Goal: Task Accomplishment & Management: Use online tool/utility

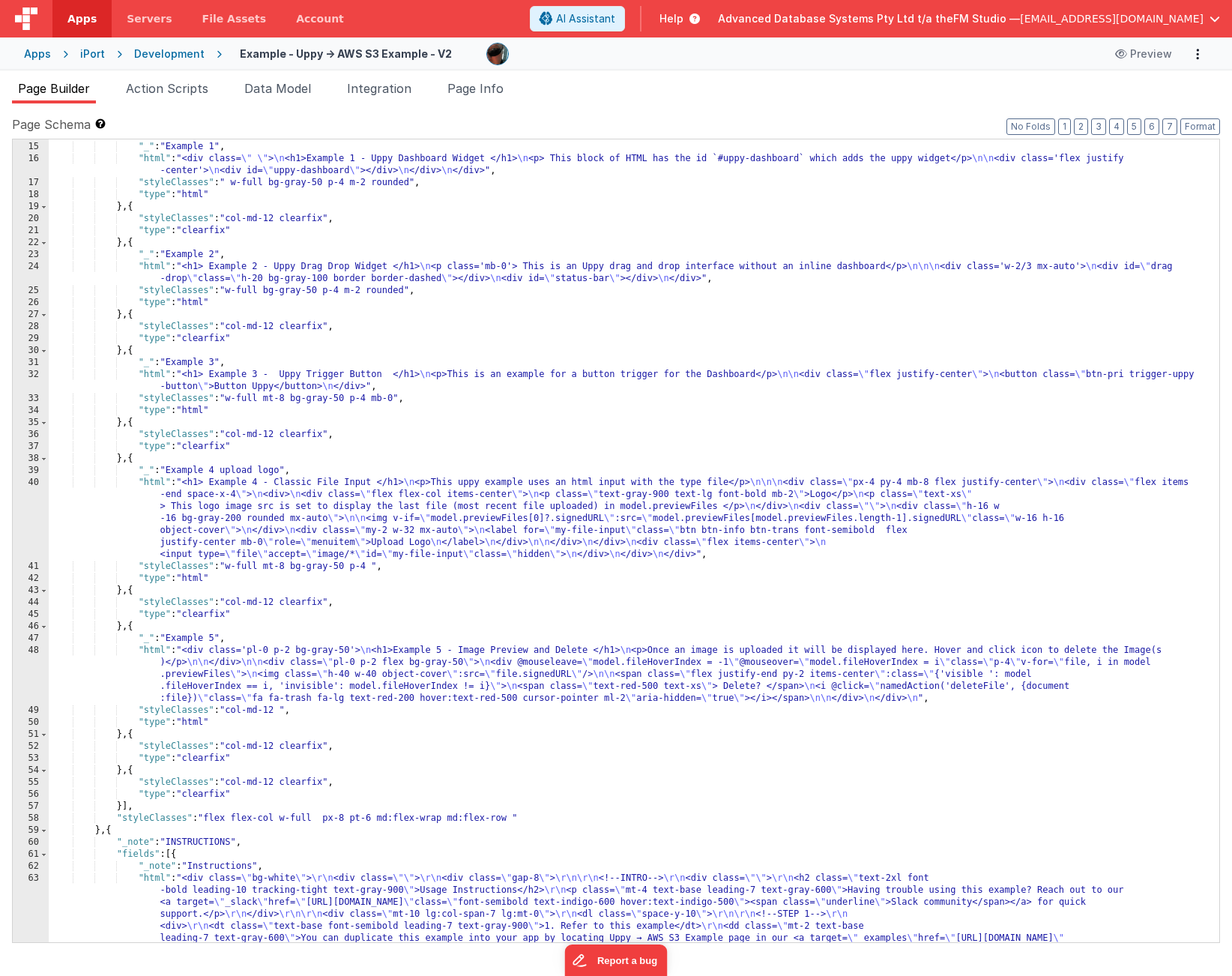
scroll to position [346, 0]
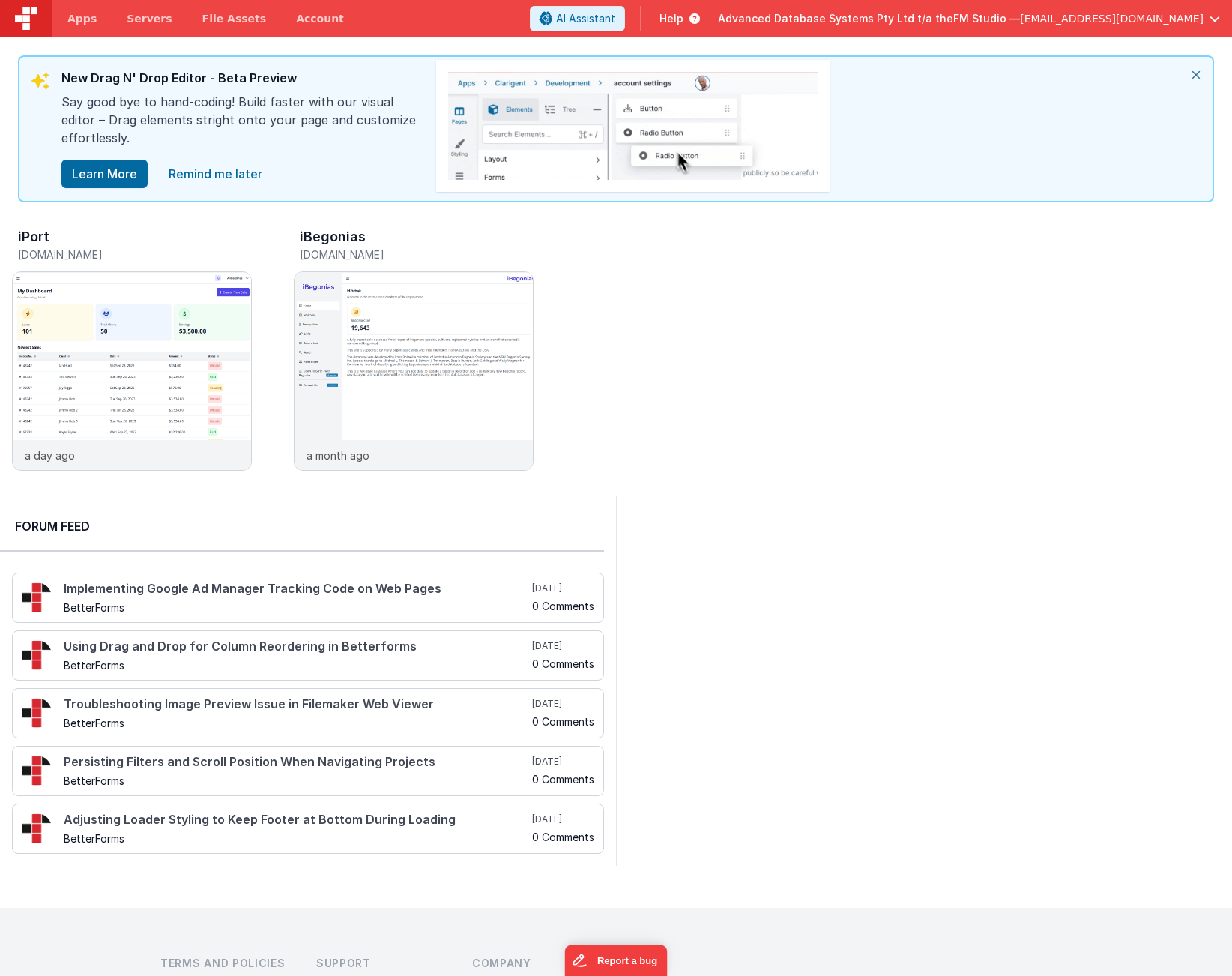
click at [683, 23] on span "Help" at bounding box center [671, 19] width 24 height 15
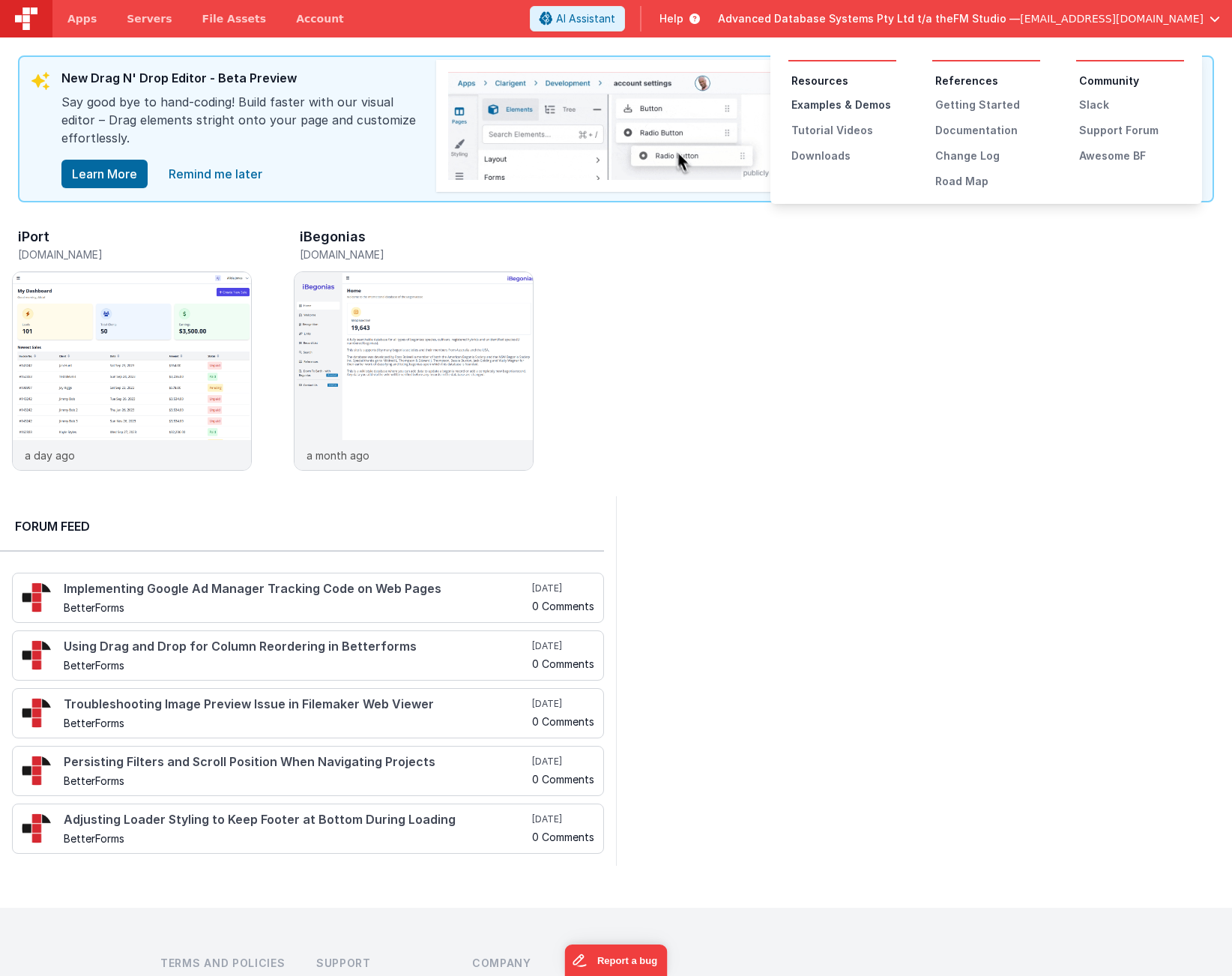
click at [821, 106] on div "Examples & Demos" at bounding box center [844, 105] width 105 height 15
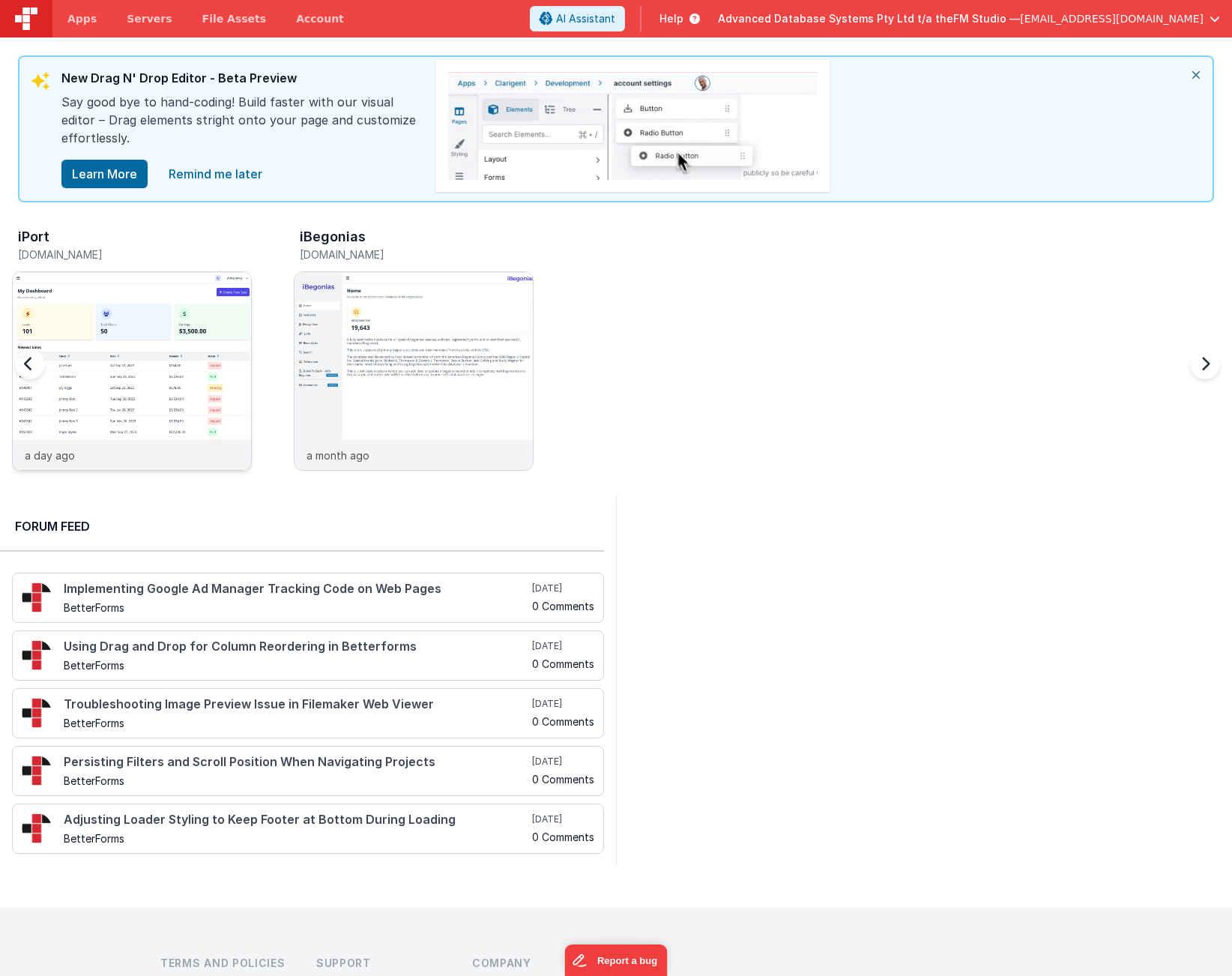
click at [139, 367] on img at bounding box center [132, 391] width 239 height 239
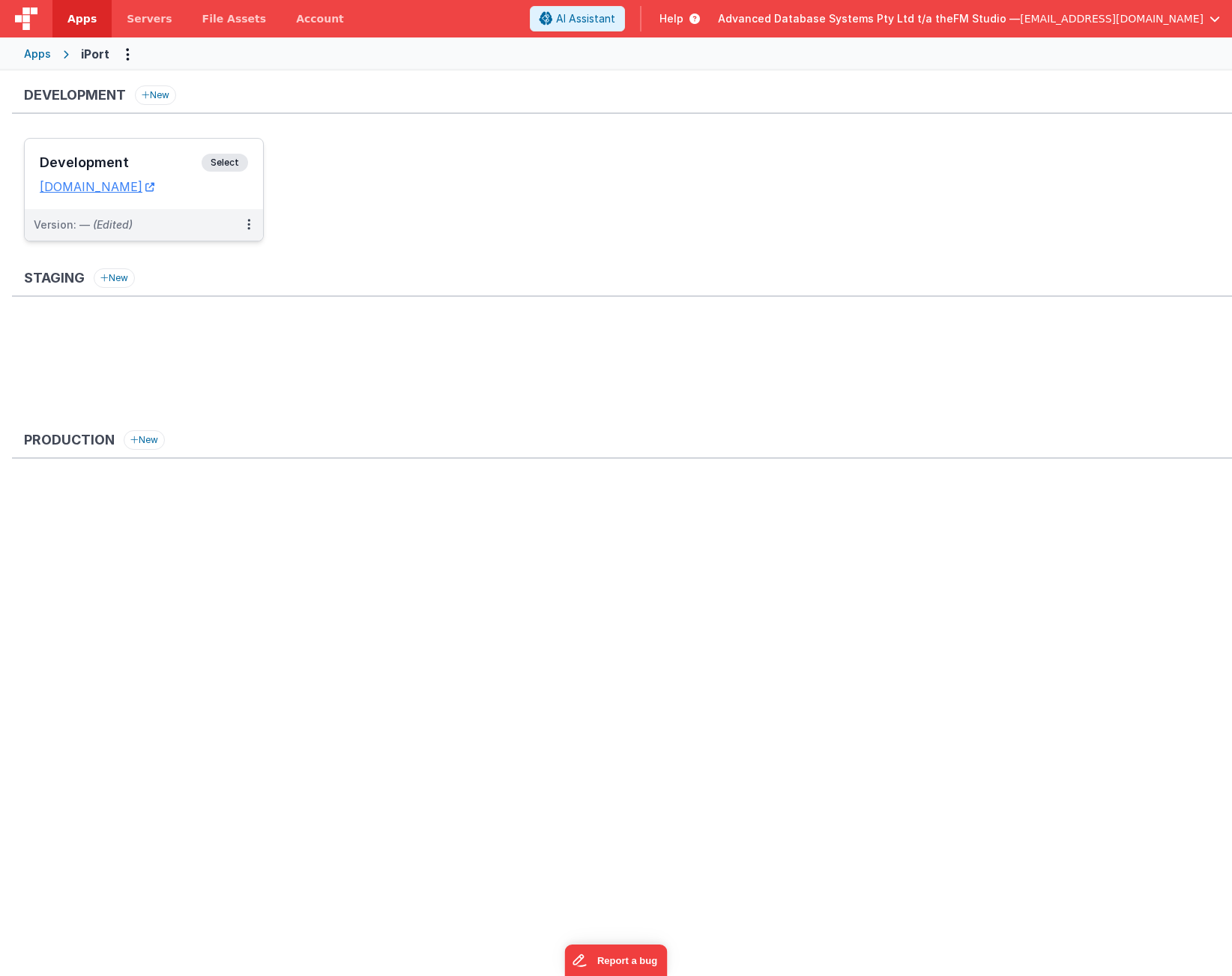
click at [112, 165] on h3 "Development" at bounding box center [120, 163] width 162 height 15
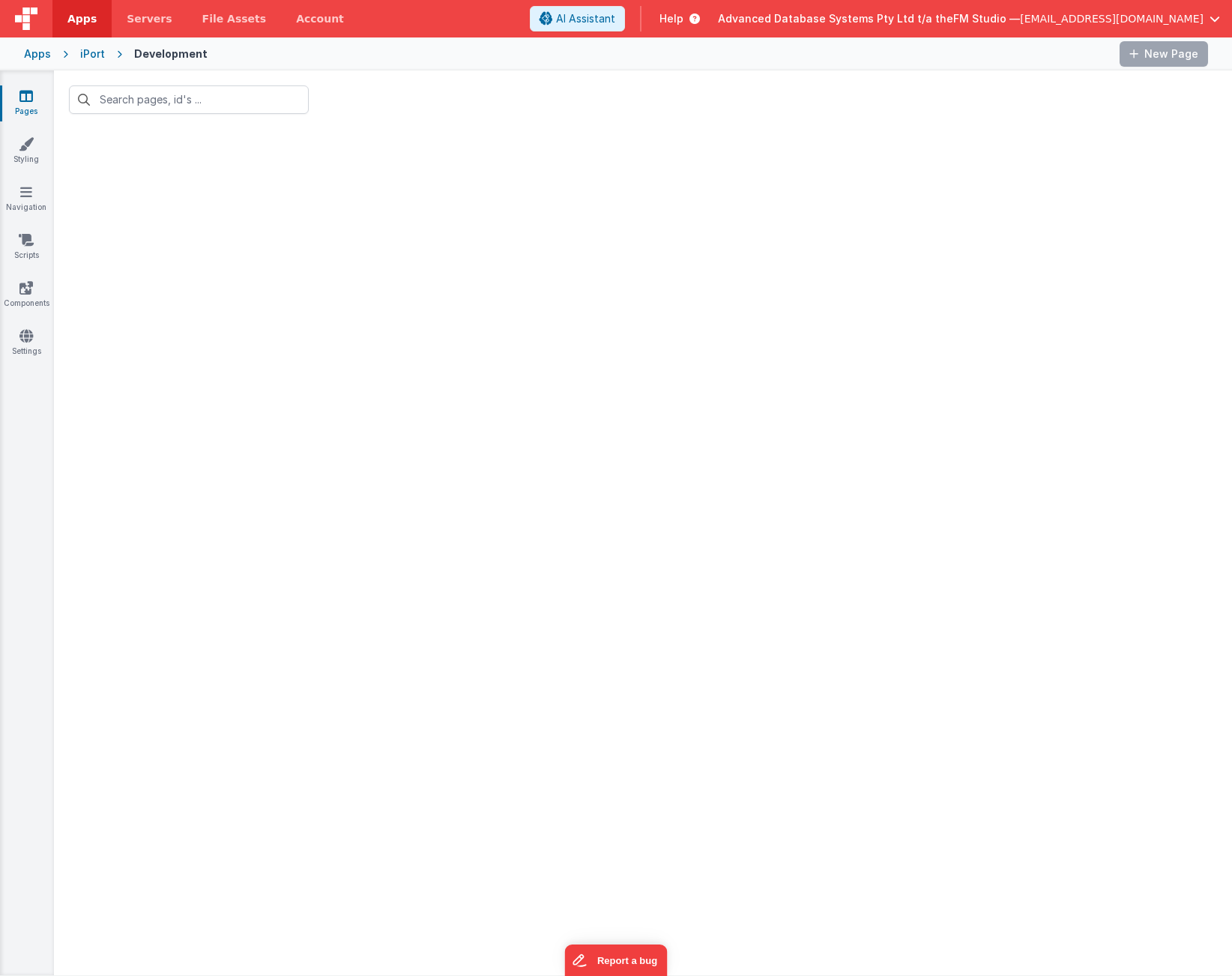
type input "fc"
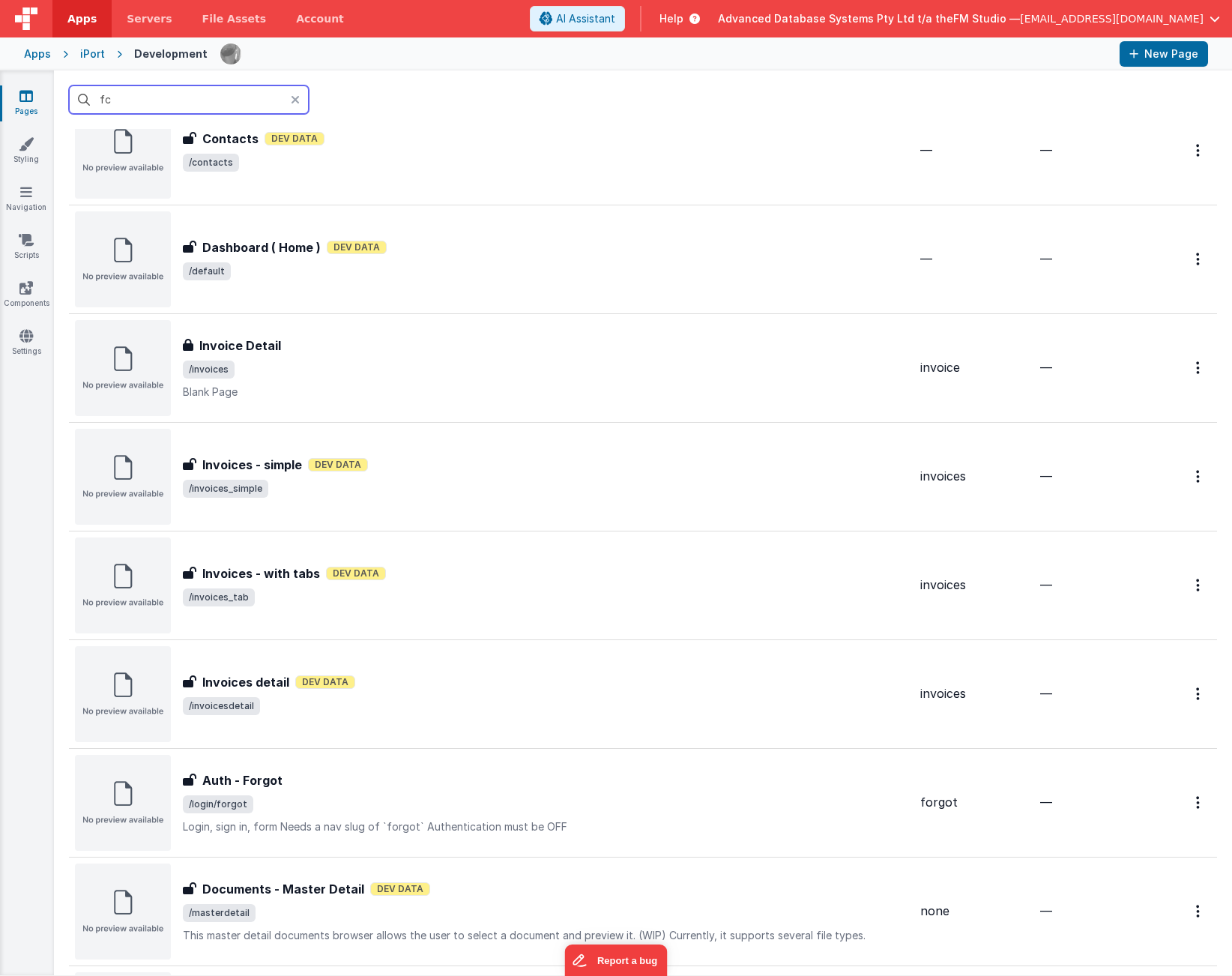
scroll to position [1269, 0]
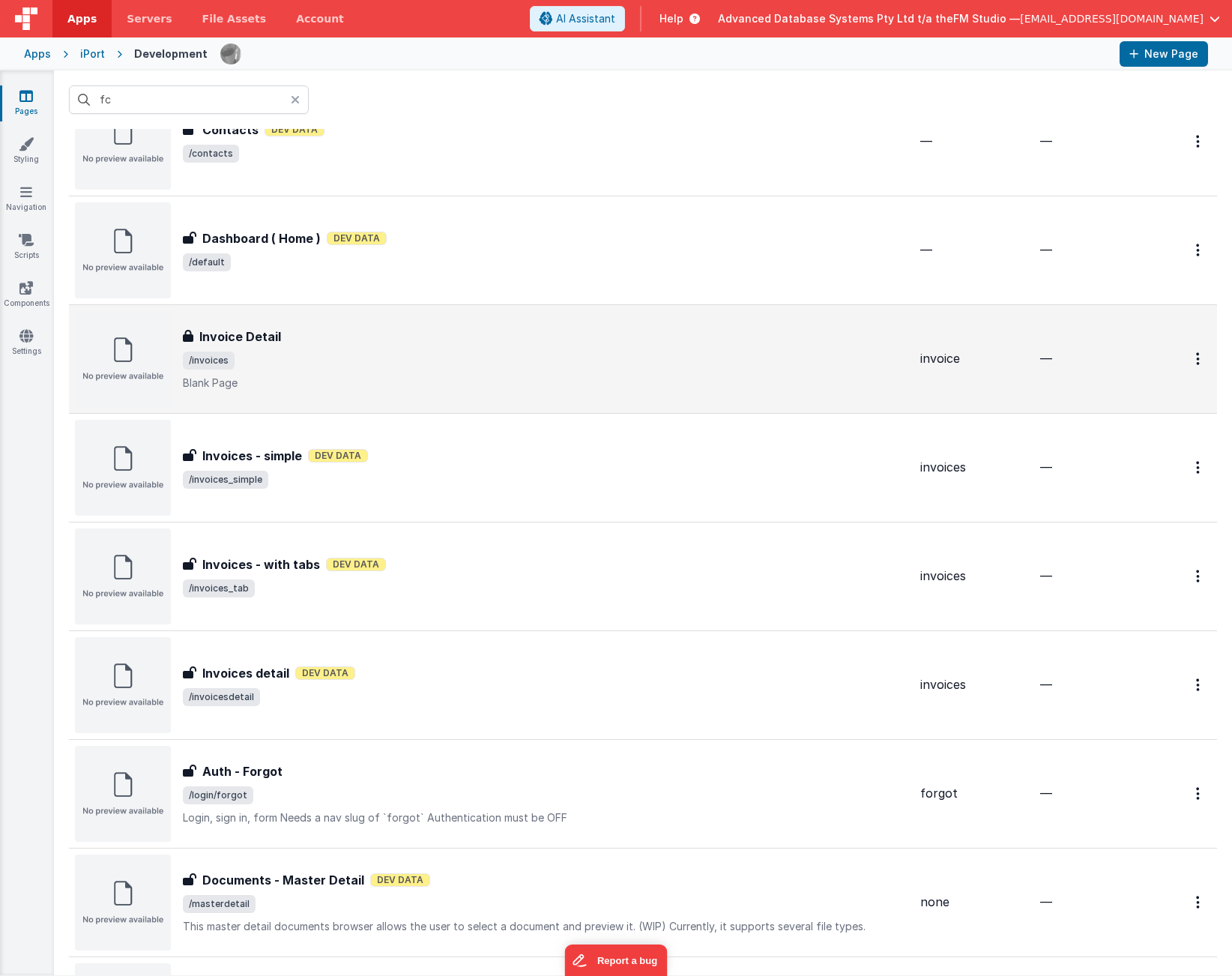
click at [235, 336] on h3 "Invoice Detail" at bounding box center [240, 336] width 82 height 18
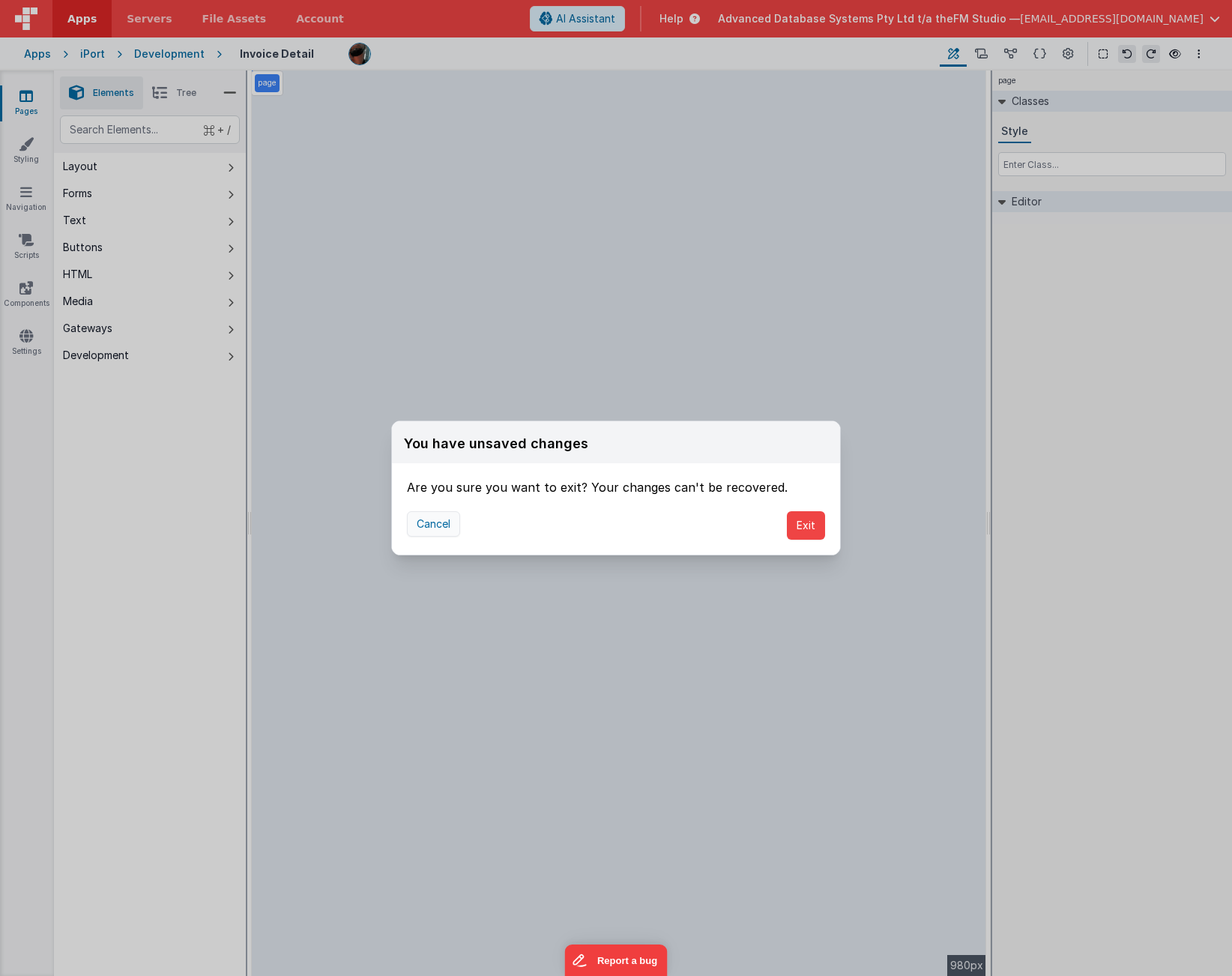
click at [440, 530] on button "Cancel" at bounding box center [433, 524] width 53 height 26
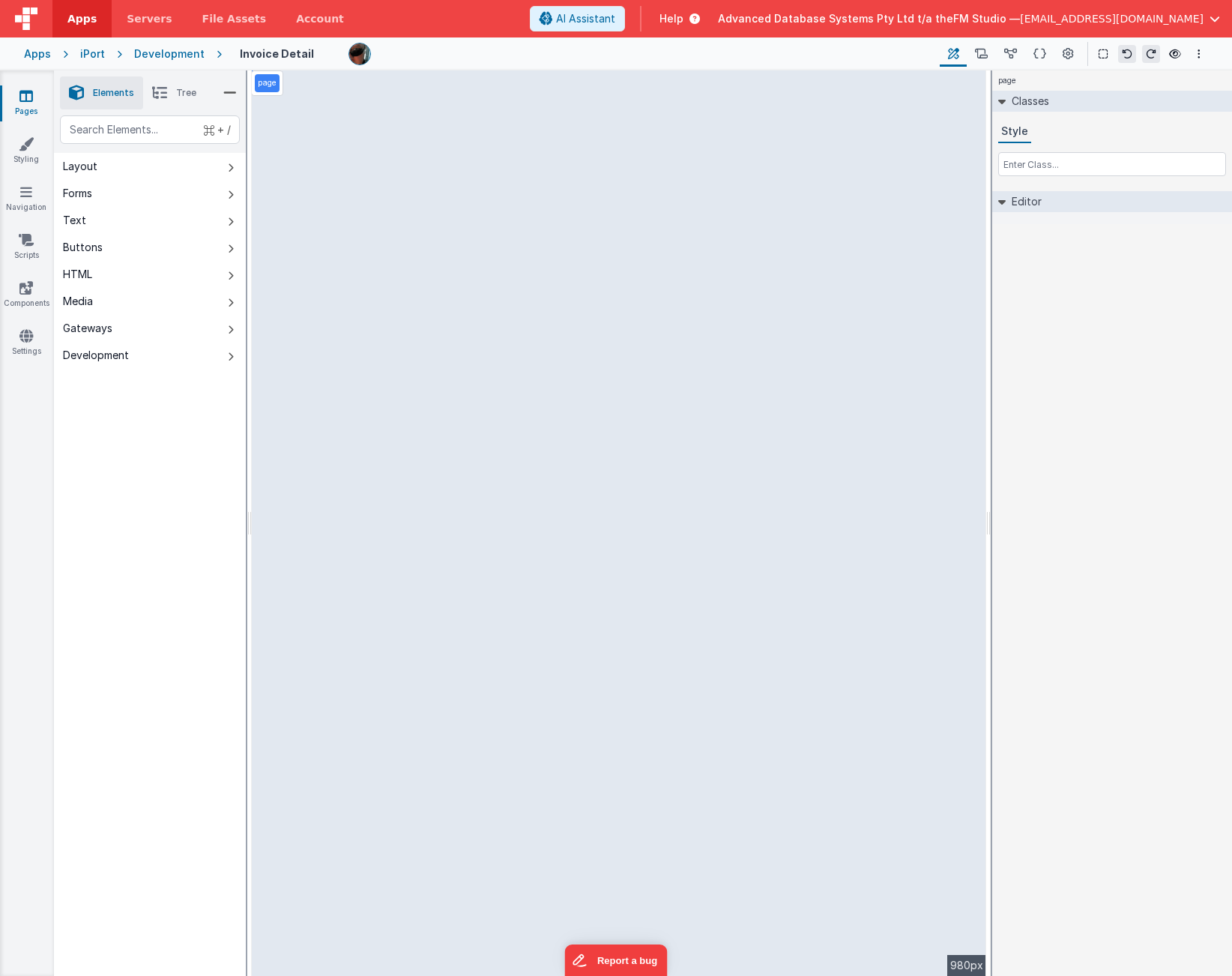
click at [27, 100] on icon at bounding box center [27, 96] width 14 height 15
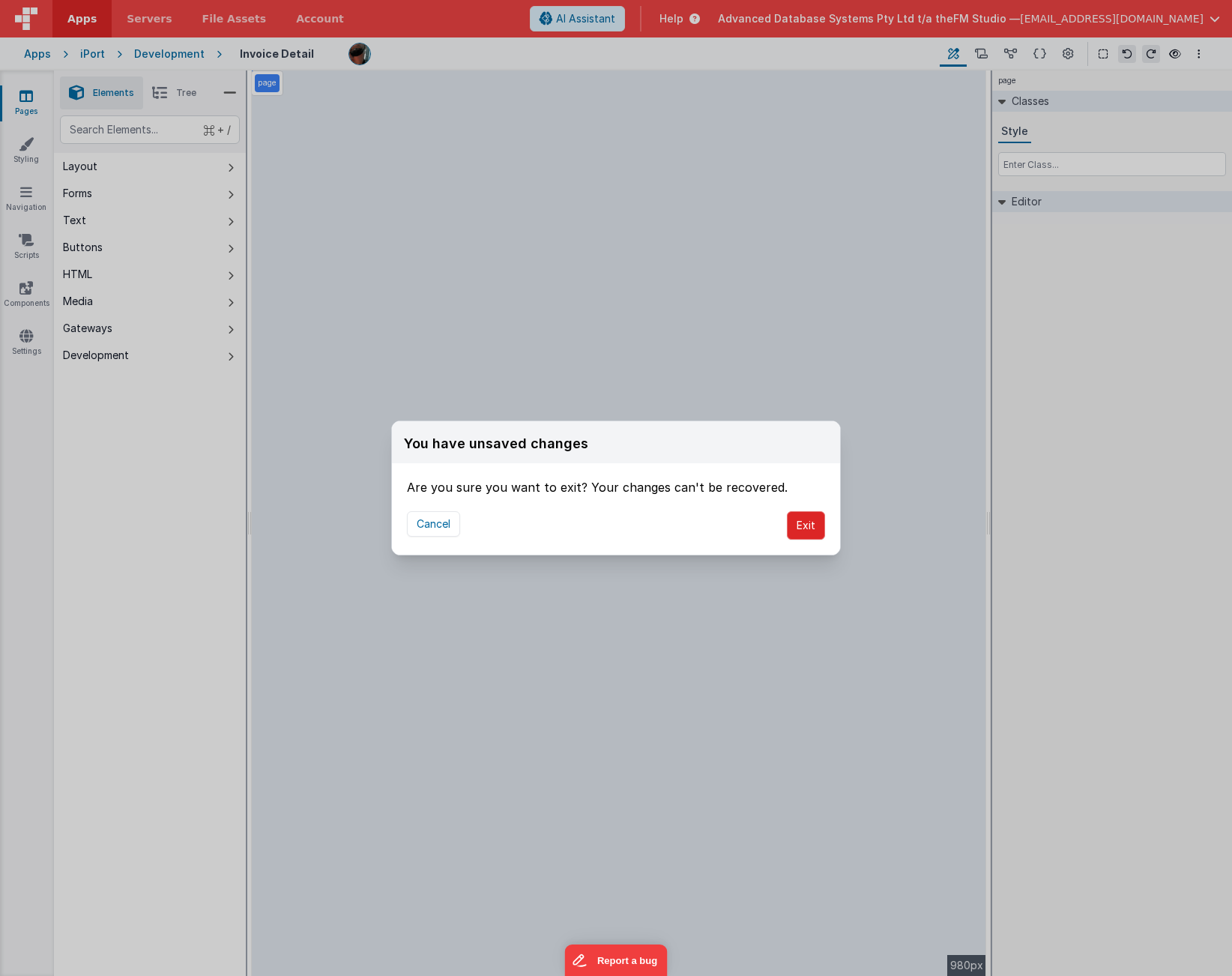
click at [806, 523] on button "Exit" at bounding box center [805, 525] width 38 height 28
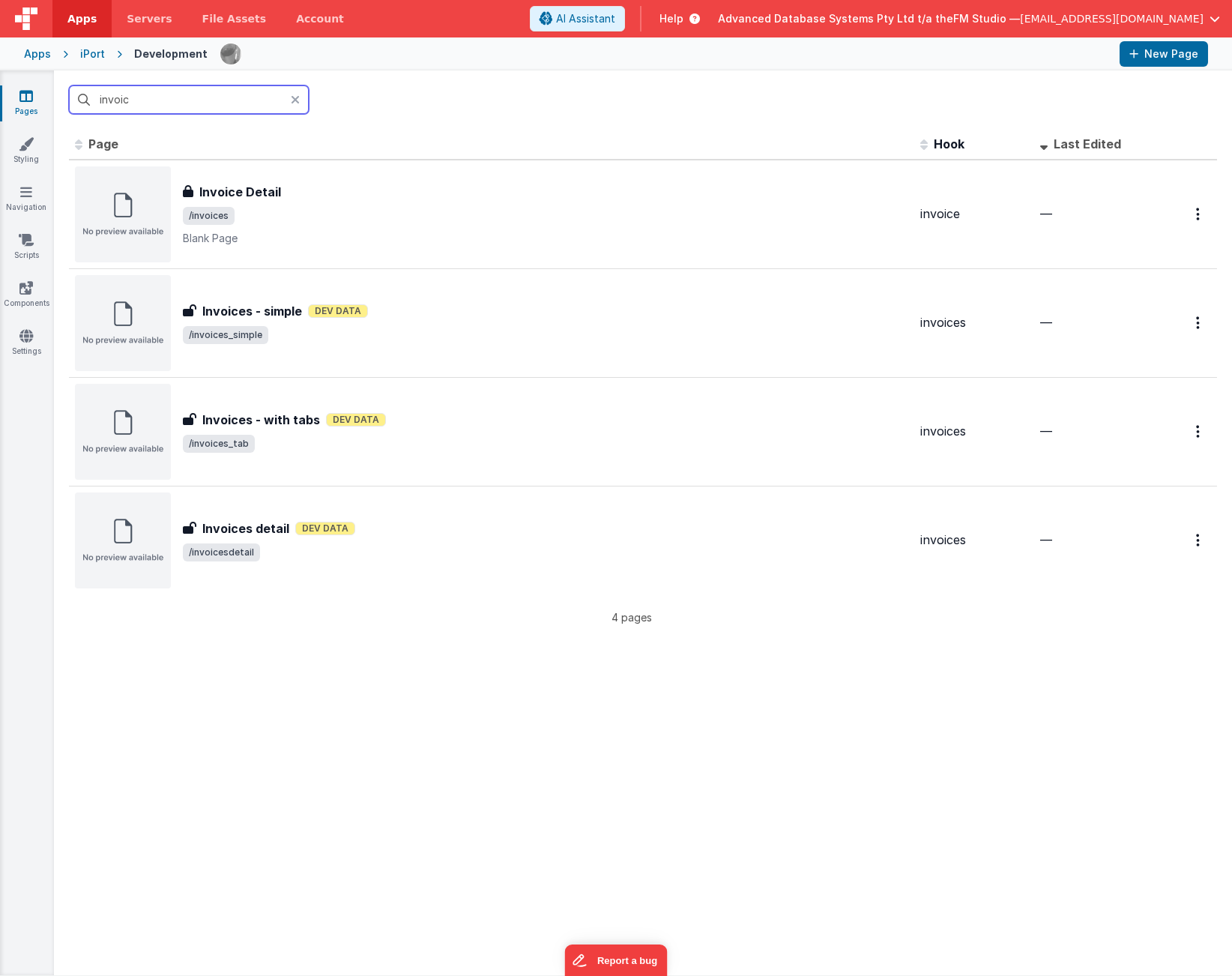
type input "invoice"
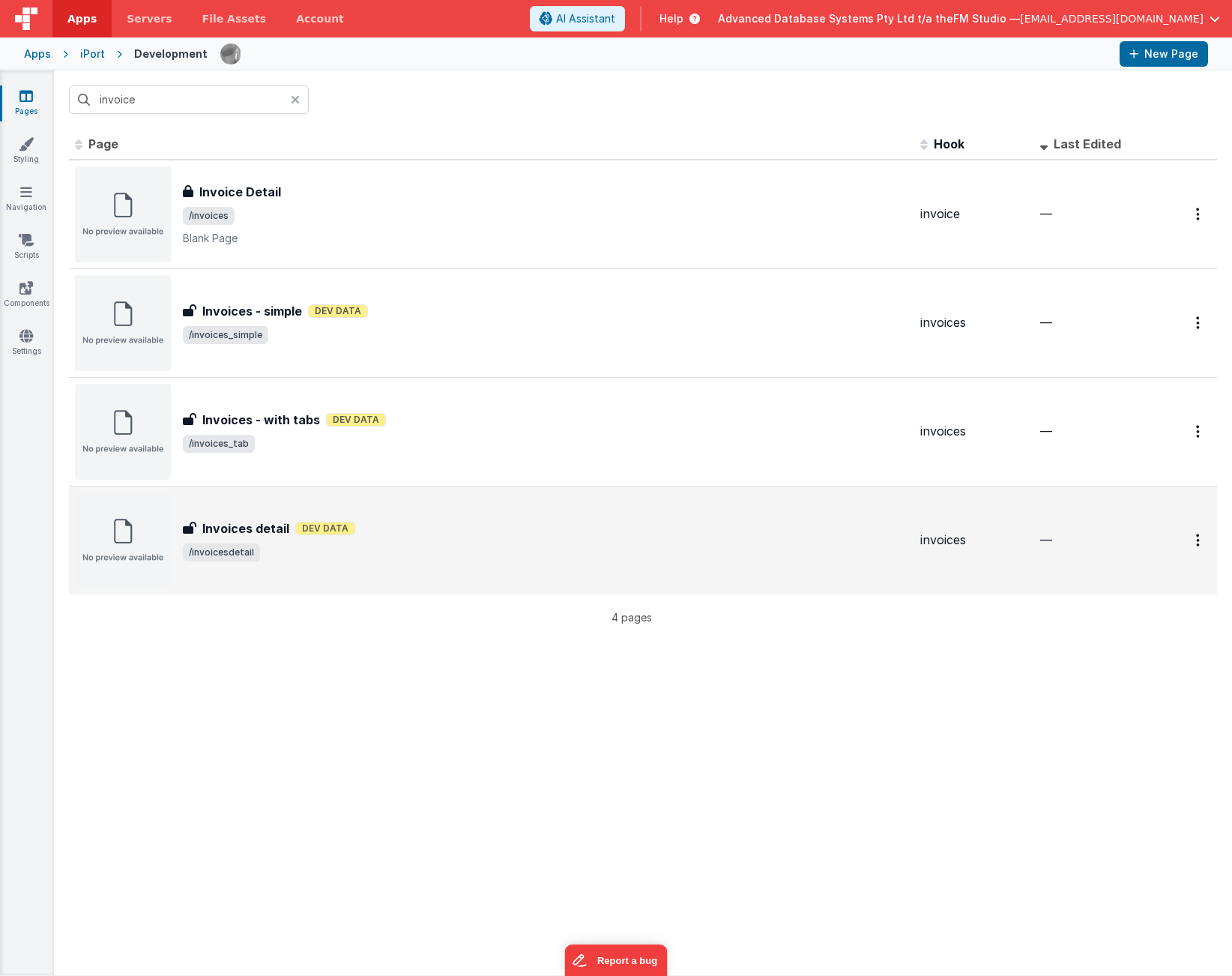
click at [251, 517] on div "Invoices detail Invoices detail Dev Data /invoicesdetail" at bounding box center [492, 541] width 834 height 96
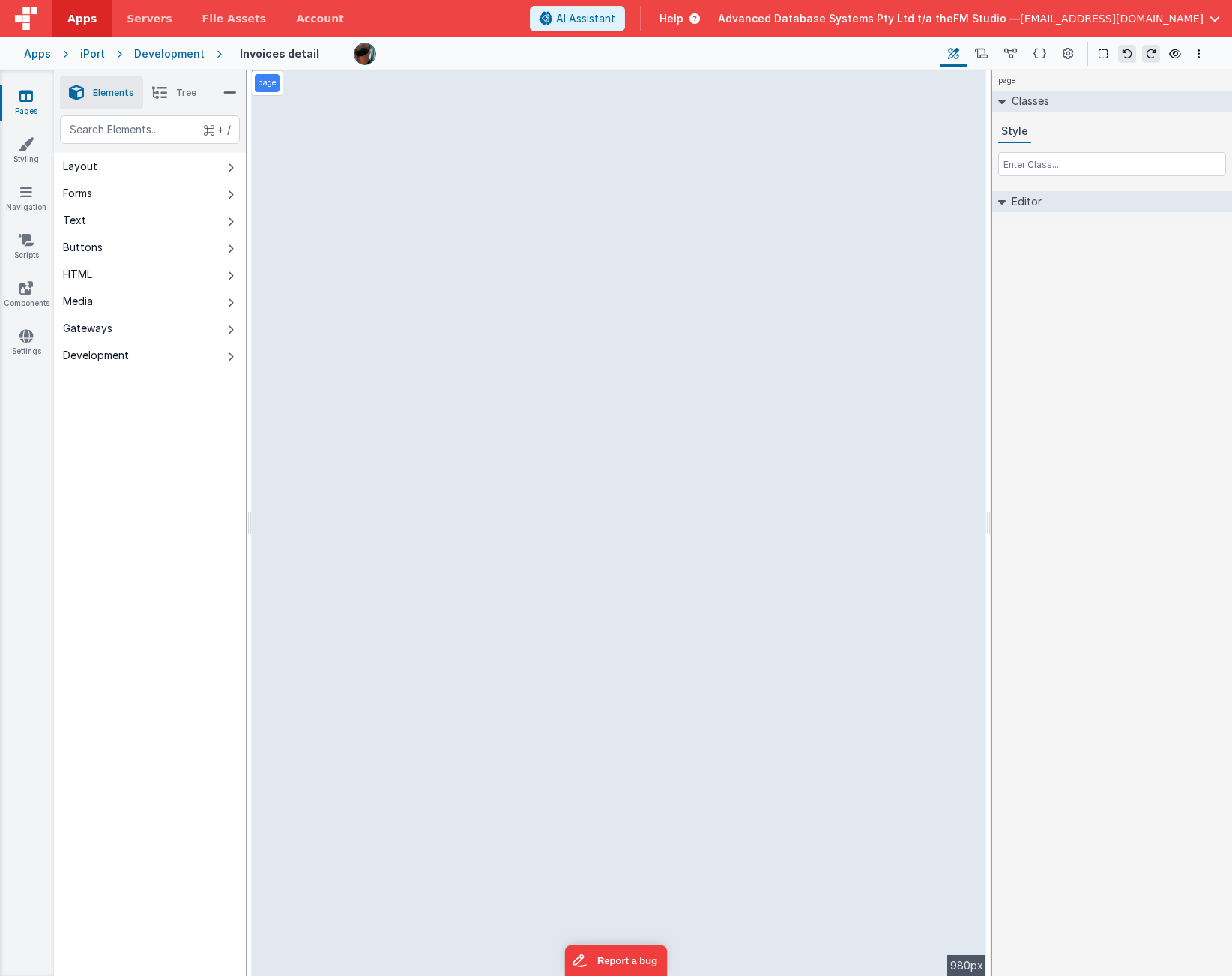
click at [27, 96] on icon at bounding box center [27, 96] width 14 height 15
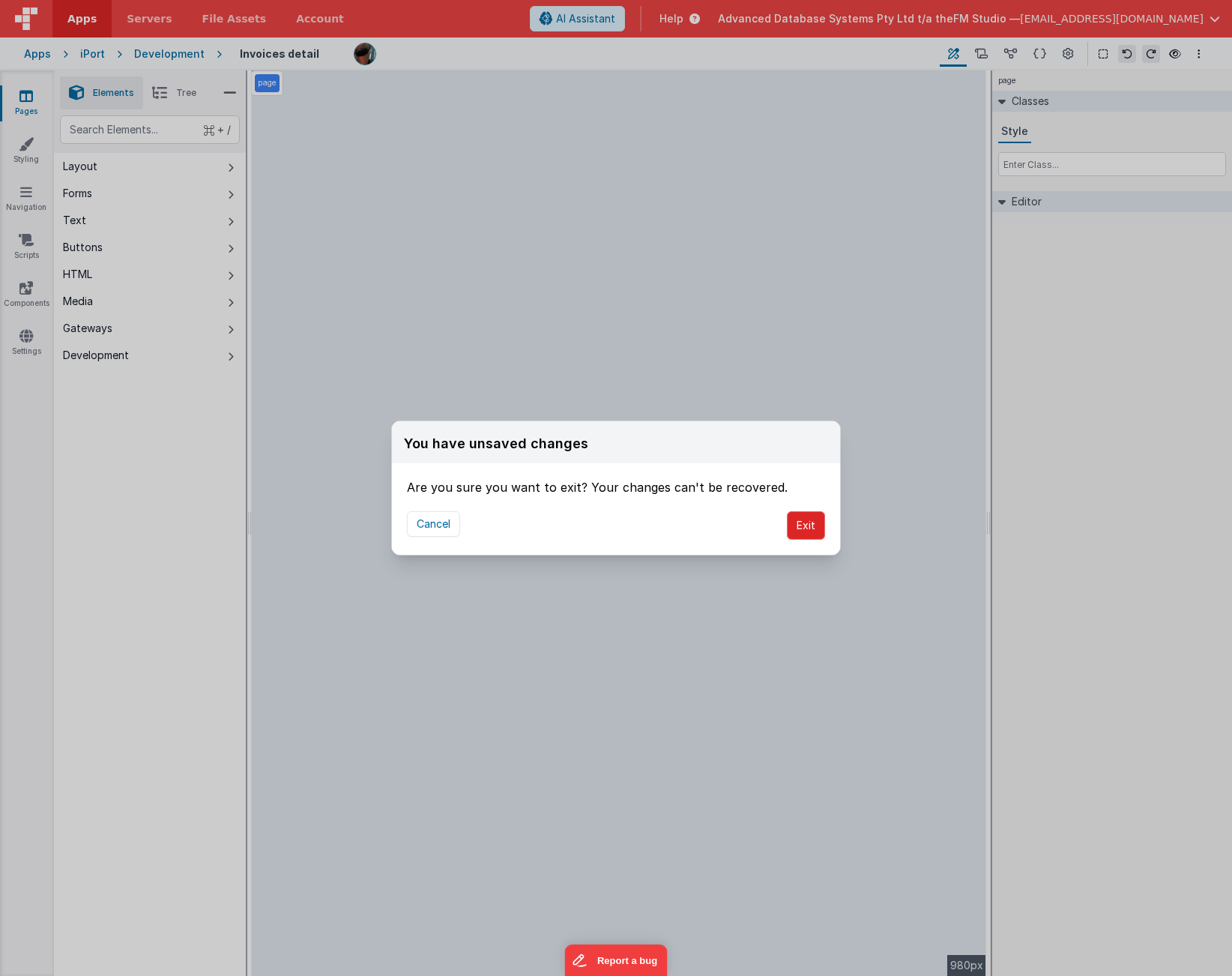
click at [808, 525] on button "Exit" at bounding box center [805, 525] width 38 height 28
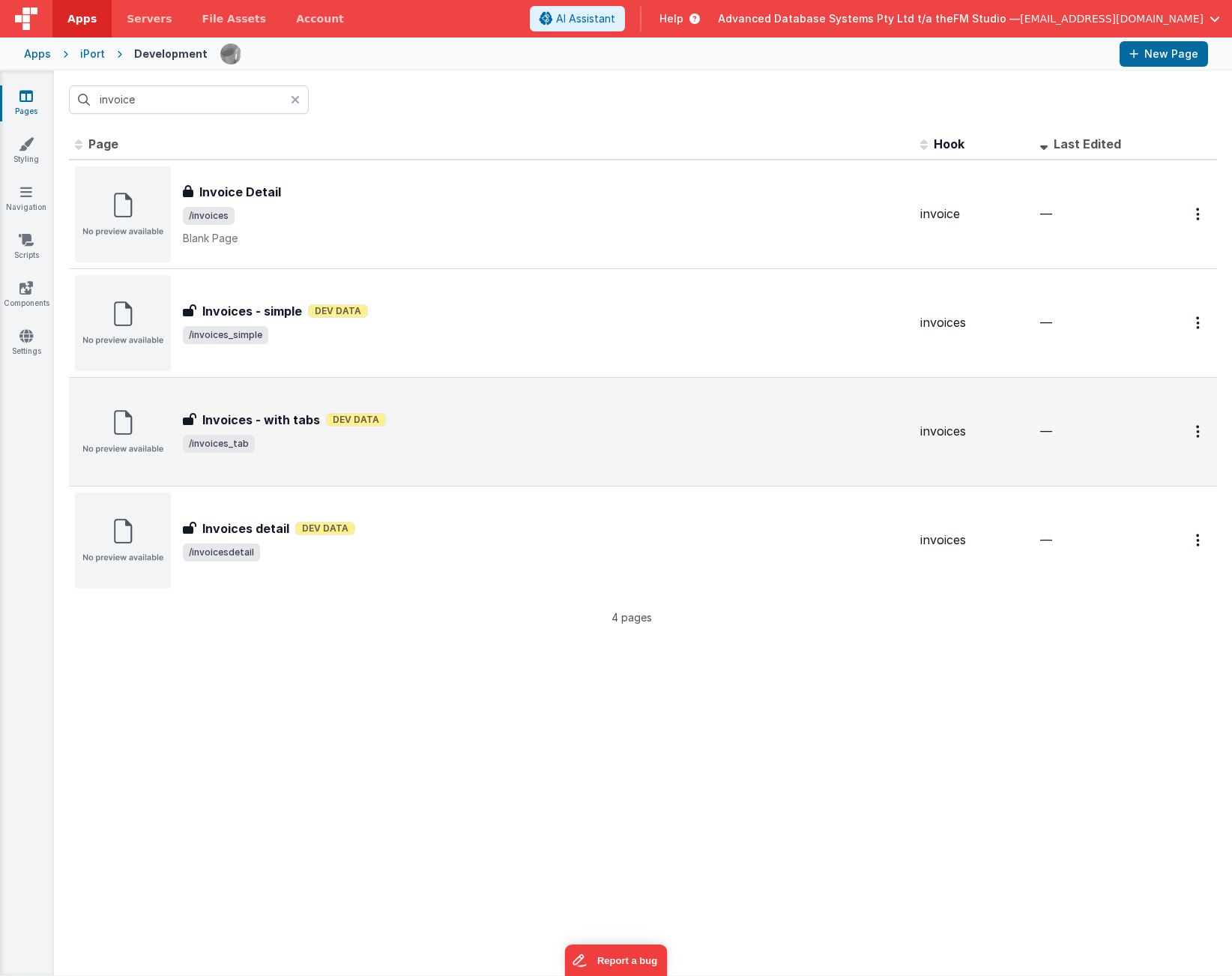
click at [263, 411] on h3 "Invoices - with tabs" at bounding box center [262, 419] width 118 height 18
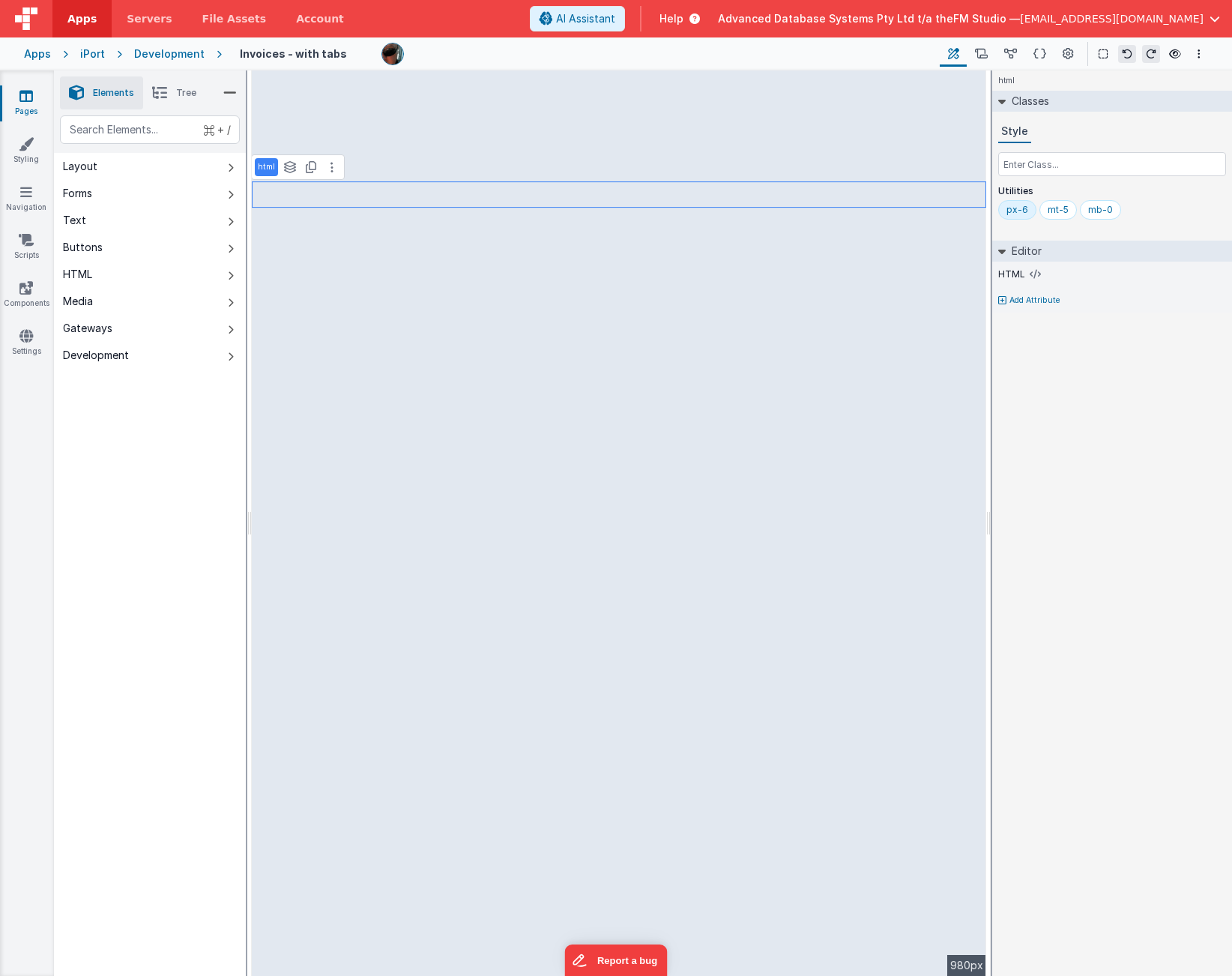
click at [167, 53] on div "Development" at bounding box center [169, 54] width 70 height 15
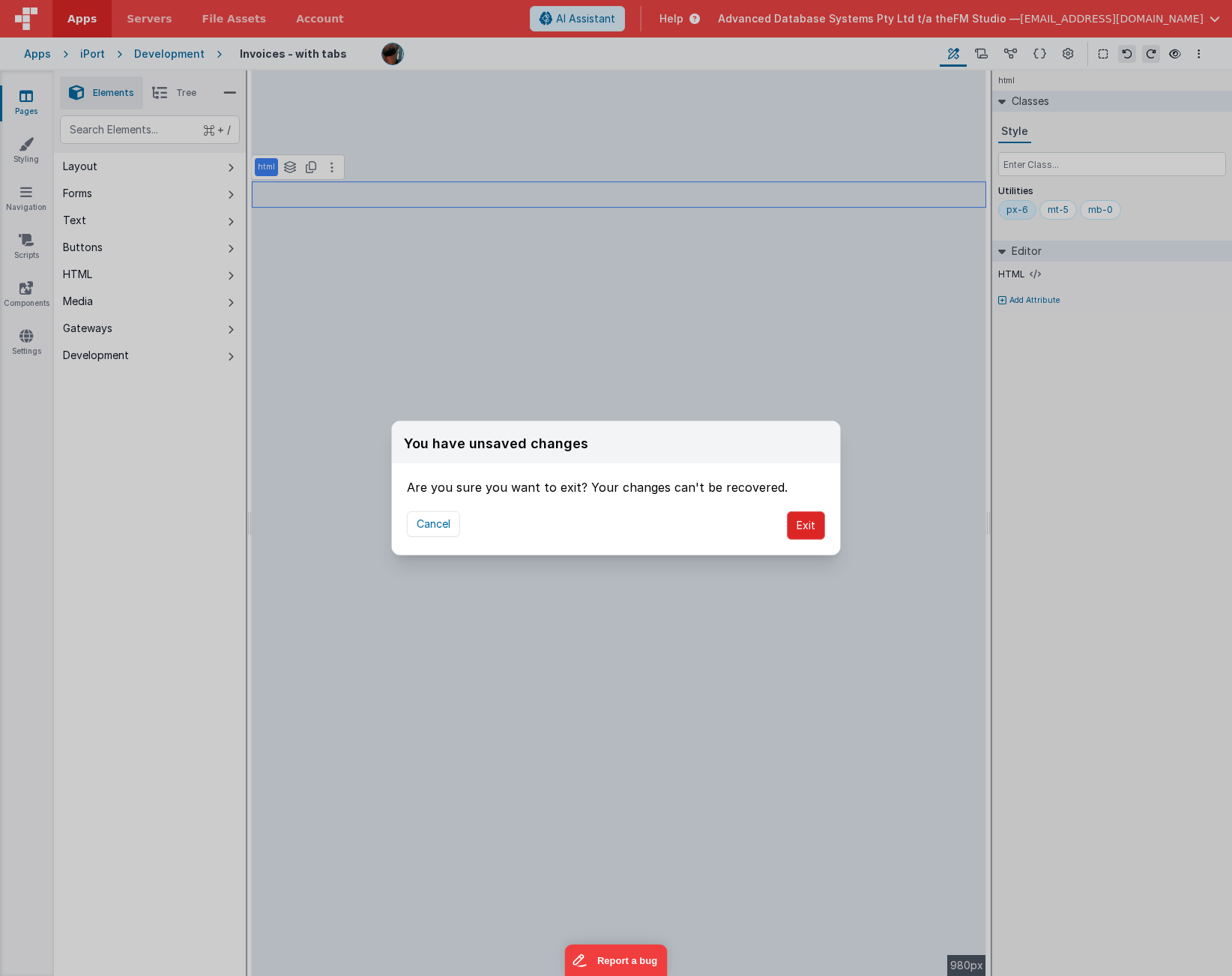
click at [817, 524] on button "Exit" at bounding box center [805, 525] width 38 height 28
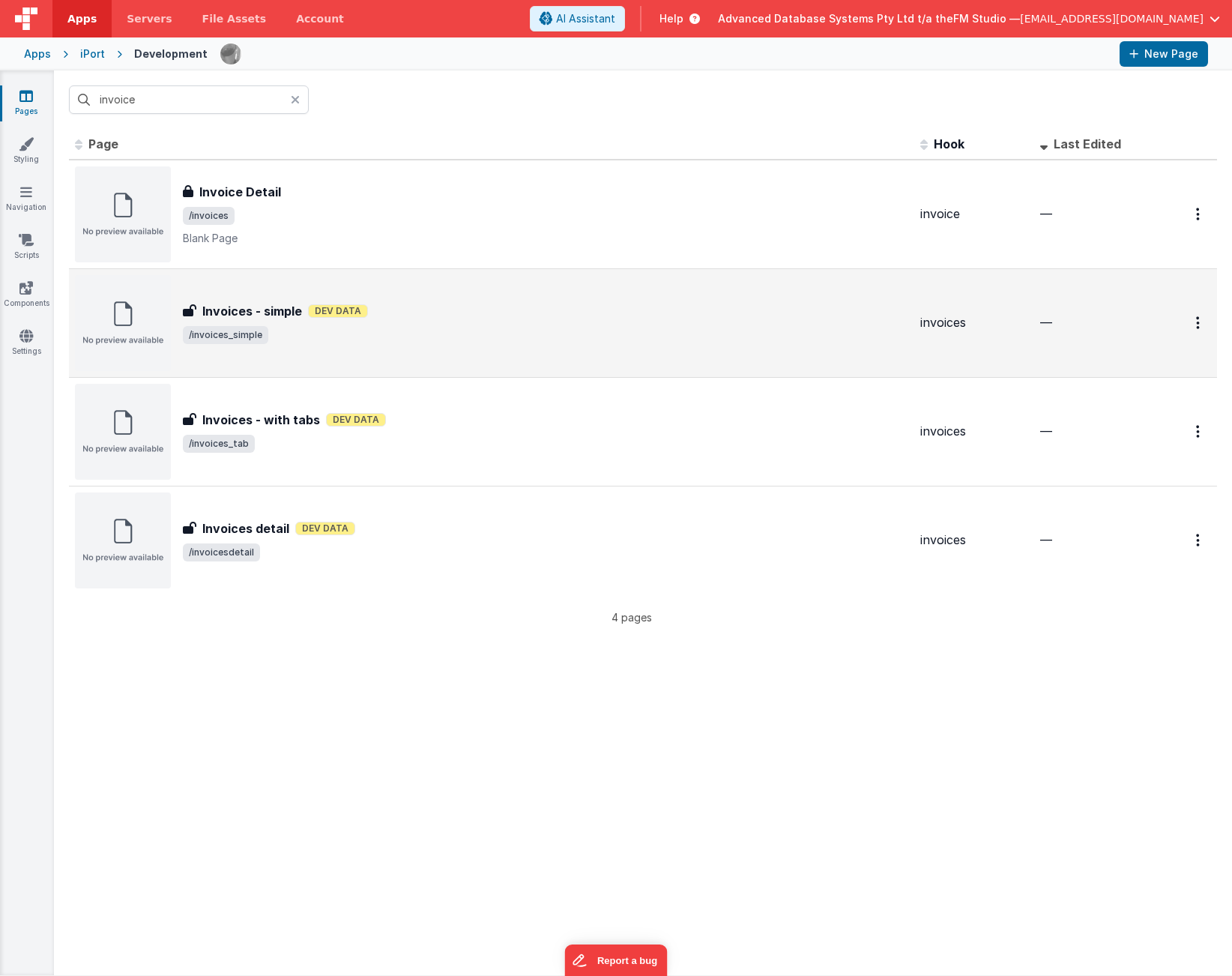
click at [421, 321] on div "Invoices - simple Invoices - simple Dev Data /invoices_simple" at bounding box center [545, 322] width 726 height 42
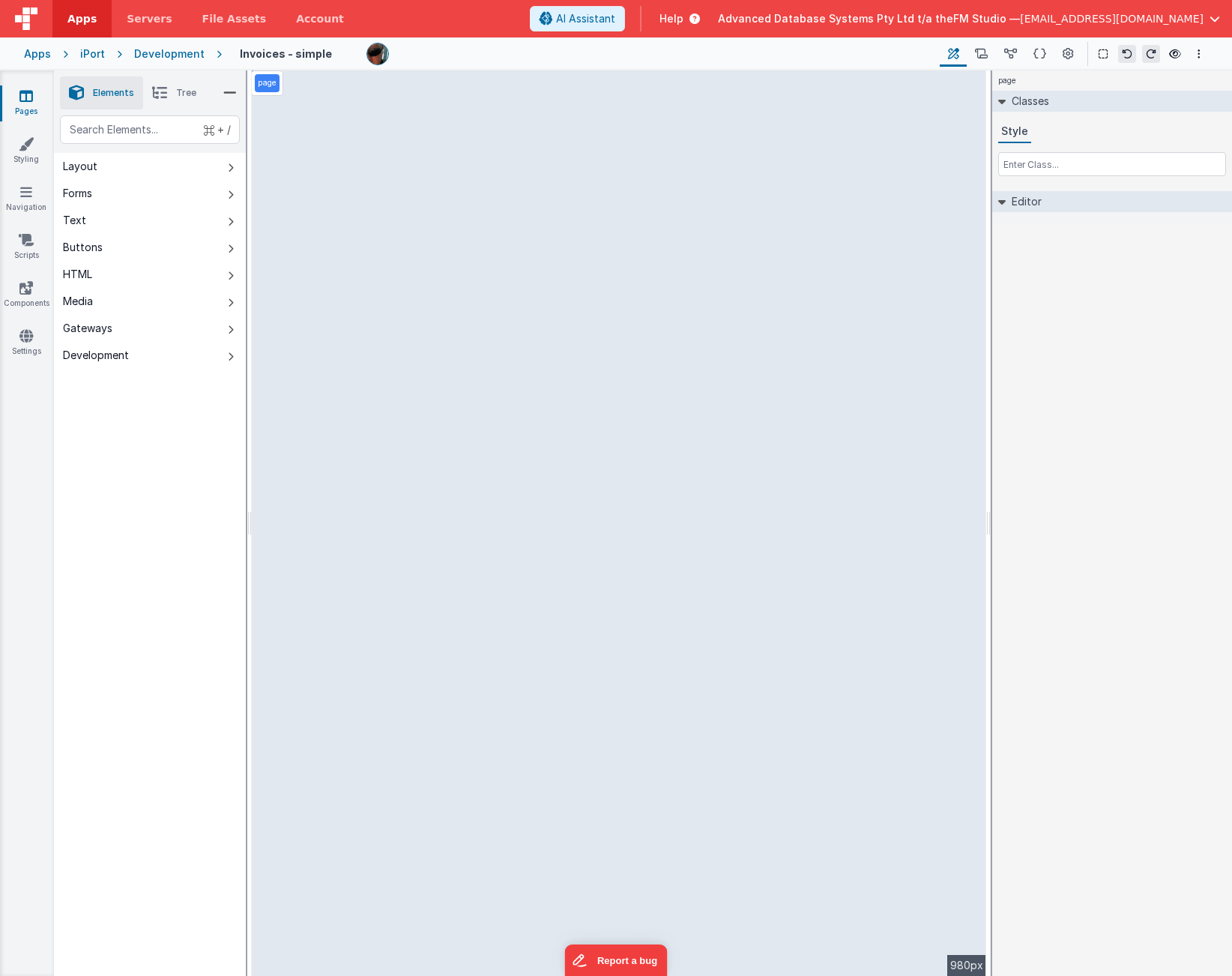
click at [29, 97] on icon at bounding box center [27, 96] width 14 height 15
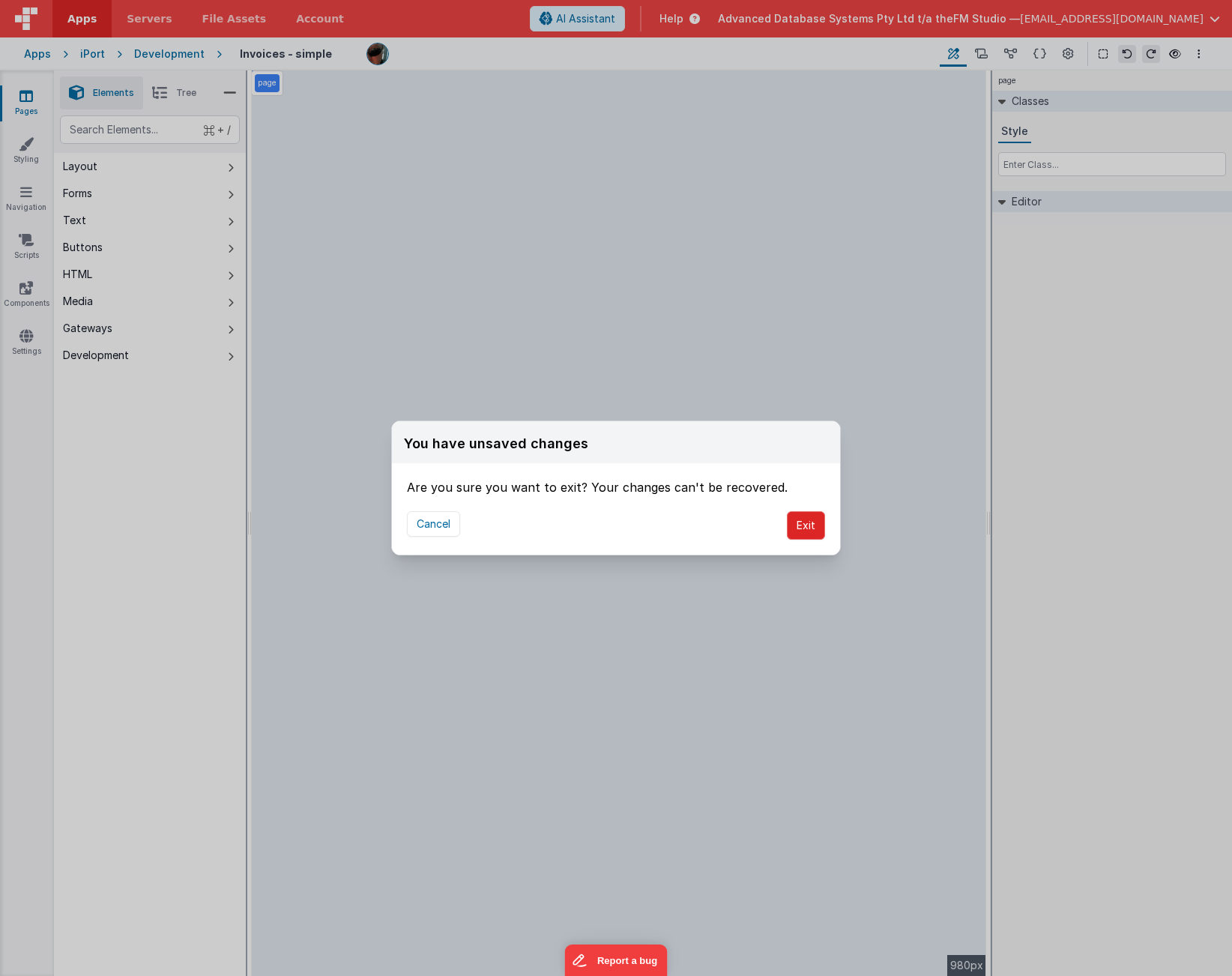
click at [798, 529] on button "Exit" at bounding box center [805, 525] width 38 height 28
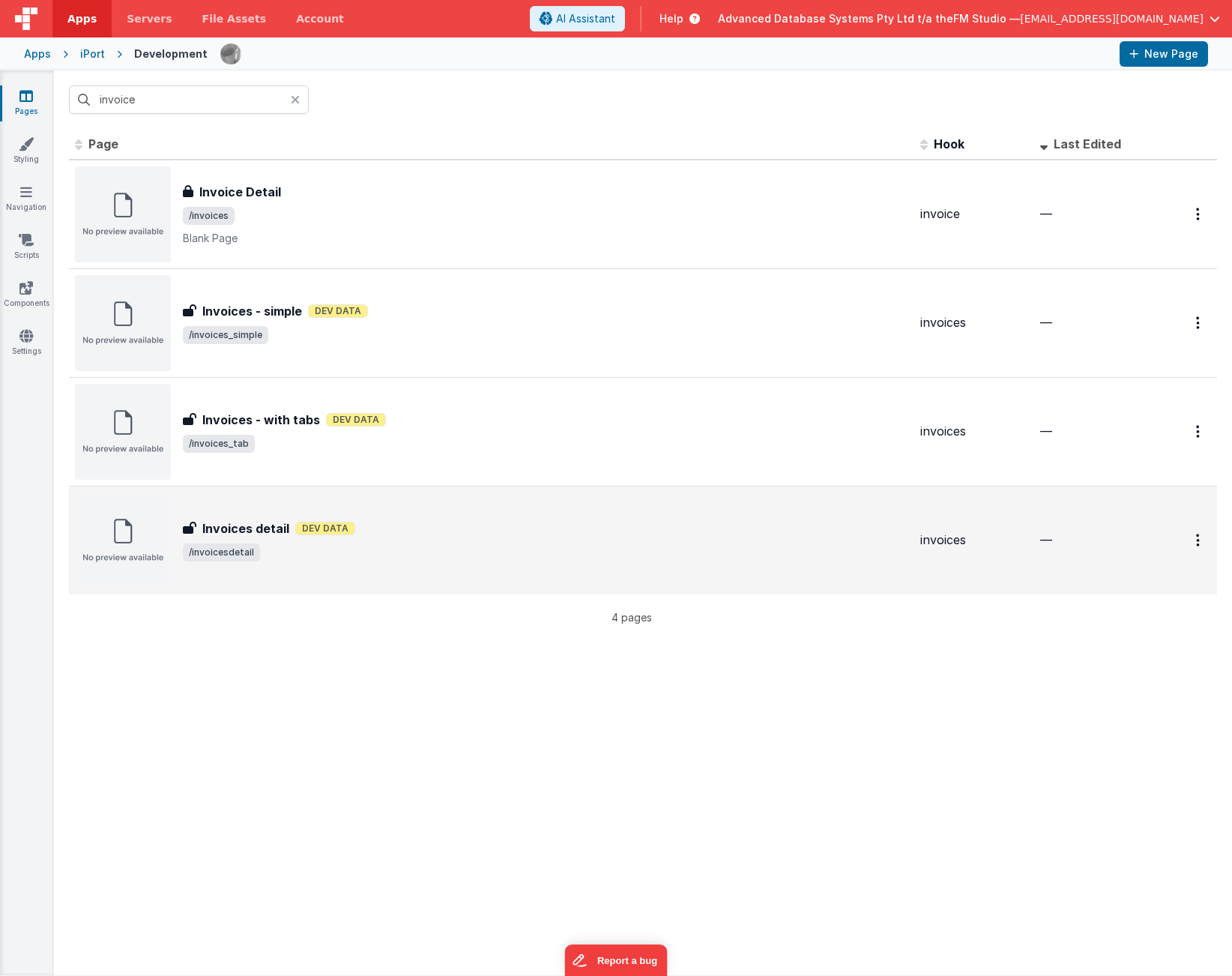
click at [250, 521] on h3 "Invoices detail" at bounding box center [246, 529] width 87 height 18
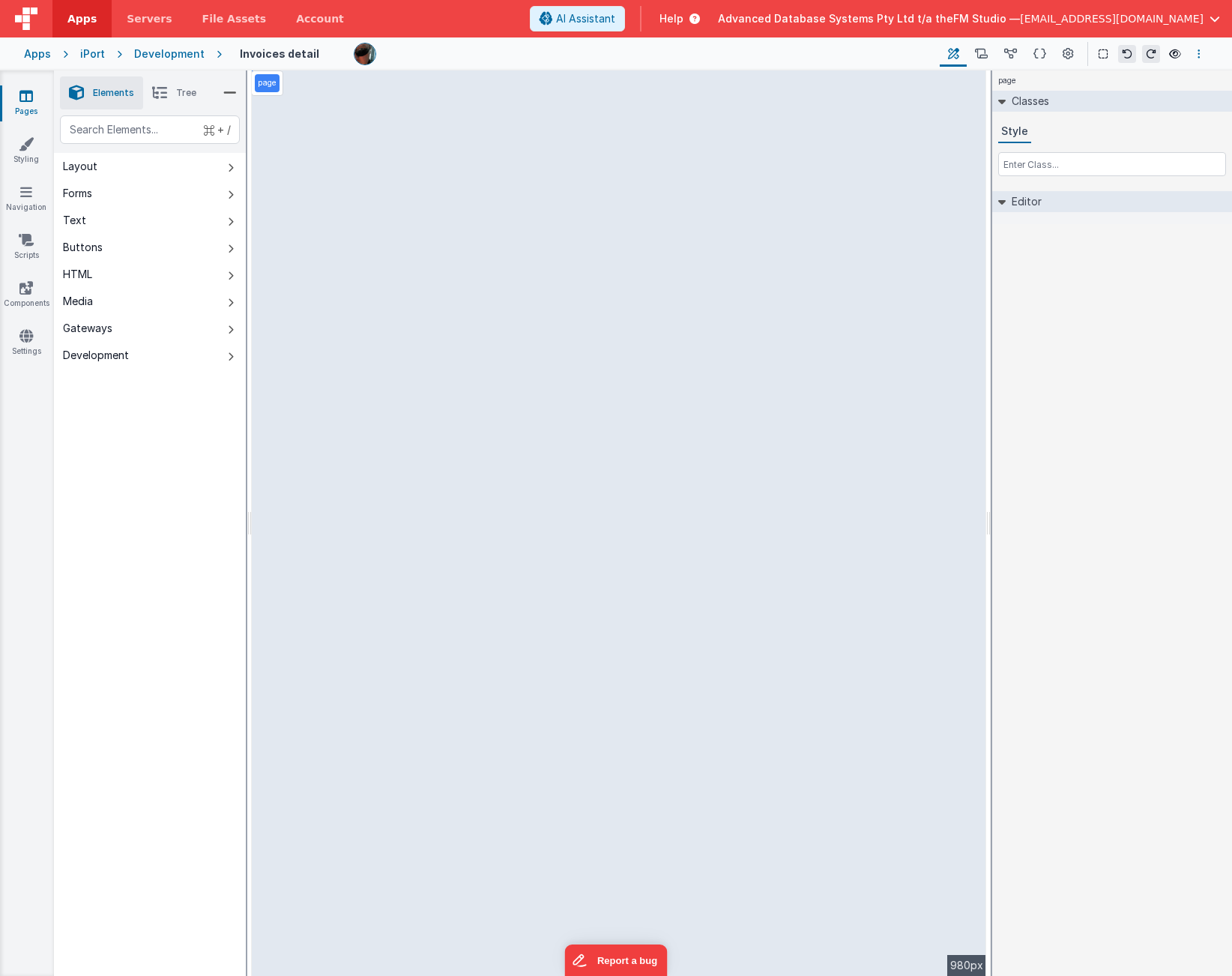
click at [1200, 55] on icon "Options" at bounding box center [1200, 54] width 3 height 10
click at [1089, 105] on p "Duplicate" at bounding box center [1088, 110] width 47 height 15
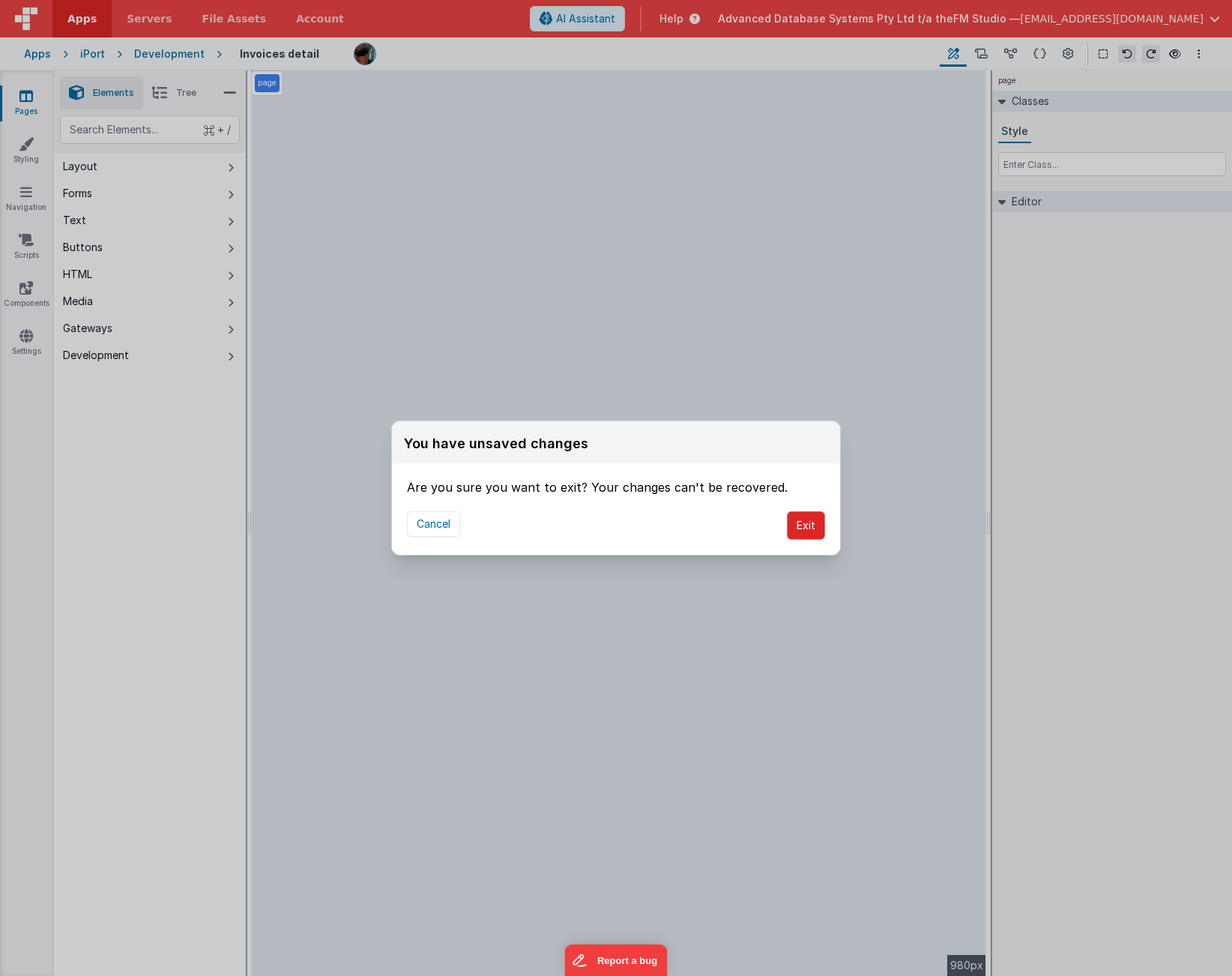
click at [807, 523] on button "Exit" at bounding box center [805, 525] width 38 height 28
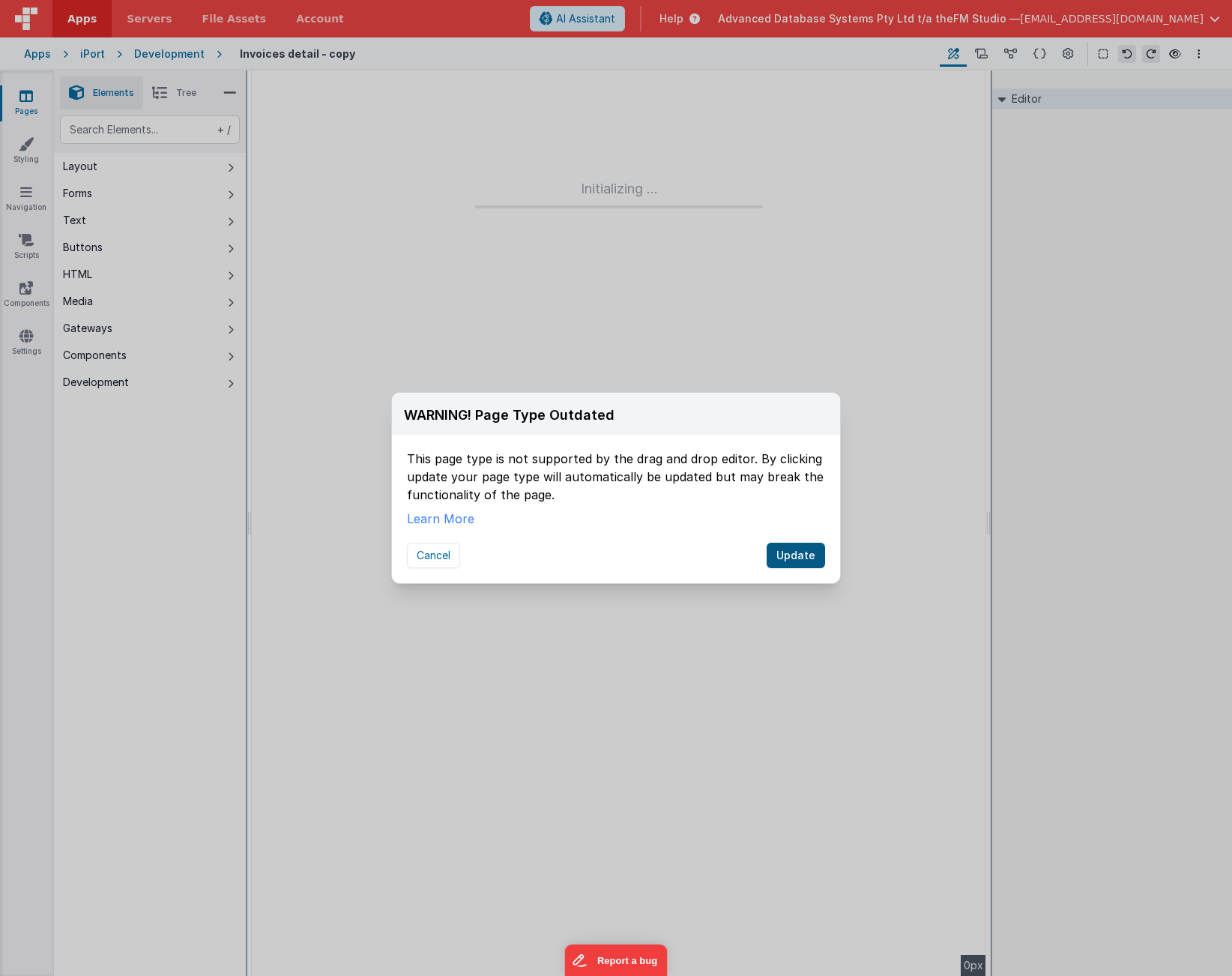
click at [798, 555] on button "Update" at bounding box center [796, 556] width 58 height 26
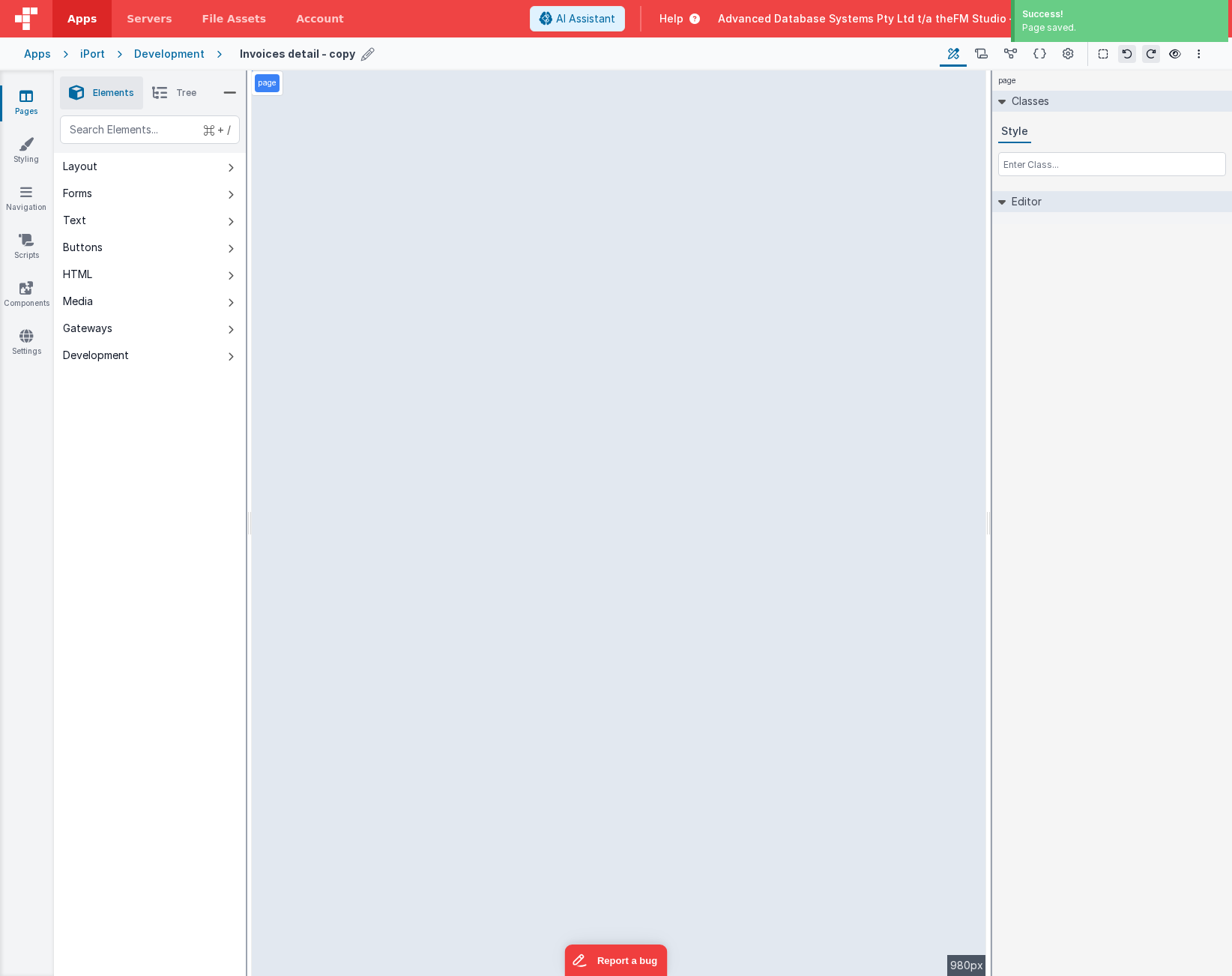
click at [333, 56] on h4 "Invoices detail - copy" at bounding box center [298, 53] width 115 height 11
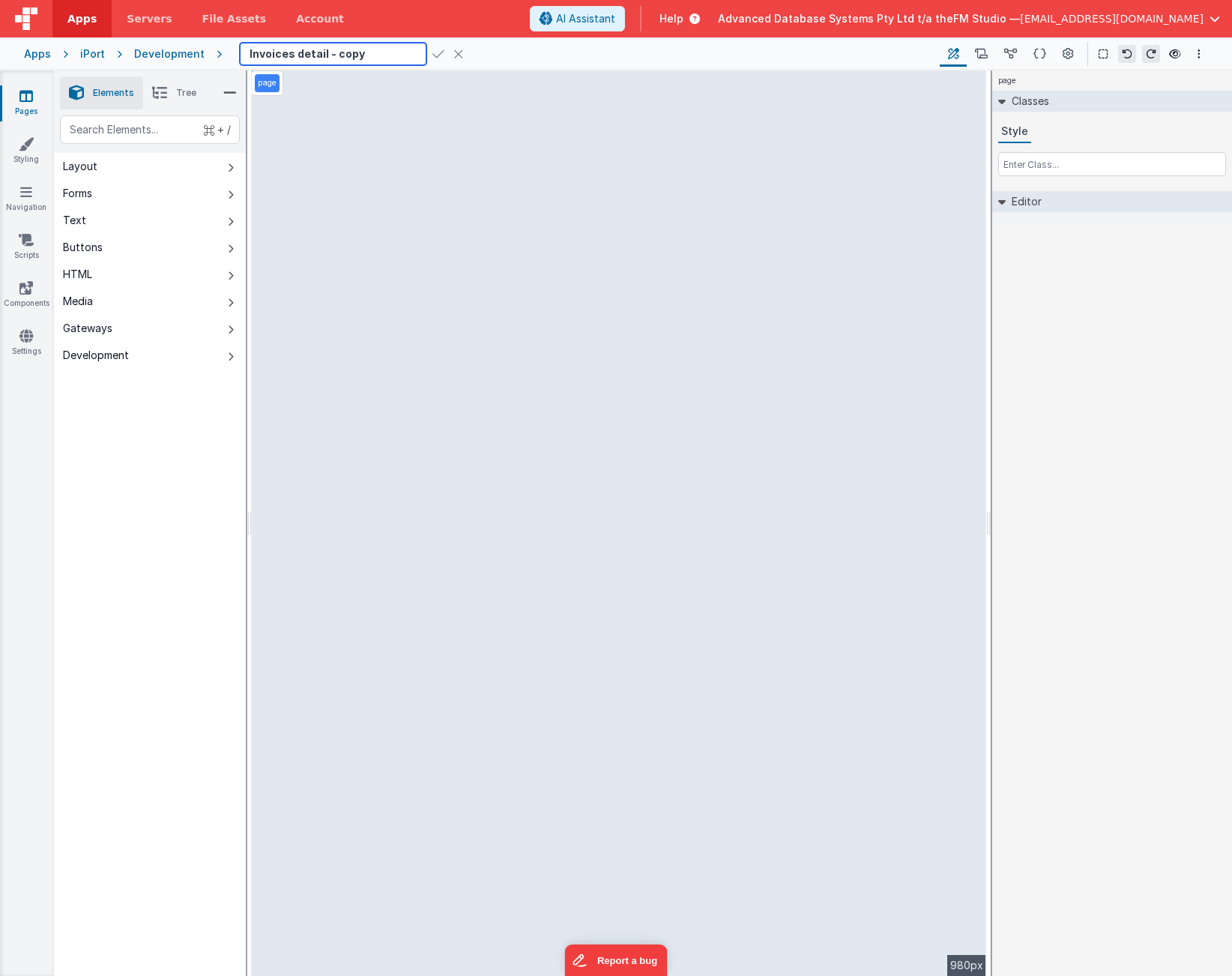
click at [353, 56] on input "Invoices detail - copy" at bounding box center [333, 54] width 186 height 22
drag, startPoint x: 353, startPoint y: 56, endPoint x: 316, endPoint y: 53, distance: 37.1
click at [316, 53] on input "Invoices detail - copy" at bounding box center [333, 54] width 186 height 22
type input "Job Detail"
click at [422, 54] on div "Job Detail" at bounding box center [413, 54] width 346 height 22
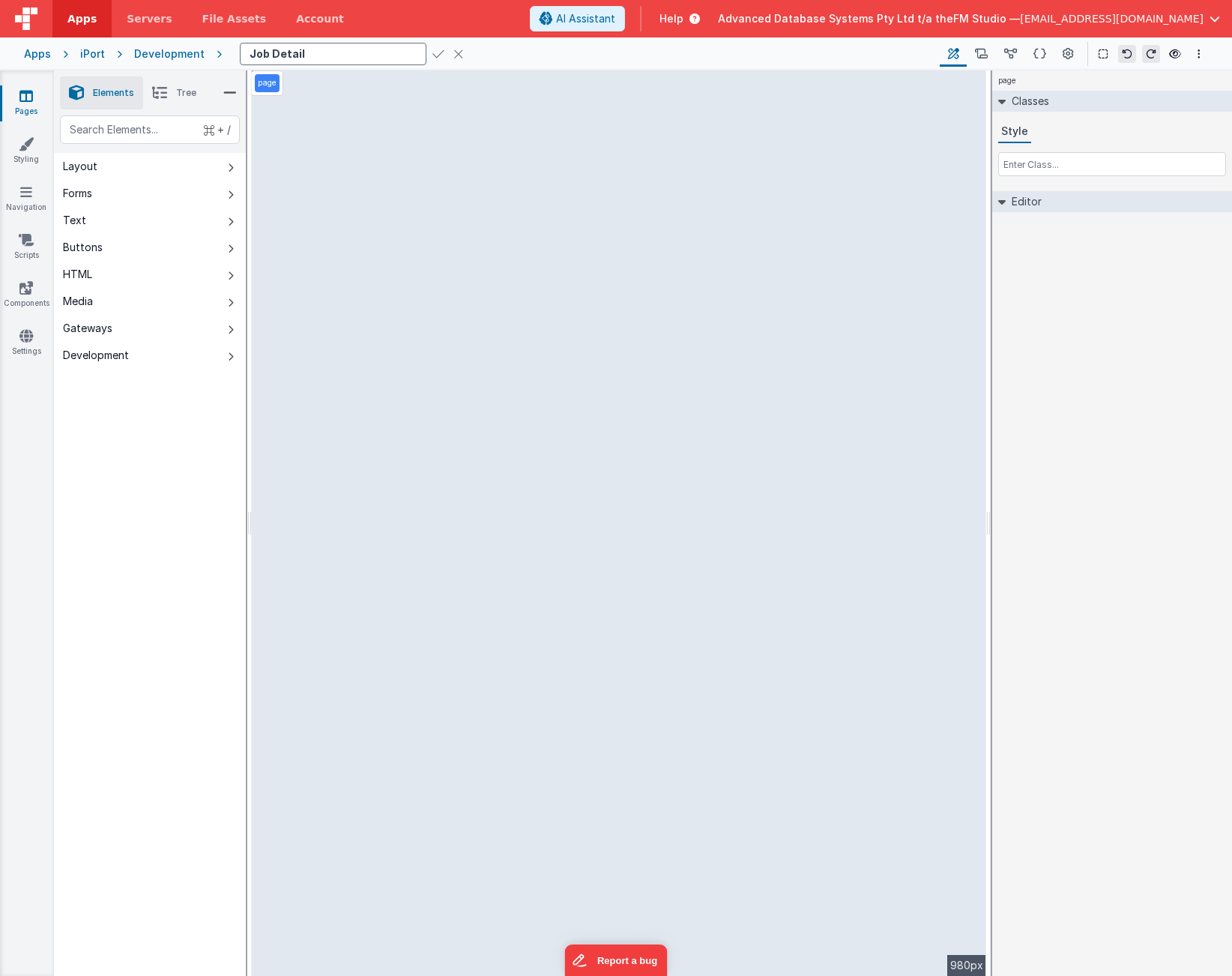
click at [433, 54] on icon at bounding box center [439, 54] width 12 height 21
click at [1068, 54] on icon at bounding box center [1068, 54] width 11 height 15
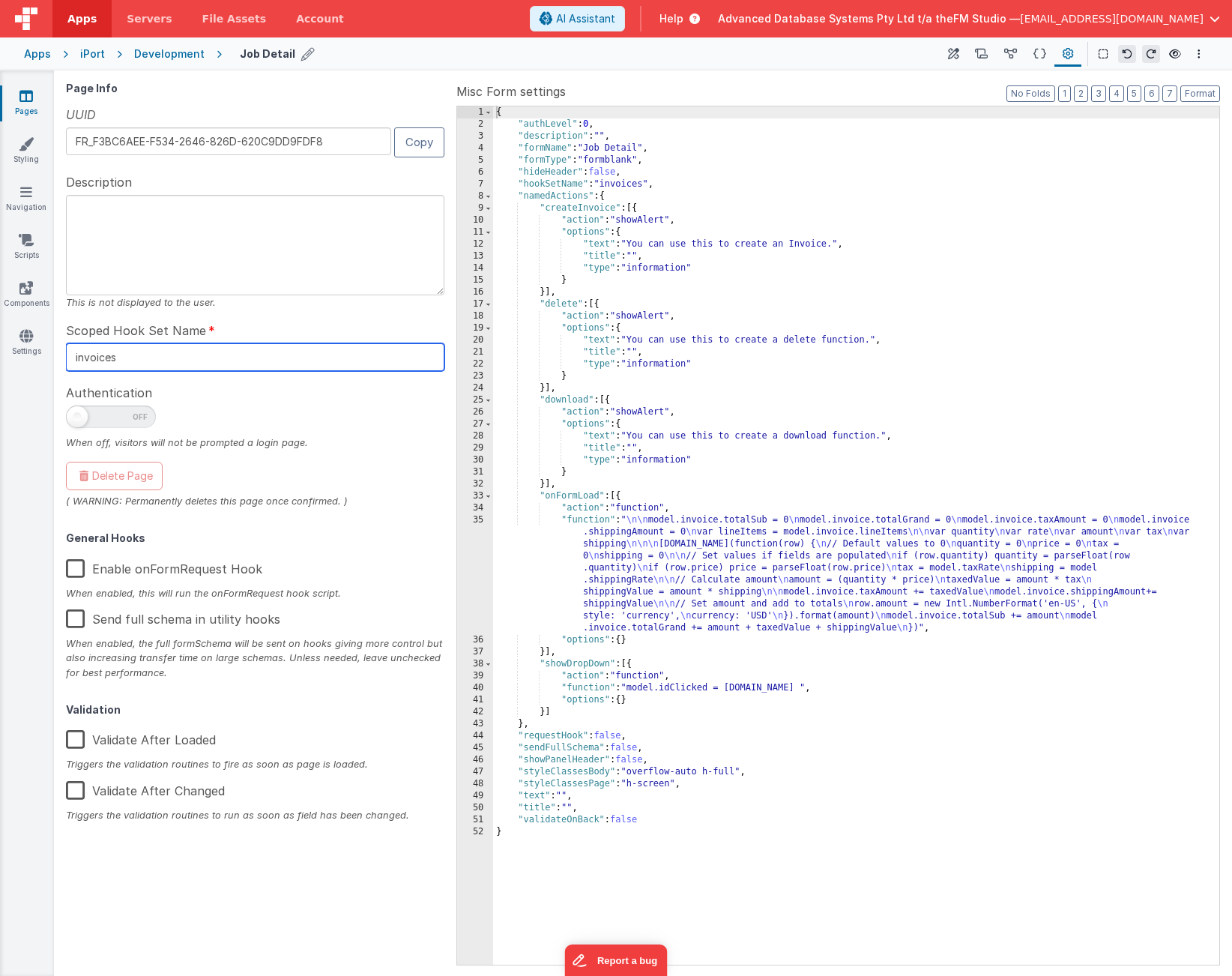
click at [90, 354] on input "invoices" at bounding box center [255, 357] width 379 height 27
type input "job_detail"
click at [93, 428] on div at bounding box center [255, 420] width 379 height 30
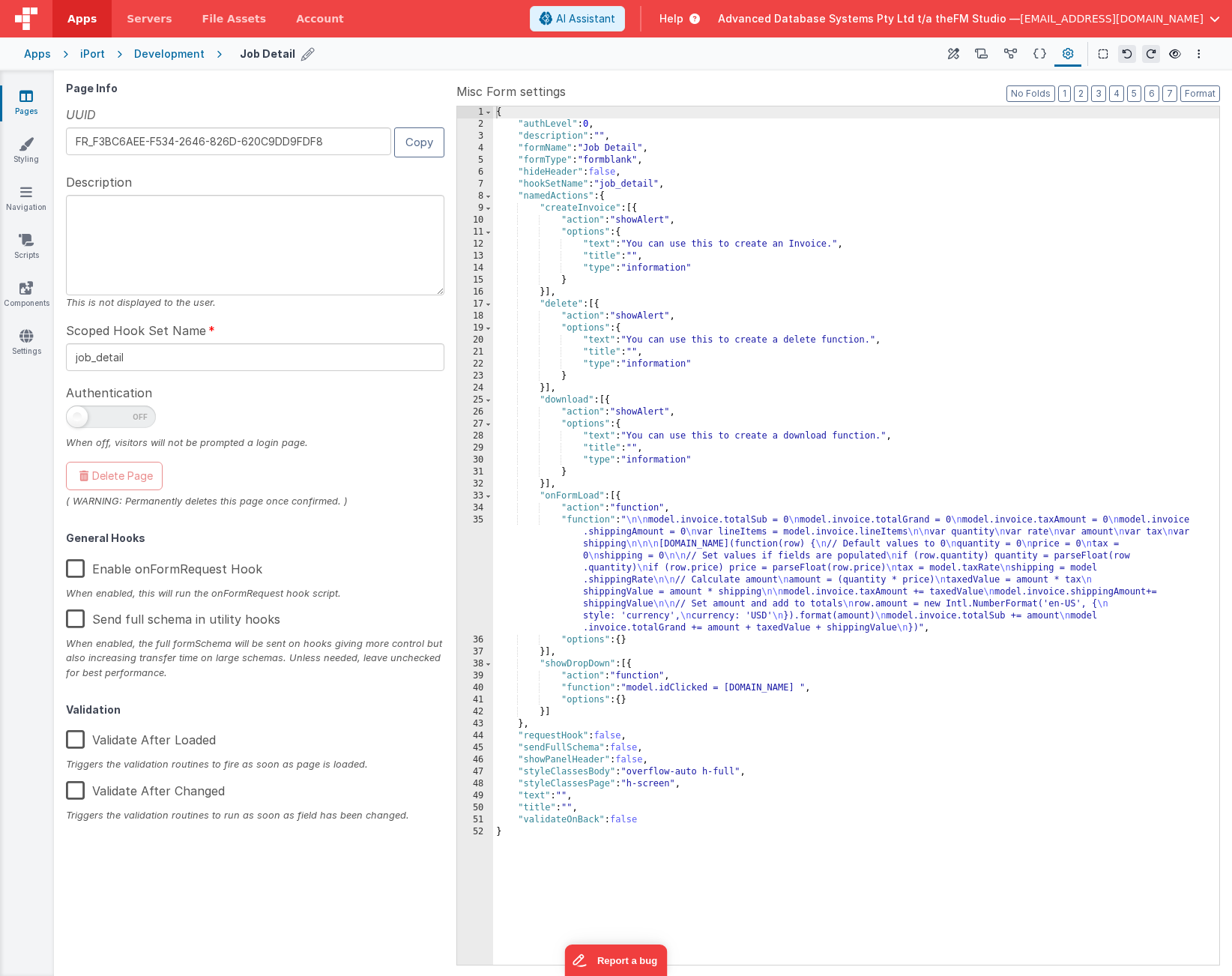
click at [81, 414] on span at bounding box center [77, 417] width 21 height 21
click at [78, 414] on input "checkbox" at bounding box center [72, 415] width 12 height 12
checkbox input "true"
click at [77, 571] on label "Enable onFormRequest Hook" at bounding box center [164, 566] width 197 height 33
click at [0, 0] on input "Enable onFormRequest Hook" at bounding box center [0, 0] width 0 height 0
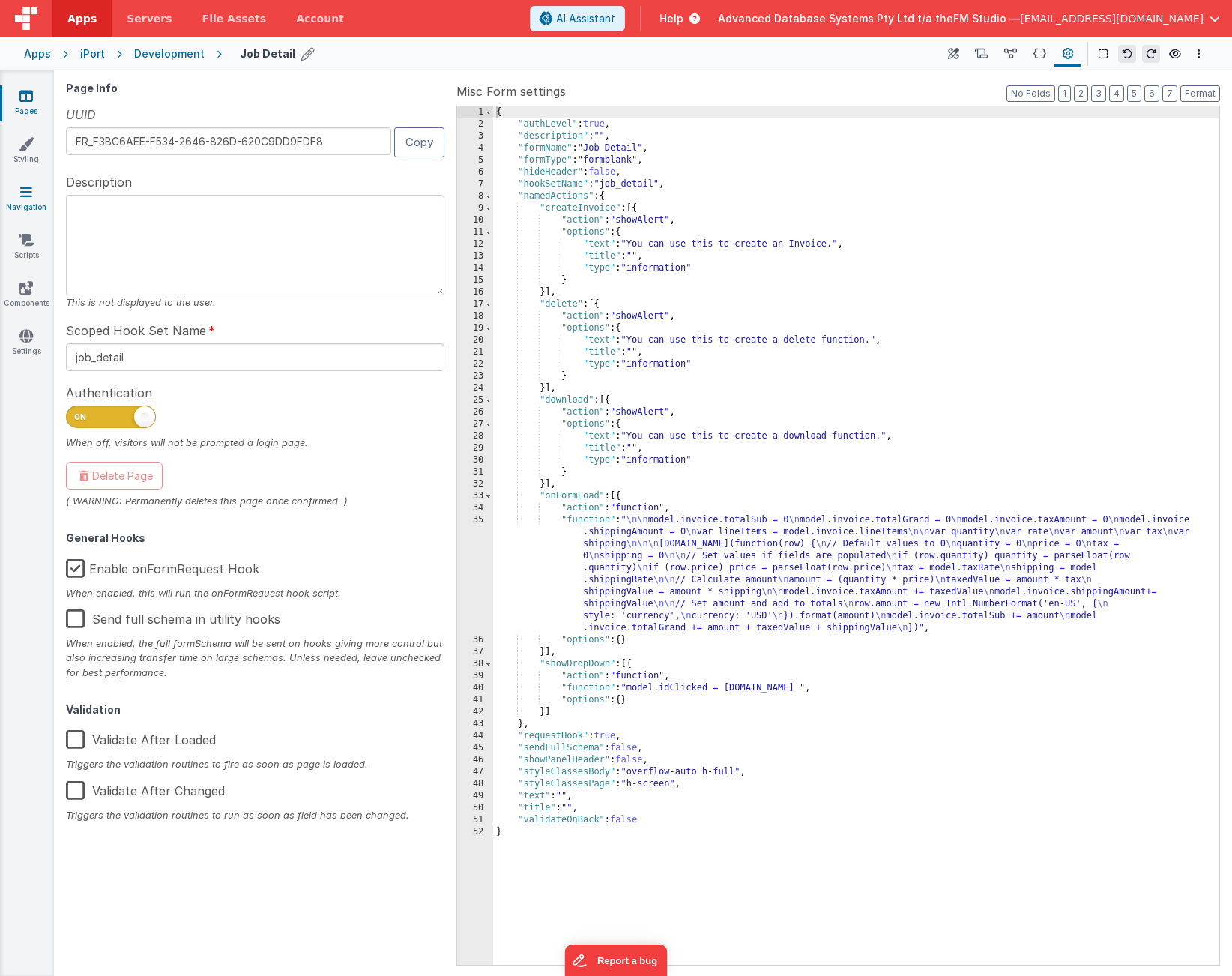
click at [21, 192] on icon at bounding box center [27, 192] width 12 height 15
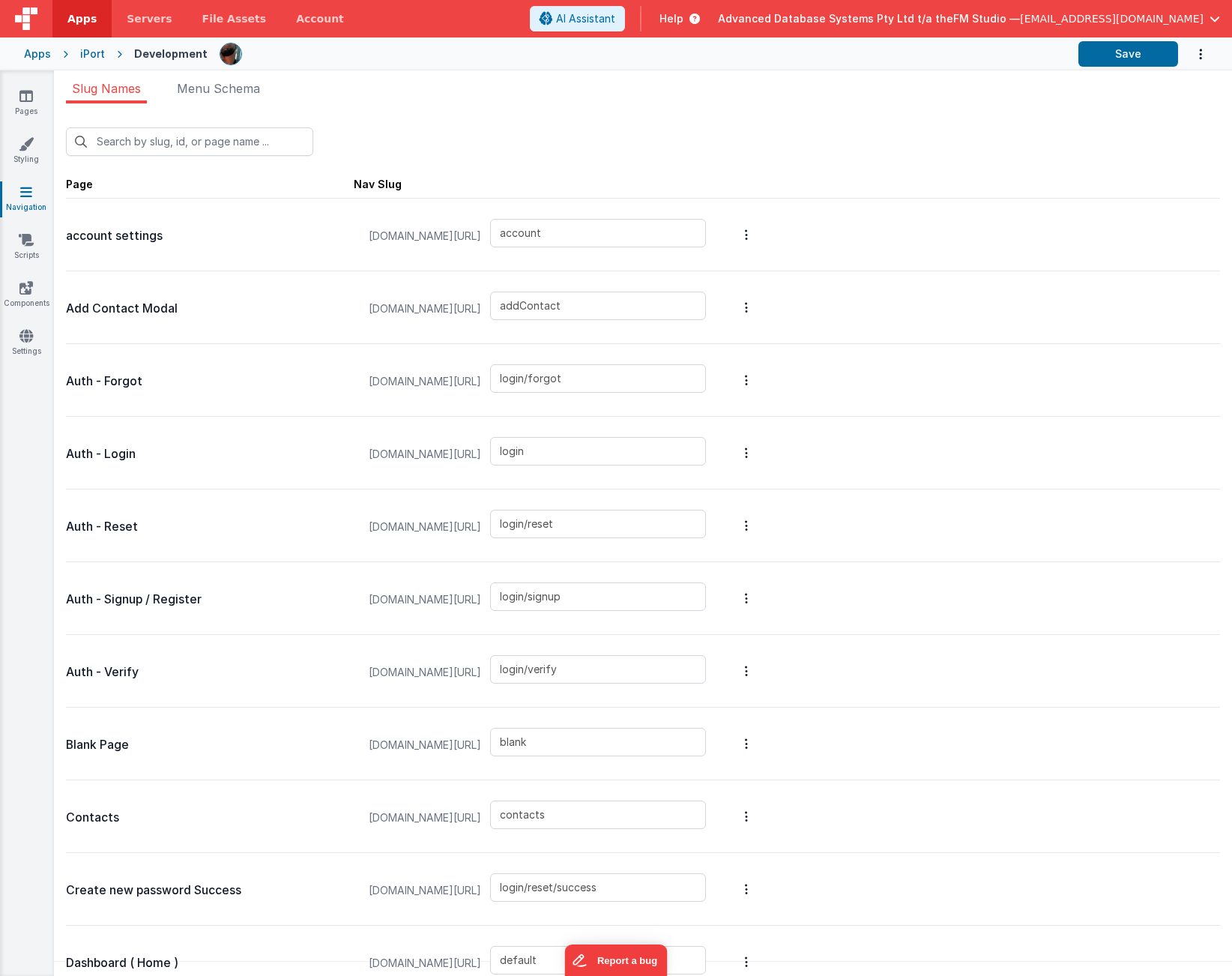
type input "nominations"
type input "login/forgot/sent"
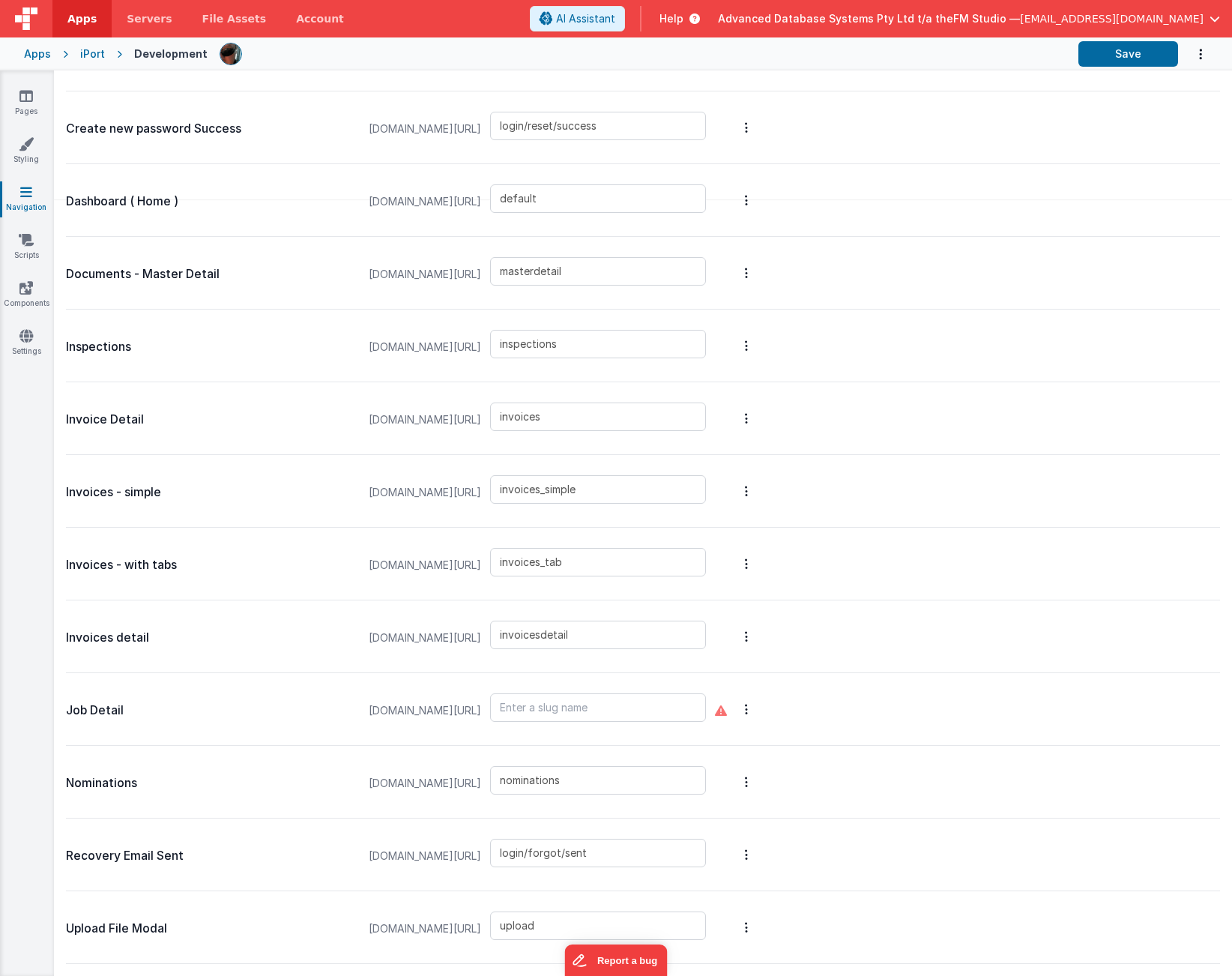
scroll to position [762, 0]
type input "job_detail"
click at [490, 633] on span "iport-intertek.fmbetterforms.com/#/" at bounding box center [425, 638] width 131 height 57
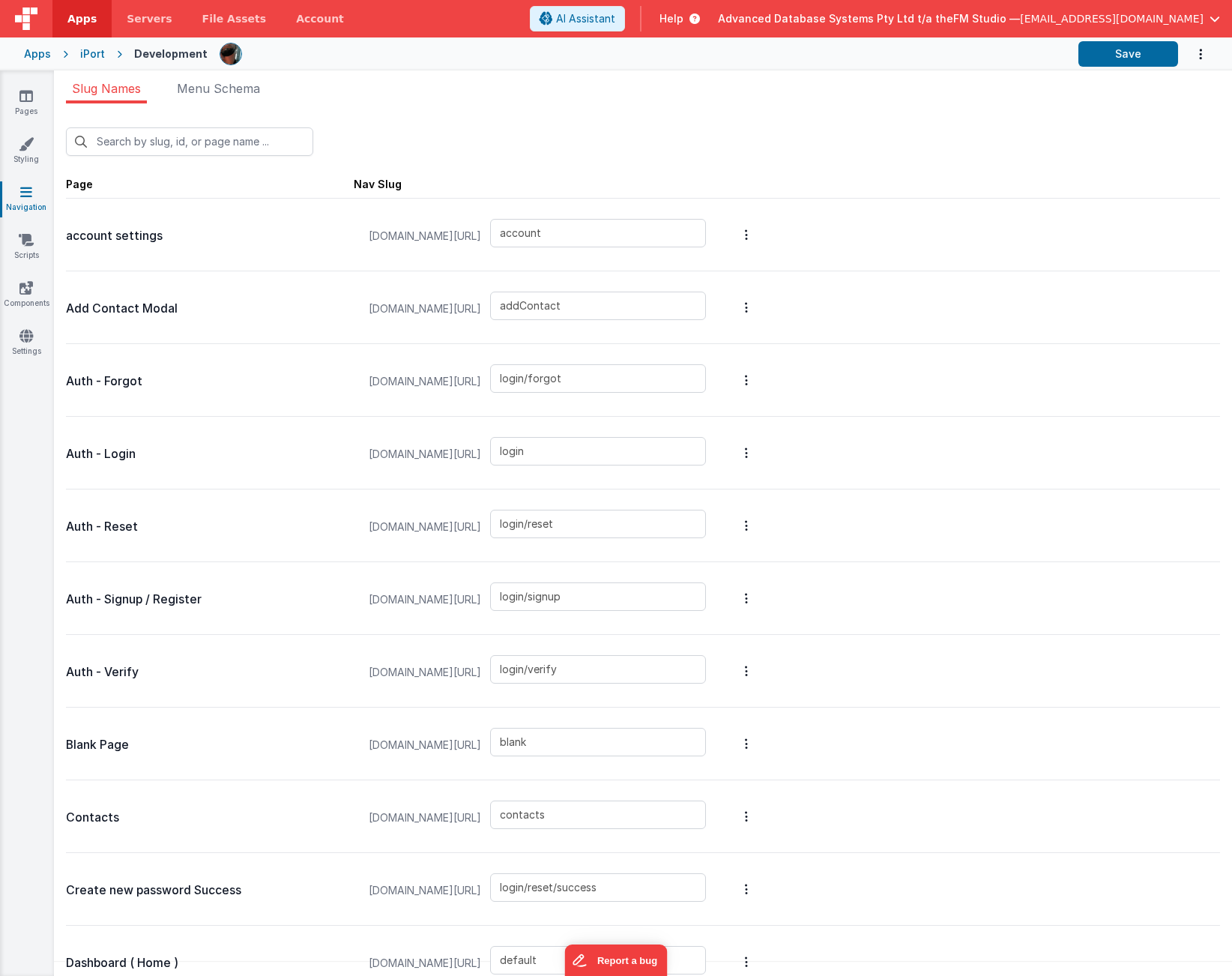
scroll to position [0, 0]
click at [219, 93] on span "Menu Schema" at bounding box center [218, 89] width 83 height 15
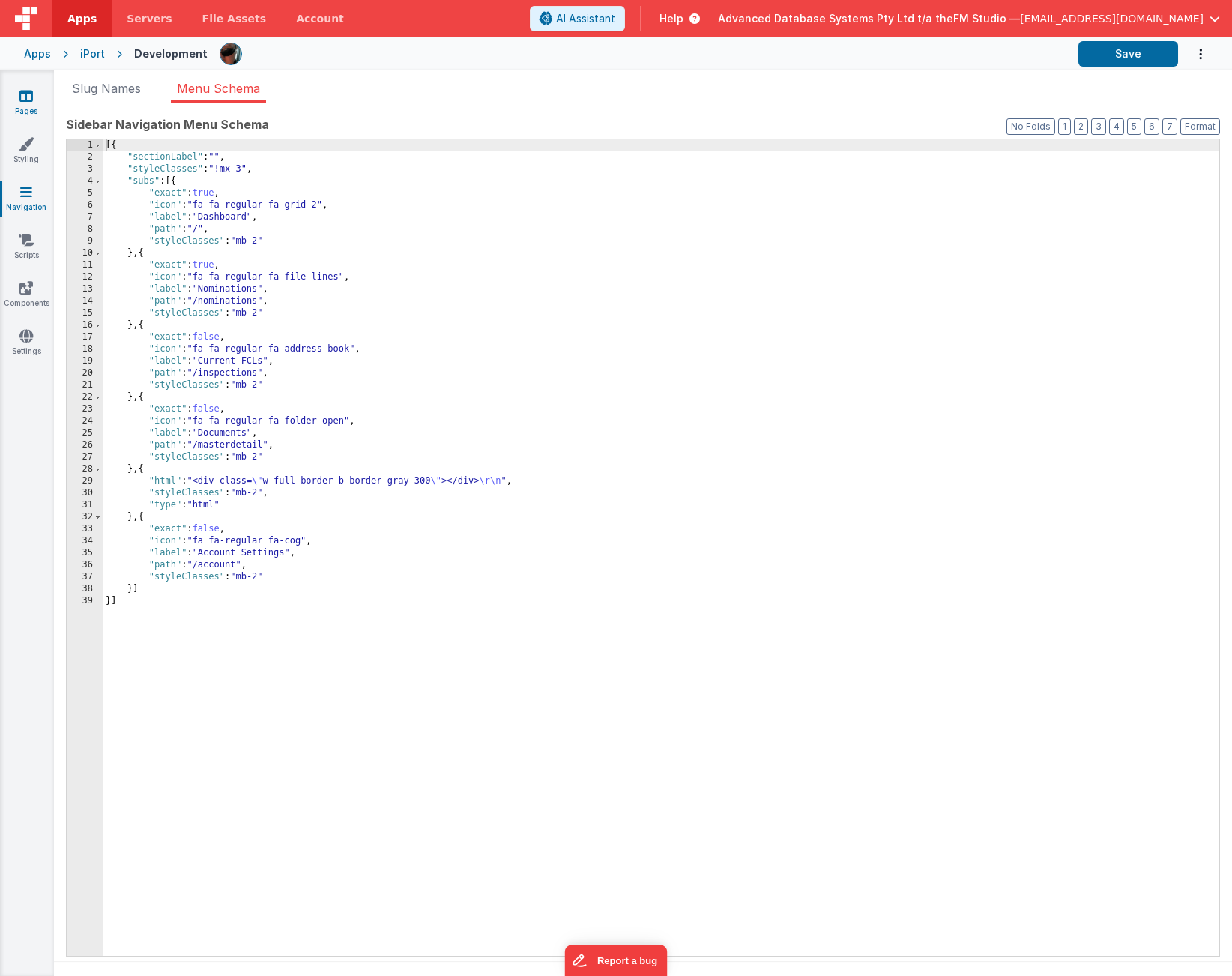
click at [22, 101] on icon at bounding box center [27, 96] width 14 height 15
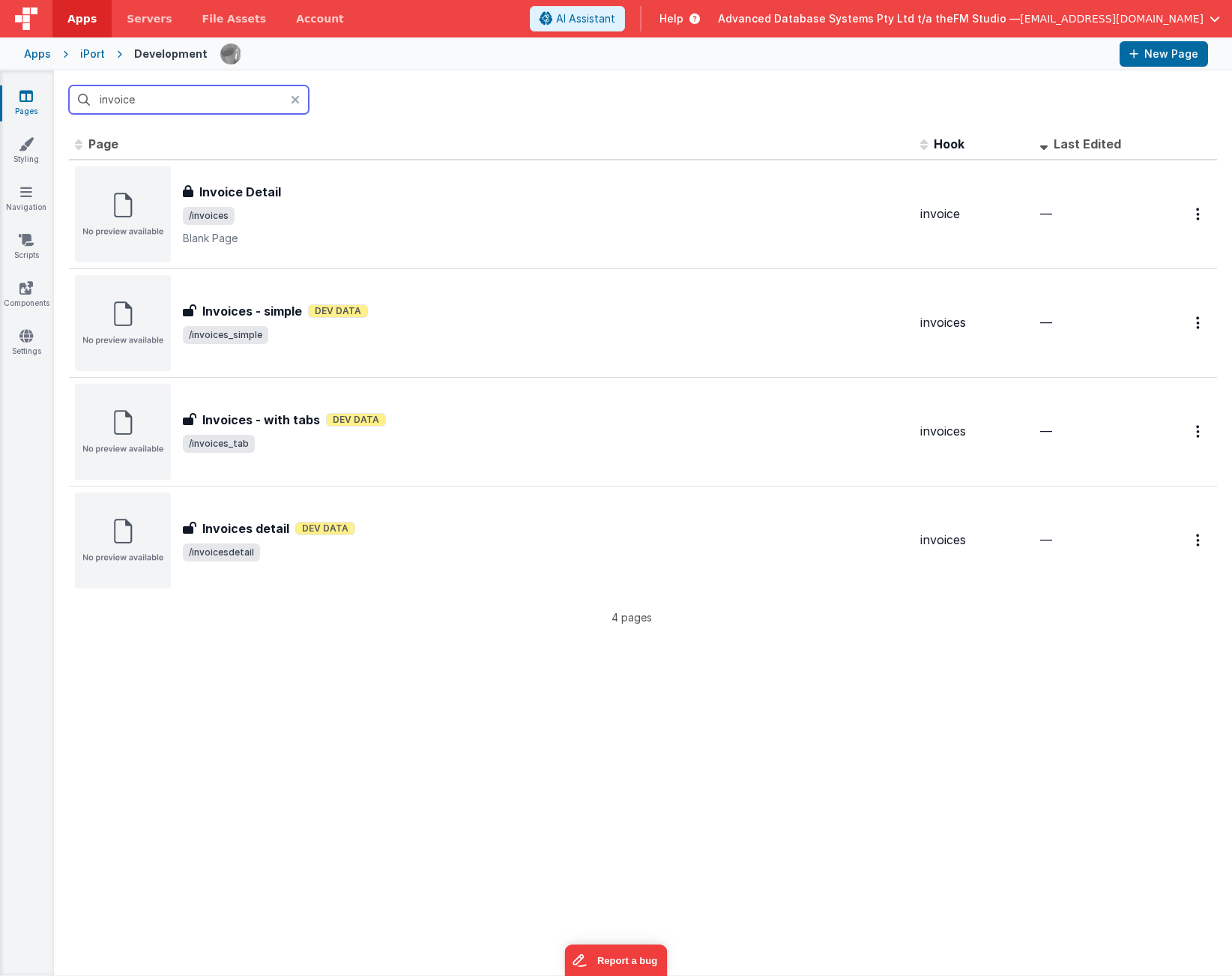
click at [174, 92] on input "invoice" at bounding box center [189, 99] width 240 height 28
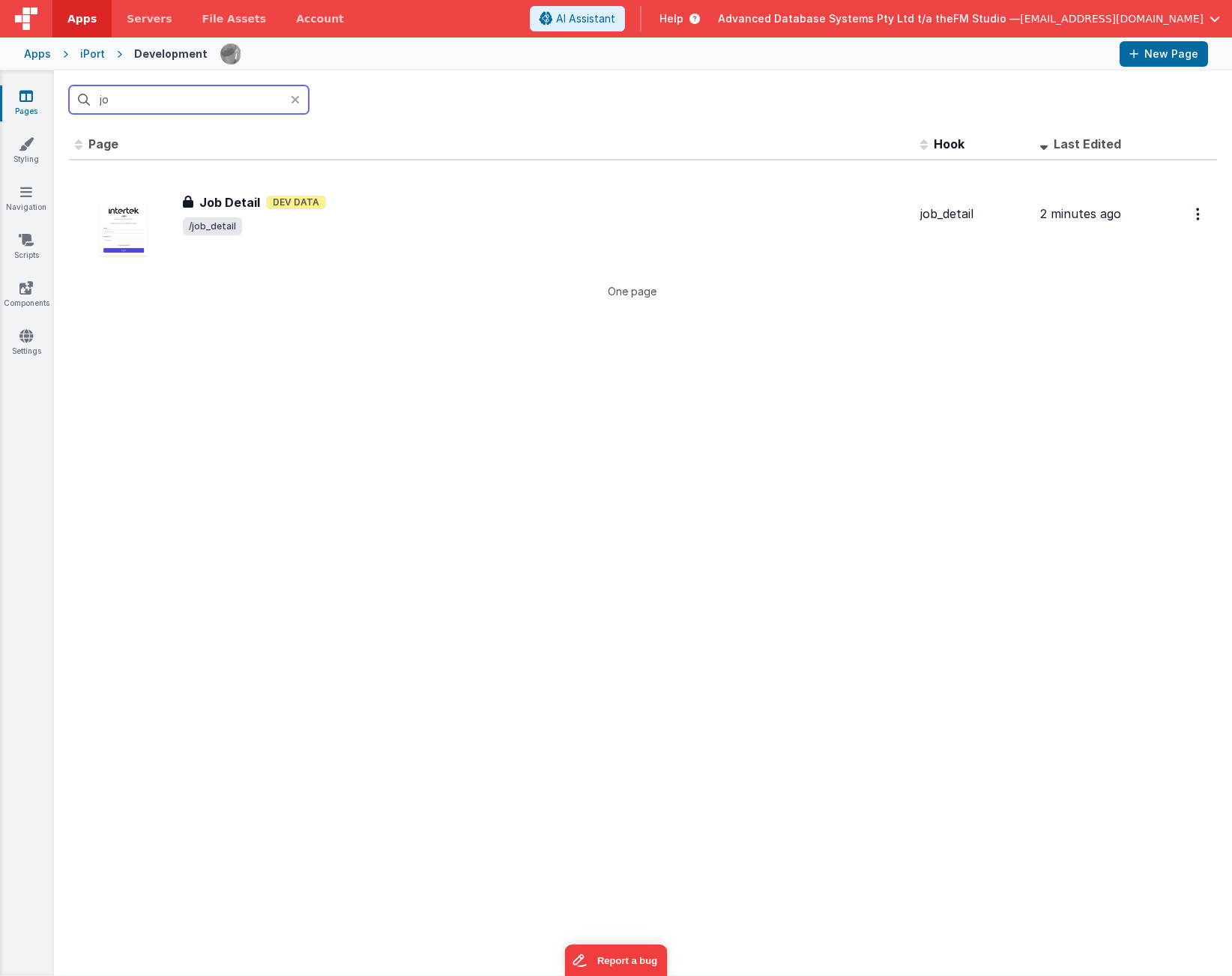
type input "job"
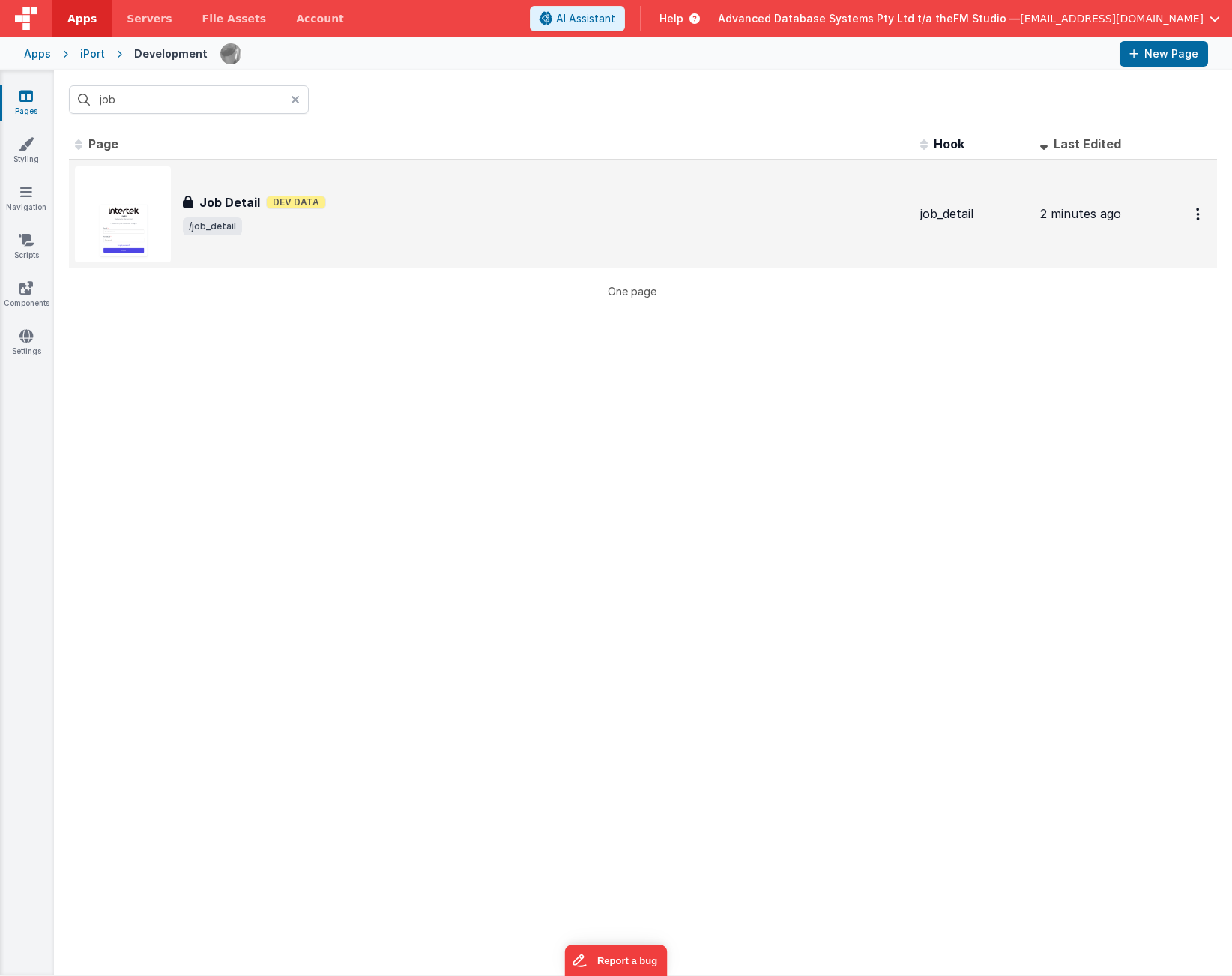
click at [231, 200] on h3 "Job Detail" at bounding box center [229, 202] width 61 height 18
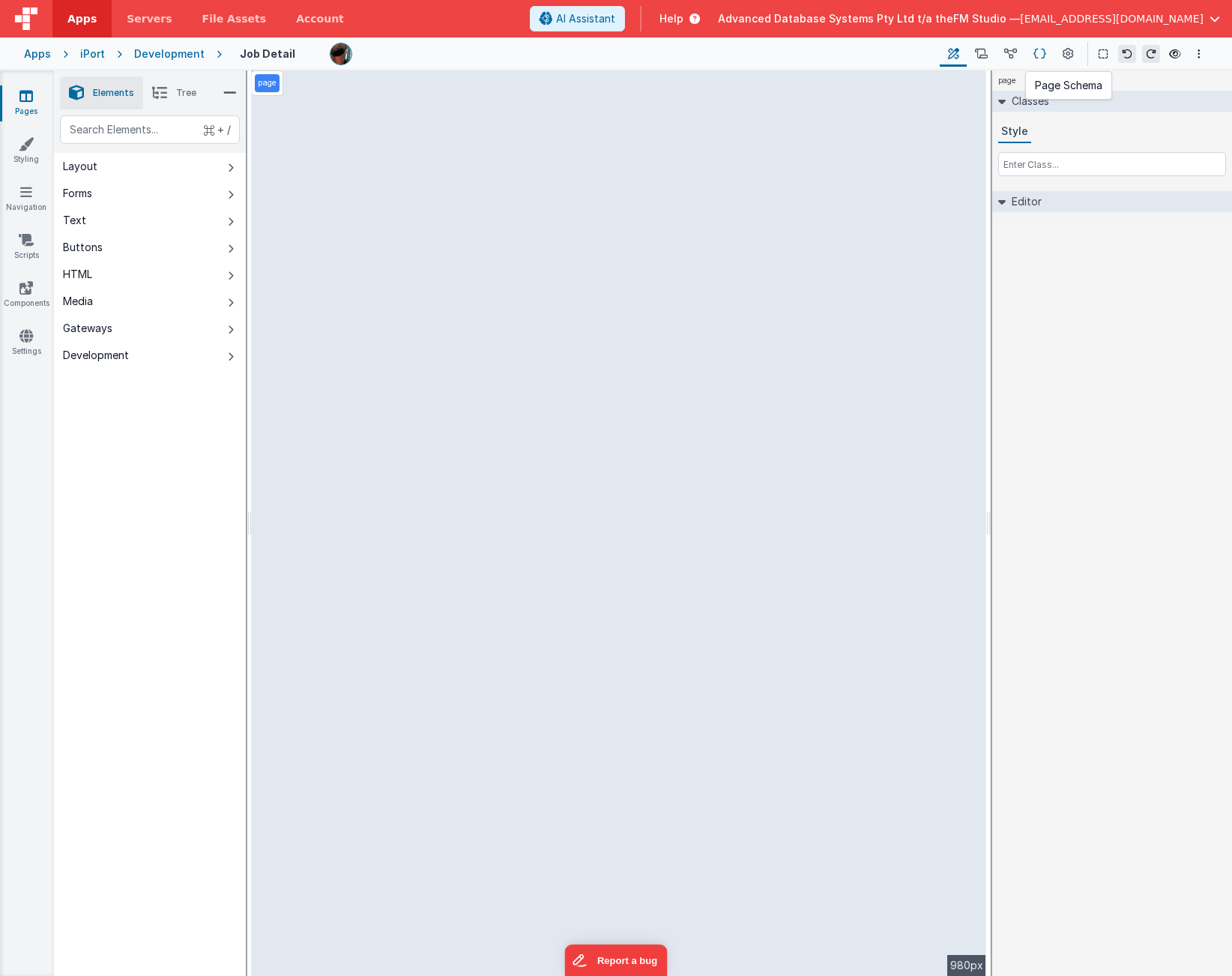
click at [1042, 51] on icon at bounding box center [1040, 54] width 13 height 15
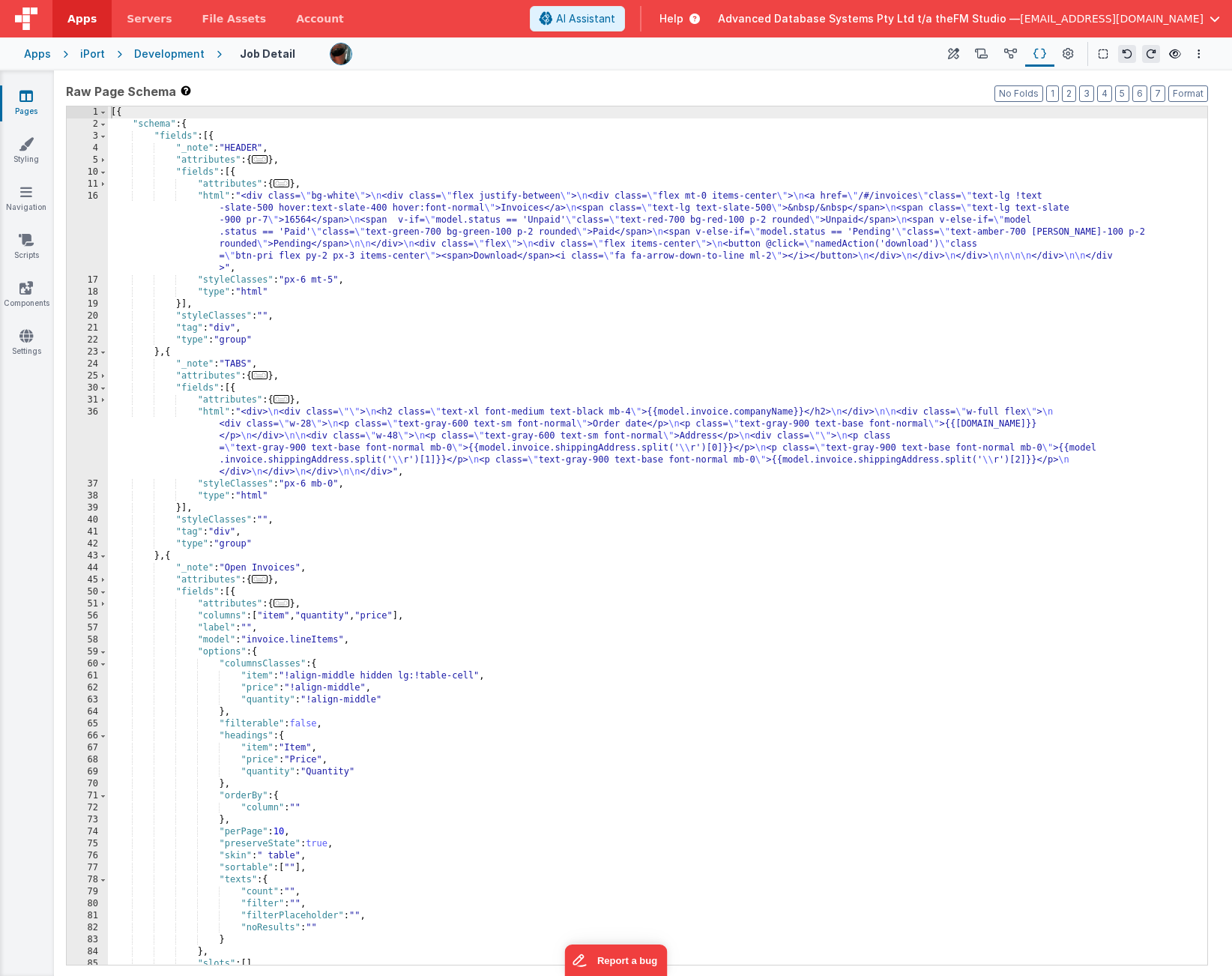
click at [524, 204] on div "[{ "schema" : { "fields" : [{ "_note" : "HEADER" , "attributes" : { ... } , "fi…" at bounding box center [657, 547] width 1099 height 883
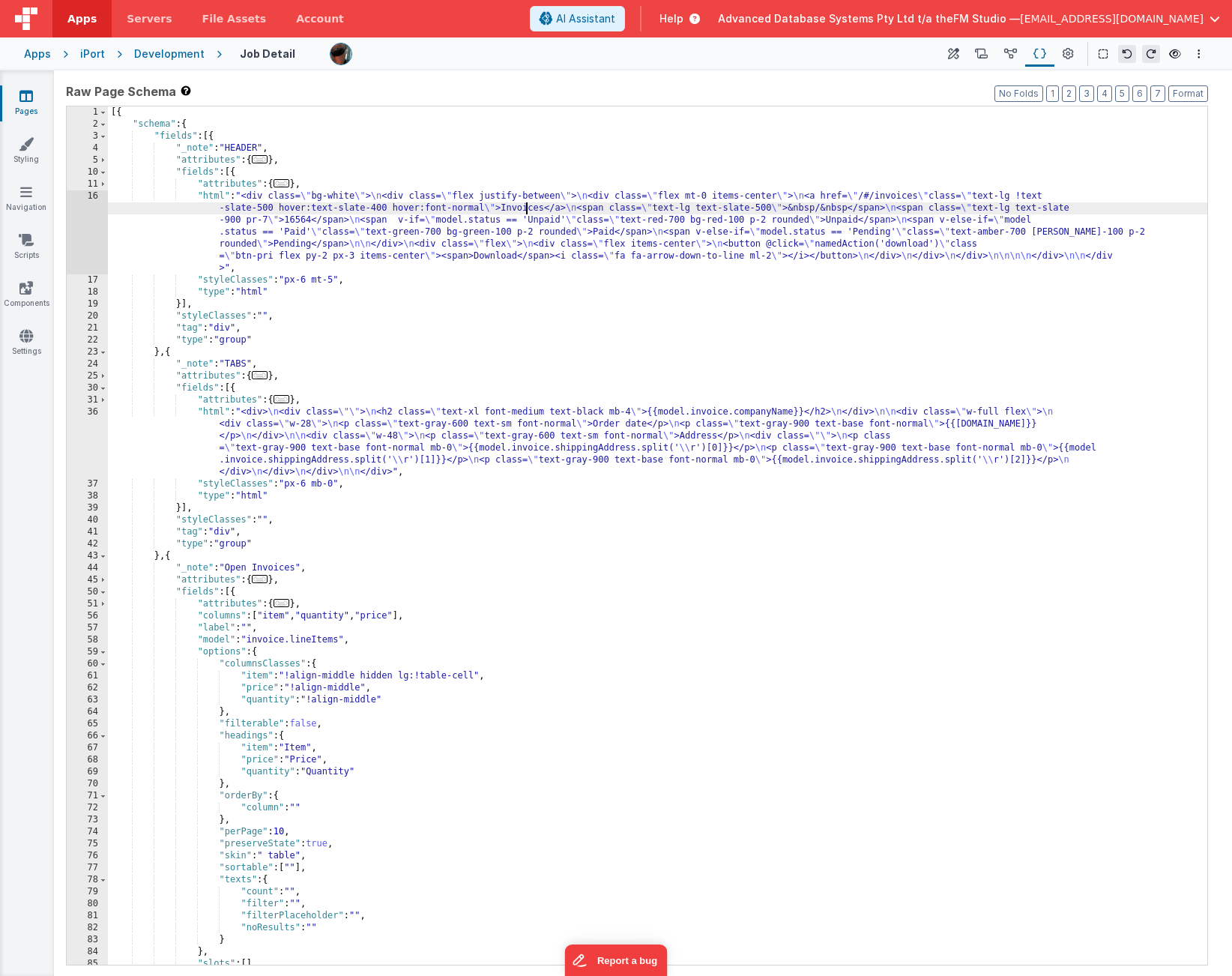
click at [524, 204] on div "[{ "schema" : { "fields" : [{ "_note" : "HEADER" , "attributes" : { ... } , "fi…" at bounding box center [657, 547] width 1099 height 883
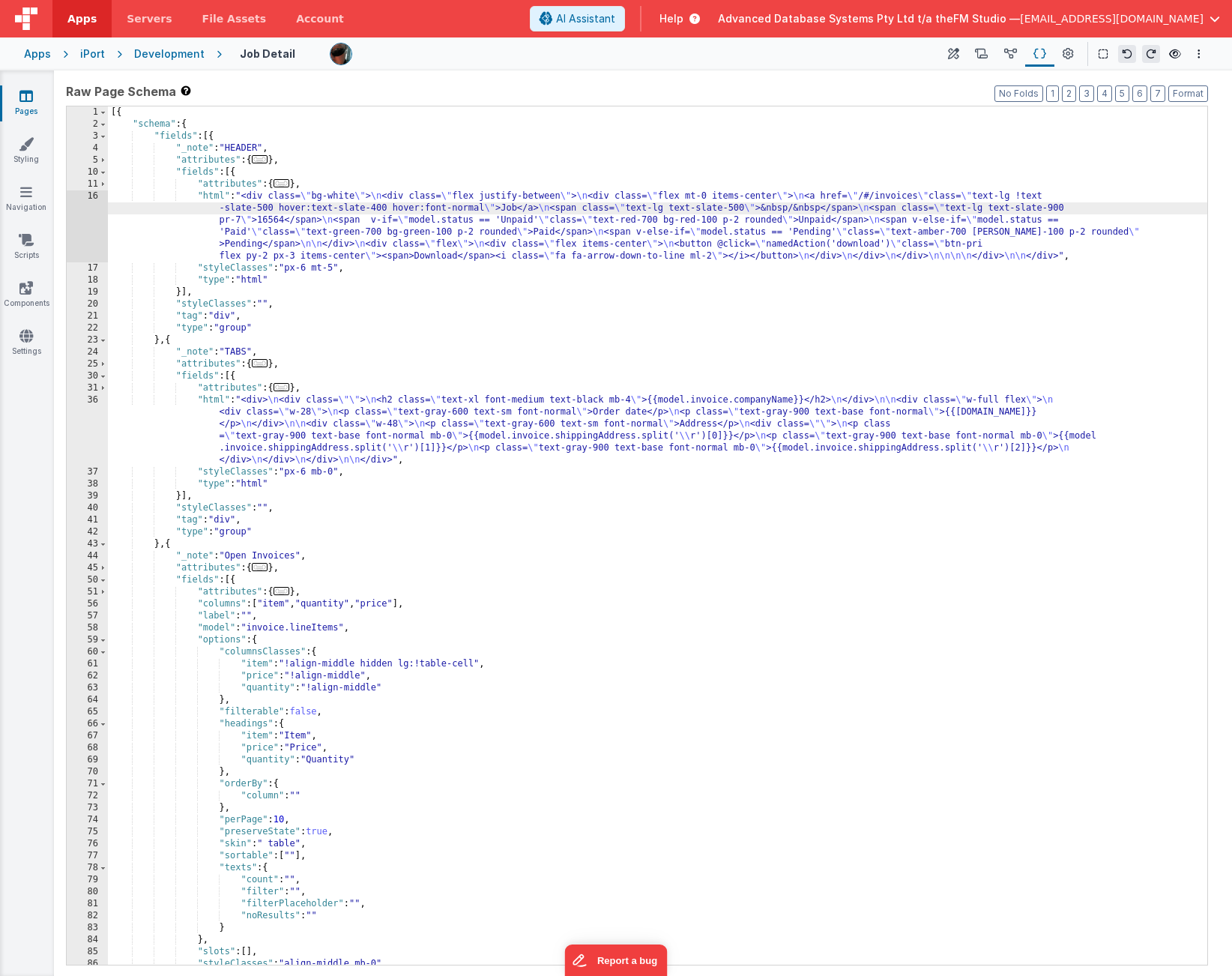
click at [268, 219] on div "[{ "schema" : { "fields" : [{ "_note" : "HEADER" , "attributes" : { ... } , "fi…" at bounding box center [657, 547] width 1099 height 883
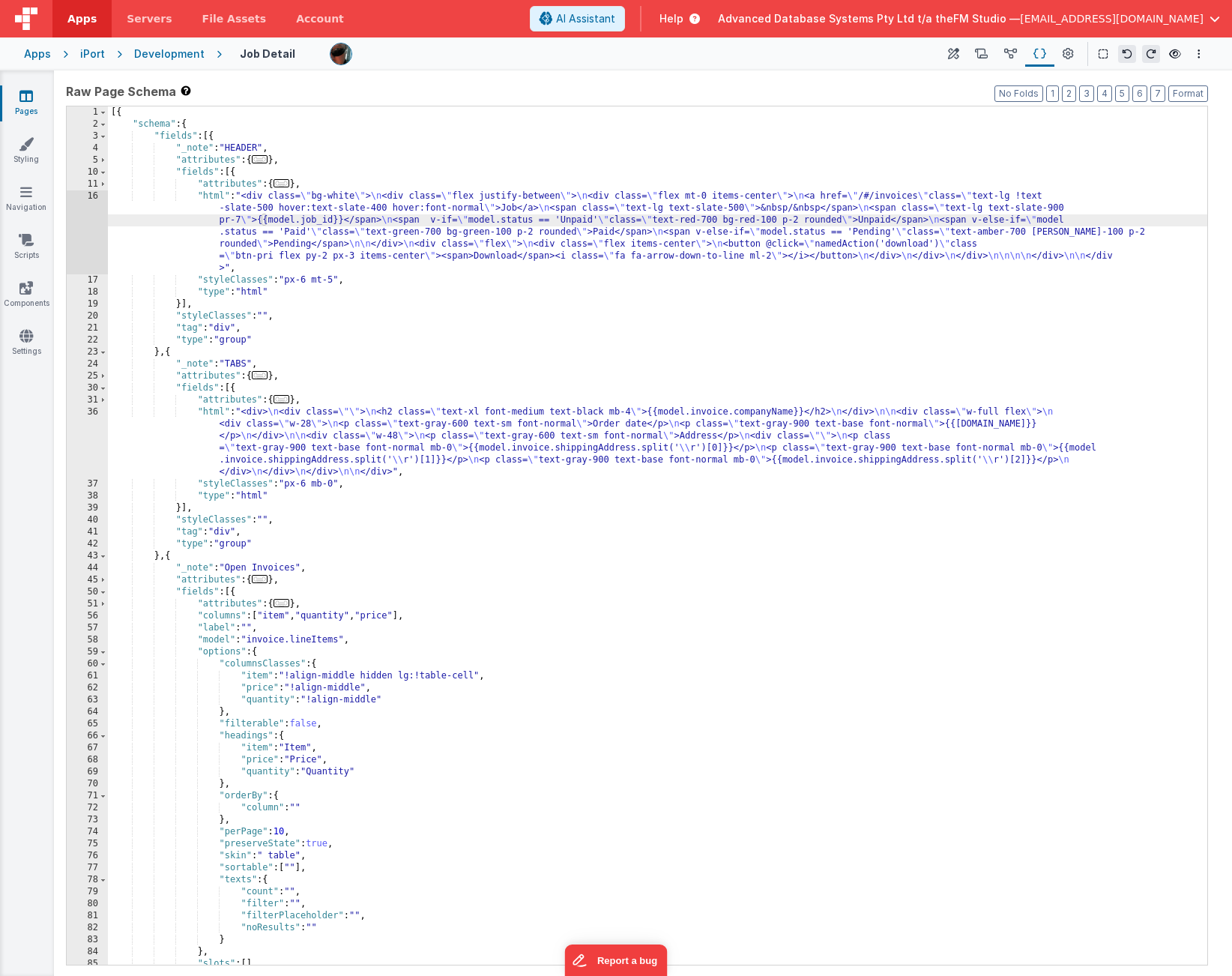
click at [522, 210] on div "[{ "schema" : { "fields" : [{ "_note" : "HEADER" , "attributes" : { ... } , "fi…" at bounding box center [657, 547] width 1099 height 883
click at [452, 331] on div "[{ "schema" : { "fields" : [{ "_note" : "HEADER" , "attributes" : { ... } , "fi…" at bounding box center [657, 547] width 1099 height 883
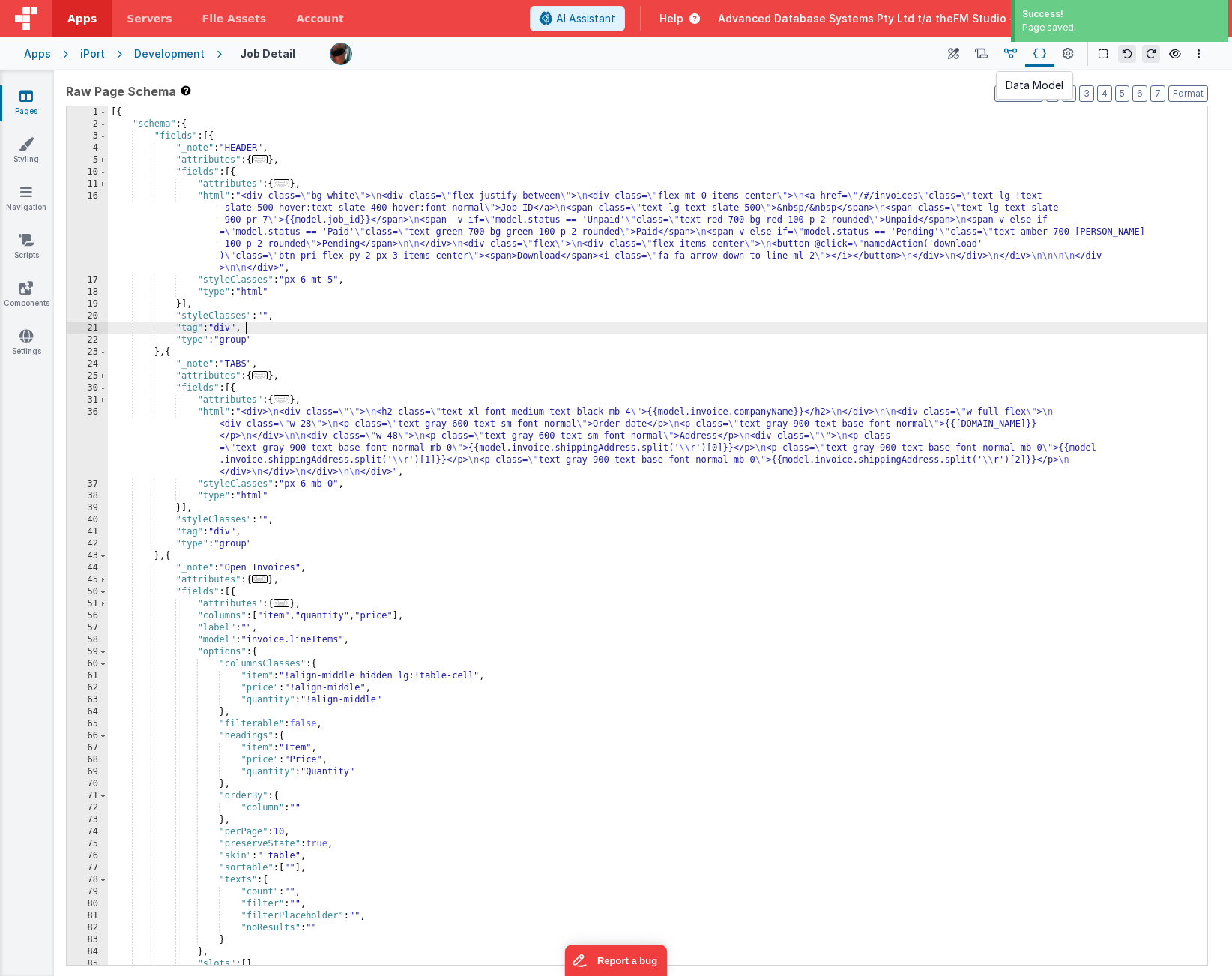
click at [1009, 52] on icon at bounding box center [1011, 54] width 13 height 15
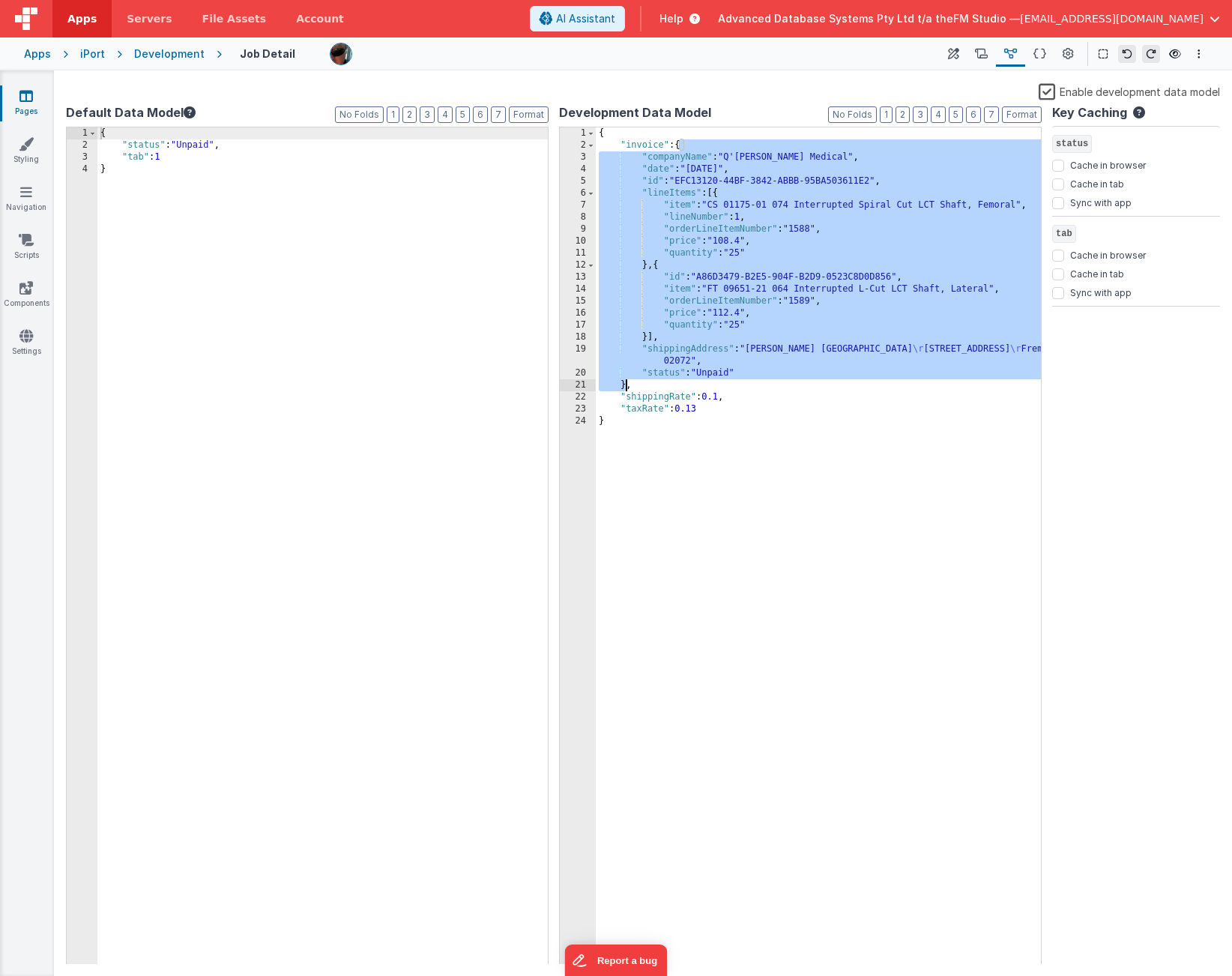
drag, startPoint x: 681, startPoint y: 146, endPoint x: 626, endPoint y: 387, distance: 247.2
click at [626, 387] on div "{ "invoice" : { "companyName" : "Q'Apel Medical" , "date" : "11/10/2022" , "id"…" at bounding box center [818, 558] width 445 height 861
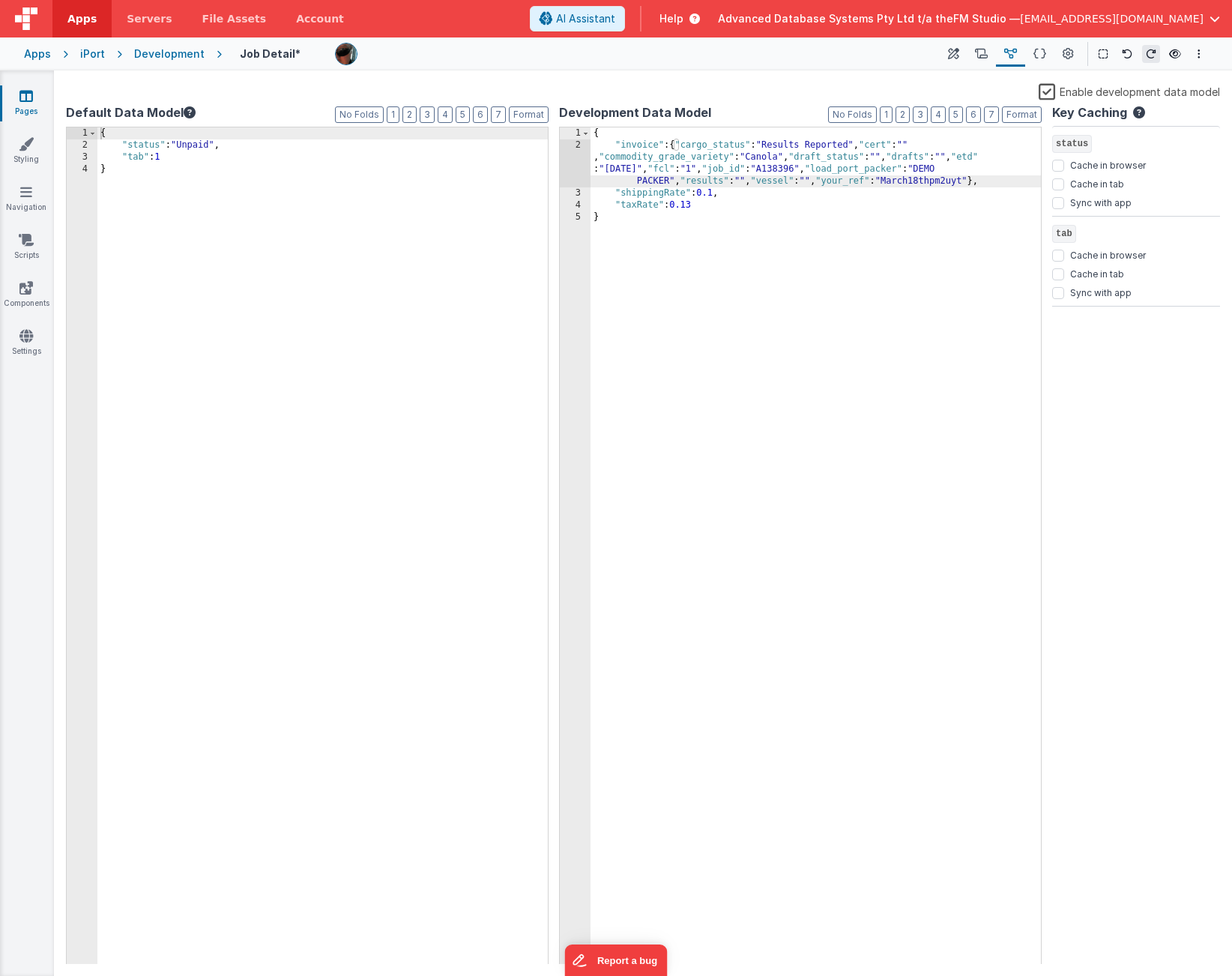
click at [637, 145] on div "{ "invoice" : { "cargo_status" : "Results Reported" , "cert" : "" , "commodity_…" at bounding box center [816, 558] width 451 height 861
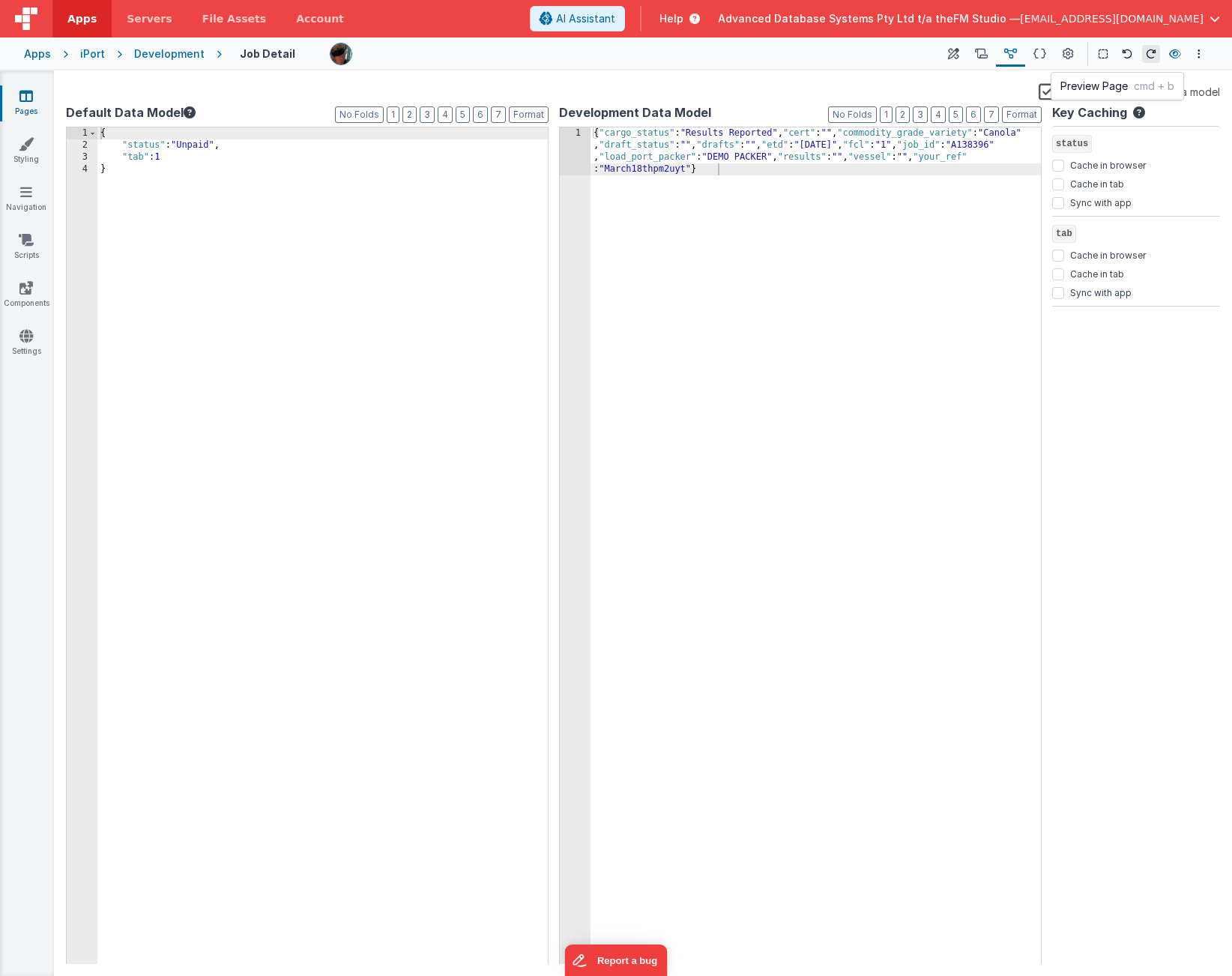
click at [1177, 52] on icon at bounding box center [1176, 54] width 12 height 10
click at [1066, 51] on icon at bounding box center [1068, 54] width 11 height 15
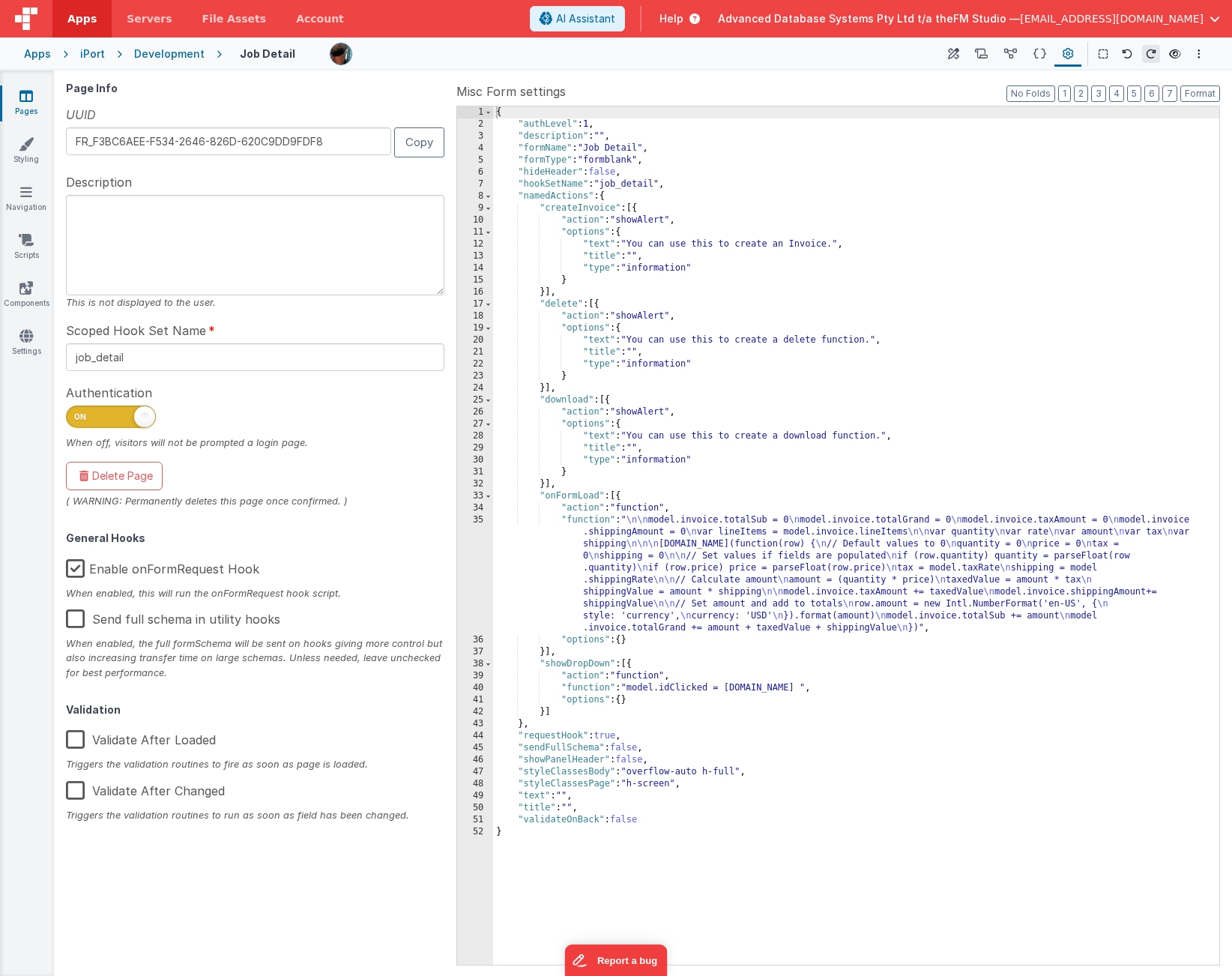
click at [79, 571] on label "Enable onFormRequest Hook" at bounding box center [162, 566] width 193 height 33
click at [0, 0] on input "Enable onFormRequest Hook" at bounding box center [0, 0] width 0 height 0
click at [1045, 51] on icon at bounding box center [1040, 54] width 13 height 15
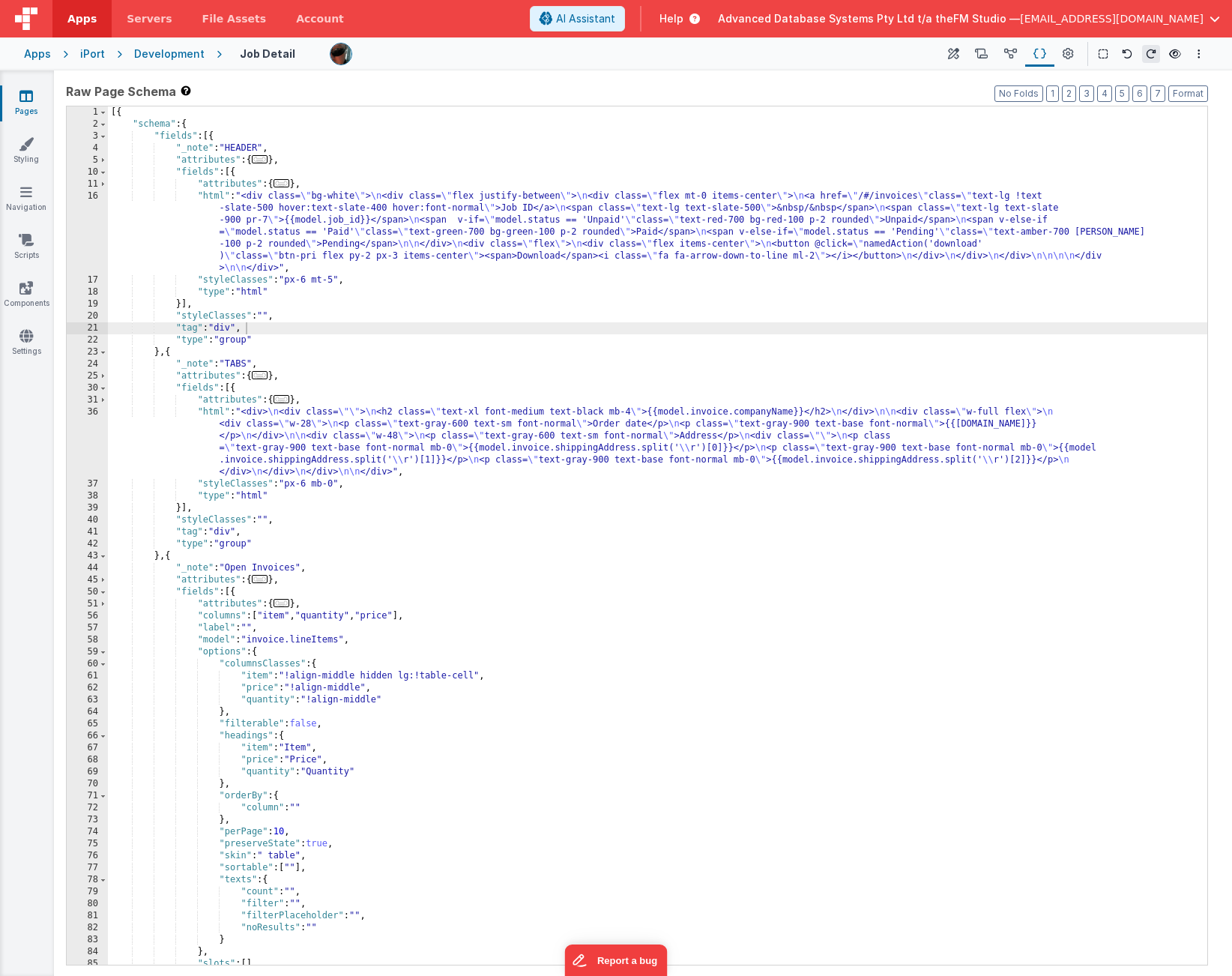
click at [376, 429] on div "[{ "schema" : { "fields" : [{ "_note" : "HEADER" , "attributes" : { ... } , "fi…" at bounding box center [657, 547] width 1099 height 883
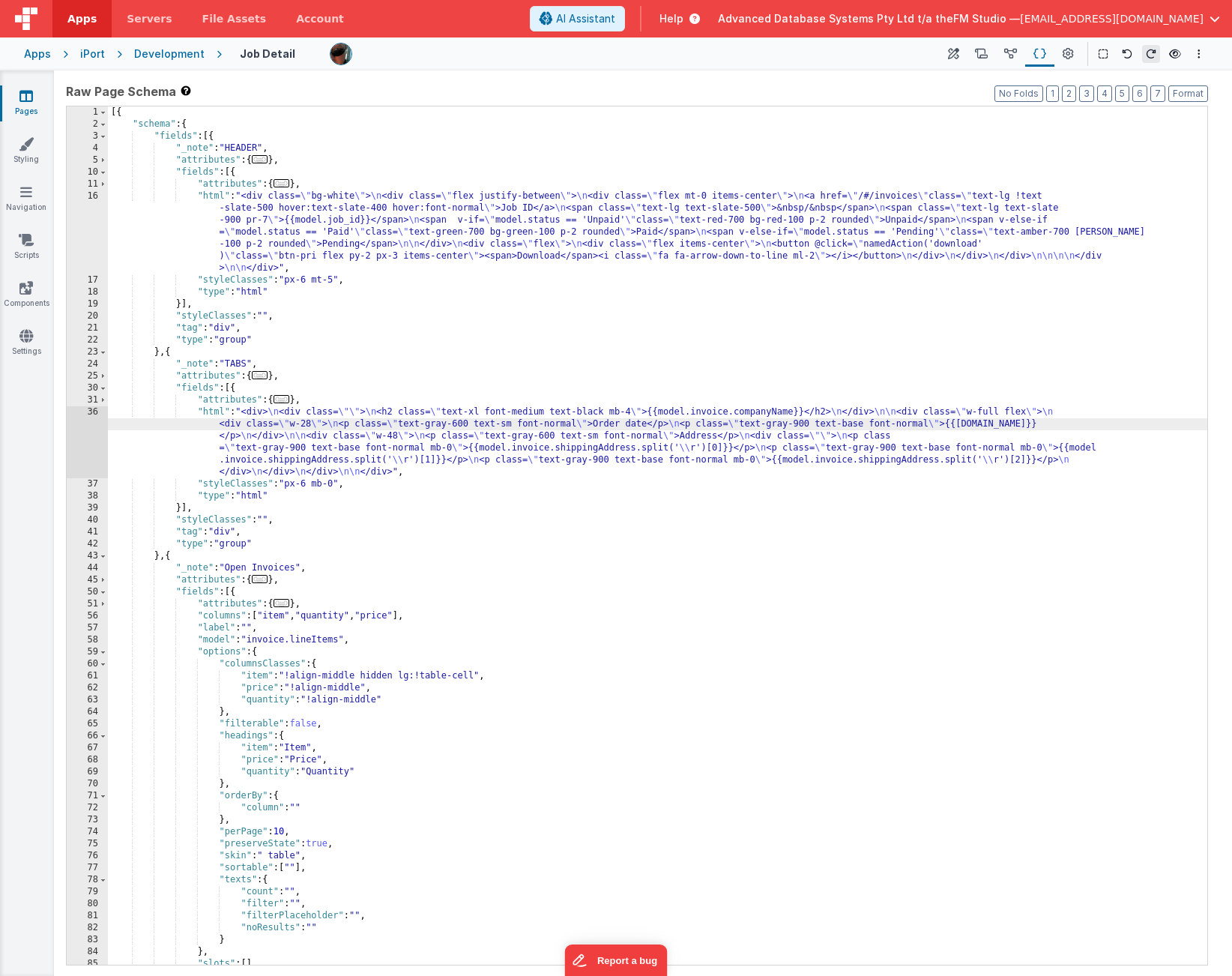
click at [80, 439] on div "36" at bounding box center [87, 442] width 41 height 72
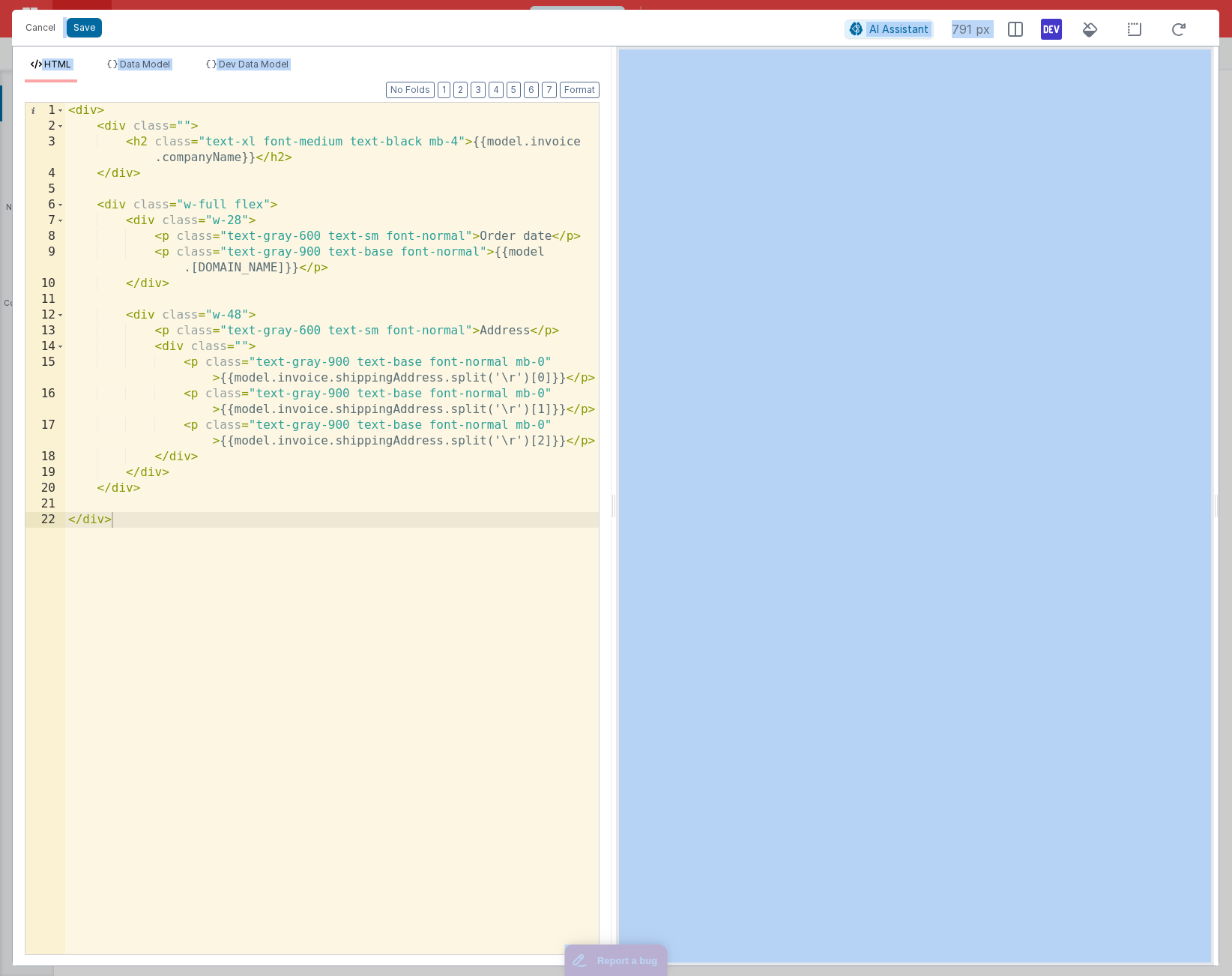
click at [465, 356] on div "< div > < div class = "" > < h2 class = "text-xl font-medium text-black mb-4" >…" at bounding box center [332, 544] width 533 height 884
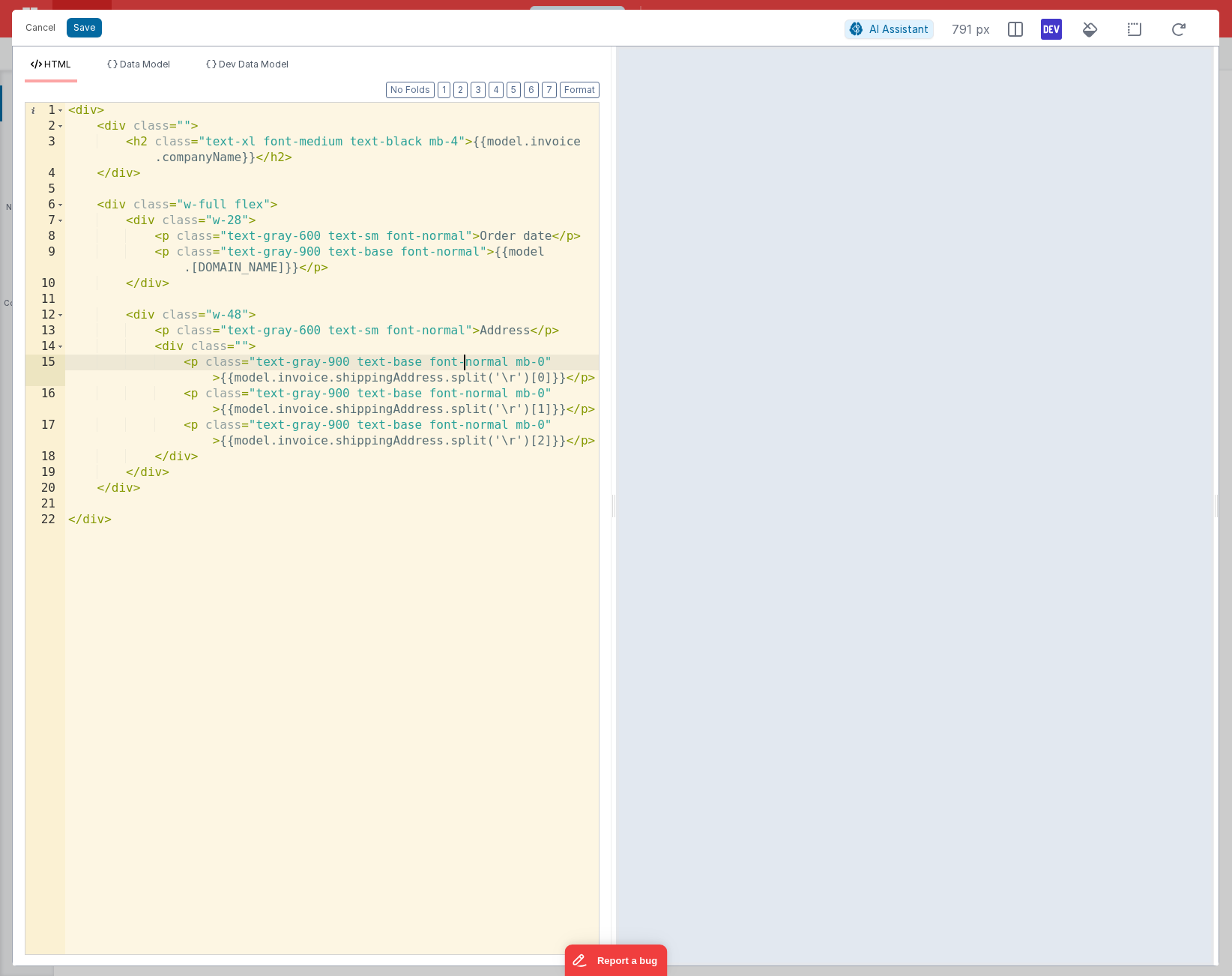
click at [465, 356] on div "< div > < div class = "" > < h2 class = "text-xl font-medium text-black mb-4" >…" at bounding box center [332, 544] width 533 height 884
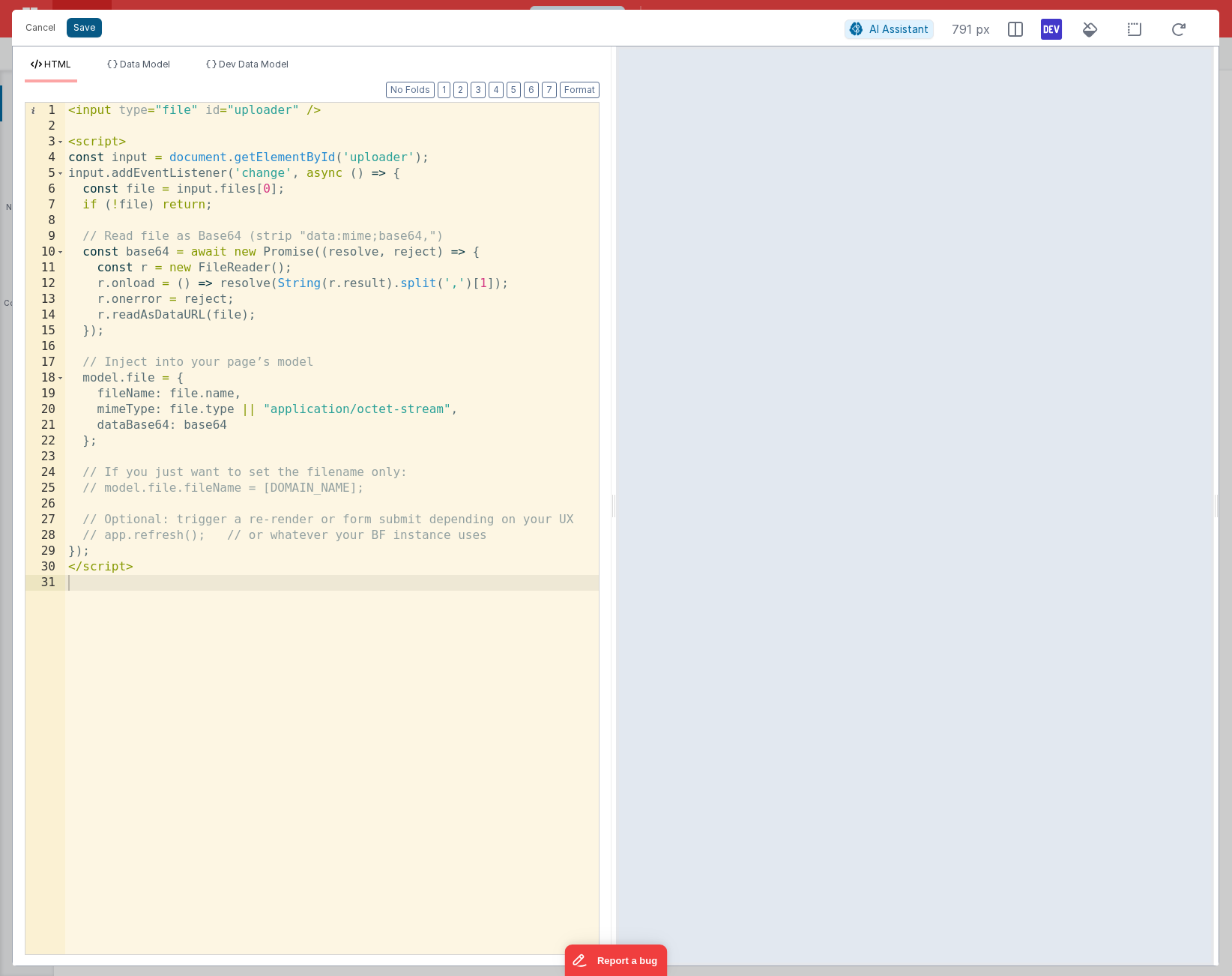
click at [88, 29] on button "Save" at bounding box center [84, 27] width 35 height 20
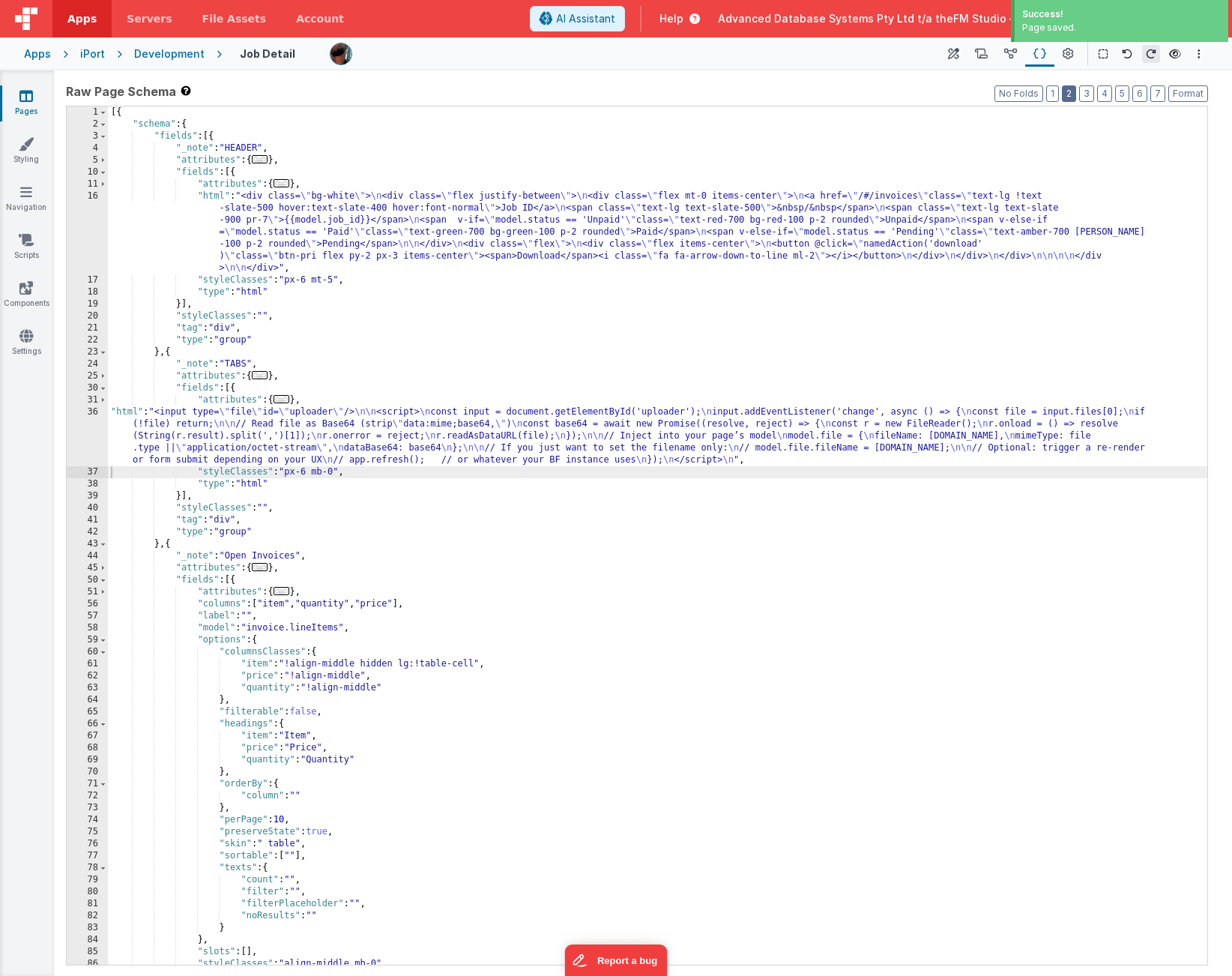
click at [1069, 97] on button "2" at bounding box center [1069, 93] width 15 height 16
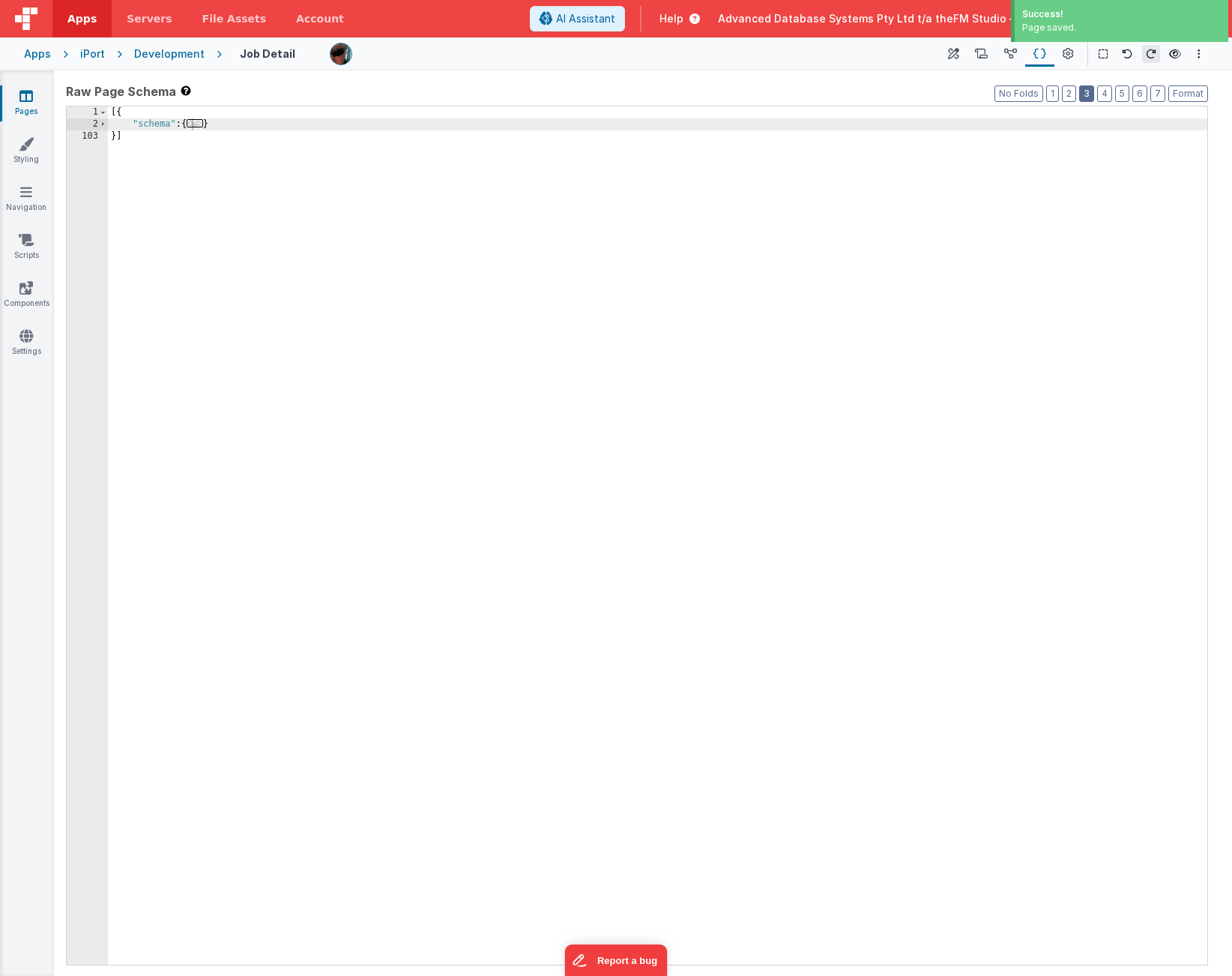
click at [1088, 94] on button "3" at bounding box center [1087, 93] width 15 height 16
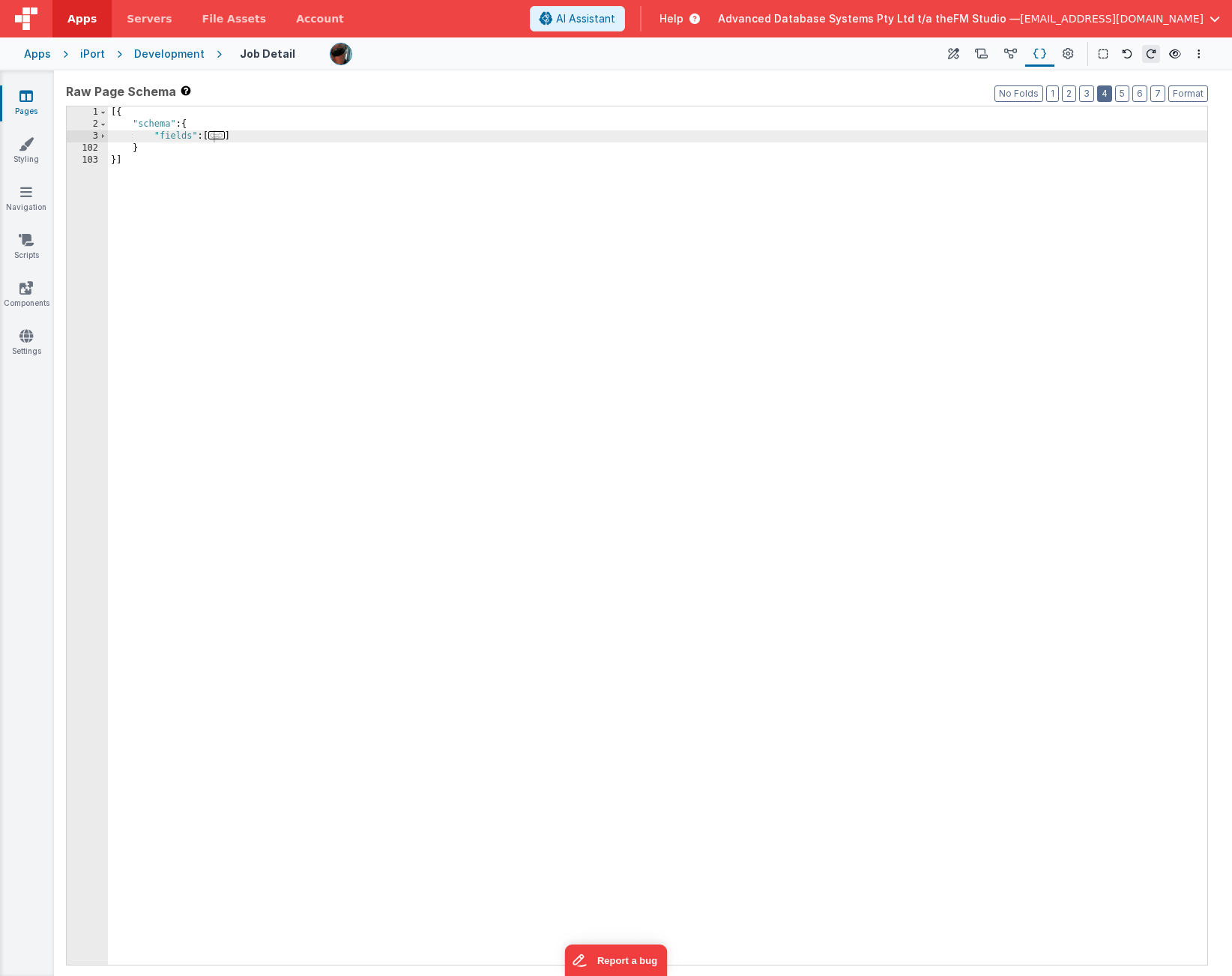
click at [1111, 94] on button "4" at bounding box center [1105, 93] width 15 height 16
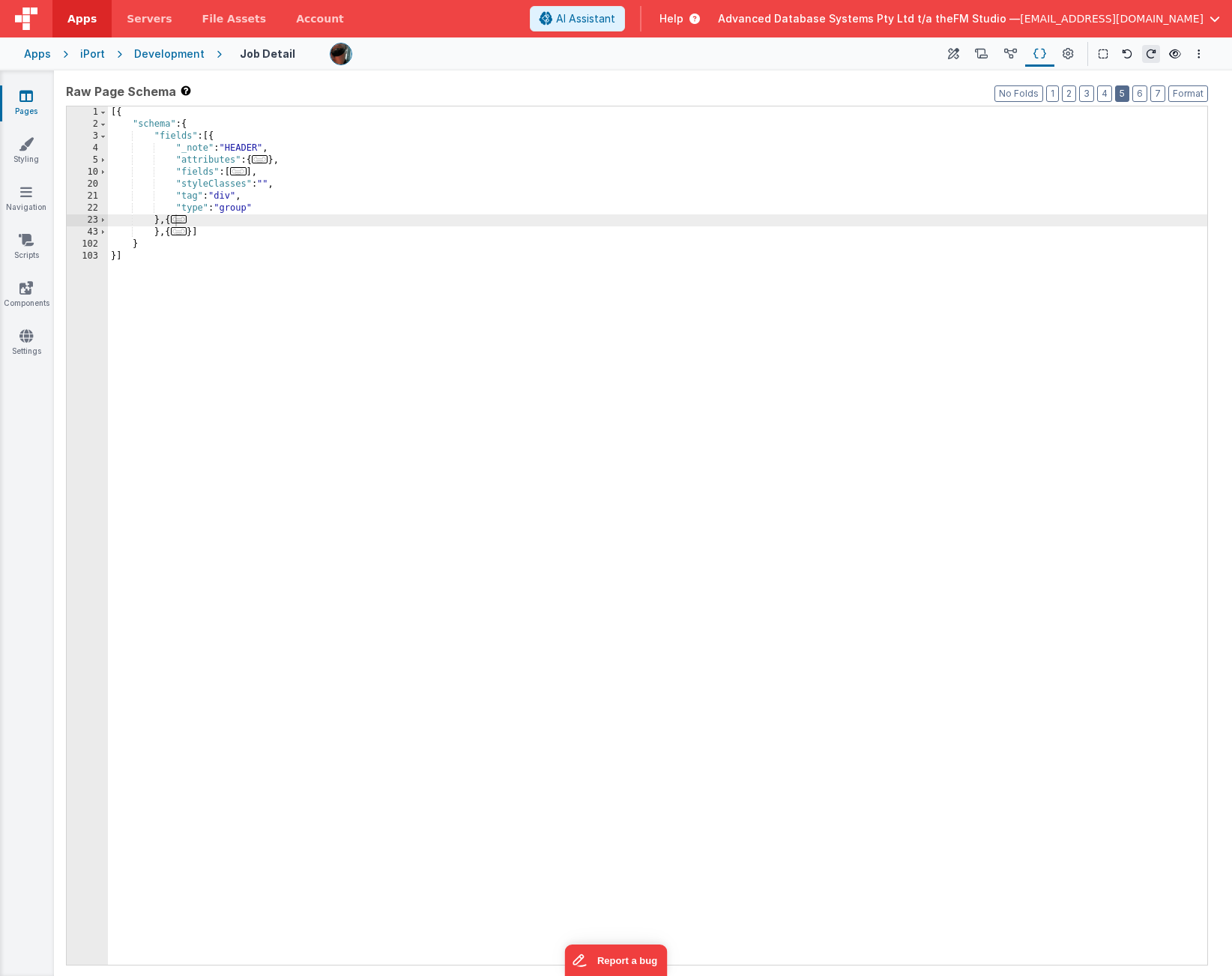
click at [1123, 94] on button "5" at bounding box center [1122, 93] width 15 height 16
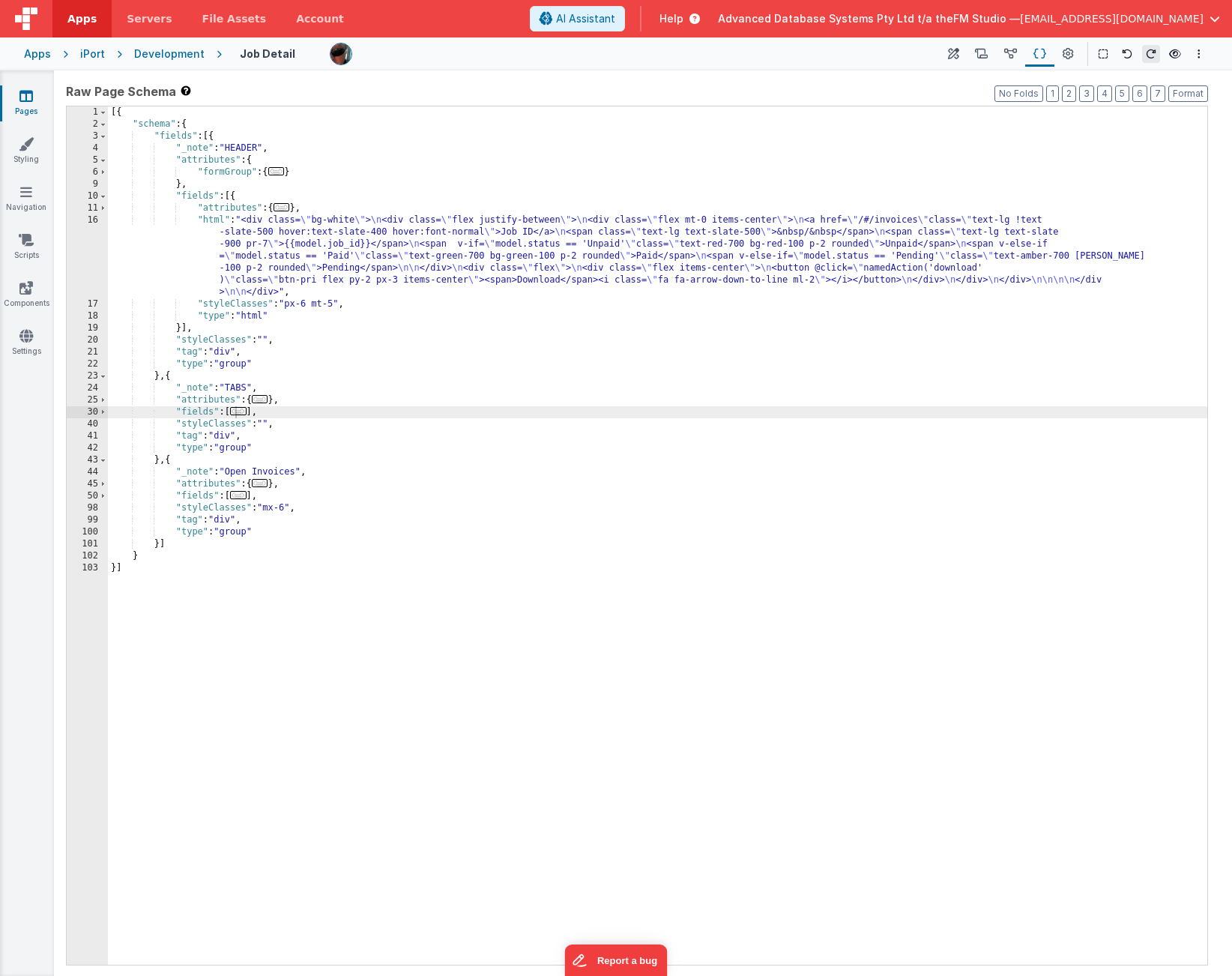
click at [242, 412] on span "..." at bounding box center [238, 411] width 16 height 9
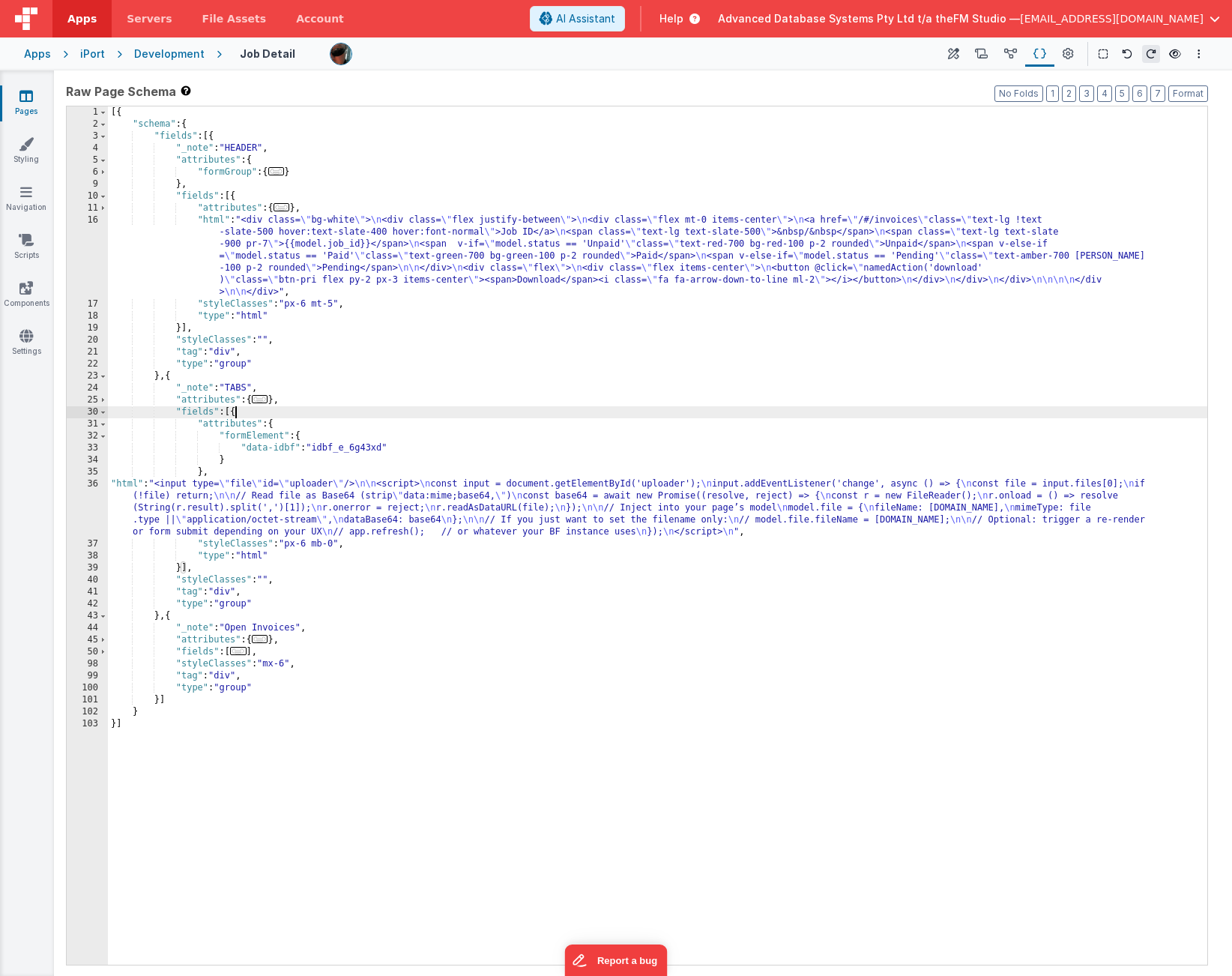
click at [237, 388] on div "[{ "schema" : { "fields" : [{ "_note" : "HEADER" , "attributes" : { "formGroup"…" at bounding box center [657, 547] width 1099 height 883
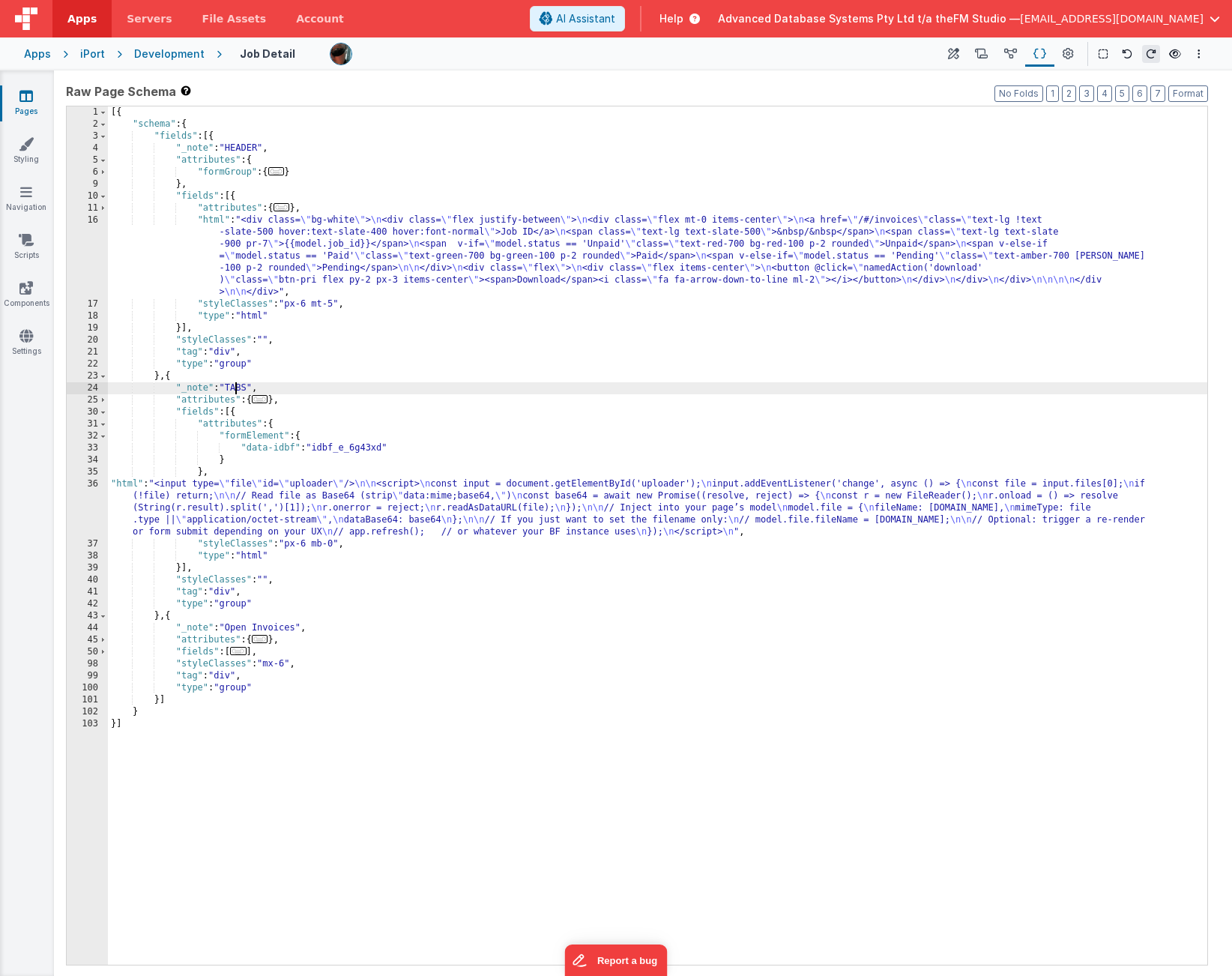
click at [237, 388] on div "[{ "schema" : { "fields" : [{ "_note" : "HEADER" , "attributes" : { "formGroup"…" at bounding box center [657, 547] width 1099 height 883
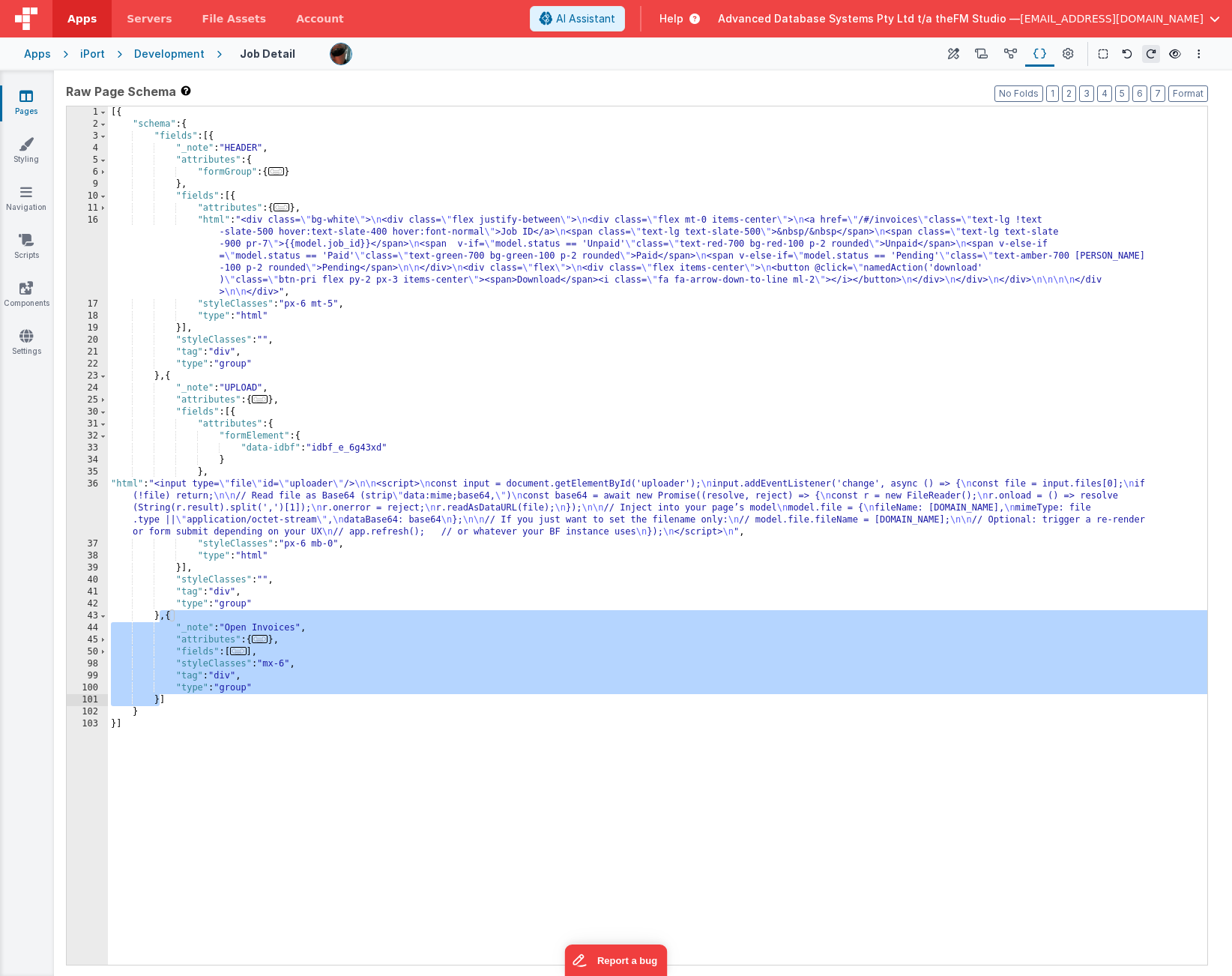
drag, startPoint x: 161, startPoint y: 620, endPoint x: 159, endPoint y: 696, distance: 76.0
click at [159, 696] on div "[{ "schema" : { "fields" : [{ "_note" : "HEADER" , "attributes" : { "formGroup"…" at bounding box center [657, 547] width 1099 height 883
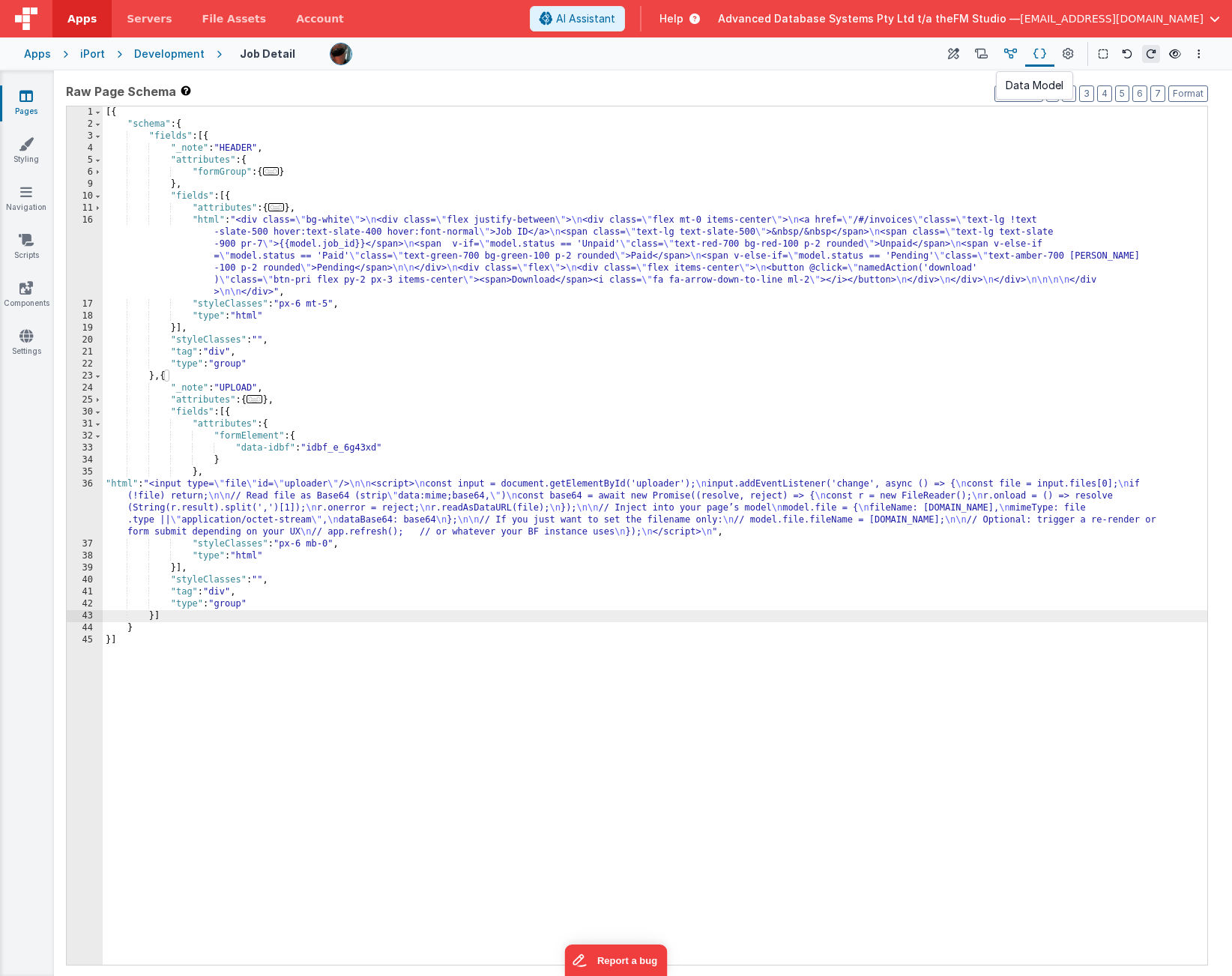
click at [1012, 52] on icon at bounding box center [1011, 54] width 13 height 15
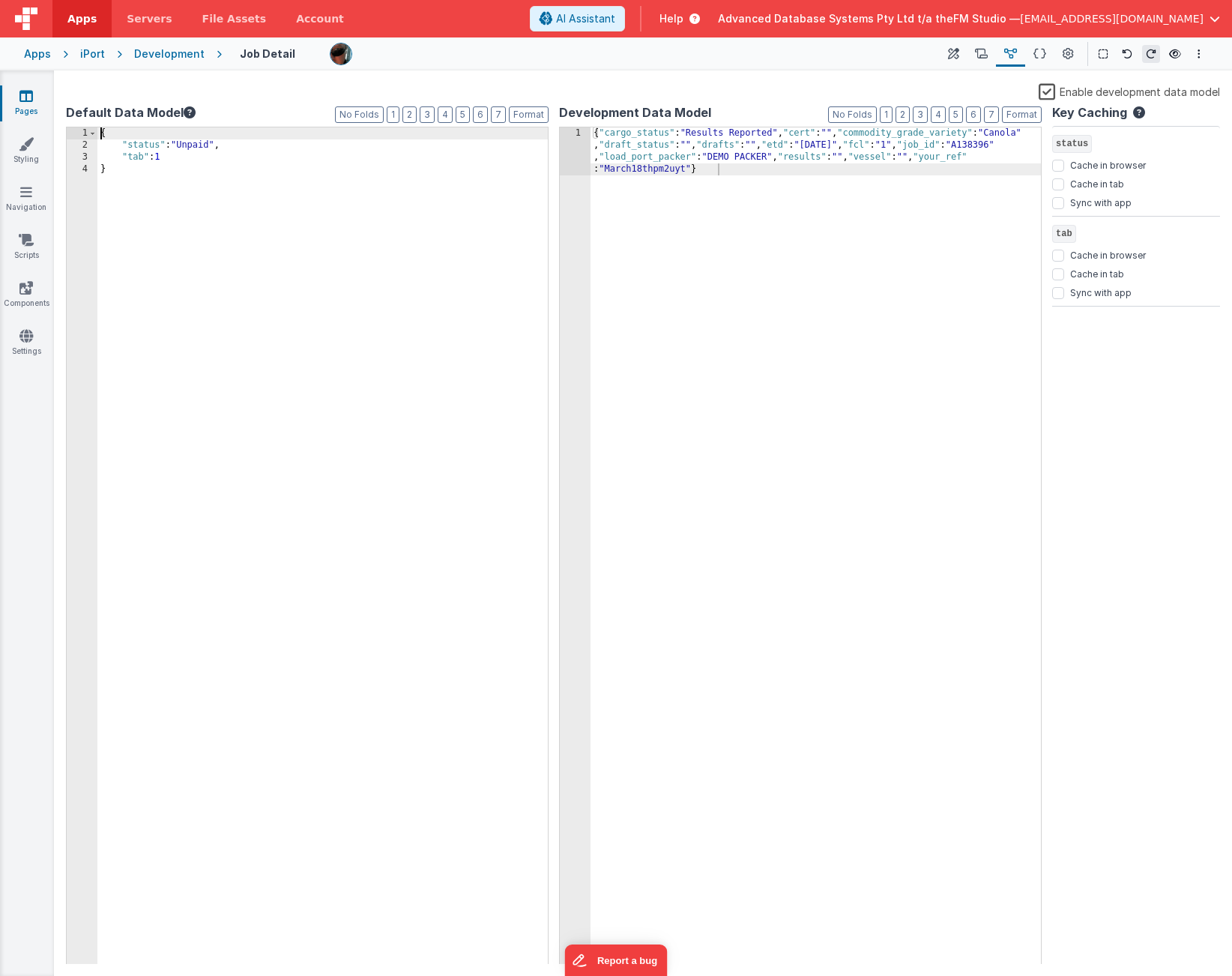
click at [168, 157] on div "{ "status" : "Unpaid" , "tab" : 1 }" at bounding box center [322, 558] width 451 height 861
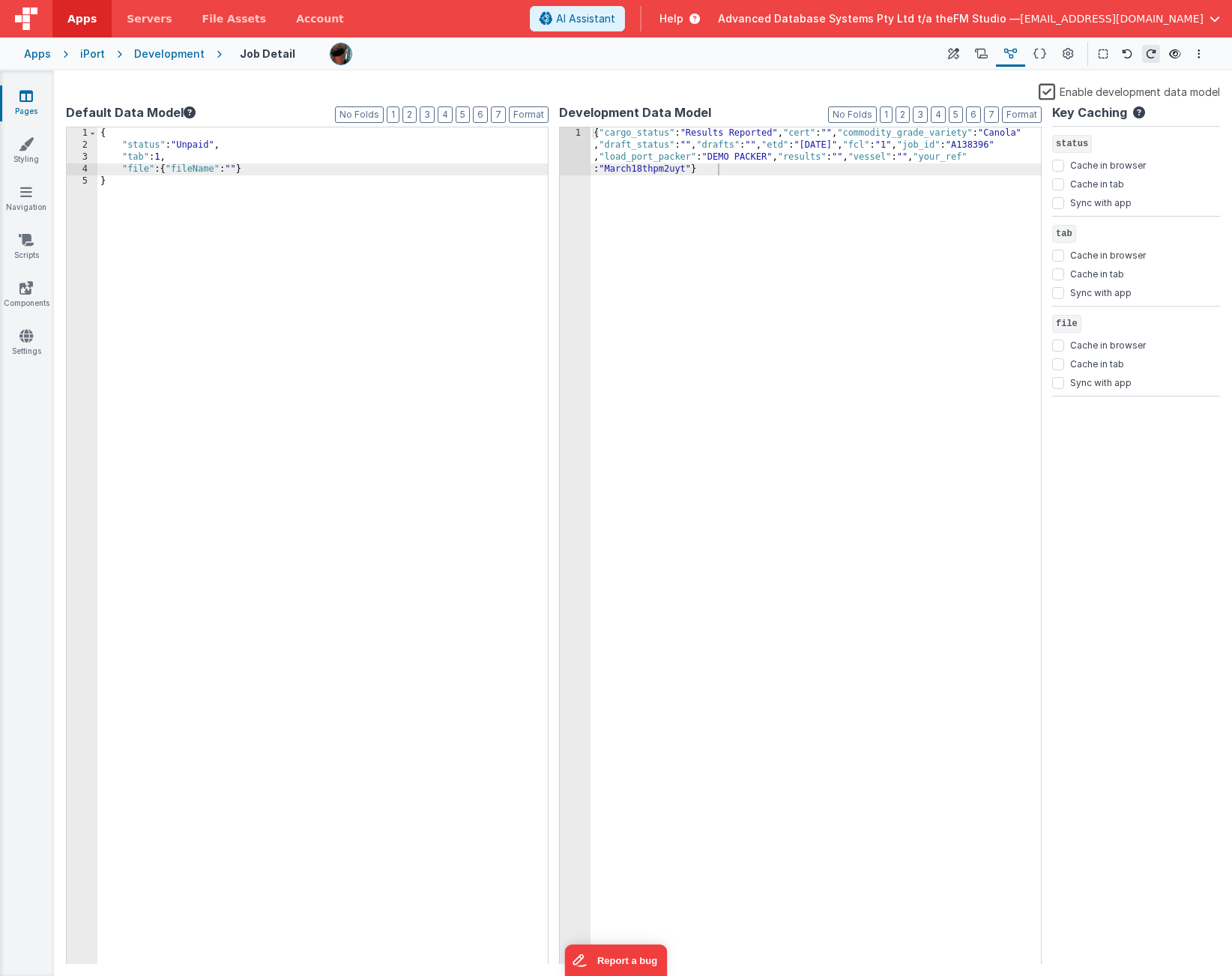
click at [128, 169] on div "{ "status" : "Unpaid" , "tab" : 1 , "file" : { "fileName" : "" } }" at bounding box center [322, 558] width 451 height 861
click at [167, 184] on div "{ "status" : "Unpaid" , "tab" : 1 , "uploadfile" : { "fileName" : "" } }" at bounding box center [322, 558] width 451 height 861
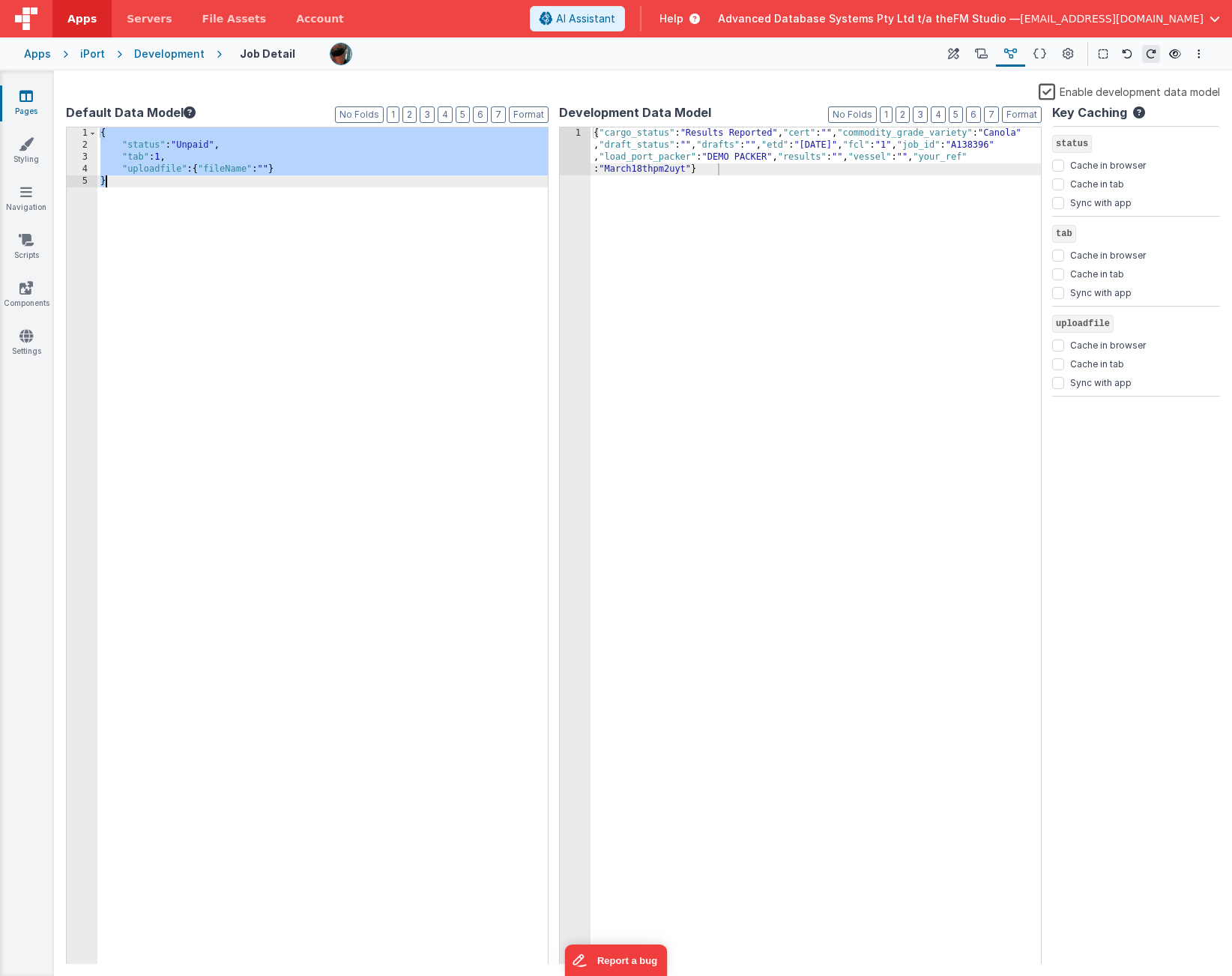
click at [153, 167] on div "{ "status" : "Unpaid" , "tab" : 1 , "uploadfile" : { "fileName" : "" } }" at bounding box center [322, 558] width 451 height 861
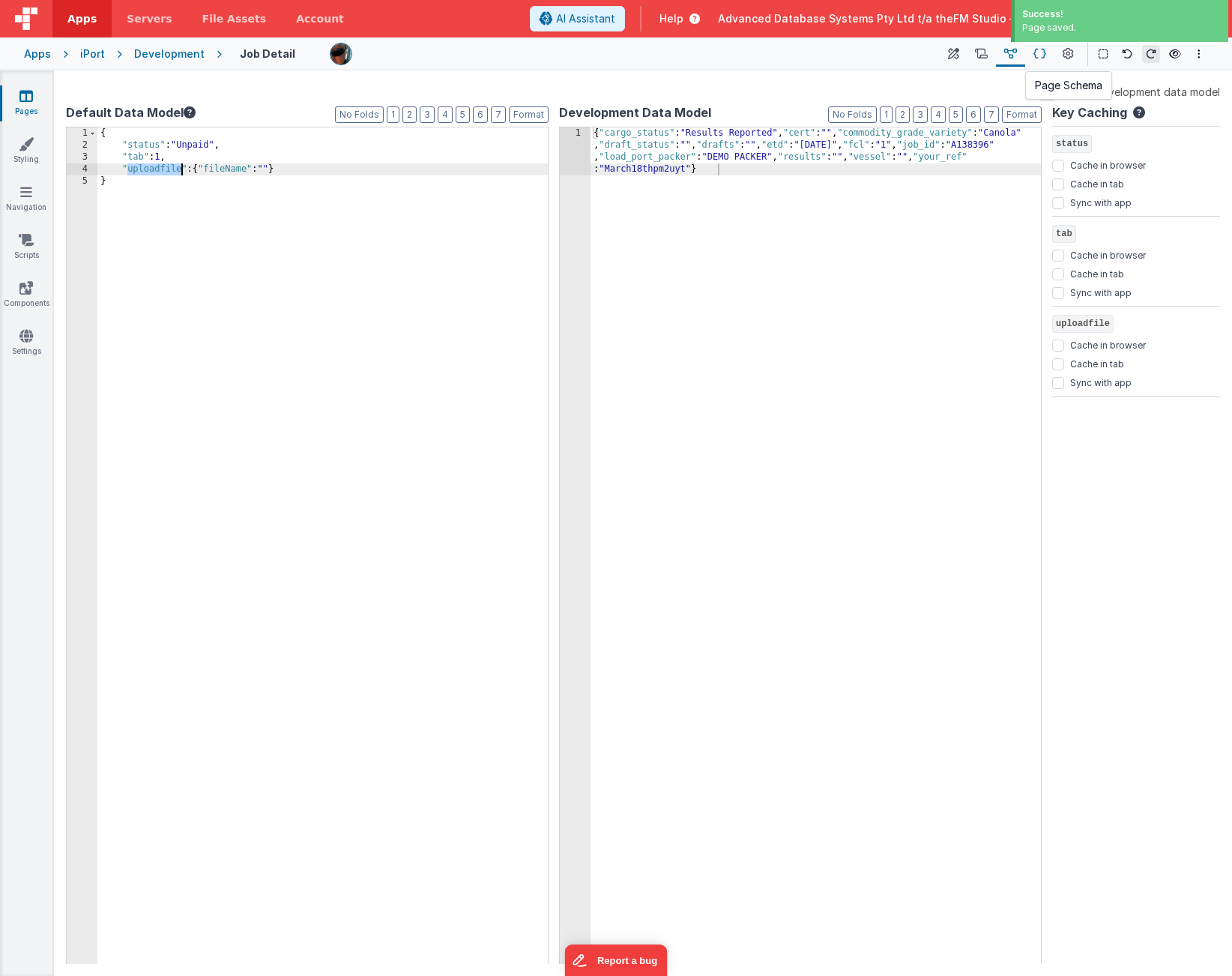
click at [1046, 52] on icon at bounding box center [1040, 54] width 13 height 15
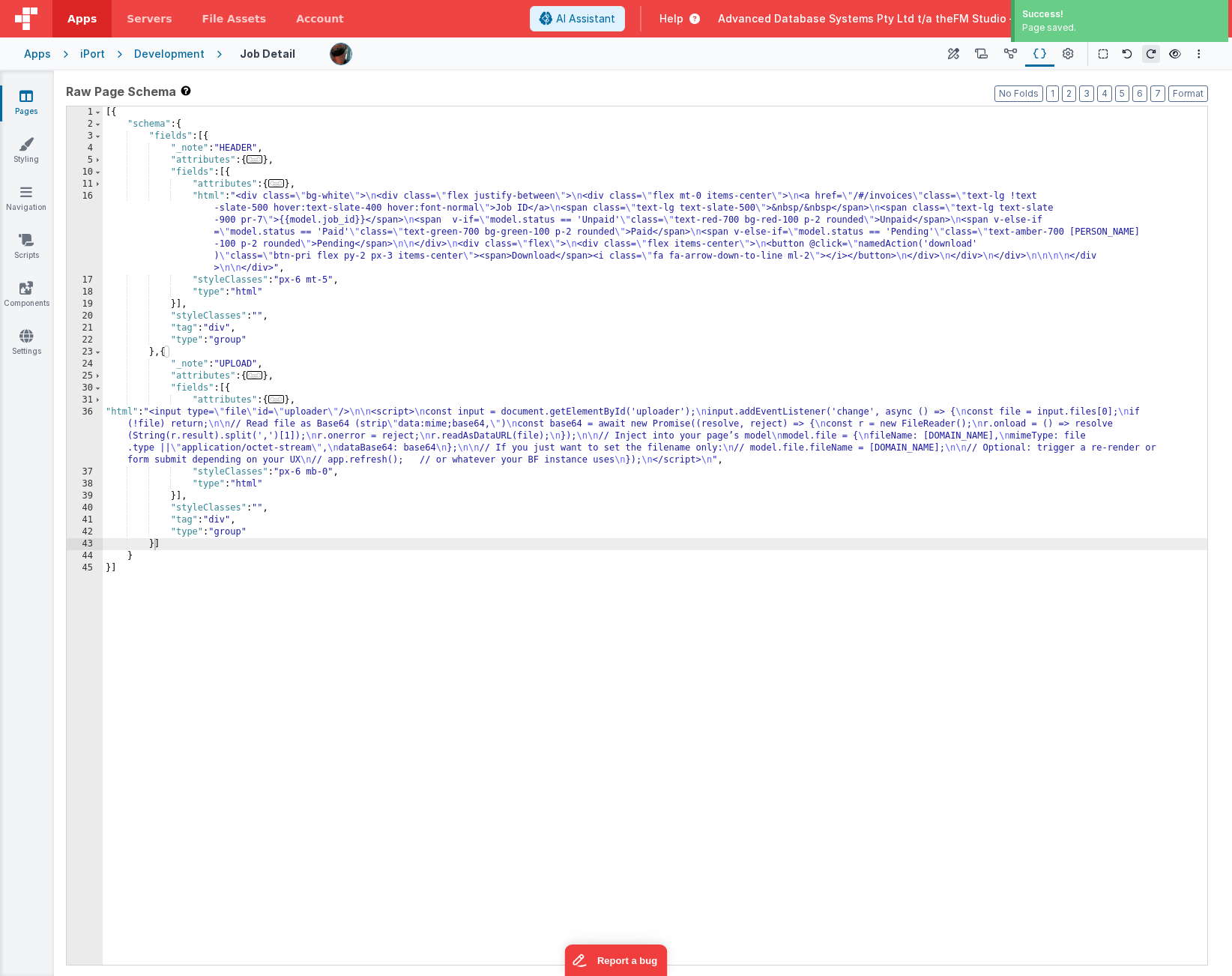
click at [625, 423] on div "[{ "schema" : { "fields" : [{ "_note" : "HEADER" , "attributes" : { ... } , "fi…" at bounding box center [655, 547] width 1105 height 883
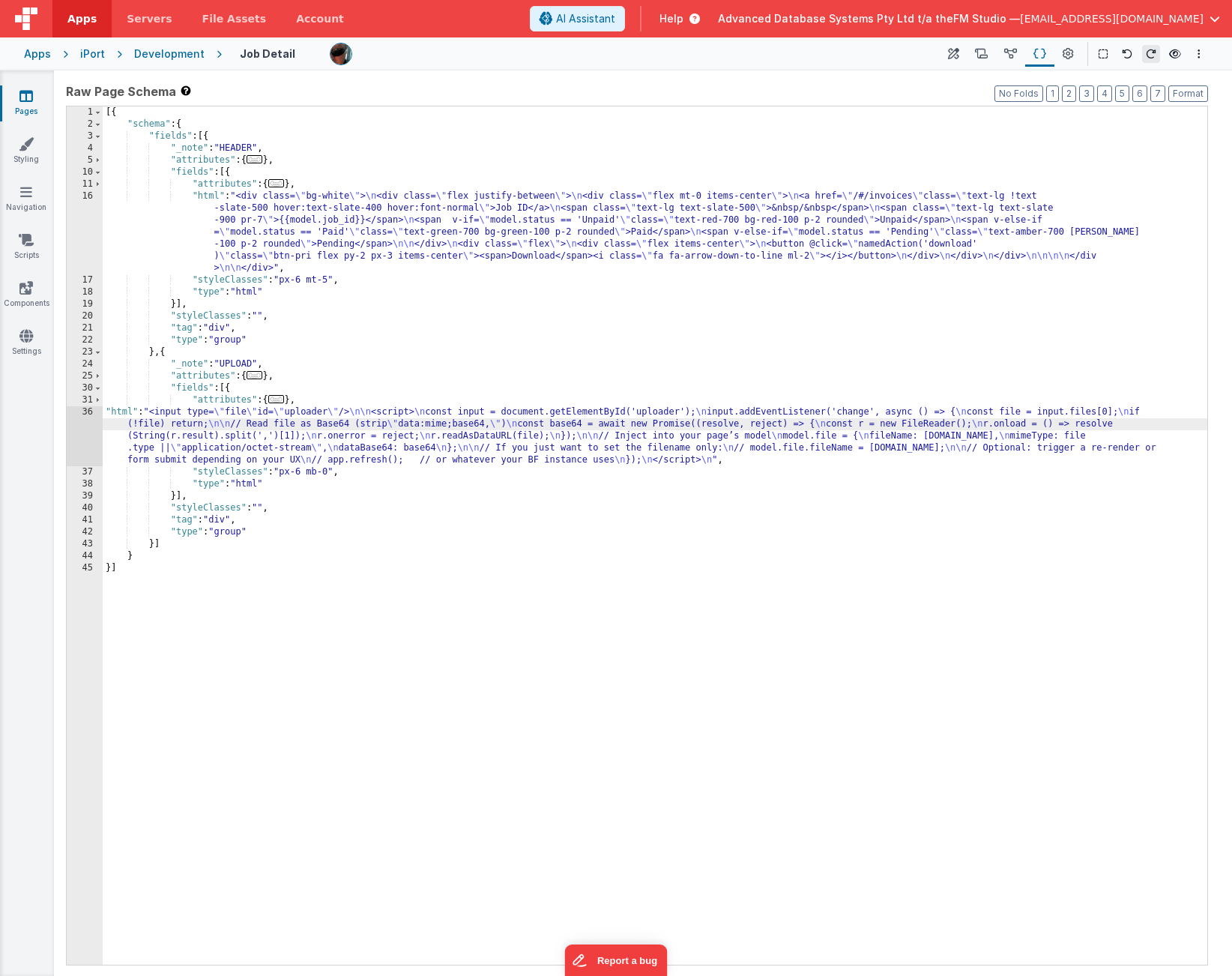
click at [85, 435] on div "36" at bounding box center [85, 436] width 36 height 60
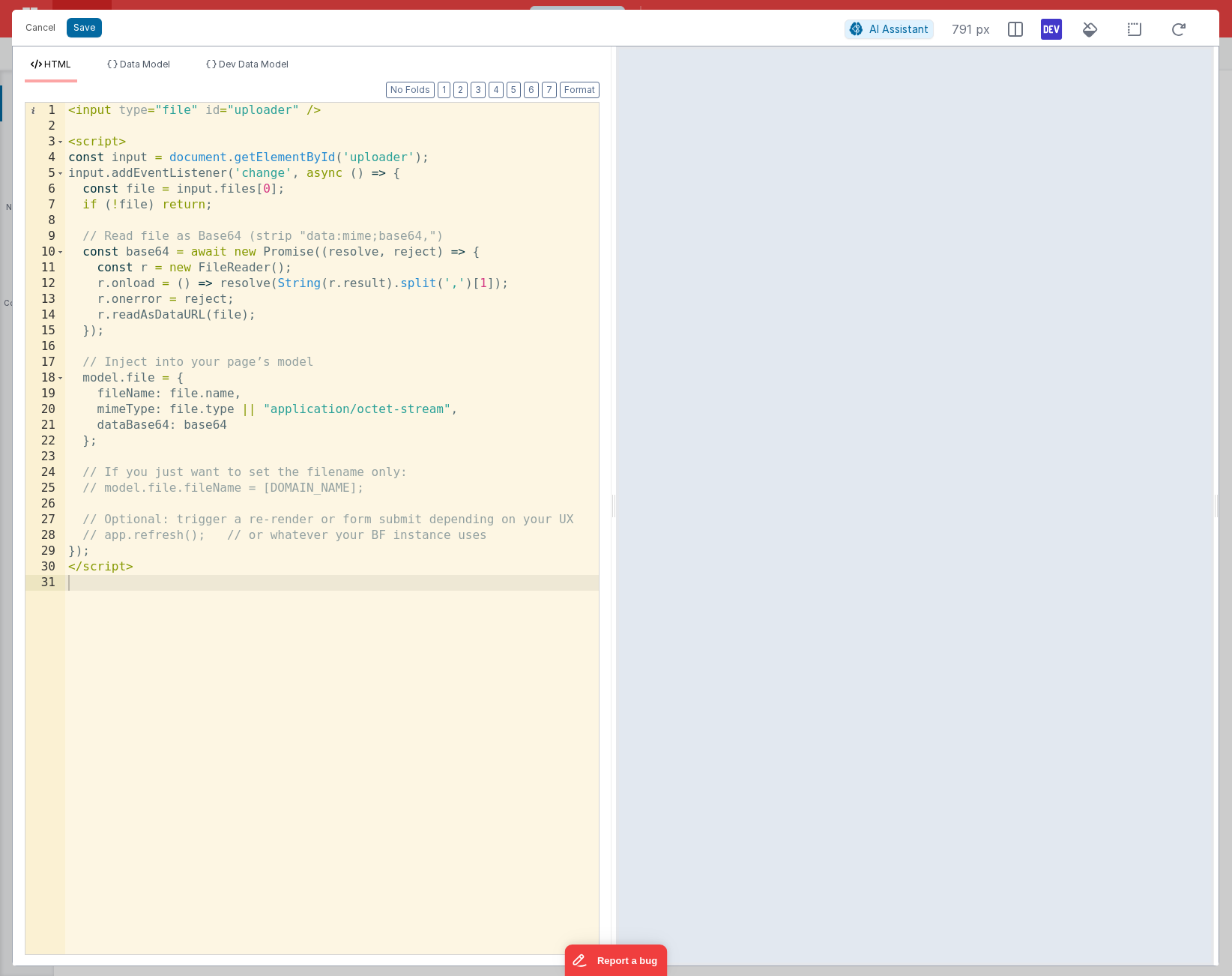
click at [125, 376] on div "< input type = "file" id = "uploader" /> < script > const input = document . ge…" at bounding box center [332, 544] width 533 height 884
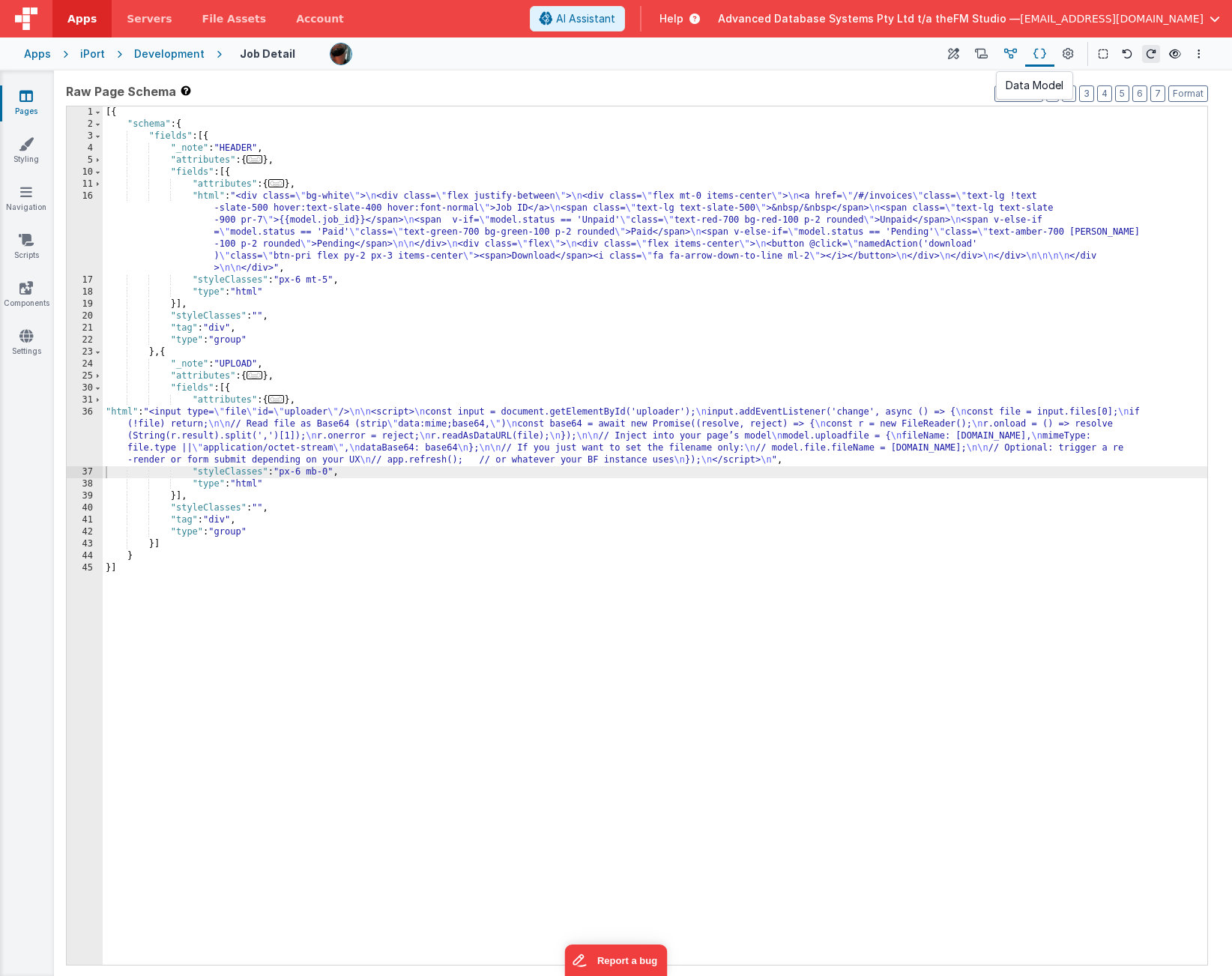
click at [1008, 51] on icon at bounding box center [1011, 54] width 13 height 15
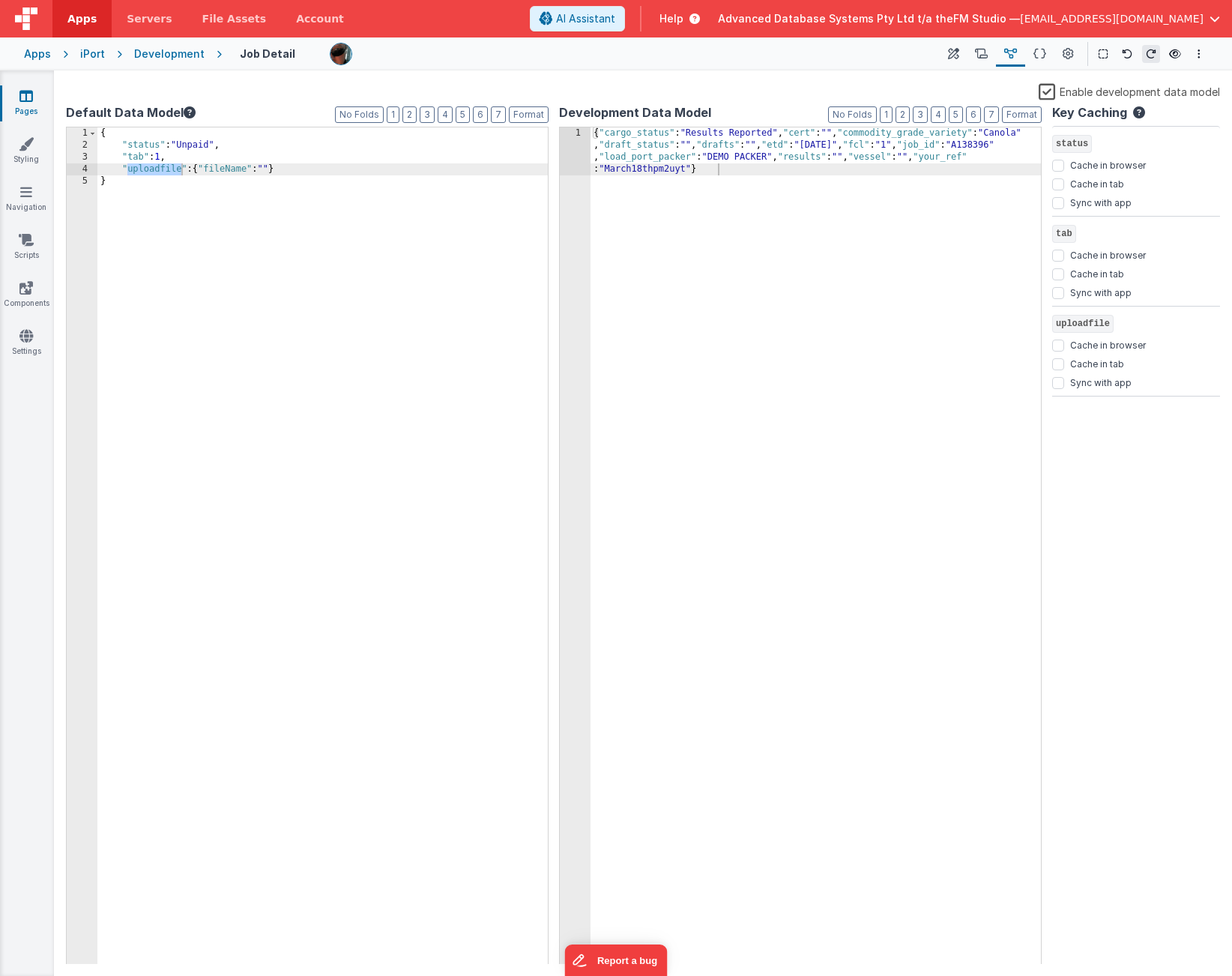
click at [197, 169] on div "{ "status" : "Unpaid" , "tab" : 1 , "uploadfile" : { "fileName" : "" } }" at bounding box center [322, 558] width 451 height 861
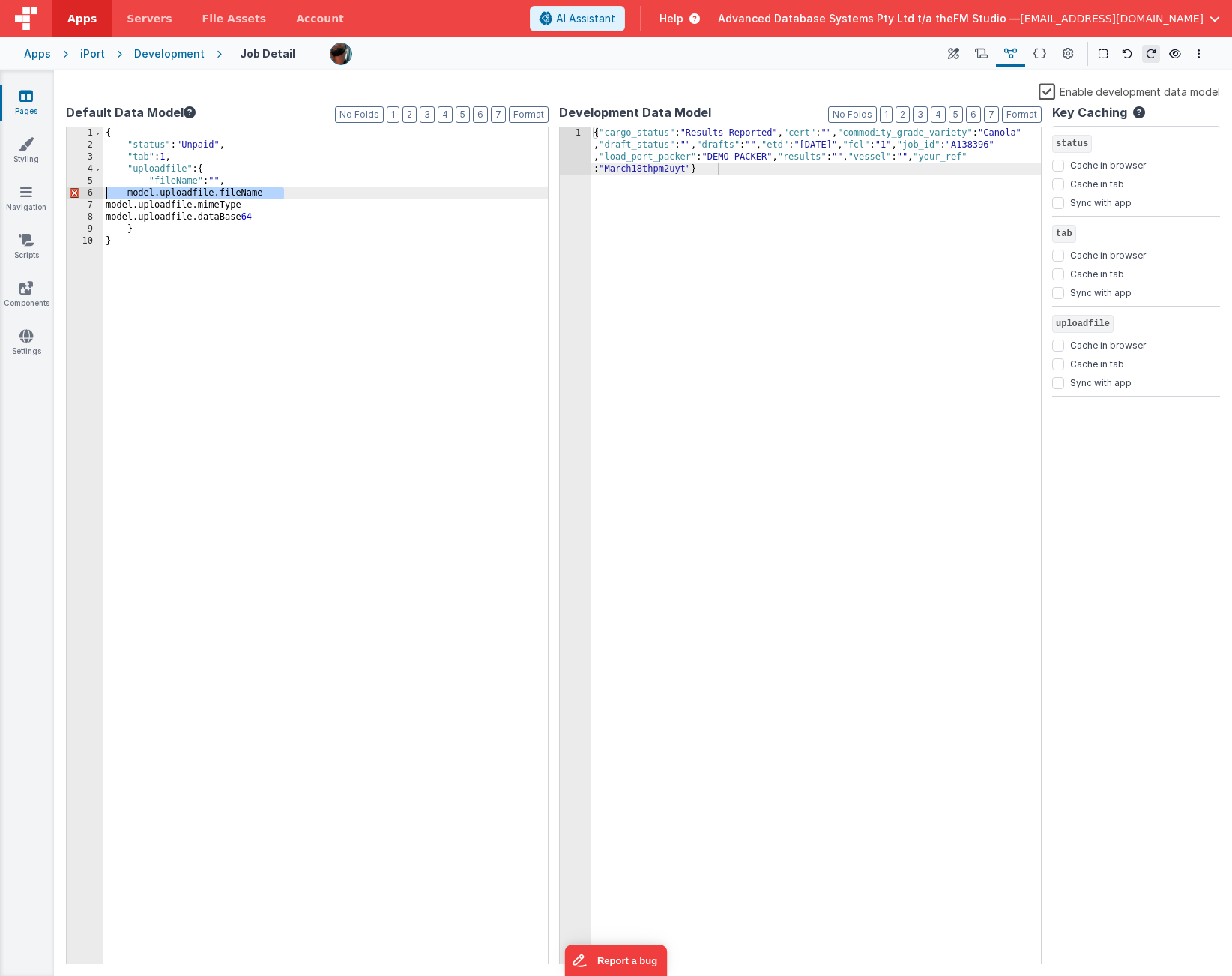
drag, startPoint x: 287, startPoint y: 193, endPoint x: 103, endPoint y: 197, distance: 184.0
click at [103, 197] on div "{ "status" : "Unpaid" , "tab" : 1 , "uploadfile" : { "fileName" : "" , model.up…" at bounding box center [325, 558] width 445 height 861
click at [531, 112] on button "Format" at bounding box center [528, 114] width 39 height 16
click at [269, 189] on div "{ "status" : "Unpaid" , "tab" : 1 , "uploadfile" : { "fileName" : "" , "mimeTyp…" at bounding box center [325, 558] width 445 height 861
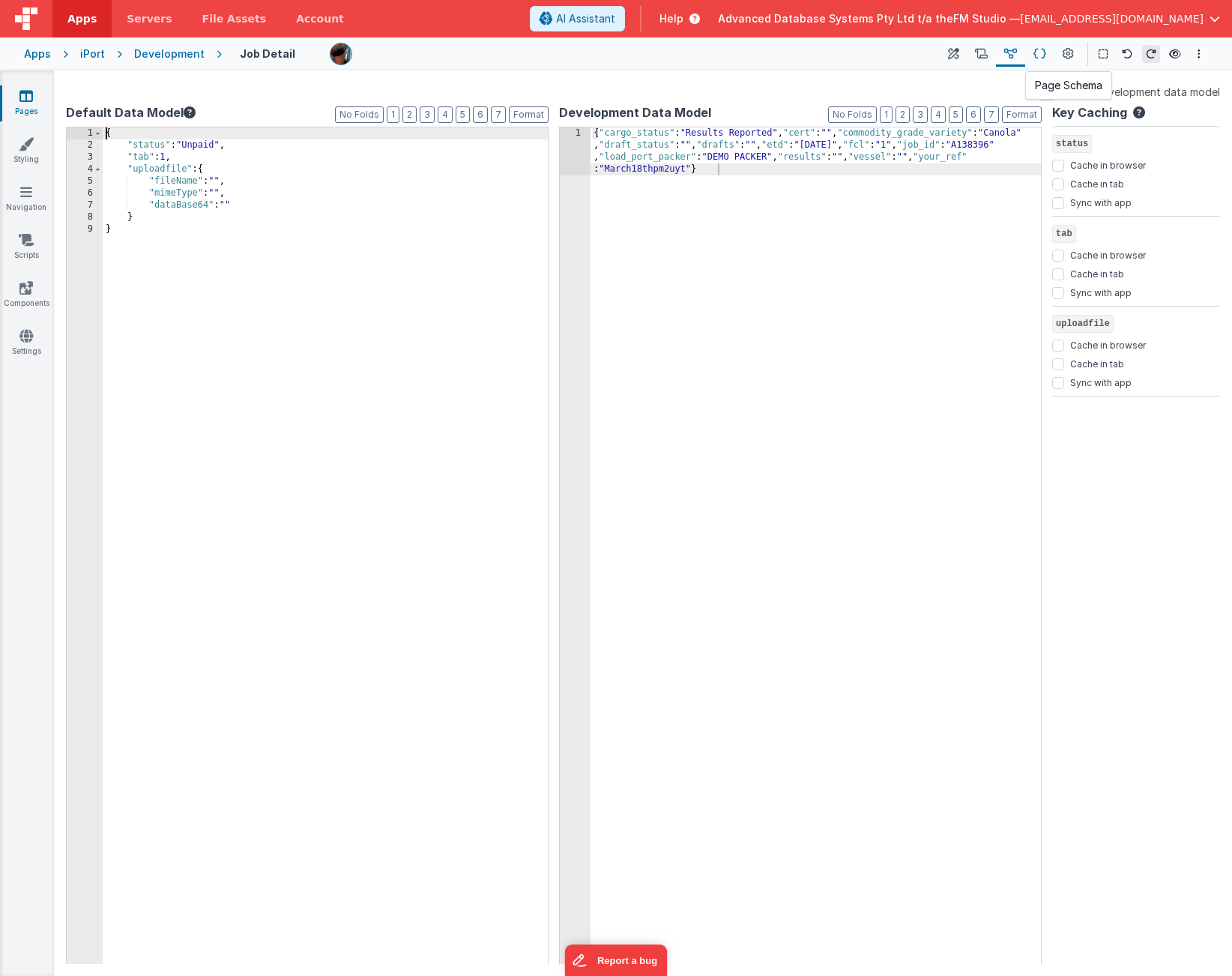
click at [1042, 51] on icon at bounding box center [1040, 54] width 13 height 15
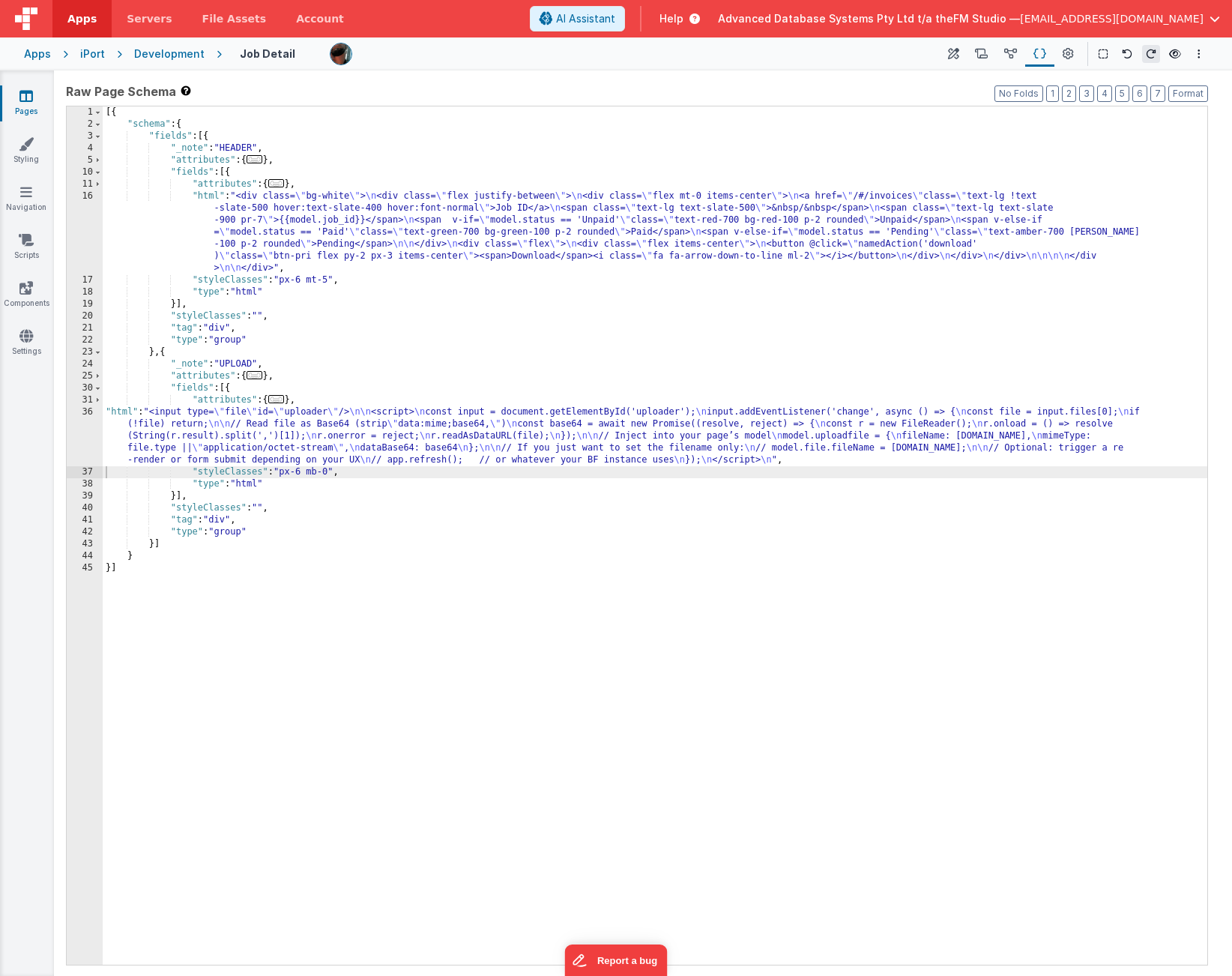
click at [260, 430] on div "[{ "schema" : { "fields" : [{ "_note" : "HEADER" , "attributes" : { ... } , "fi…" at bounding box center [655, 547] width 1105 height 883
click at [74, 422] on div "36" at bounding box center [85, 436] width 36 height 60
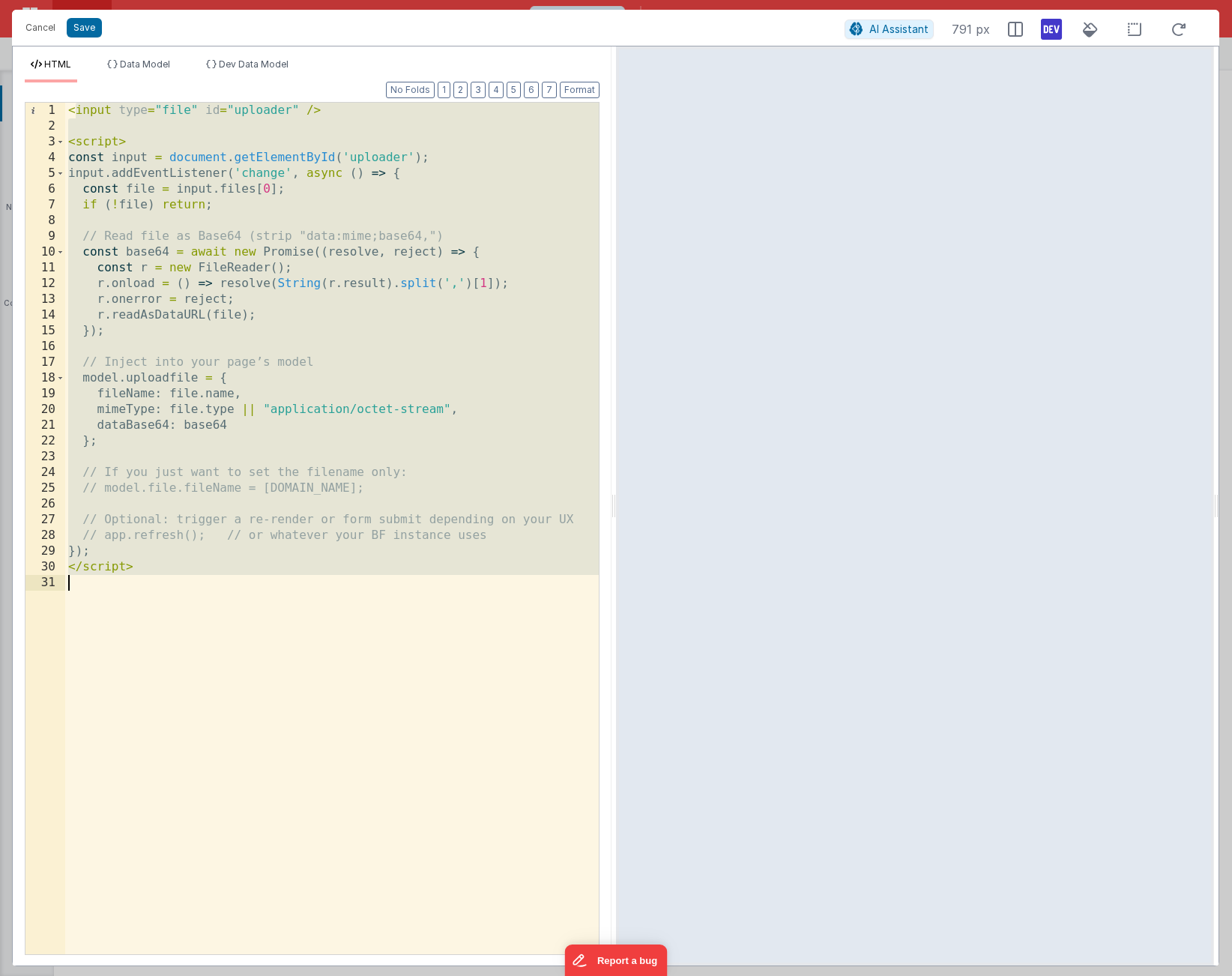
drag, startPoint x: 72, startPoint y: 111, endPoint x: 158, endPoint y: 639, distance: 535.0
click at [158, 639] on div "< input type = "file" id = "uploader" /> < script > const input = document . ge…" at bounding box center [332, 544] width 533 height 884
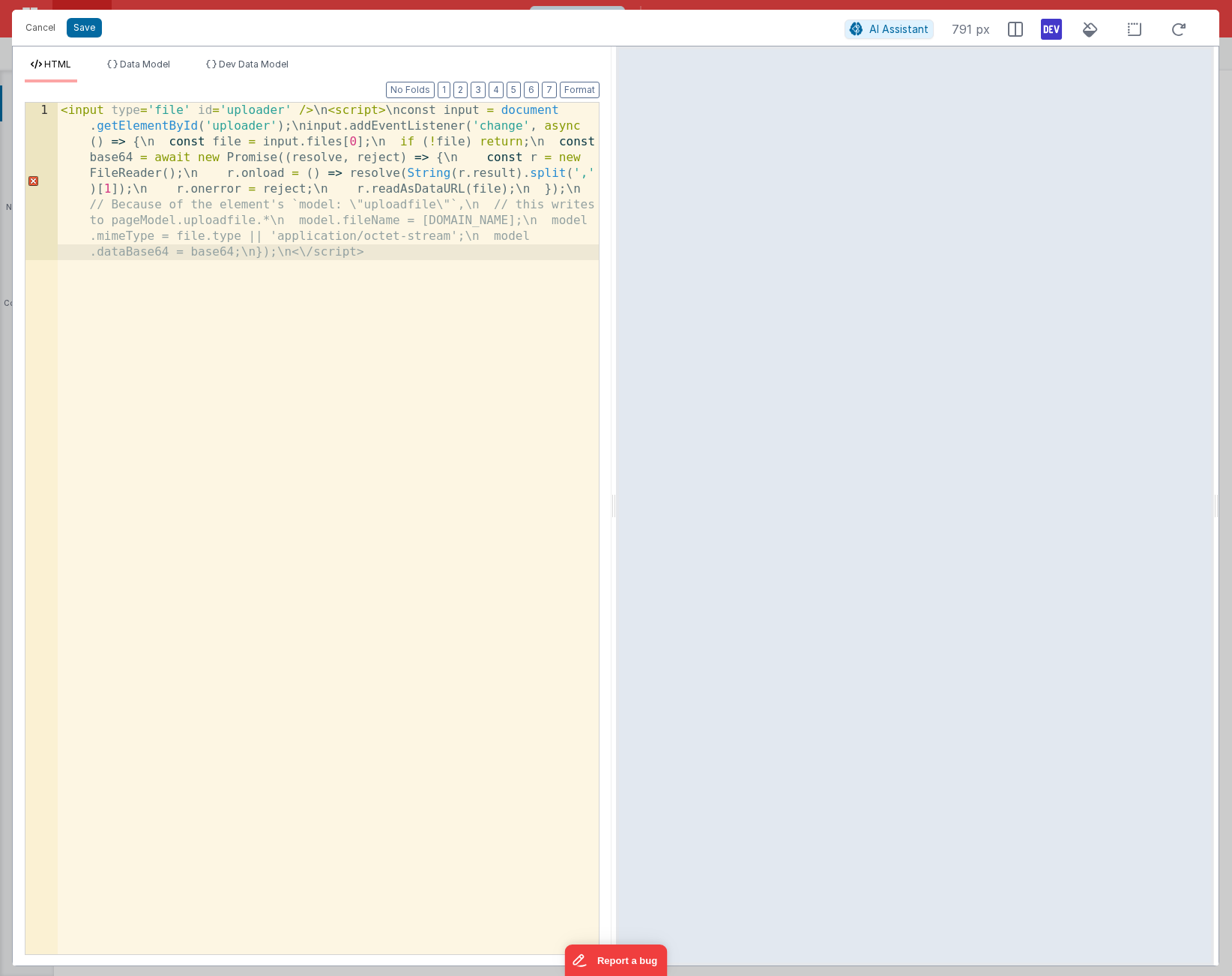
click at [328, 106] on div "< input type = 'file' id = 'uploader' /> \n < script > \ nconst input = documen…" at bounding box center [328, 686] width 541 height 1167
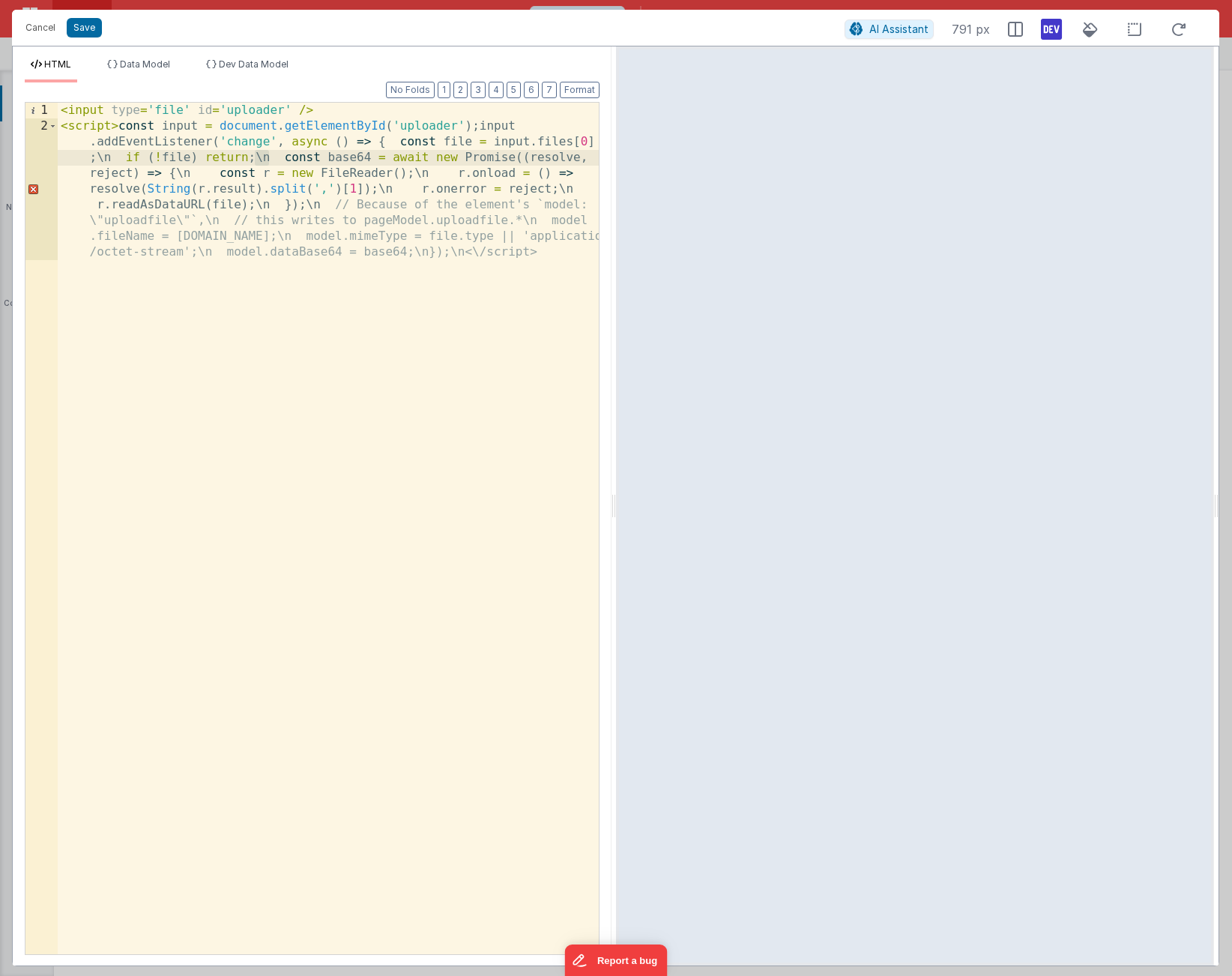
drag, startPoint x: 270, startPoint y: 157, endPoint x: 257, endPoint y: 157, distance: 13.0
click at [257, 157] on div "< input type = 'file' id = 'uploader' /> < script > const input = document . ge…" at bounding box center [328, 607] width 541 height 1009
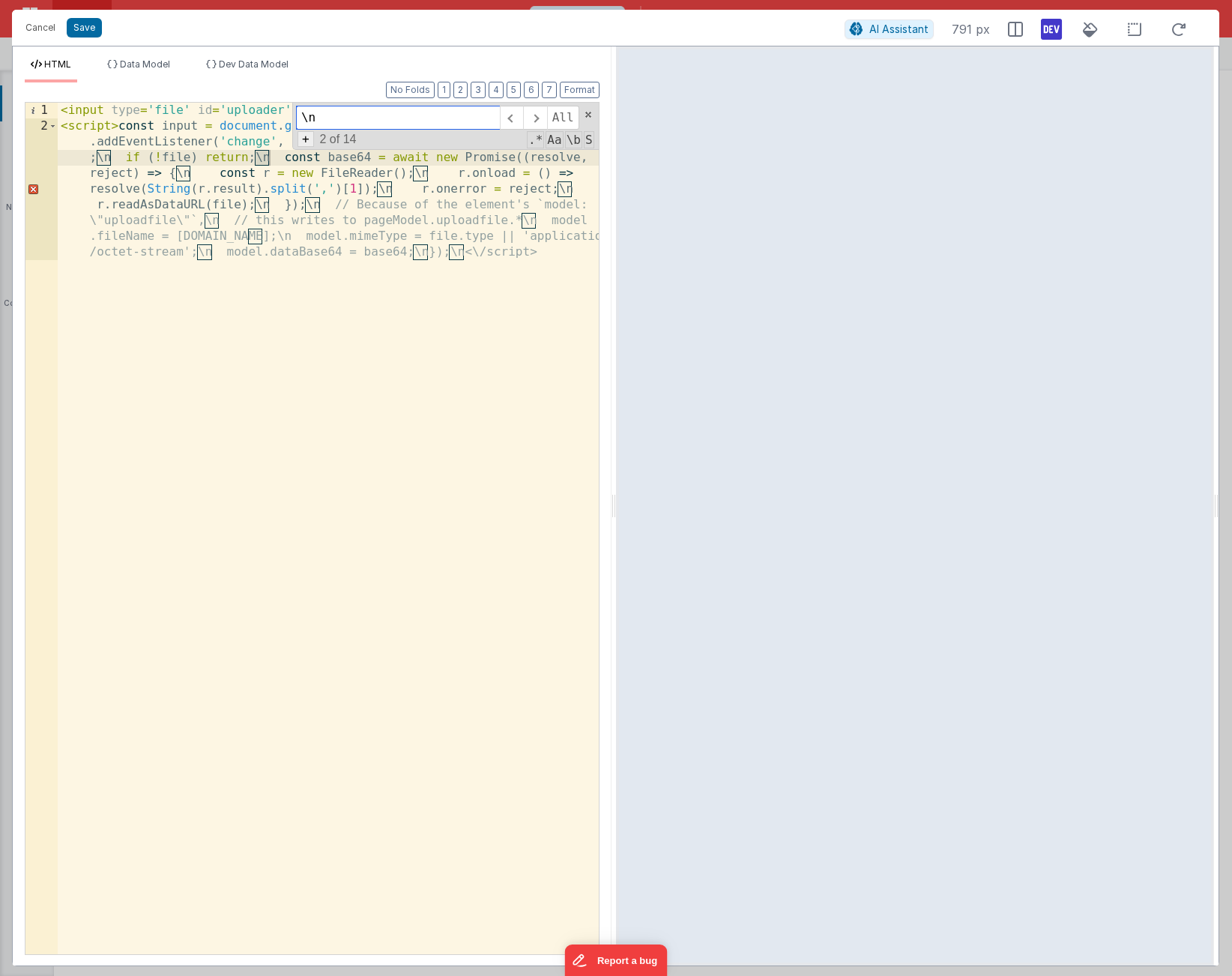
click at [301, 140] on span "+" at bounding box center [305, 139] width 16 height 15
click at [333, 141] on input at bounding box center [398, 145] width 203 height 24
click at [528, 147] on span "Replace" at bounding box center [530, 145] width 60 height 24
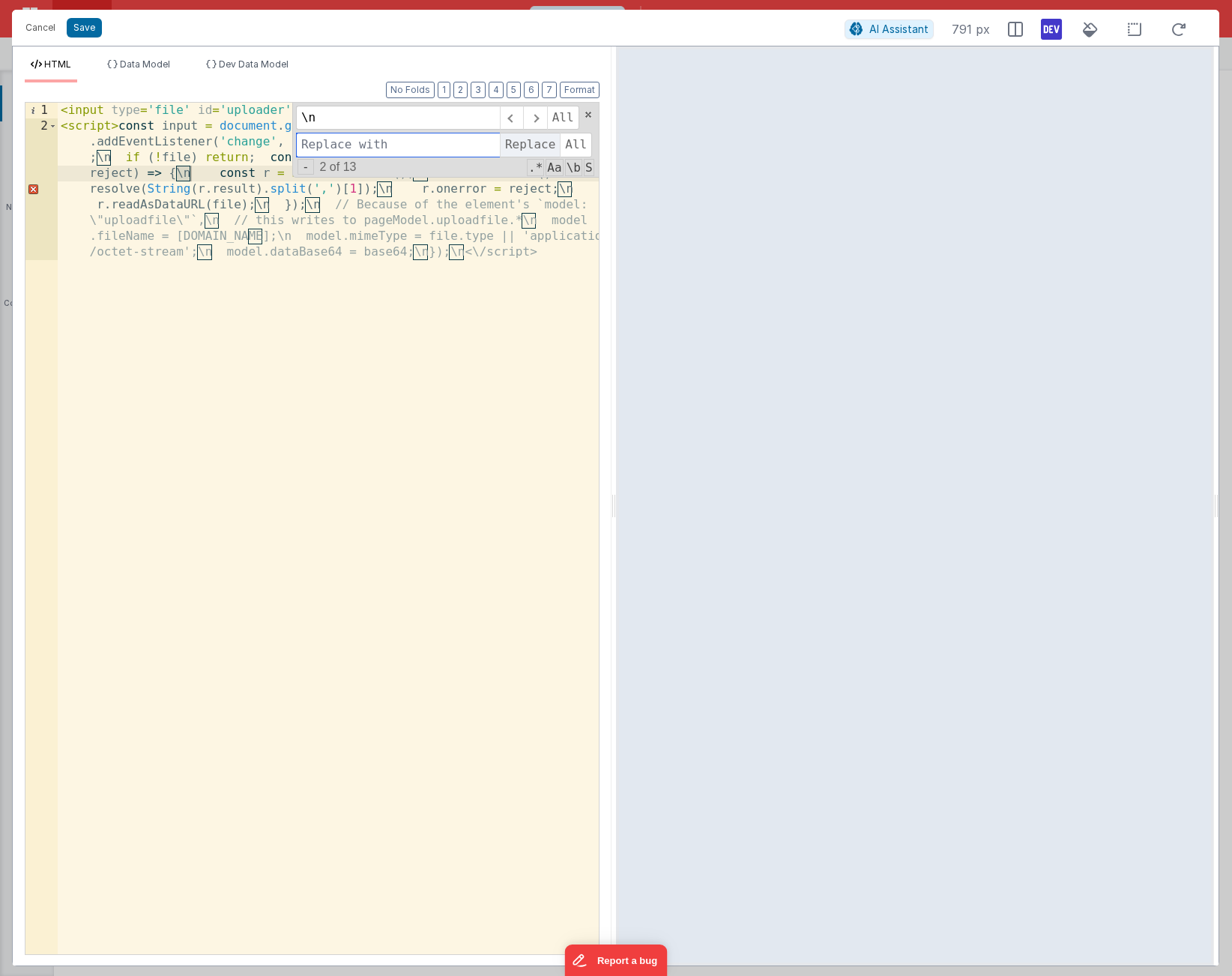
click at [528, 147] on span "Replace" at bounding box center [530, 145] width 60 height 24
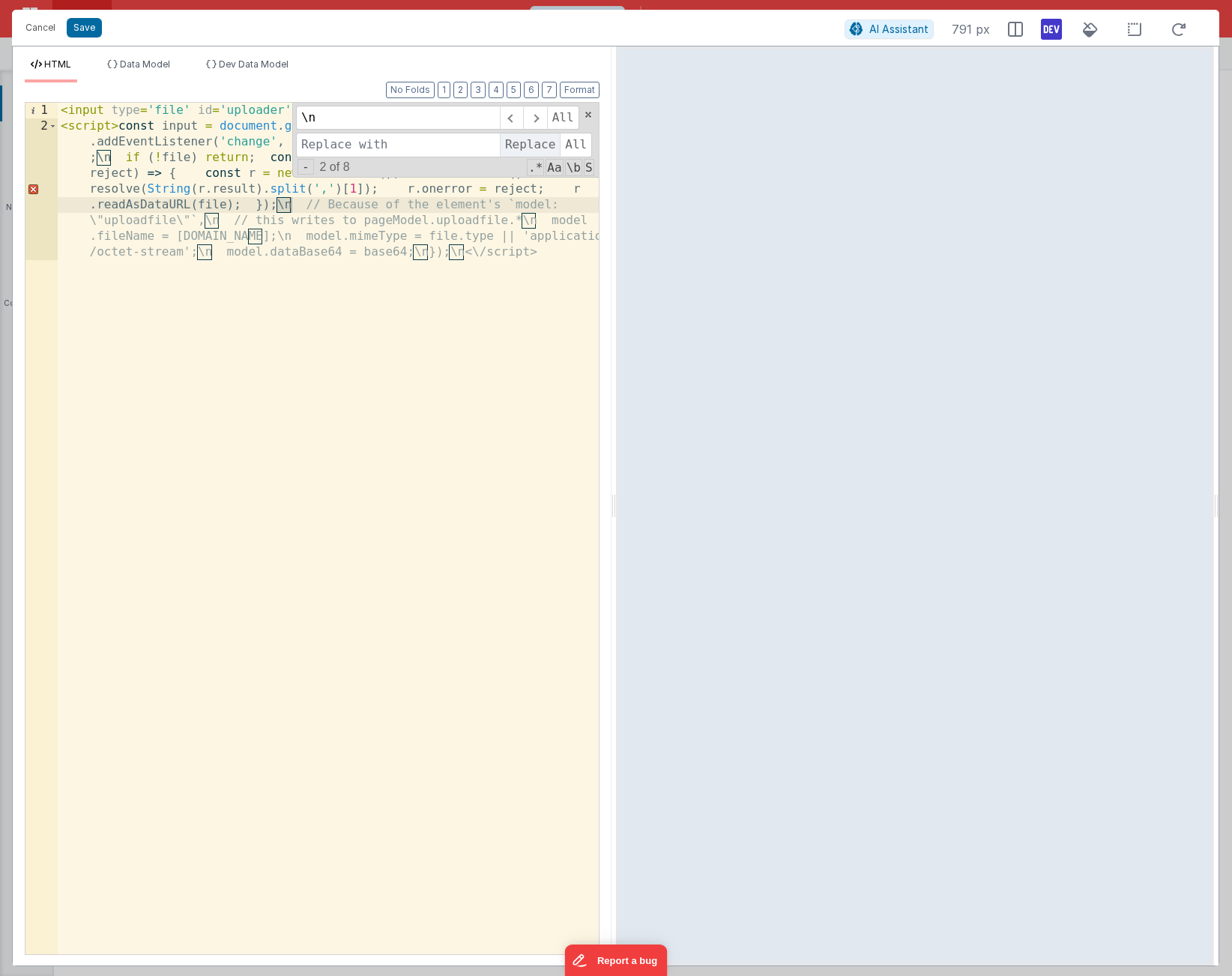
click at [528, 147] on span "Replace" at bounding box center [530, 145] width 60 height 24
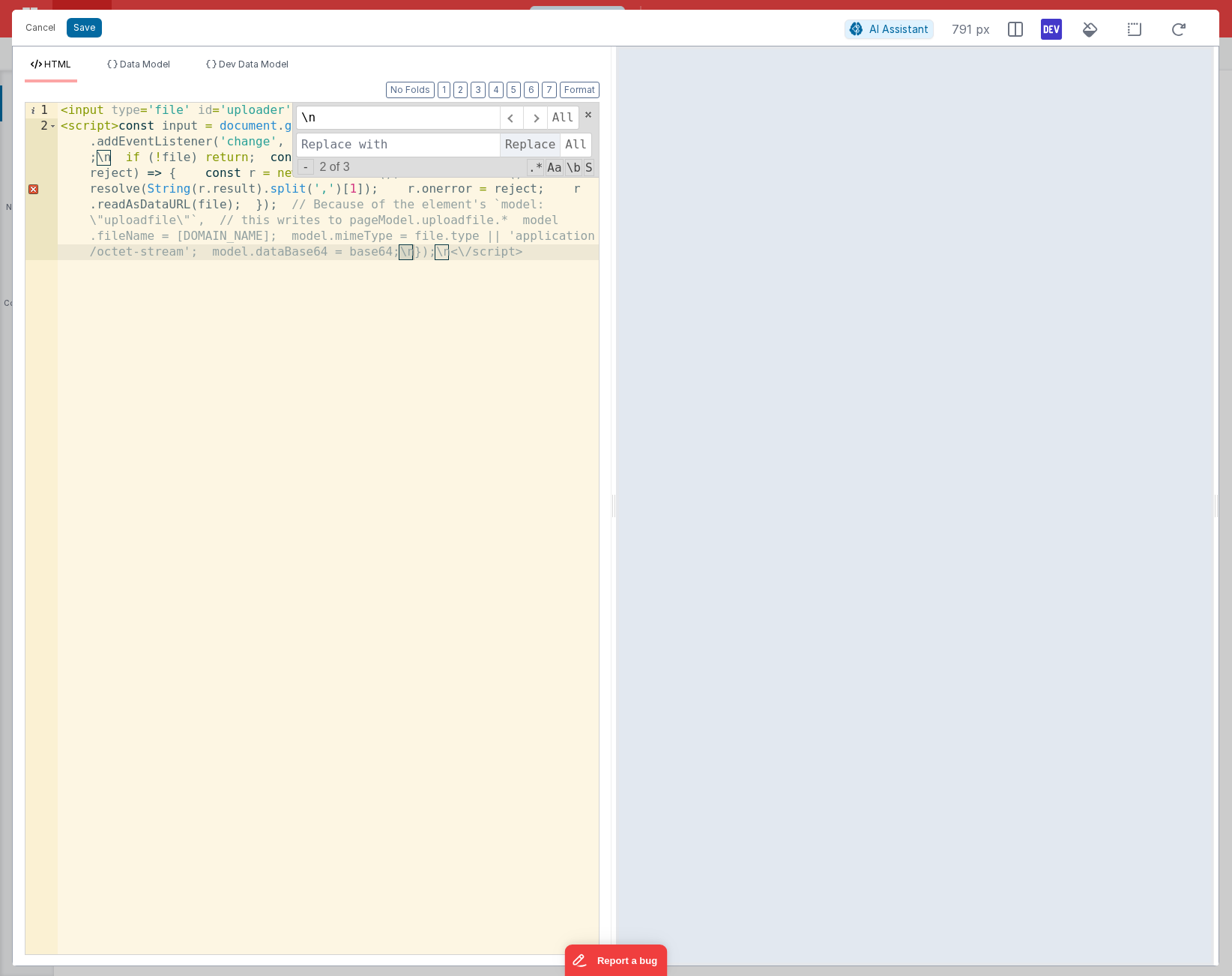
click at [528, 147] on span "Replace" at bounding box center [530, 145] width 60 height 24
click at [380, 361] on div "< input type = 'file' id = 'uploader' /> < script > const input = document . ge…" at bounding box center [328, 607] width 541 height 1009
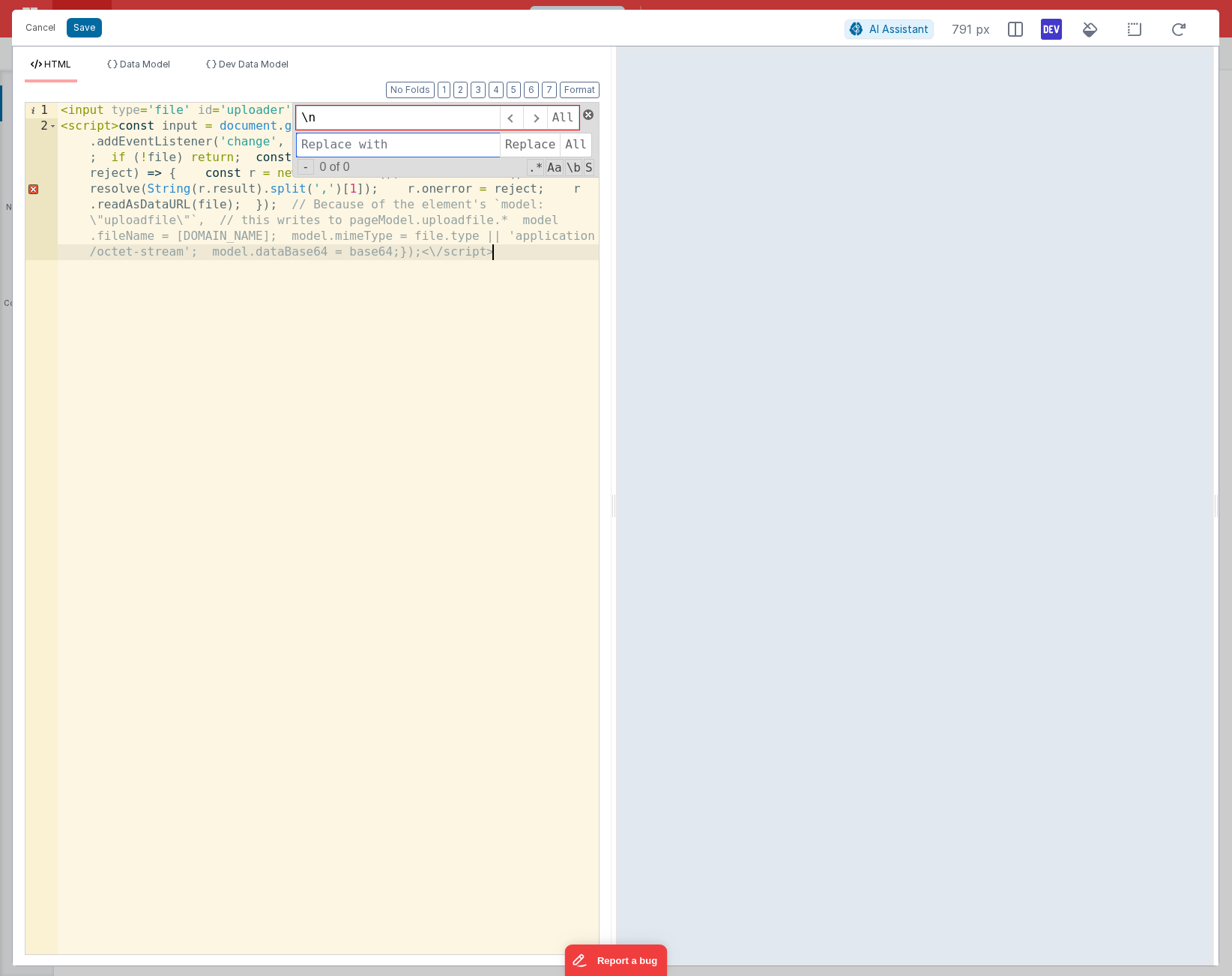
click at [587, 114] on span at bounding box center [588, 115] width 10 height 10
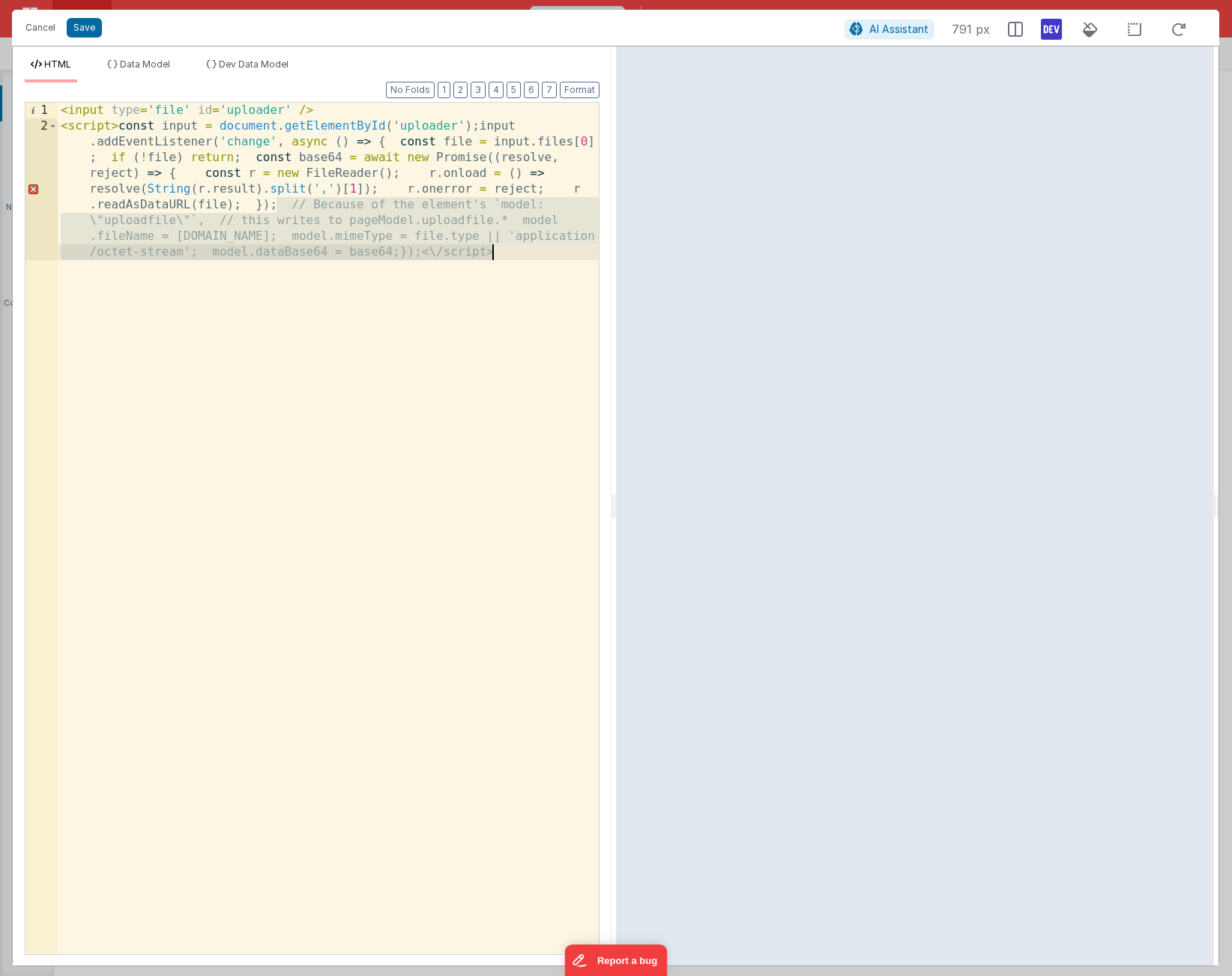
drag, startPoint x: 277, startPoint y: 205, endPoint x: 312, endPoint y: 335, distance: 134.6
click at [312, 335] on div "< input type = 'file' id = 'uploader' /> < script > const input = document . ge…" at bounding box center [328, 607] width 541 height 1009
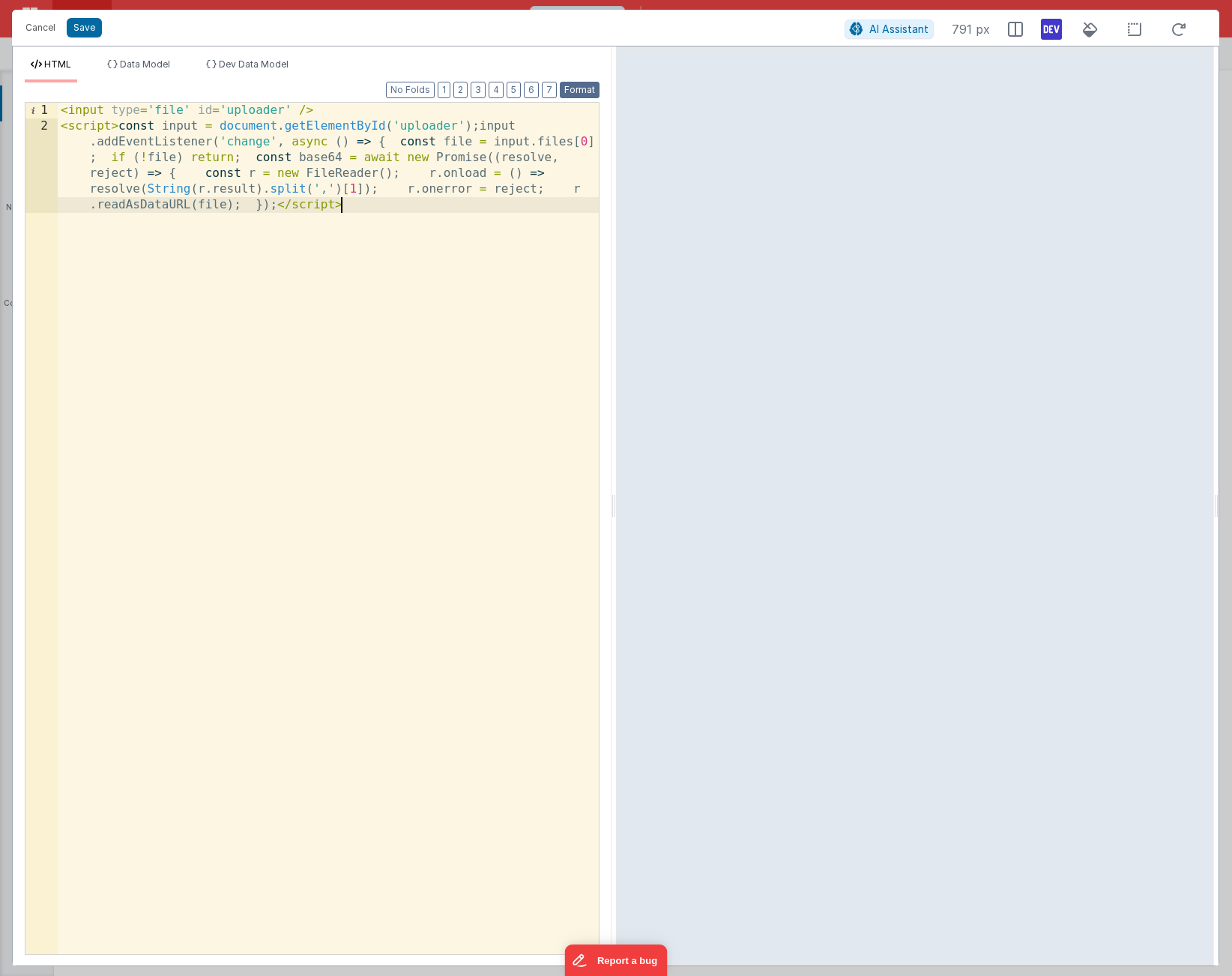
click at [587, 92] on button "Format" at bounding box center [580, 90] width 39 height 16
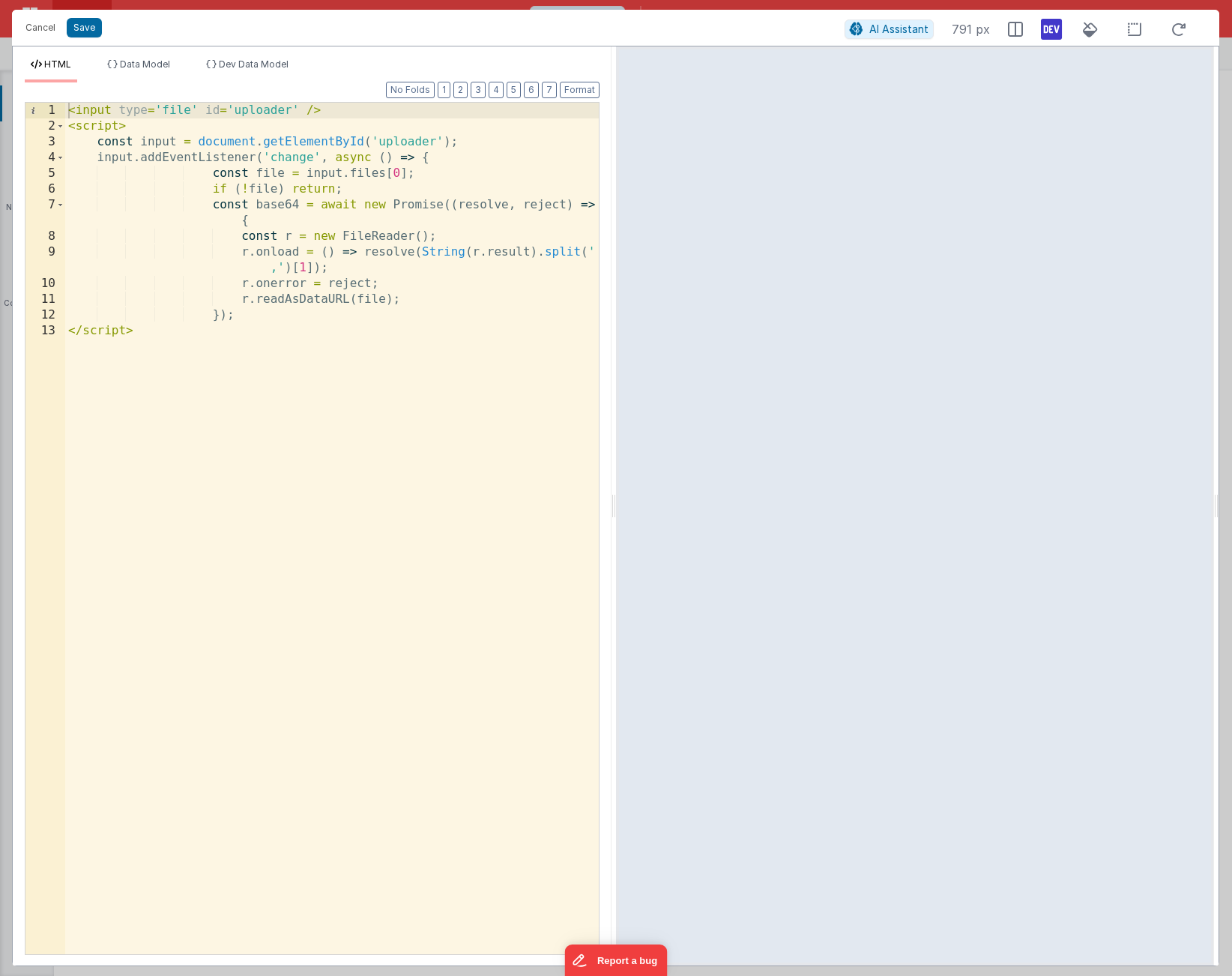
click at [318, 271] on div "< input type = 'file' id = 'uploader' /> < script > const input = document . ge…" at bounding box center [332, 544] width 533 height 884
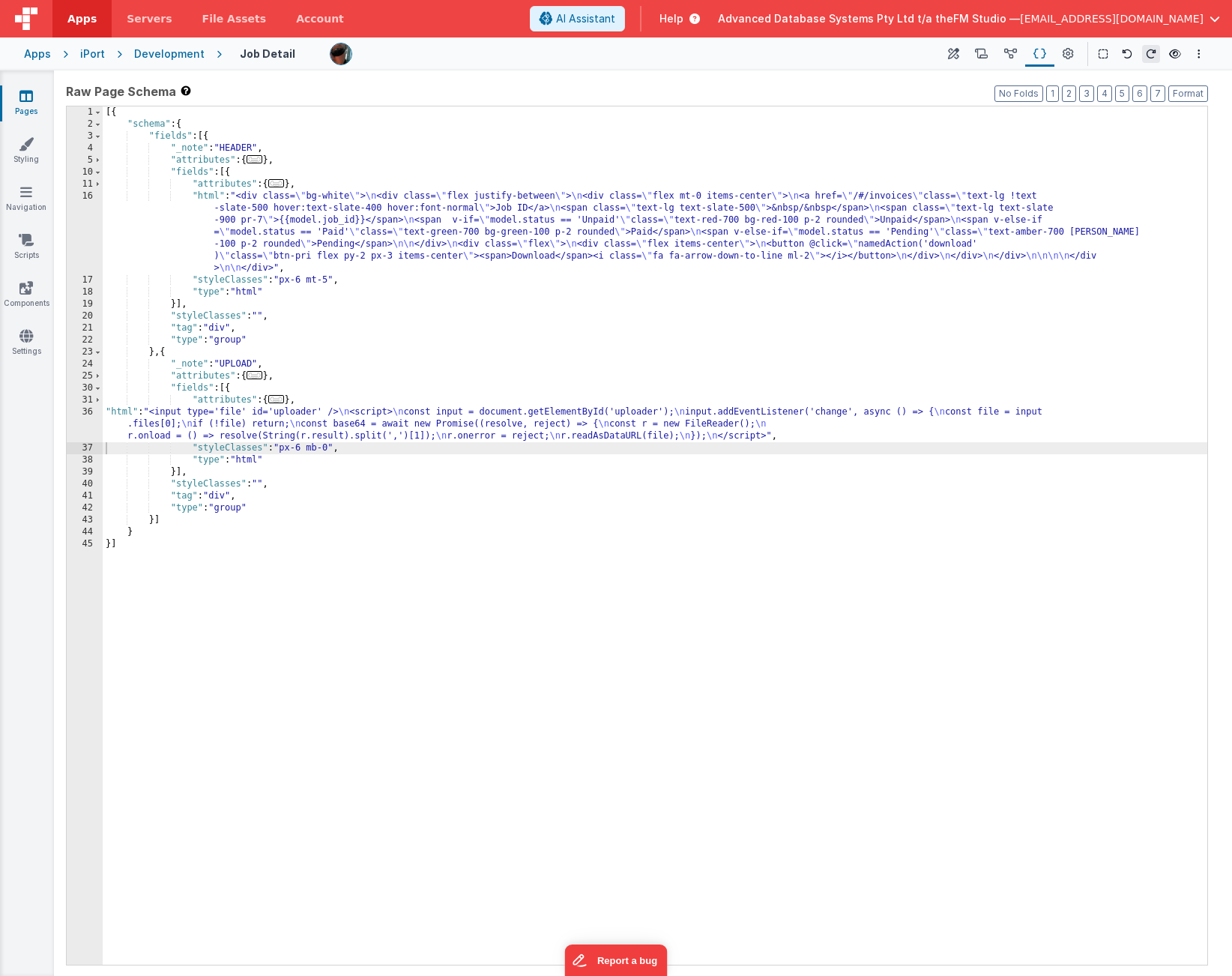
click at [210, 453] on div "[{ "schema" : { "fields" : [{ "_note" : "HEADER" , "attributes" : { ... } , "fi…" at bounding box center [655, 547] width 1105 height 883
paste textarea
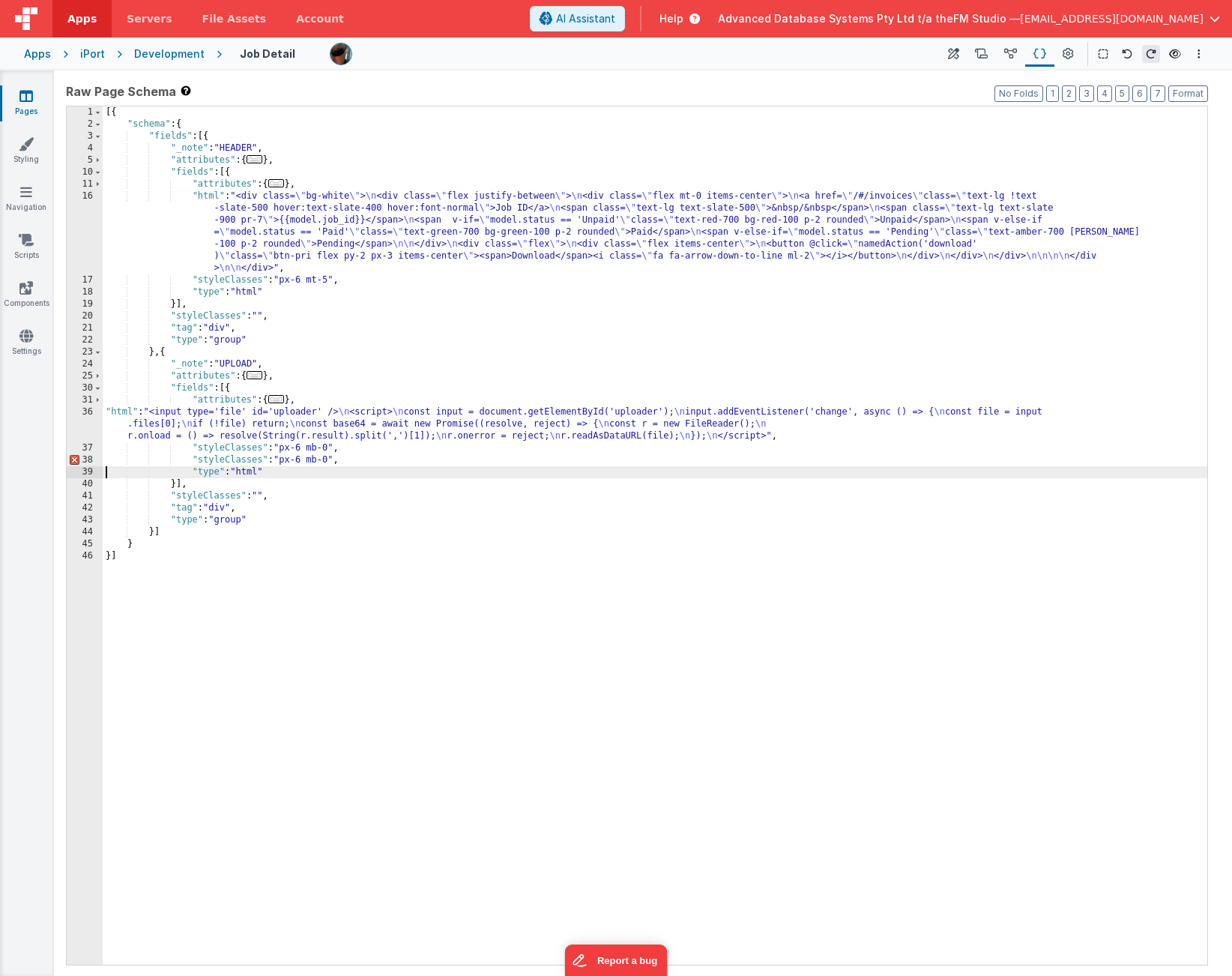
click at [212, 447] on div "[{ "schema" : { "fields" : [{ "_note" : "HEADER" , "attributes" : { ... } , "fi…" at bounding box center [655, 547] width 1105 height 883
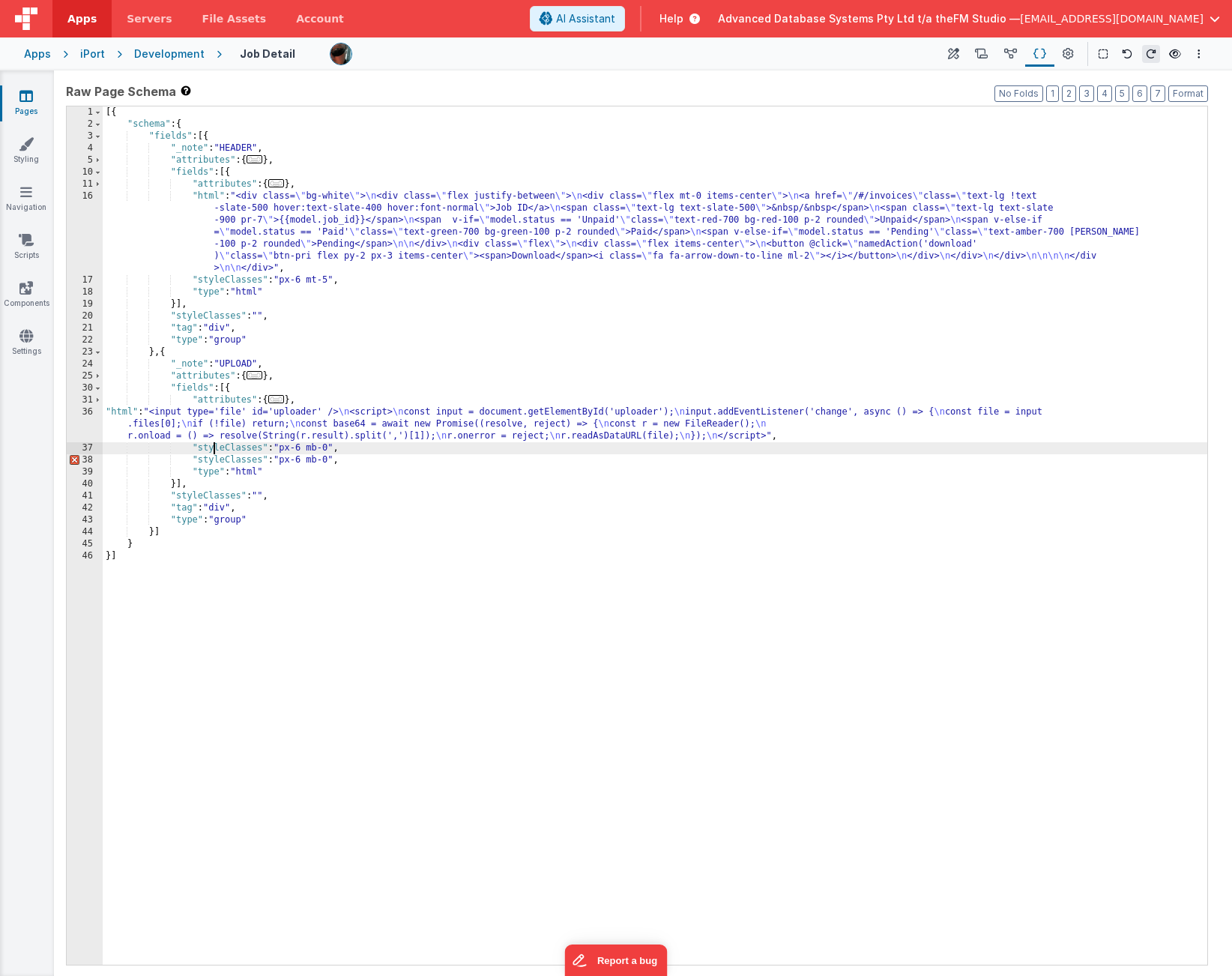
click at [212, 447] on div "[{ "schema" : { "fields" : [{ "_note" : "HEADER" , "attributes" : { ... } , "fi…" at bounding box center [655, 547] width 1105 height 883
click at [251, 447] on div "[{ "schema" : { "fields" : [{ "_note" : "HEADER" , "attributes" : { ... } , "fi…" at bounding box center [655, 547] width 1105 height 883
click at [77, 420] on div "36" at bounding box center [85, 424] width 36 height 36
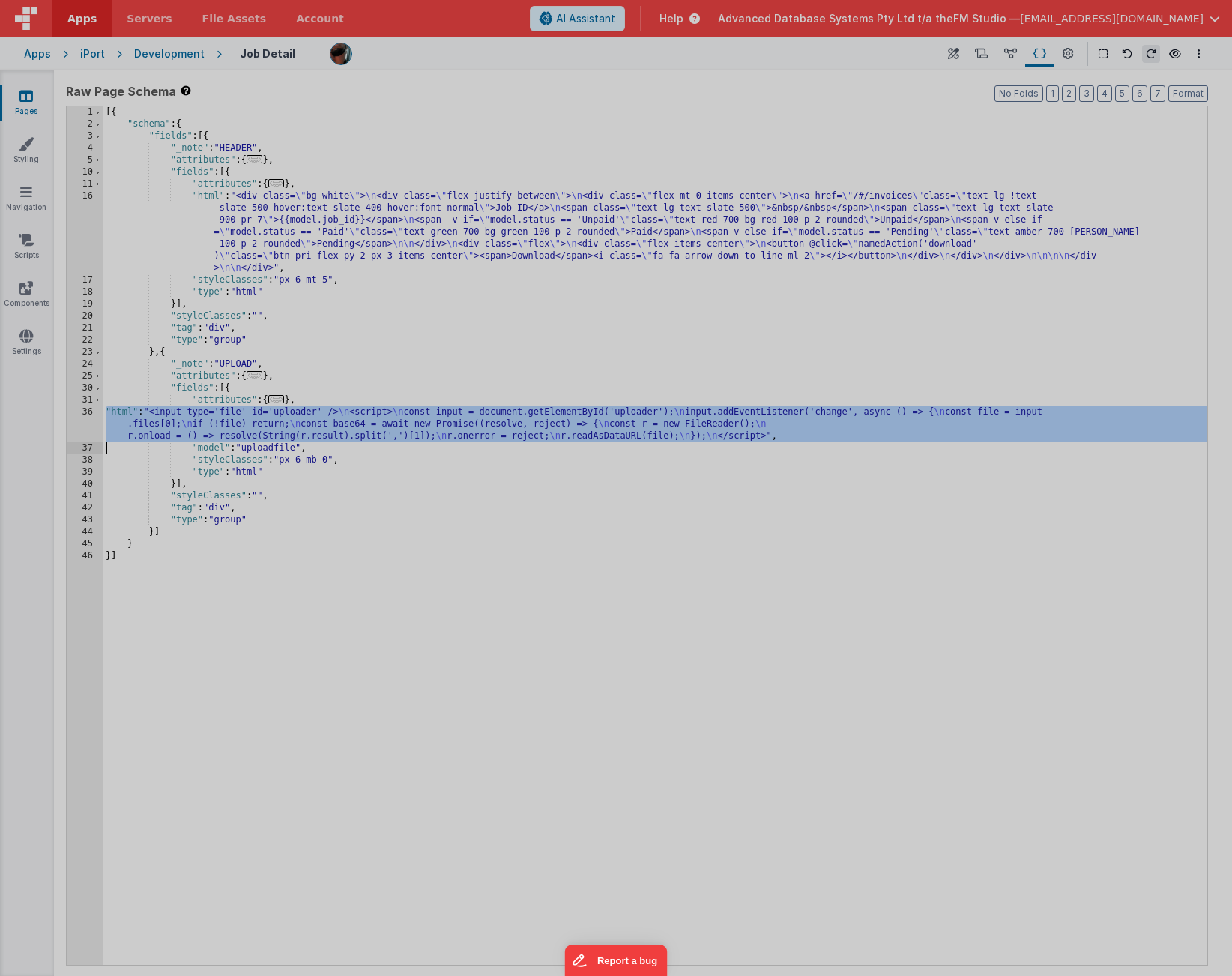
click at [77, 420] on div "< input type = 'file' id = 'uploader' /> < script > const input = document . ge…" at bounding box center [332, 529] width 533 height 884
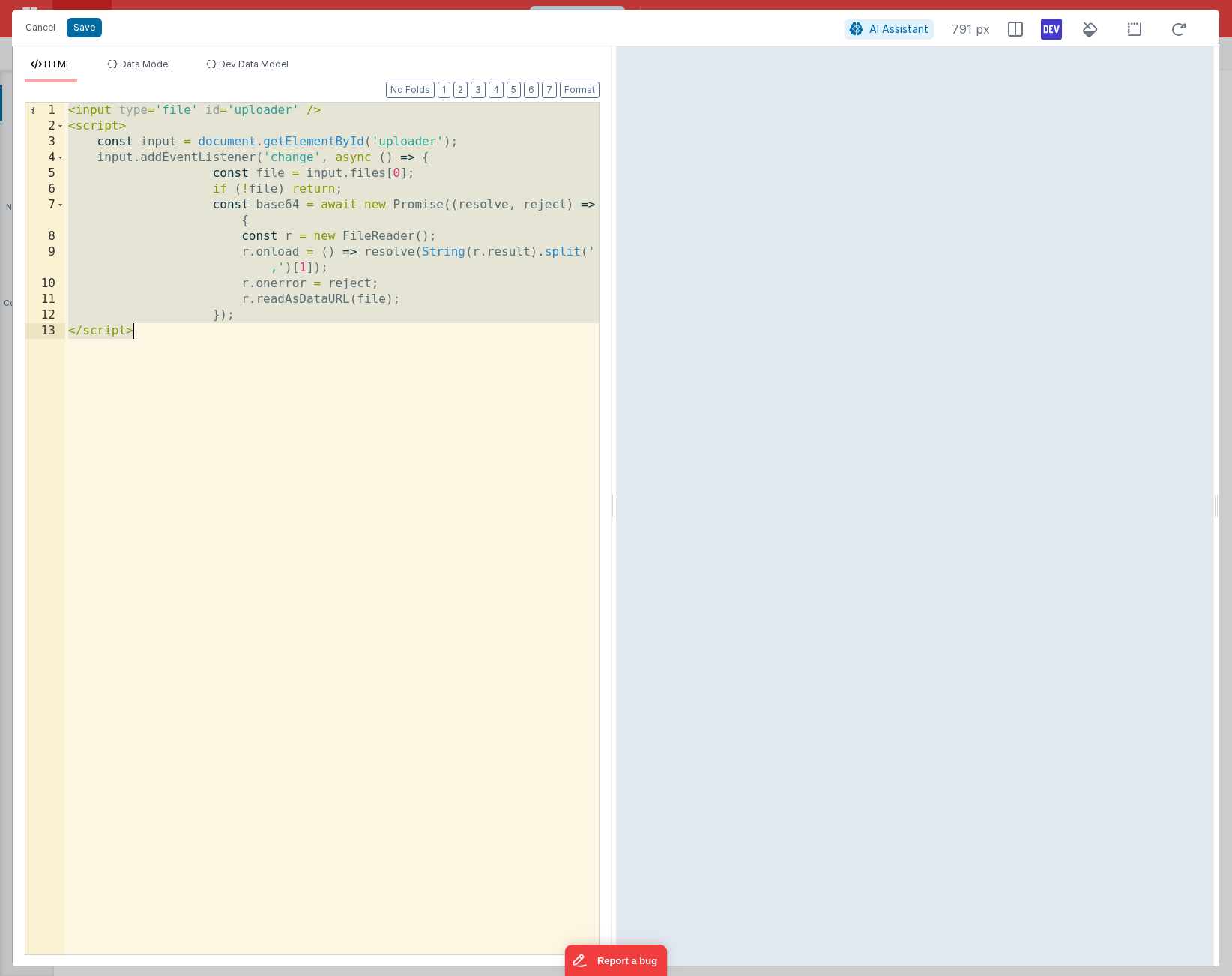
click at [203, 197] on div "< input type = 'file' id = 'uploader' /> < script > const input = document . ge…" at bounding box center [332, 544] width 533 height 884
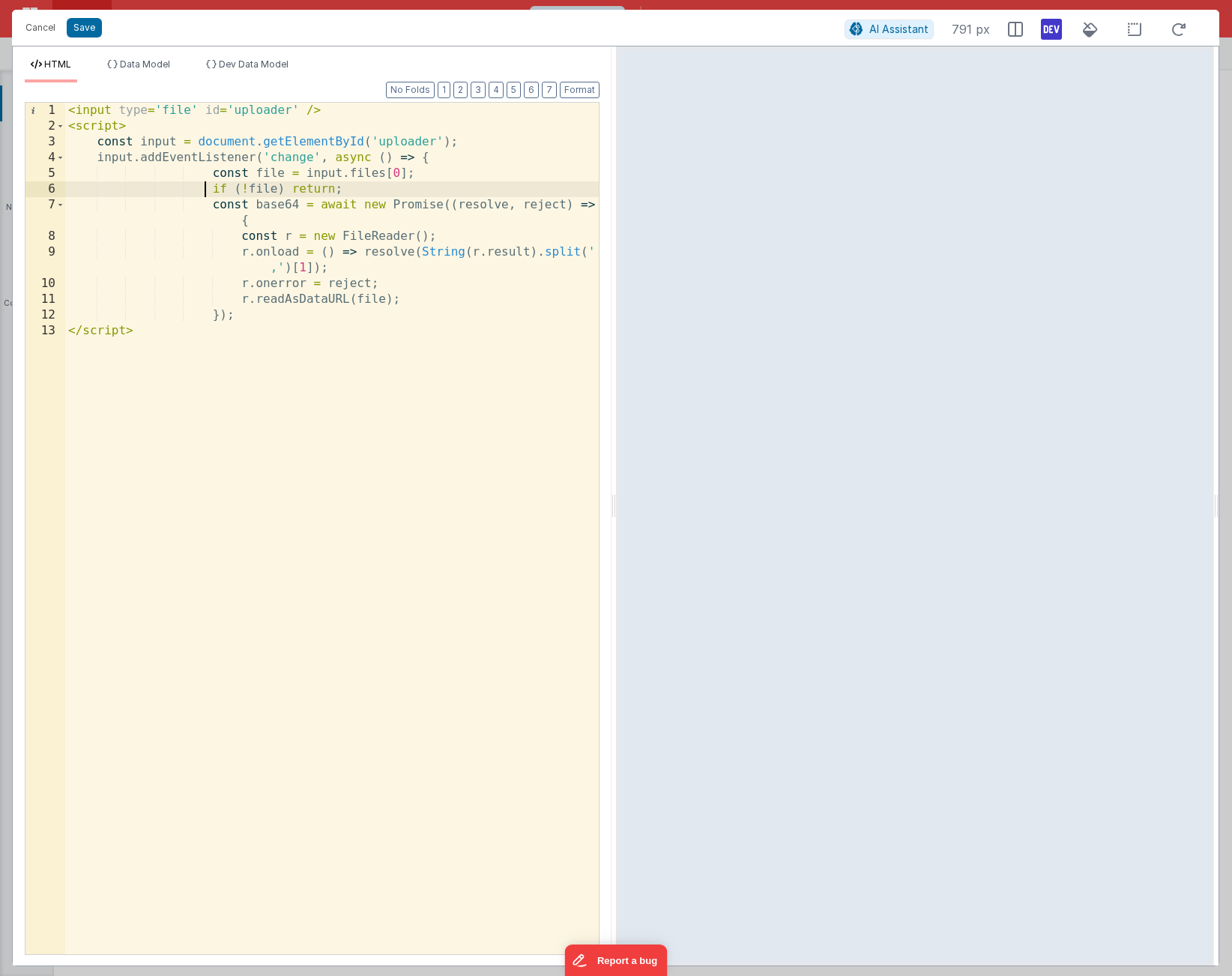
click at [203, 197] on div "< input type = 'file' id = 'uploader' /> < script > const input = document . ge…" at bounding box center [332, 544] width 533 height 884
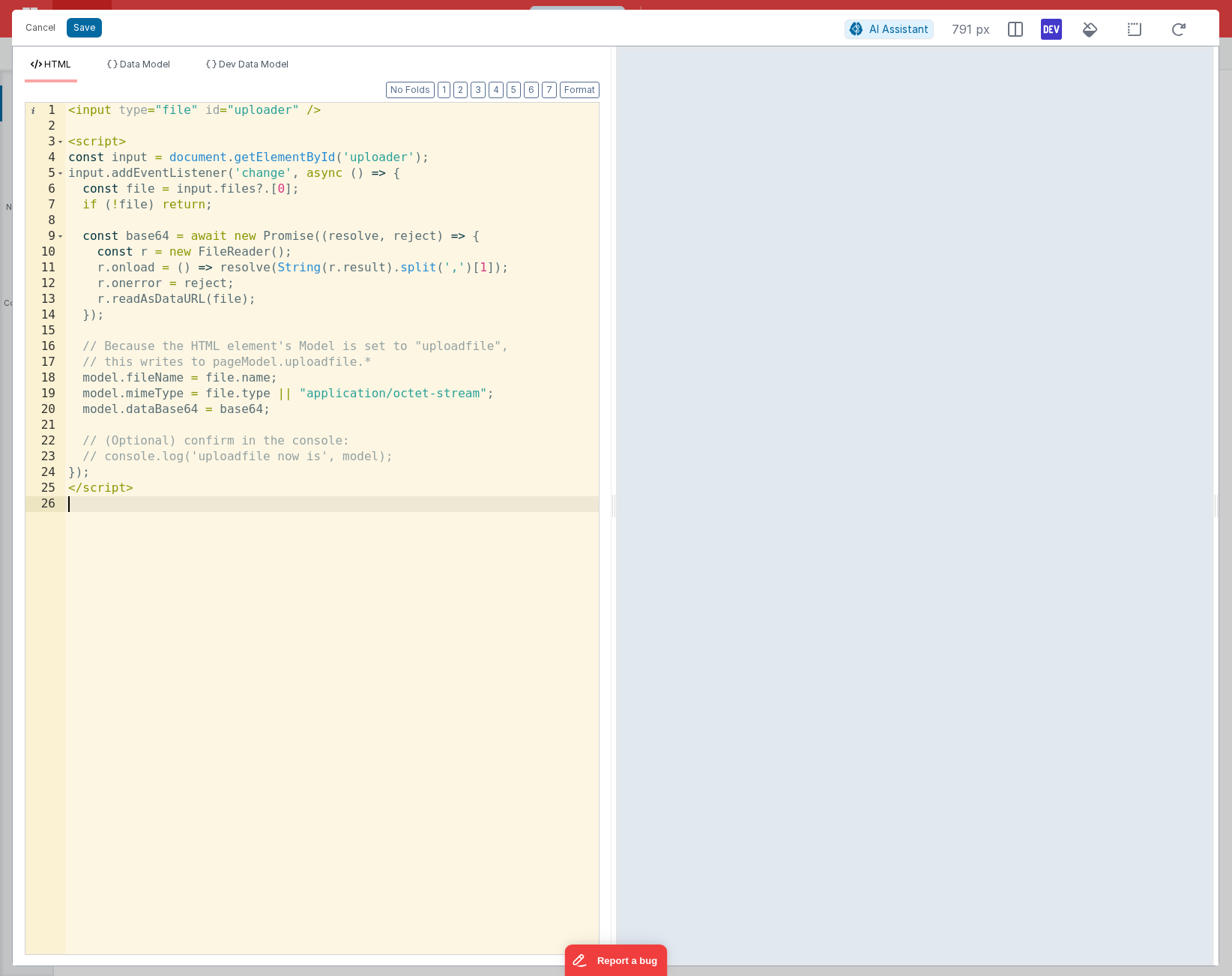
click at [126, 380] on div "< input type = "file" id = "uploader" /> < script > const input = document . ge…" at bounding box center [332, 544] width 533 height 884
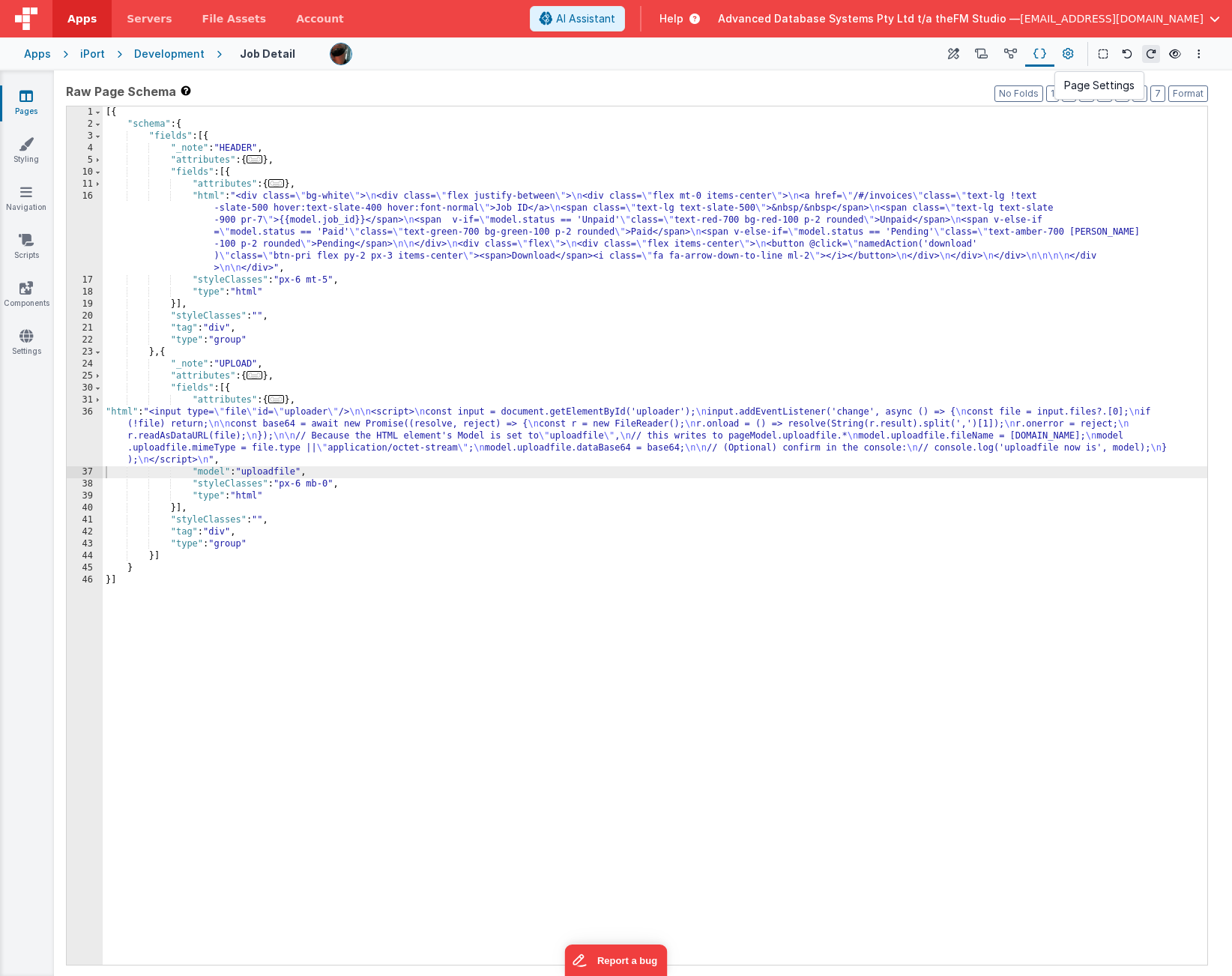
click at [1068, 52] on icon at bounding box center [1068, 54] width 11 height 15
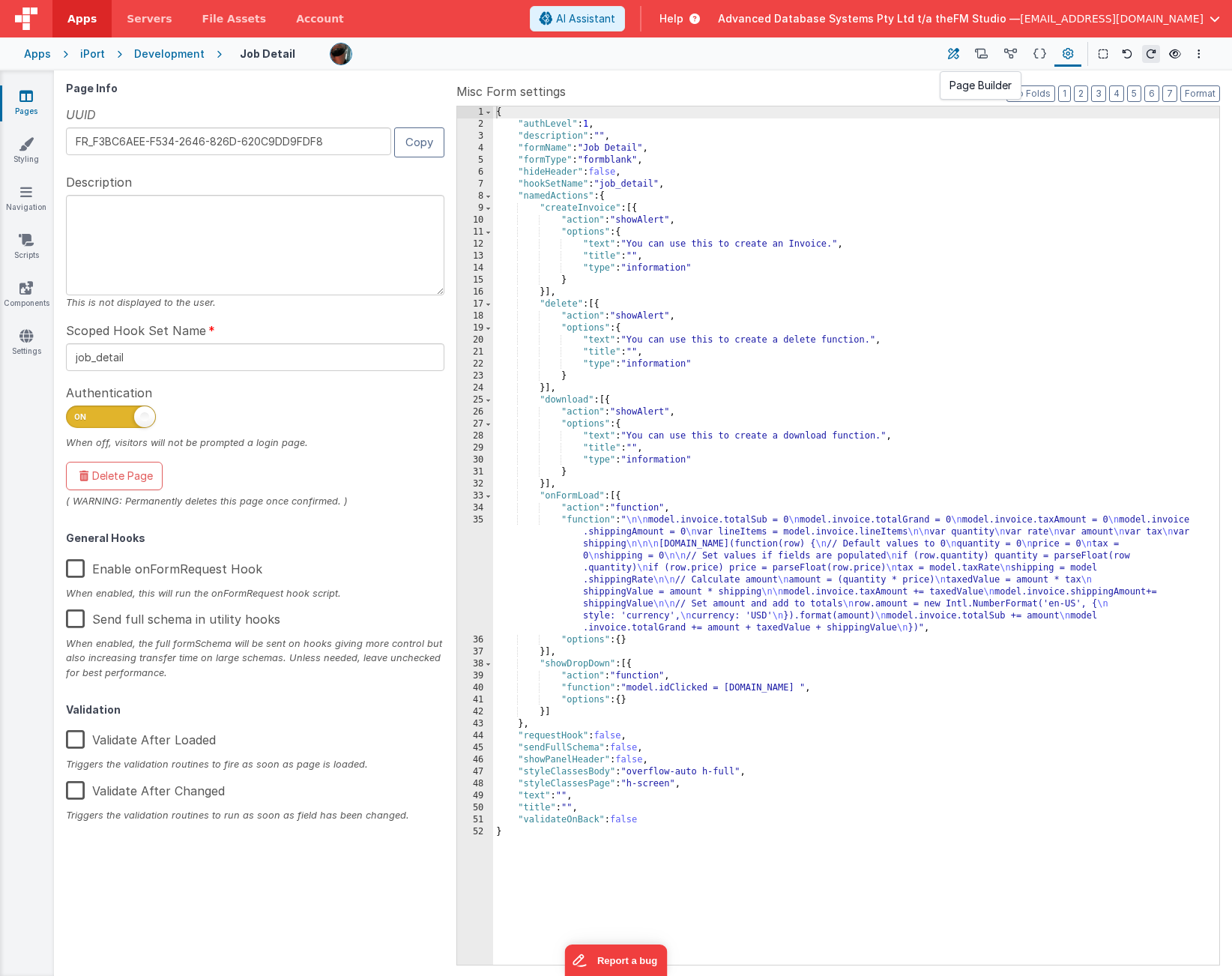
click at [952, 53] on icon at bounding box center [953, 54] width 11 height 15
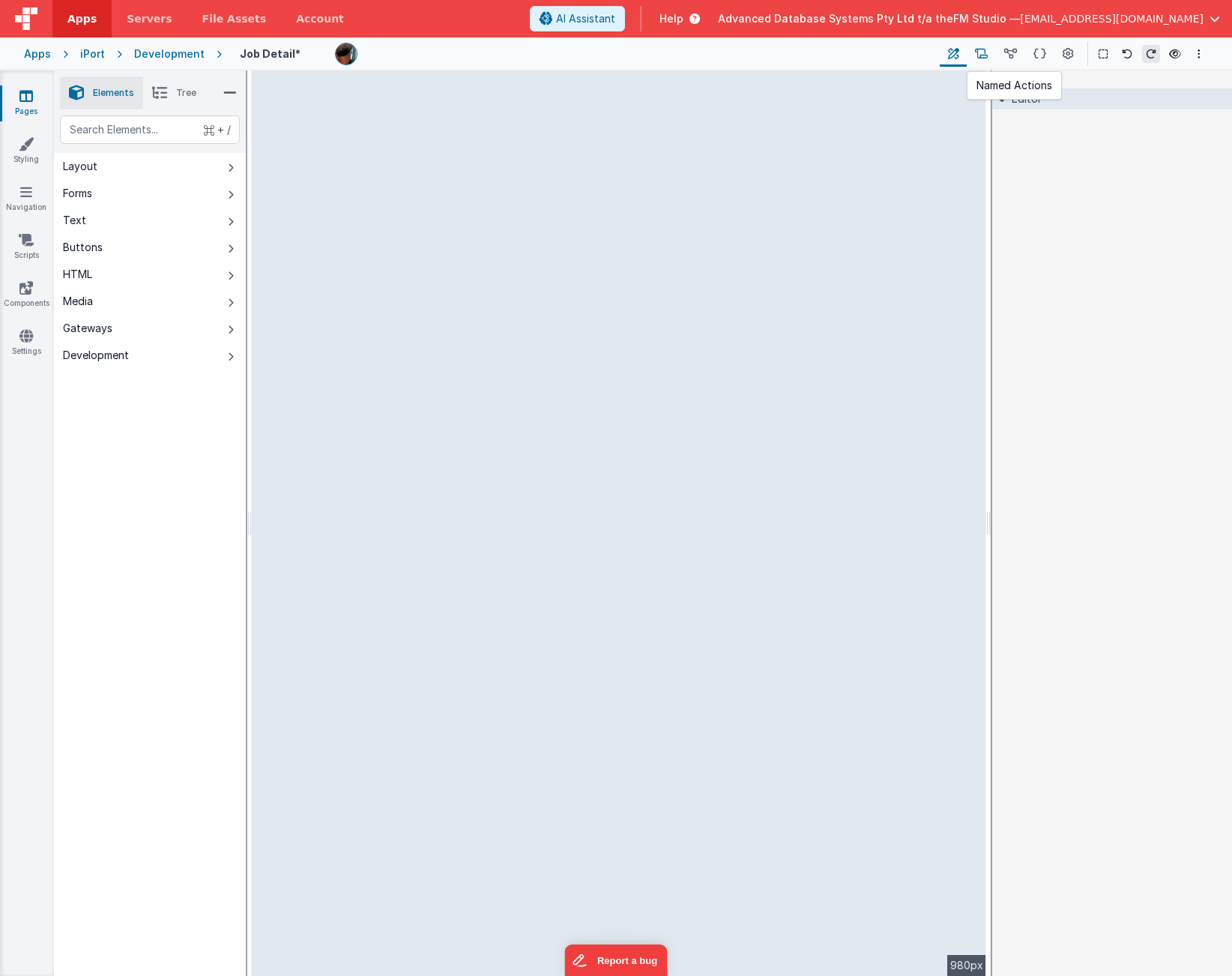
click at [981, 53] on icon at bounding box center [981, 54] width 13 height 15
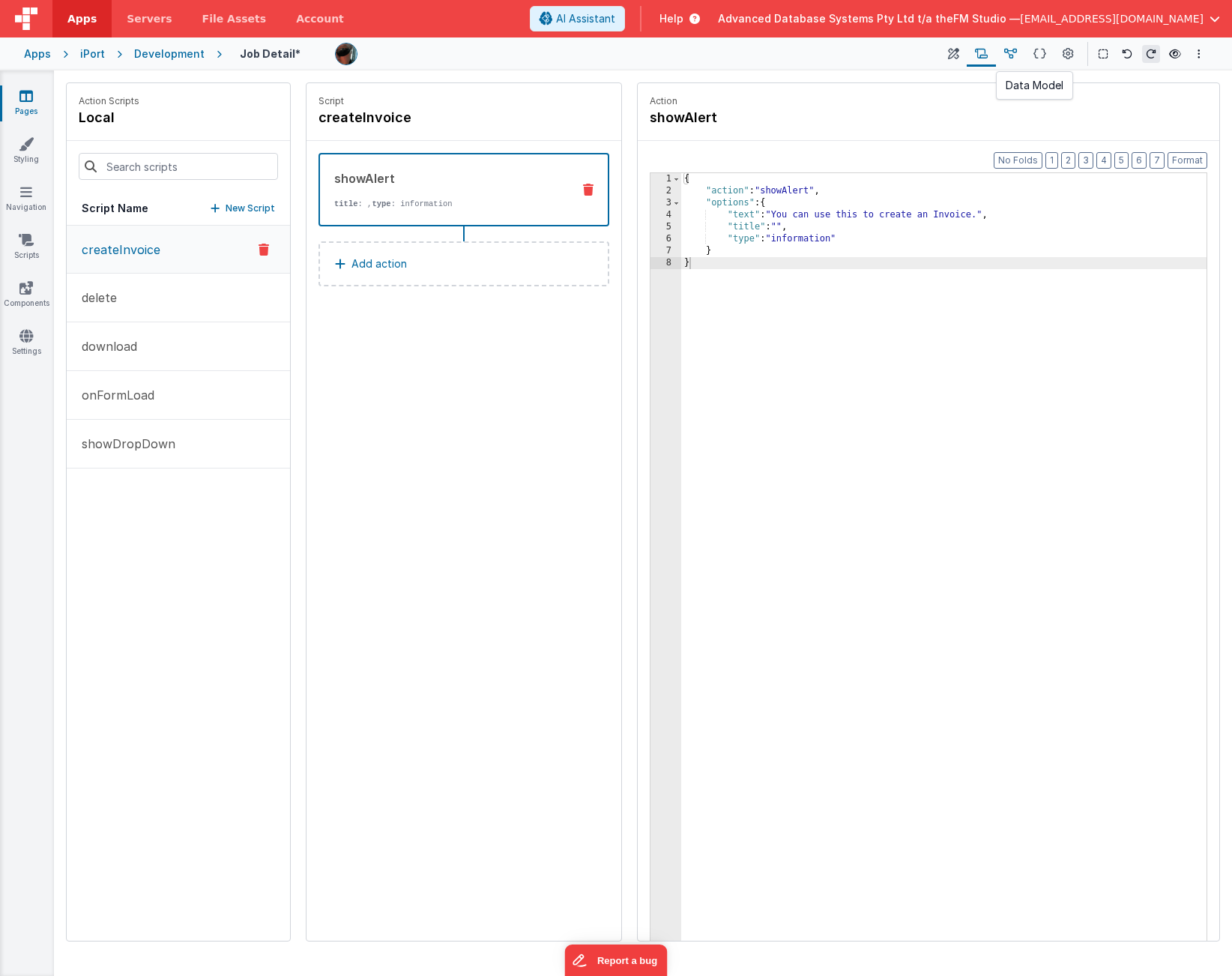
click at [1009, 53] on icon at bounding box center [1011, 54] width 13 height 15
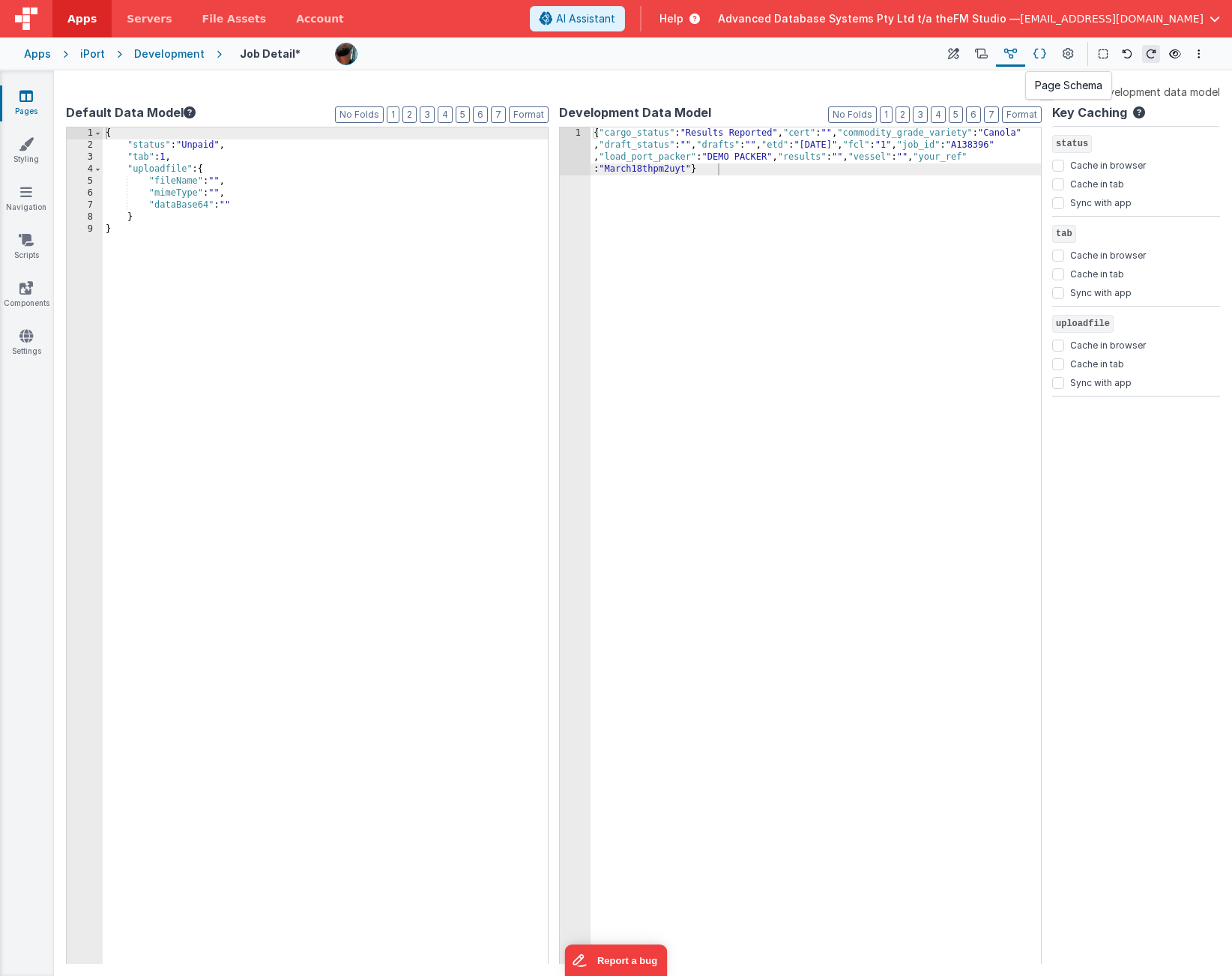
click at [1037, 55] on icon at bounding box center [1040, 54] width 13 height 15
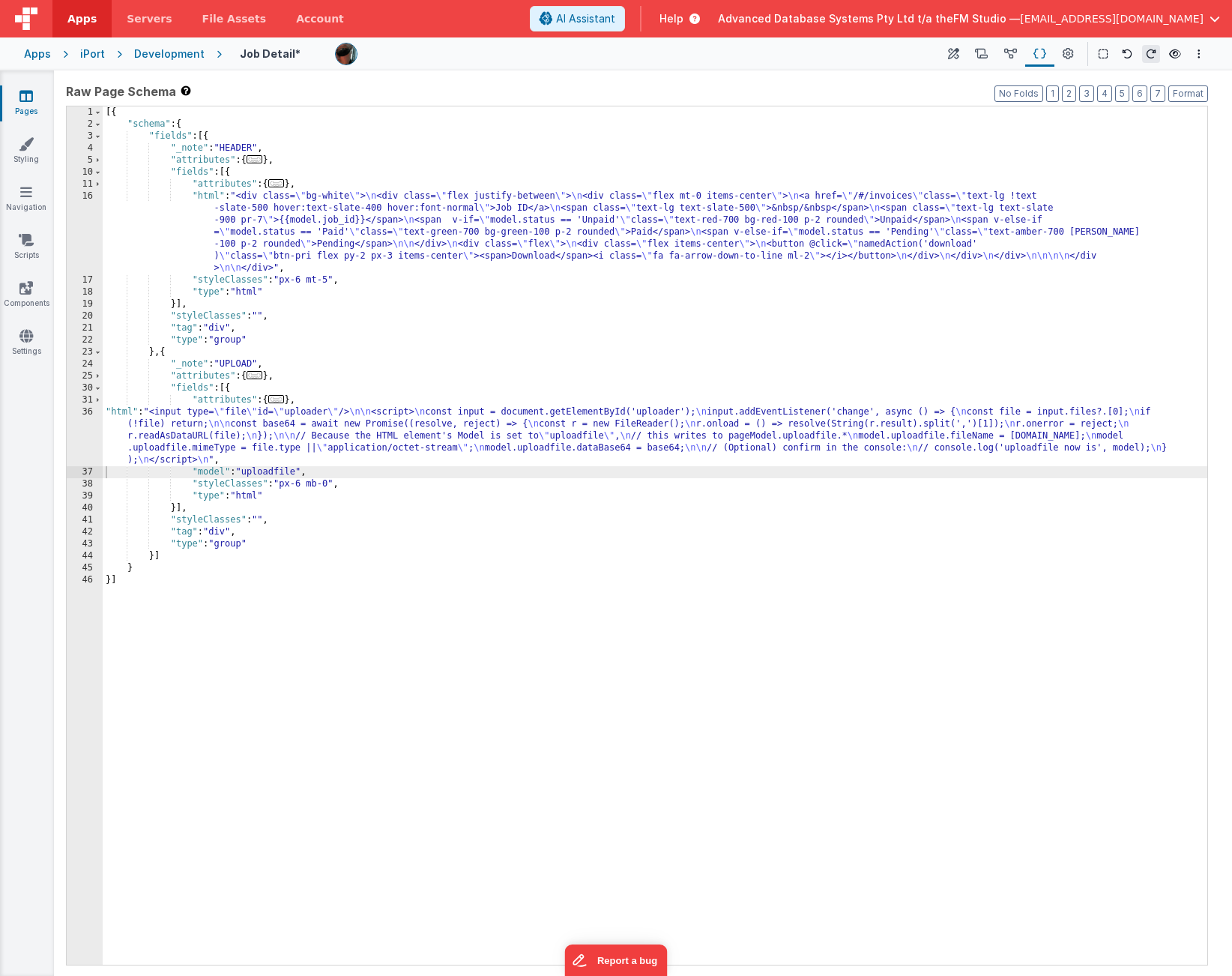
click at [238, 431] on div "[{ "schema" : { "fields" : [{ "_note" : "HEADER" , "attributes" : { ... } , "fi…" at bounding box center [655, 547] width 1105 height 883
click at [76, 428] on div "36" at bounding box center [85, 436] width 36 height 60
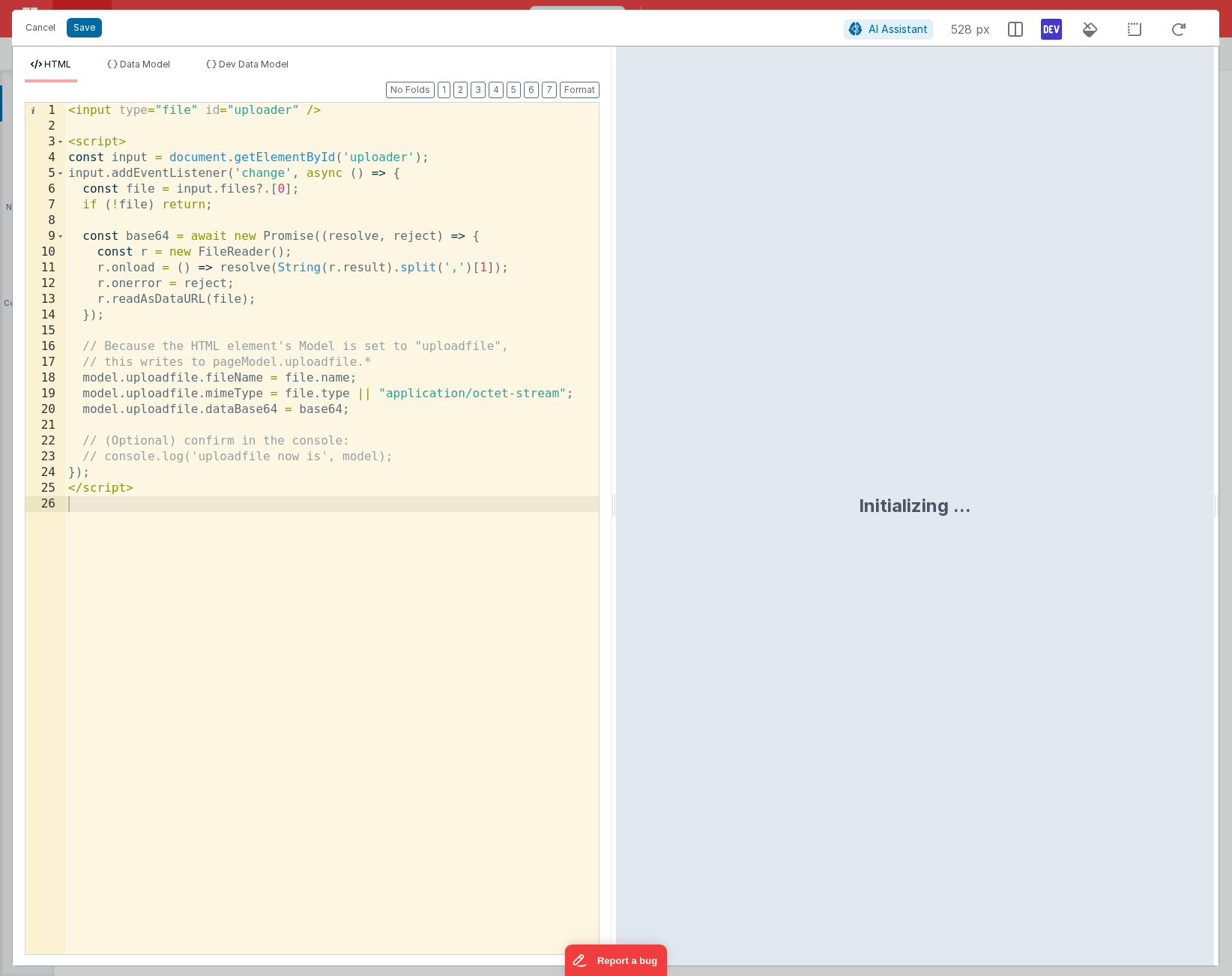
click at [177, 417] on div "< input type = "file" id = "uploader" /> < script > const input = document . ge…" at bounding box center [332, 544] width 533 height 884
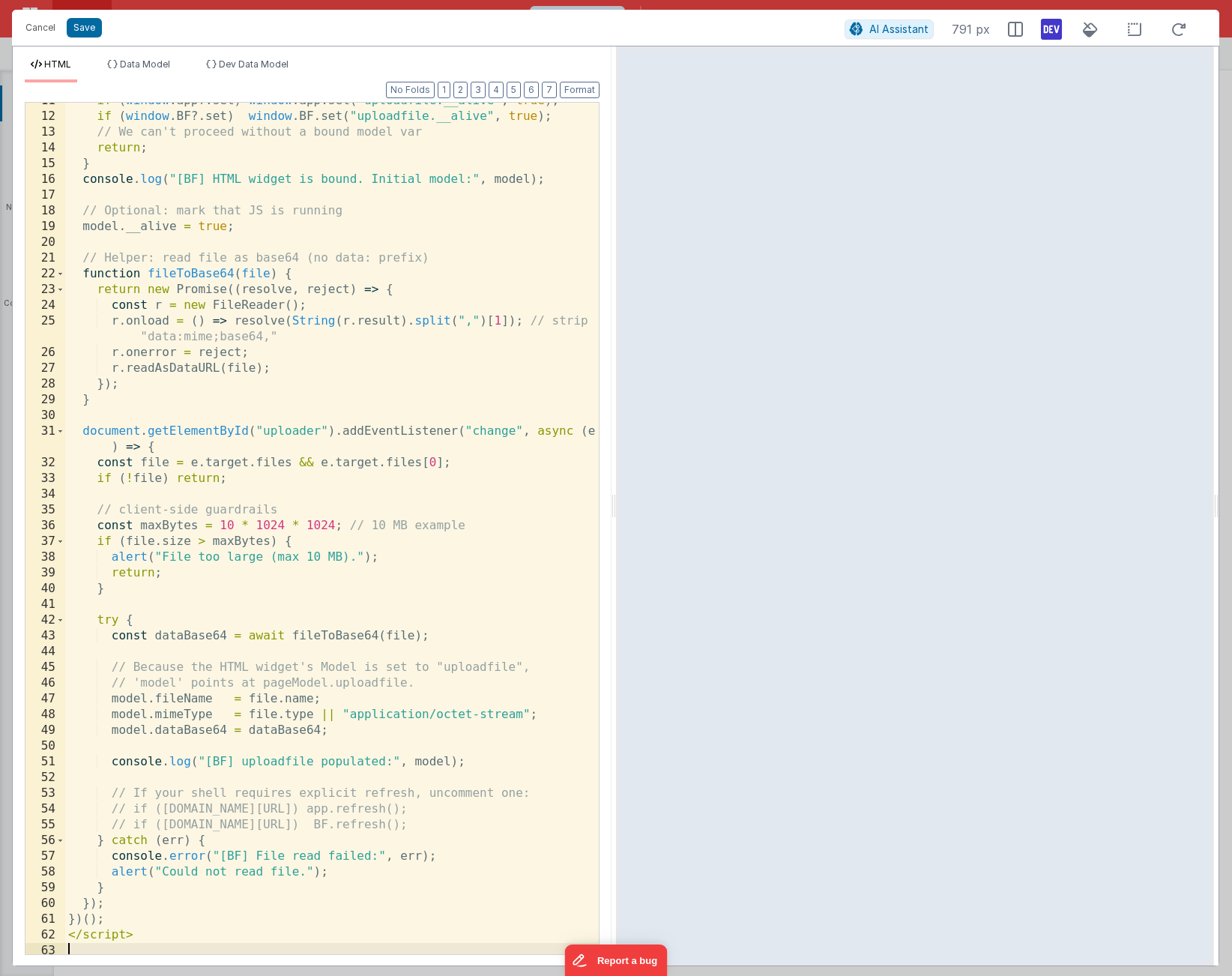
scroll to position [187, 0]
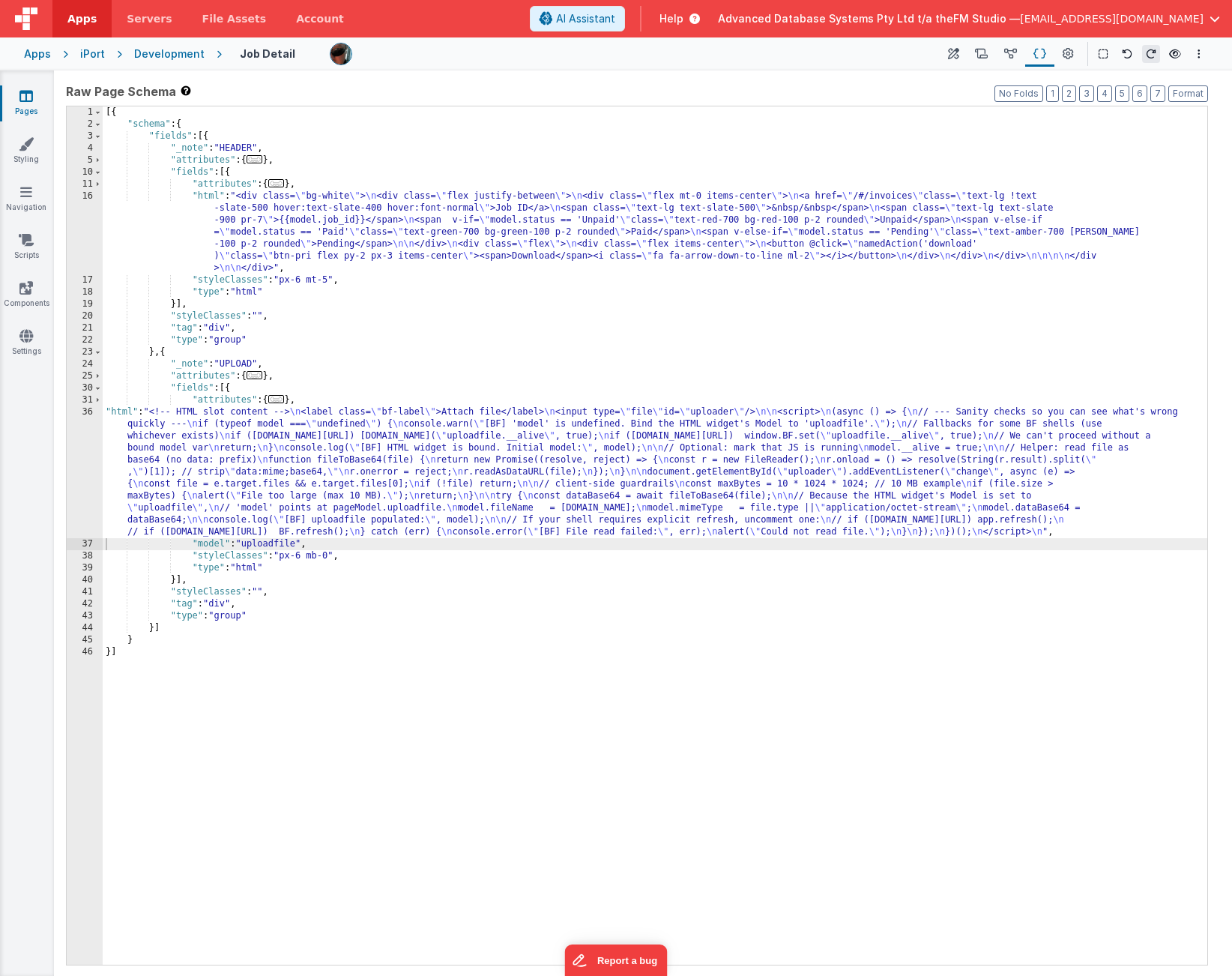
click at [67, 453] on div "36" at bounding box center [85, 472] width 36 height 132
click at [147, 465] on div "[{ "schema" : { "fields" : [{ "_note" : "HEADER" , "attributes" : { ... } , "fi…" at bounding box center [655, 547] width 1105 height 883
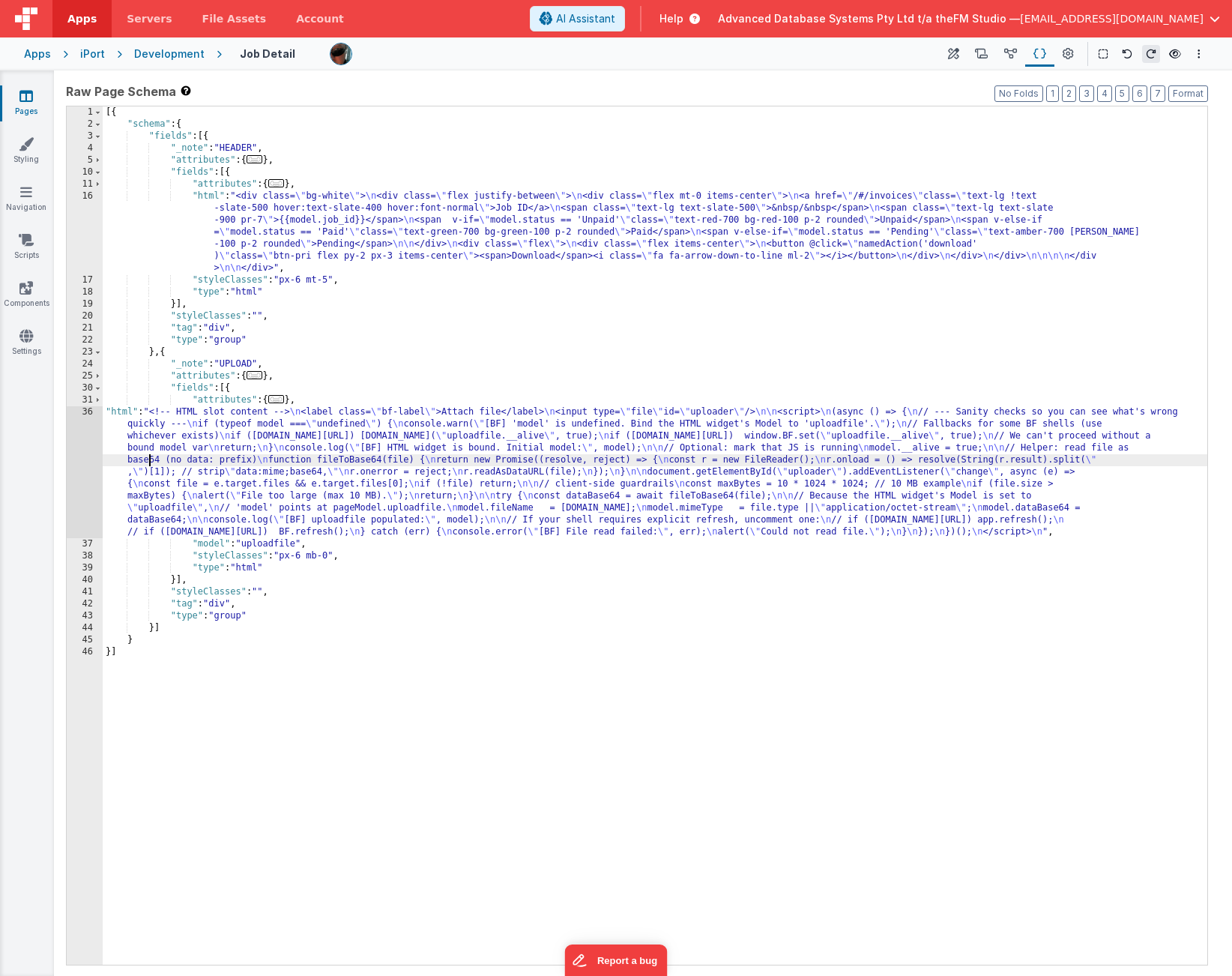
click at [85, 464] on div "36" at bounding box center [85, 472] width 36 height 132
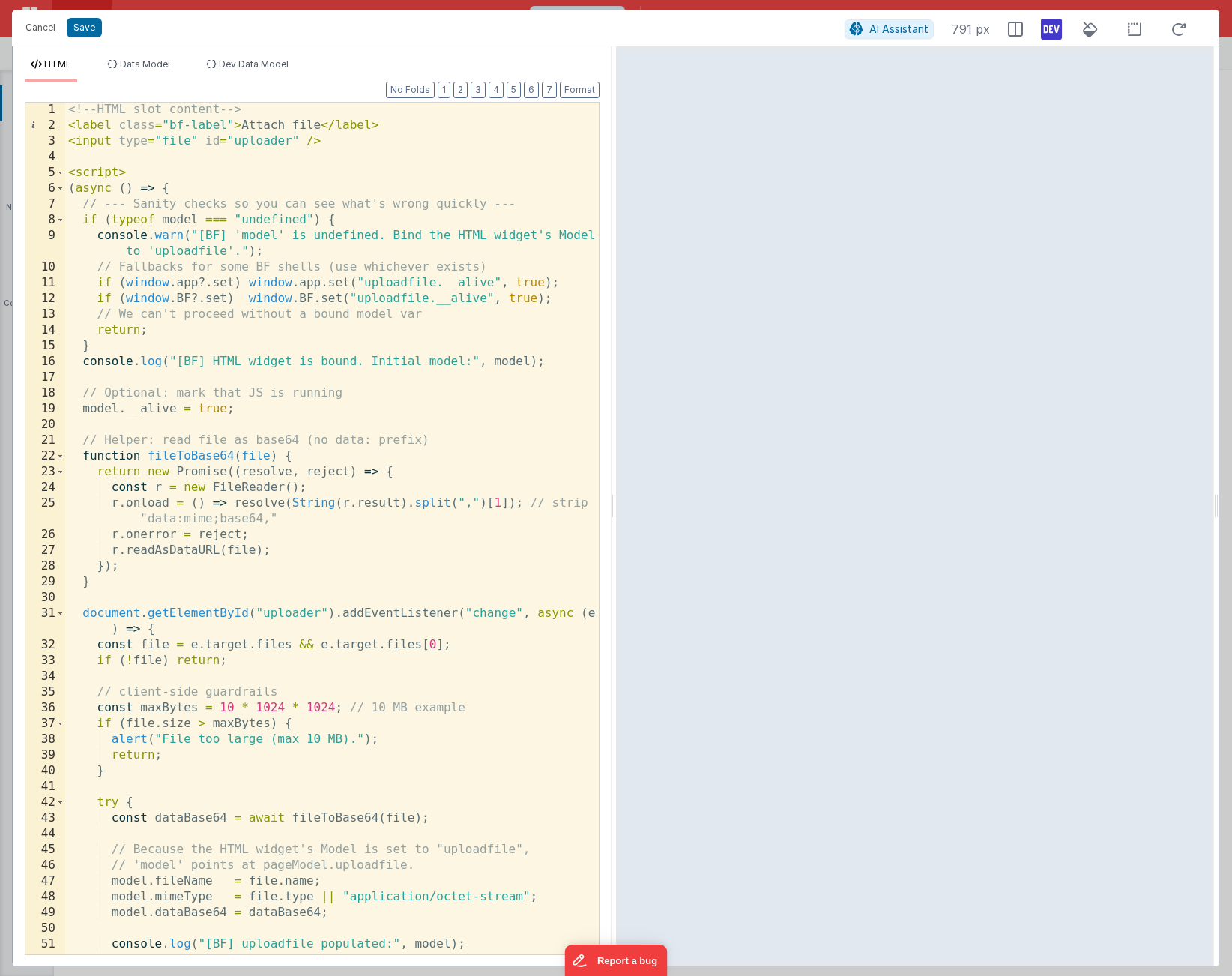
scroll to position [1, 0]
click at [153, 886] on div "<!-- HTML slot content --> < label class = "bf-label" > Attach file </ label > …" at bounding box center [332, 543] width 533 height 884
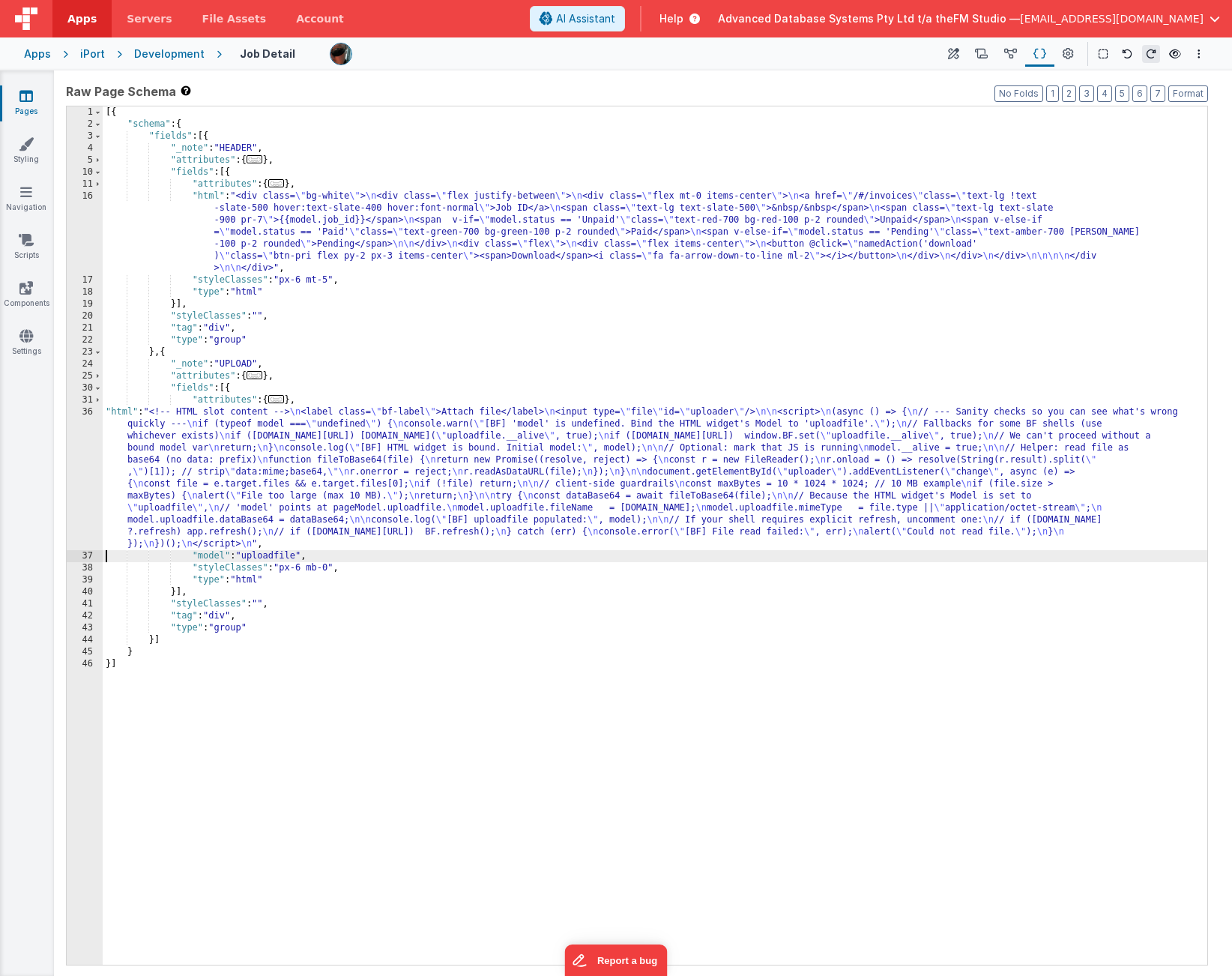
click at [316, 435] on div "[{ "schema" : { "fields" : [{ "_note" : "HEADER" , "attributes" : { ... } , "fi…" at bounding box center [655, 547] width 1105 height 883
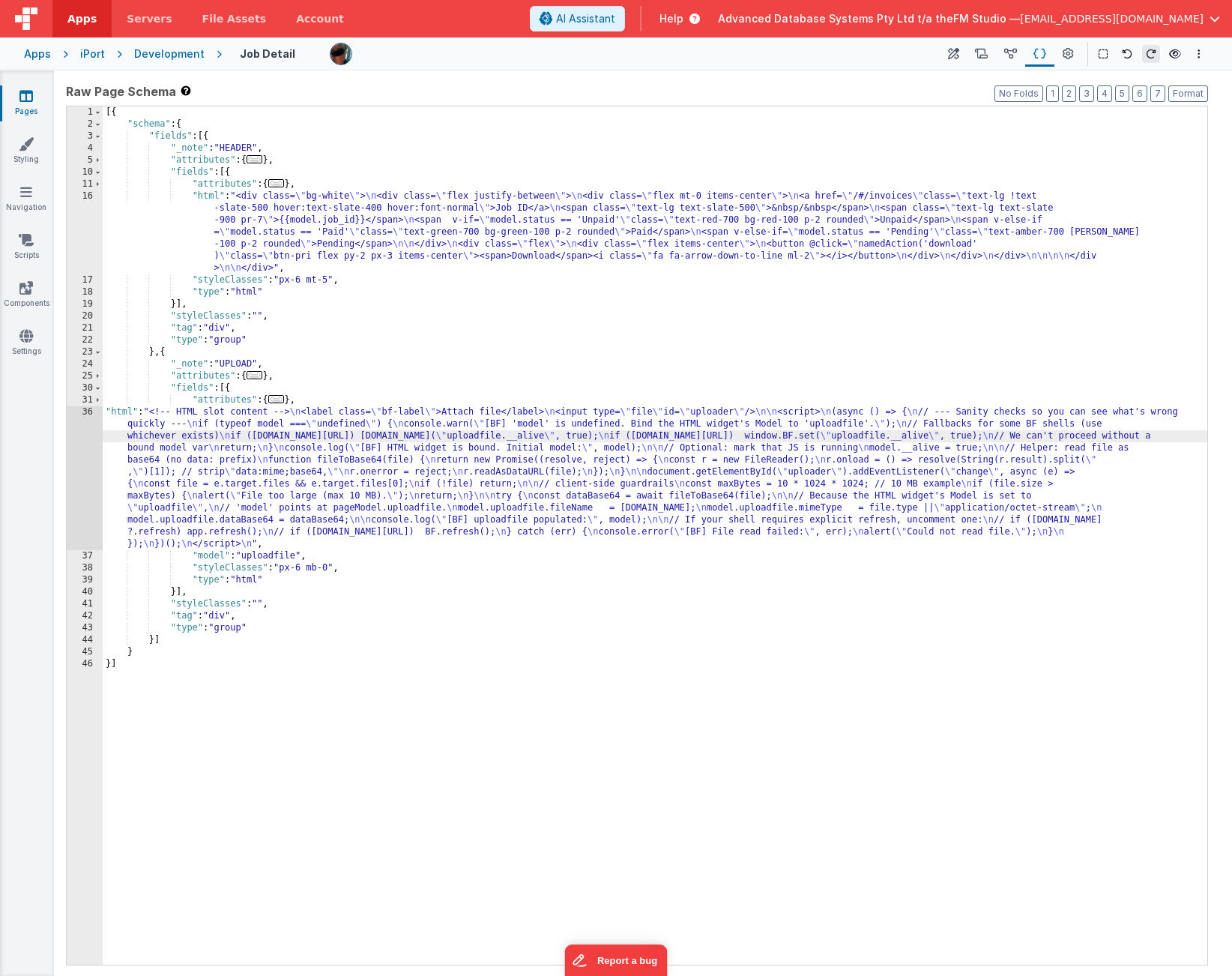
click at [357, 242] on div "[{ "schema" : { "fields" : [{ "_note" : "HEADER" , "attributes" : { ... } , "fi…" at bounding box center [655, 547] width 1105 height 883
click at [339, 231] on div "[{ "schema" : { "fields" : [{ "_note" : "HEADER" , "attributes" : { ... } , "fi…" at bounding box center [655, 547] width 1105 height 883
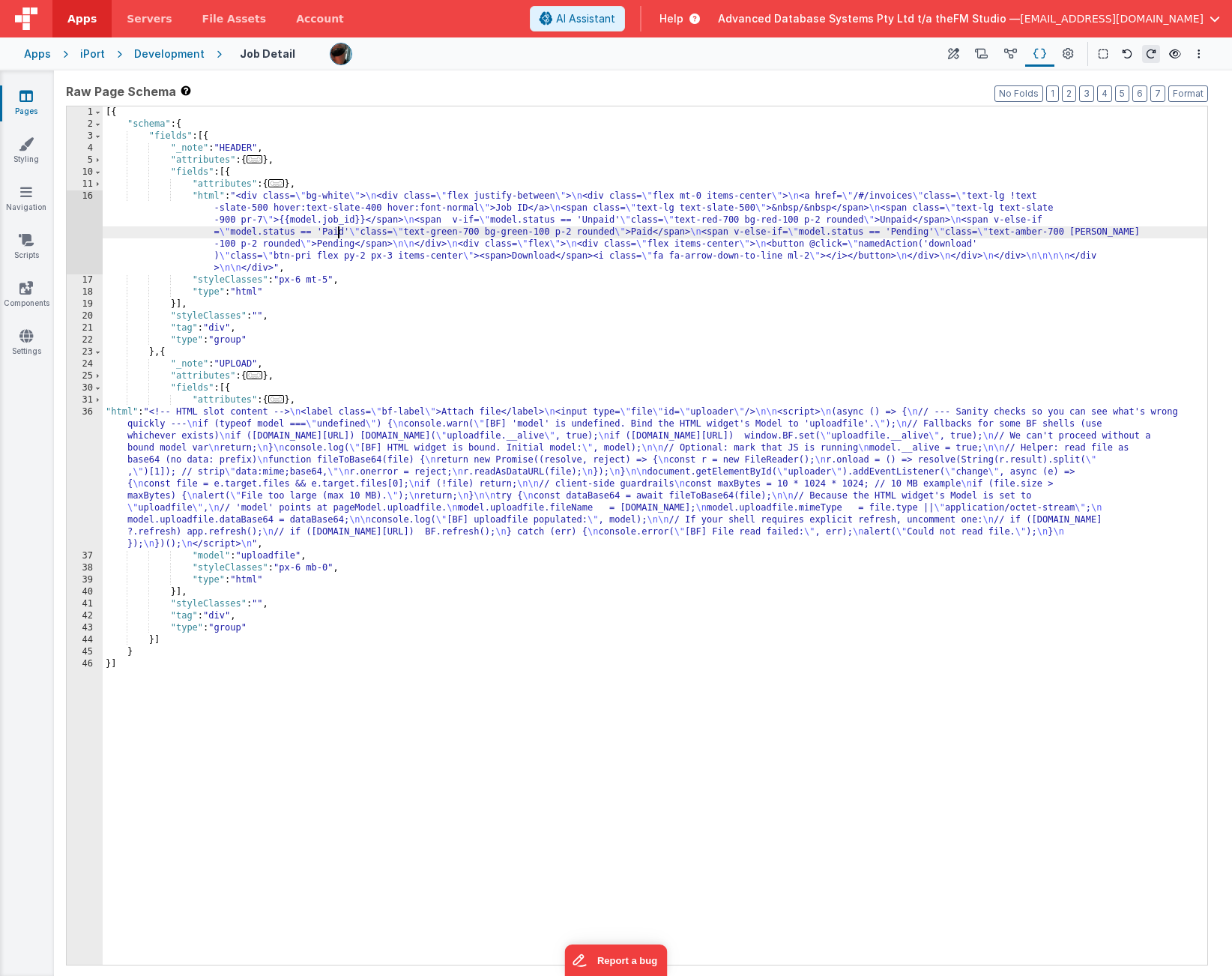
click at [97, 227] on div "16" at bounding box center [85, 233] width 36 height 84
click at [140, 226] on div "[{ "schema" : { "fields" : [{ "_note" : "HEADER" , "attributes" : { ... } , "fi…" at bounding box center [655, 547] width 1105 height 883
click at [79, 225] on div "16" at bounding box center [85, 233] width 36 height 84
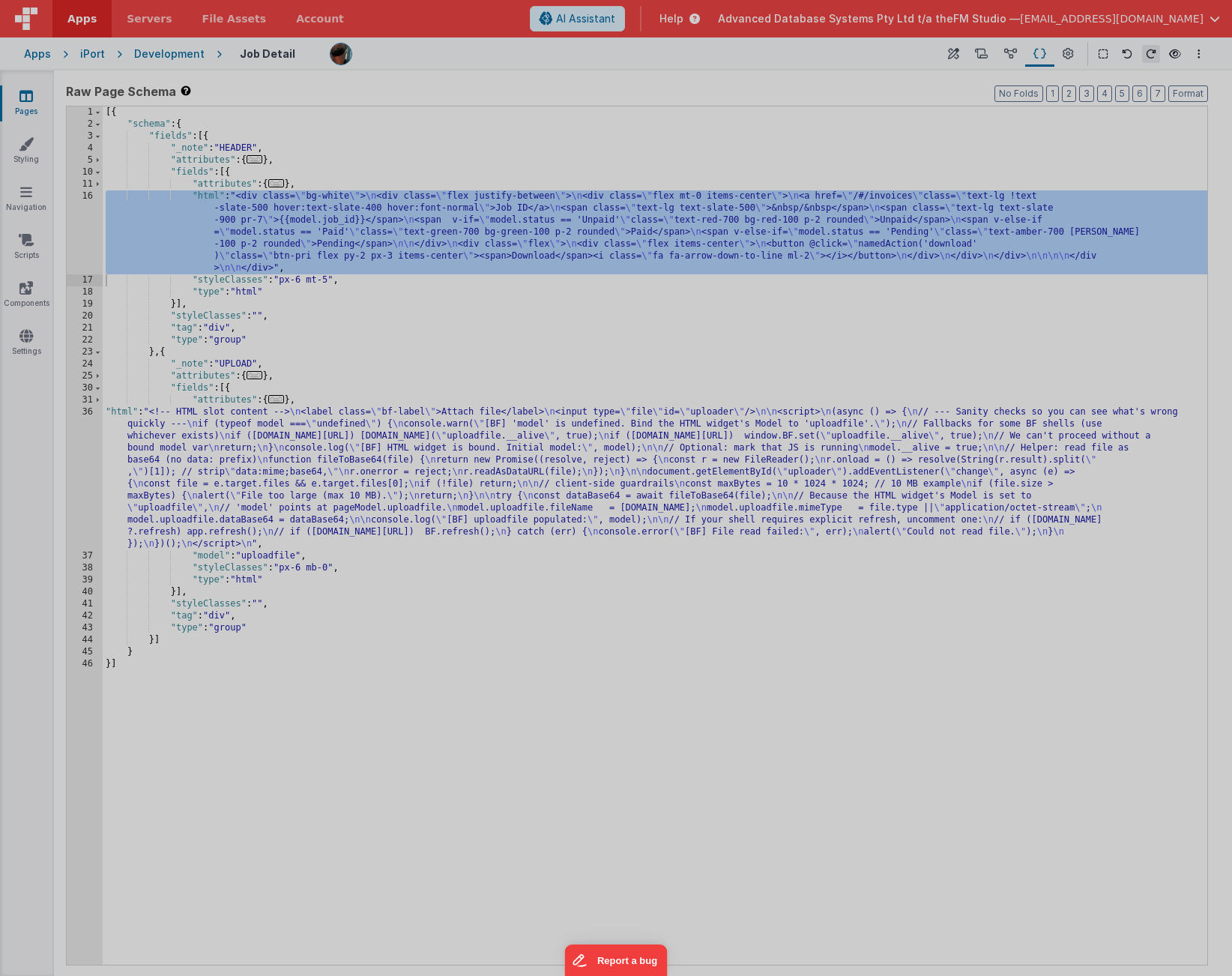
click at [79, 225] on div "< div class = "bg-white" > < div class = "flex justify-between" > < div class =…" at bounding box center [332, 529] width 533 height 884
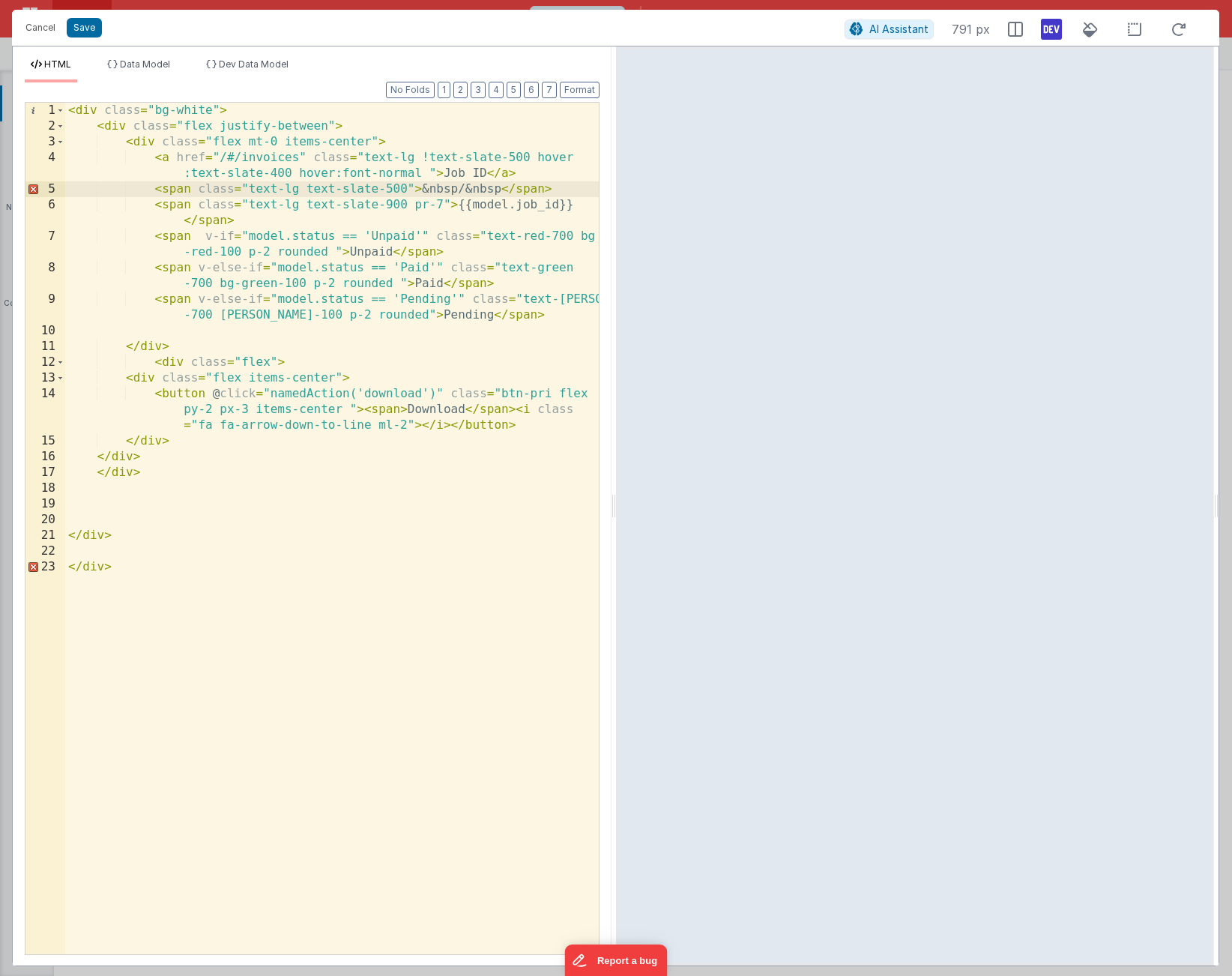
click at [156, 575] on div "< div class = "bg-white" > < div class = "flex justify-between" > < div class =…" at bounding box center [332, 544] width 533 height 884
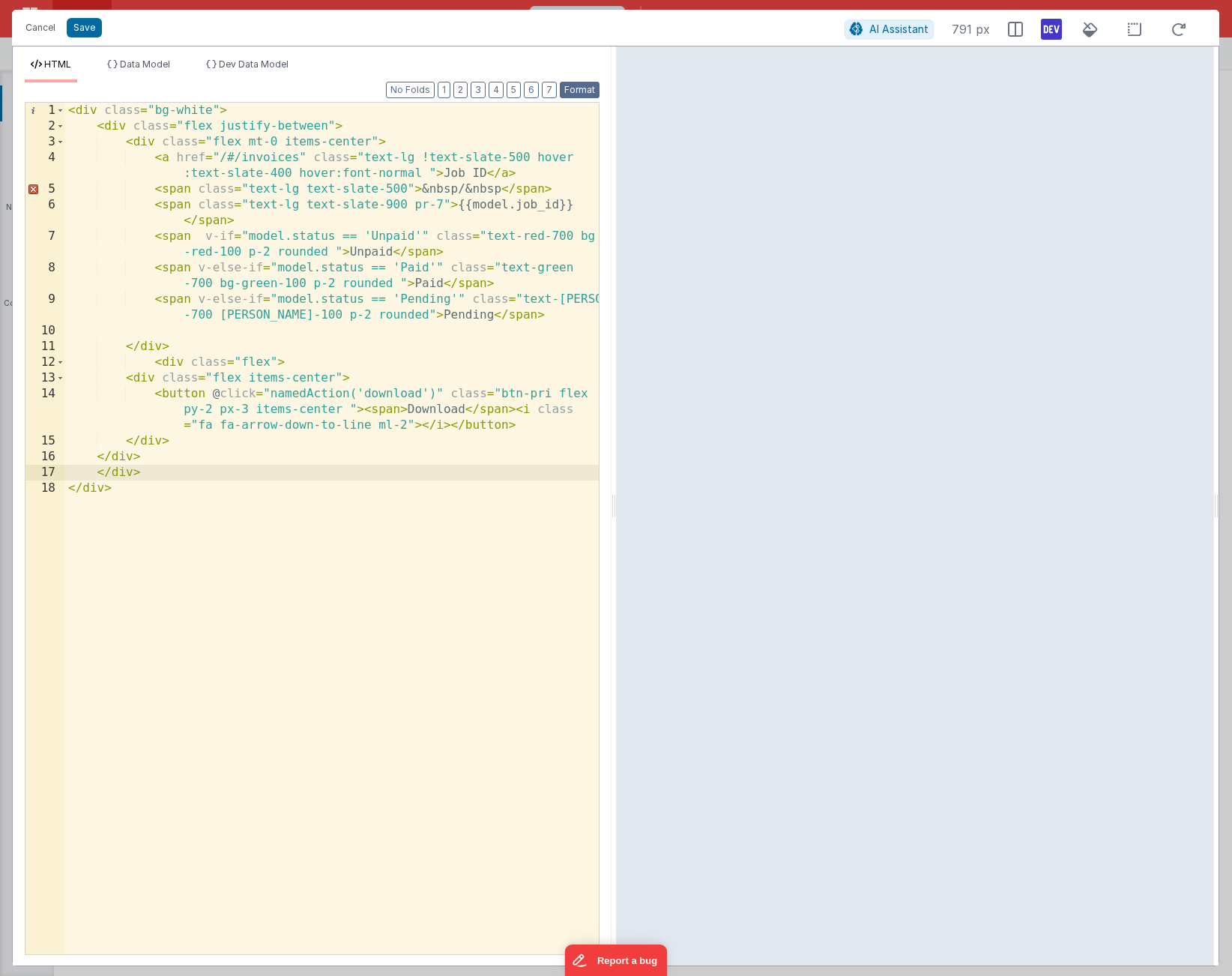
click at [579, 88] on button "Format" at bounding box center [580, 90] width 39 height 16
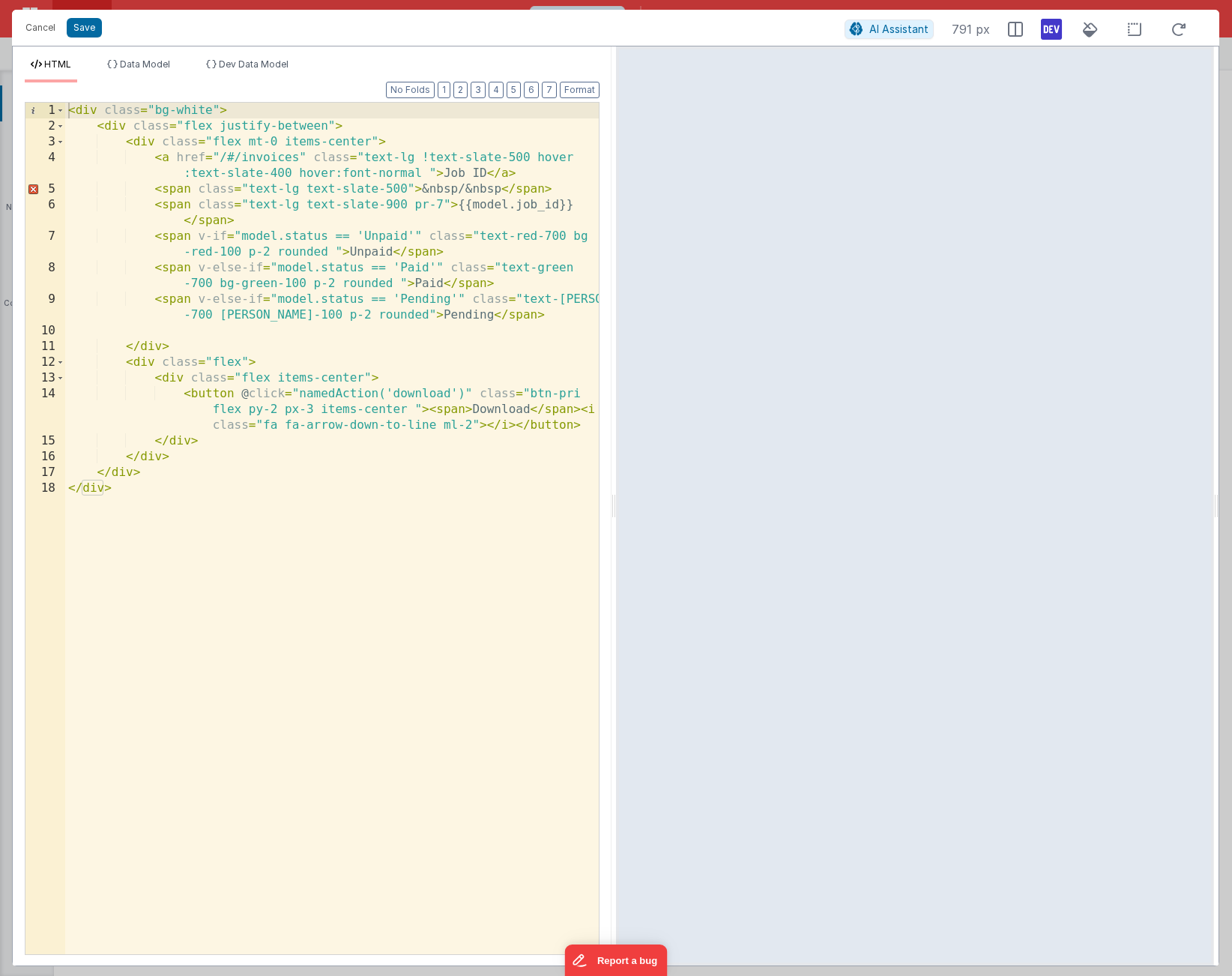
click at [498, 191] on div "< div class = "bg-white" > < div class = "flex justify-between" > < div class =…" at bounding box center [332, 544] width 533 height 884
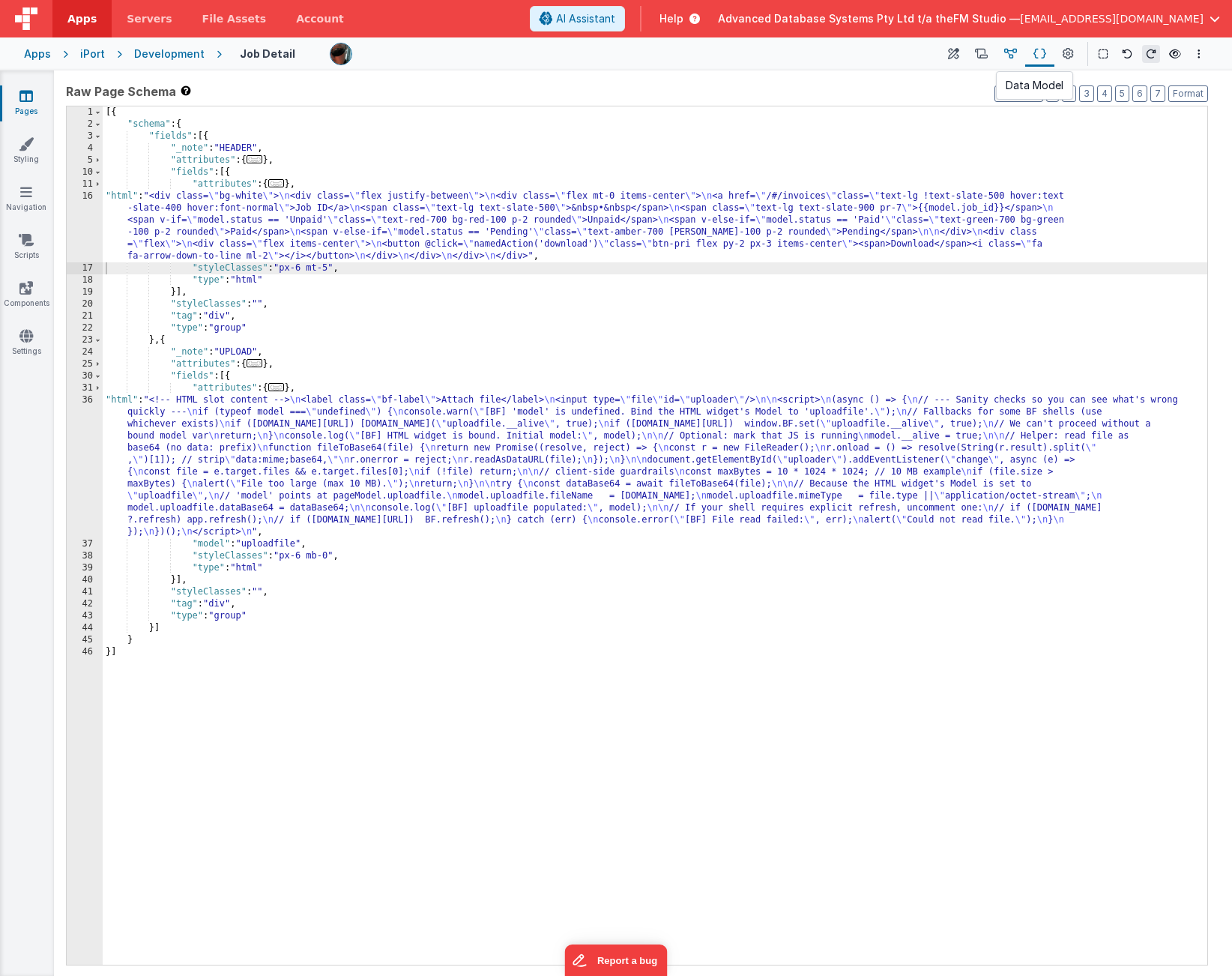
click at [1014, 50] on icon at bounding box center [1011, 54] width 13 height 15
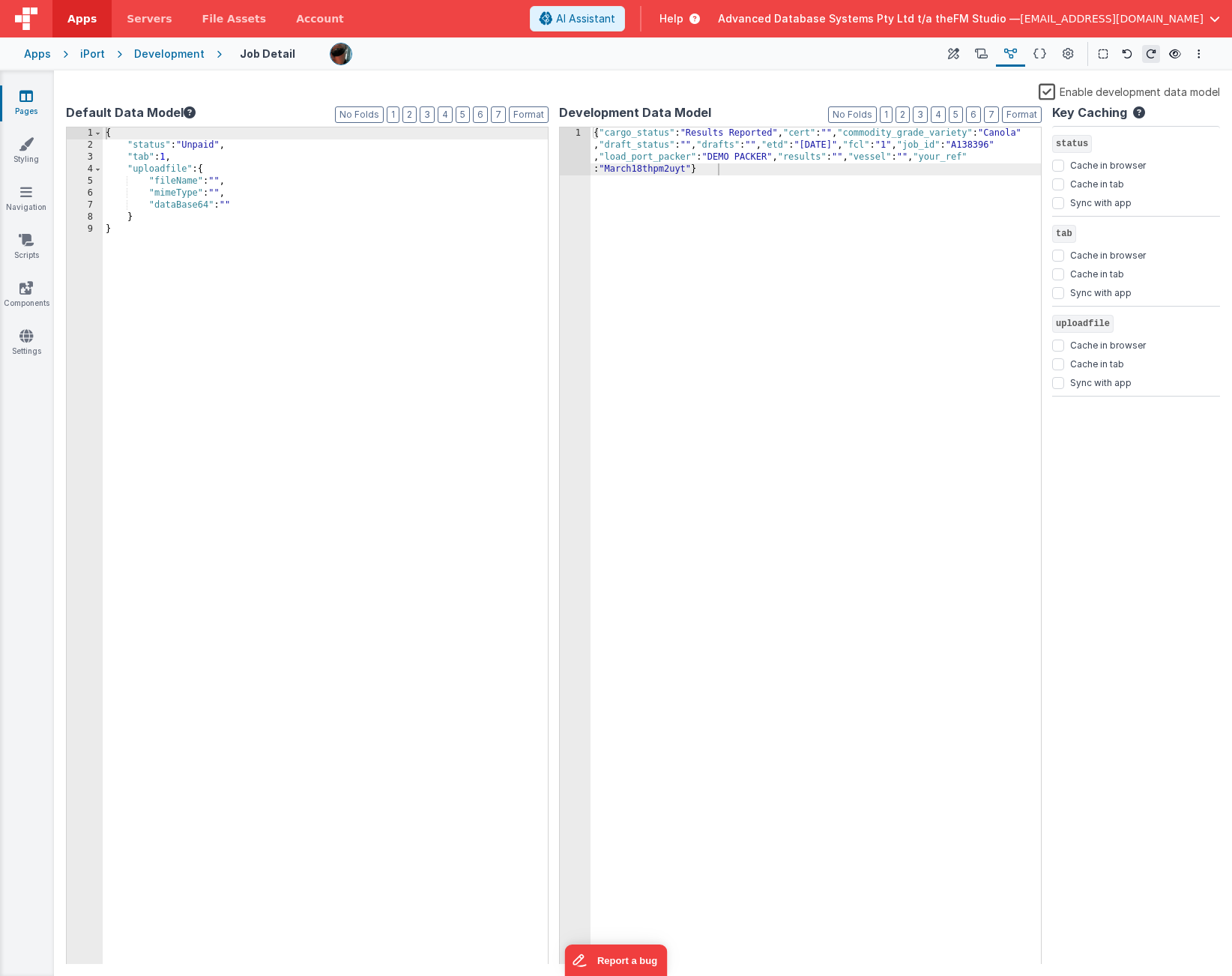
click at [177, 156] on div "{ "status" : "Unpaid" , "tab" : 1 , "uploadfile" : { "fileName" : "" , "mimeTyp…" at bounding box center [325, 558] width 445 height 861
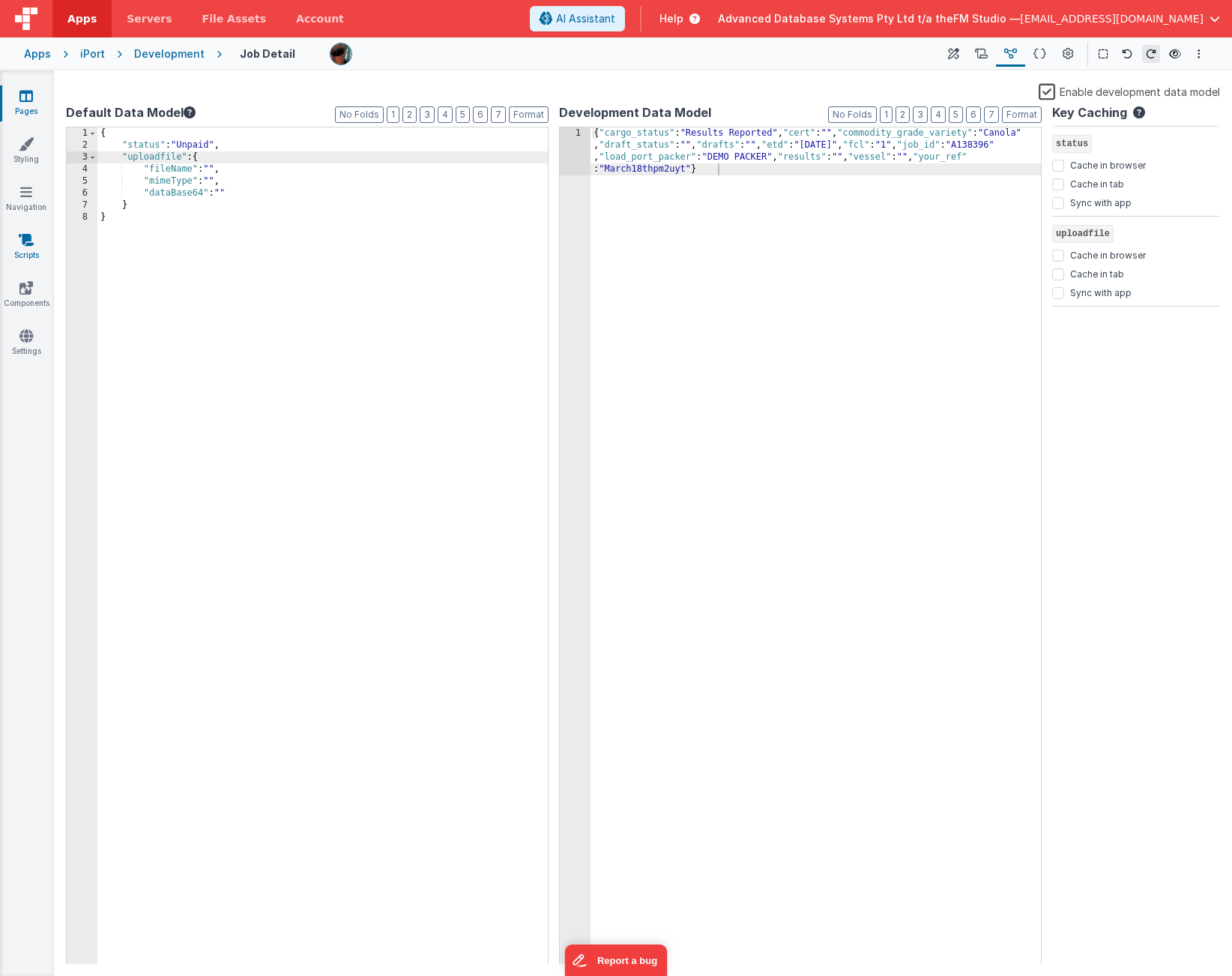
click at [20, 240] on icon at bounding box center [27, 240] width 15 height 15
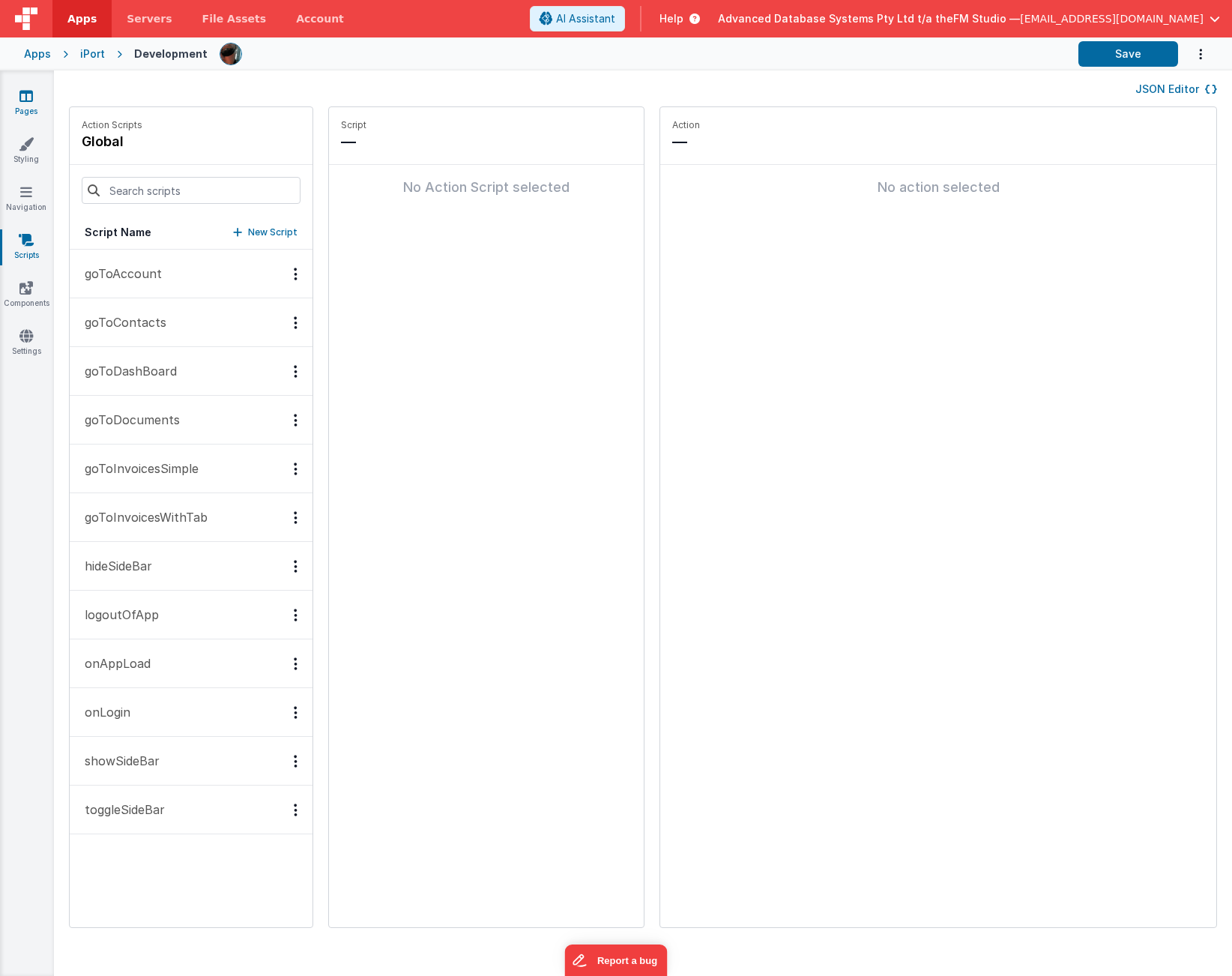
click at [23, 100] on icon at bounding box center [27, 96] width 14 height 15
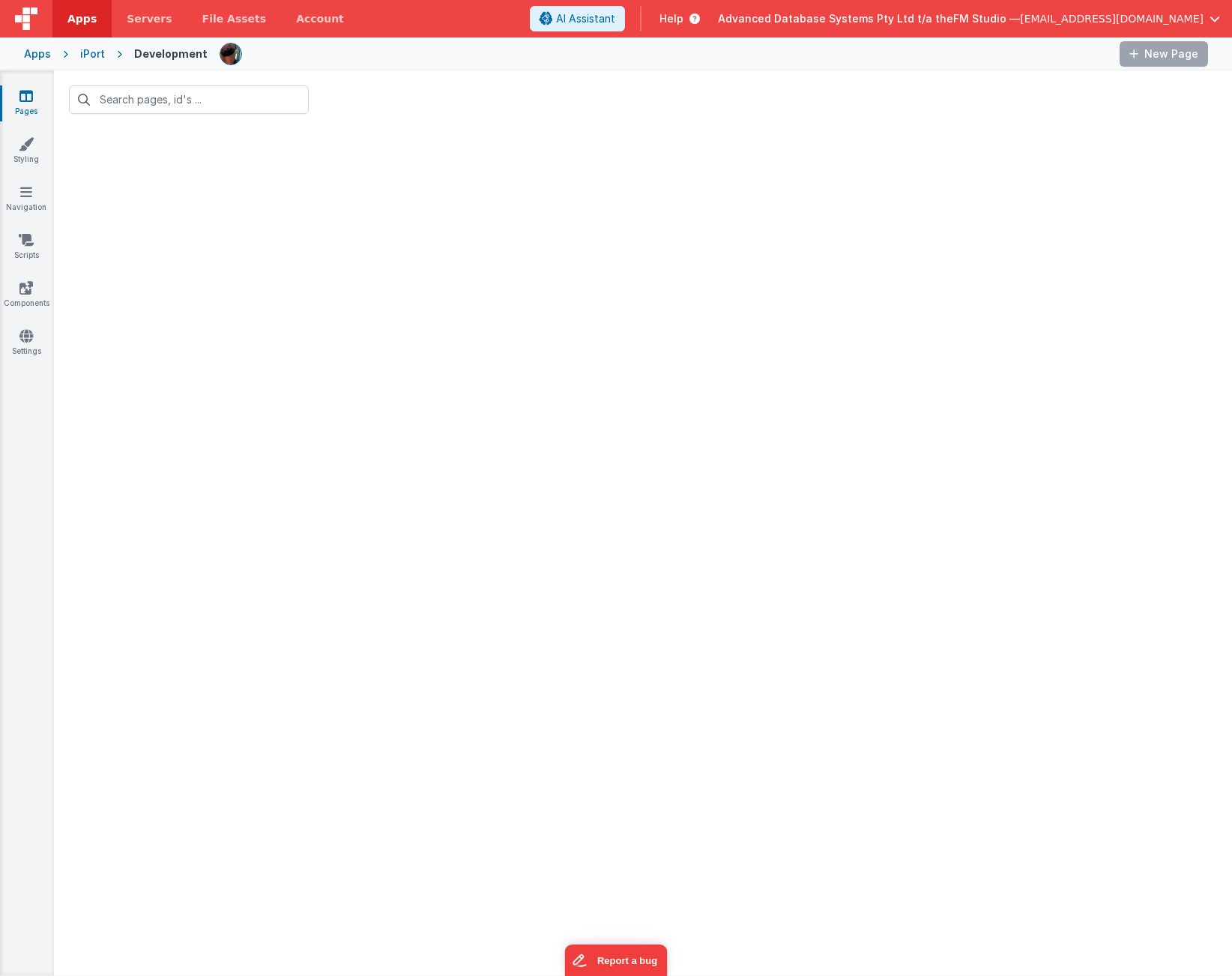
type input "job"
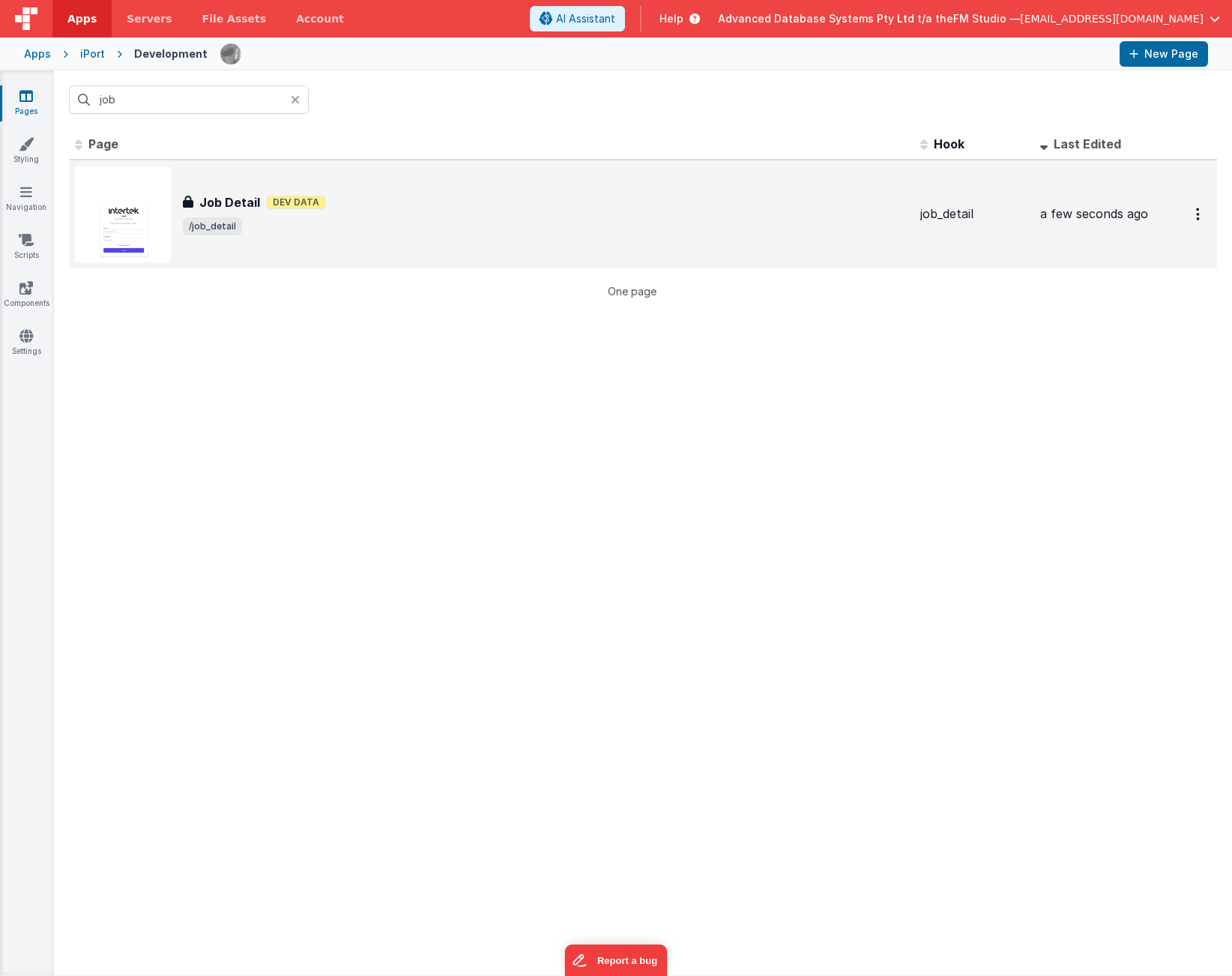
click at [125, 216] on img at bounding box center [123, 215] width 96 height 96
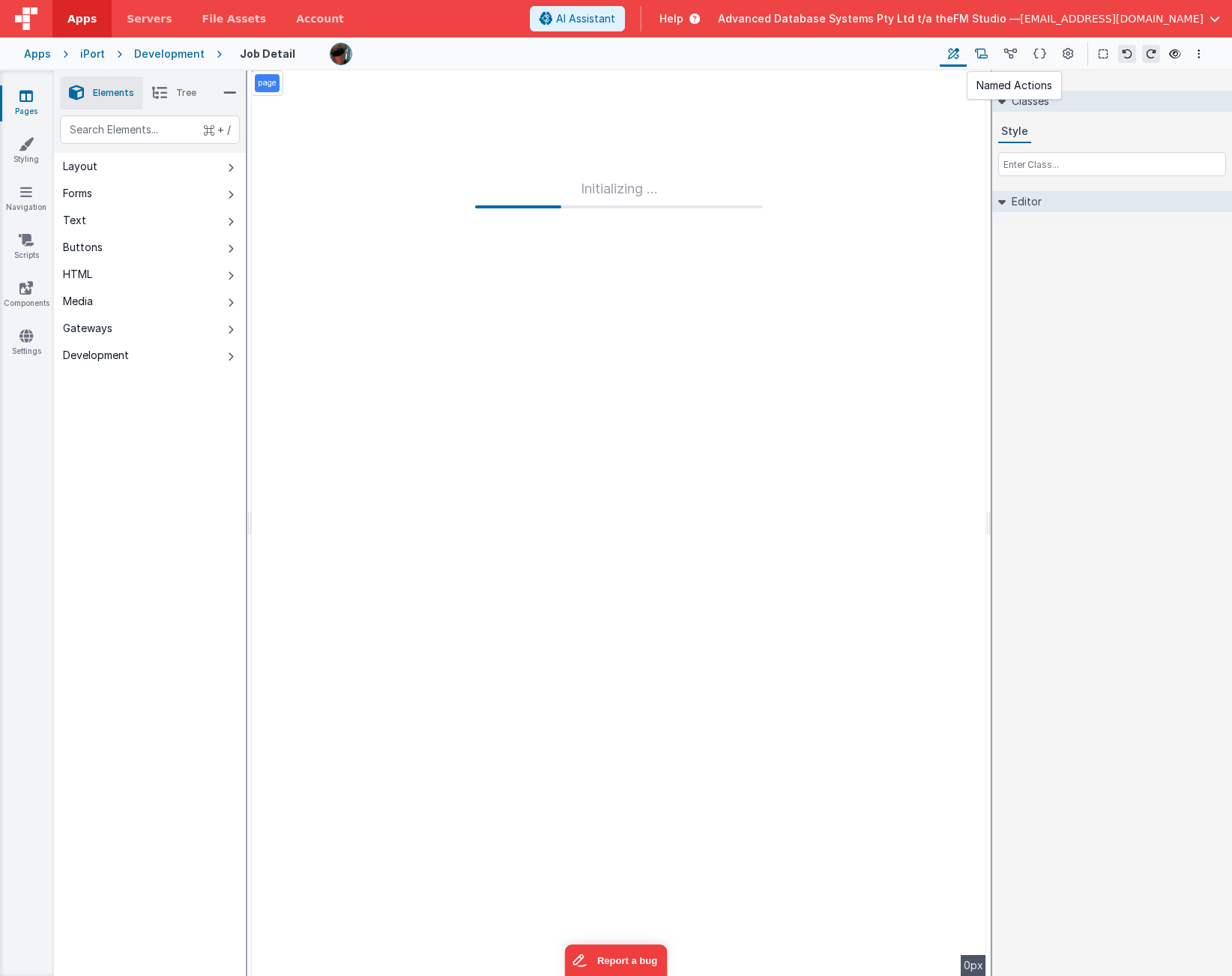
click at [981, 57] on icon at bounding box center [981, 54] width 13 height 15
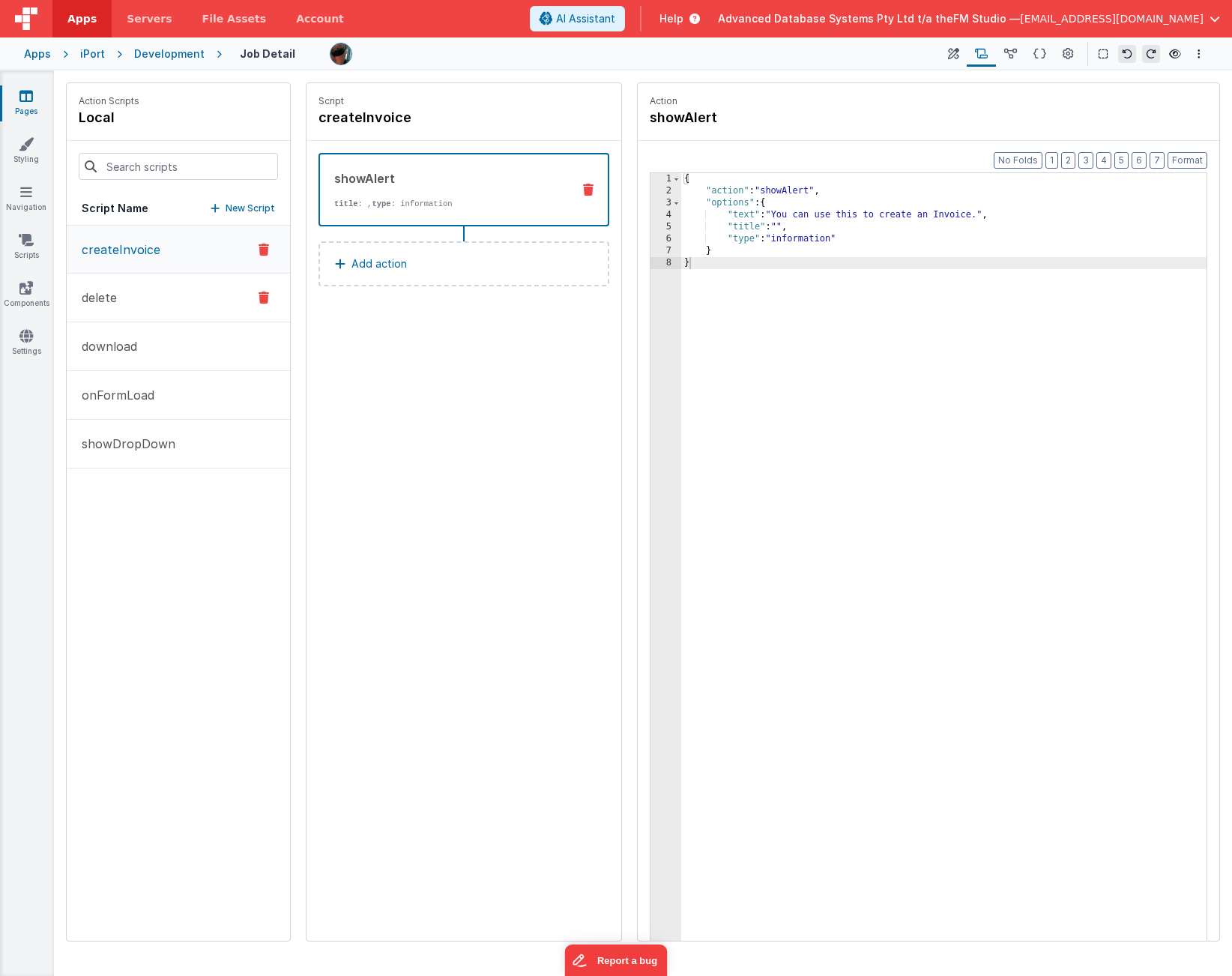
click at [161, 295] on button "delete" at bounding box center [178, 298] width 223 height 49
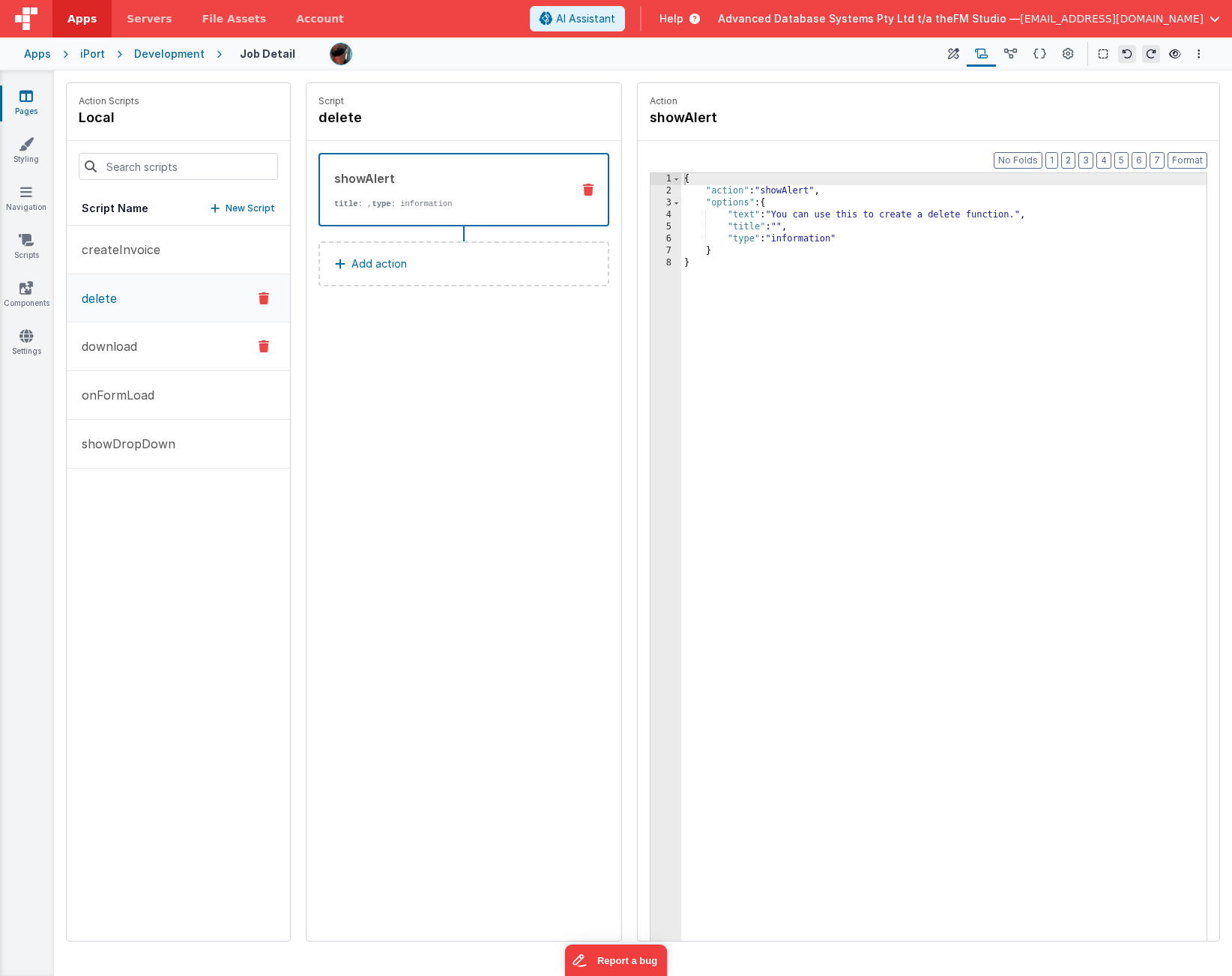
click at [158, 340] on button "download" at bounding box center [178, 346] width 223 height 49
click at [158, 391] on button "onFormLoad" at bounding box center [178, 395] width 223 height 49
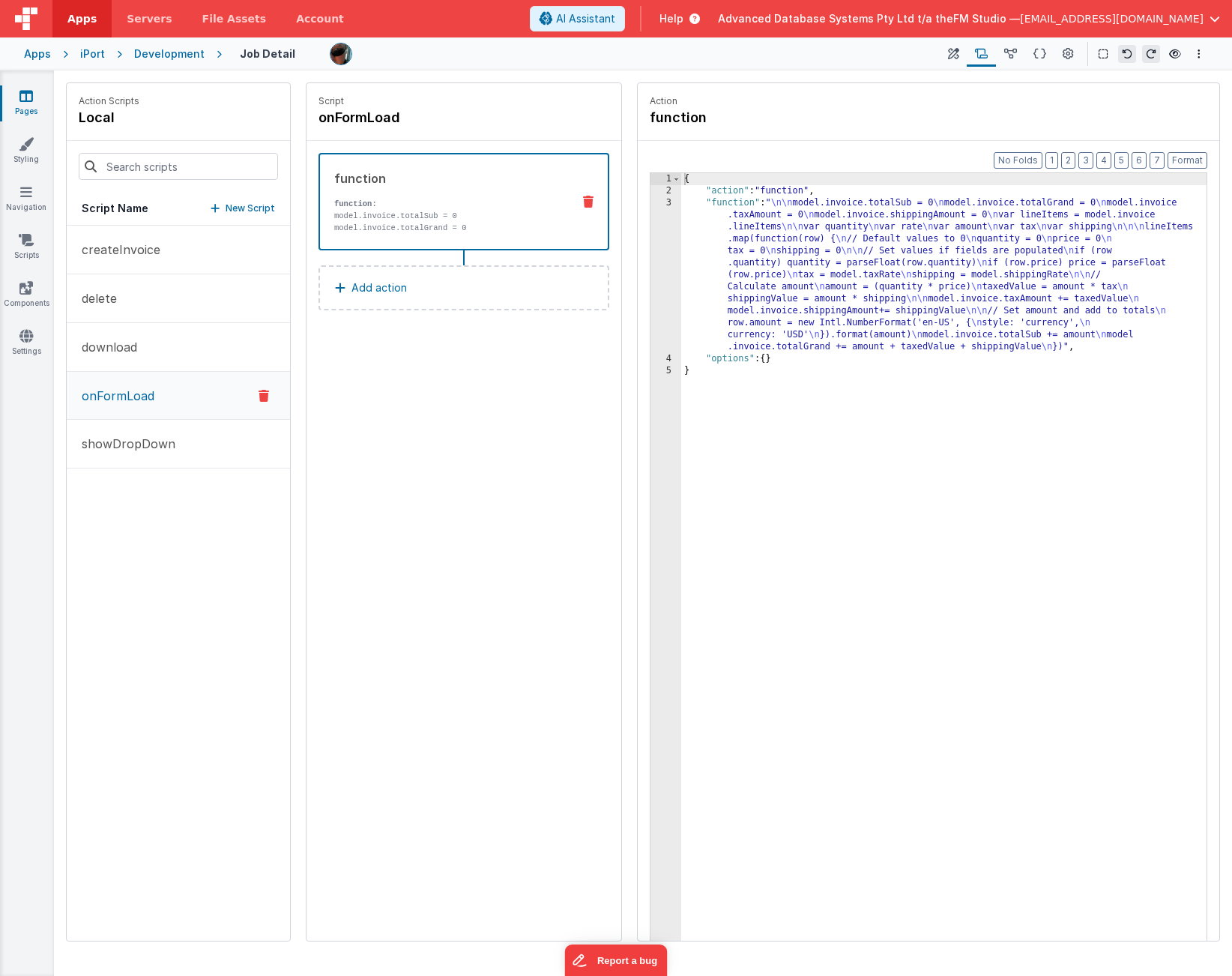
click at [264, 396] on icon at bounding box center [263, 395] width 10 height 18
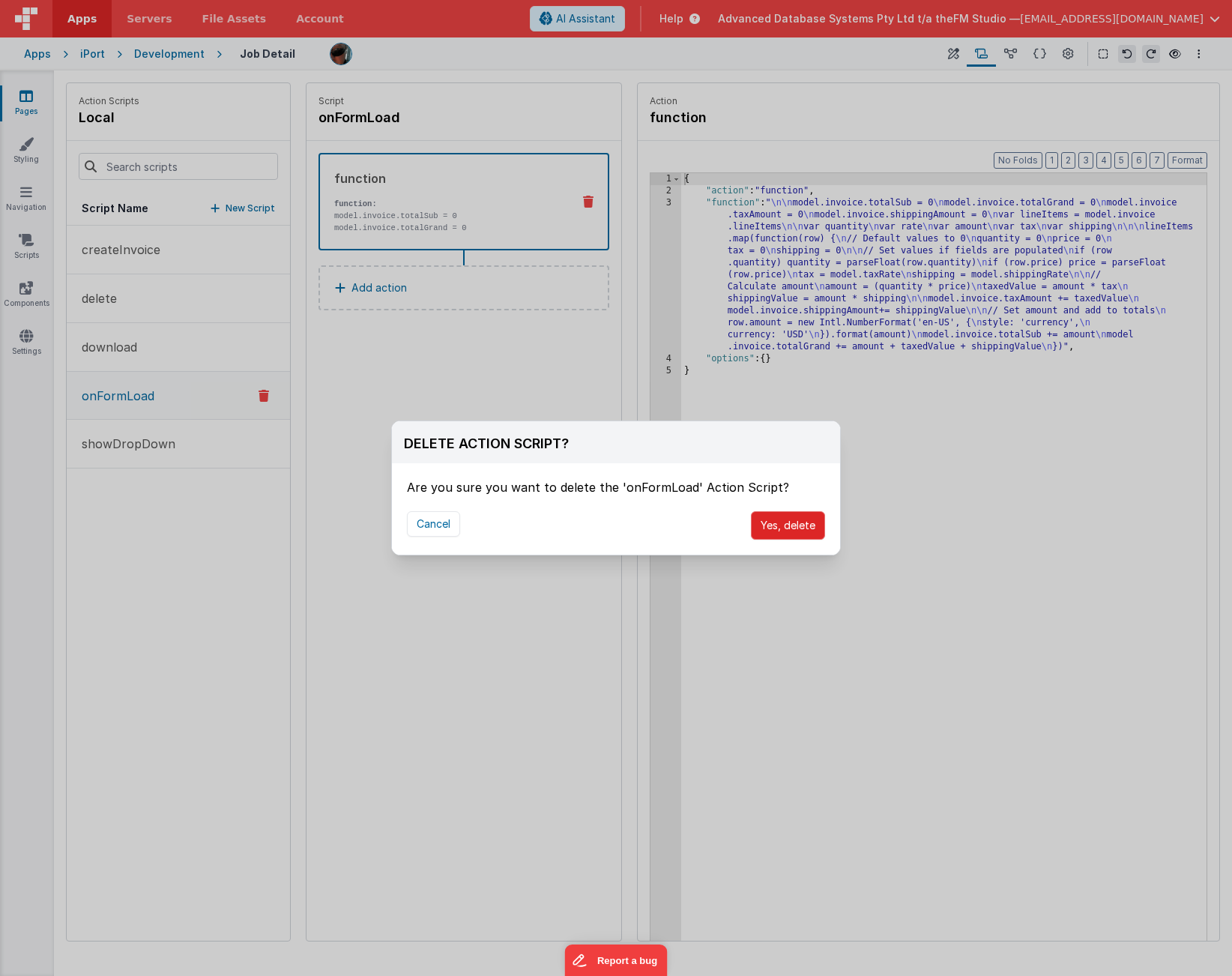
click at [797, 529] on button "Yes, delete" at bounding box center [787, 525] width 74 height 28
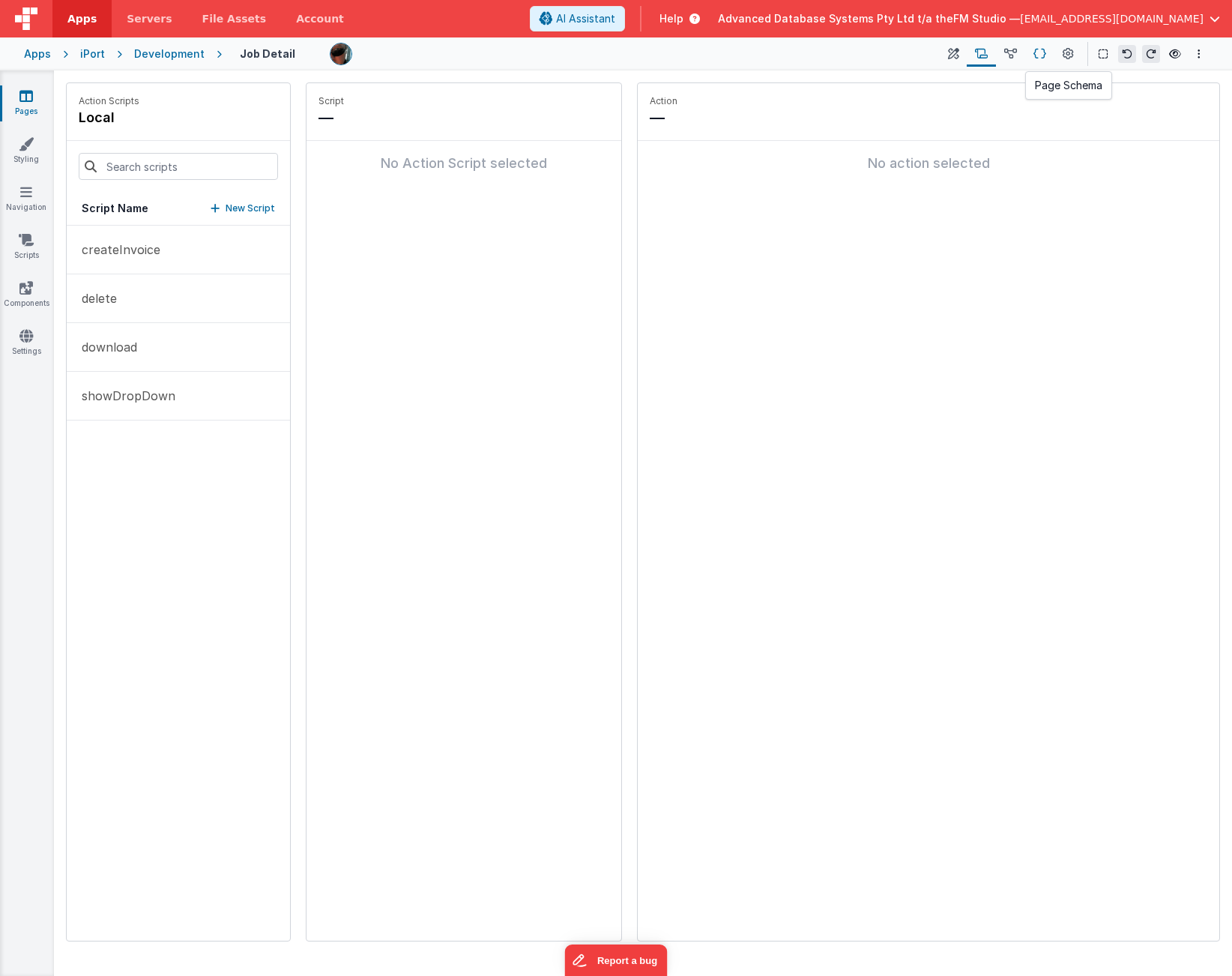
click at [1041, 53] on icon at bounding box center [1040, 54] width 13 height 15
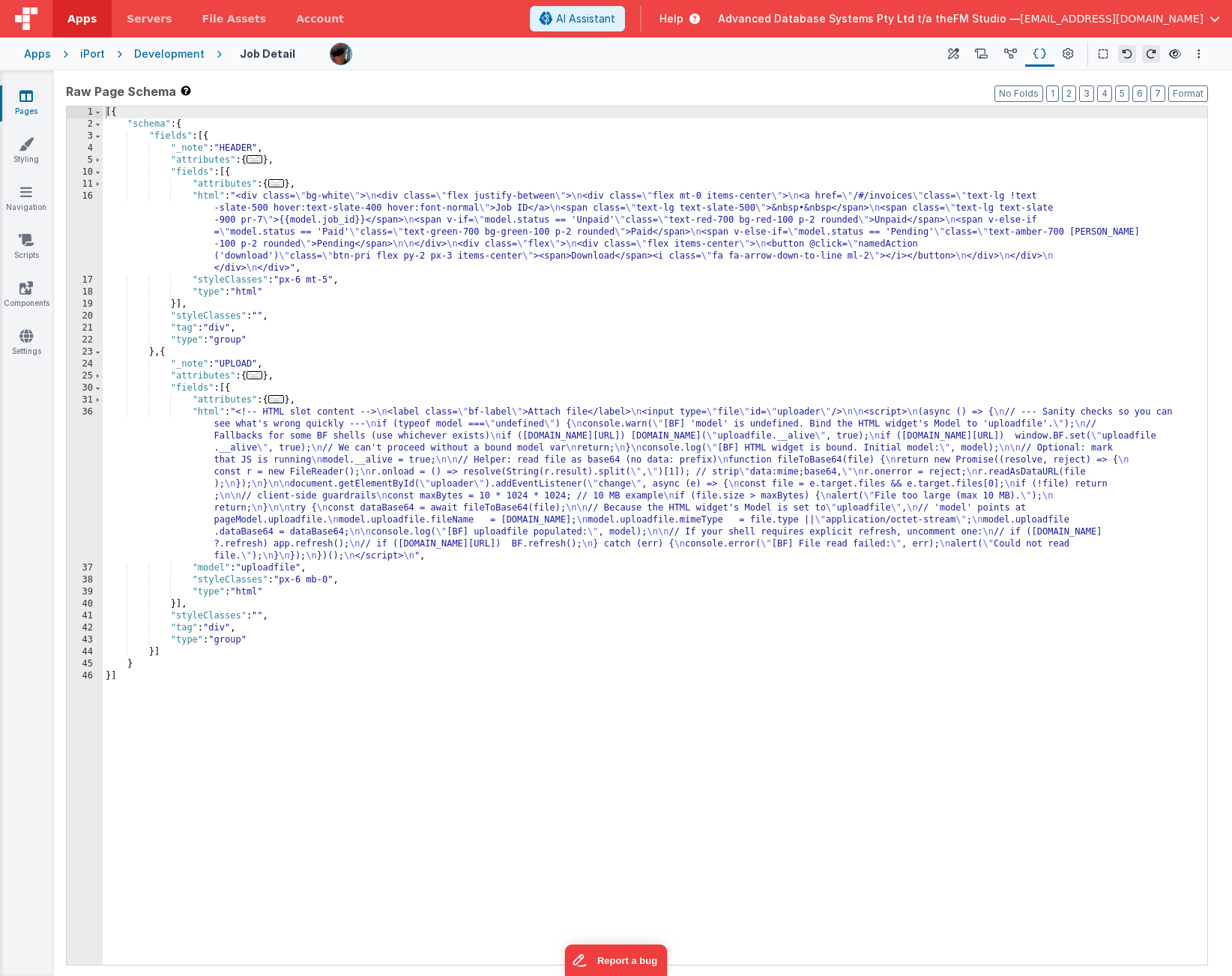
click at [352, 510] on div "[{ "schema" : { "fields" : [{ "_note" : "HEADER" , "attributes" : { ... } , "fi…" at bounding box center [655, 547] width 1105 height 883
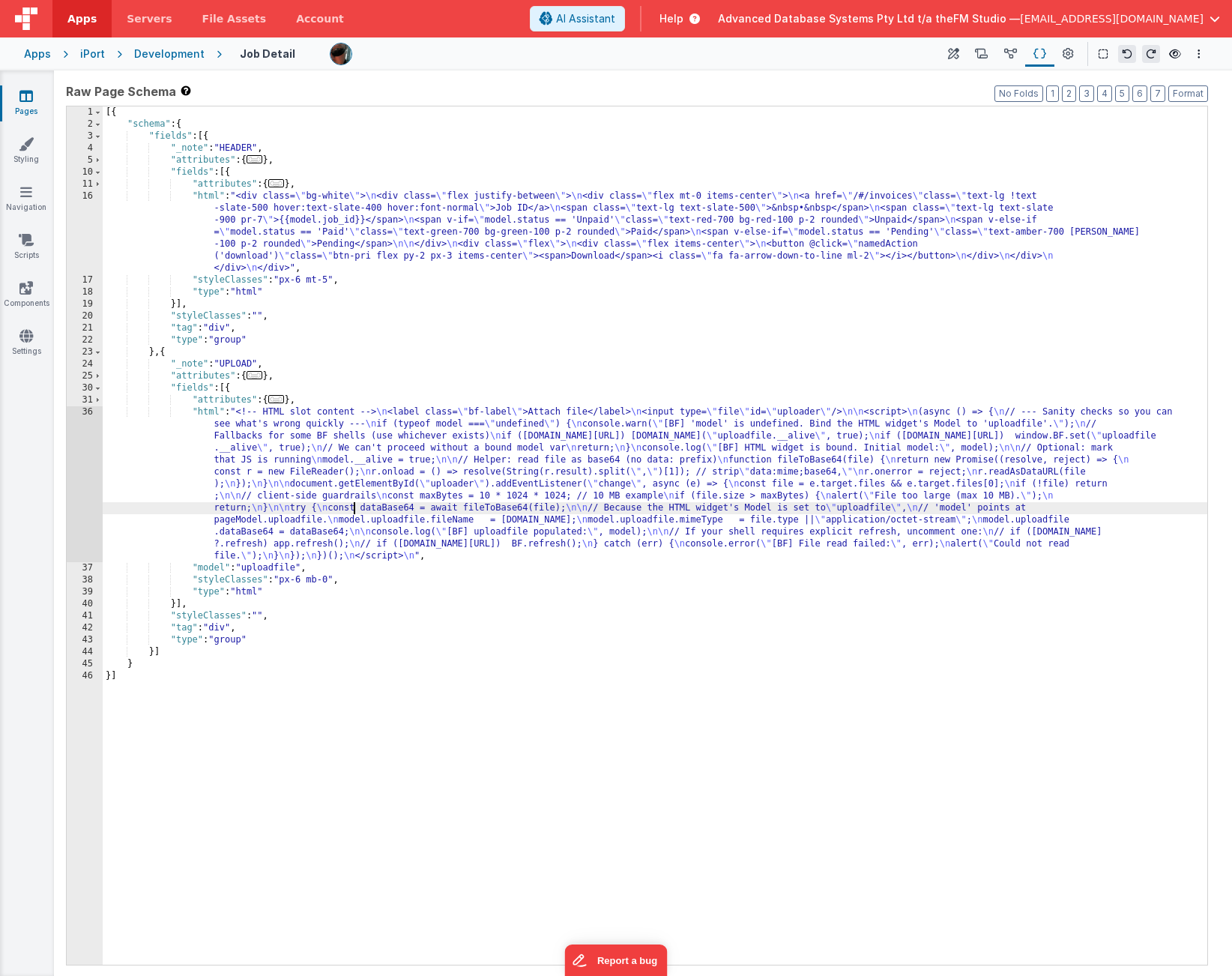
click at [76, 477] on div "36" at bounding box center [85, 484] width 36 height 156
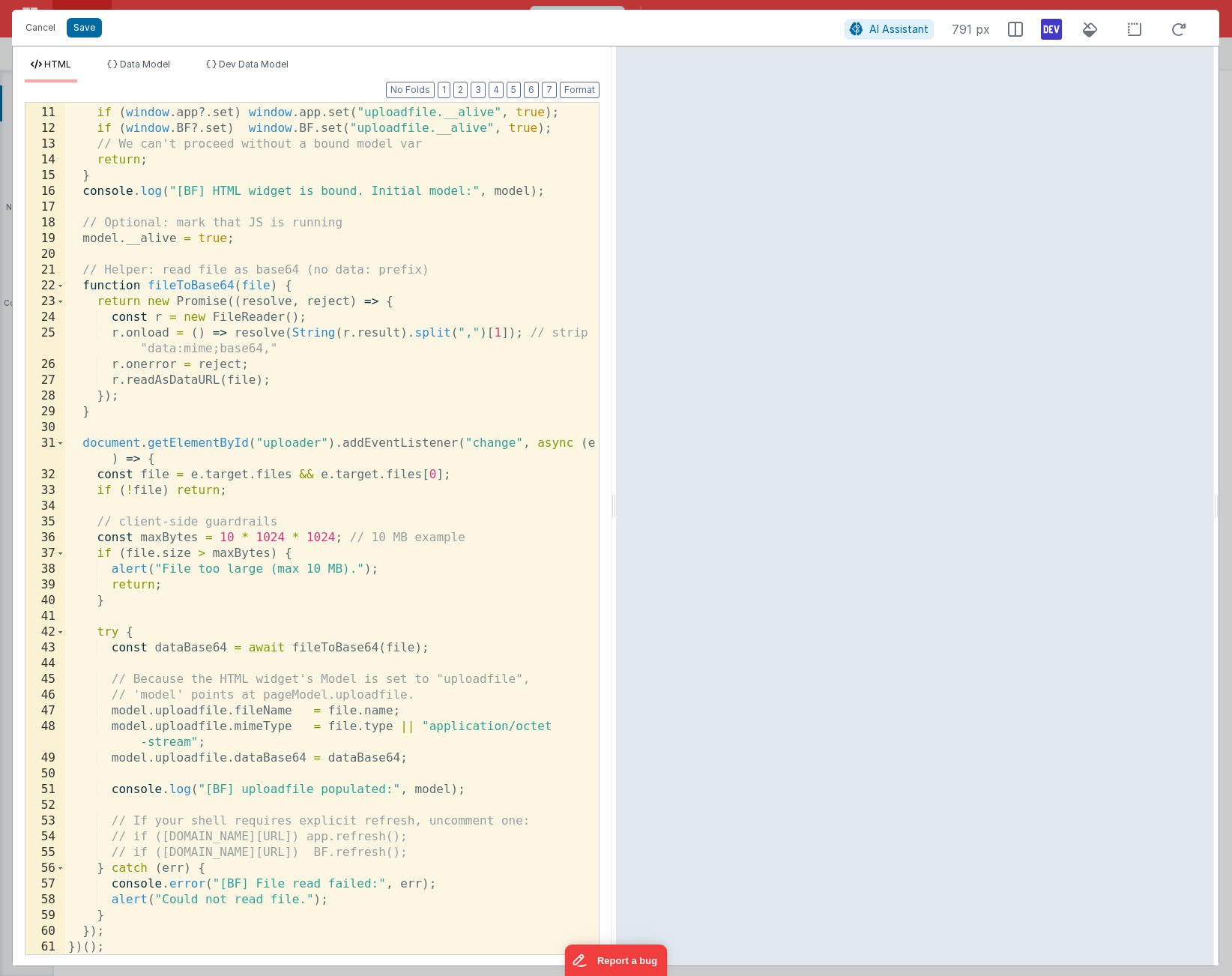
scroll to position [204, 0]
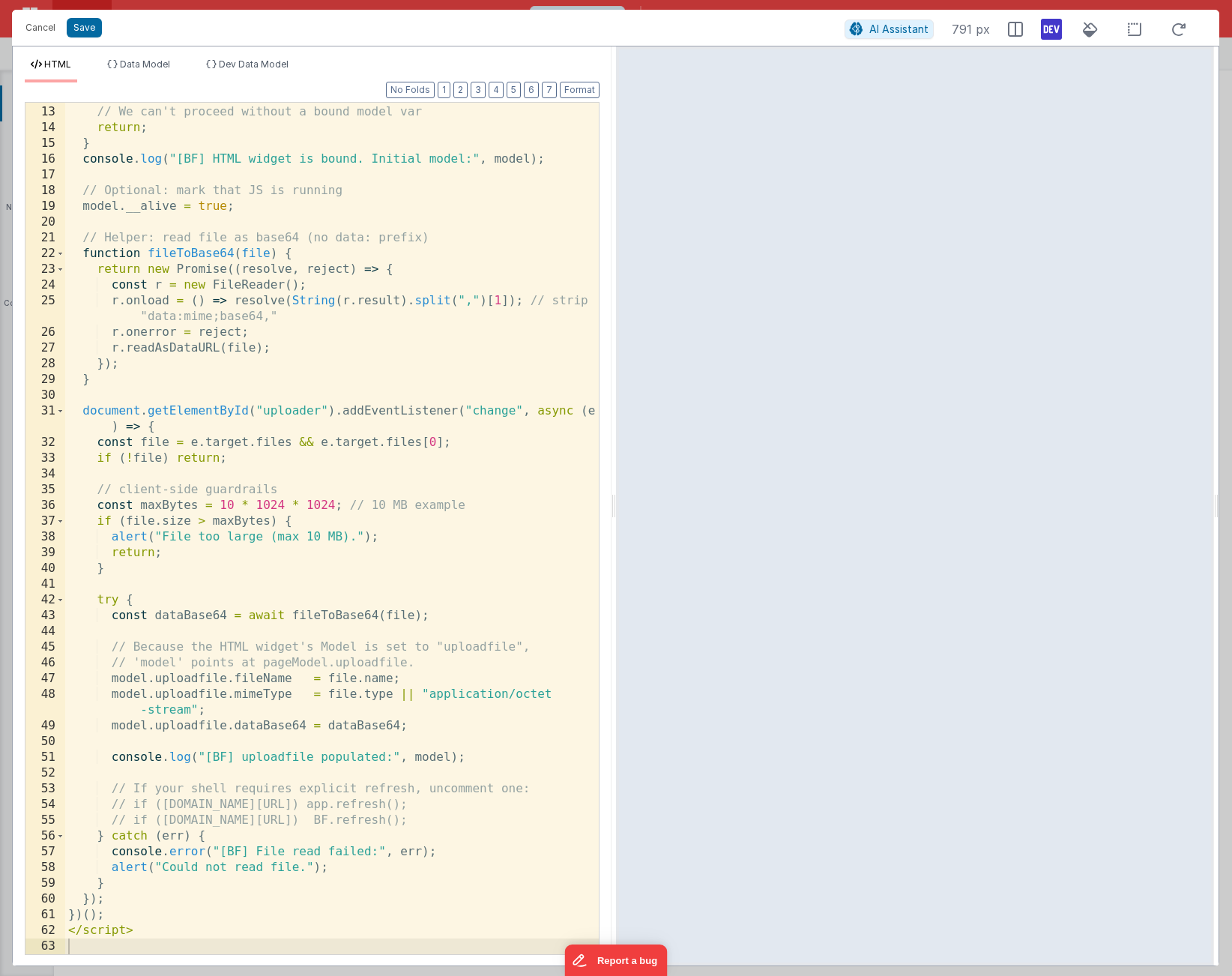
click at [154, 683] on div "if ( window . BF ?. set ) window . BF . set ( "uploadfile.__alive" , true ) ; /…" at bounding box center [332, 529] width 533 height 884
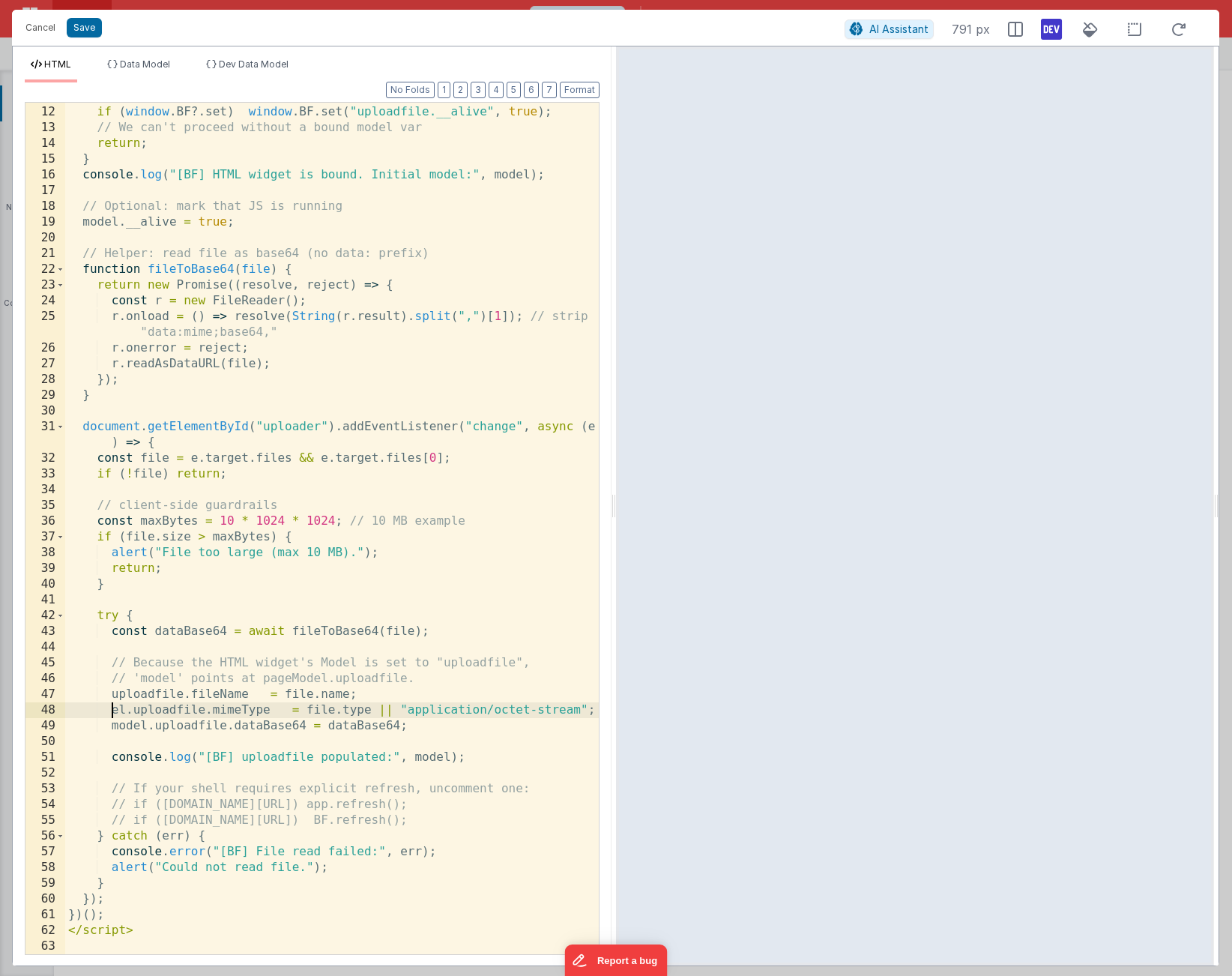
scroll to position [187, 0]
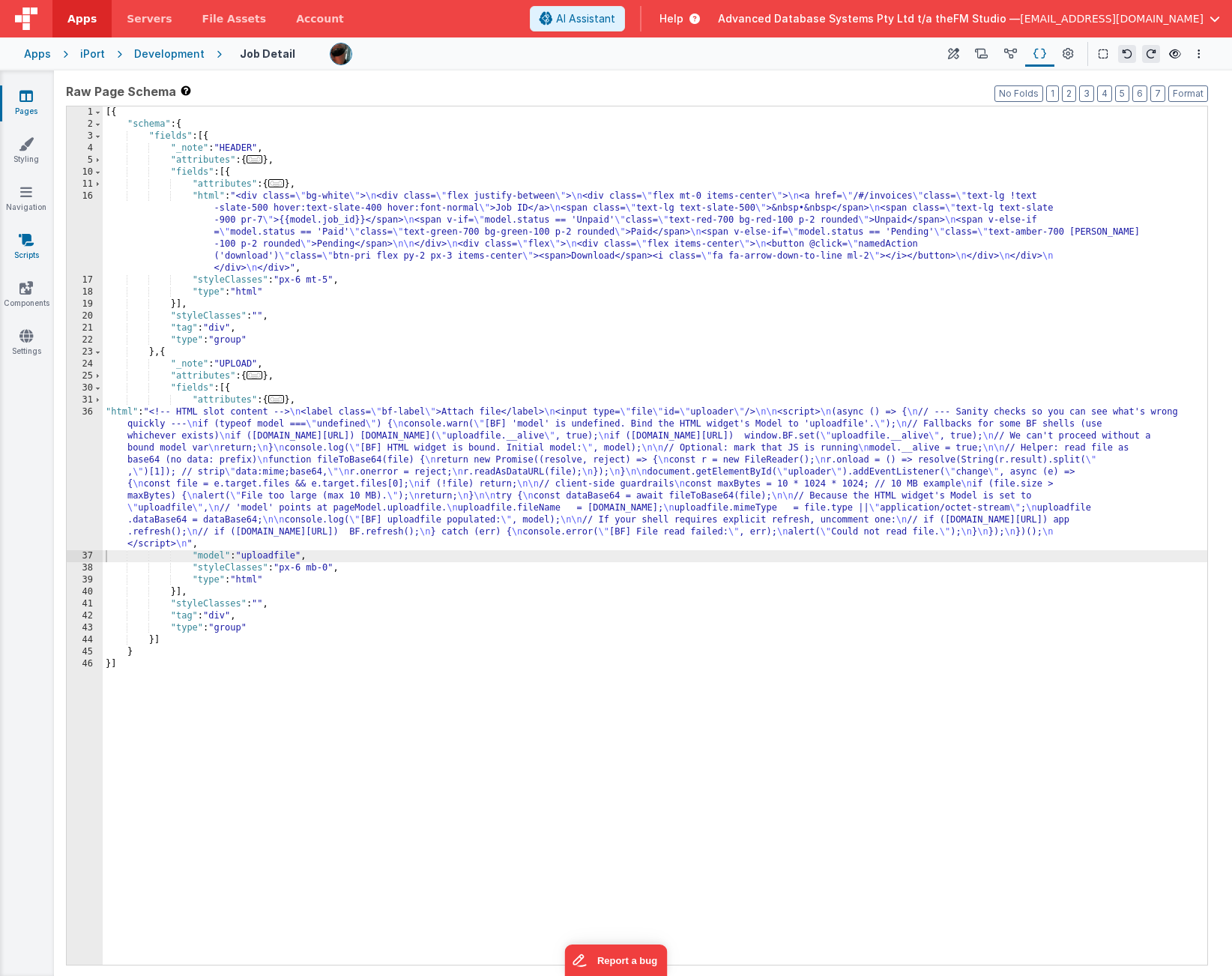
click at [26, 244] on icon at bounding box center [27, 240] width 15 height 15
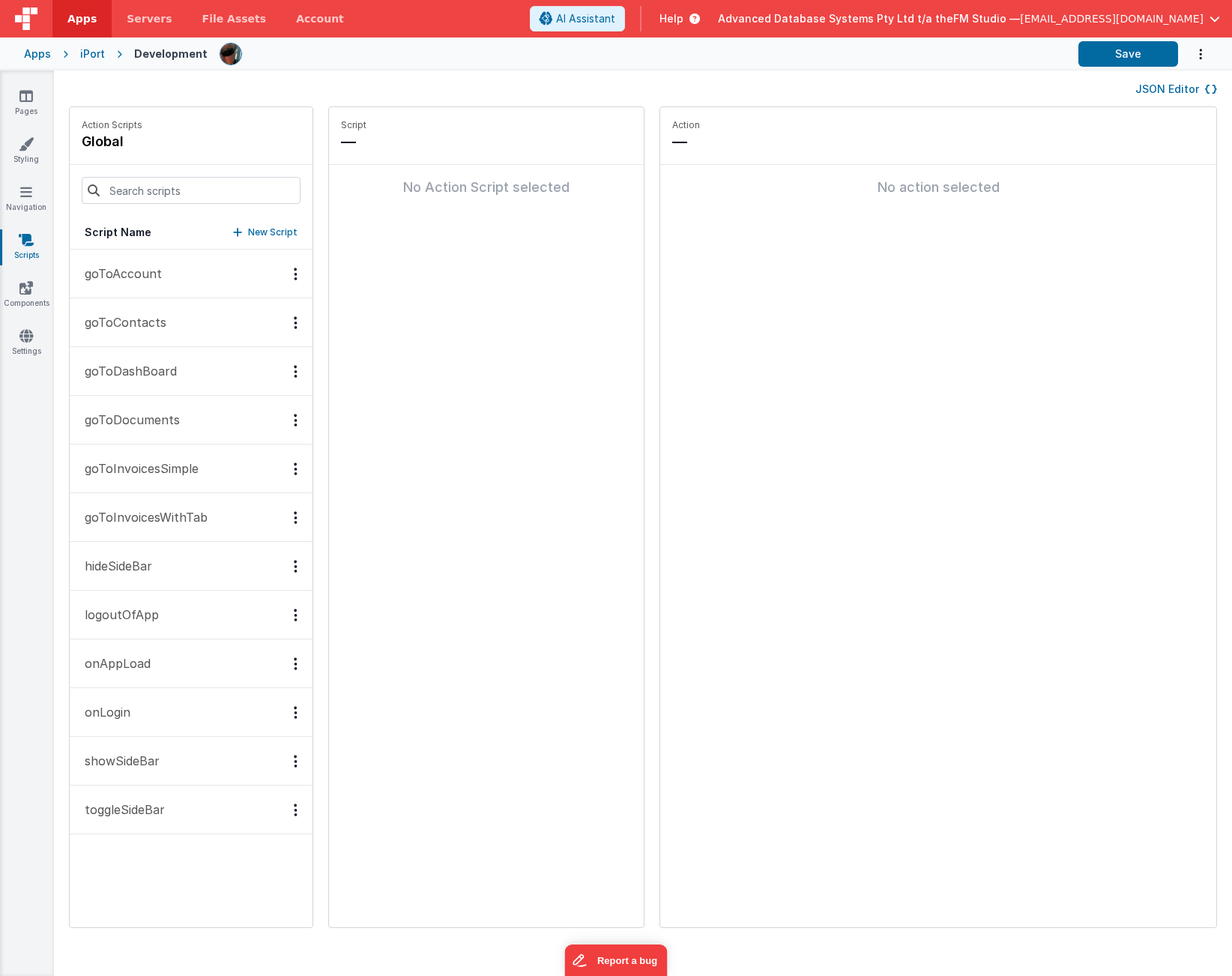
click at [262, 234] on p "New Script" at bounding box center [273, 233] width 50 height 15
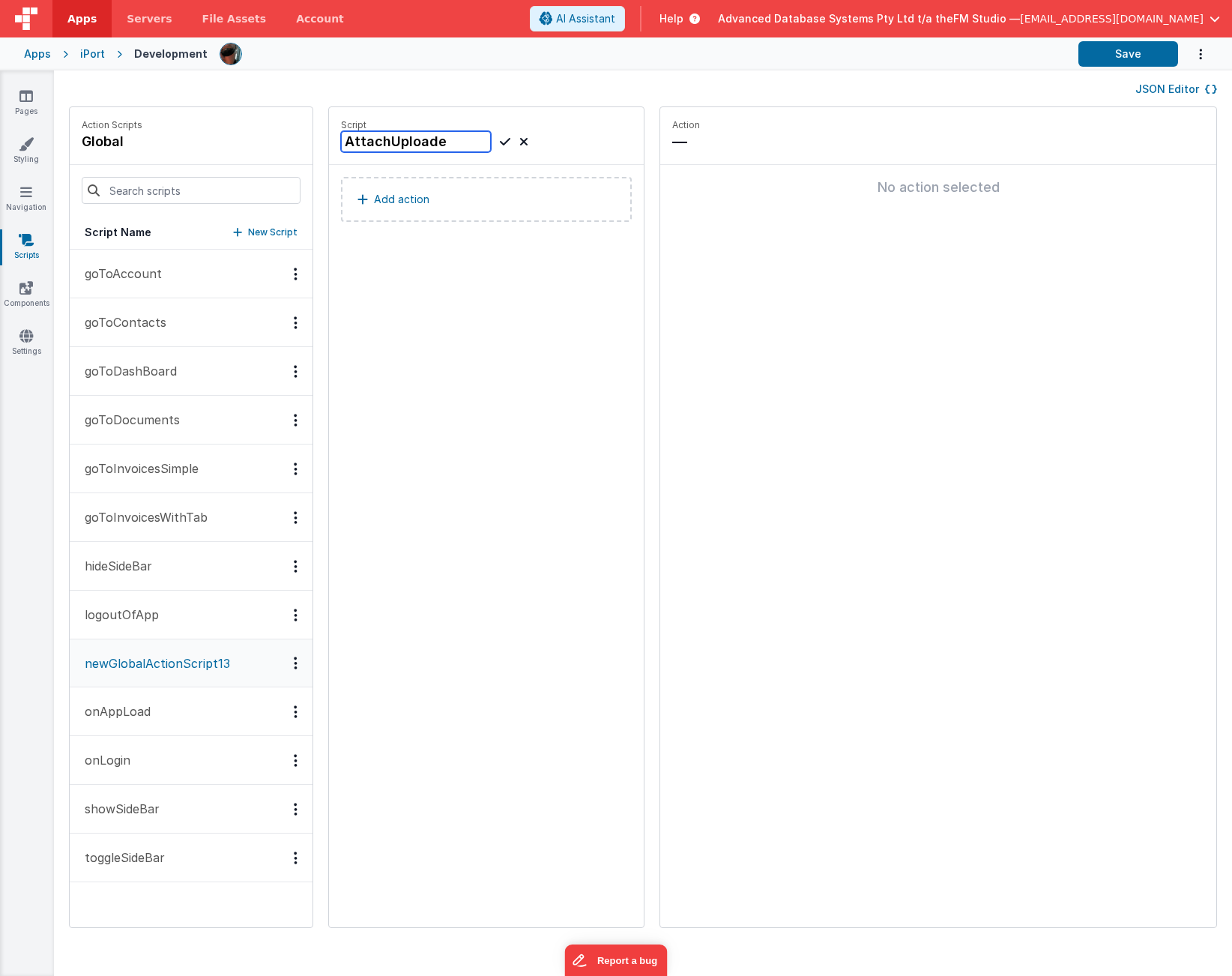
type input "AttachUploaded"
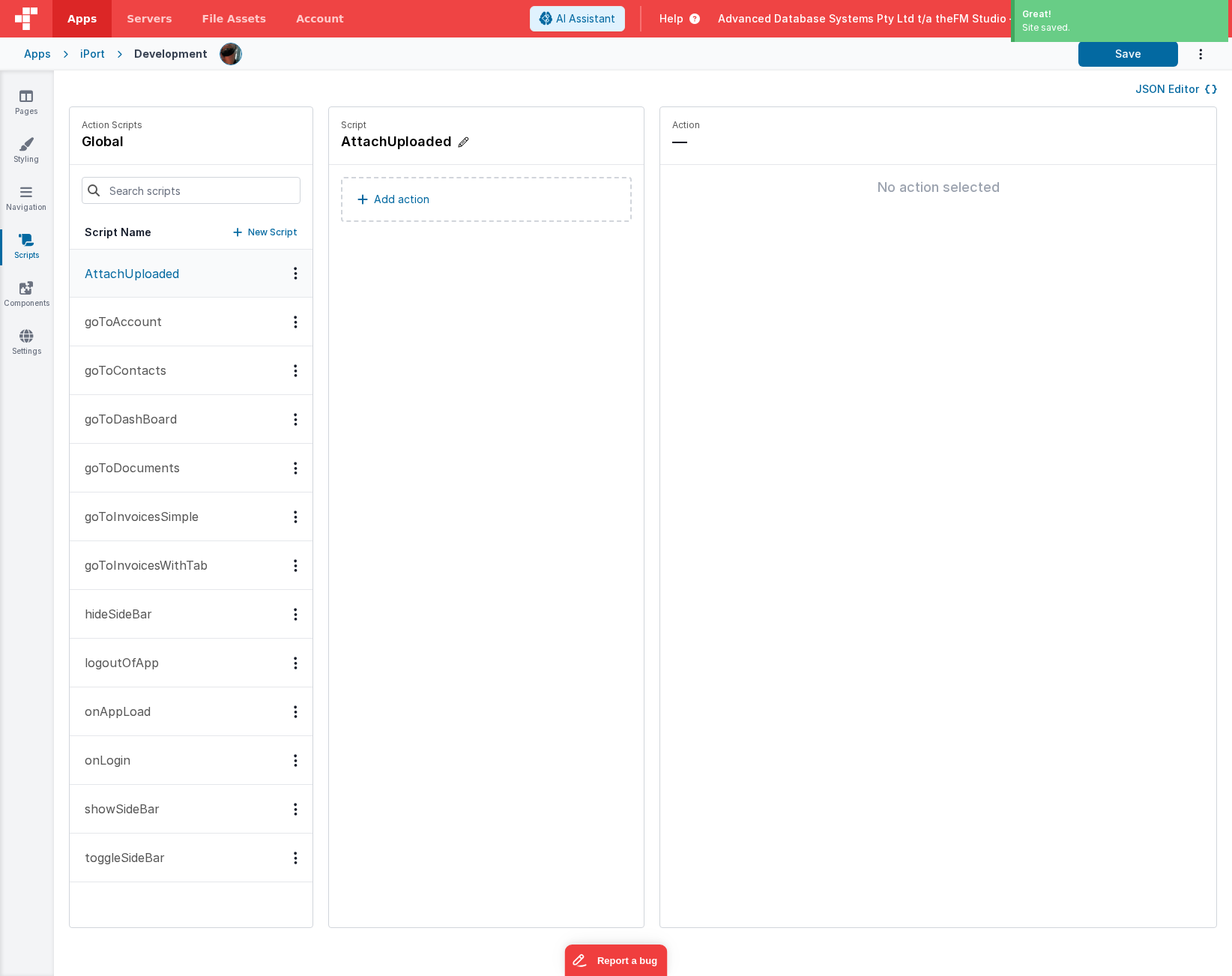
click at [414, 143] on h4 "AttachUploaded" at bounding box center [453, 141] width 225 height 21
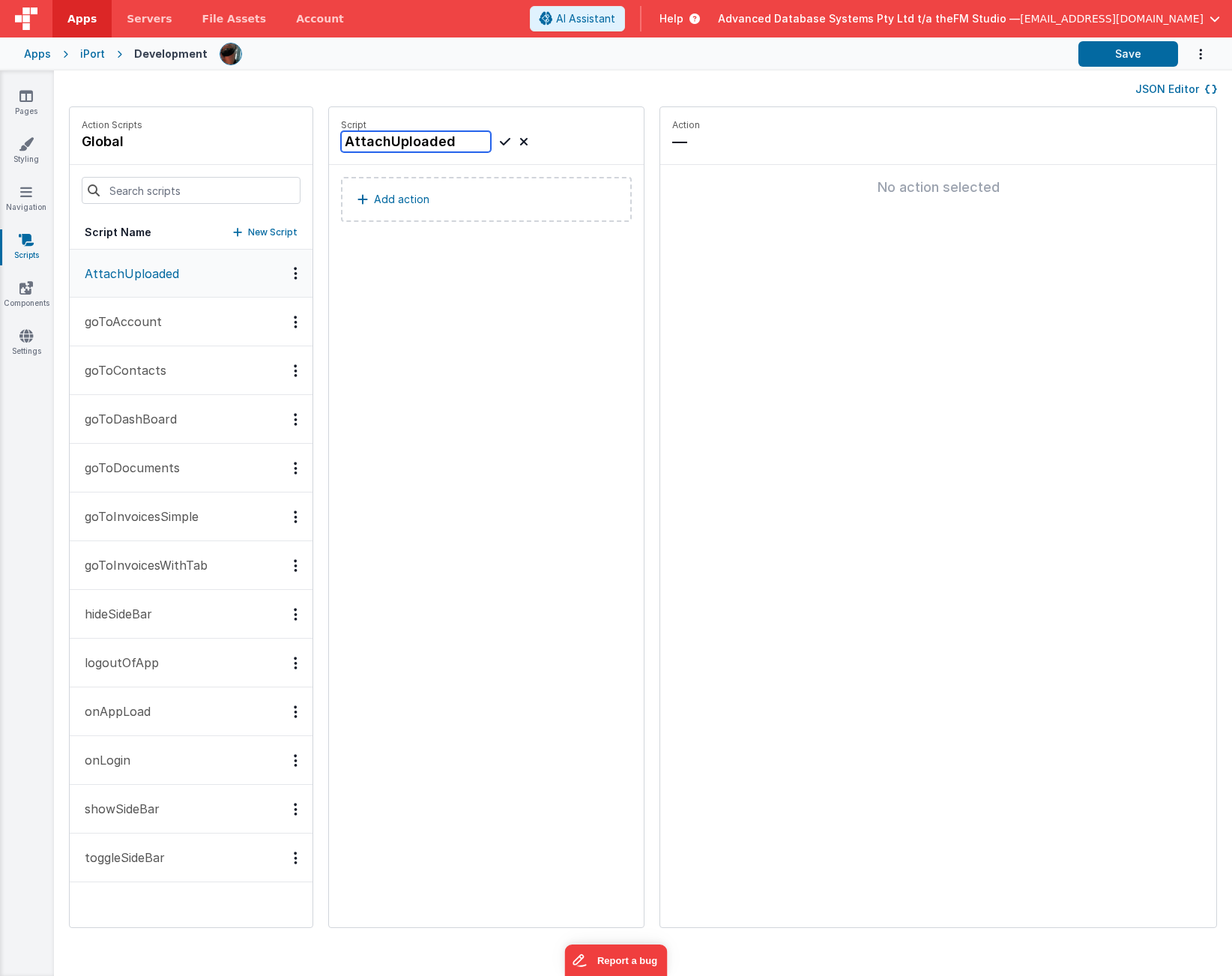
click at [464, 143] on input "AttachUploaded" at bounding box center [416, 141] width 150 height 21
type input "AttachUploader"
click at [399, 198] on p "Add action" at bounding box center [401, 199] width 56 height 18
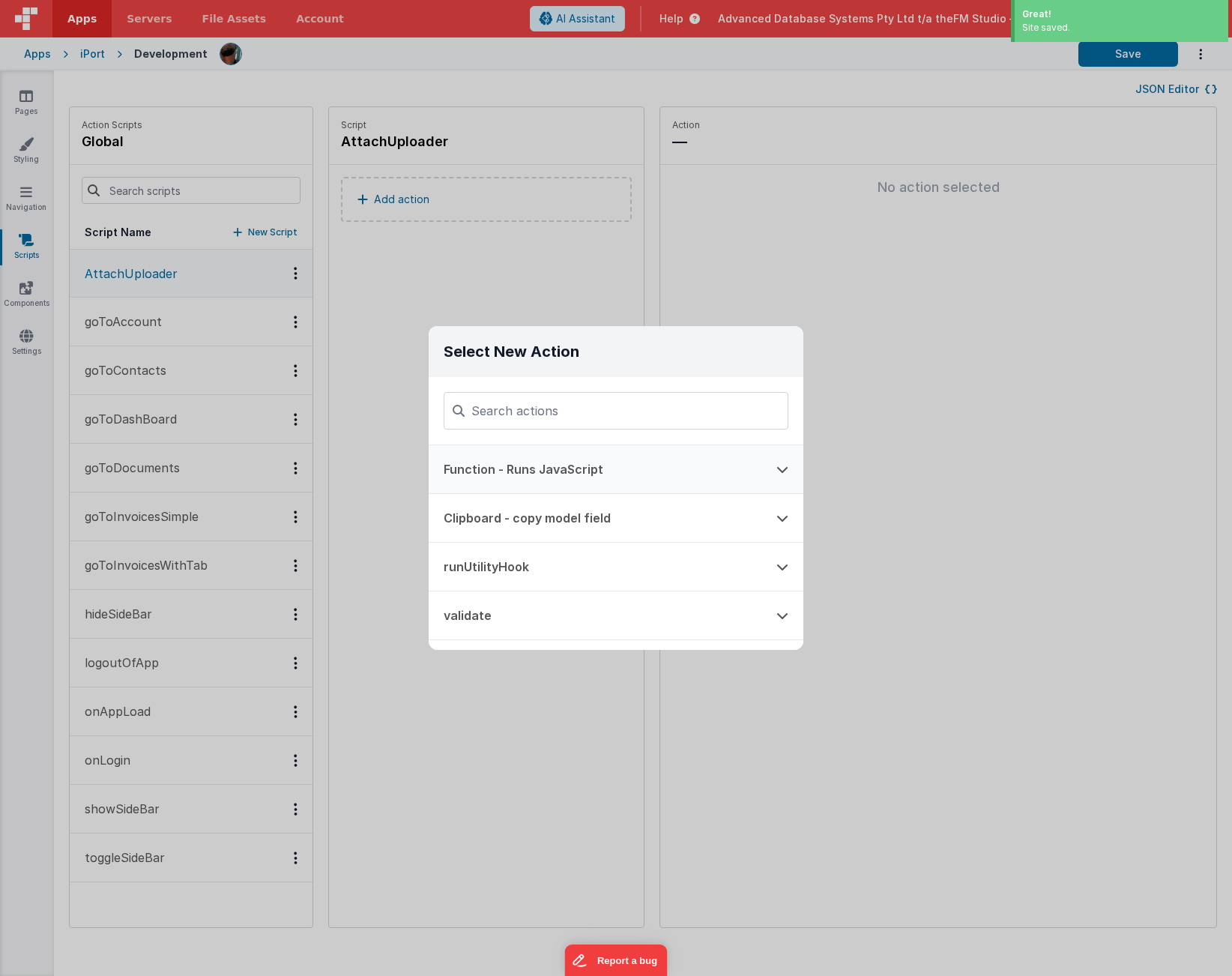
click at [538, 465] on button "Function - Runs JavaScript" at bounding box center [594, 470] width 333 height 48
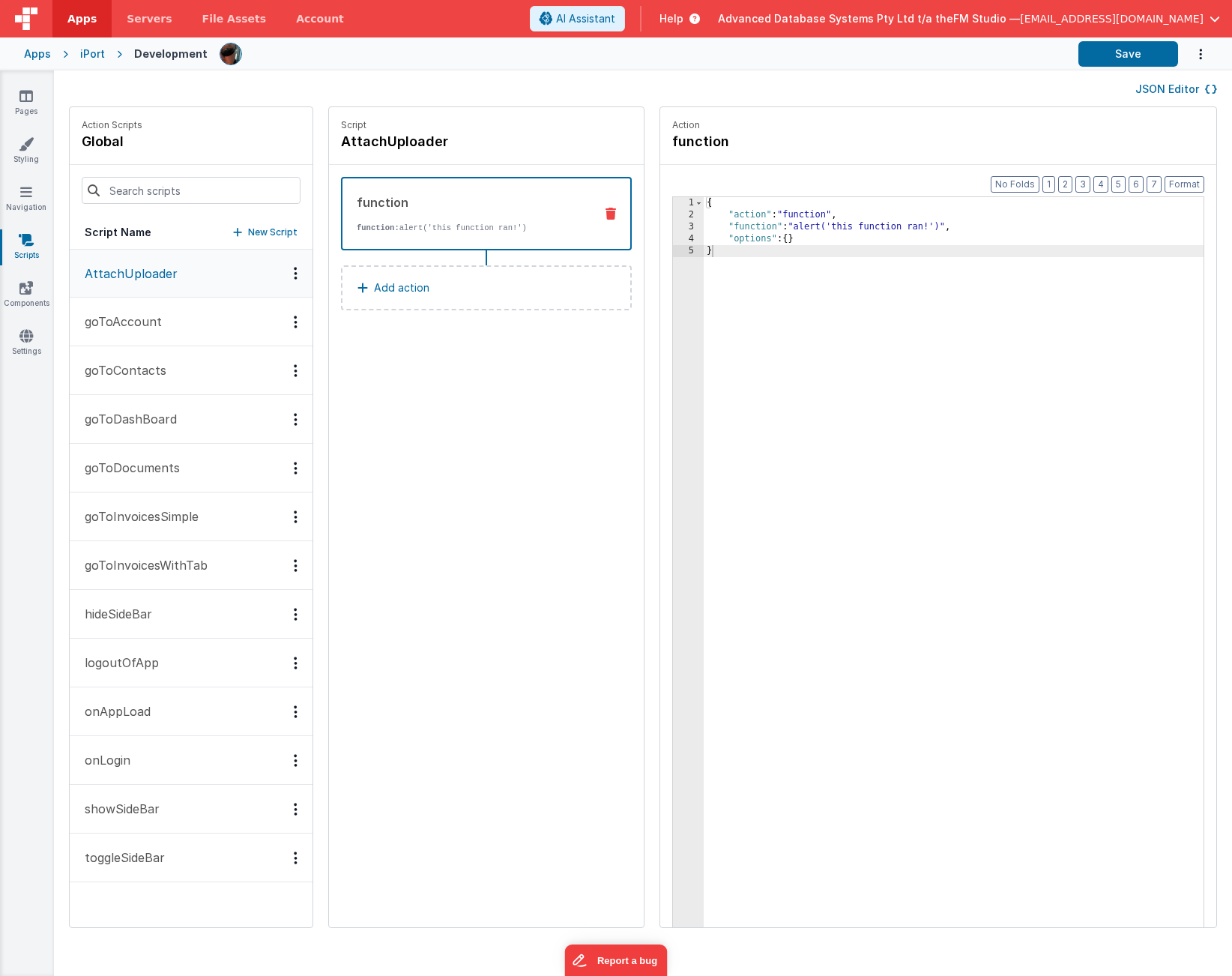
click at [816, 226] on div "{ "action" : "function" , "function" : "alert('this function ran!')" , "options…" at bounding box center [953, 598] width 500 height 801
click at [677, 224] on div "3" at bounding box center [688, 228] width 31 height 12
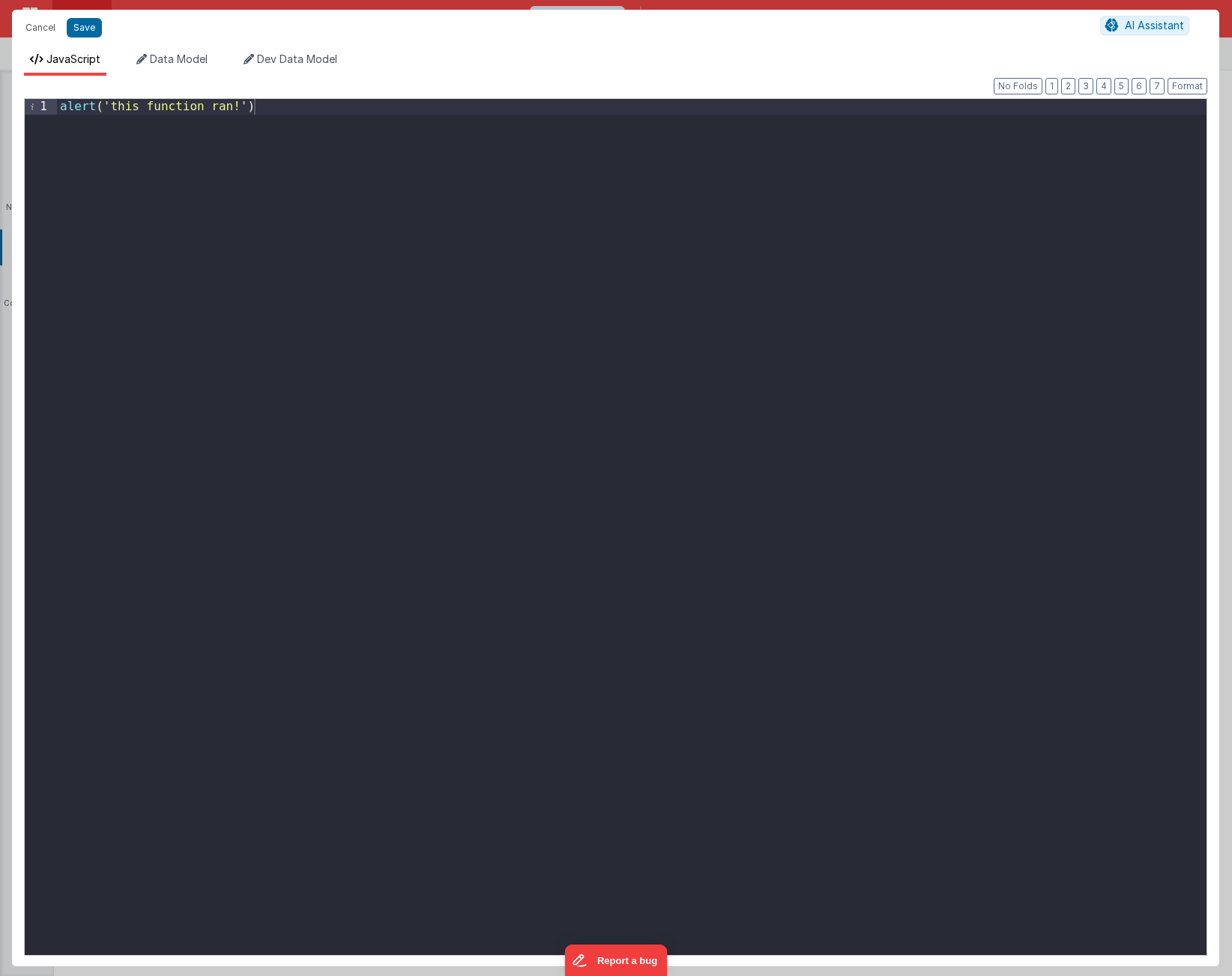
click at [306, 257] on div "alert ( 'this function ran!' )" at bounding box center [632, 543] width 1150 height 888
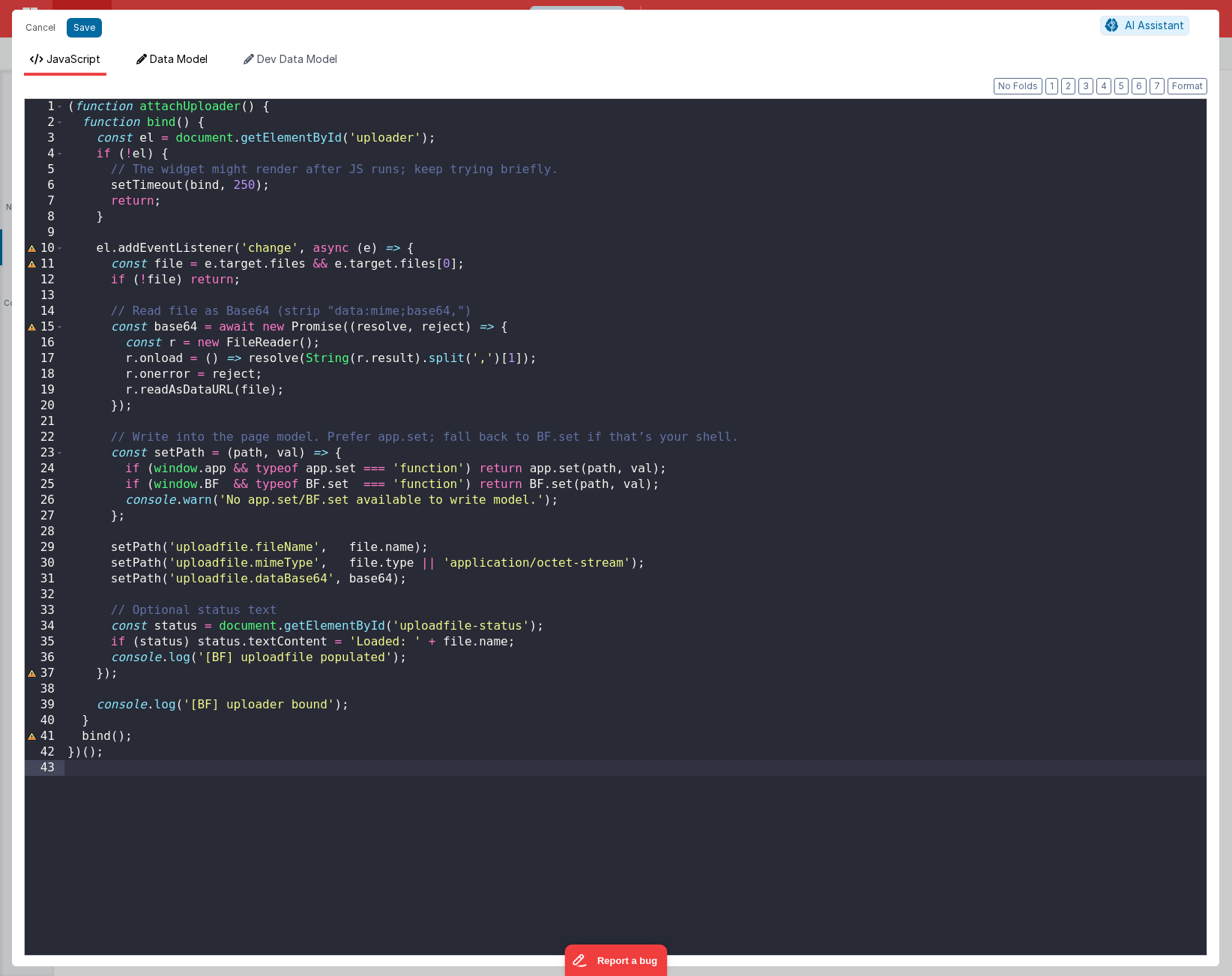
click at [173, 57] on span "Data Model" at bounding box center [179, 58] width 58 height 13
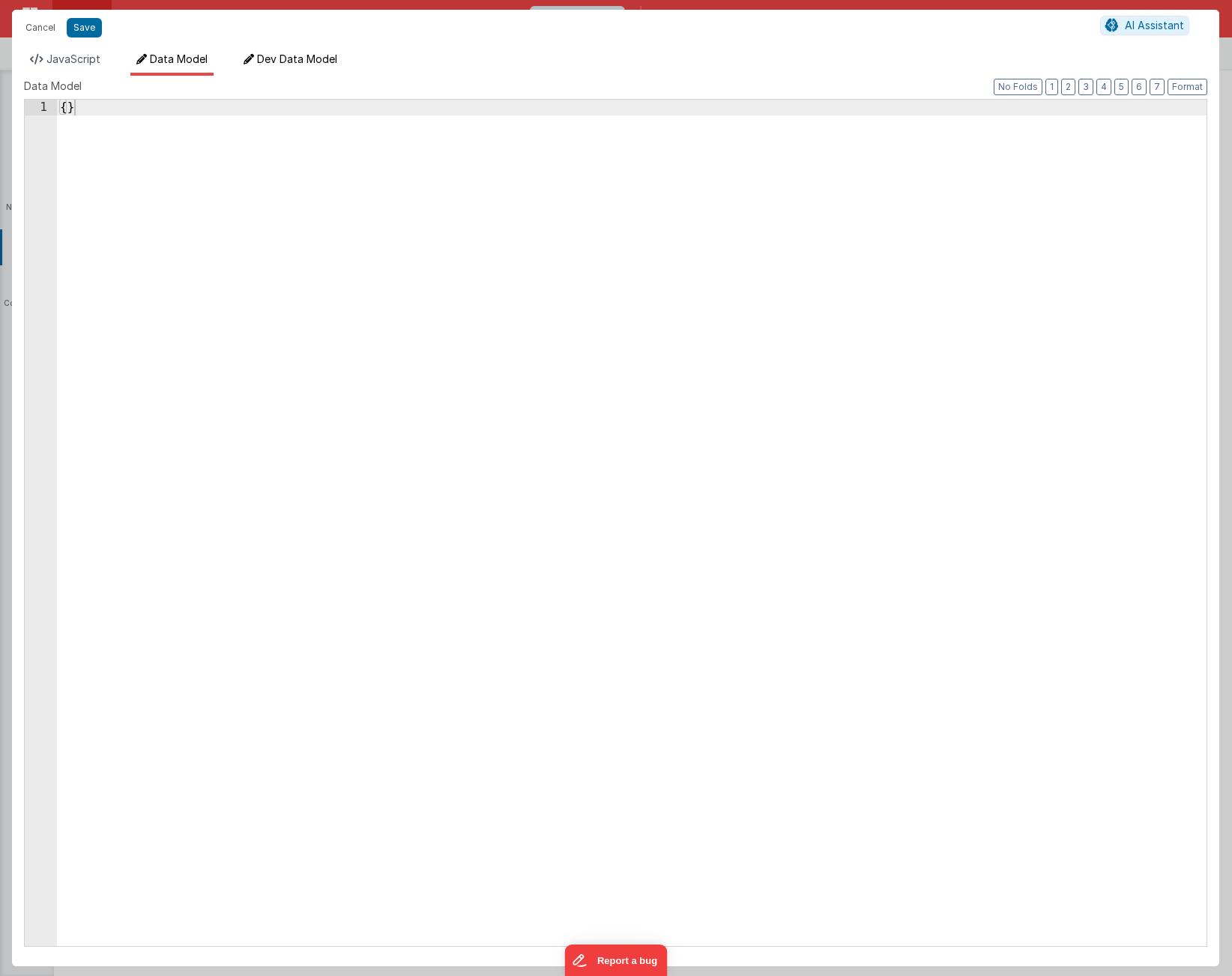
click at [296, 61] on span "Dev Data Model" at bounding box center [298, 58] width 80 height 13
click at [86, 26] on button "Save" at bounding box center [84, 27] width 35 height 20
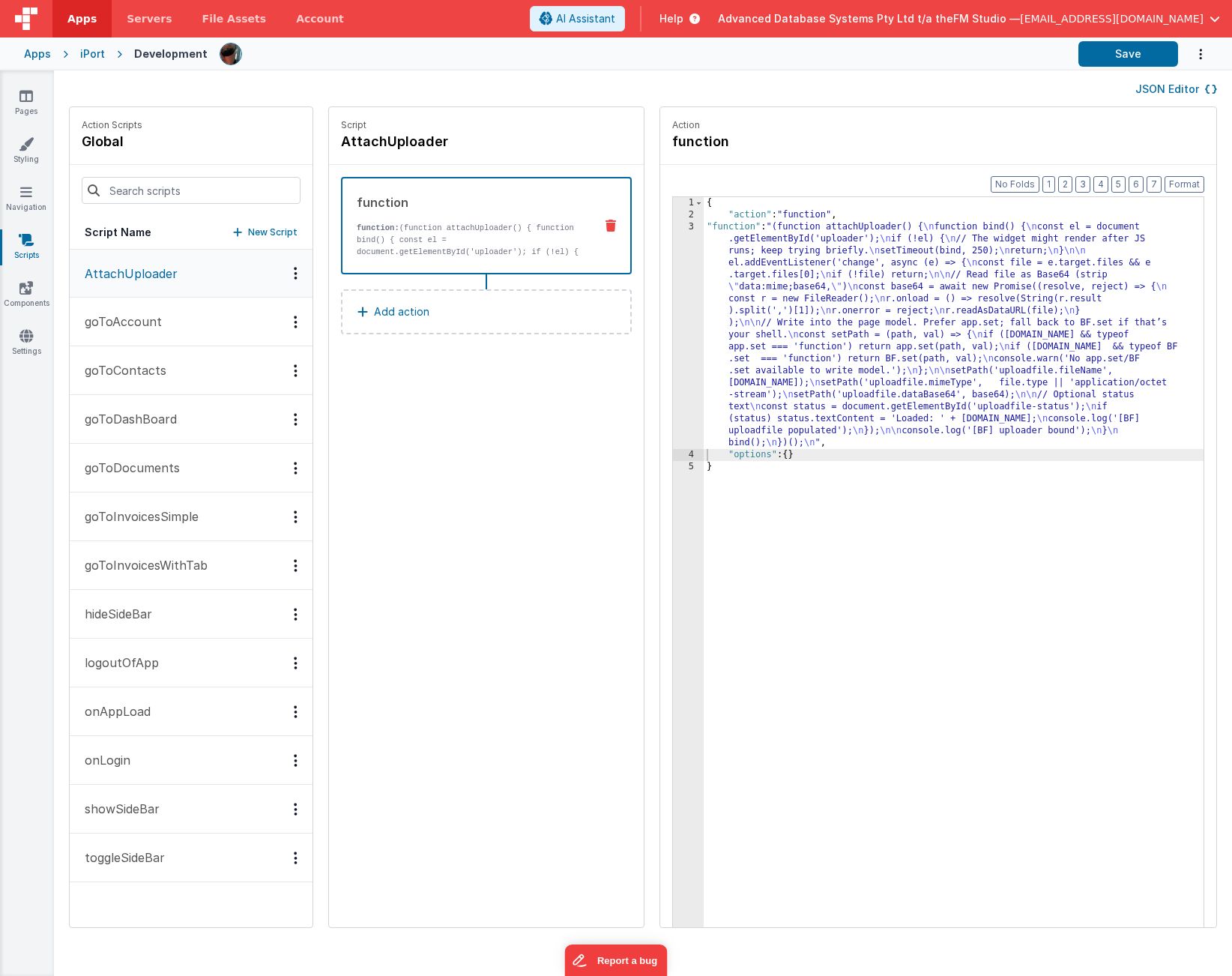
click at [610, 224] on icon at bounding box center [610, 226] width 10 height 12
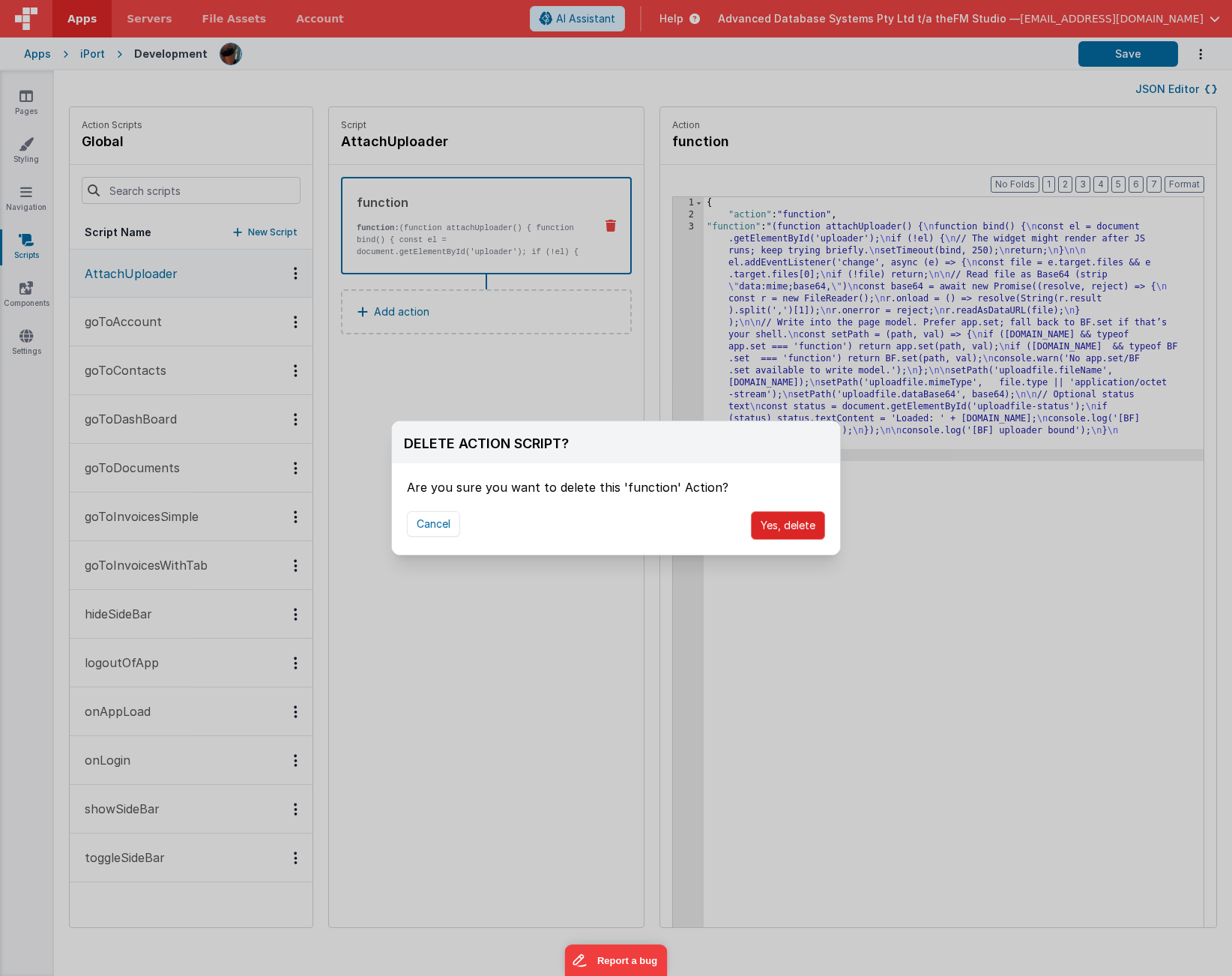
click at [787, 527] on button "Yes, delete" at bounding box center [787, 525] width 74 height 28
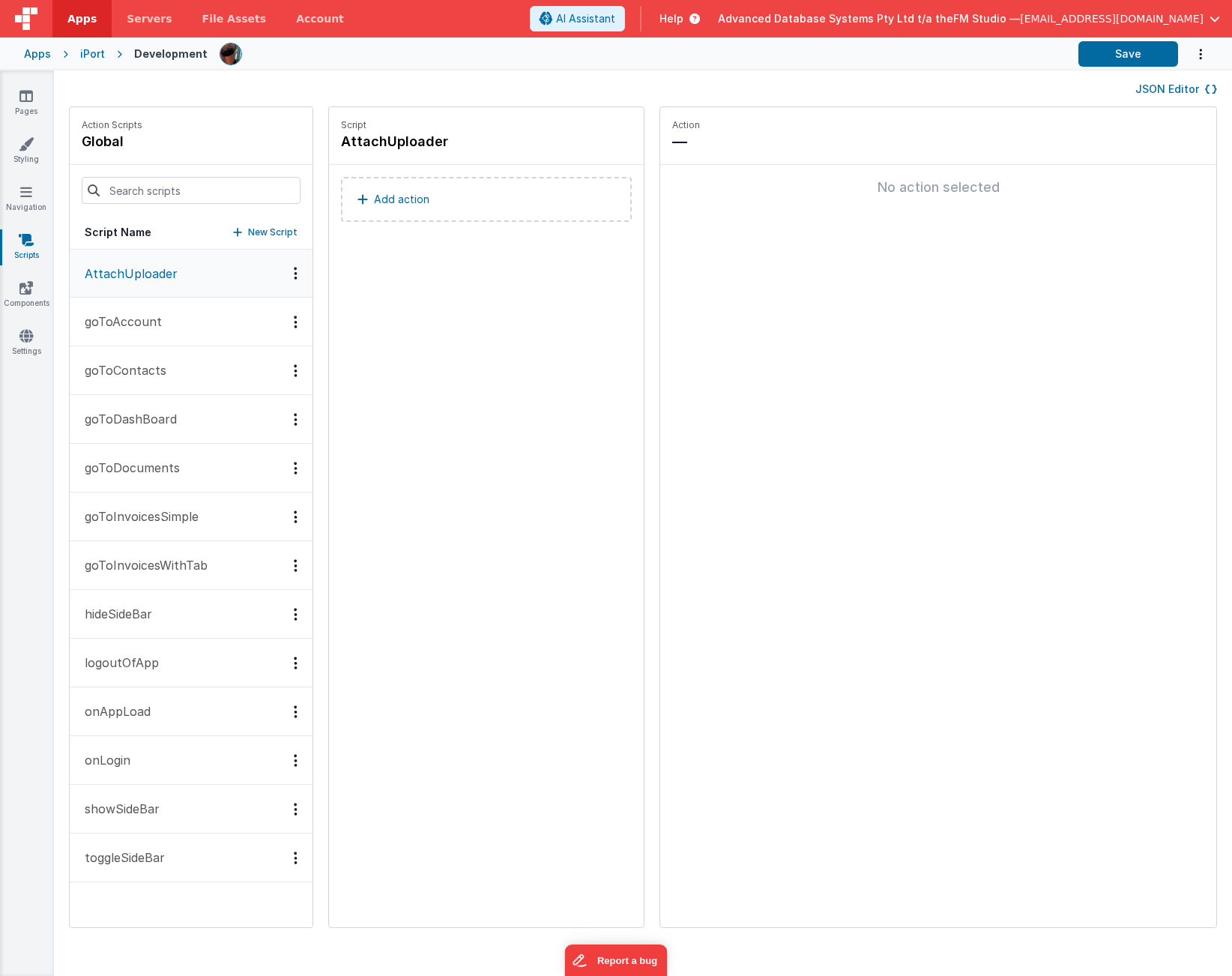
click at [135, 320] on p "goToAccount" at bounding box center [119, 322] width 86 height 18
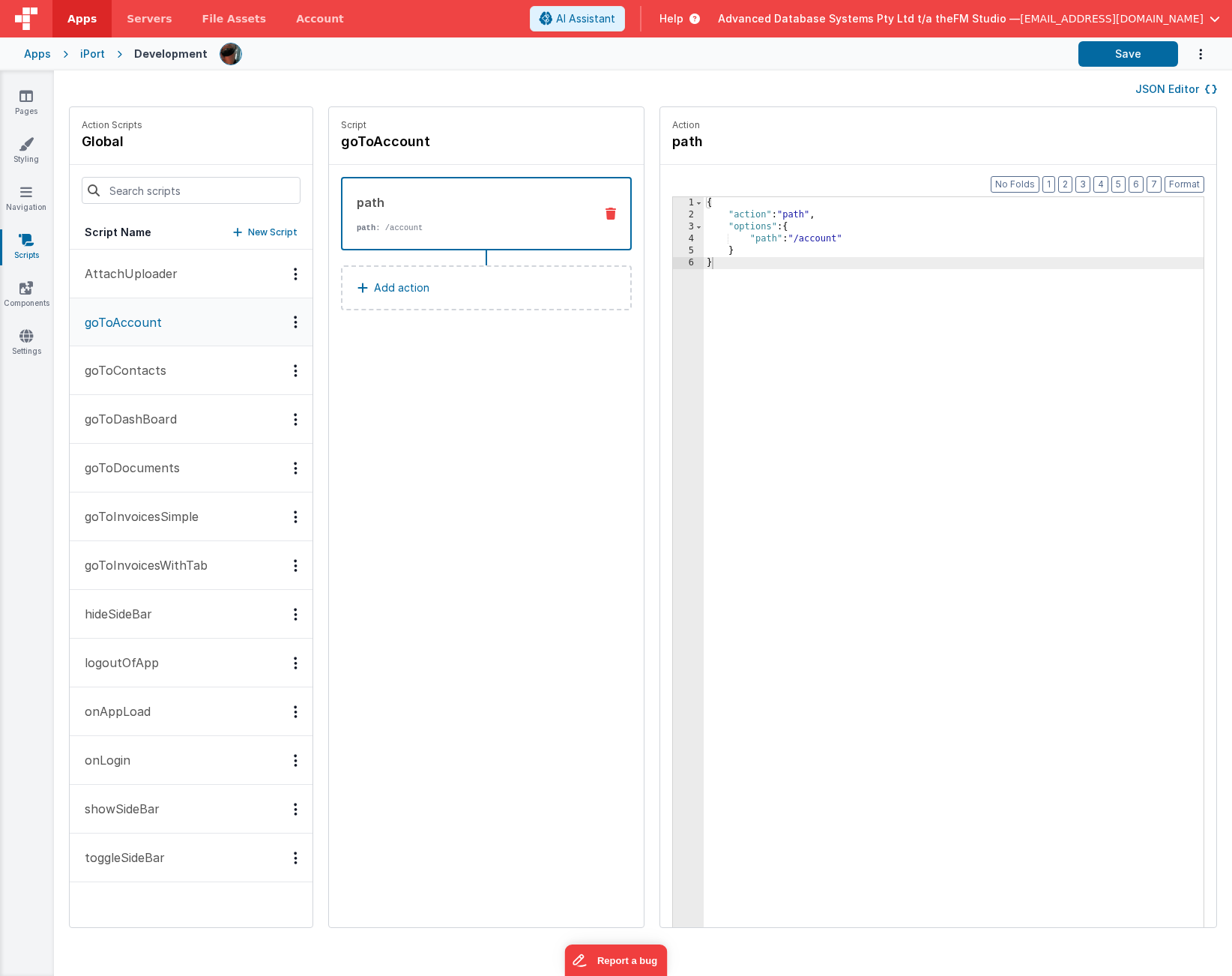
click at [130, 271] on p "AttachUploader" at bounding box center [127, 273] width 102 height 18
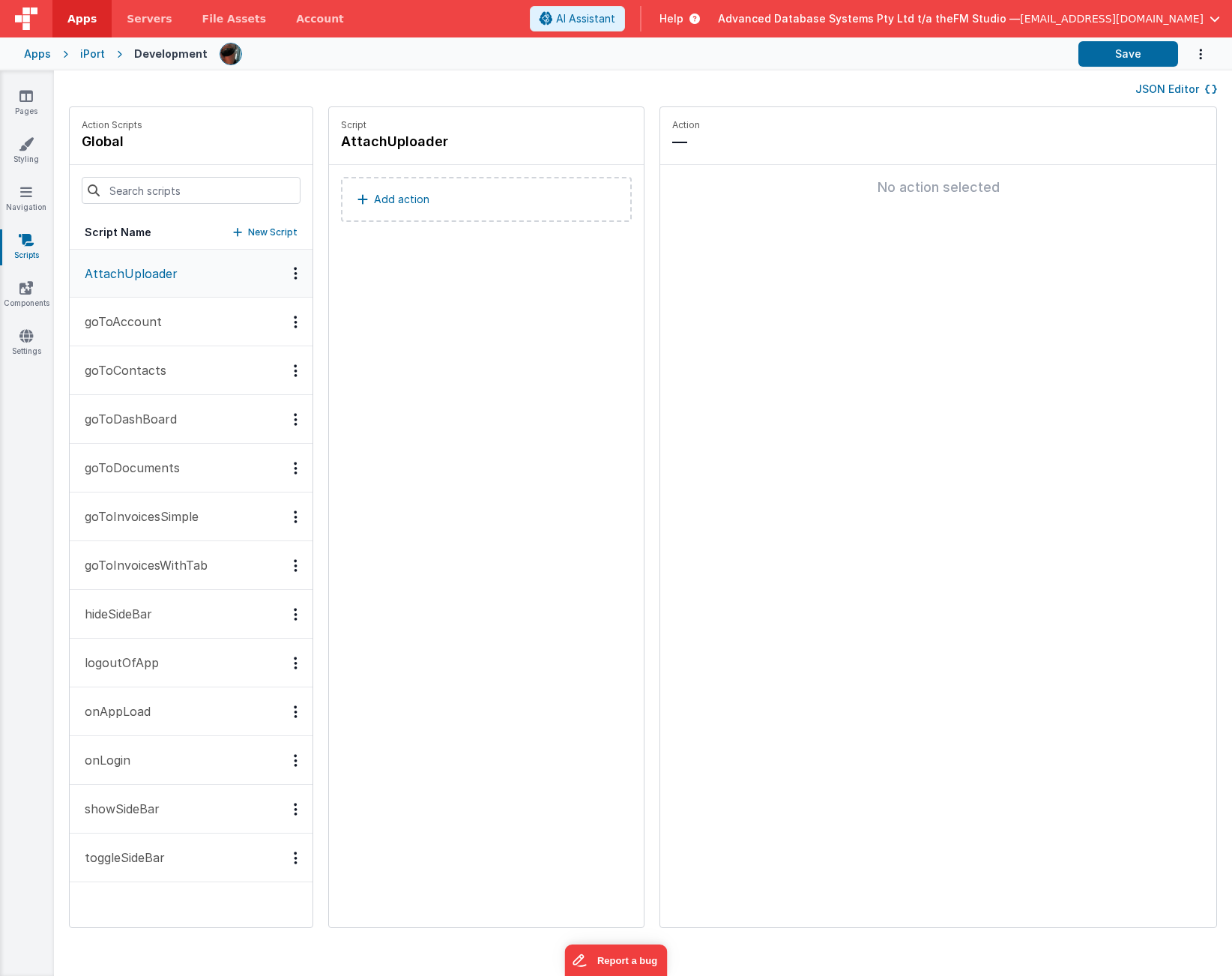
click at [293, 275] on div "Options" at bounding box center [295, 273] width 21 height 13
click at [215, 325] on div "Delete" at bounding box center [240, 327] width 132 height 27
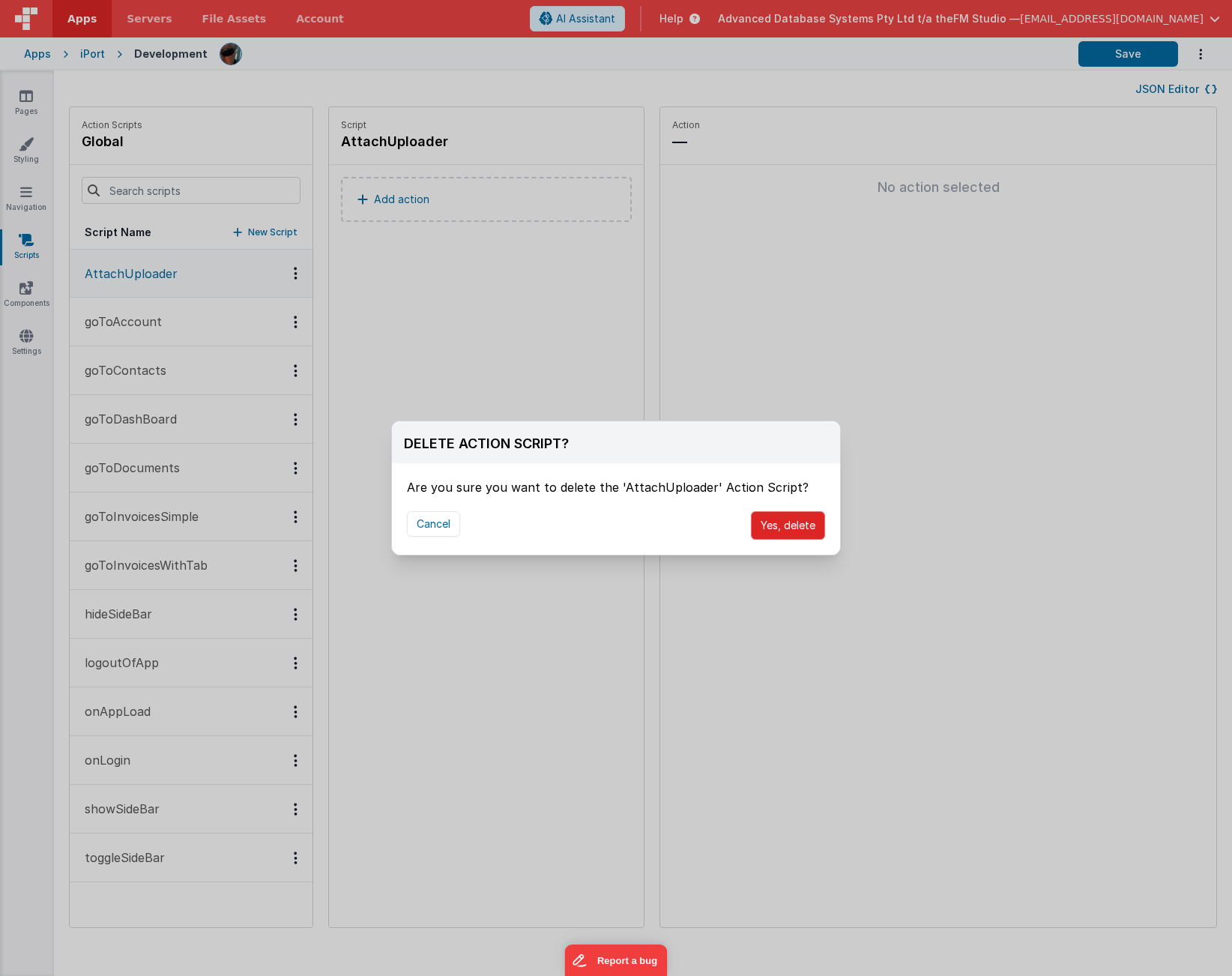
click at [787, 520] on button "Yes, delete" at bounding box center [787, 525] width 74 height 28
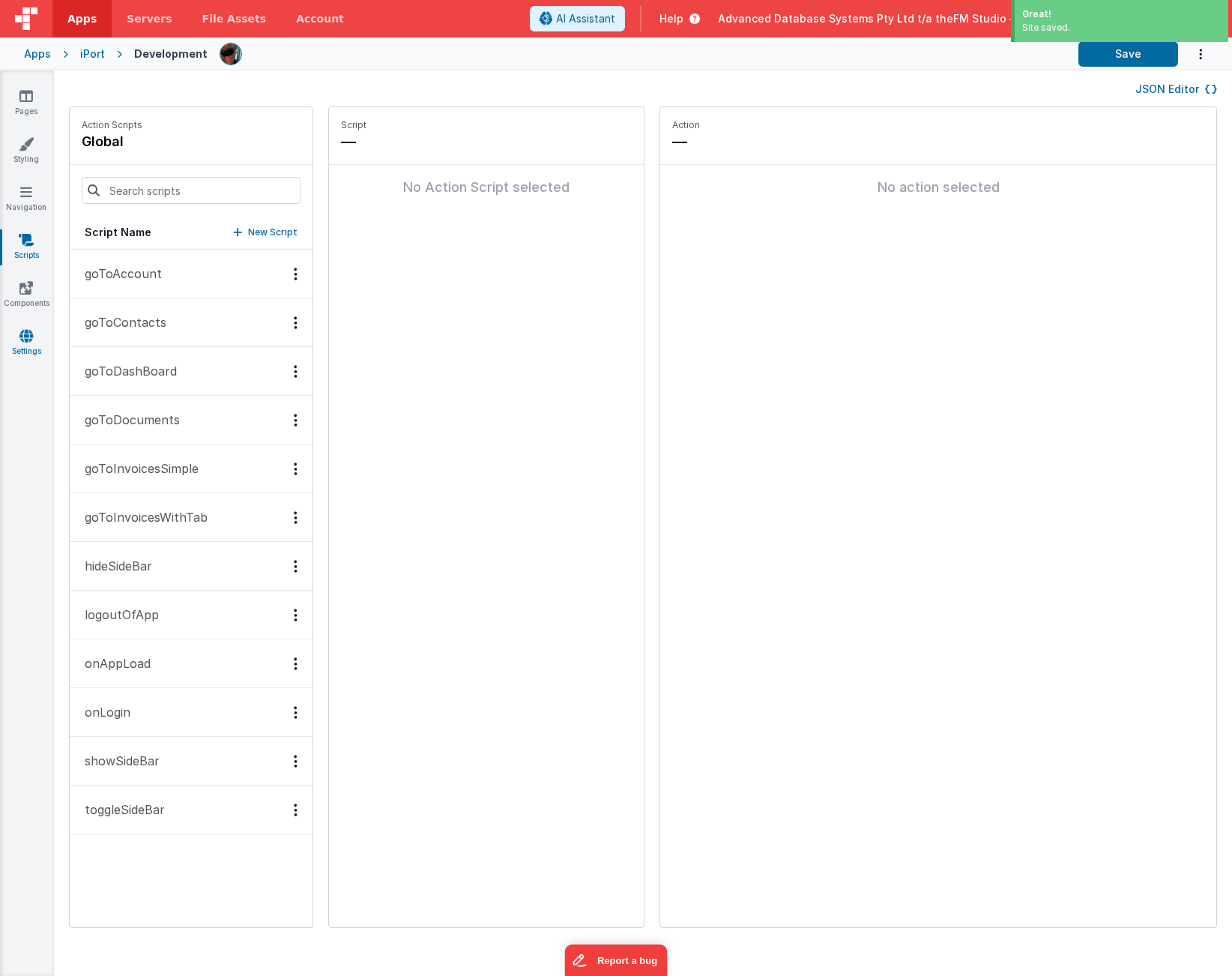
click at [21, 333] on icon at bounding box center [27, 336] width 14 height 15
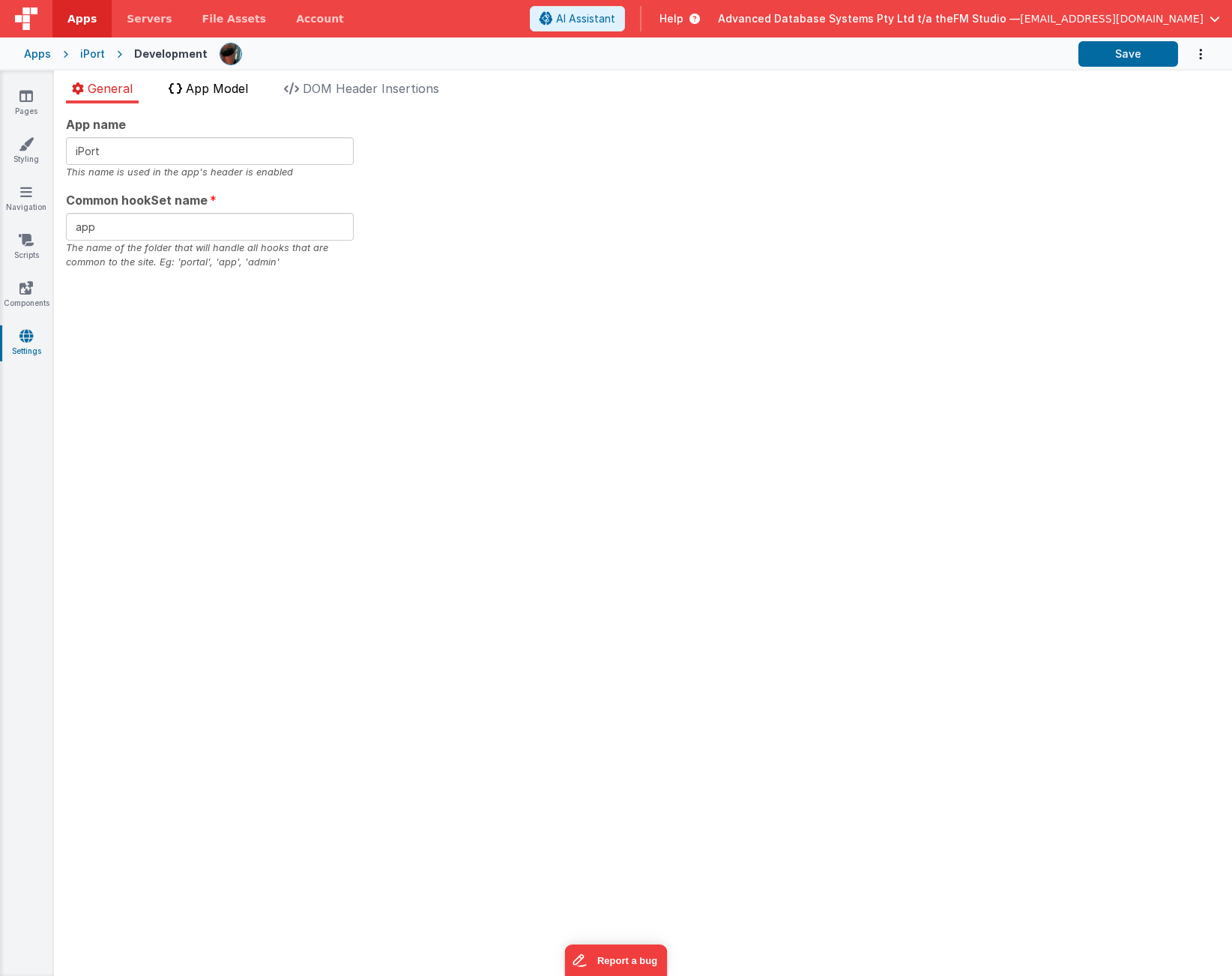
click at [209, 87] on span "App Model" at bounding box center [216, 89] width 62 height 15
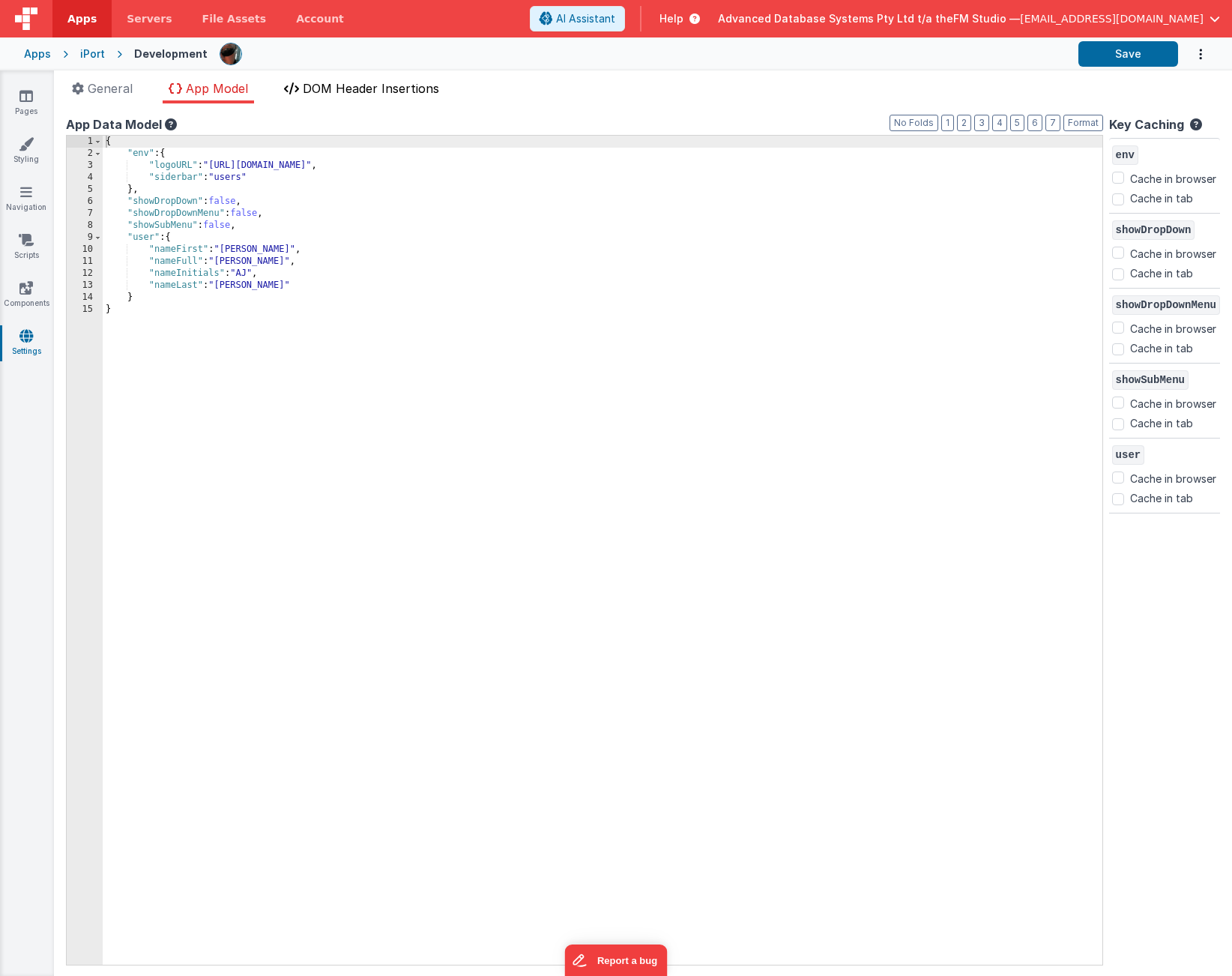
click at [363, 90] on span "DOM Header Insertions" at bounding box center [371, 89] width 137 height 15
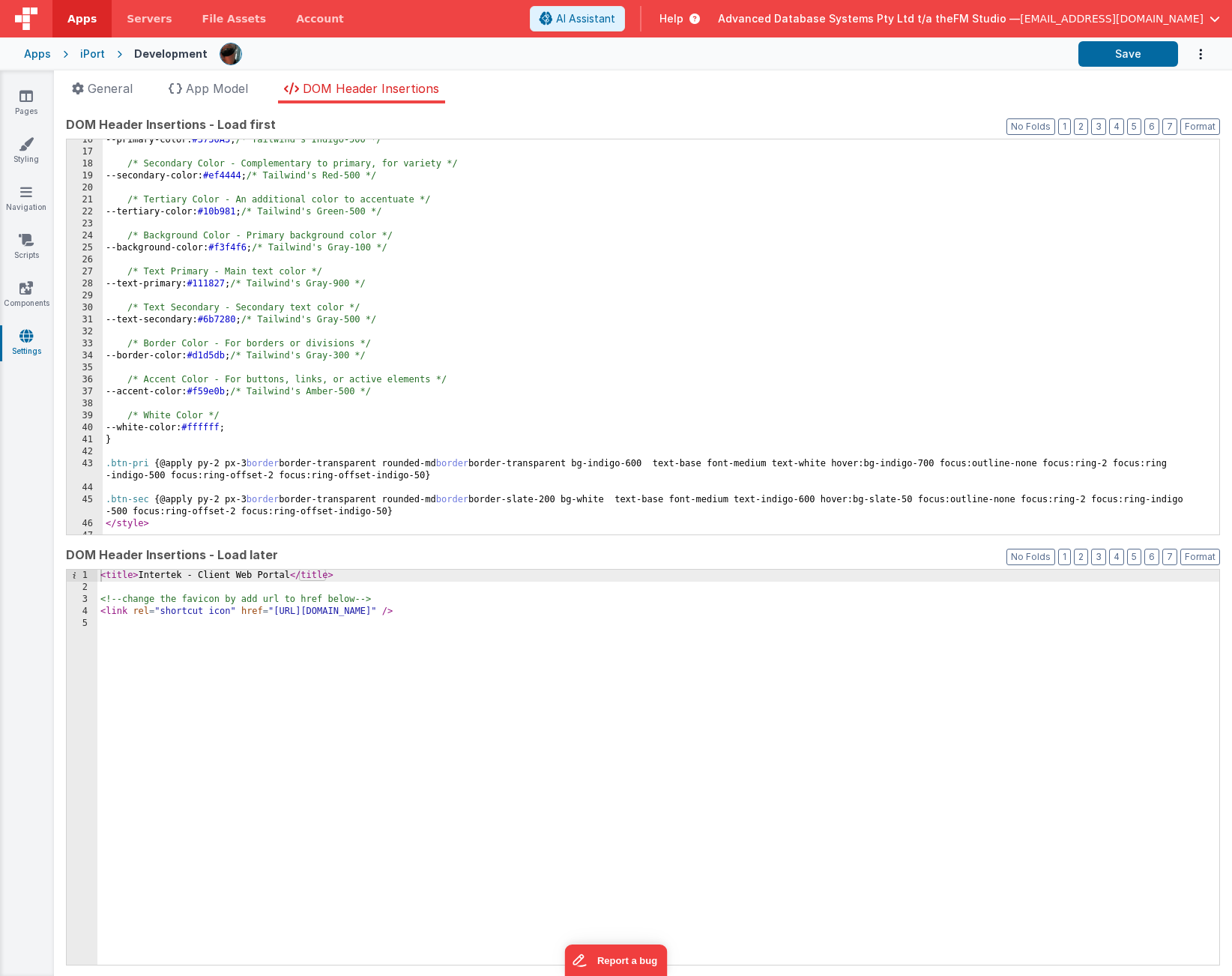
scroll to position [192, 0]
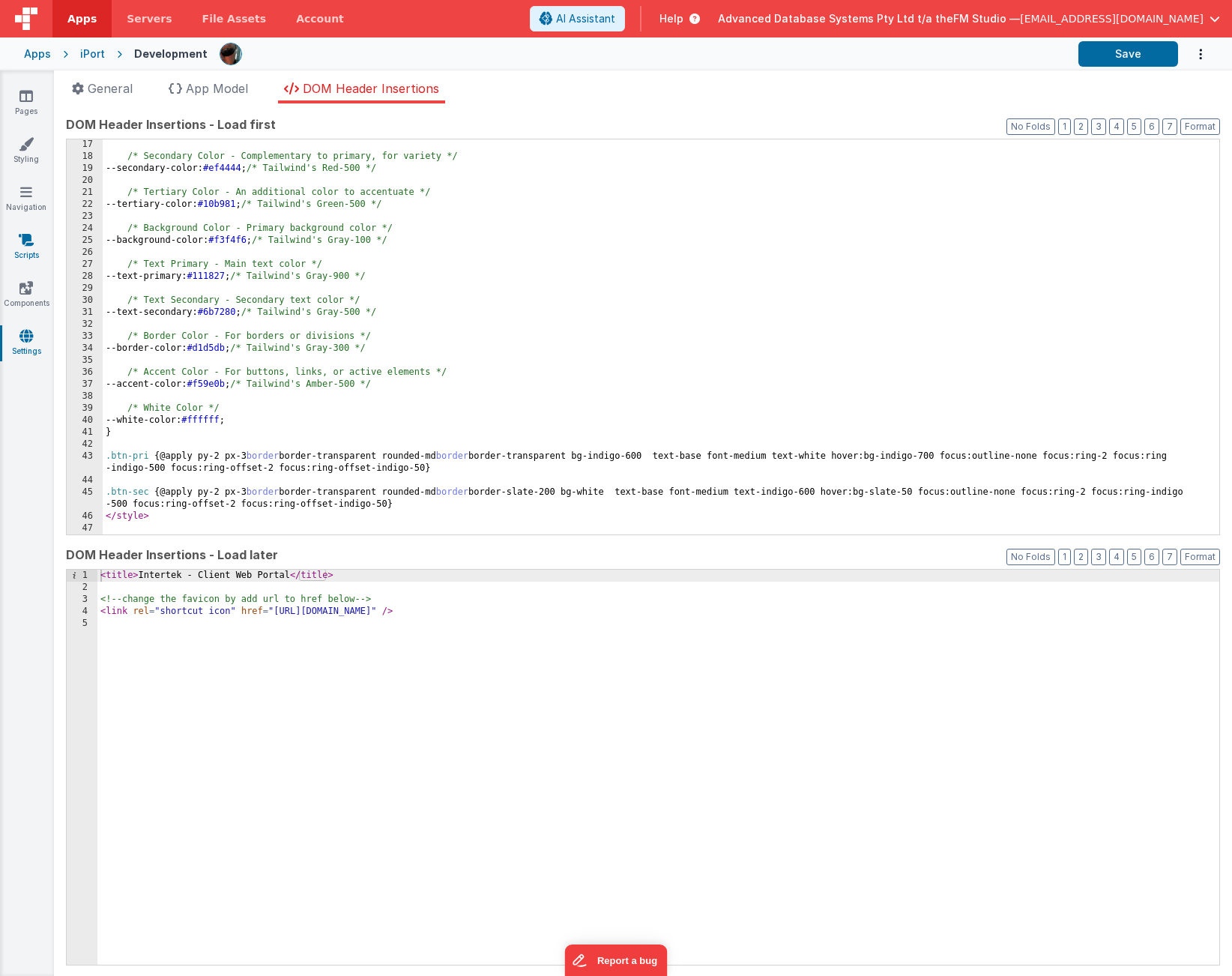
click at [26, 242] on icon at bounding box center [27, 240] width 15 height 15
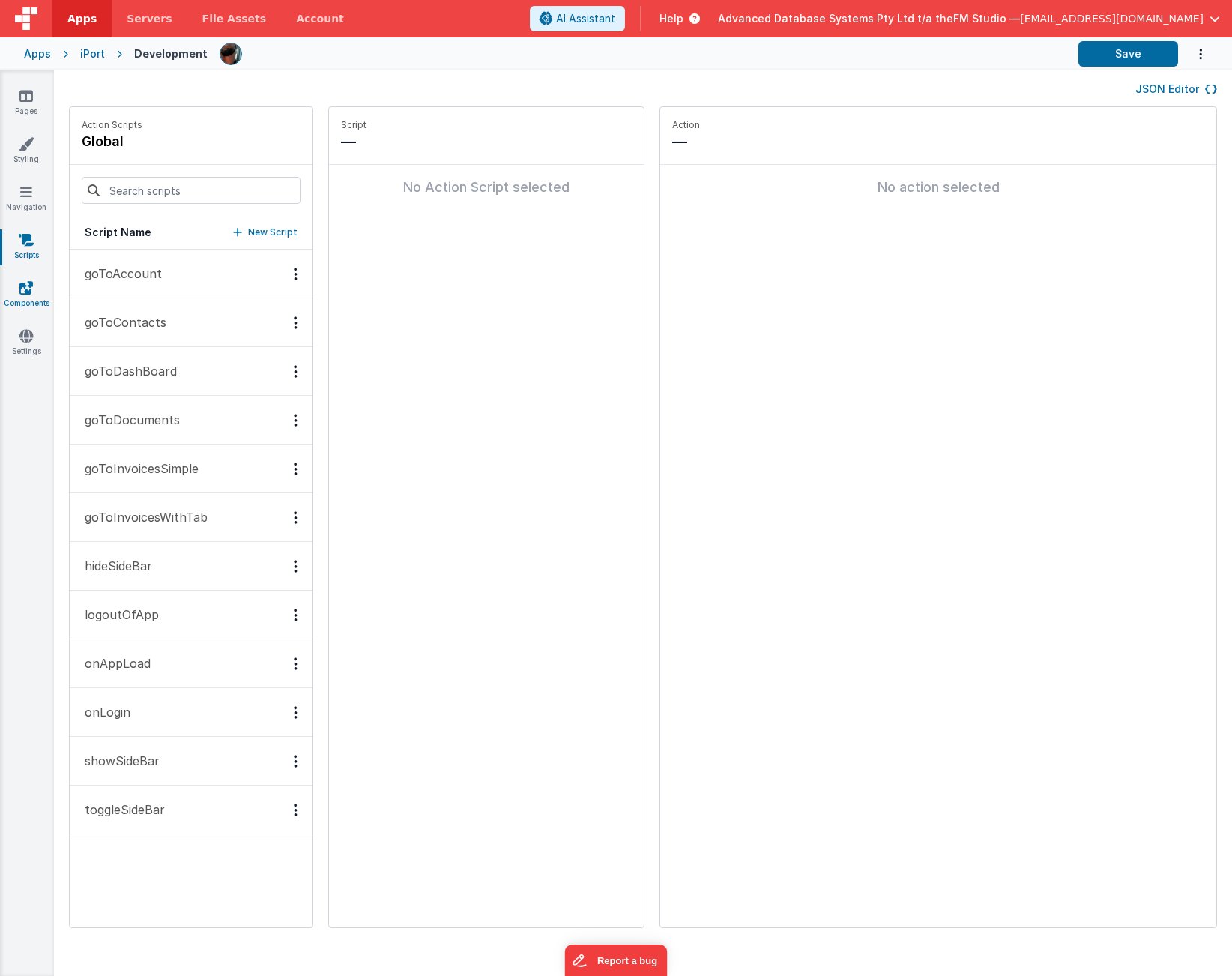
click at [27, 293] on icon at bounding box center [27, 288] width 14 height 15
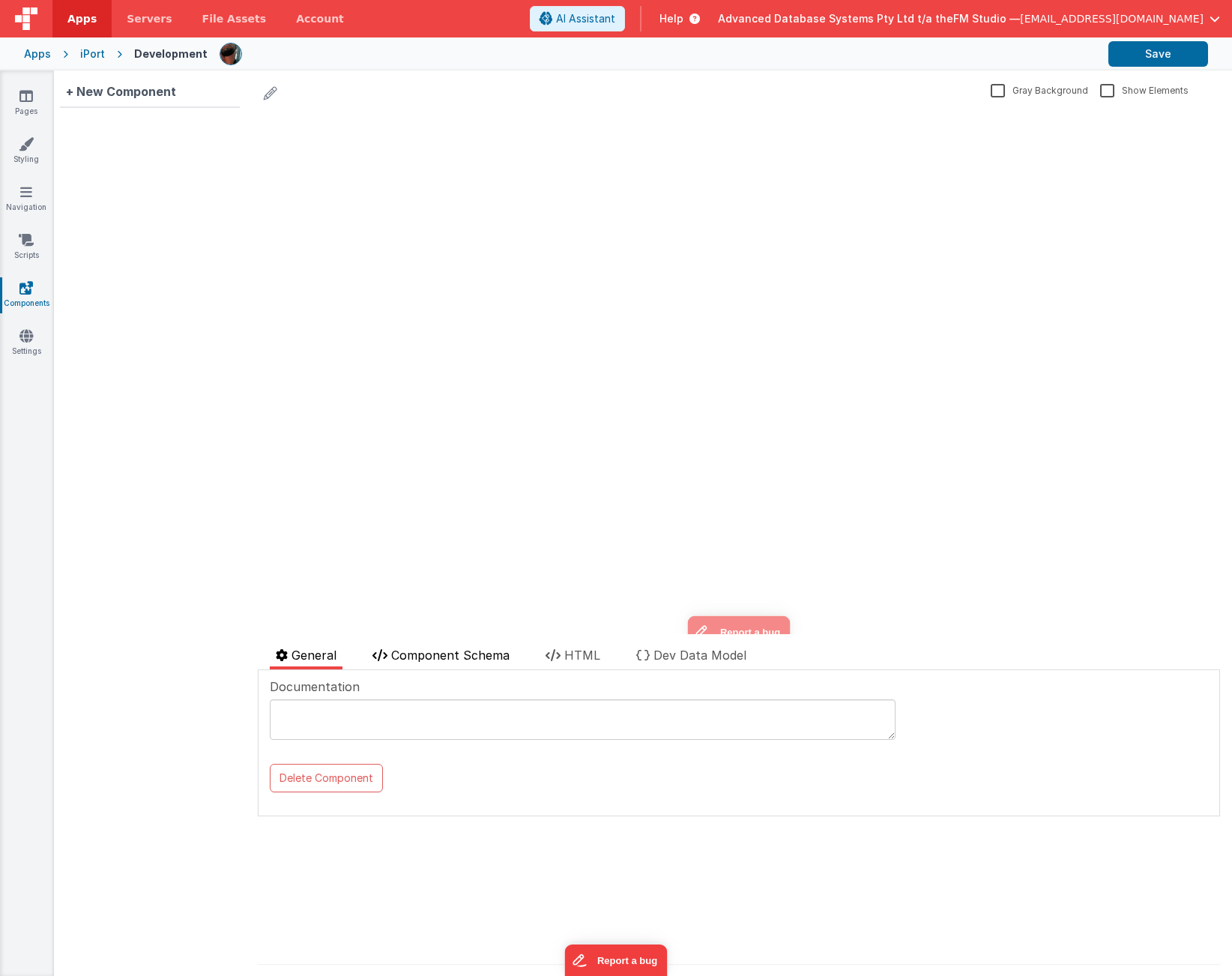
click at [438, 653] on span "Component Schema" at bounding box center [451, 655] width 119 height 15
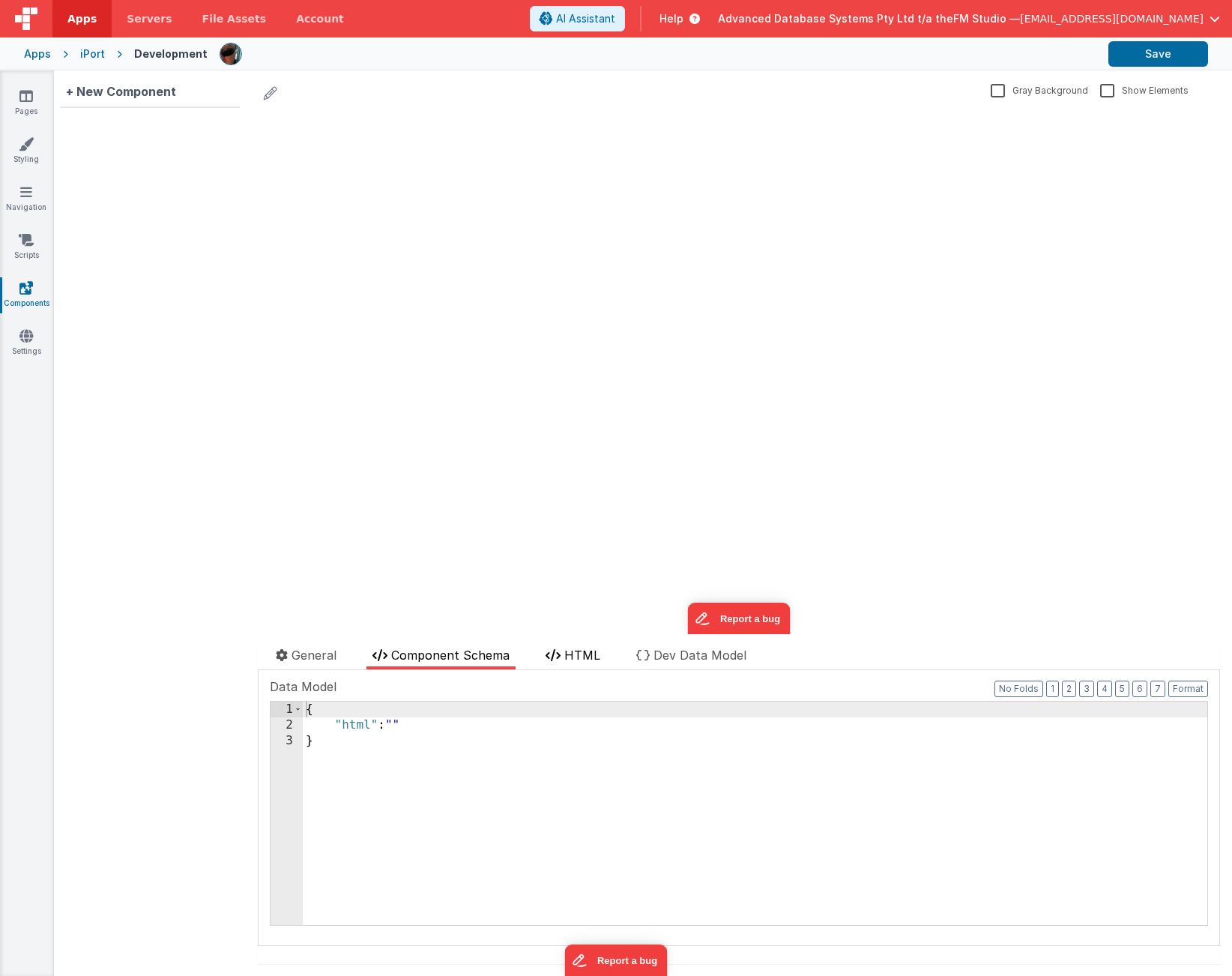
click at [592, 655] on span "HTML" at bounding box center [582, 655] width 36 height 15
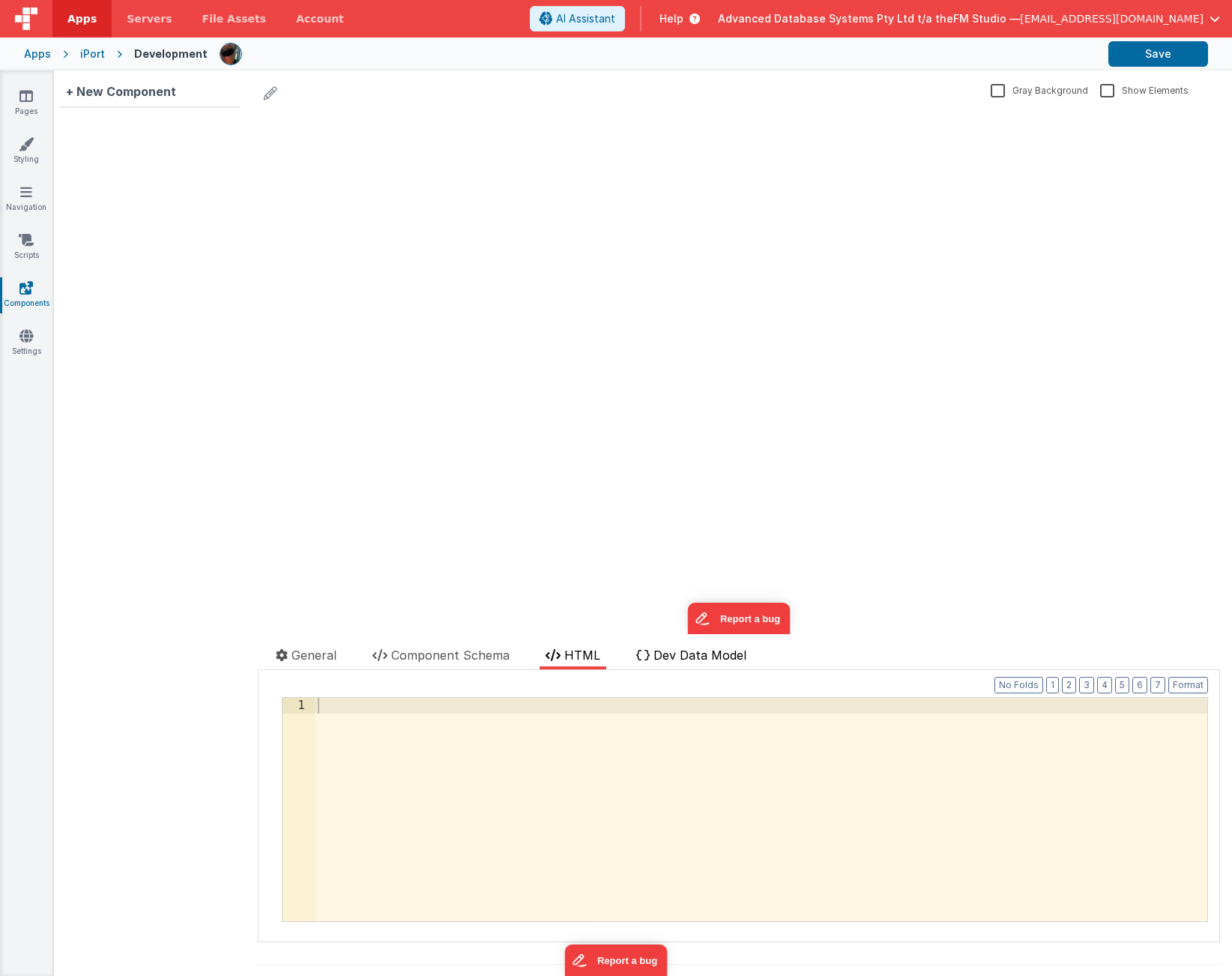
click at [694, 656] on span "Dev Data Model" at bounding box center [699, 655] width 93 height 15
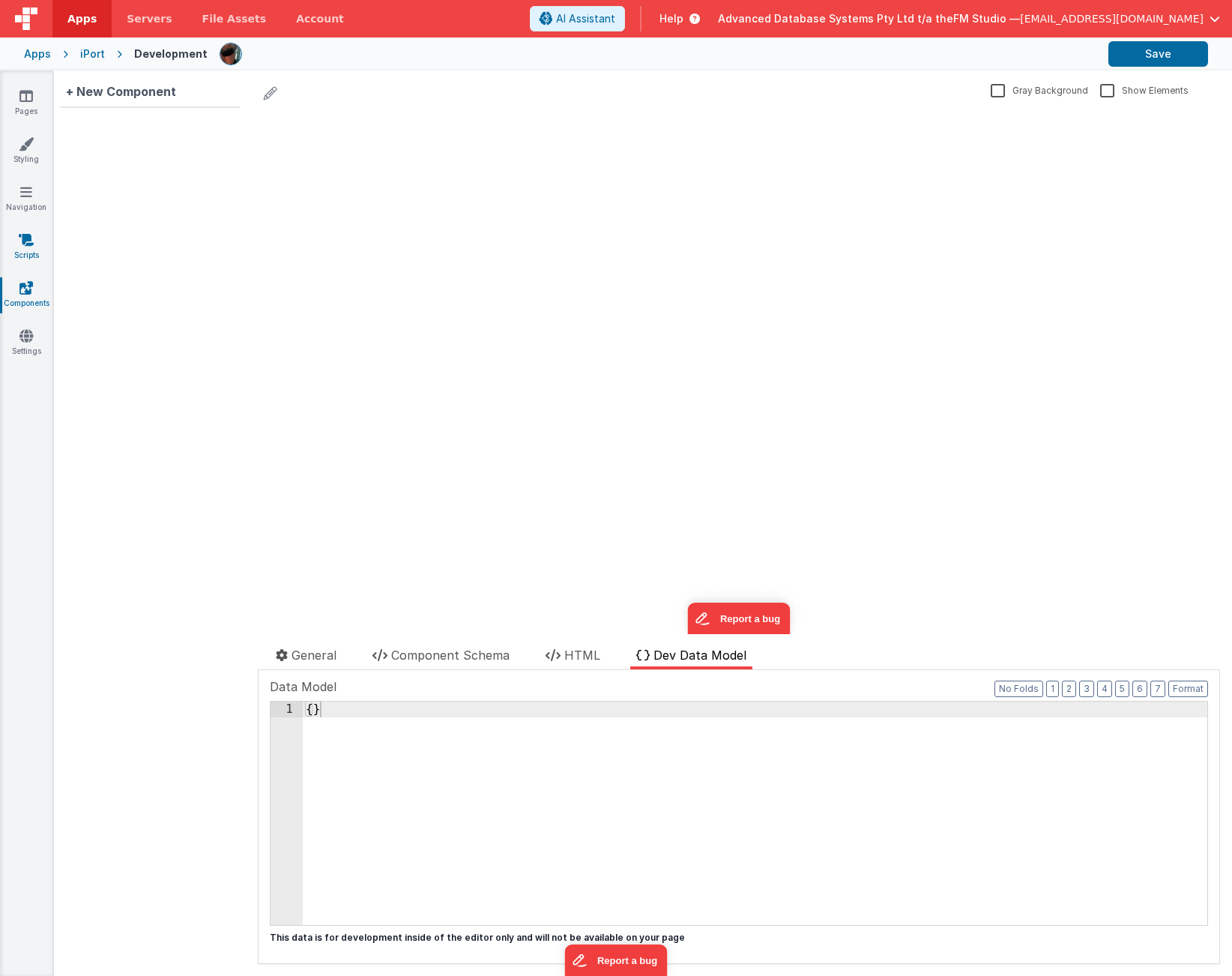
click at [27, 240] on icon at bounding box center [27, 240] width 15 height 15
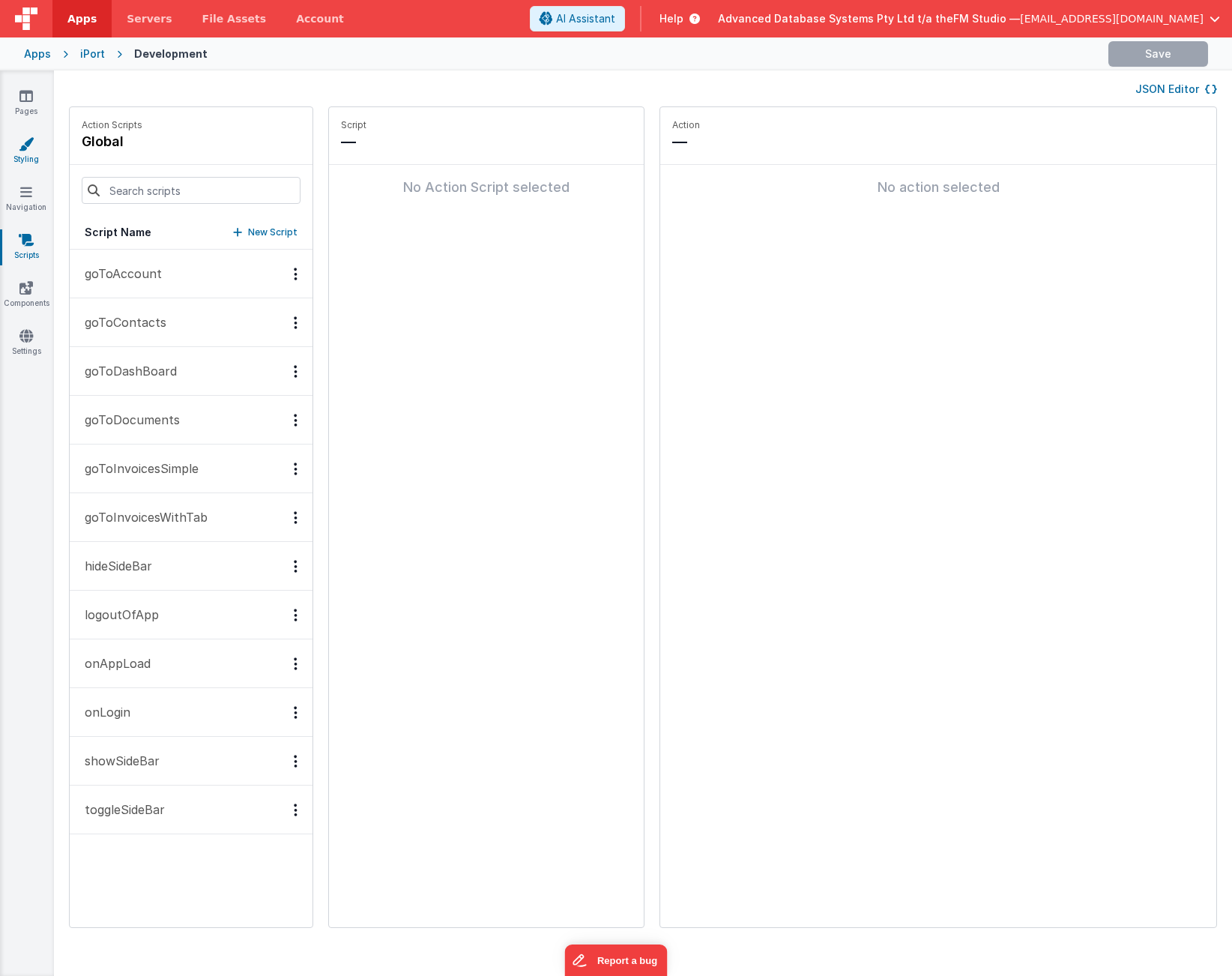
click at [27, 140] on icon at bounding box center [27, 145] width 15 height 15
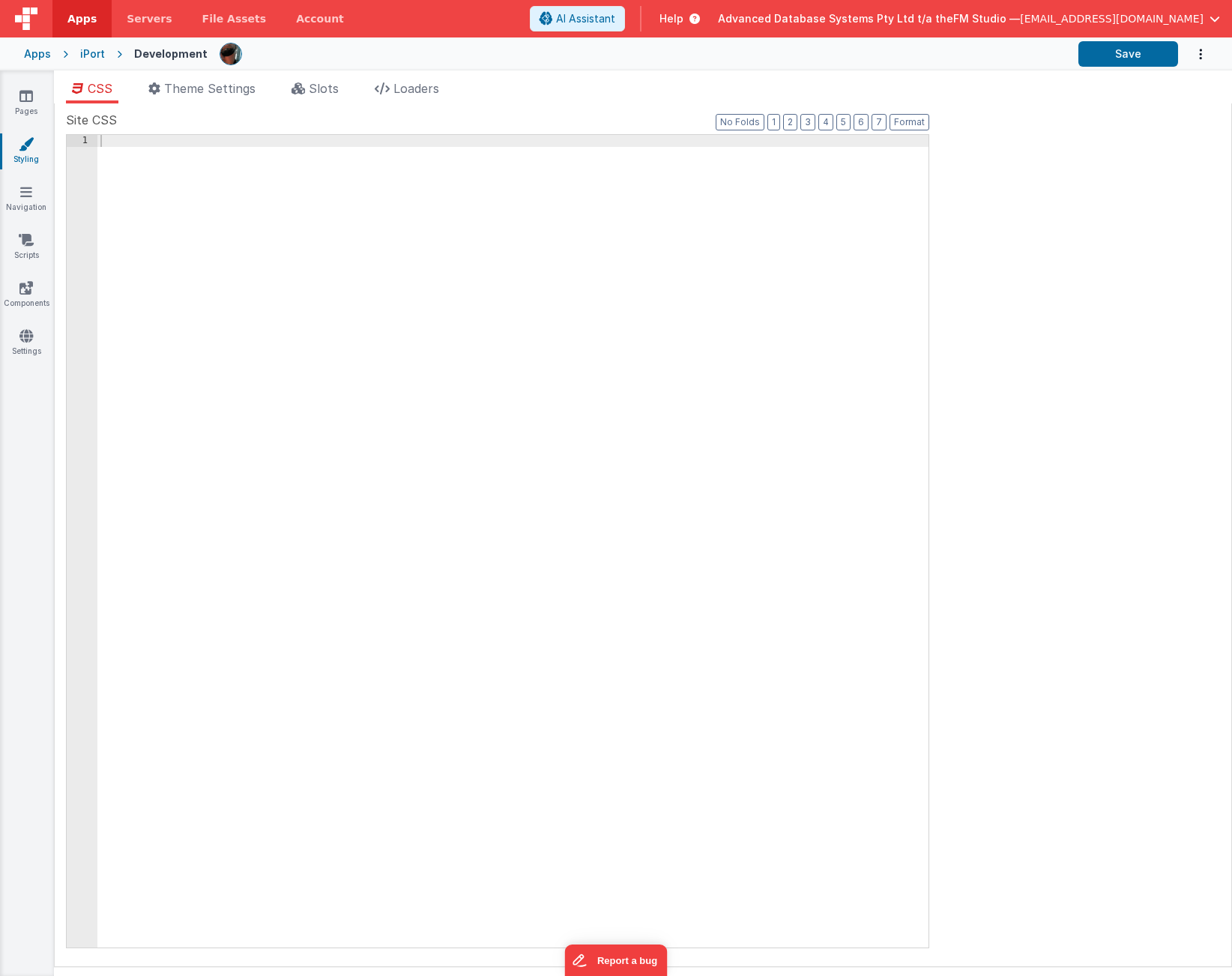
type input "iPort"
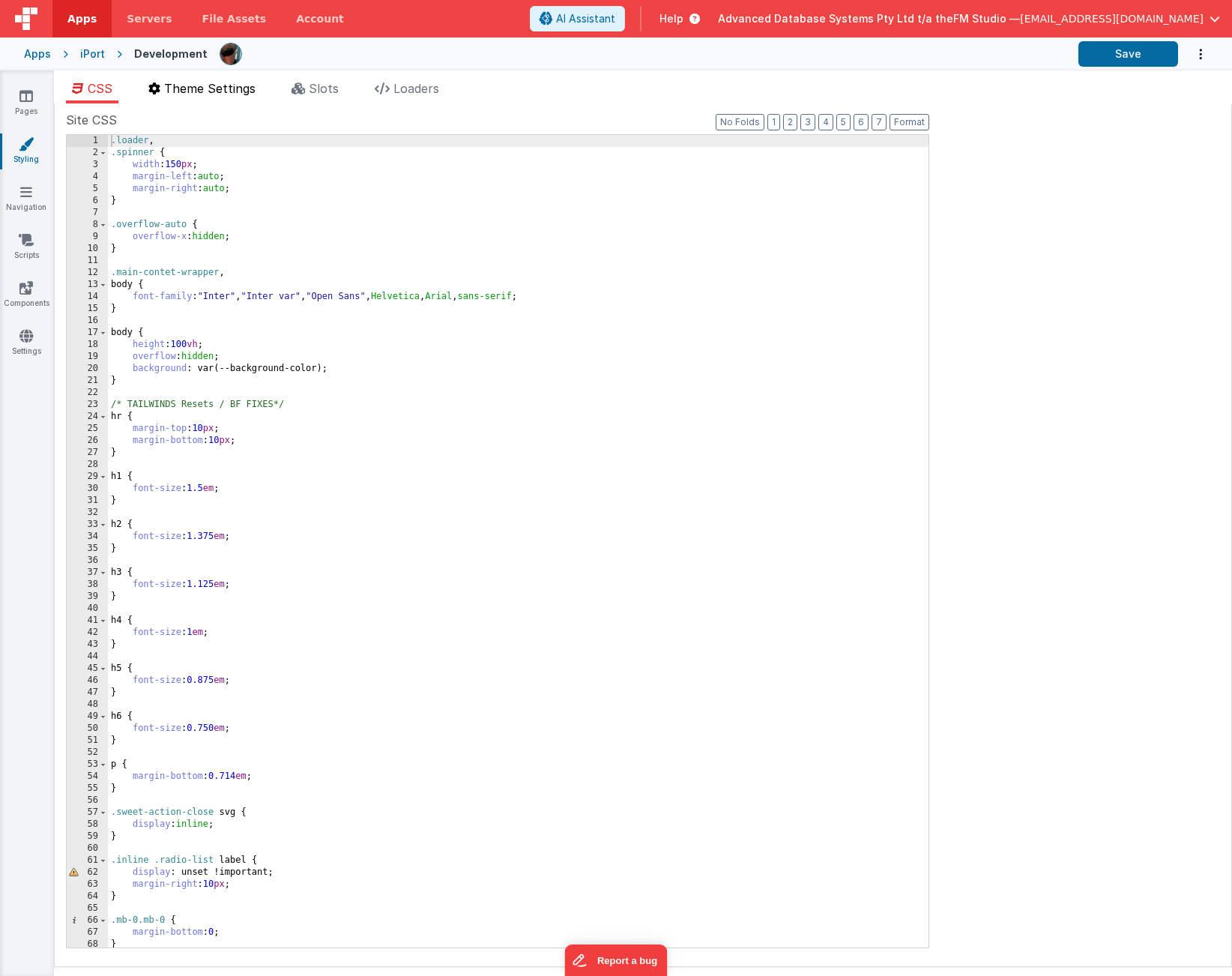
click at [195, 88] on span "Theme Settings" at bounding box center [209, 89] width 91 height 15
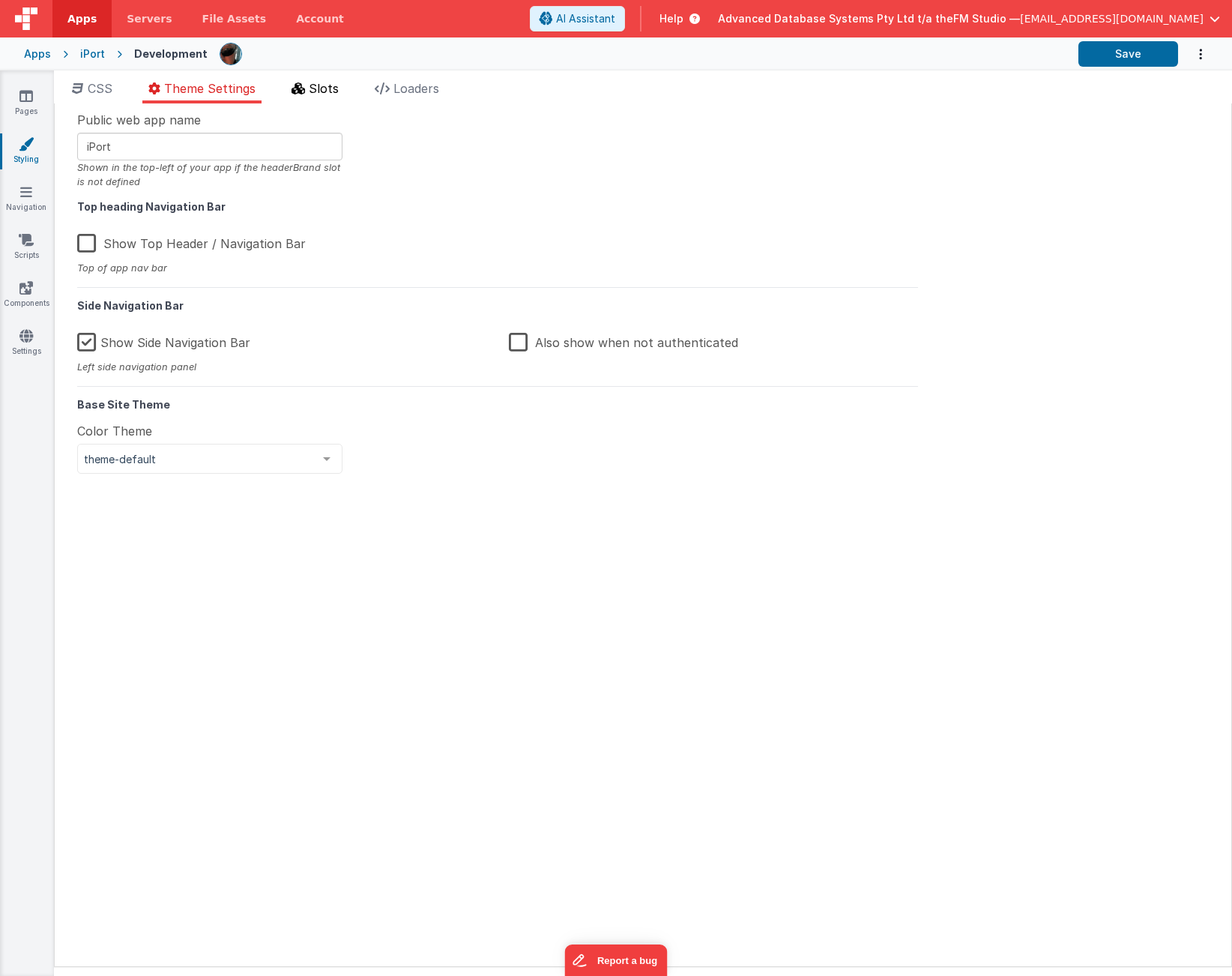
click at [313, 88] on span "Slots" at bounding box center [323, 89] width 30 height 15
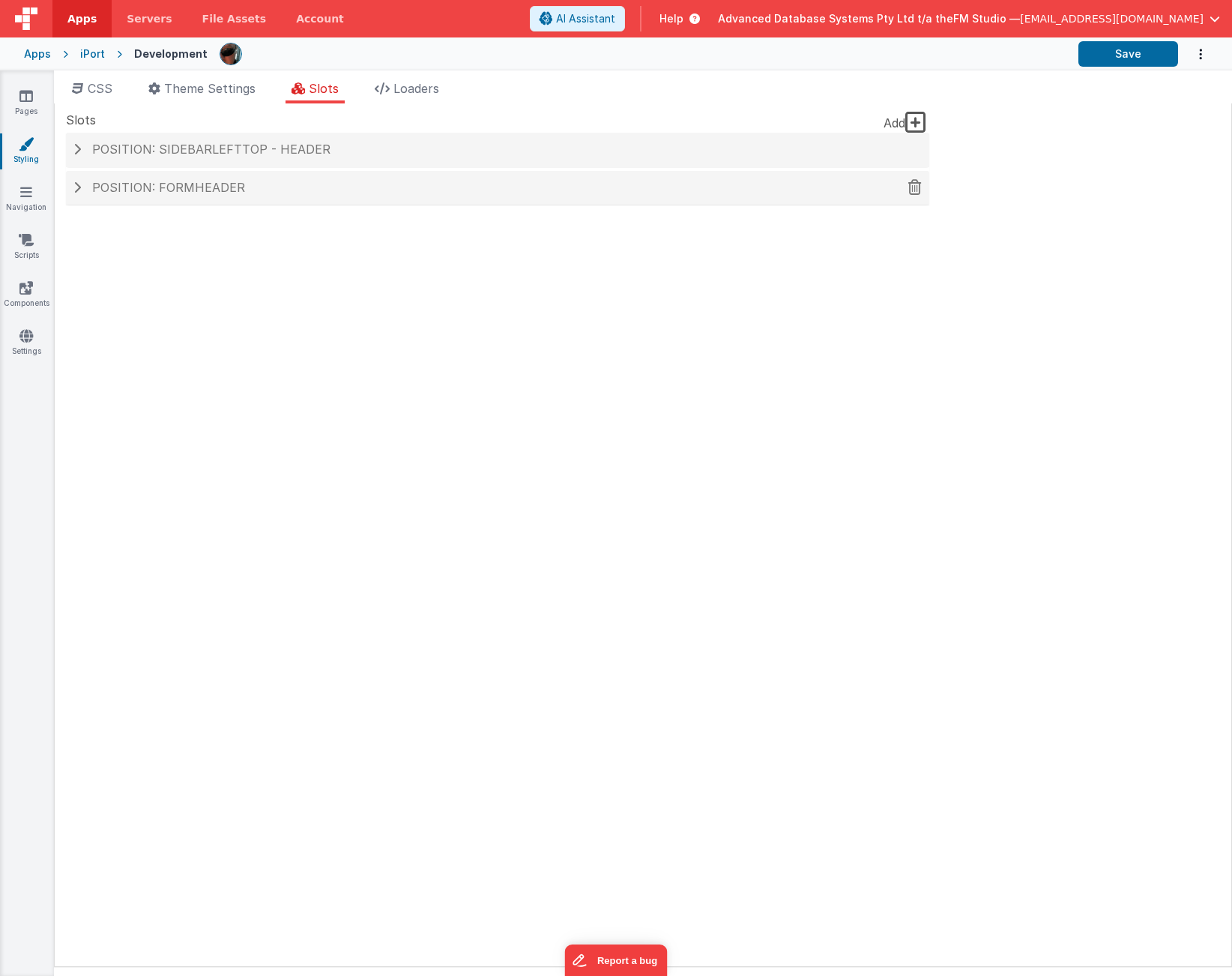
click at [79, 186] on span at bounding box center [77, 187] width 8 height 12
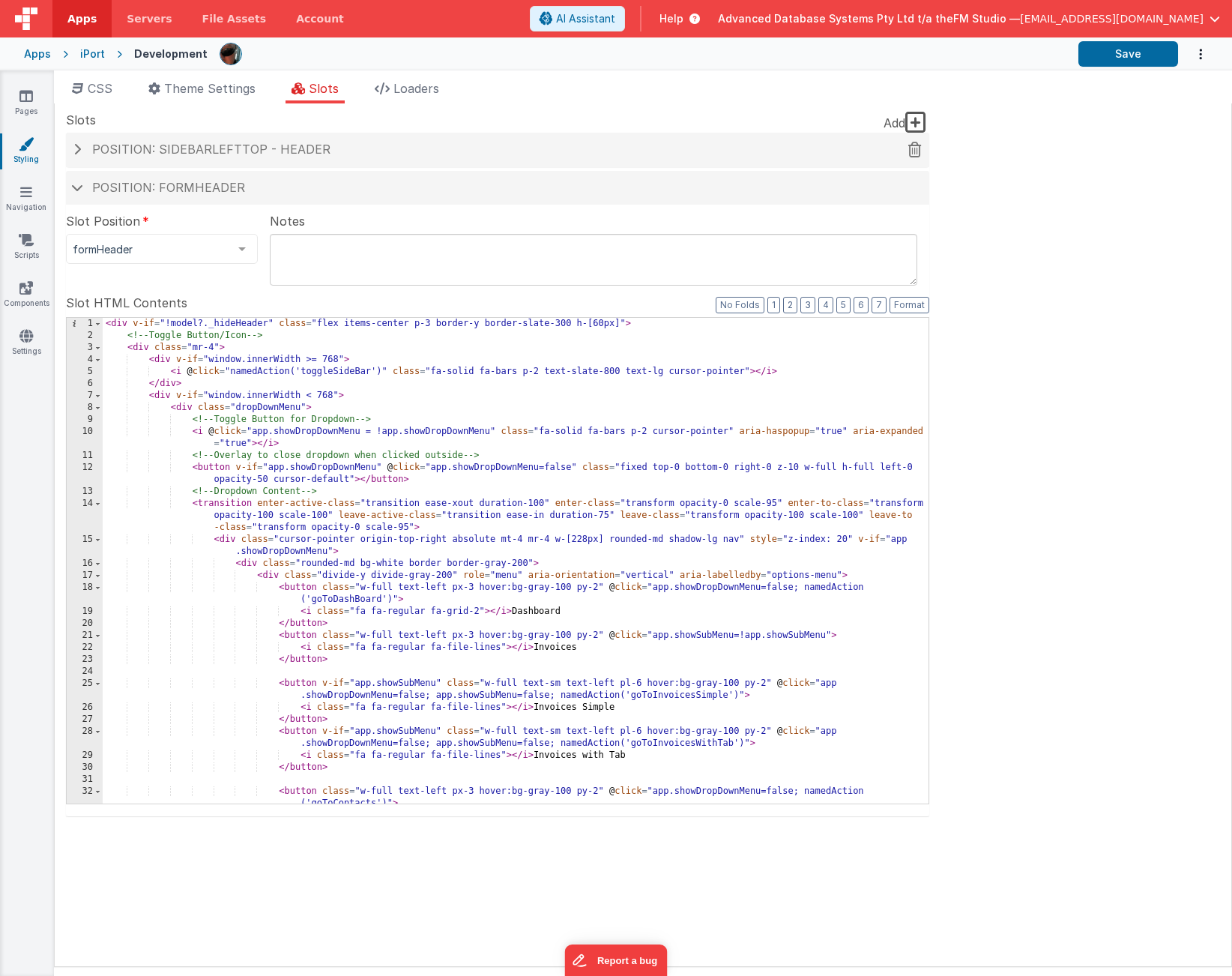
click at [78, 145] on span at bounding box center [77, 149] width 8 height 12
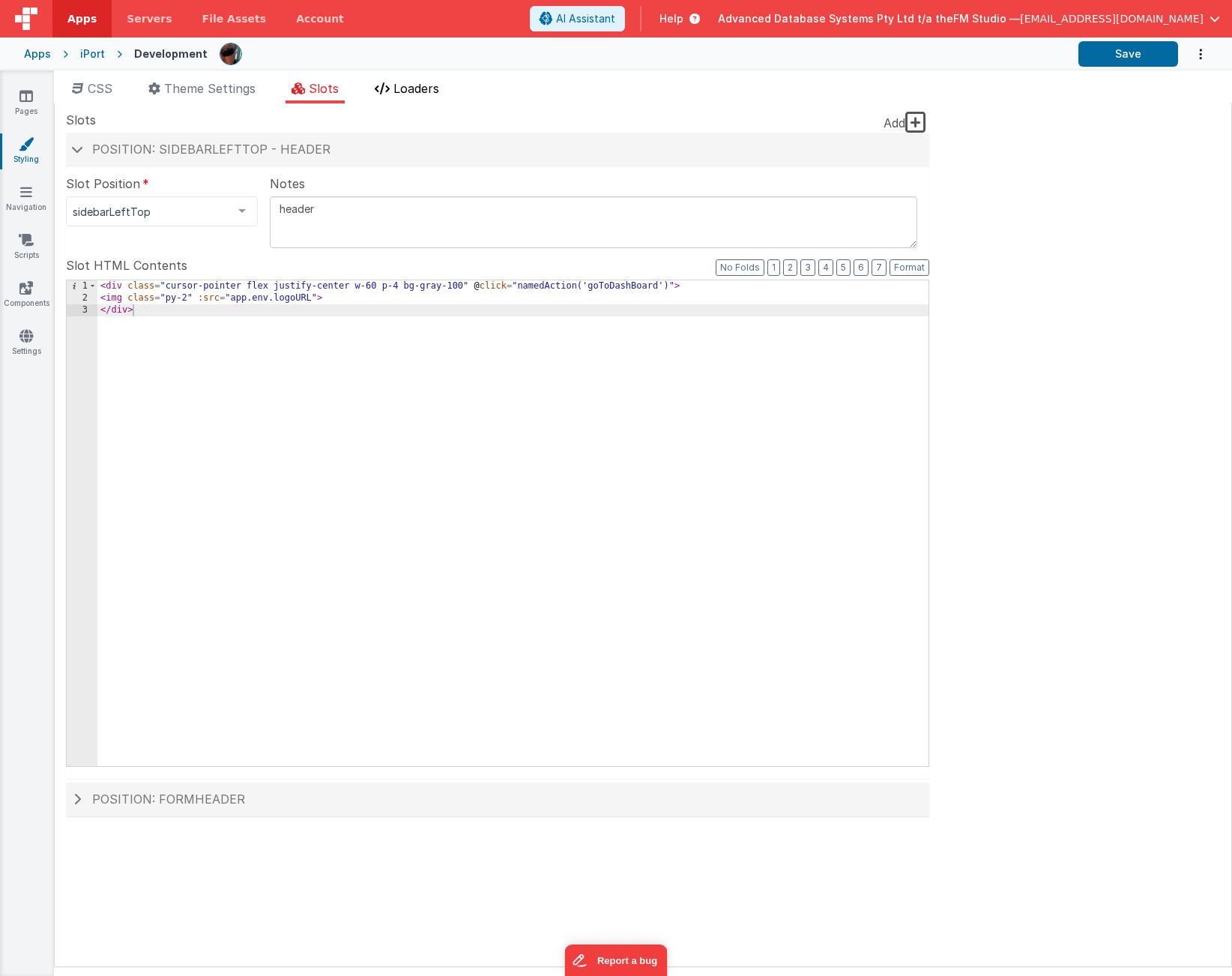
click at [425, 90] on span "Loaders" at bounding box center [416, 89] width 45 height 15
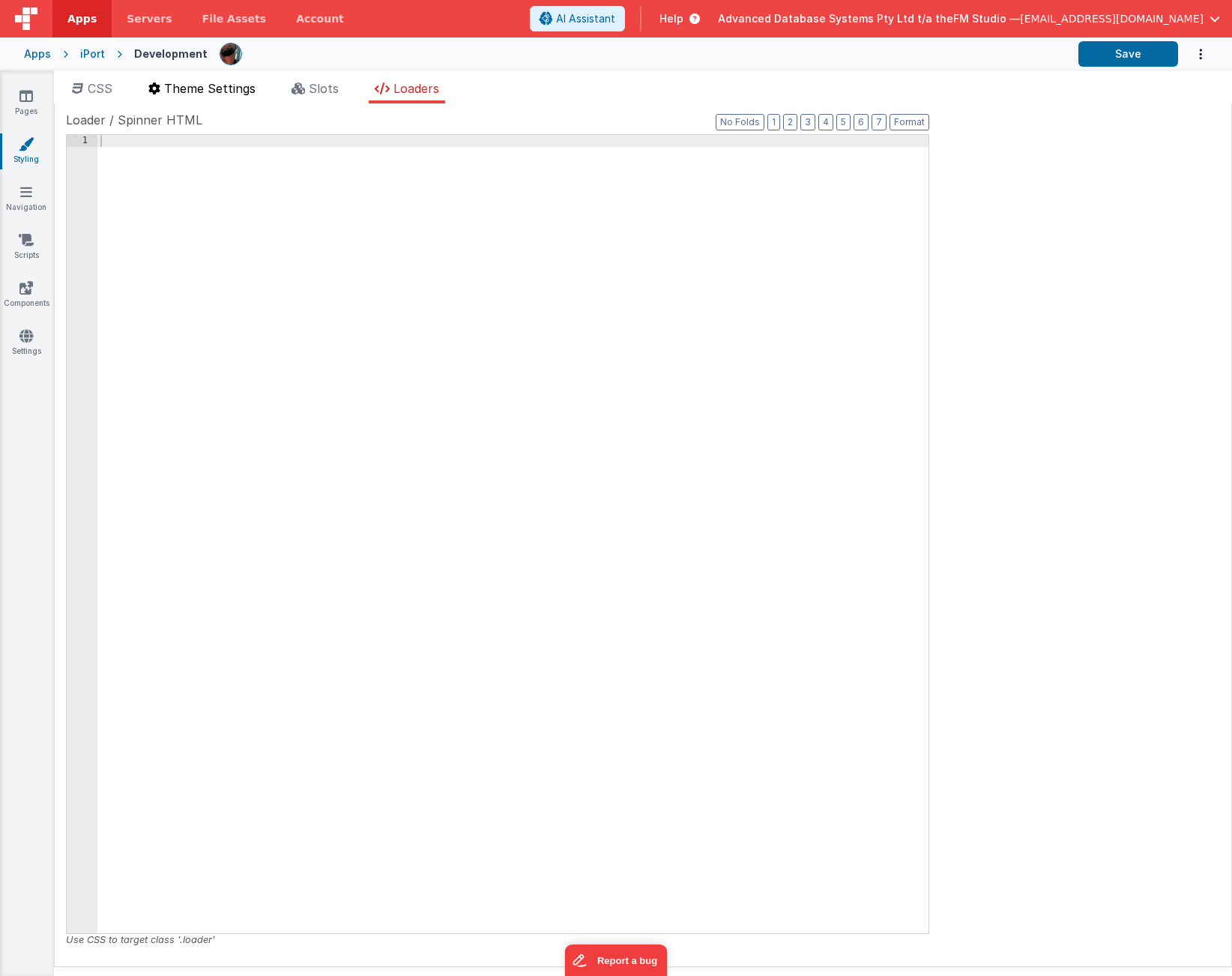
click at [217, 88] on span "Theme Settings" at bounding box center [209, 89] width 91 height 15
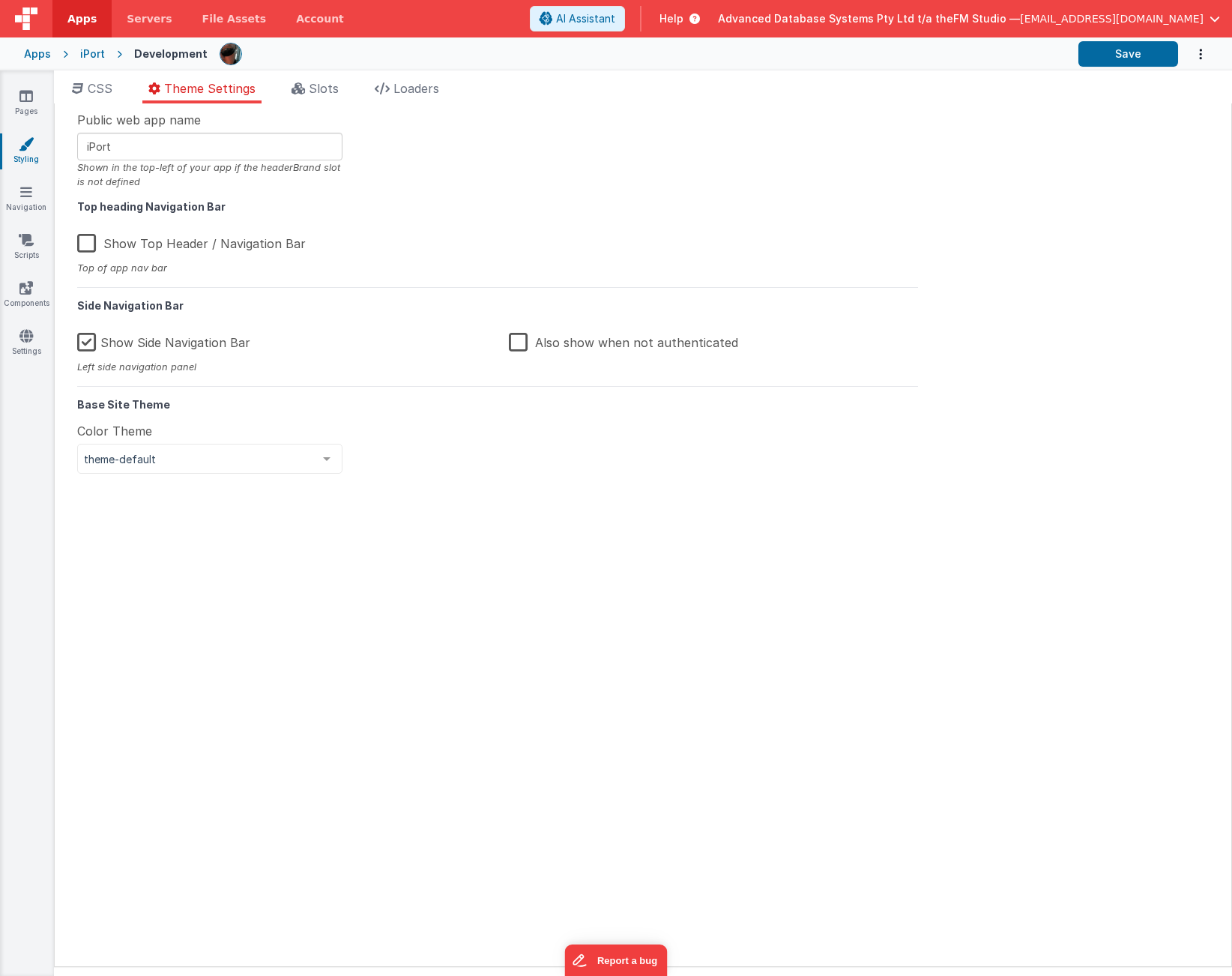
click at [21, 104] on link "Pages" at bounding box center [26, 103] width 54 height 30
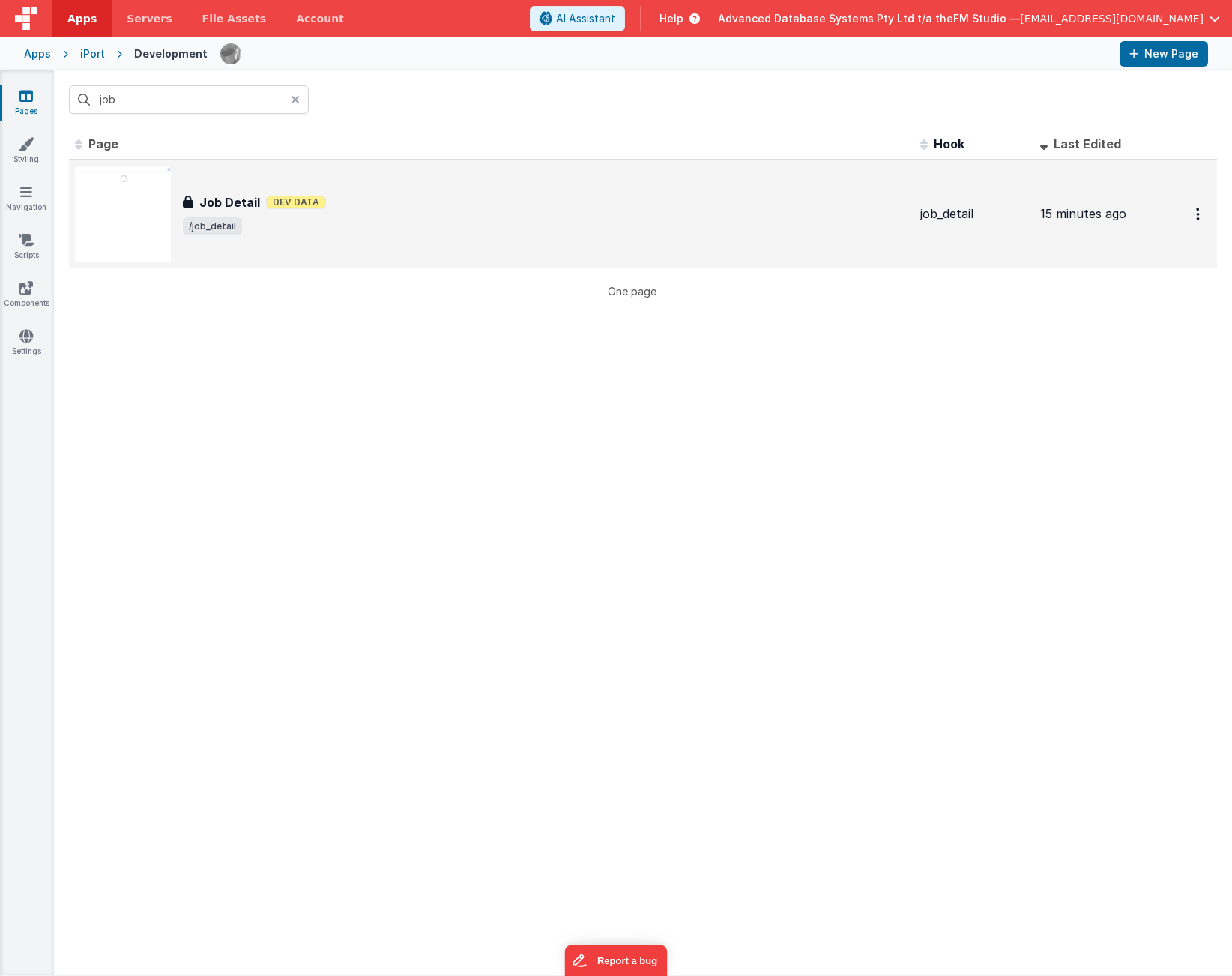
click at [131, 220] on img at bounding box center [123, 215] width 96 height 96
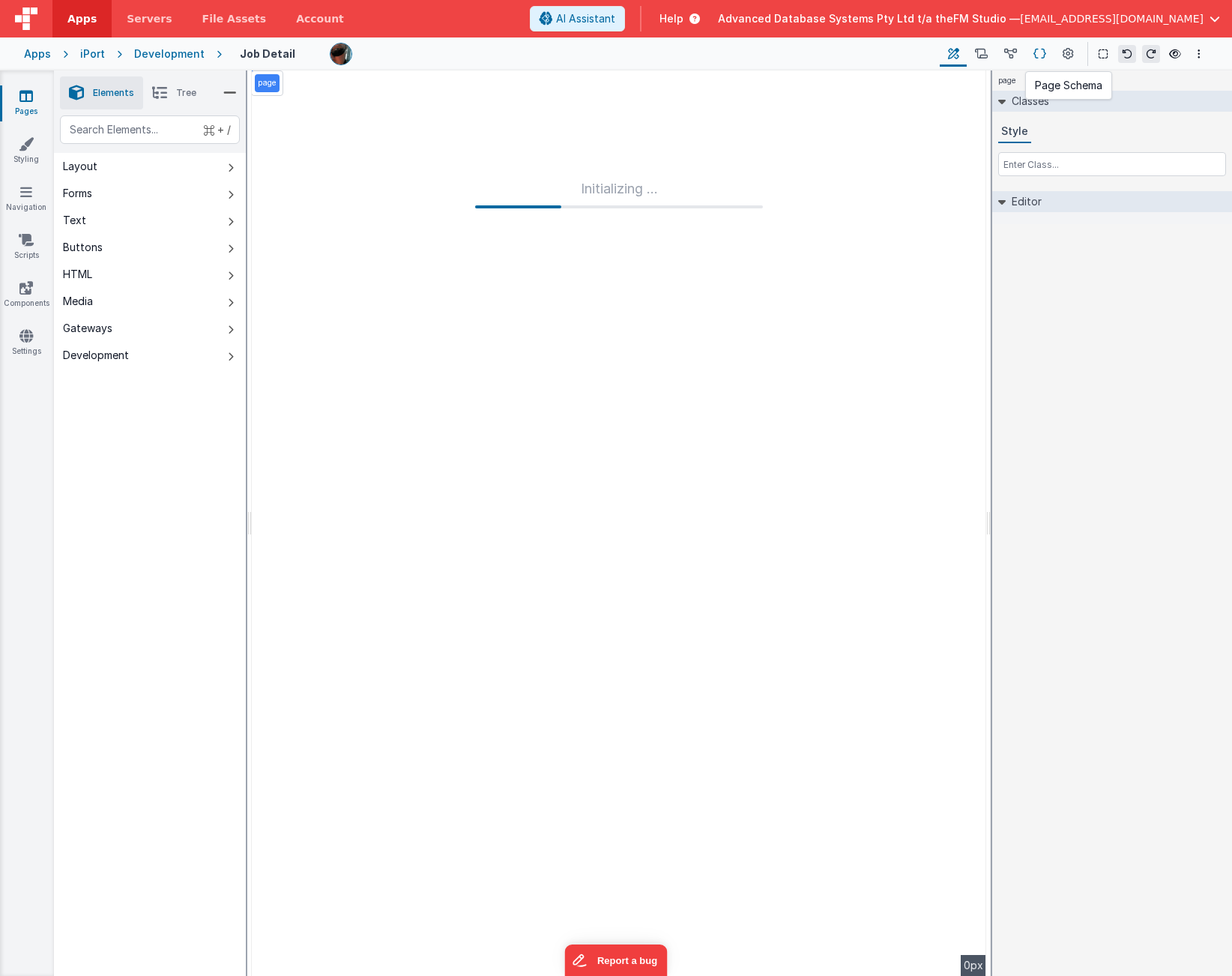
click at [1037, 53] on icon at bounding box center [1040, 54] width 13 height 15
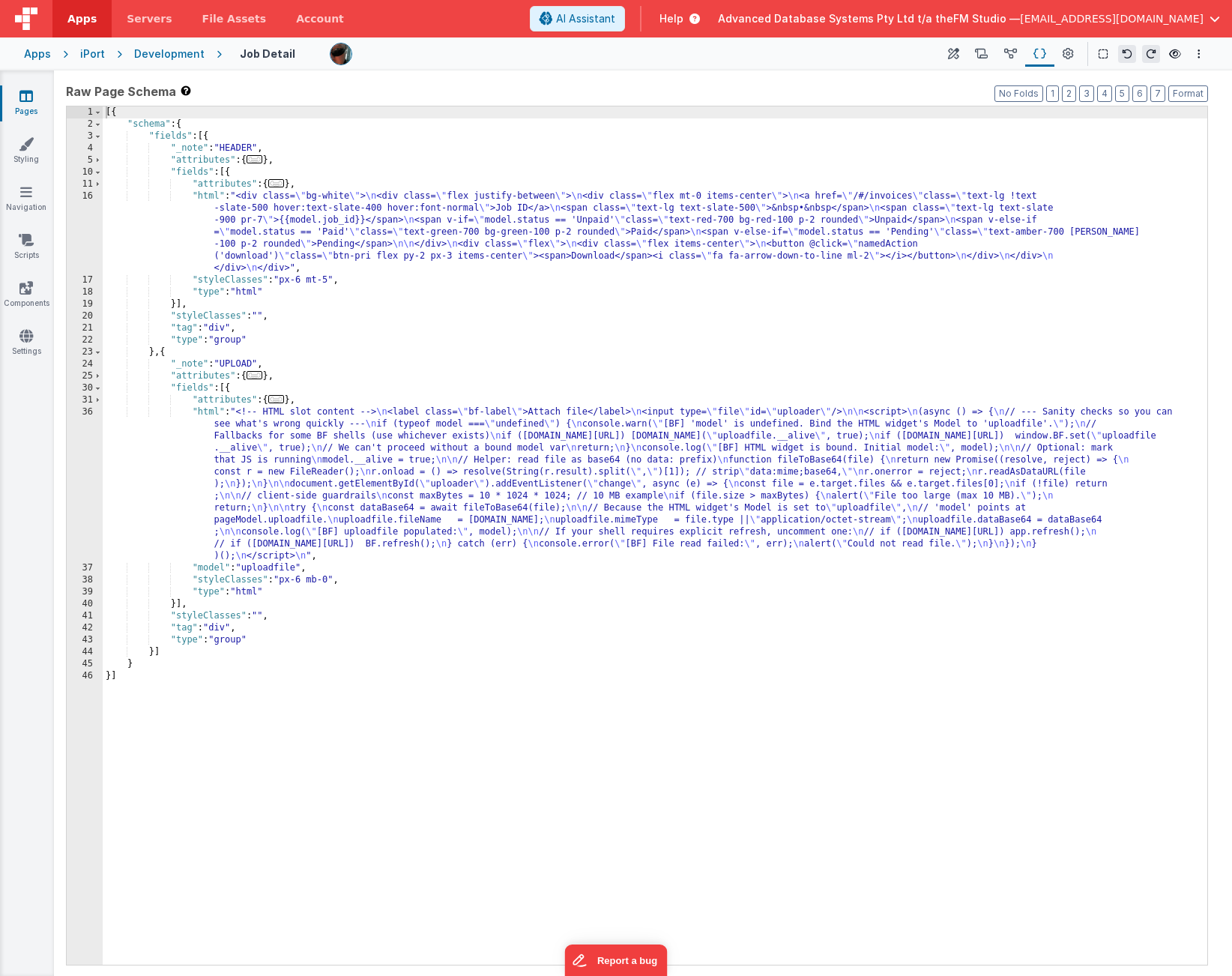
click at [407, 481] on div "[{ "schema" : { "fields" : [{ "_note" : "HEADER" , "attributes" : { ... } , "fi…" at bounding box center [655, 547] width 1105 height 883
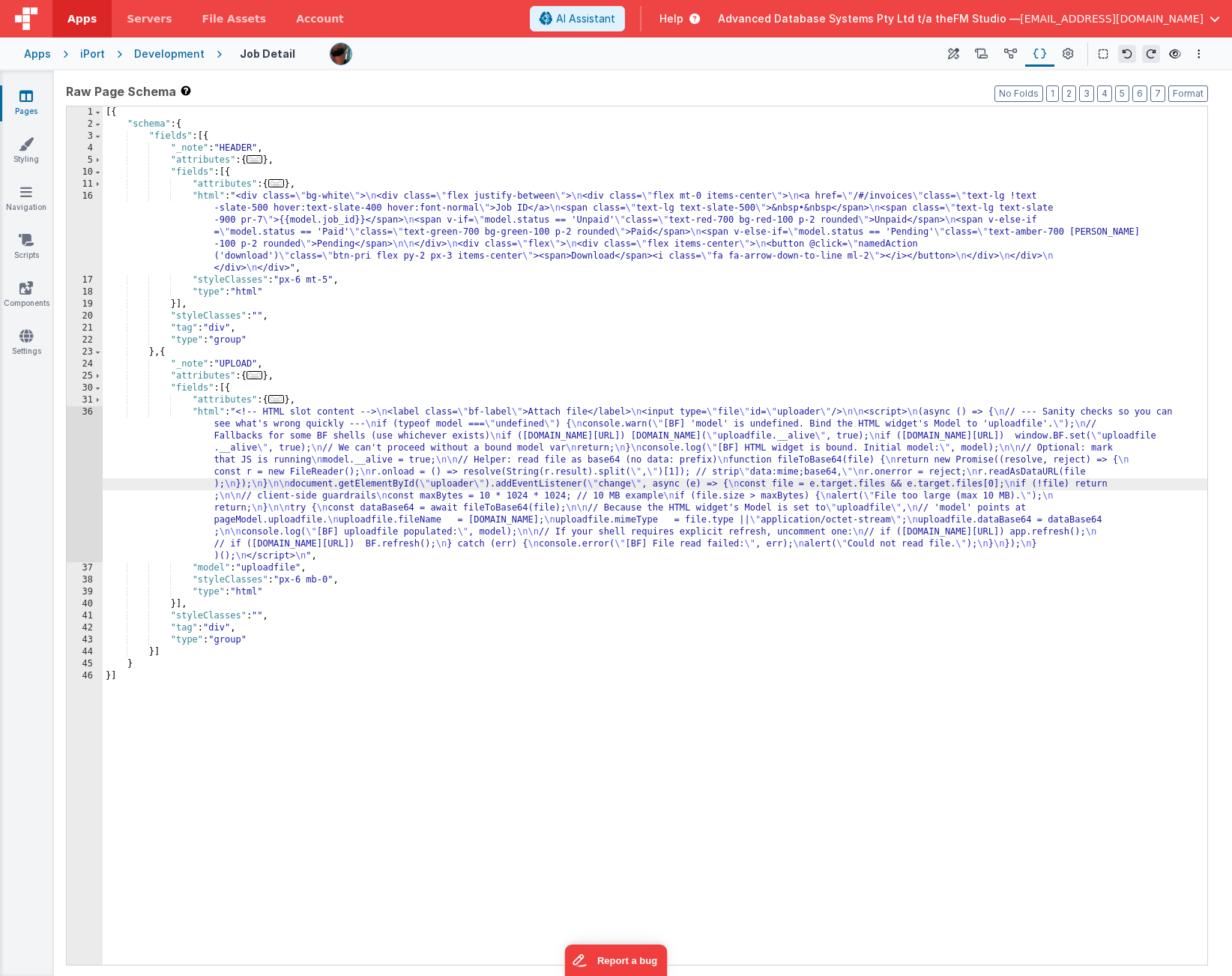
click at [88, 467] on div "36" at bounding box center [85, 484] width 36 height 156
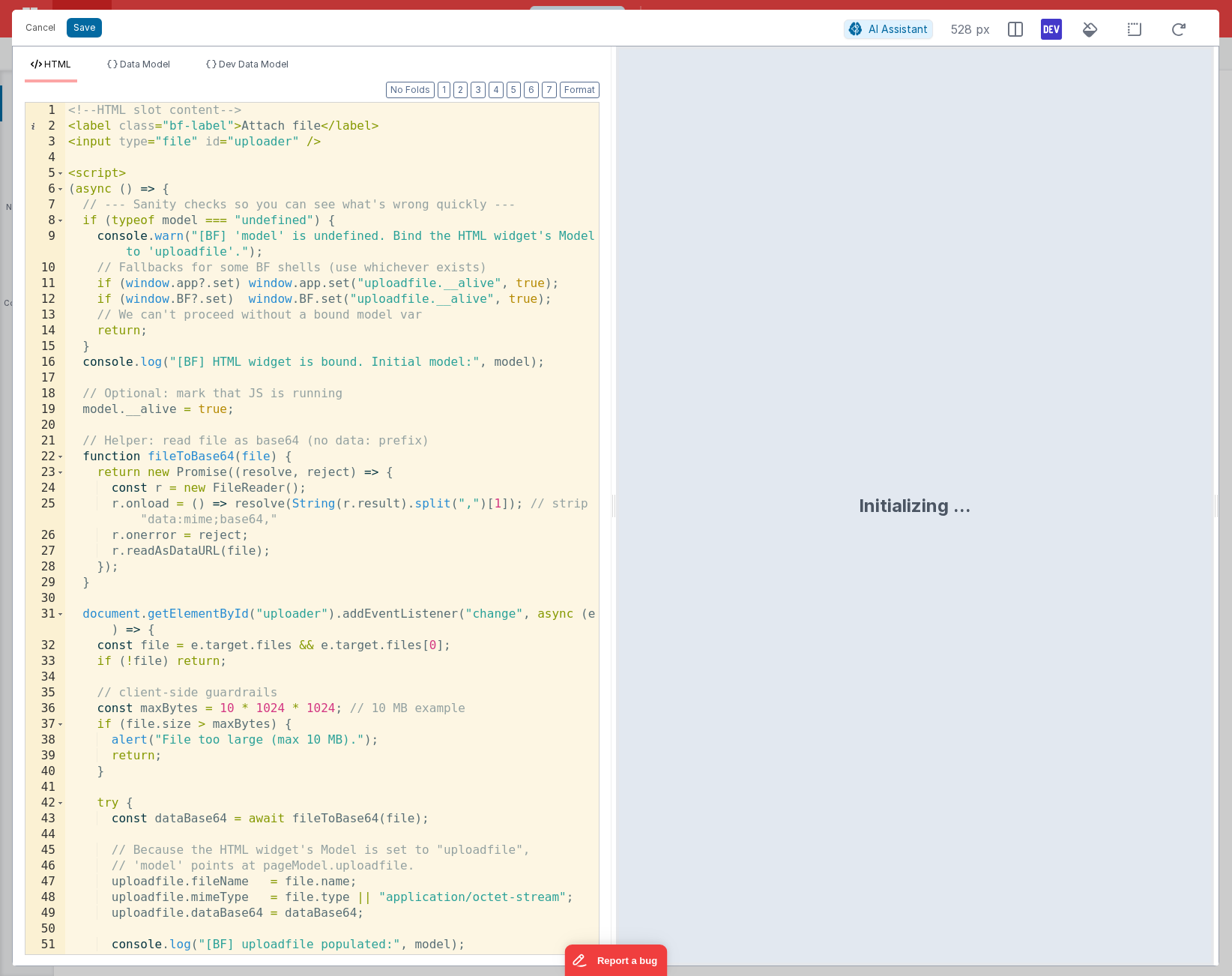
click at [234, 263] on div "<!-- HTML slot content --> < label class = "bf-label" > Attach file </ label > …" at bounding box center [332, 544] width 533 height 884
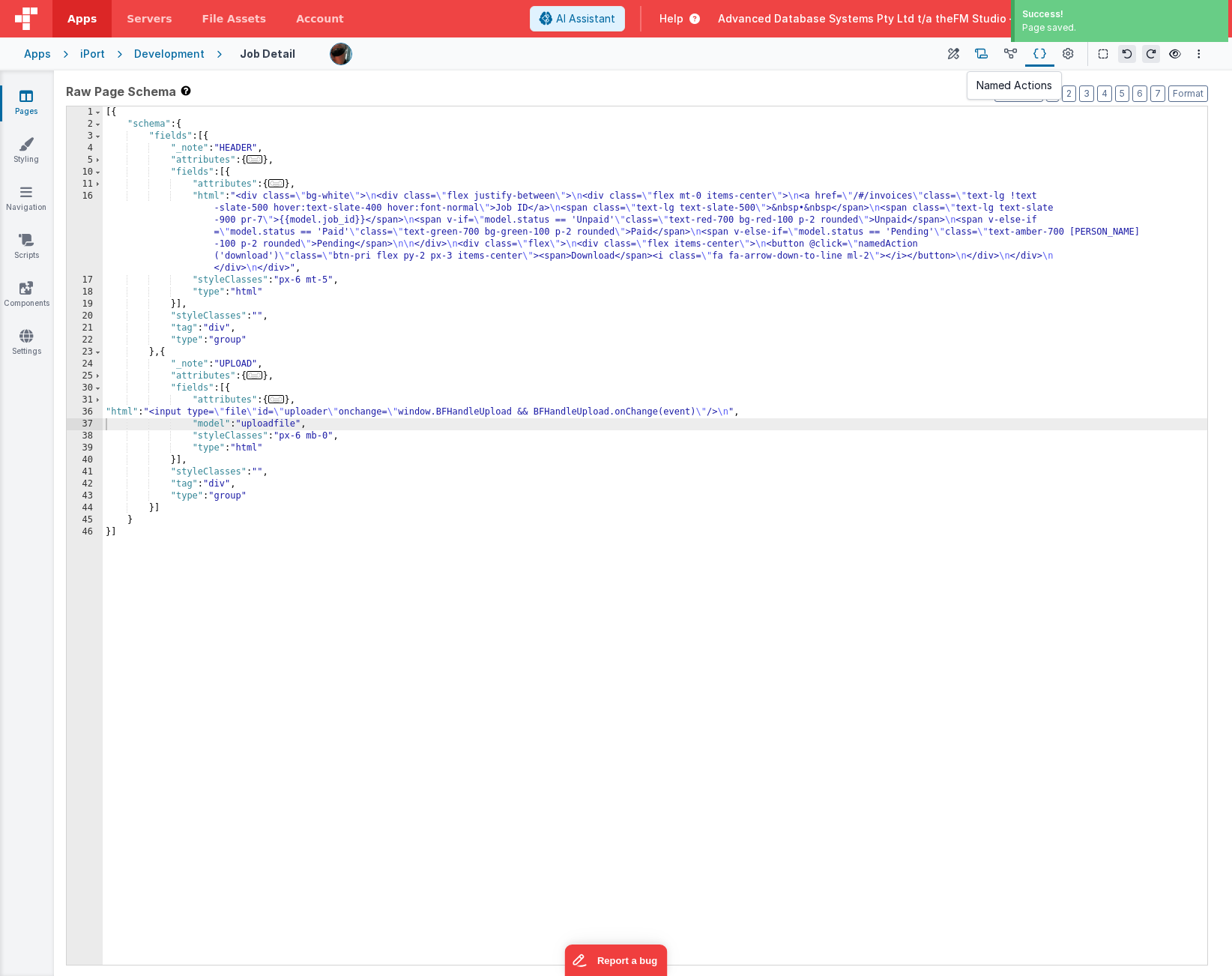
click at [983, 52] on icon at bounding box center [981, 54] width 13 height 15
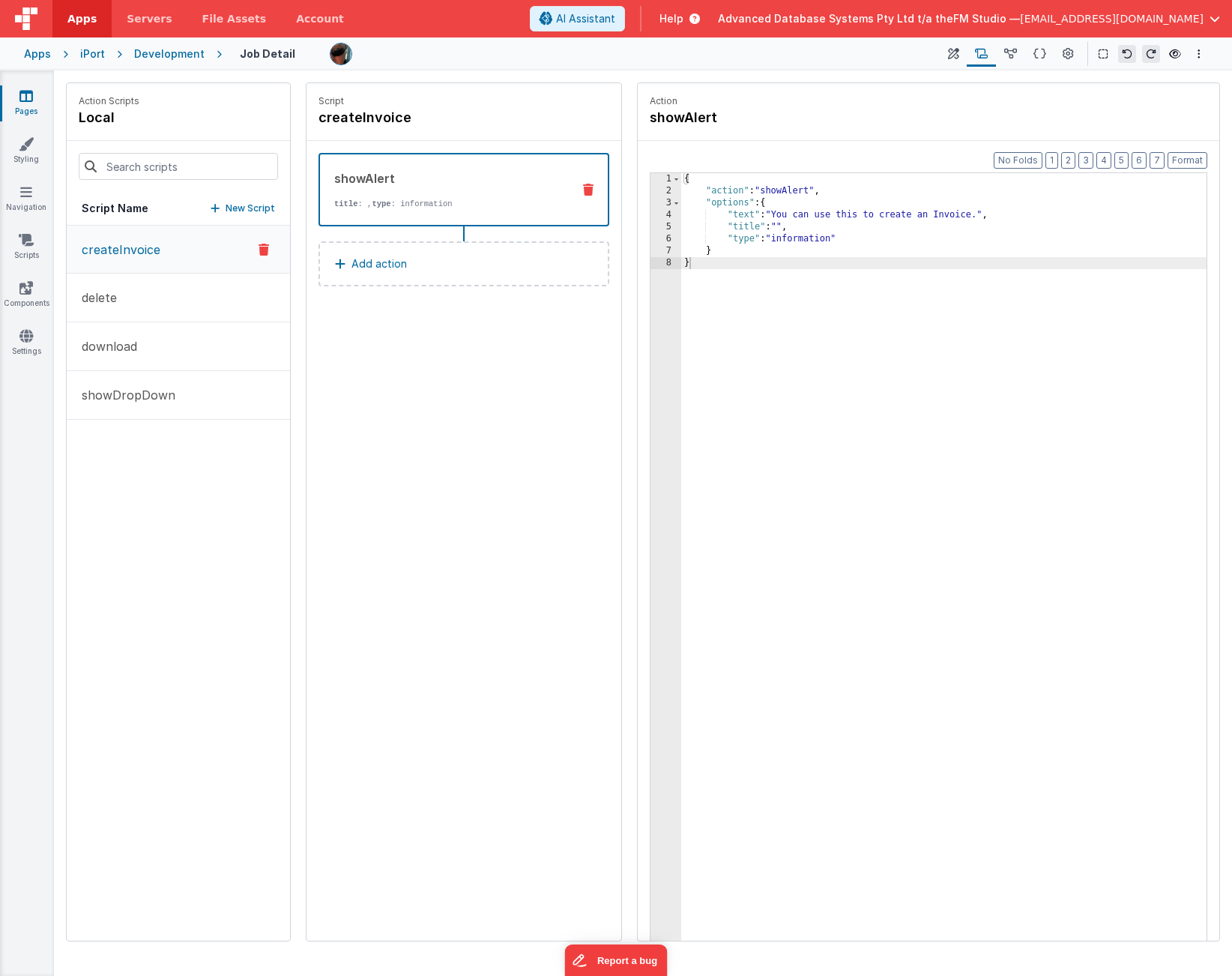
click at [220, 208] on icon at bounding box center [215, 209] width 9 height 10
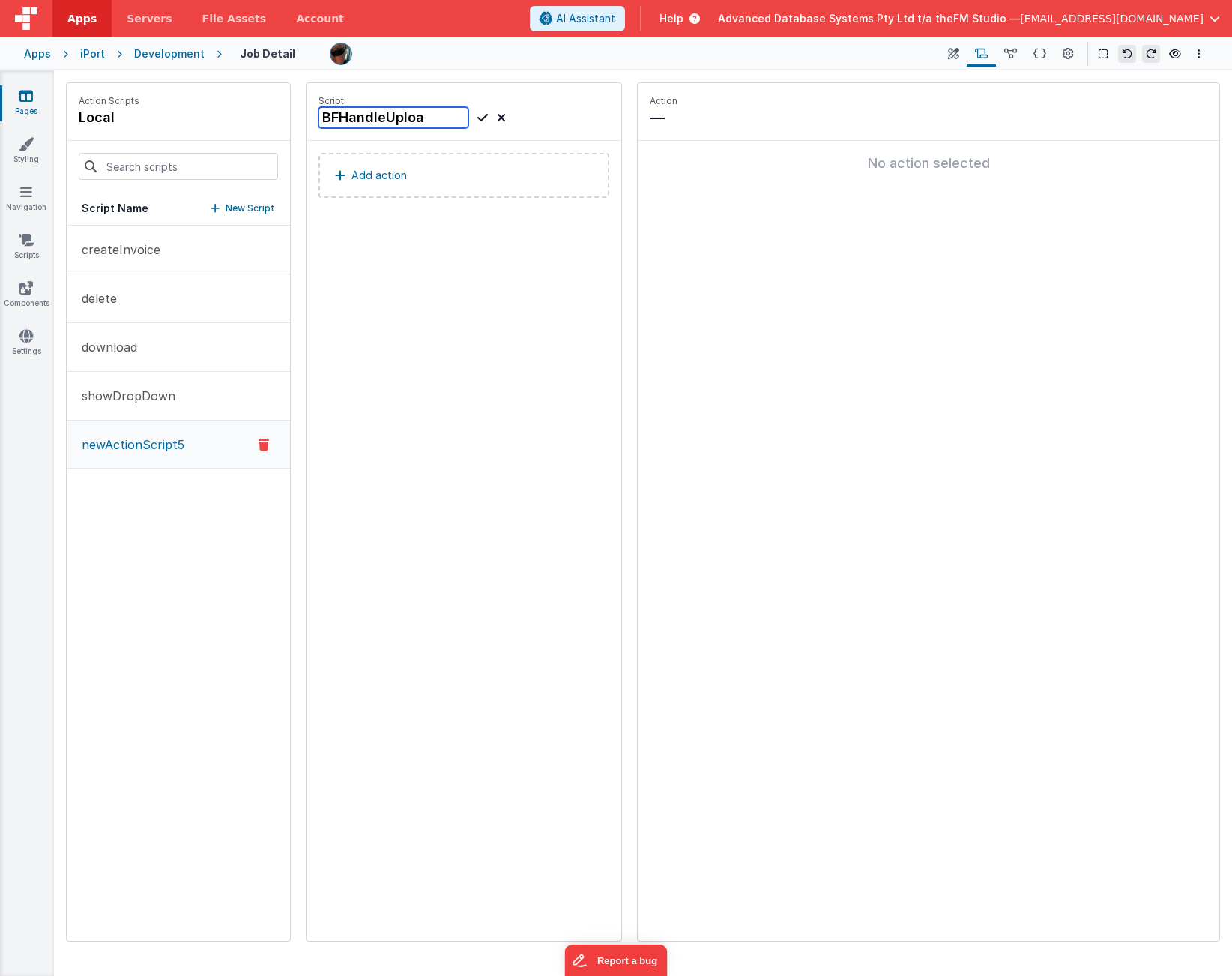
type input "BFHandleUpload"
click at [480, 115] on icon at bounding box center [482, 117] width 10 height 18
click at [376, 173] on p "Add action" at bounding box center [379, 175] width 56 height 18
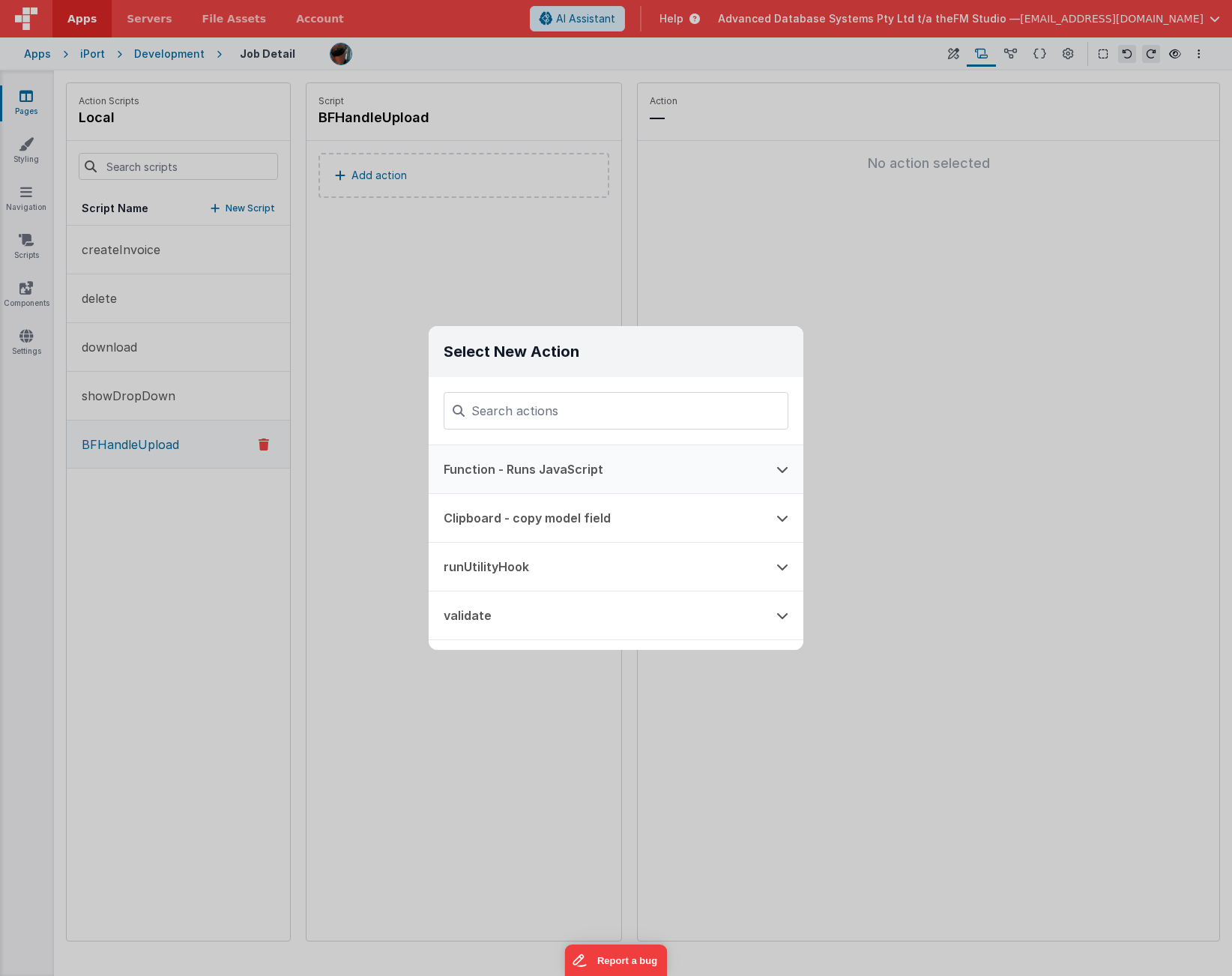
click at [781, 469] on icon at bounding box center [782, 470] width 12 height 12
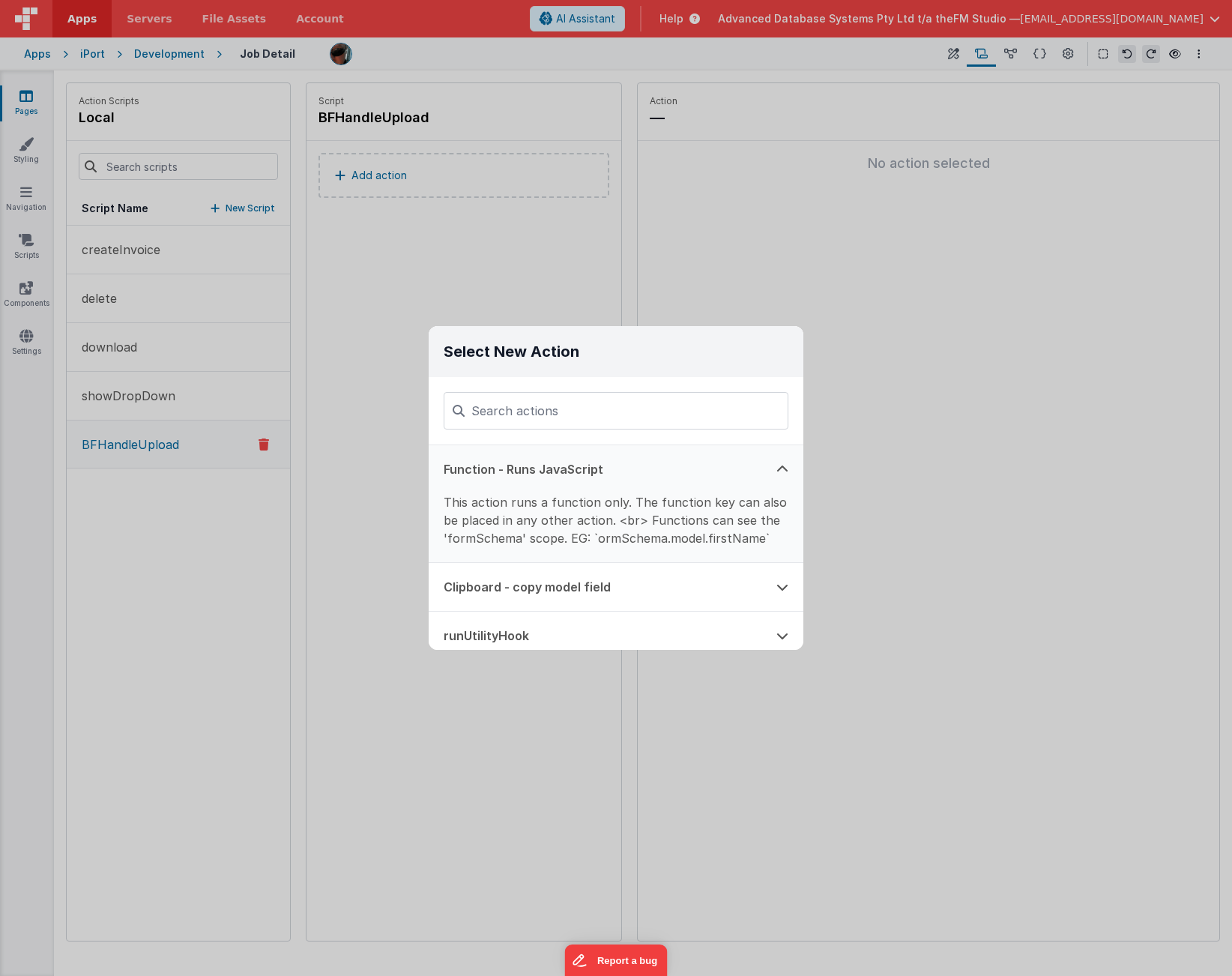
click at [486, 468] on button "Function - Runs JavaScript" at bounding box center [594, 470] width 333 height 48
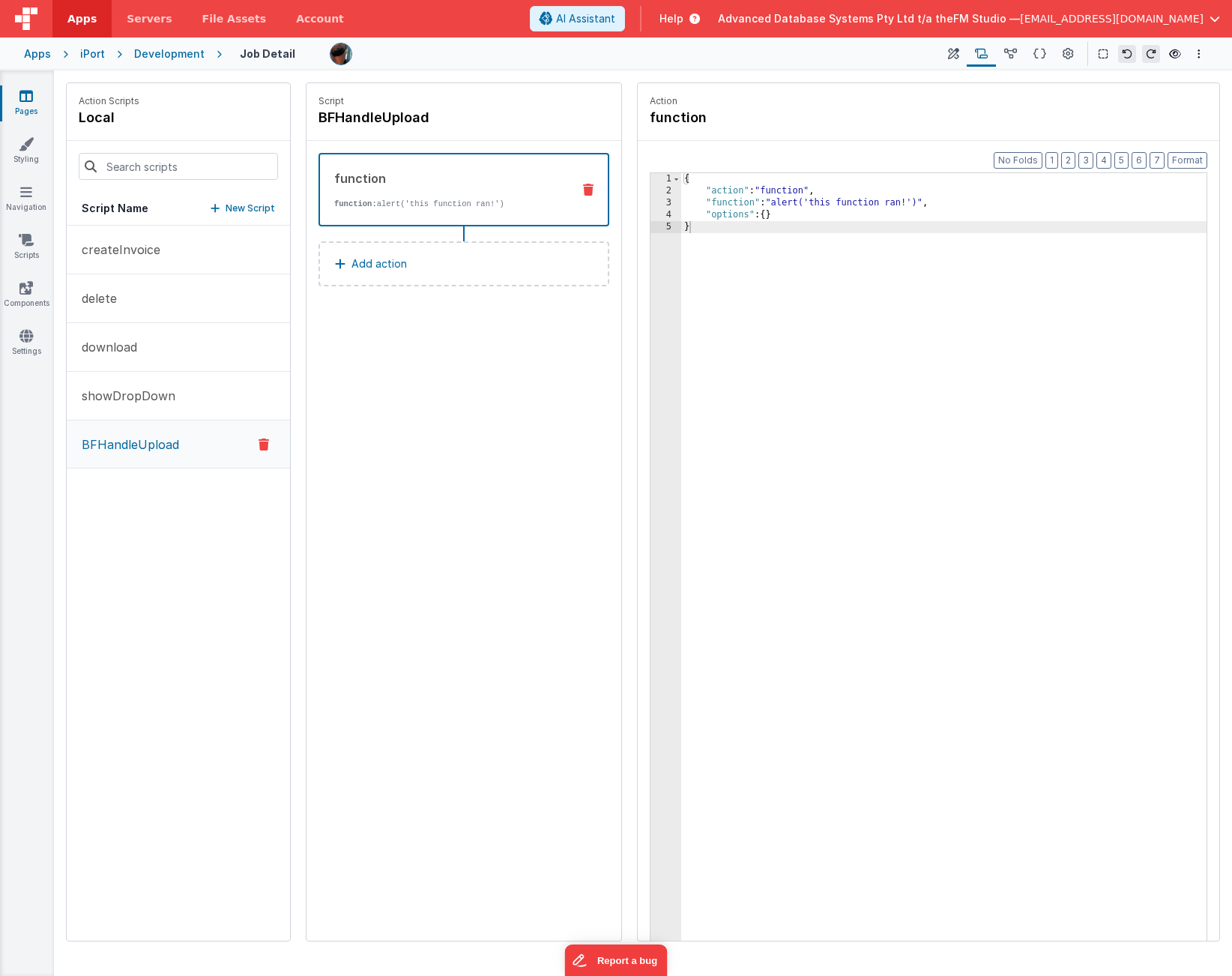
click at [740, 204] on div "{ "action" : "function" , "function" : "alert('this function ran!')" , "options…" at bounding box center [944, 593] width 526 height 838
click at [813, 200] on div "{ "action" : "function" , "function" : "alert('this function ran!')" , "options…" at bounding box center [944, 593] width 526 height 838
click at [657, 204] on div "3" at bounding box center [666, 204] width 31 height 12
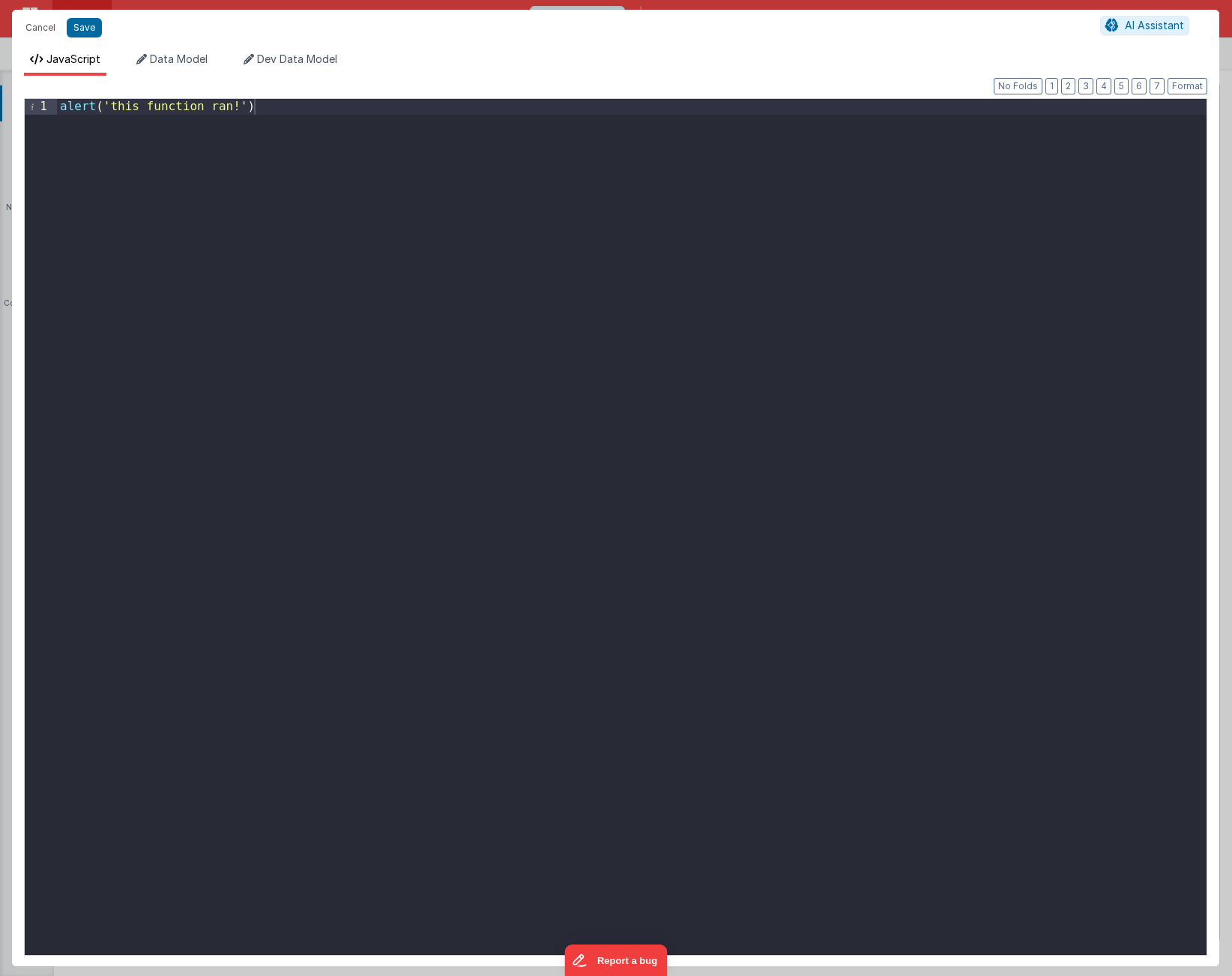
click at [511, 210] on div "alert ( 'this function ran!' )" at bounding box center [632, 543] width 1150 height 888
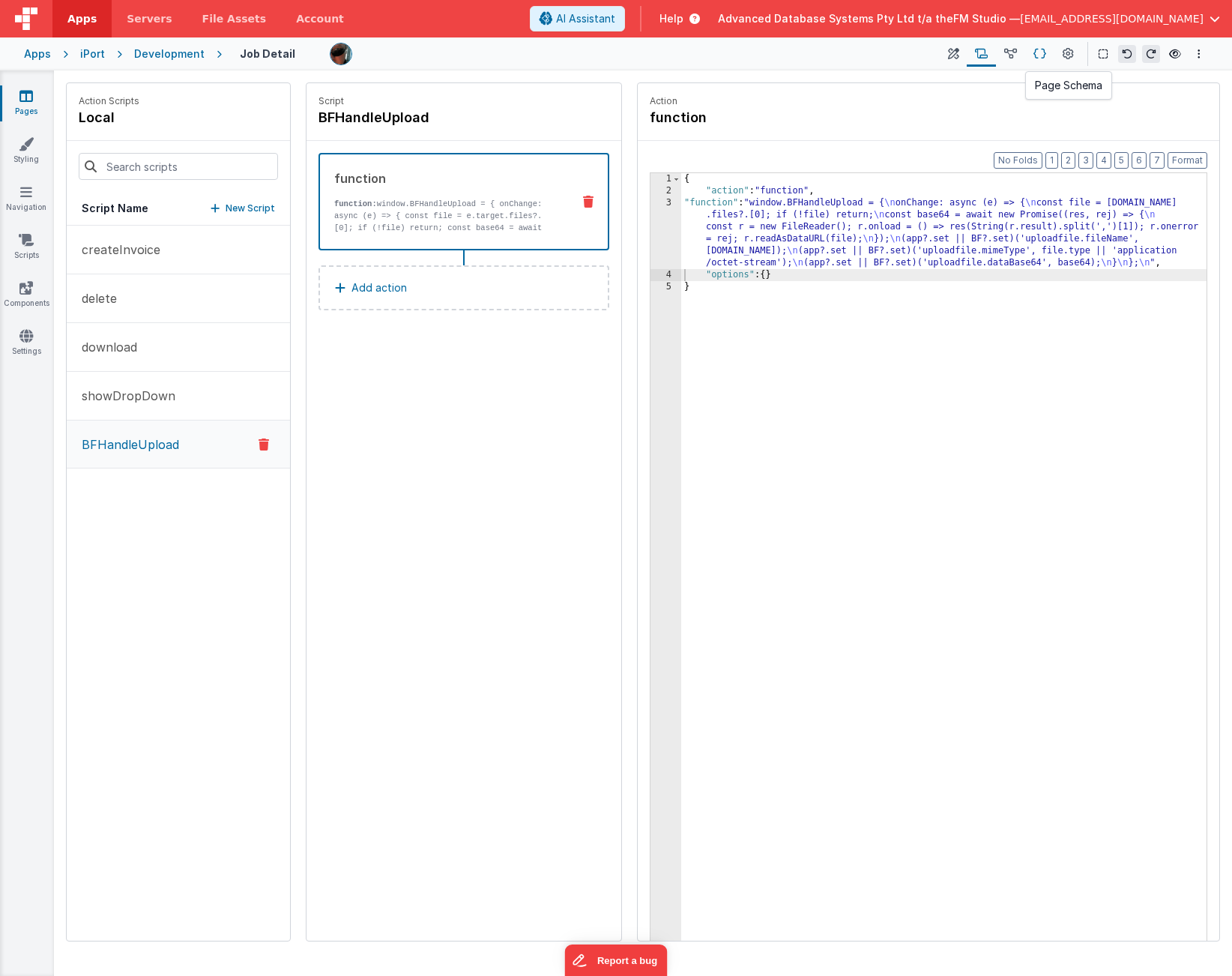
click at [1040, 53] on icon at bounding box center [1040, 54] width 13 height 15
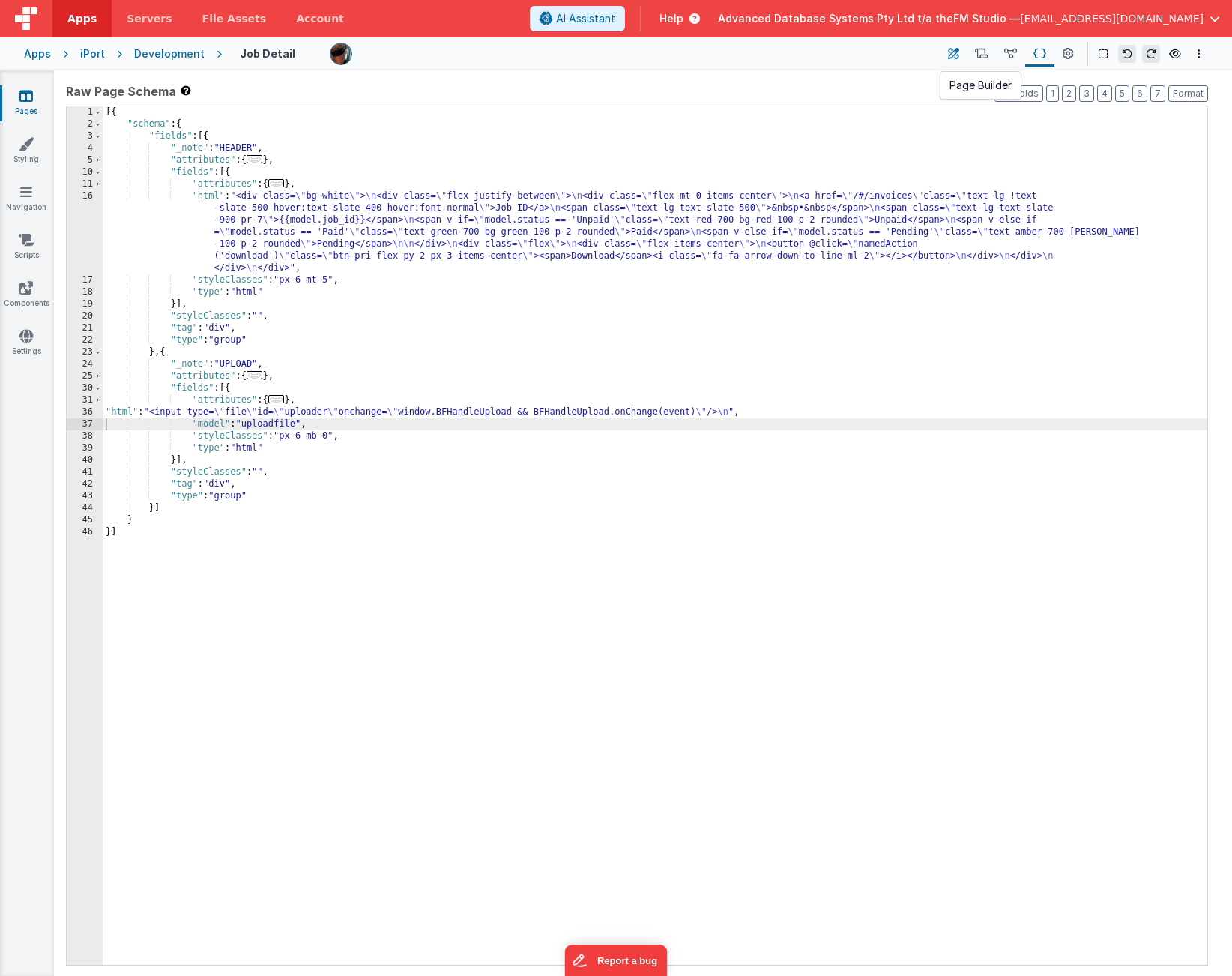
click at [952, 52] on icon at bounding box center [953, 54] width 11 height 15
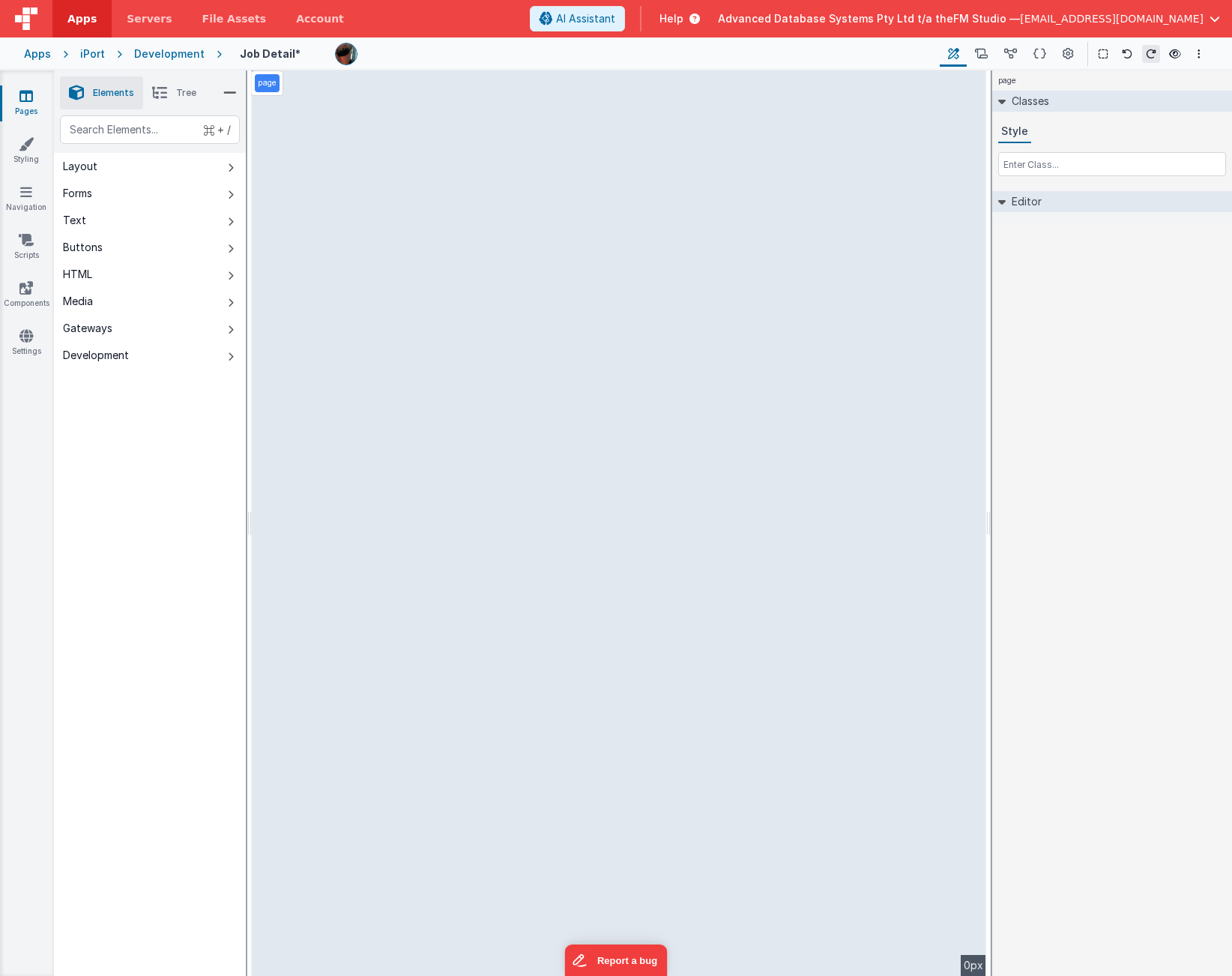
click at [227, 247] on icon at bounding box center [230, 249] width 6 height 12
click at [227, 247] on button "Buttons" at bounding box center [150, 248] width 192 height 27
click at [228, 247] on icon at bounding box center [230, 249] width 6 height 12
click at [105, 248] on button "Buttons" at bounding box center [150, 248] width 192 height 27
click at [77, 276] on div "HTML" at bounding box center [78, 275] width 29 height 15
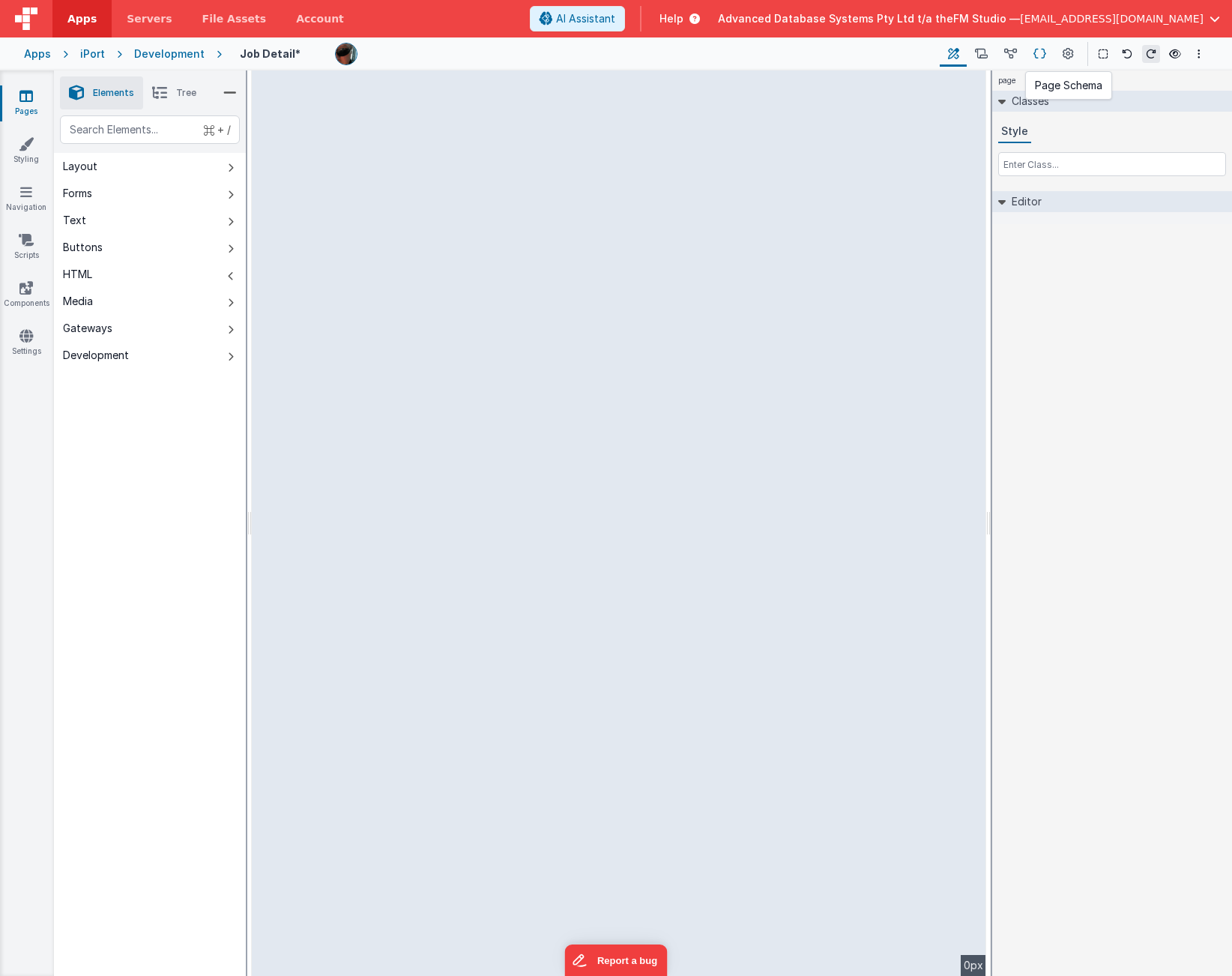
click at [1042, 52] on icon at bounding box center [1040, 54] width 13 height 15
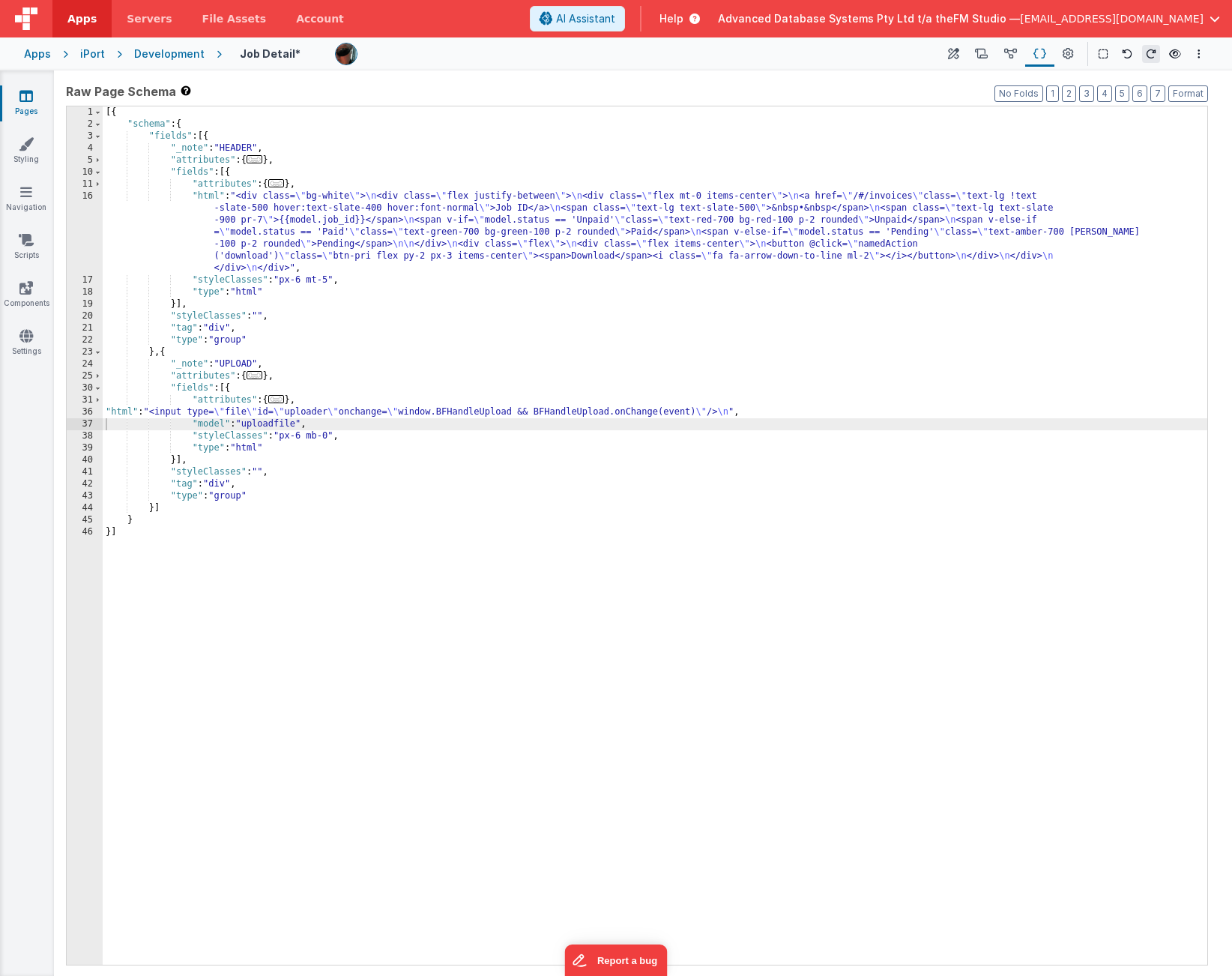
click at [618, 237] on div "[{ "schema" : { "fields" : [{ "_note" : "HEADER" , "attributes" : { ... } , "fi…" at bounding box center [655, 547] width 1105 height 883
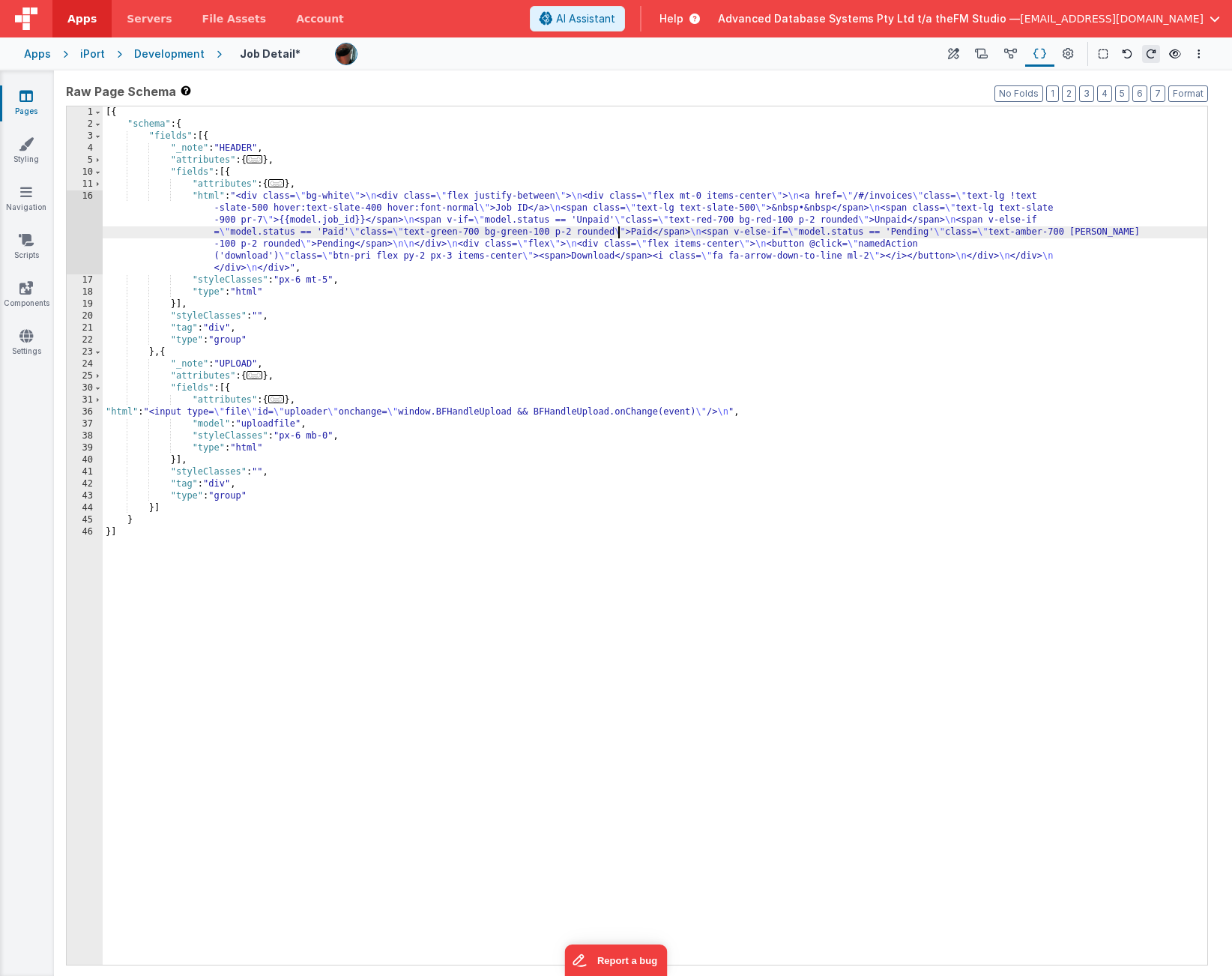
click at [81, 225] on div "16" at bounding box center [85, 233] width 36 height 84
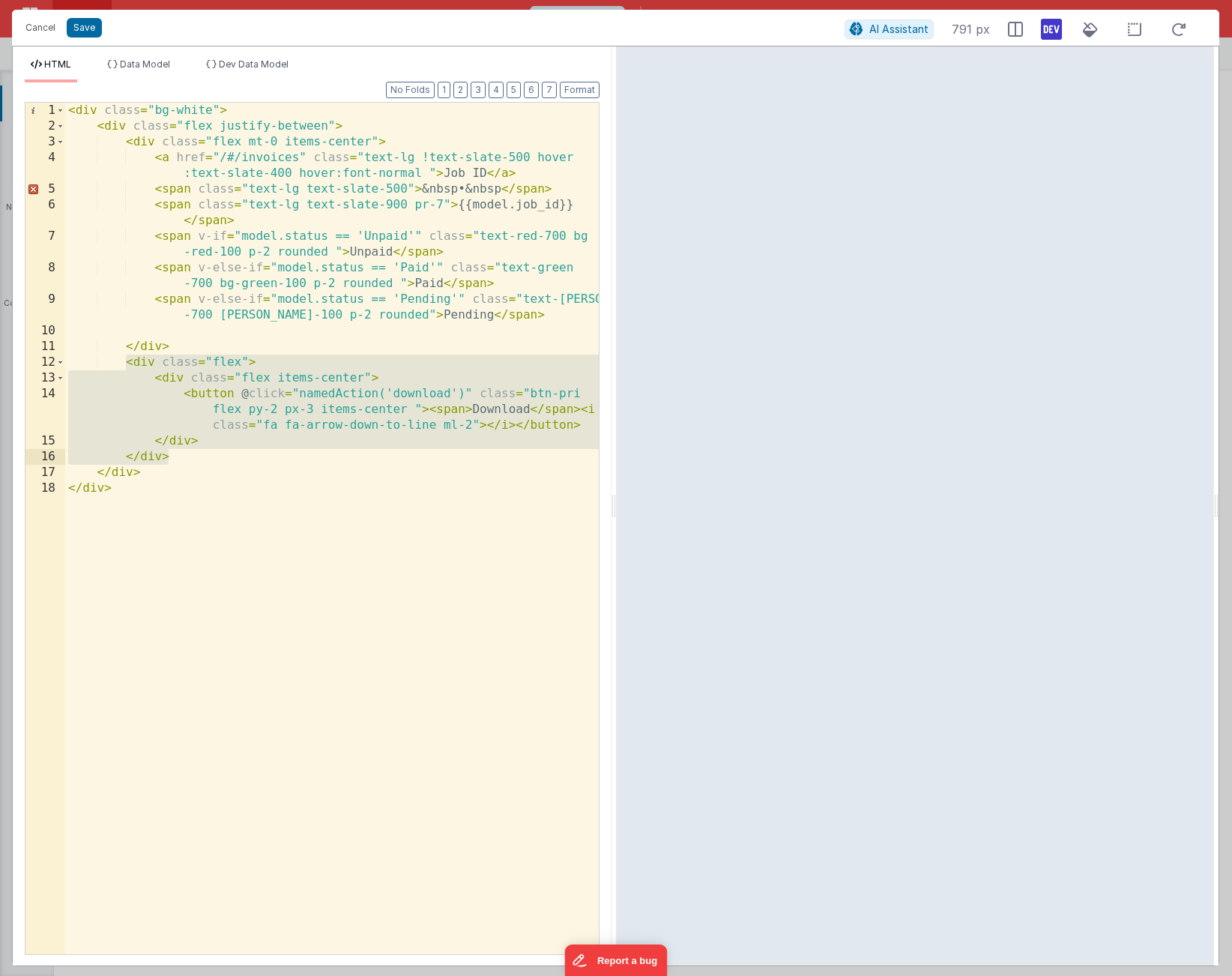
drag, startPoint x: 123, startPoint y: 363, endPoint x: 201, endPoint y: 456, distance: 121.4
click at [201, 456] on div "< div class = "bg-white" > < div class = "flex justify-between" > < div class =…" at bounding box center [332, 544] width 533 height 884
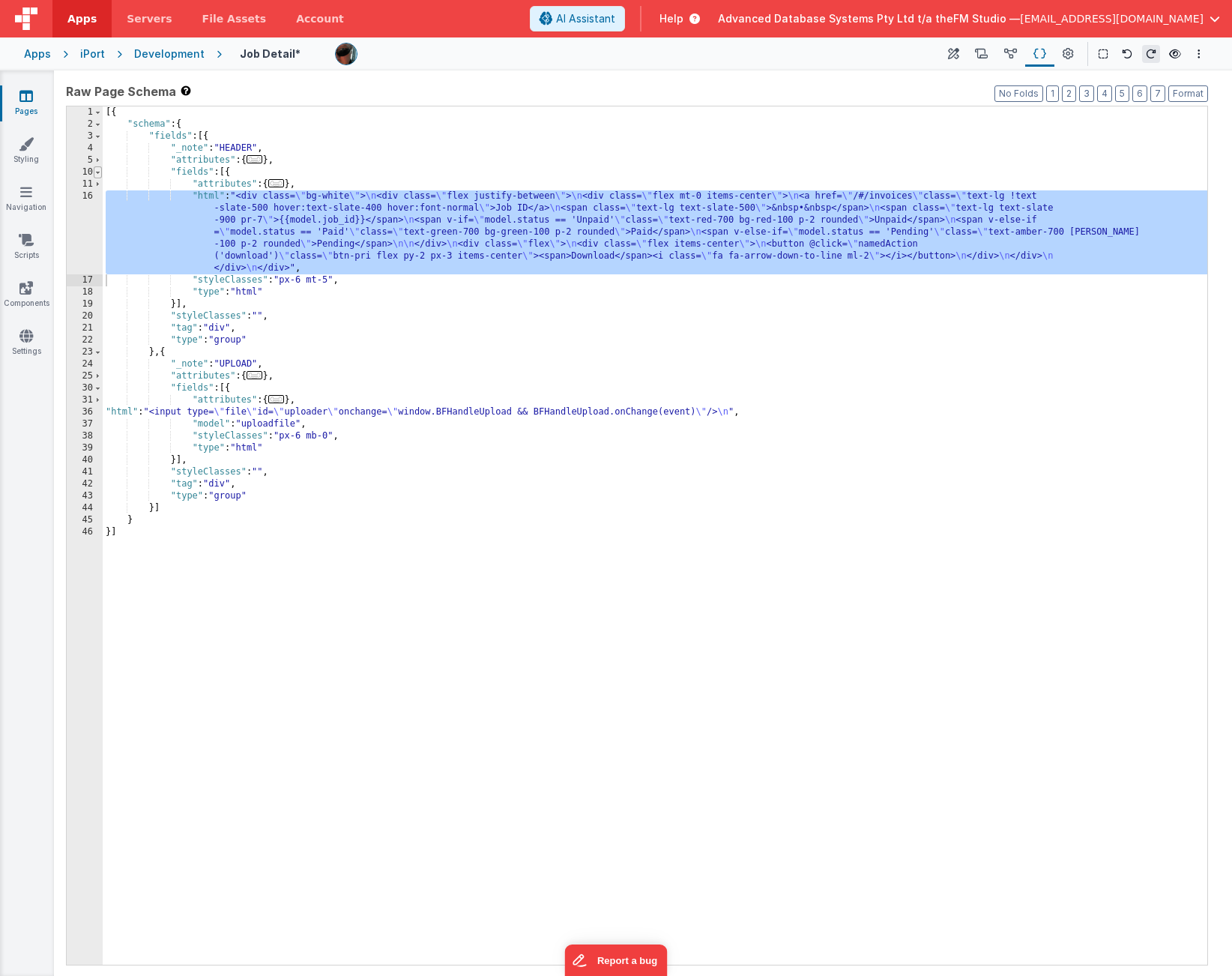
click at [98, 172] on span at bounding box center [98, 173] width 9 height 12
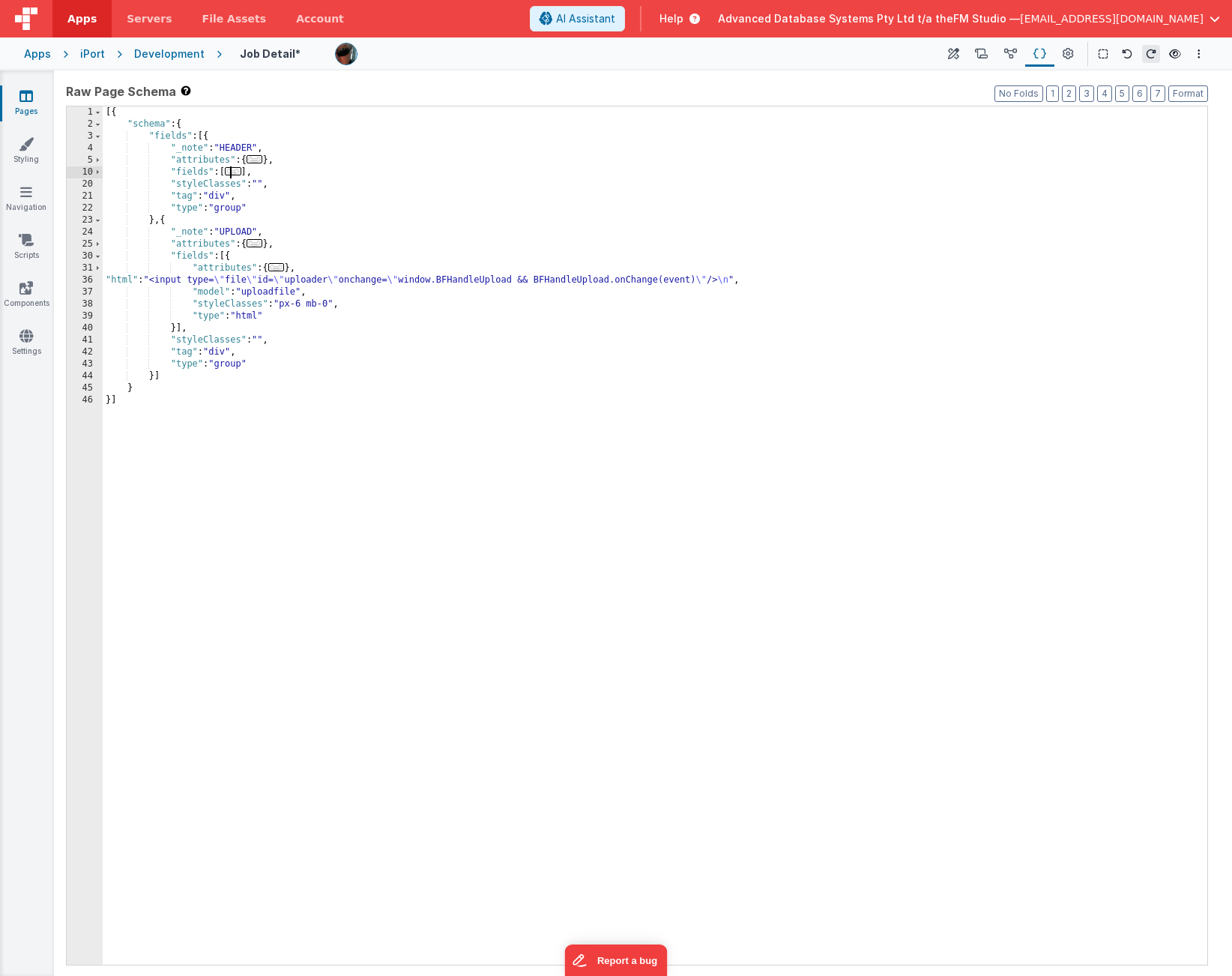
click at [178, 331] on div "[{ "schema" : { "fields" : [{ "_note" : "HEADER" , "attributes" : { ... } , "fi…" at bounding box center [655, 547] width 1105 height 883
click at [189, 328] on div "[{ "schema" : { "fields" : [{ "_note" : "HEADER" , "attributes" : { ... } , "fi…" at bounding box center [655, 547] width 1105 height 883
click at [410, 324] on div "[{ "schema" : { "fields" : [{ "_note" : "HEADER" , "attributes" : { ... } , "fi…" at bounding box center [655, 547] width 1105 height 883
click at [1180, 92] on button "Format" at bounding box center [1188, 93] width 39 height 16
click at [339, 326] on div "[{ "schema" : { "fields" : [{ "_note" : "HEADER" , "attributes" : { ... } , "fi…" at bounding box center [655, 547] width 1105 height 883
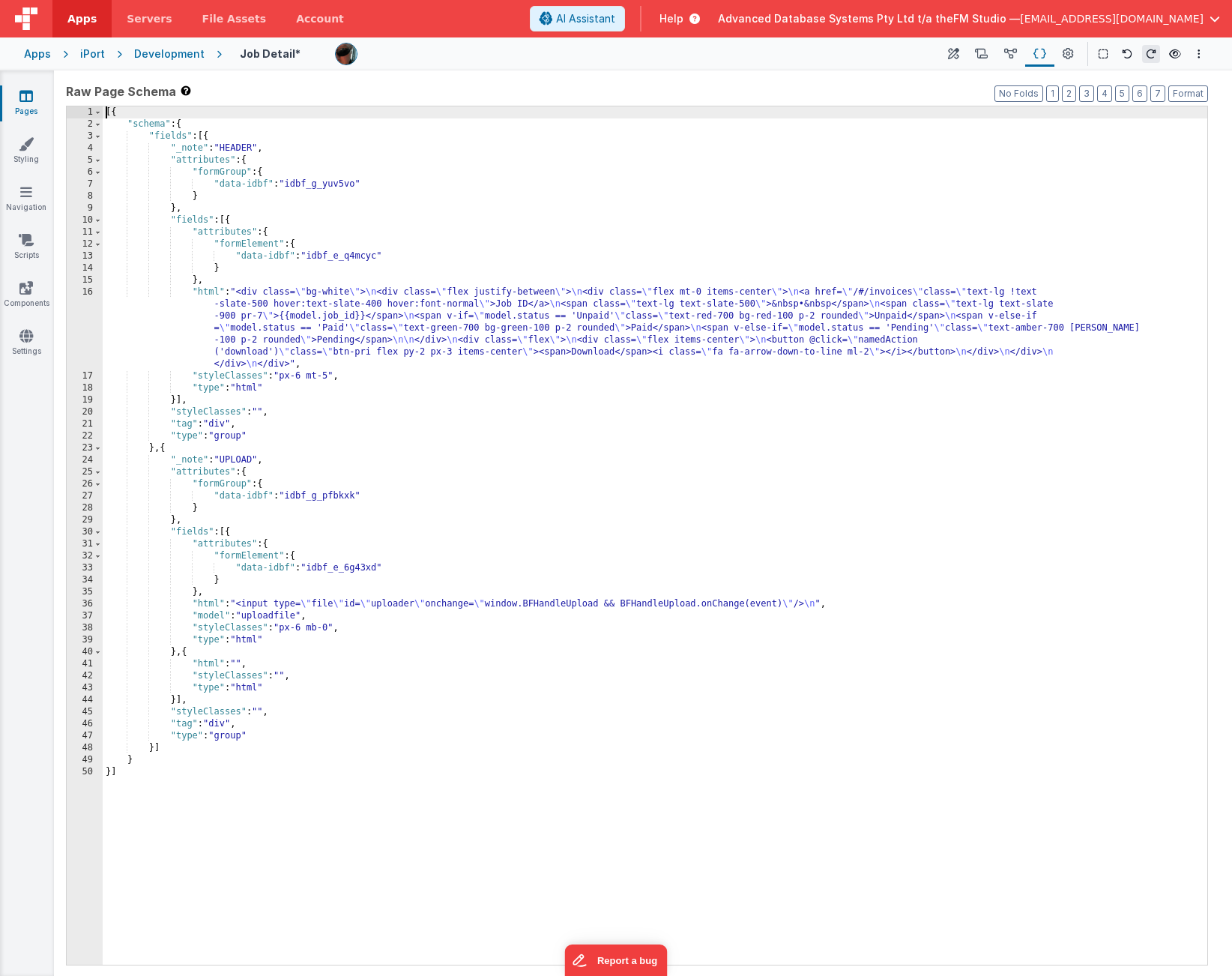
click at [227, 674] on div "[{ "schema" : { "fields" : [{ "_note" : "HEADER" , "attributes" : { "formGroup"…" at bounding box center [655, 547] width 1105 height 883
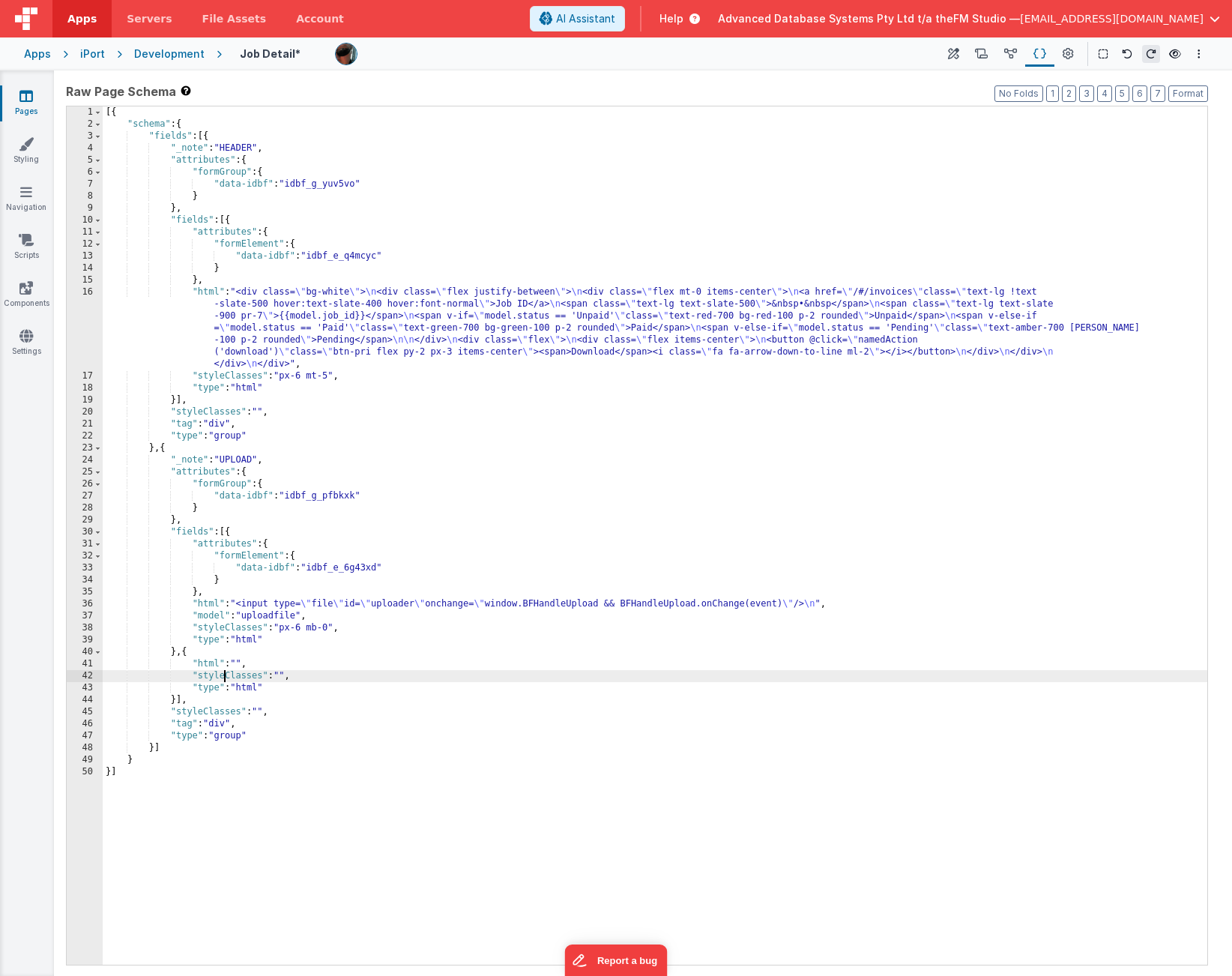
click at [299, 616] on div "[{ "schema" : { "fields" : [{ "_note" : "HEADER" , "attributes" : { "formGroup"…" at bounding box center [655, 547] width 1105 height 883
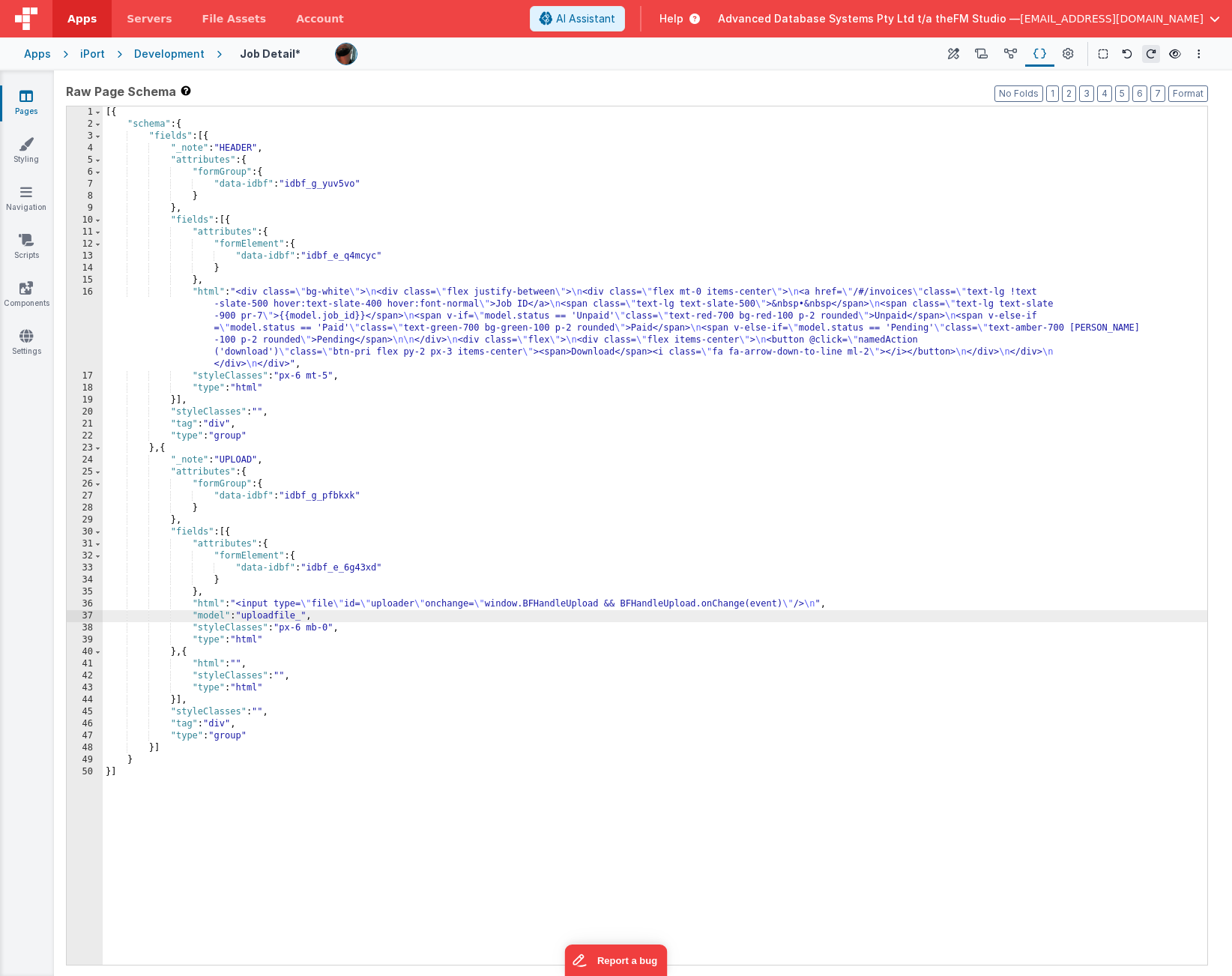
click at [209, 665] on div "[{ "schema" : { "fields" : [{ "_note" : "HEADER" , "attributes" : { "formGroup"…" at bounding box center [655, 547] width 1105 height 883
click at [74, 665] on div "41" at bounding box center [85, 665] width 36 height 12
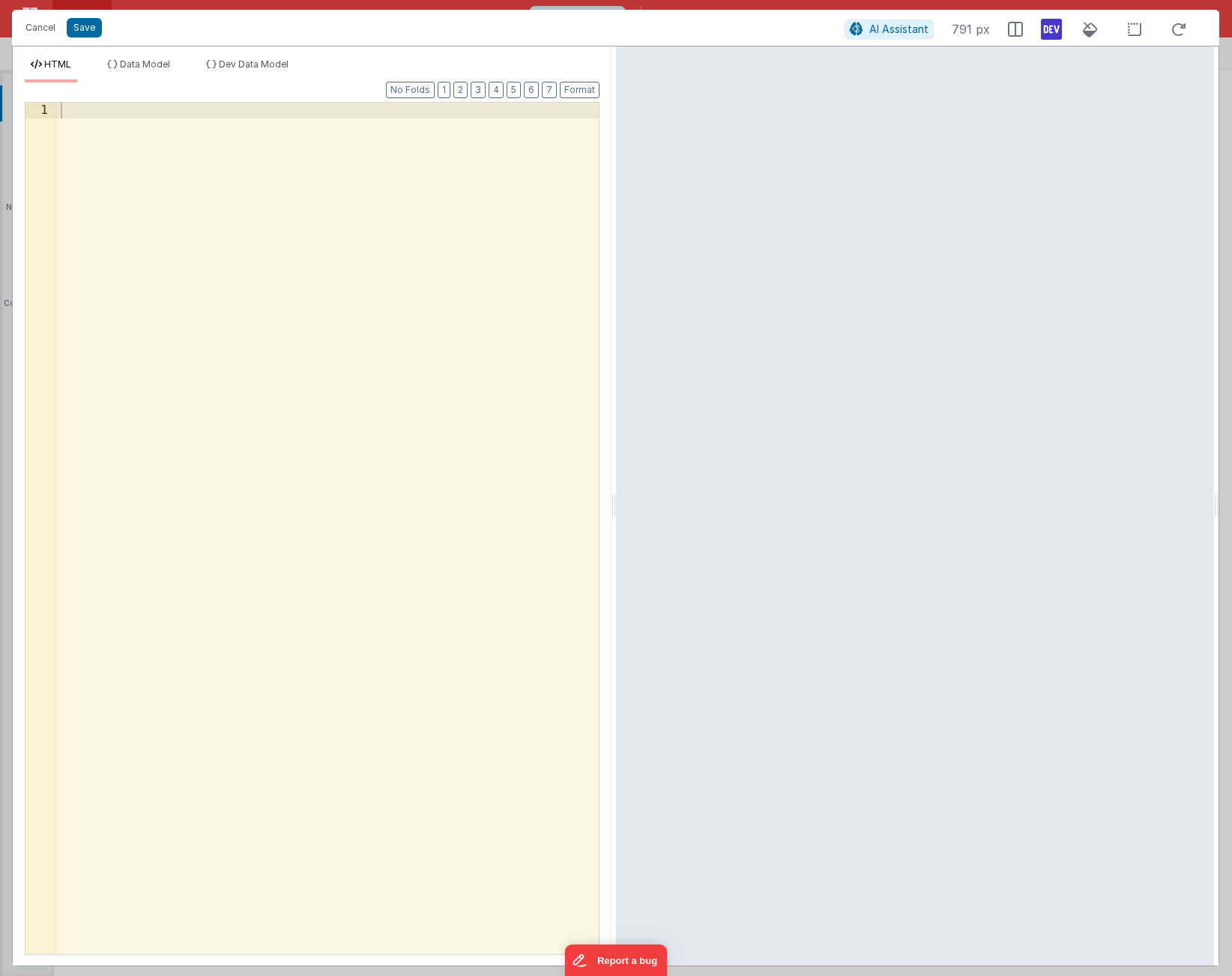
click at [175, 323] on div at bounding box center [328, 544] width 541 height 884
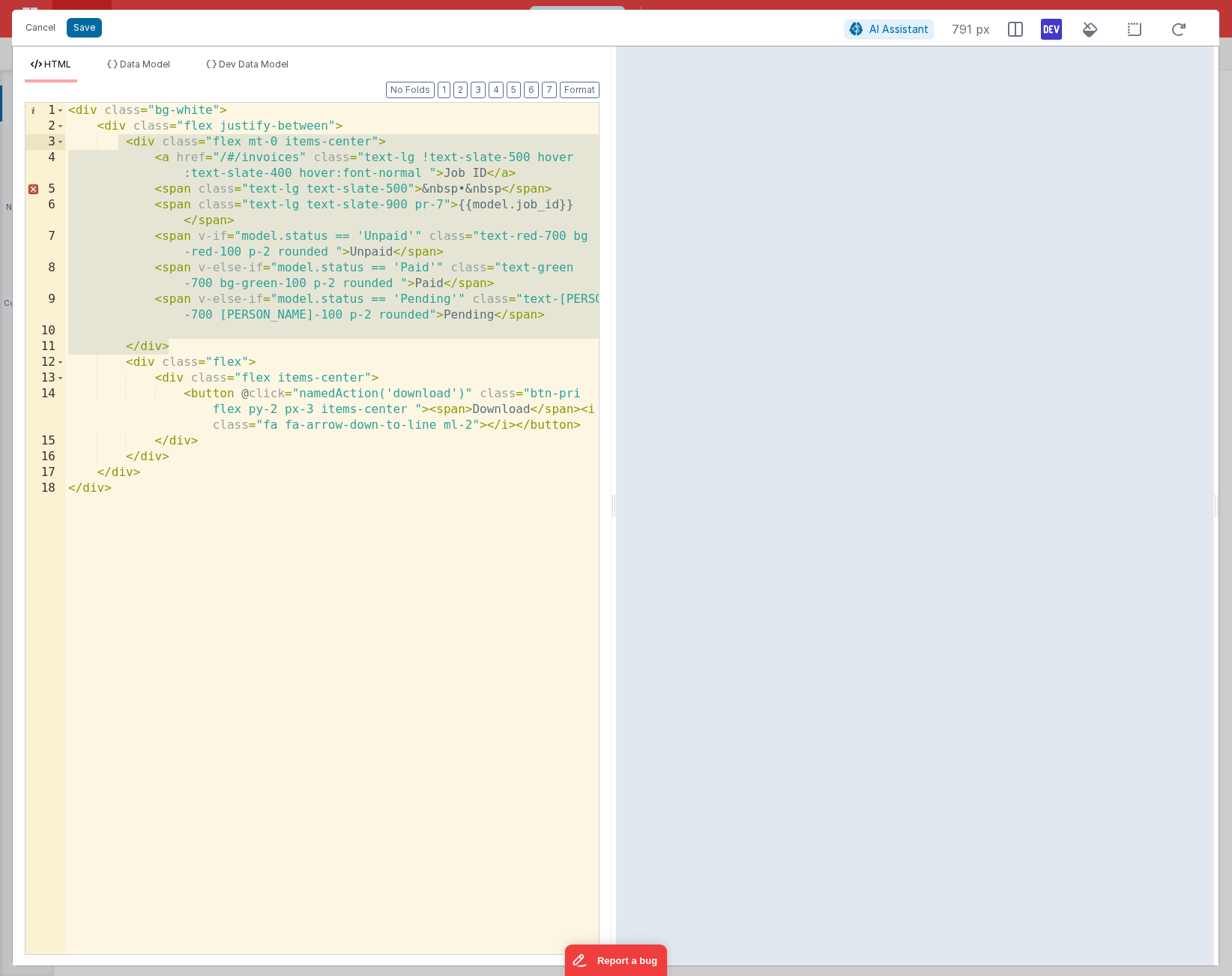
drag, startPoint x: 178, startPoint y: 346, endPoint x: 116, endPoint y: 145, distance: 210.3
click at [116, 145] on div "< div class = "bg-white" > < div class = "flex justify-between" > < div class =…" at bounding box center [332, 544] width 533 height 884
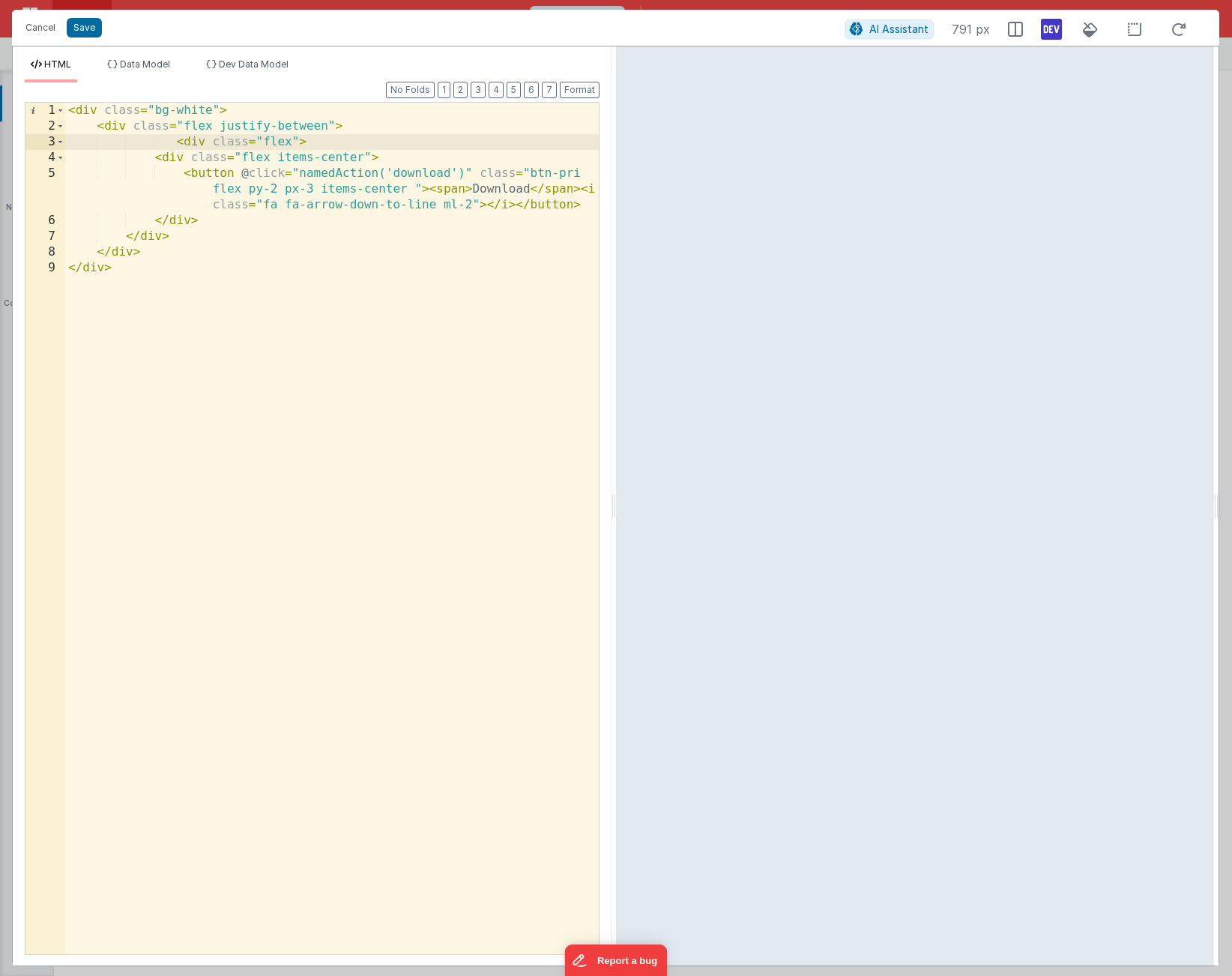
click at [323, 158] on div "< div class = "bg-white" > < div class = "flex justify-between" > < div class =…" at bounding box center [332, 544] width 533 height 884
click at [365, 190] on div "< div class = "bg-white" > < div class = "flex justify-between" > < div class =…" at bounding box center [332, 544] width 533 height 884
click at [240, 133] on div "< div class = "bg-white" > < div class = "flex justify-between" > < div class =…" at bounding box center [332, 544] width 533 height 884
click at [235, 125] on div "< div class = "bg-white" > < div class = "flex justify-between" > < div class =…" at bounding box center [332, 544] width 533 height 884
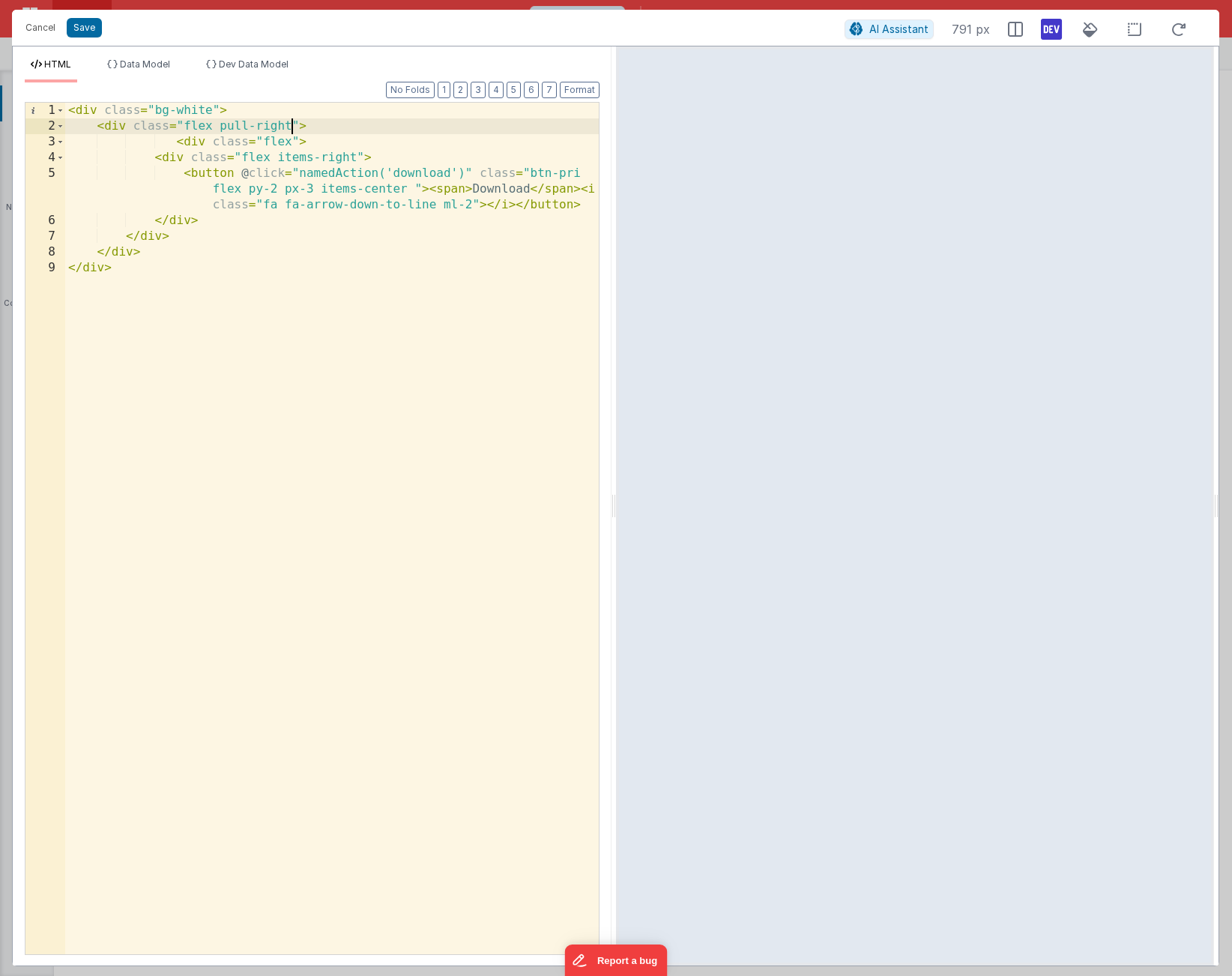
click at [487, 189] on div "< div class = "bg-white" > < div class = "flex pull-right" > < div class = "fle…" at bounding box center [332, 544] width 533 height 884
click at [404, 173] on div "< div class = "bg-white" > < div class = "flex pull-right" > < div class = "fle…" at bounding box center [332, 544] width 533 height 884
click at [347, 204] on div "< div class = "bg-white" > < div class = "flex pull-right" > < div class = "fle…" at bounding box center [332, 544] width 533 height 884
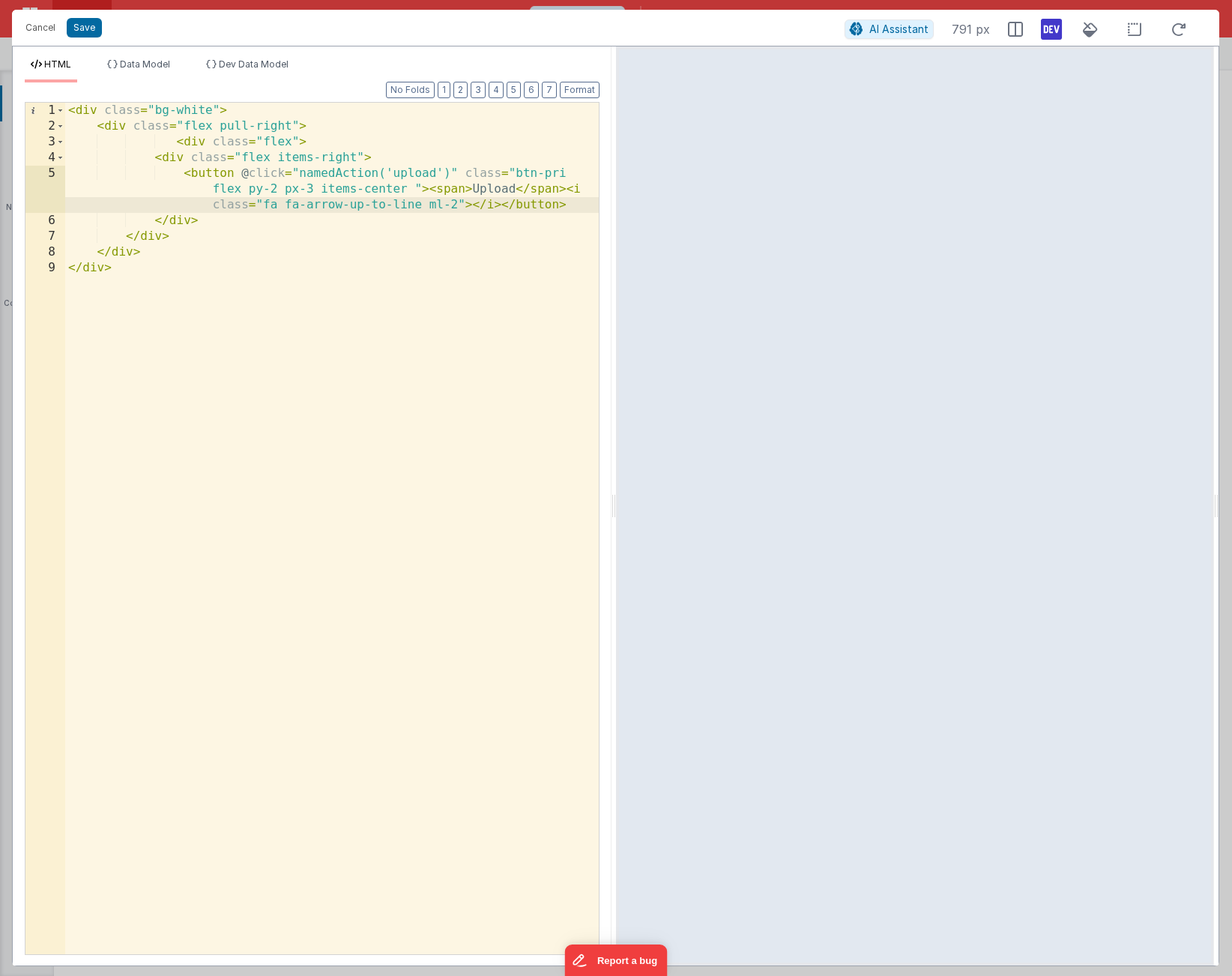
click at [380, 210] on div "< div class = "bg-white" > < div class = "flex pull-right" > < div class = "fle…" at bounding box center [332, 544] width 533 height 884
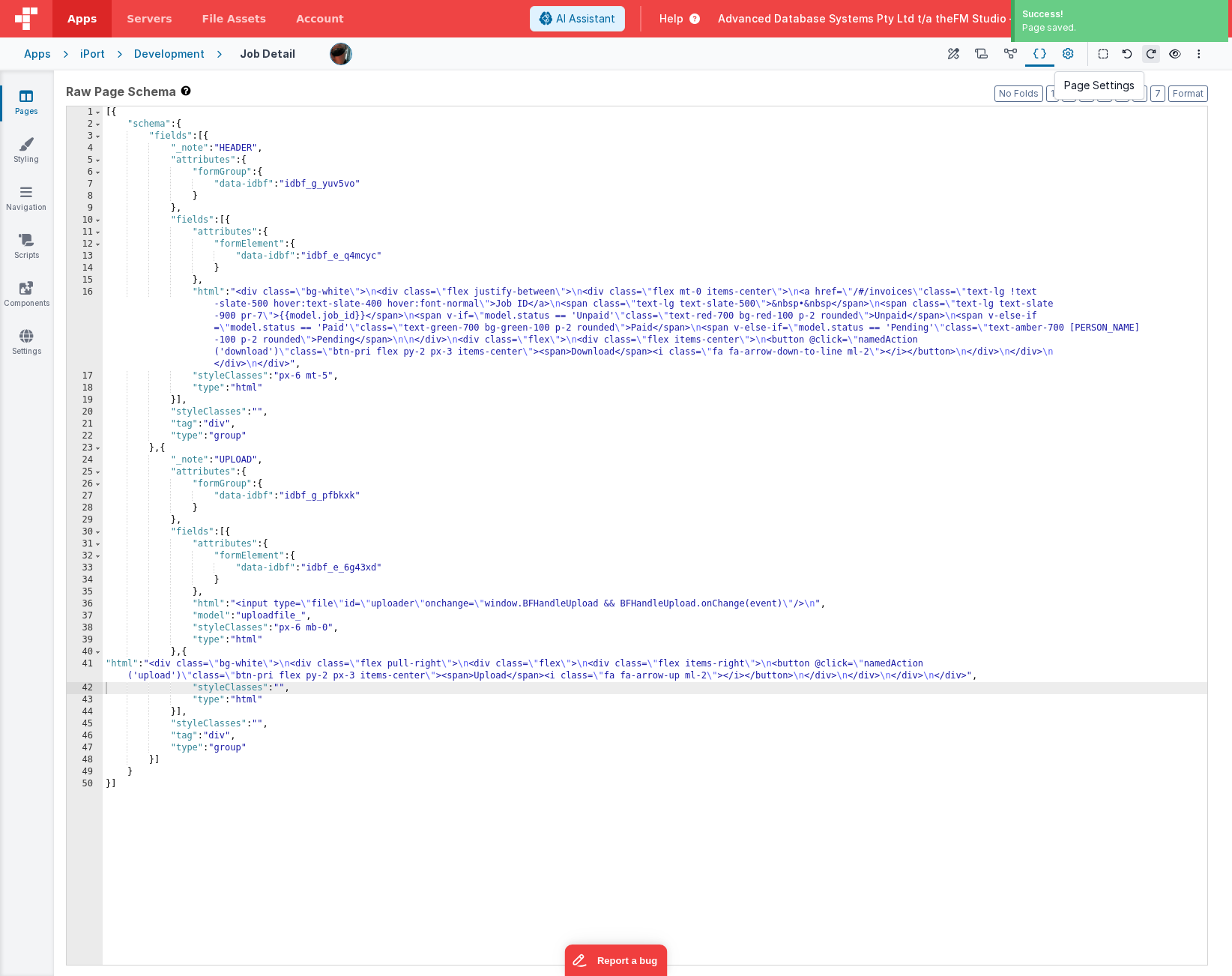
click at [1070, 51] on icon at bounding box center [1068, 54] width 11 height 15
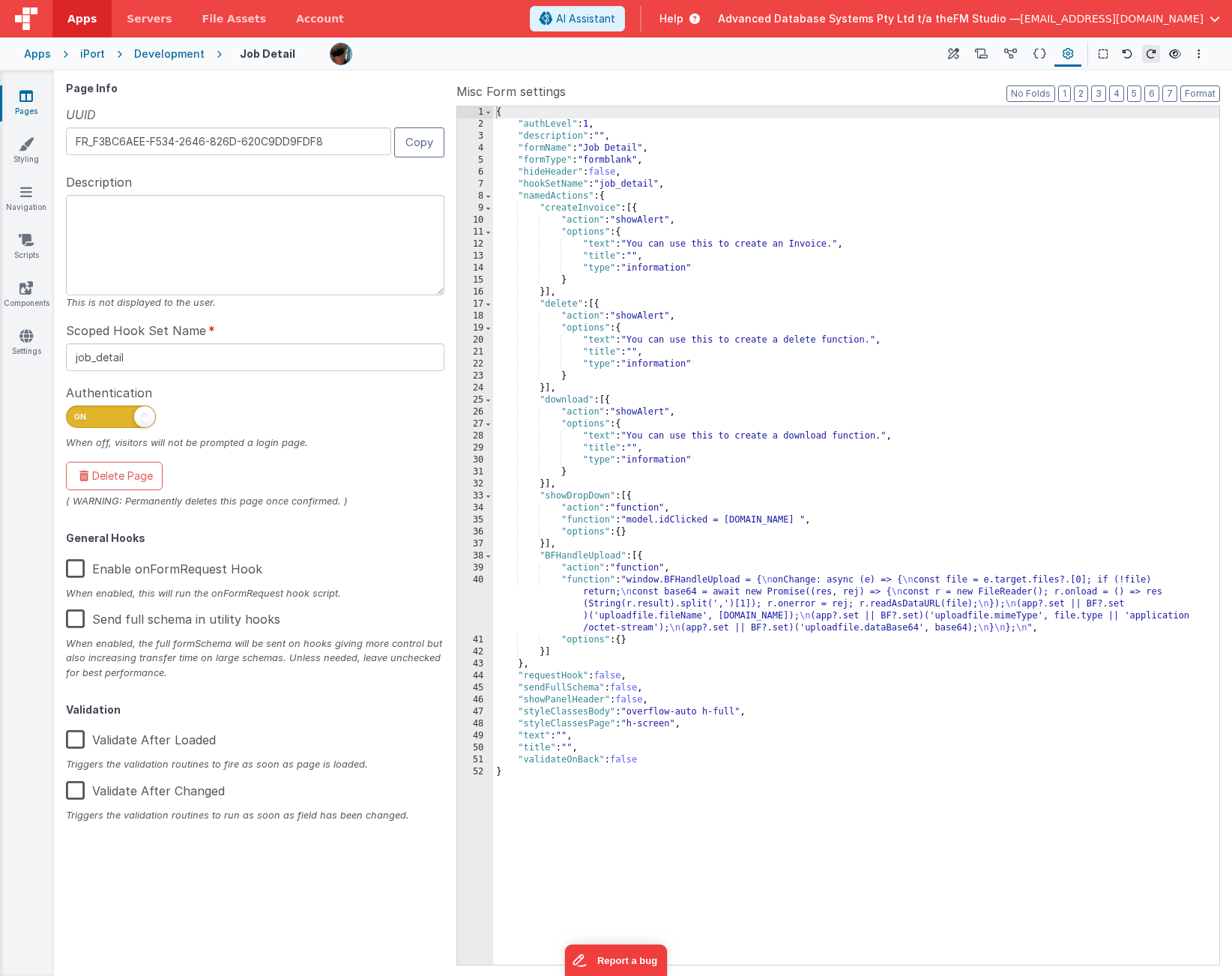
click at [607, 194] on div "{ "authLevel" : 1 , "description" : "" , "formName" : "Job Detail" , "formType"…" at bounding box center [856, 547] width 726 height 883
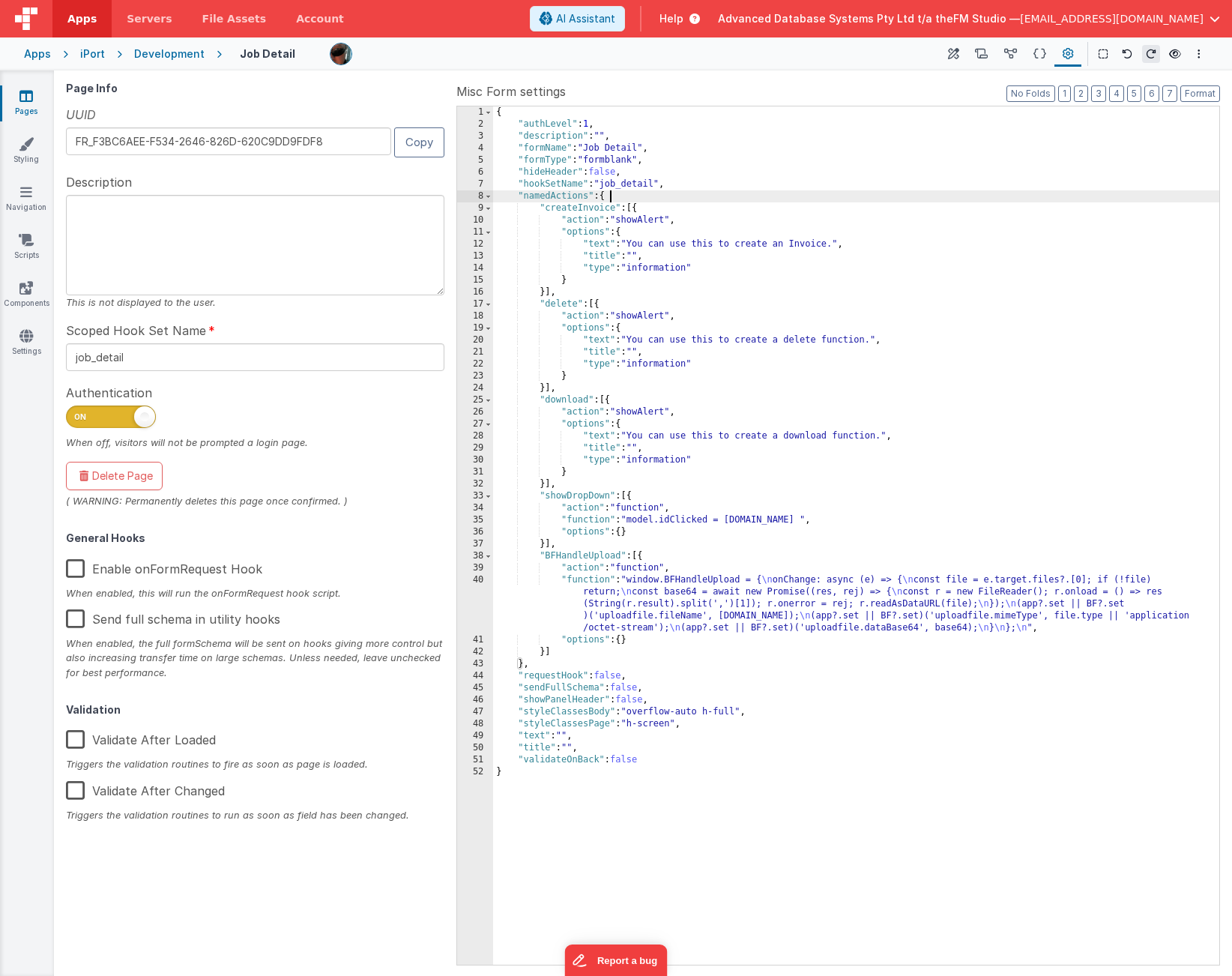
click at [607, 194] on div "{ "authLevel" : 1 , "description" : "" , "formName" : "Job Detail" , "formType"…" at bounding box center [856, 547] width 726 height 883
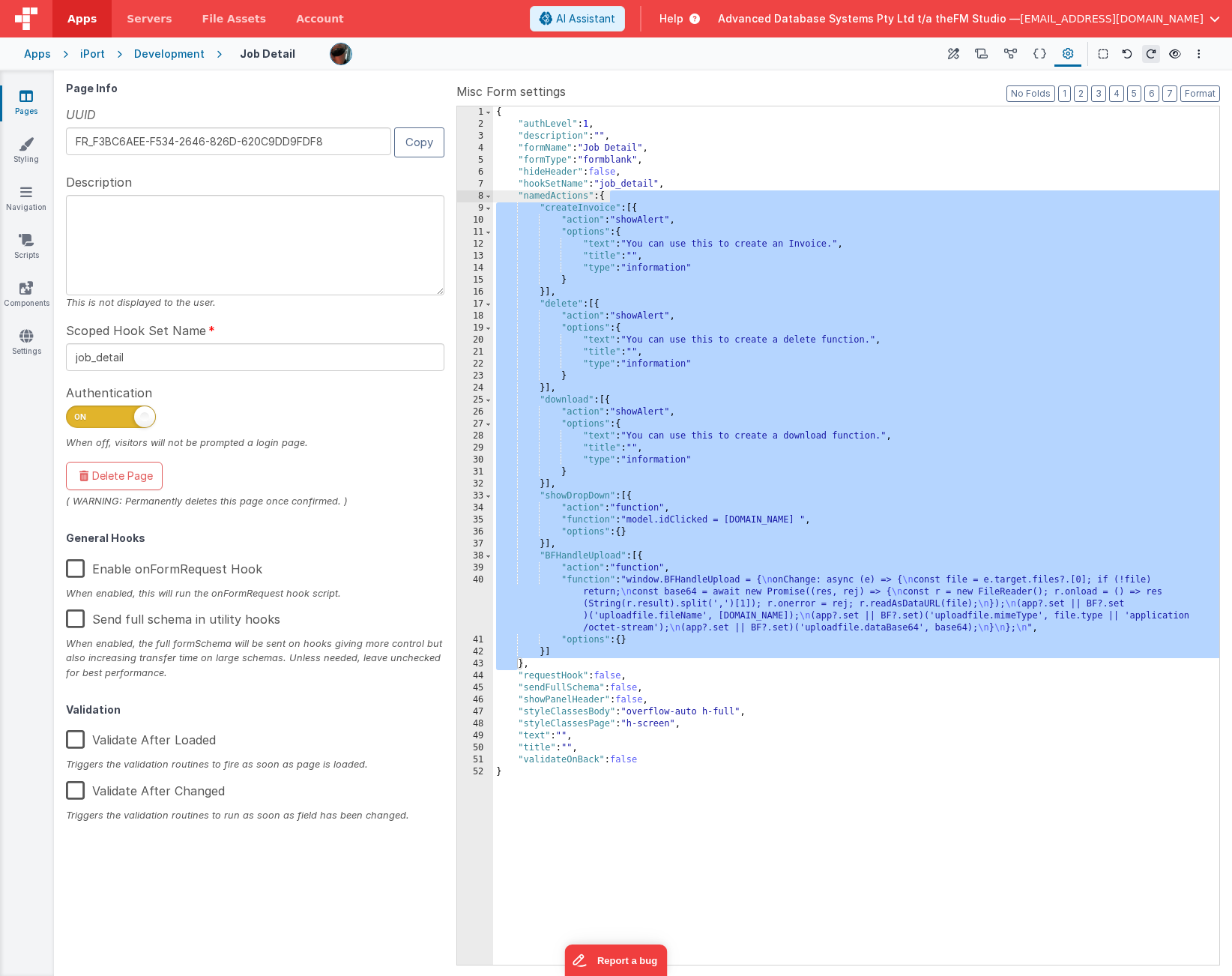
click at [543, 208] on div "{ "authLevel" : 1 , "description" : "" , "formName" : "Job Detail" , "formType"…" at bounding box center [856, 547] width 726 height 883
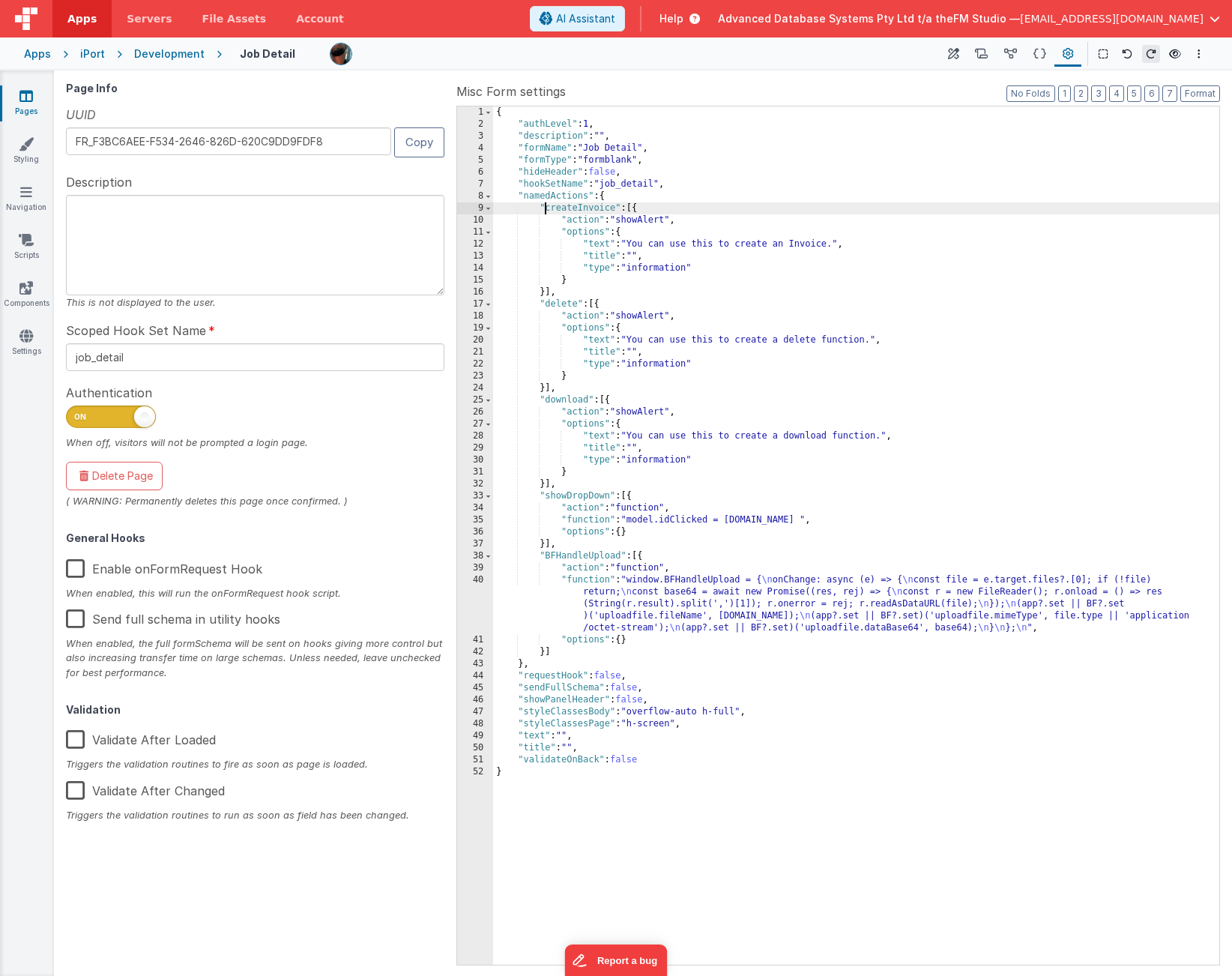
click at [543, 208] on div "{ "authLevel" : 1 , "description" : "" , "formName" : "Job Detail" , "formType"…" at bounding box center [856, 547] width 726 height 883
click at [540, 209] on div "{ "authLevel" : 1 , "description" : "" , "formName" : "Job Detail" , "formType"…" at bounding box center [856, 547] width 726 height 883
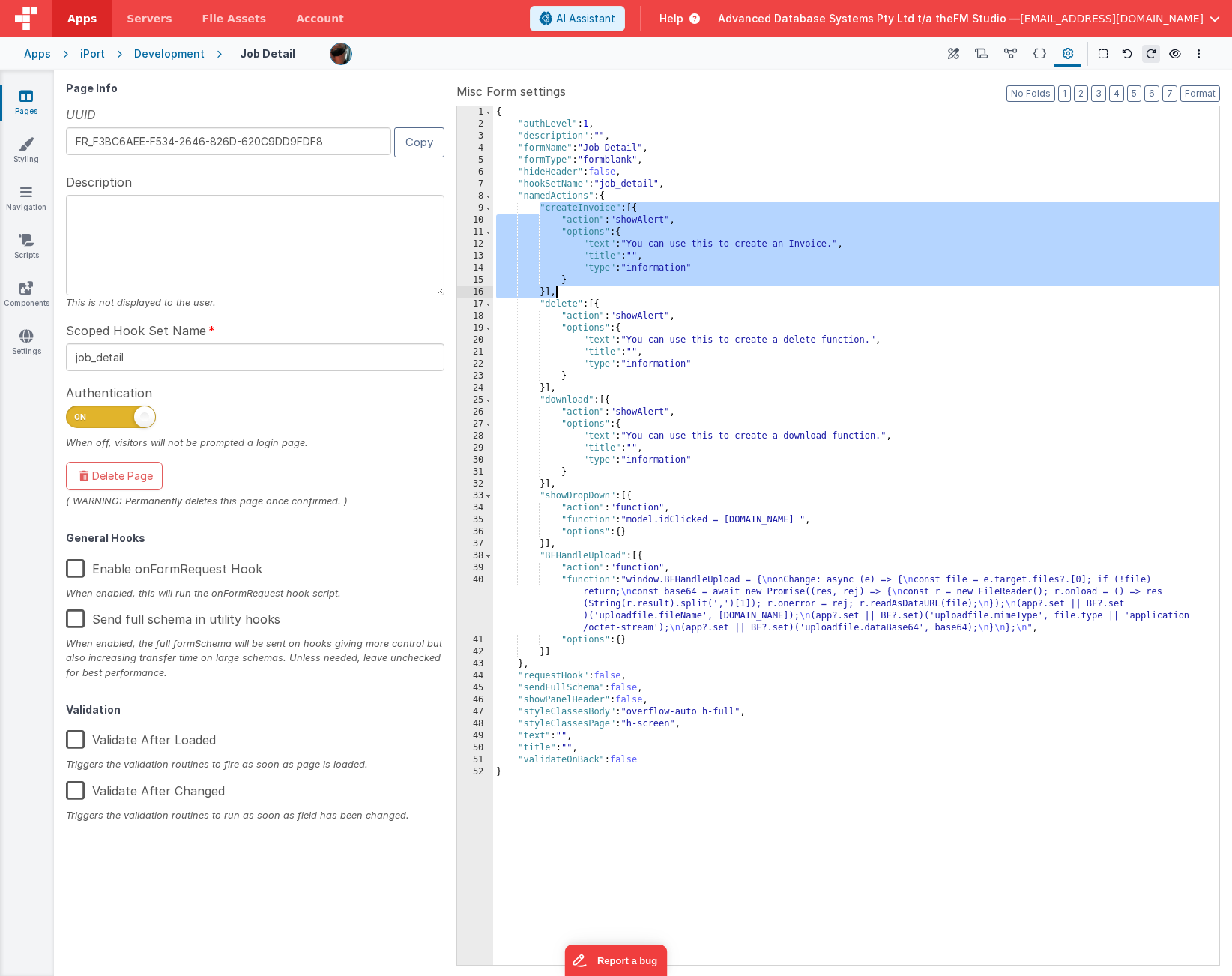
drag, startPoint x: 540, startPoint y: 209, endPoint x: 564, endPoint y: 292, distance: 86.4
click at [564, 292] on div "{ "authLevel" : 1 , "description" : "" , "formName" : "Job Detail" , "formType"…" at bounding box center [856, 547] width 726 height 883
click at [541, 209] on div "{ "authLevel" : 1 , "description" : "" , "formName" : "Job Detail" , "formType"…" at bounding box center [856, 547] width 726 height 883
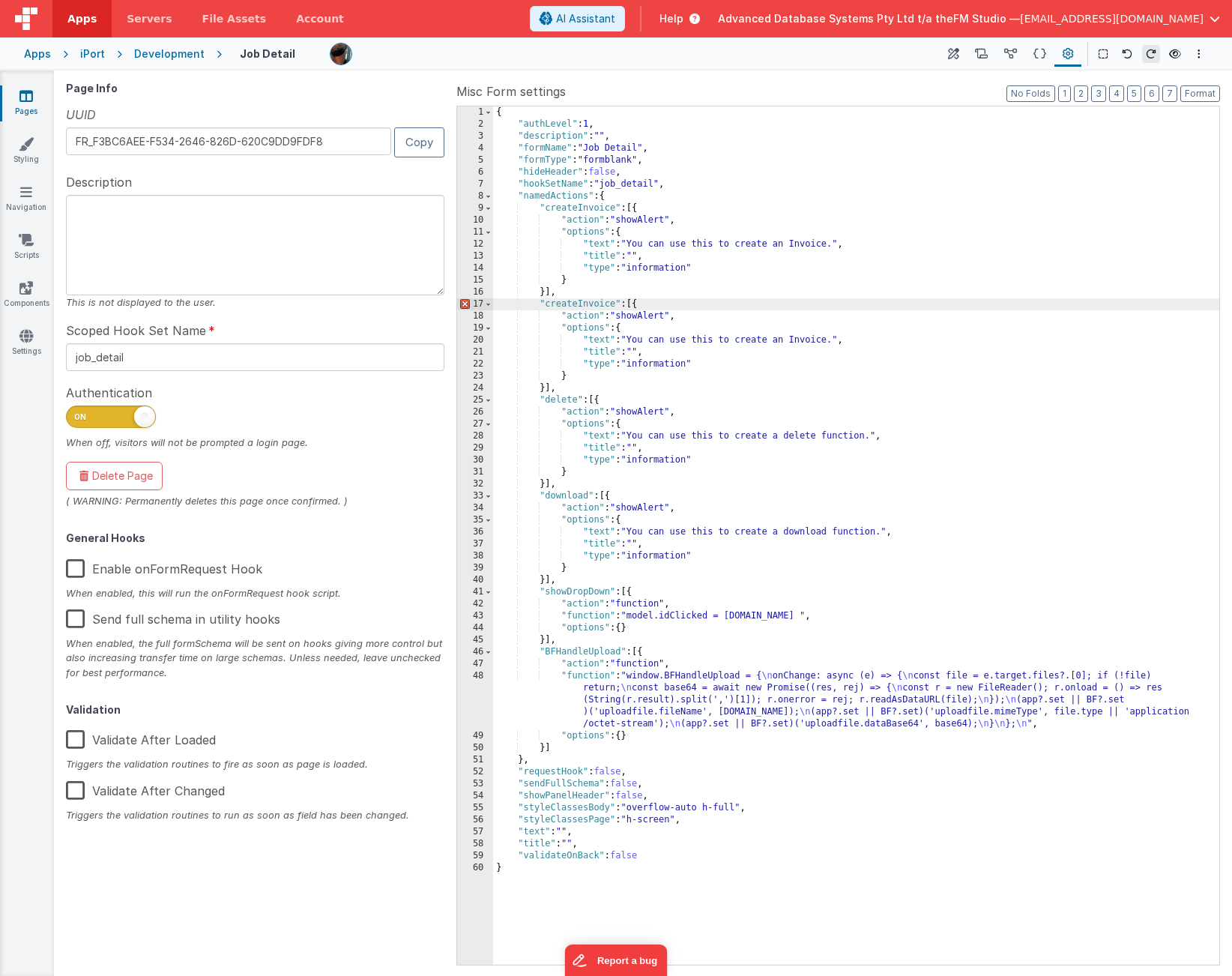
click at [573, 209] on div "{ "authLevel" : 1 , "description" : "" , "formName" : "Job Detail" , "formType"…" at bounding box center [856, 547] width 726 height 883
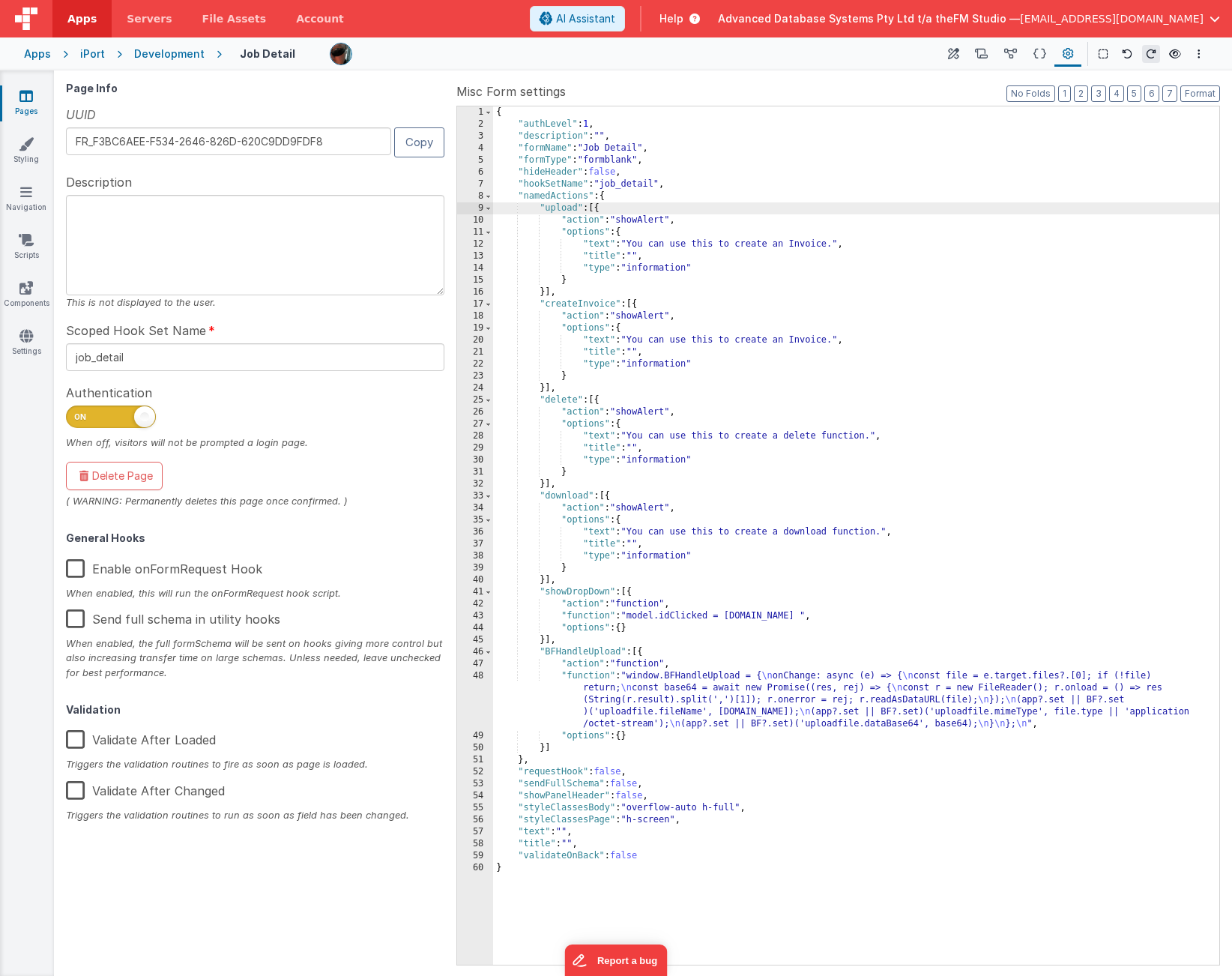
click at [633, 240] on div "{ "authLevel" : 1 , "description" : "" , "formName" : "Job Detail" , "formType"…" at bounding box center [856, 547] width 726 height 883
click at [577, 234] on div "{ "authLevel" : 1 , "description" : "" , "formName" : "Job Detail" , "formType"…" at bounding box center [856, 547] width 726 height 883
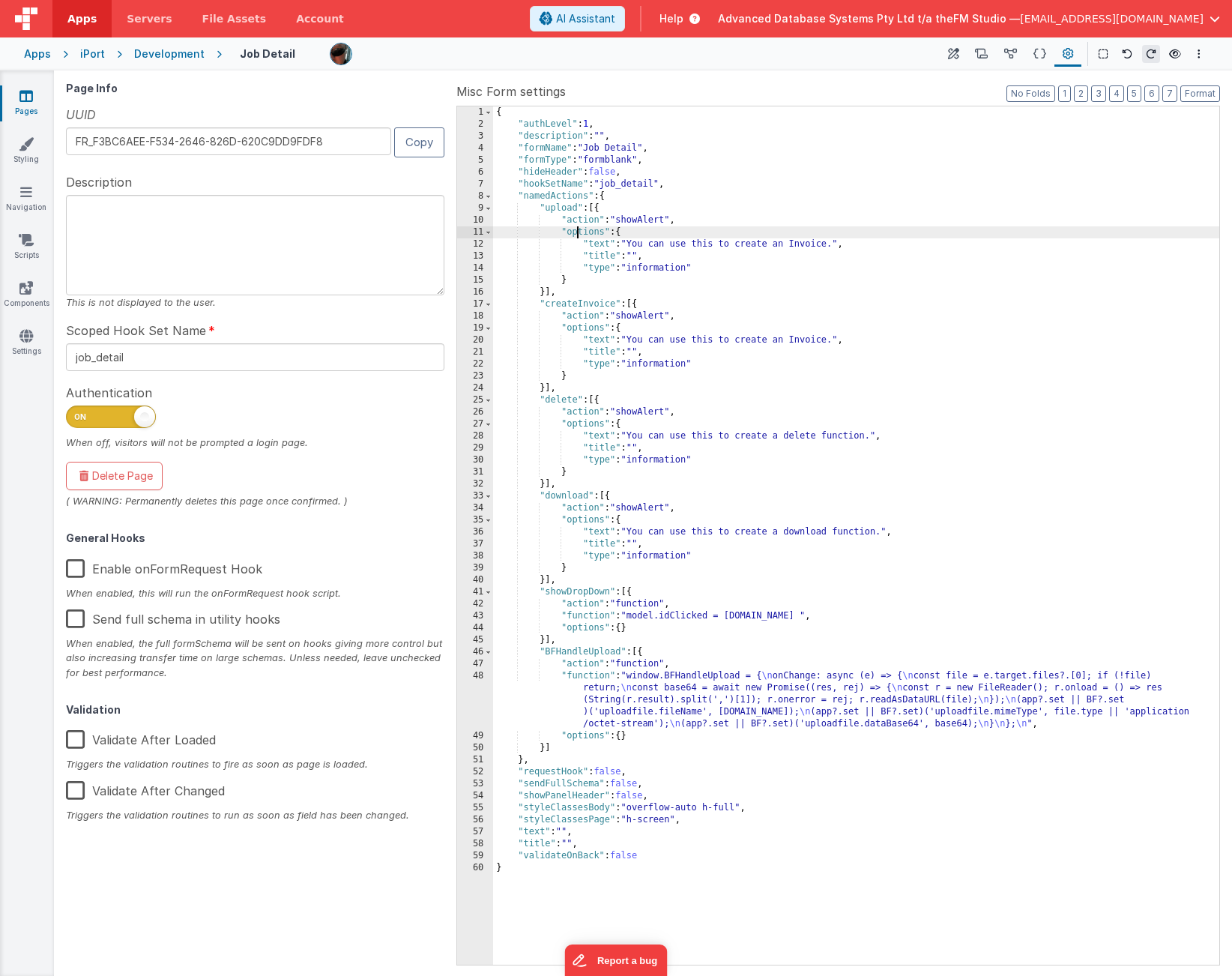
click at [577, 234] on div "{ "authLevel" : 1 , "description" : "" , "formName" : "Job Detail" , "formType"…" at bounding box center [856, 547] width 726 height 883
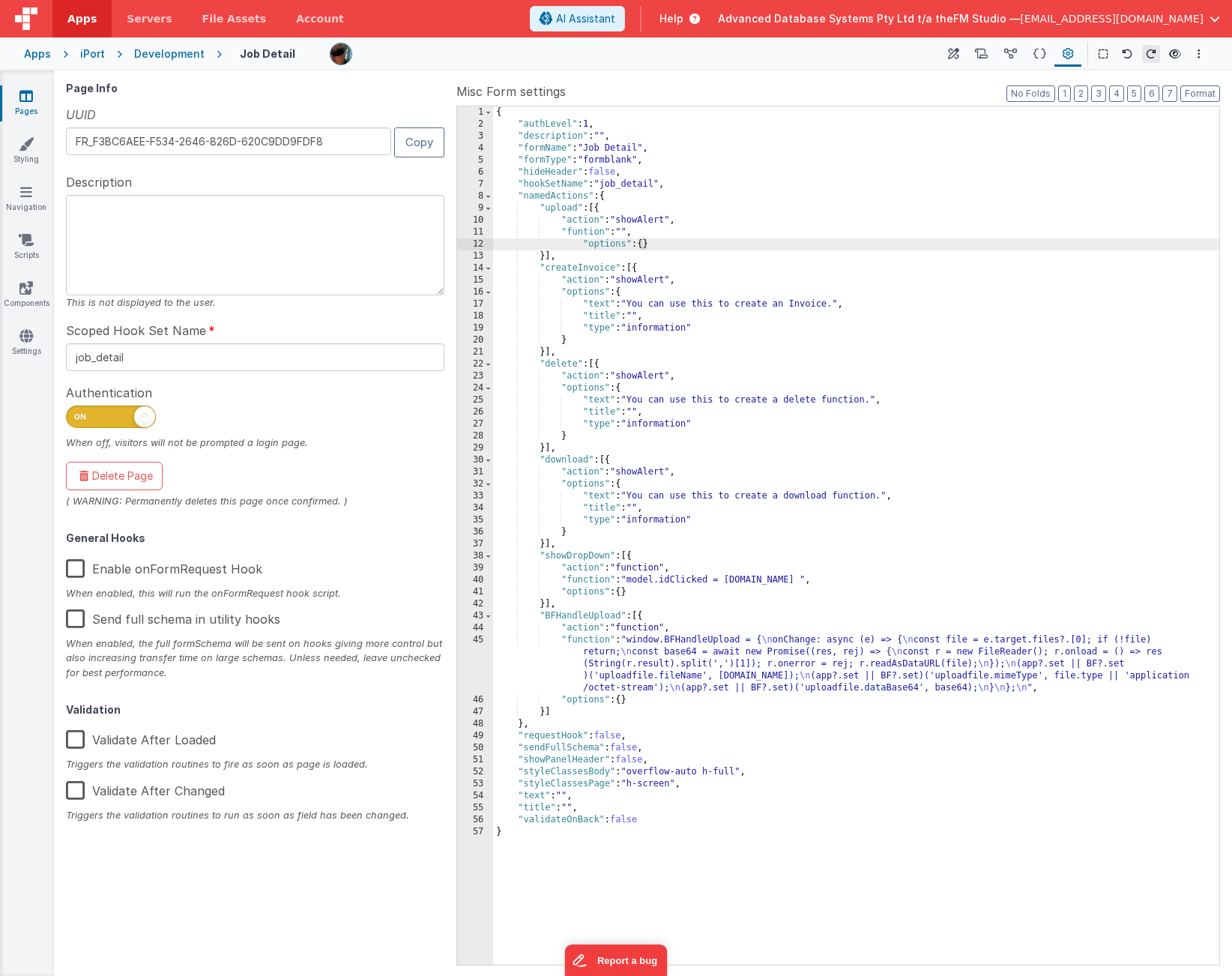
click at [633, 218] on div "{ "authLevel" : 1 , "description" : "" , "formName" : "Job Detail" , "formType"…" at bounding box center [856, 547] width 726 height 883
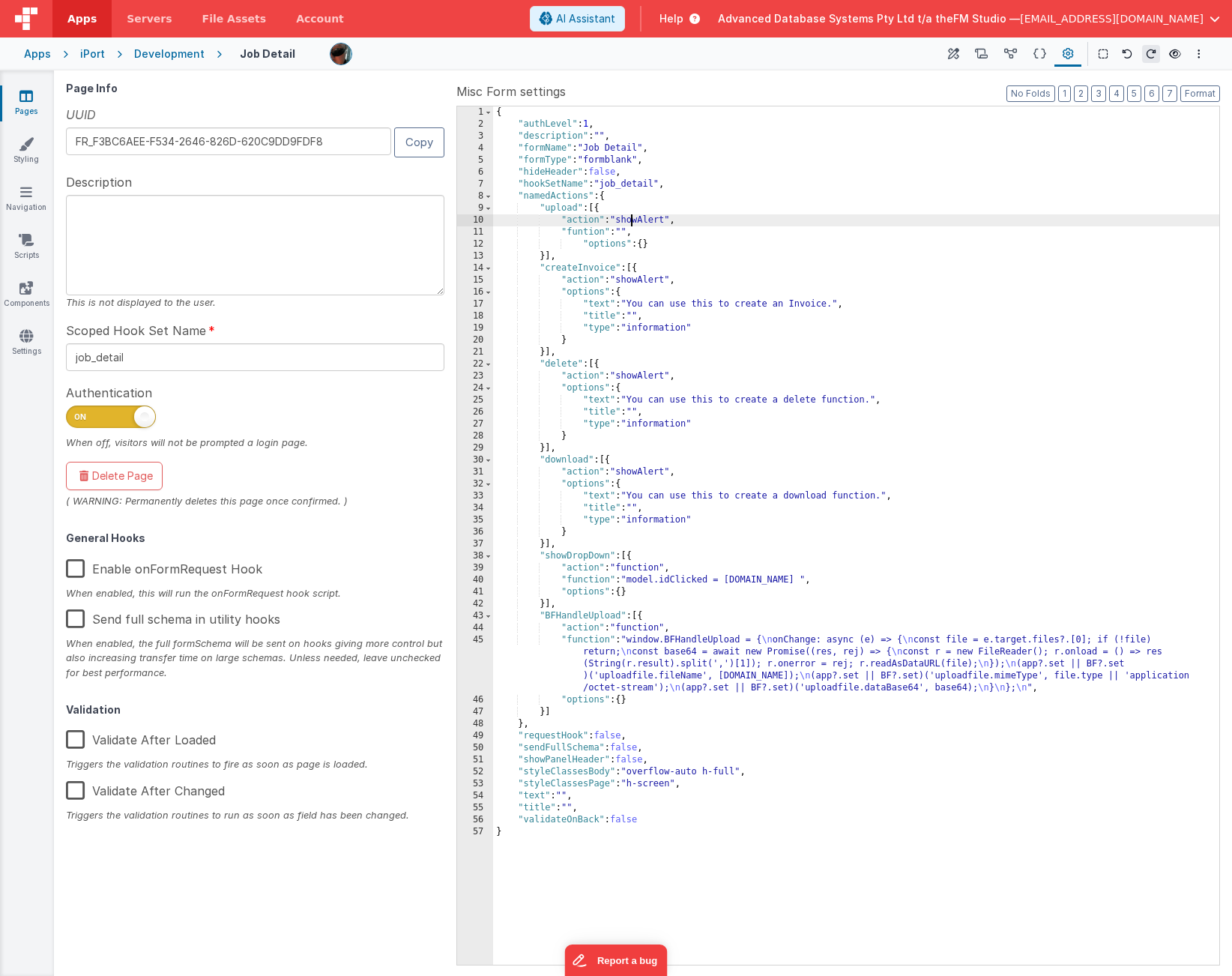
click at [633, 218] on div "{ "authLevel" : 1 , "description" : "" , "formName" : "Job Detail" , "formType"…" at bounding box center [856, 547] width 726 height 883
click at [622, 232] on div "{ "authLevel" : 1 , "description" : "" , "formName" : "Job Detail" , "formType"…" at bounding box center [856, 547] width 726 height 883
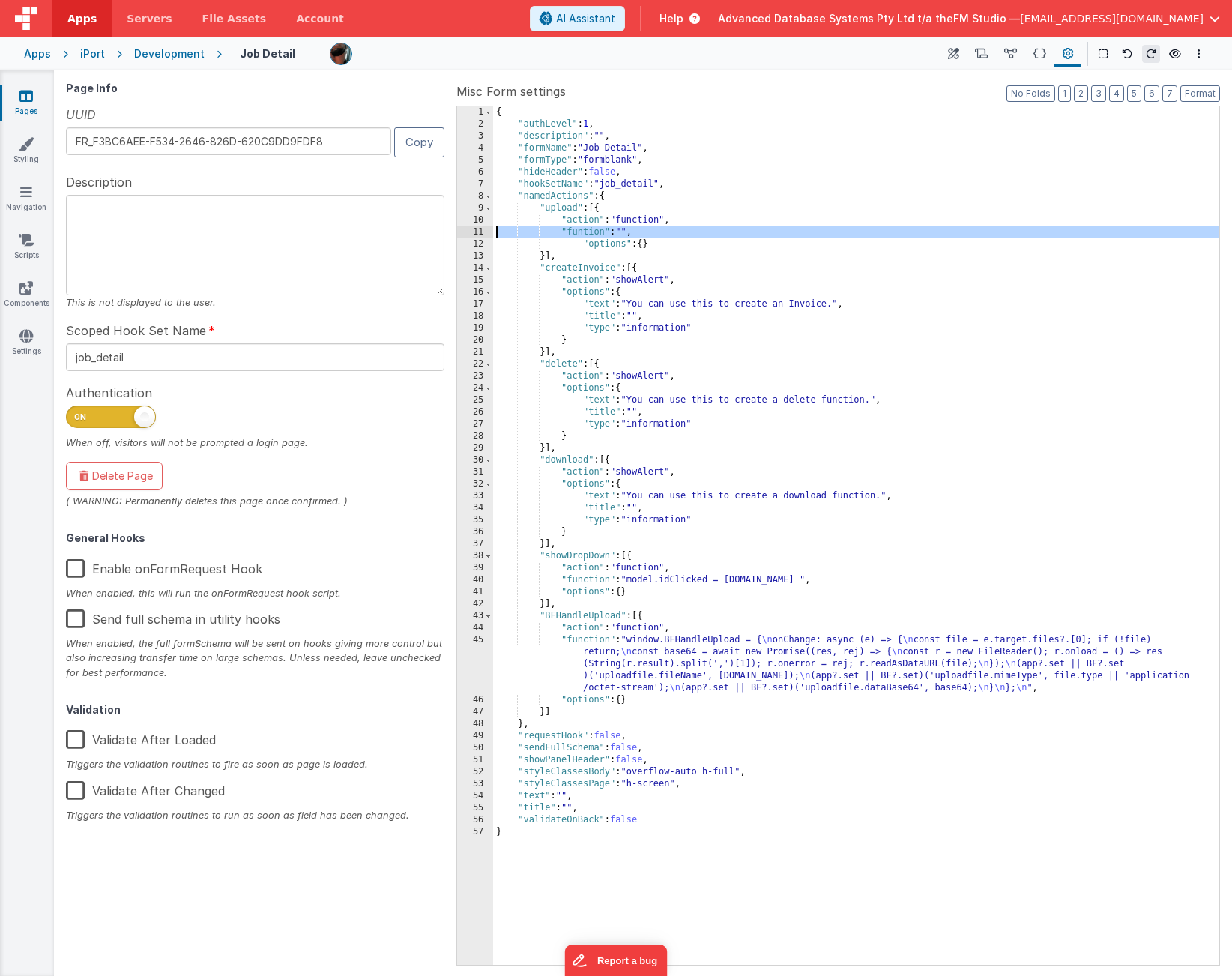
click at [467, 231] on div "11" at bounding box center [475, 233] width 36 height 12
click at [732, 712] on div "{ "authLevel" : 1 , "description" : "" , "formName" : "Job Detail" , "formType"…" at bounding box center [856, 547] width 726 height 883
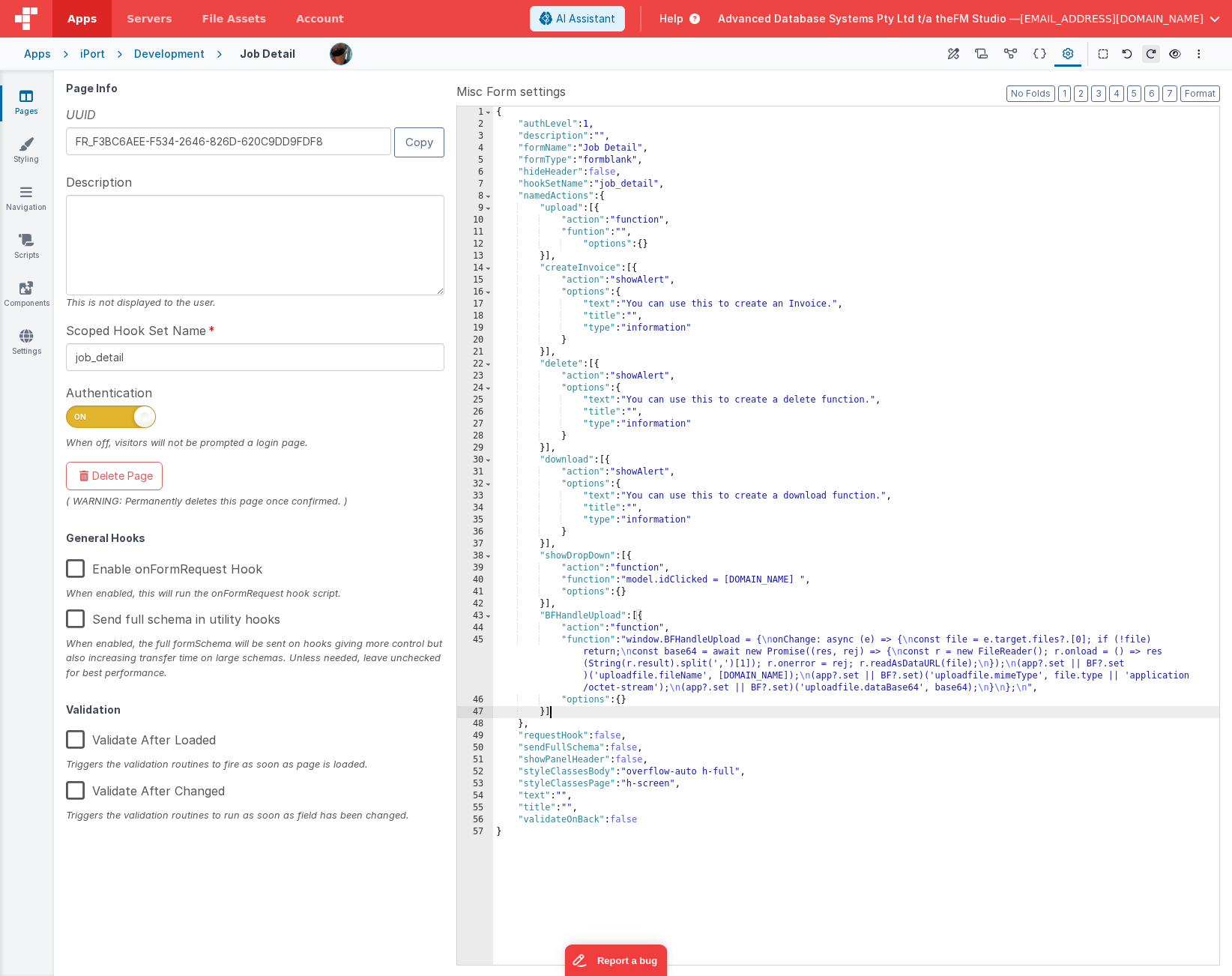
click at [664, 301] on div "{ "authLevel" : 1 , "description" : "" , "formName" : "Job Detail" , "formType"…" at bounding box center [856, 547] width 726 height 883
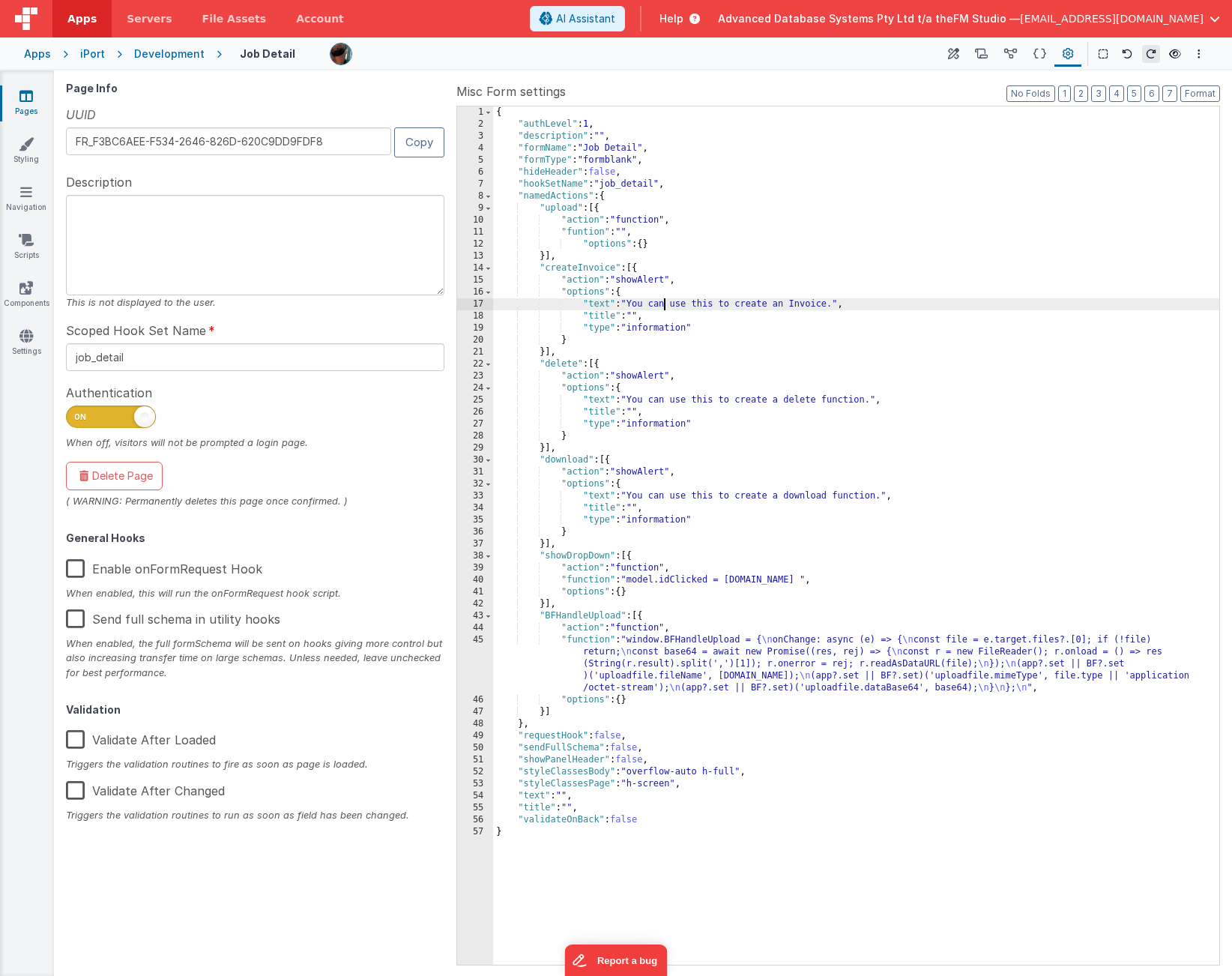
click at [635, 316] on div "{ "authLevel" : 1 , "description" : "" , "formName" : "Job Detail" , "formType"…" at bounding box center [856, 547] width 726 height 883
click at [626, 234] on div "{ "authLevel" : 1 , "description" : "" , "formName" : "Job Detail" , "formType"…" at bounding box center [856, 547] width 726 height 883
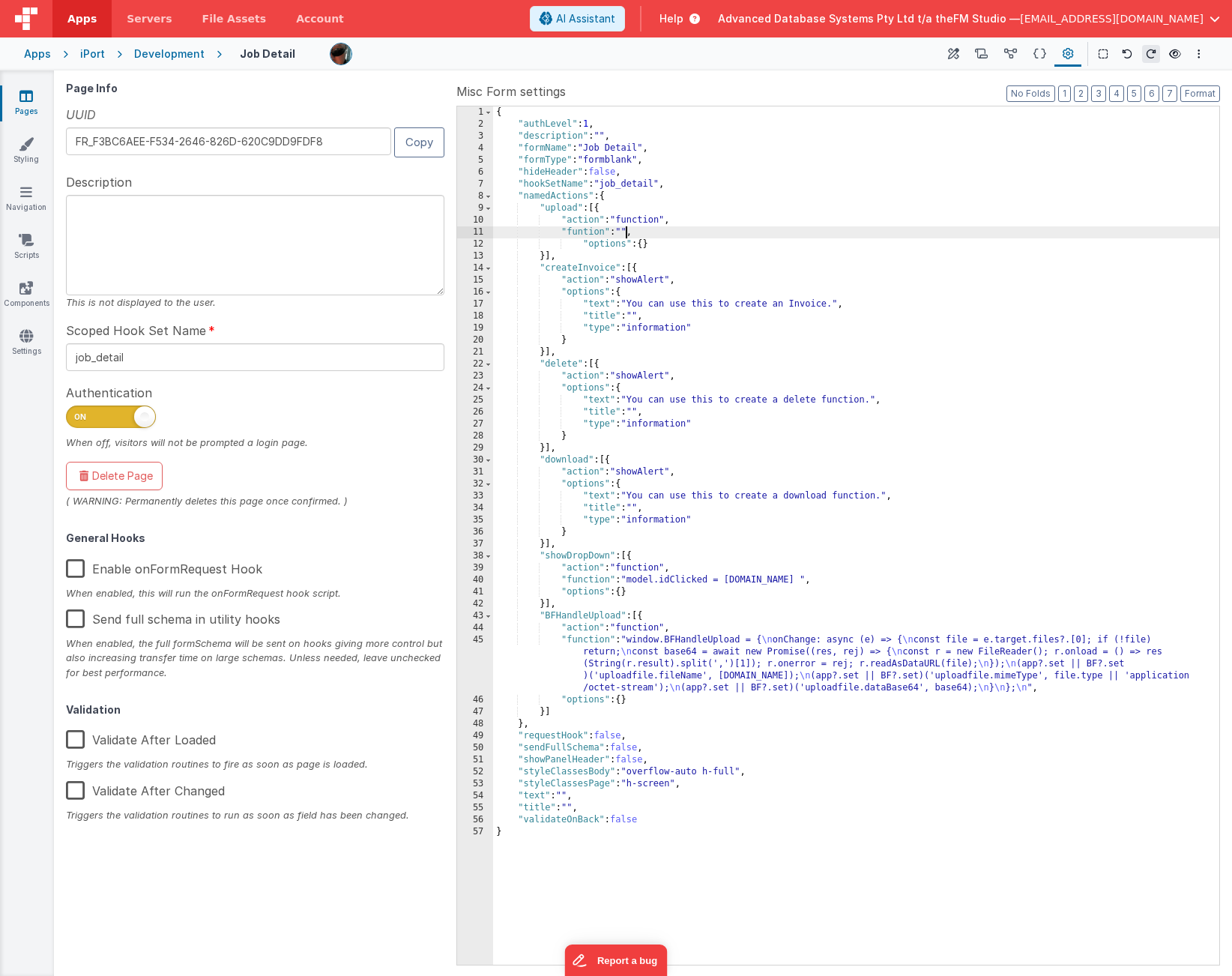
click at [466, 231] on div "11" at bounding box center [475, 233] width 36 height 12
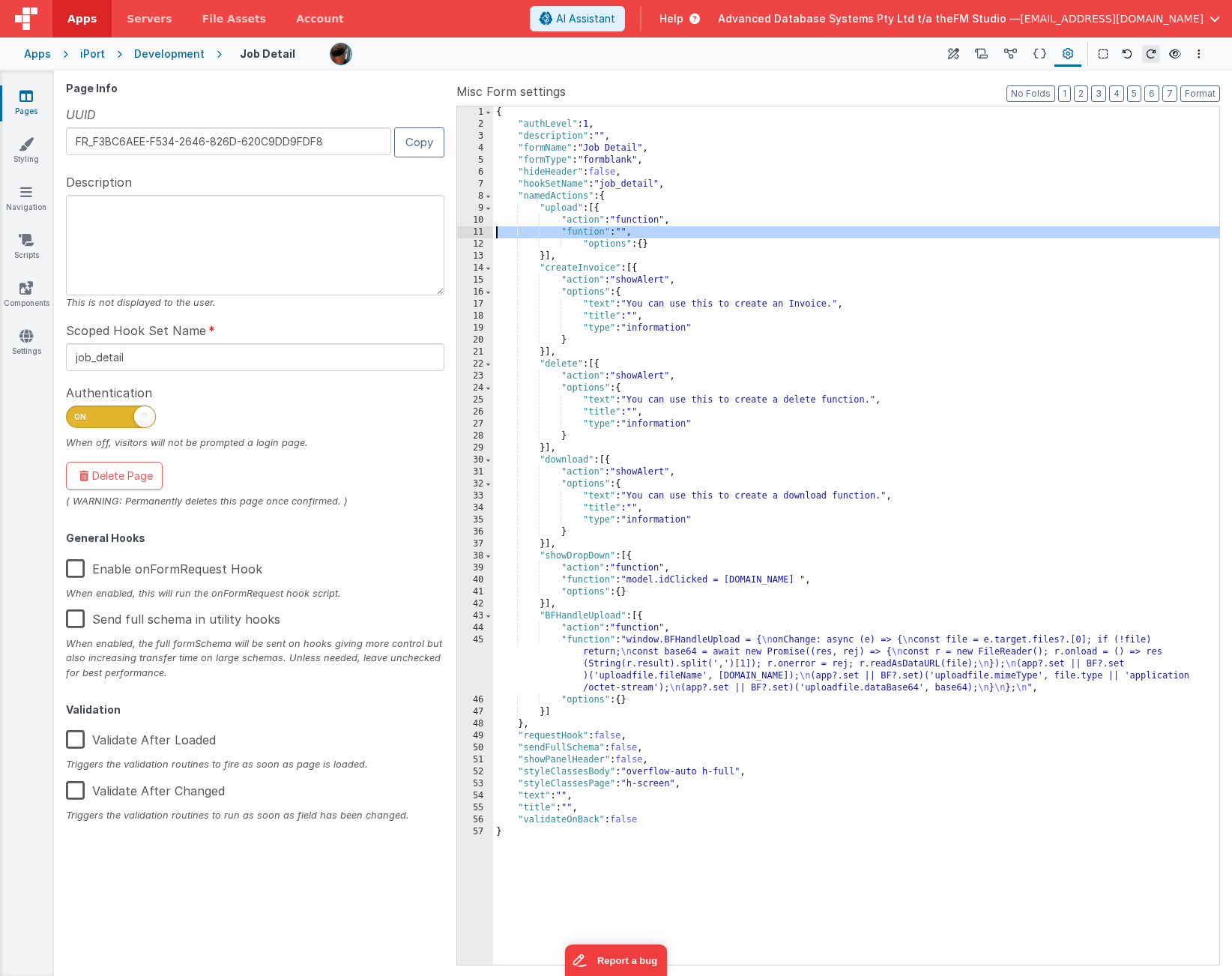
click at [466, 231] on div "11" at bounding box center [475, 233] width 36 height 12
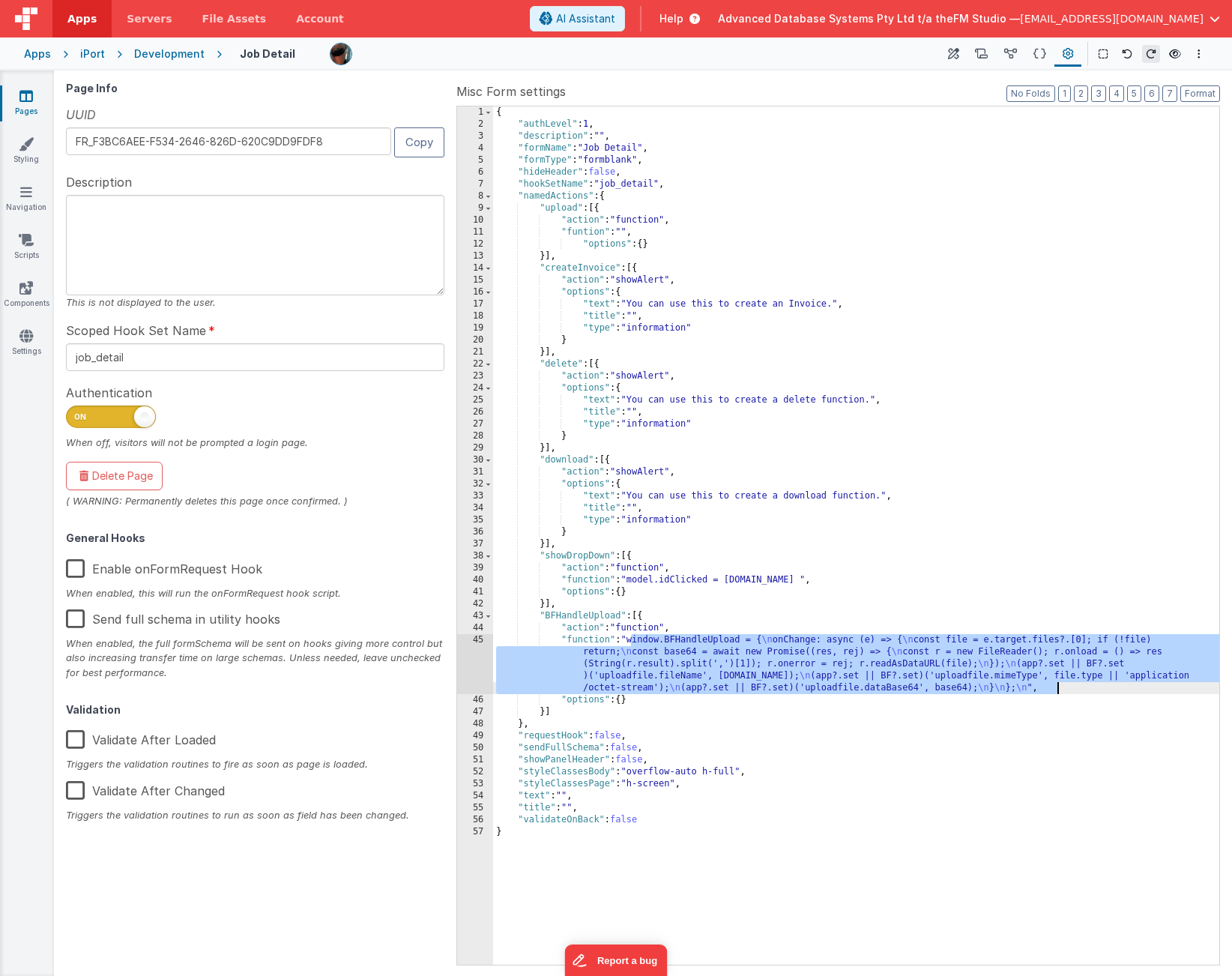
drag, startPoint x: 631, startPoint y: 642, endPoint x: 1060, endPoint y: 687, distance: 431.4
click at [1060, 687] on div "{ "authLevel" : 1 , "description" : "" , "formName" : "Job Detail" , "formType"…" at bounding box center [856, 547] width 726 height 883
click at [626, 234] on div "{ "authLevel" : 1 , "description" : "" , "formName" : "Job Detail" , "formType"…" at bounding box center [856, 547] width 726 height 883
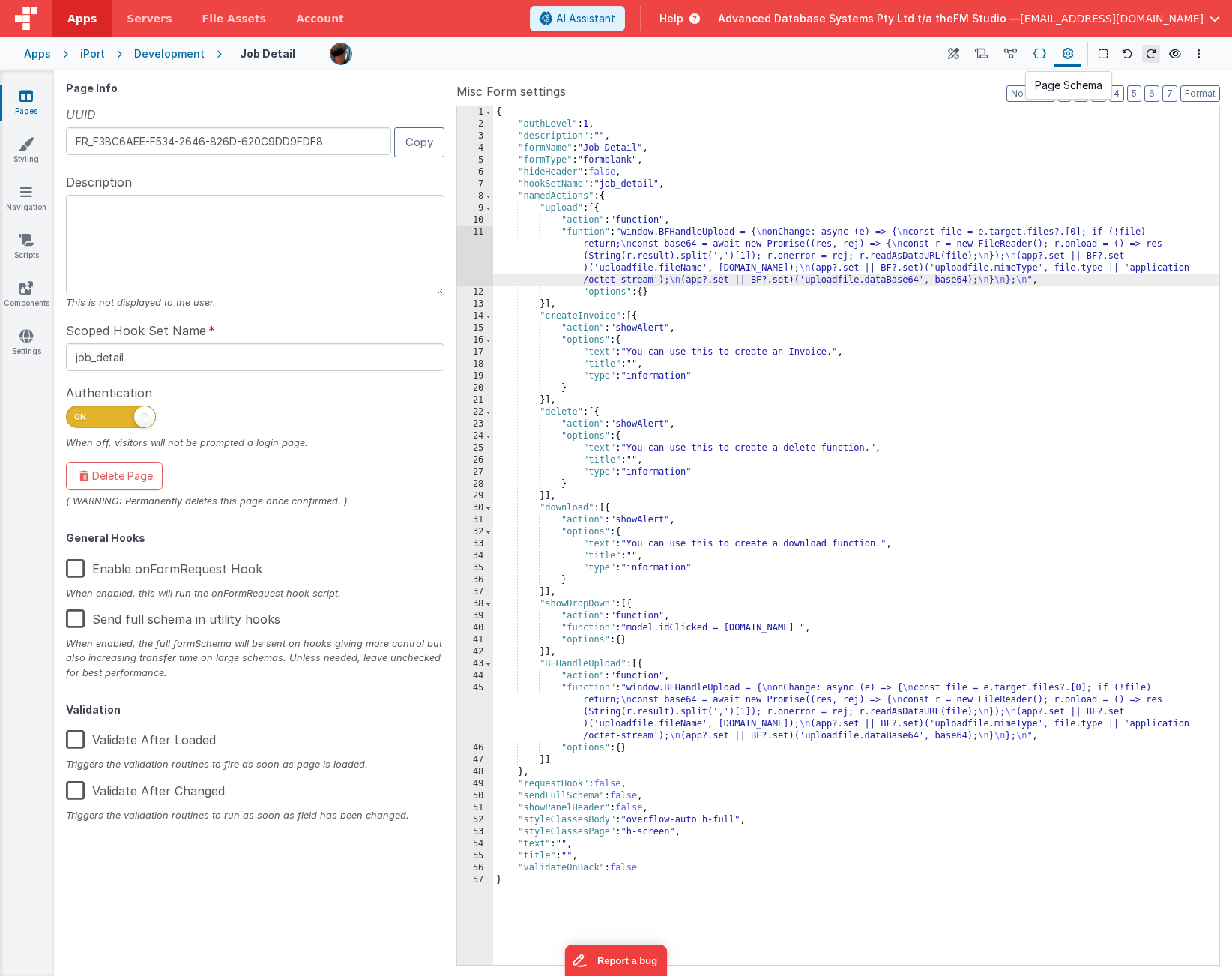
click at [1041, 56] on icon at bounding box center [1040, 54] width 13 height 15
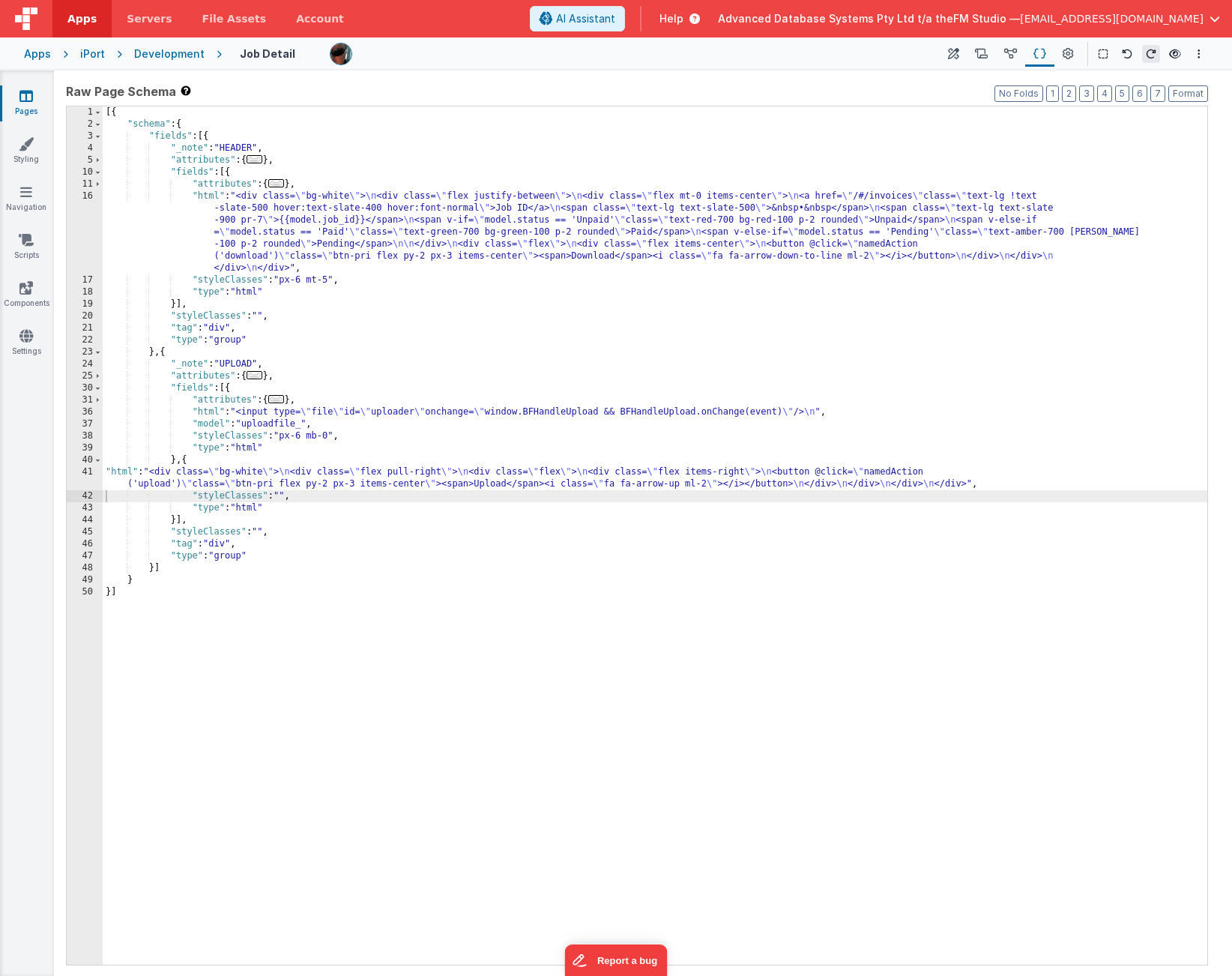
click at [172, 305] on div "[{ "schema" : { "fields" : [{ "_note" : "HEADER" , "attributes" : { ... } , "fi…" at bounding box center [655, 547] width 1105 height 883
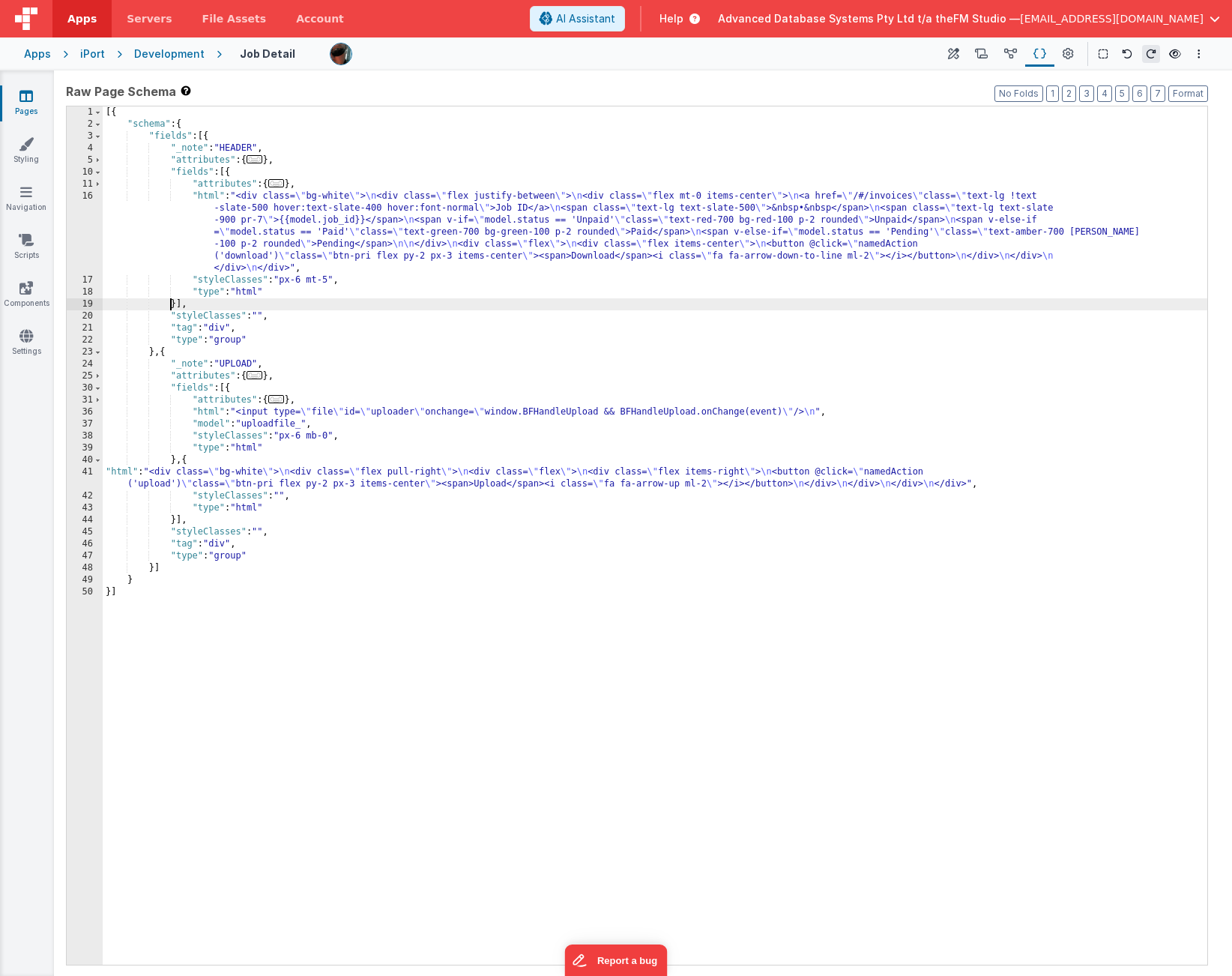
click at [172, 305] on div "[{ "schema" : { "fields" : [{ "_note" : "HEADER" , "attributes" : { ... } , "fi…" at bounding box center [655, 547] width 1105 height 883
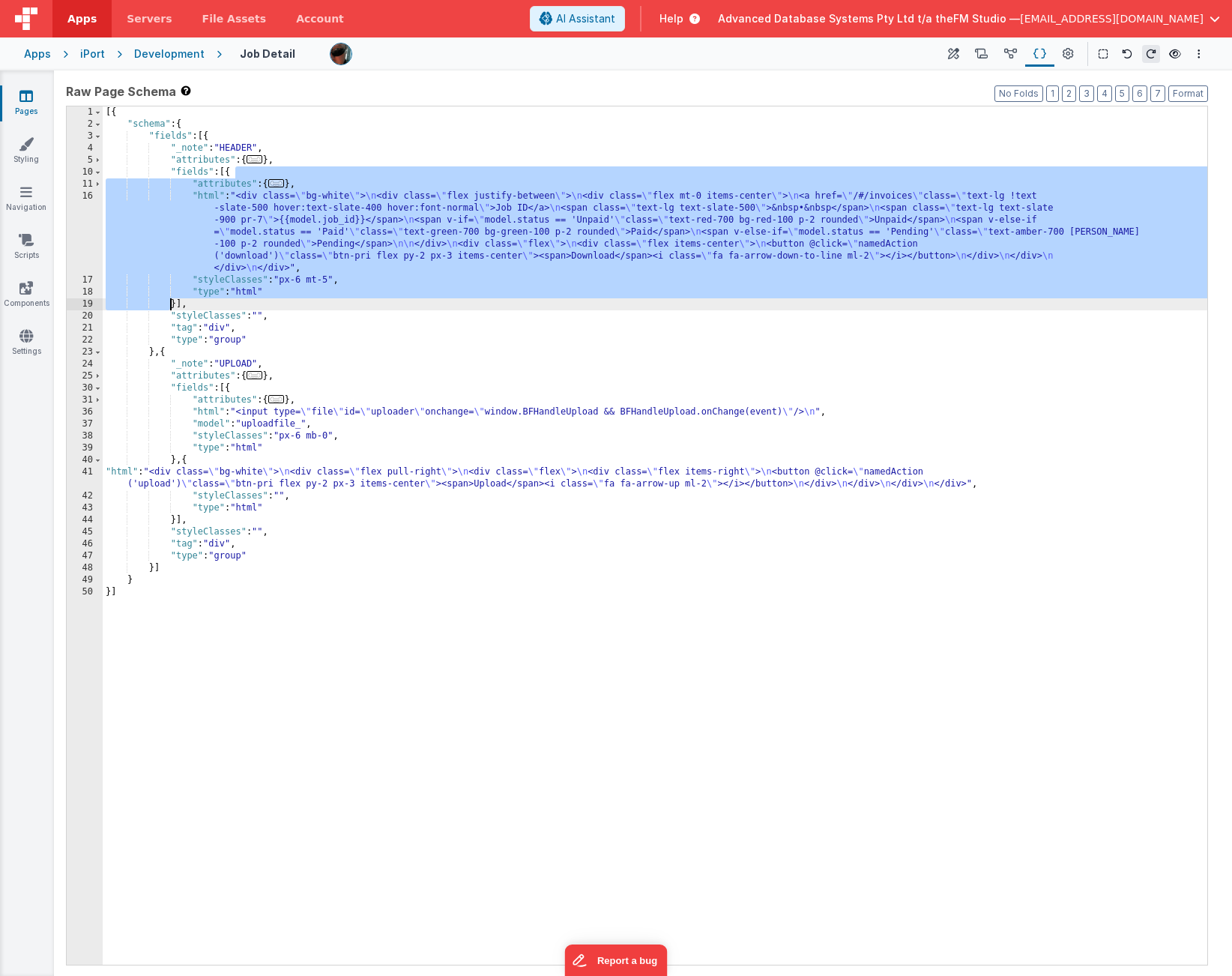
click at [175, 305] on div "[{ "schema" : { "fields" : [{ "_note" : "HEADER" , "attributes" : { ... } , "fi…" at bounding box center [655, 547] width 1105 height 883
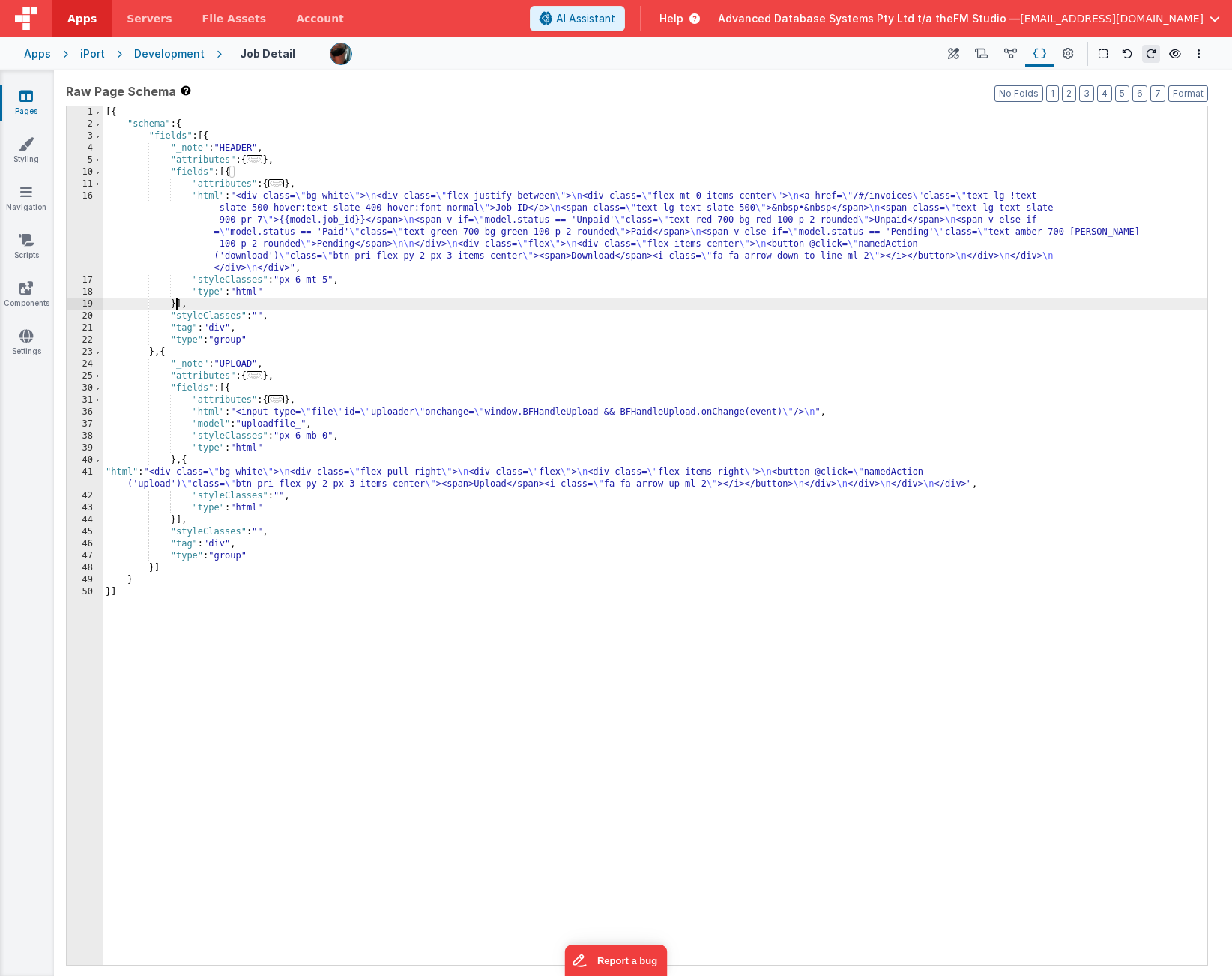
click at [175, 305] on div "[{ "schema" : { "fields" : [{ "_note" : "HEADER" , "attributes" : { ... } , "fi…" at bounding box center [655, 547] width 1105 height 883
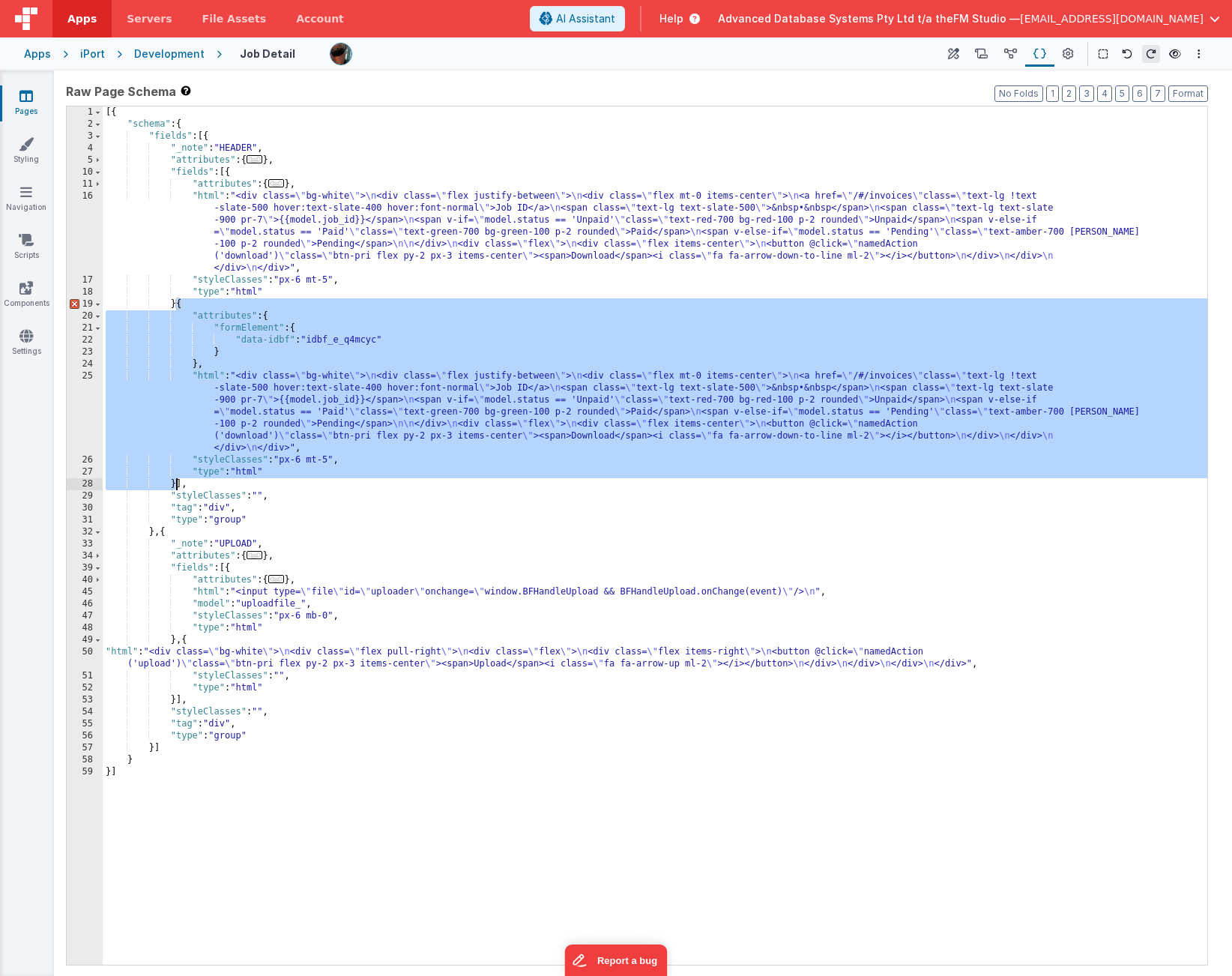
click at [175, 305] on div "[{ "schema" : { "fields" : [{ "_note" : "HEADER" , "attributes" : { ... } , "fi…" at bounding box center [655, 547] width 1105 height 883
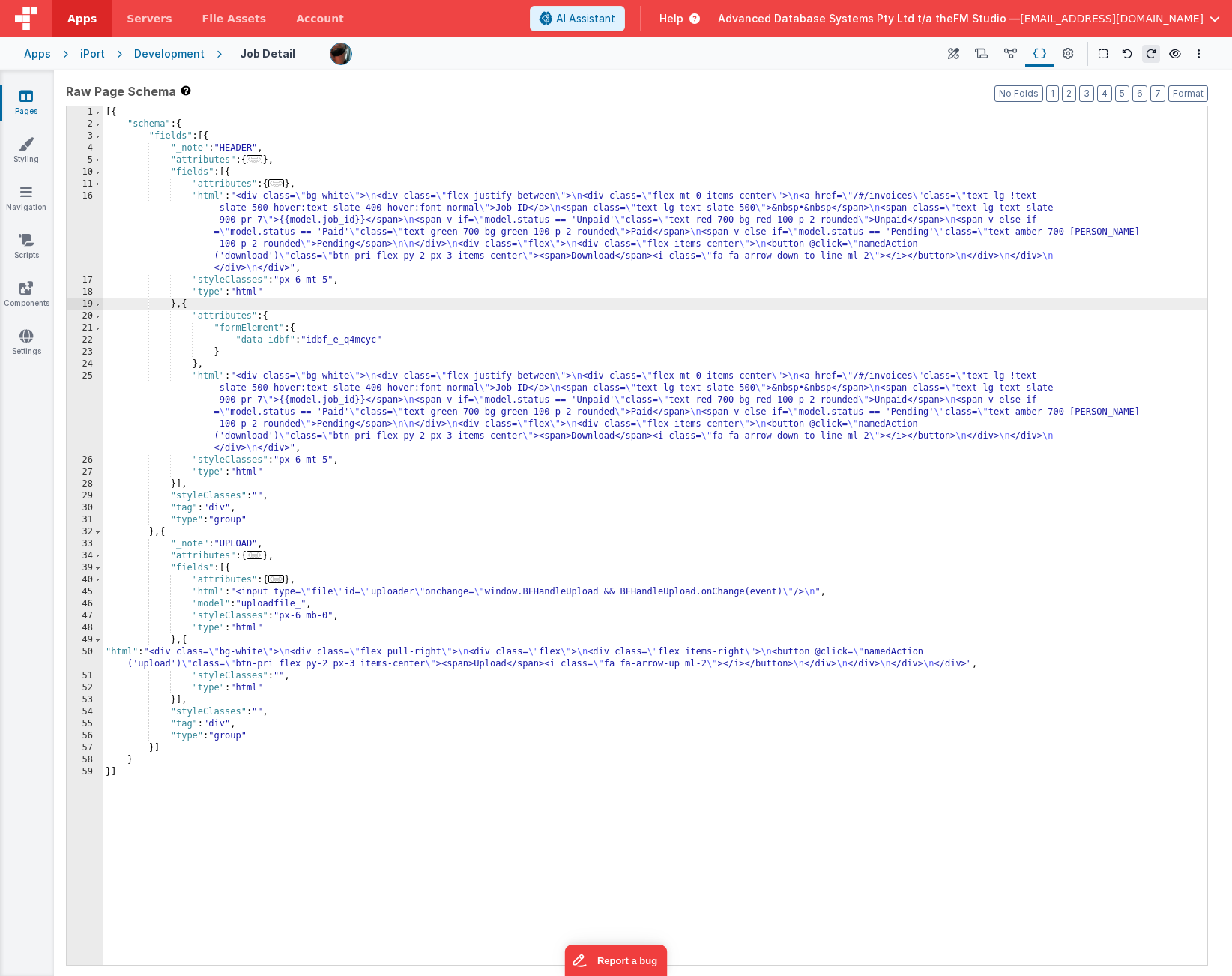
click at [282, 396] on div "[{ "schema" : { "fields" : [{ "_note" : "HEADER" , "attributes" : { ... } , "fi…" at bounding box center [655, 547] width 1105 height 883
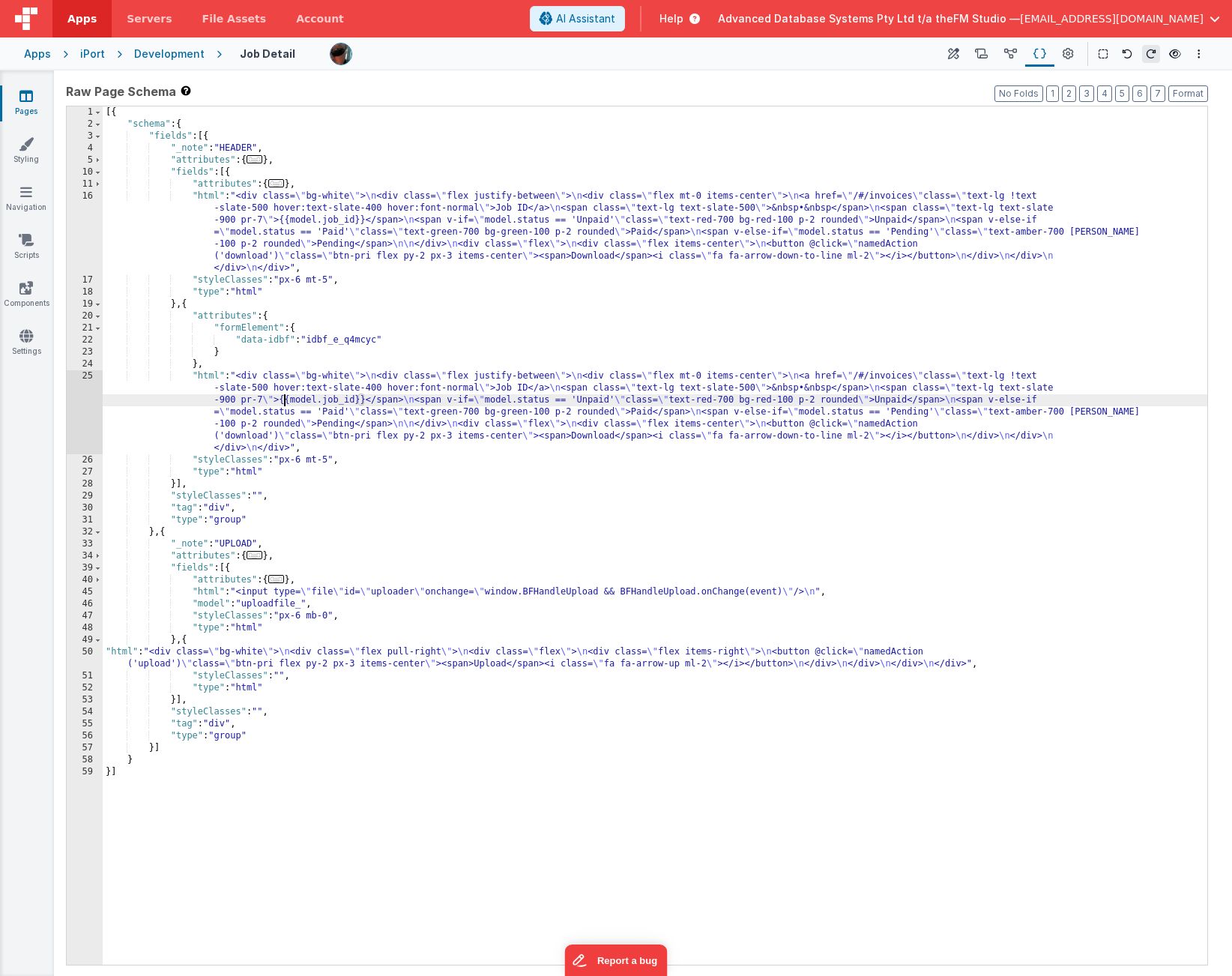
click at [349, 340] on div "[{ "schema" : { "fields" : [{ "_note" : "HEADER" , "attributes" : { ... } , "fi…" at bounding box center [655, 547] width 1105 height 883
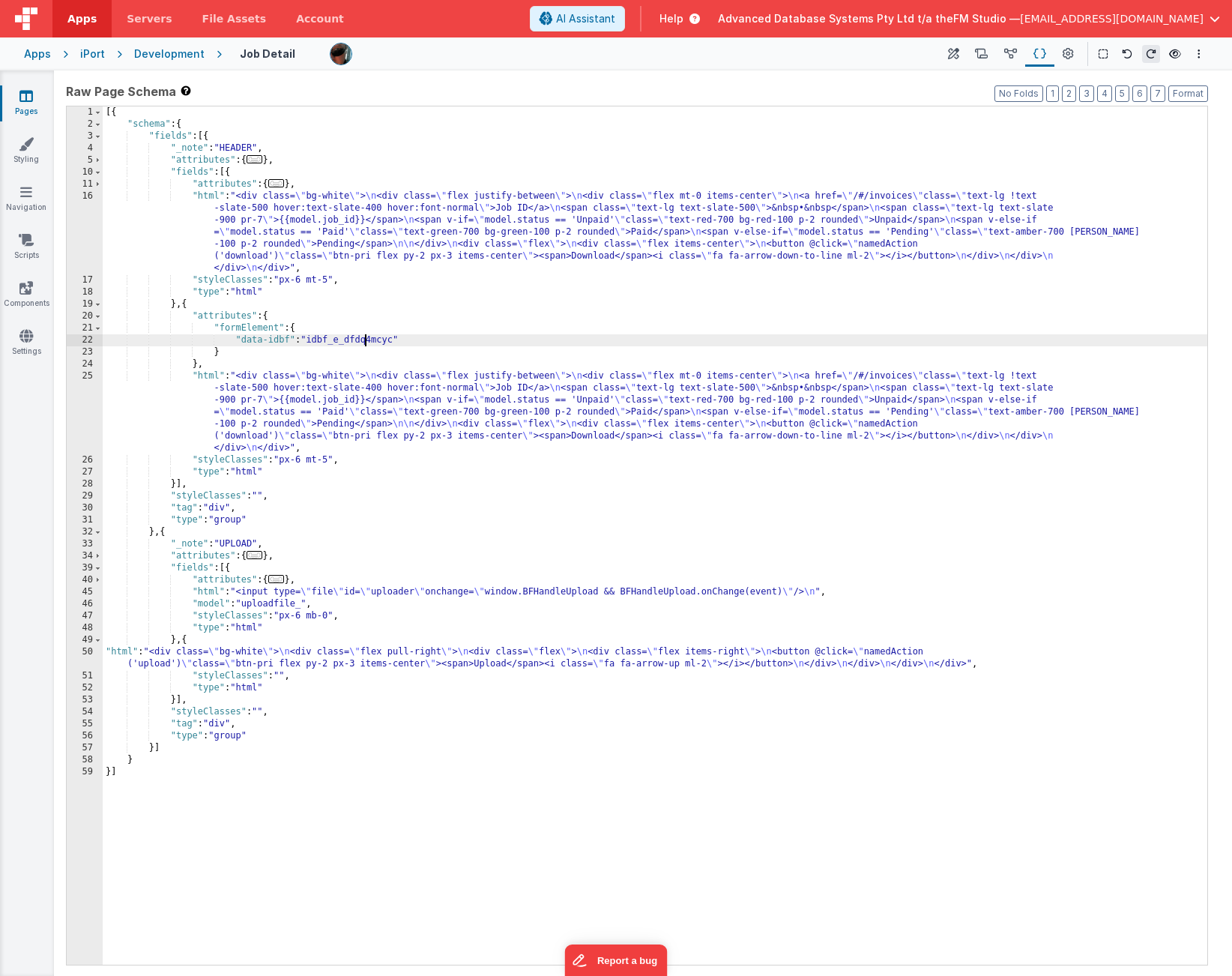
click at [85, 404] on div "25" at bounding box center [85, 412] width 36 height 84
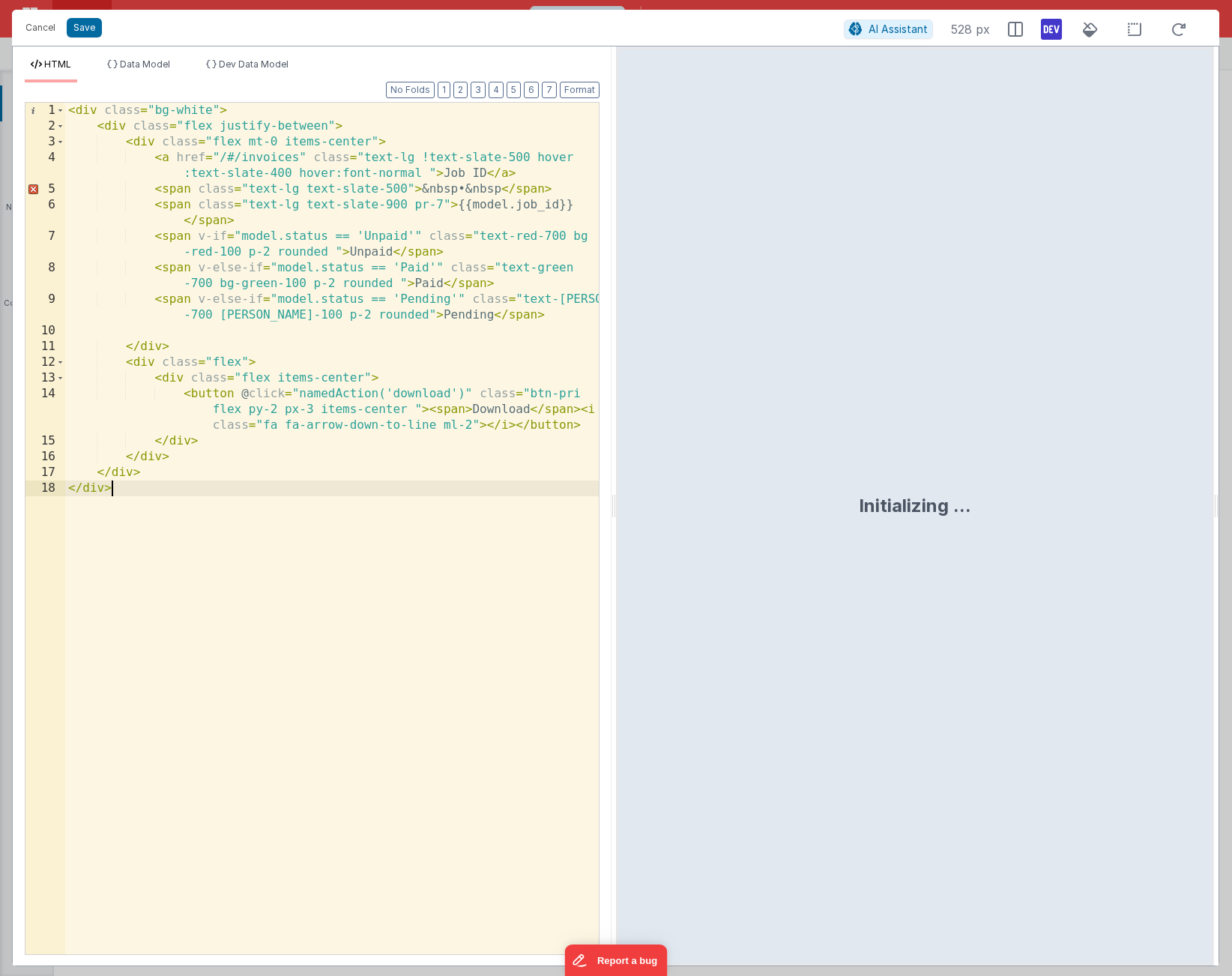
click at [186, 264] on div "< div class = "bg-white" > < div class = "flex justify-between" > < div class =…" at bounding box center [332, 544] width 533 height 884
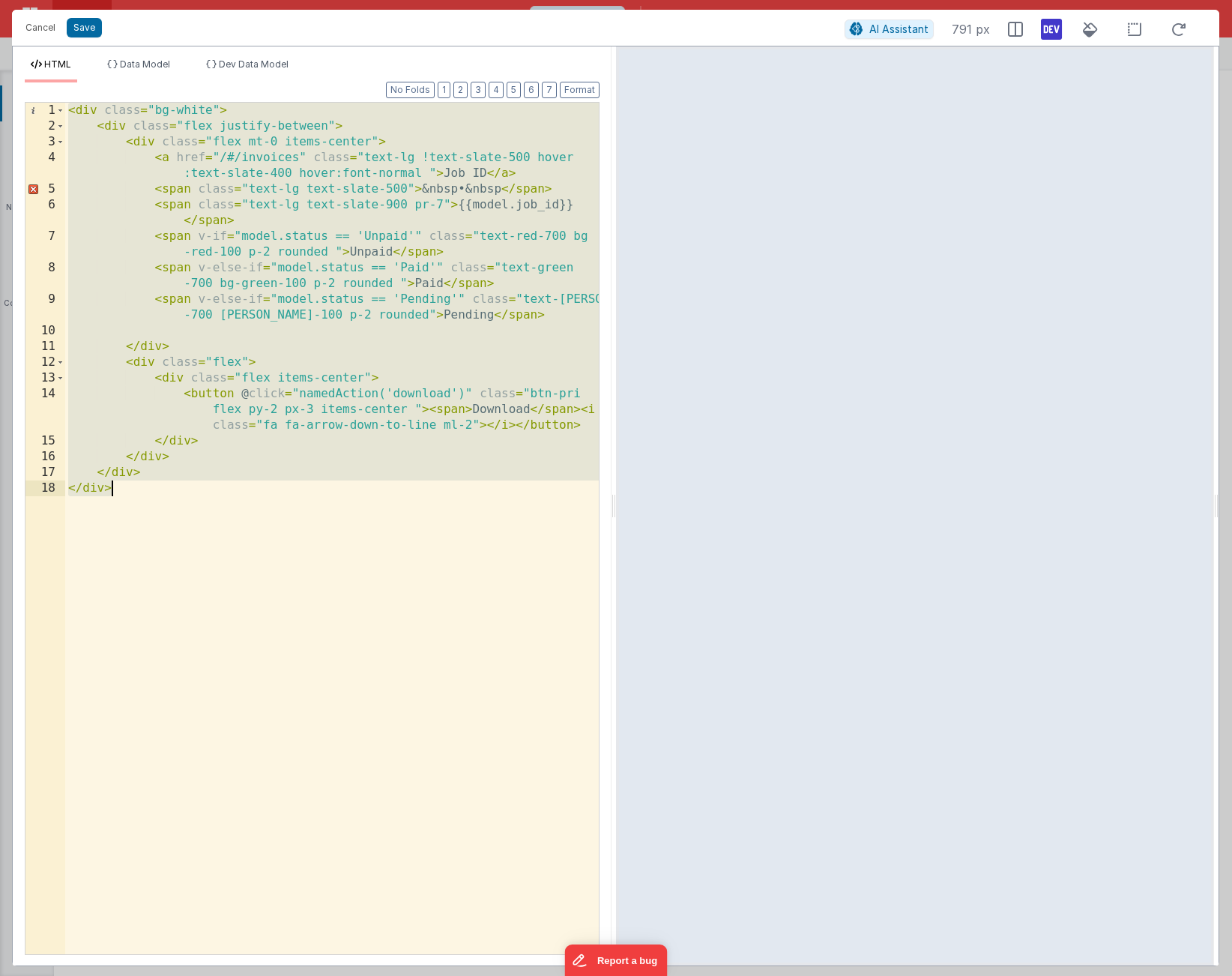
scroll to position [62, 0]
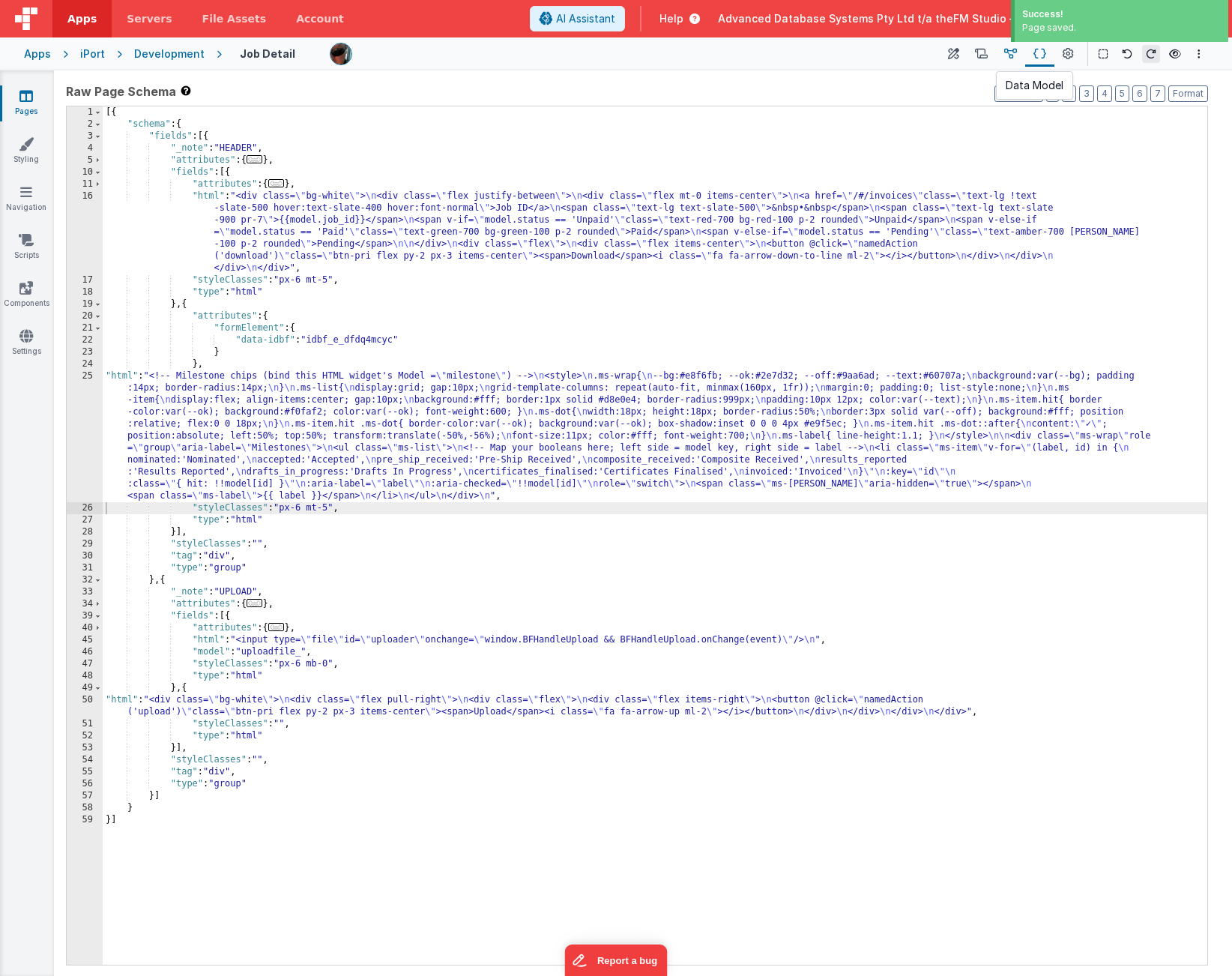
click at [1006, 56] on icon at bounding box center [1011, 54] width 13 height 15
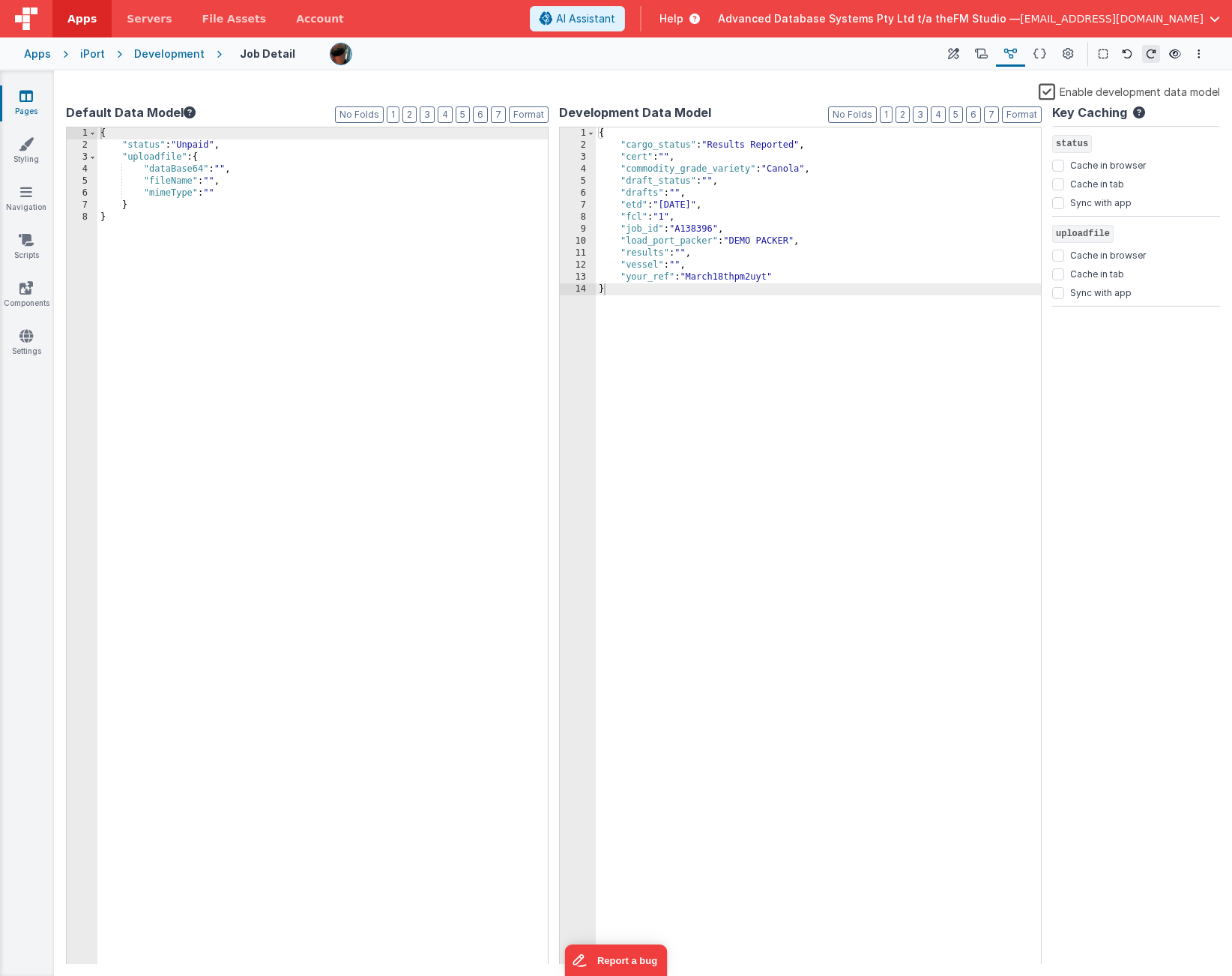
click at [781, 277] on div "{ "cargo_status" : "Results Reported" , "cert" : "" , "commodity_grade_variety"…" at bounding box center [818, 558] width 445 height 861
drag, startPoint x: 700, startPoint y: 291, endPoint x: 739, endPoint y: 291, distance: 39.0
click at [739, 291] on div "{ "cargo_status" : "Results Reported" , "cert" : "" , "commodity_grade_variety"…" at bounding box center [818, 558] width 445 height 861
click at [716, 301] on div "{ "cargo_status" : "Results Reported" , "cert" : "" , "commodity_grade_variety"…" at bounding box center [818, 558] width 445 height 861
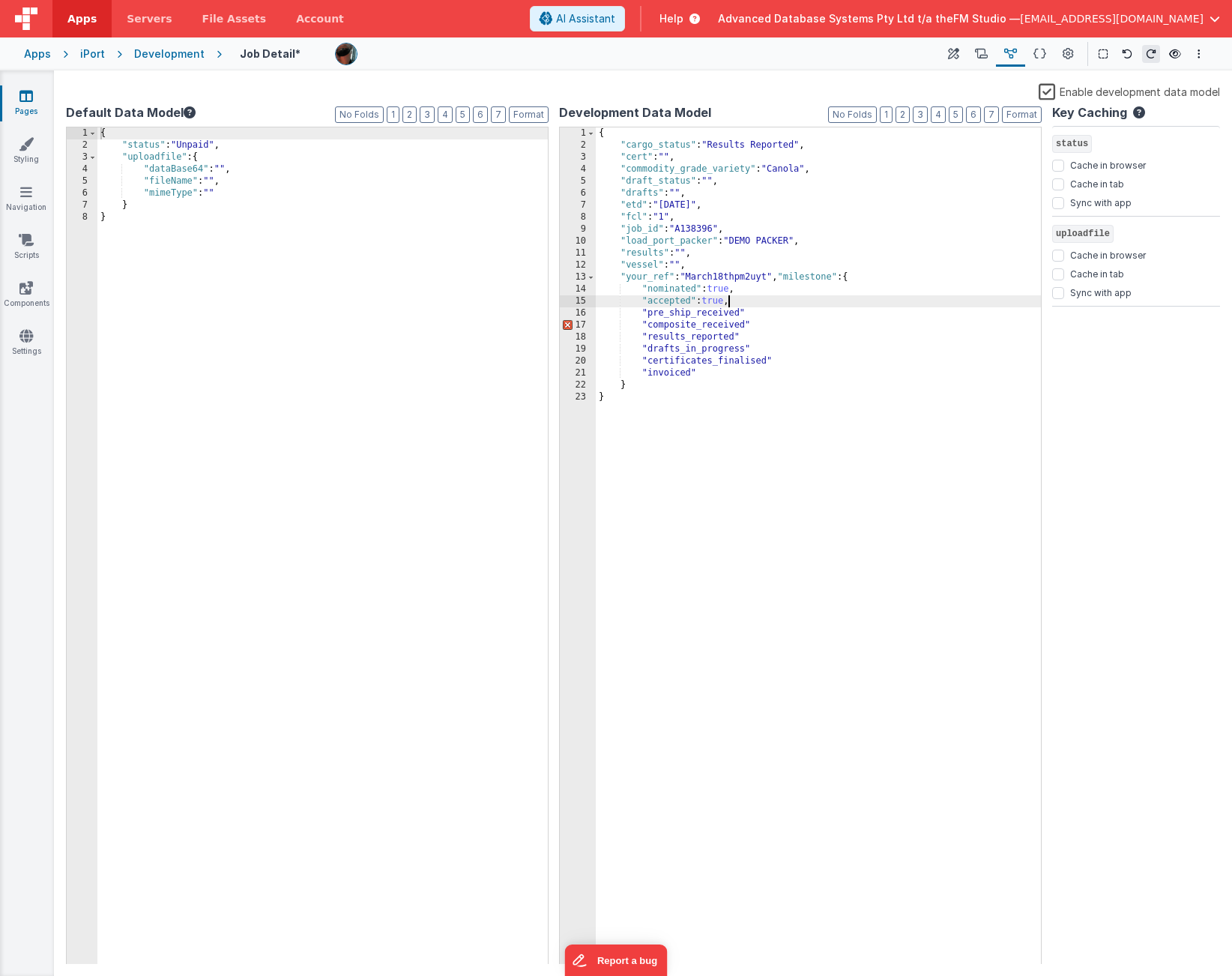
click at [763, 313] on div "{ "cargo_status" : "Results Reported" , "cert" : "" , "commodity_grade_variety"…" at bounding box center [818, 558] width 445 height 861
click at [761, 330] on div "{ "cargo_status" : "Results Reported" , "cert" : "" , "commodity_grade_variety"…" at bounding box center [818, 558] width 445 height 861
click at [757, 340] on div "{ "cargo_status" : "Results Reported" , "cert" : "" , "commodity_grade_variety"…" at bounding box center [818, 558] width 445 height 861
click at [760, 350] on div "{ "cargo_status" : "Results Reported" , "cert" : "" , "commodity_grade_variety"…" at bounding box center [818, 558] width 445 height 861
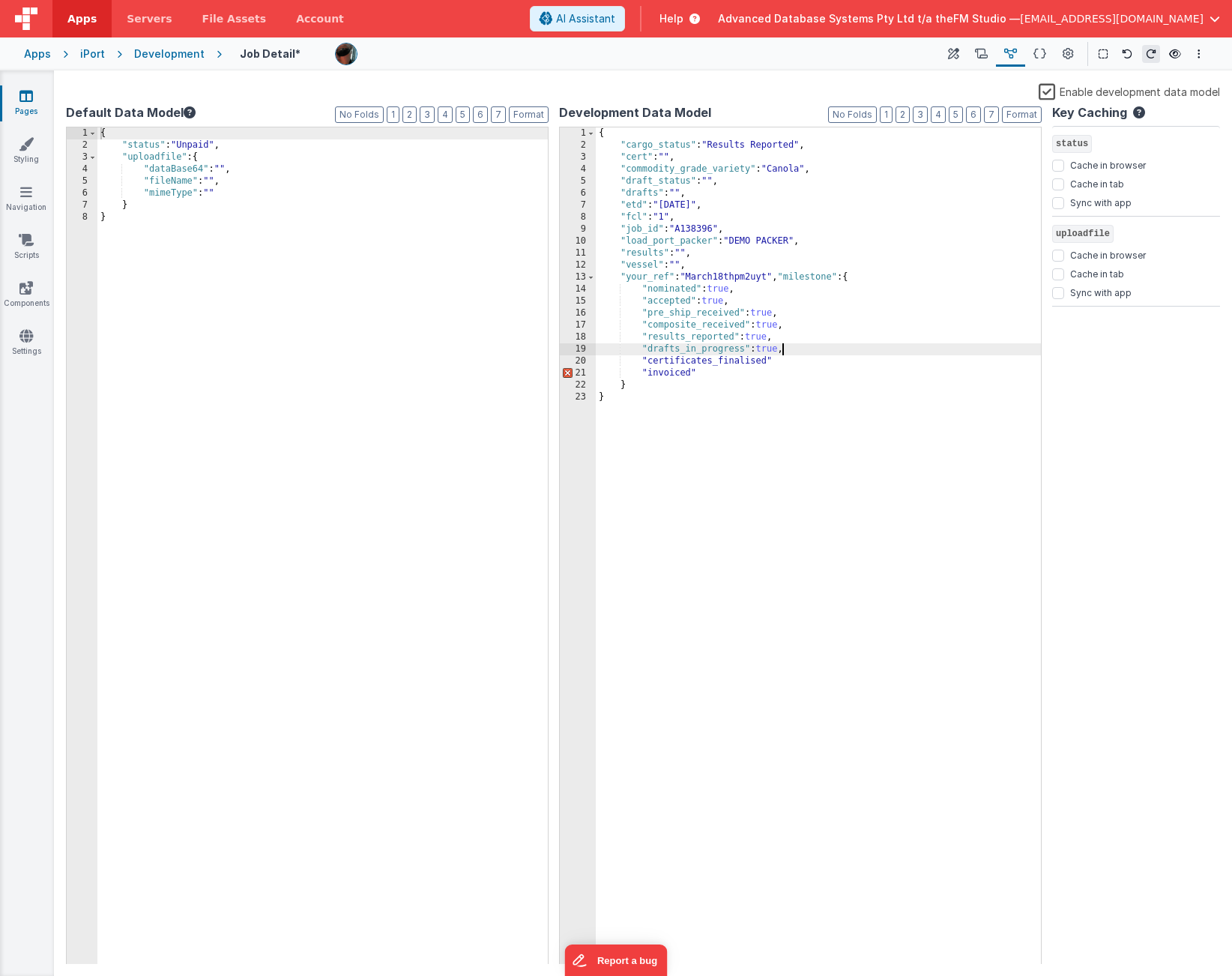
click at [784, 361] on div "{ "cargo_status" : "Results Reported" , "cert" : "" , "commodity_grade_variety"…" at bounding box center [818, 558] width 445 height 861
click at [712, 373] on div "{ "cargo_status" : "Results Reported" , "cert" : "" , "commodity_grade_variety"…" at bounding box center [818, 558] width 445 height 861
click at [717, 377] on div "{ "cargo_status" : "Results Reported" , "cert" : "" , "commodity_grade_variety"…" at bounding box center [818, 558] width 445 height 861
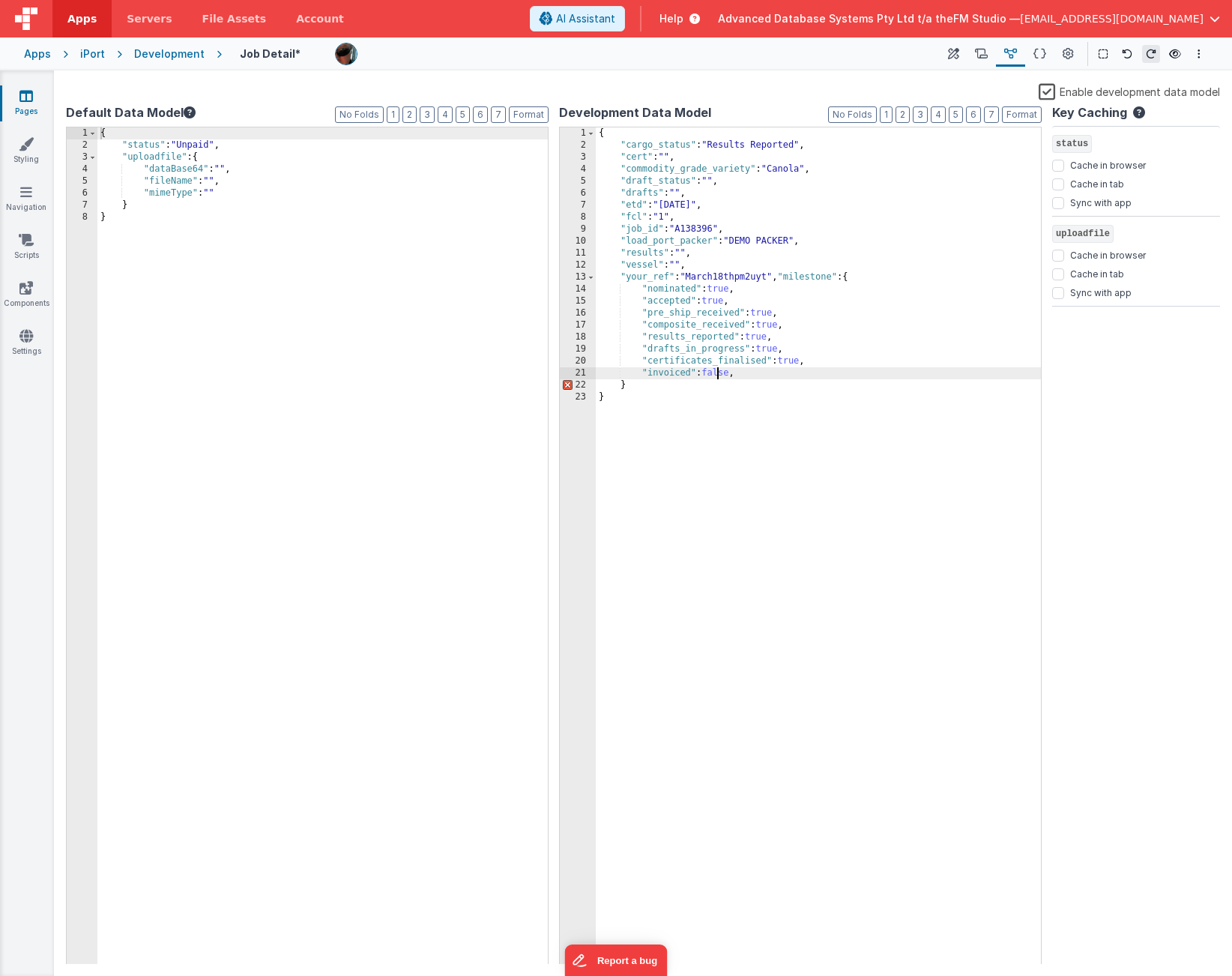
click at [717, 377] on div "{ "cargo_status" : "Results Reported" , "cert" : "" , "commodity_grade_variety"…" at bounding box center [818, 558] width 445 height 861
click at [787, 362] on div "{ "cargo_status" : "Results Reported" , "cert" : "" , "commodity_grade_variety"…" at bounding box center [818, 558] width 445 height 861
click at [763, 327] on div "{ "cargo_status" : "Results Reported" , "cert" : "" , "commodity_grade_variety"…" at bounding box center [818, 558] width 445 height 861
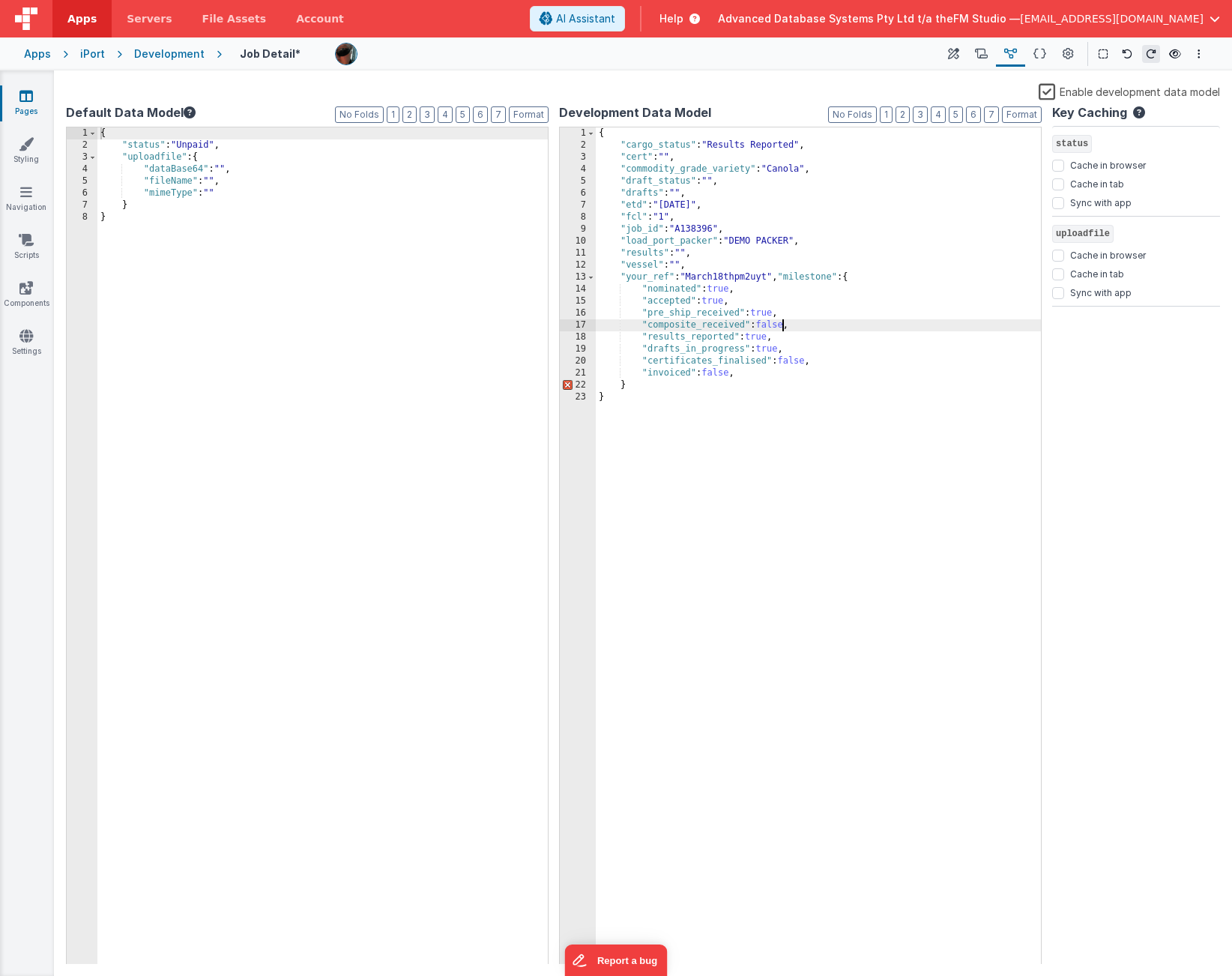
click at [757, 314] on div "{ "cargo_status" : "Results Reported" , "cert" : "" , "commodity_grade_variety"…" at bounding box center [818, 558] width 445 height 861
click at [742, 372] on div "{ "cargo_status" : "Results Reported" , "cert" : "" , "commodity_grade_variety"…" at bounding box center [818, 558] width 445 height 861
click at [787, 278] on div "{ "cargo_status" : "Results Reported" , "cert" : "" , "commodity_grade_variety"…" at bounding box center [818, 558] width 445 height 861
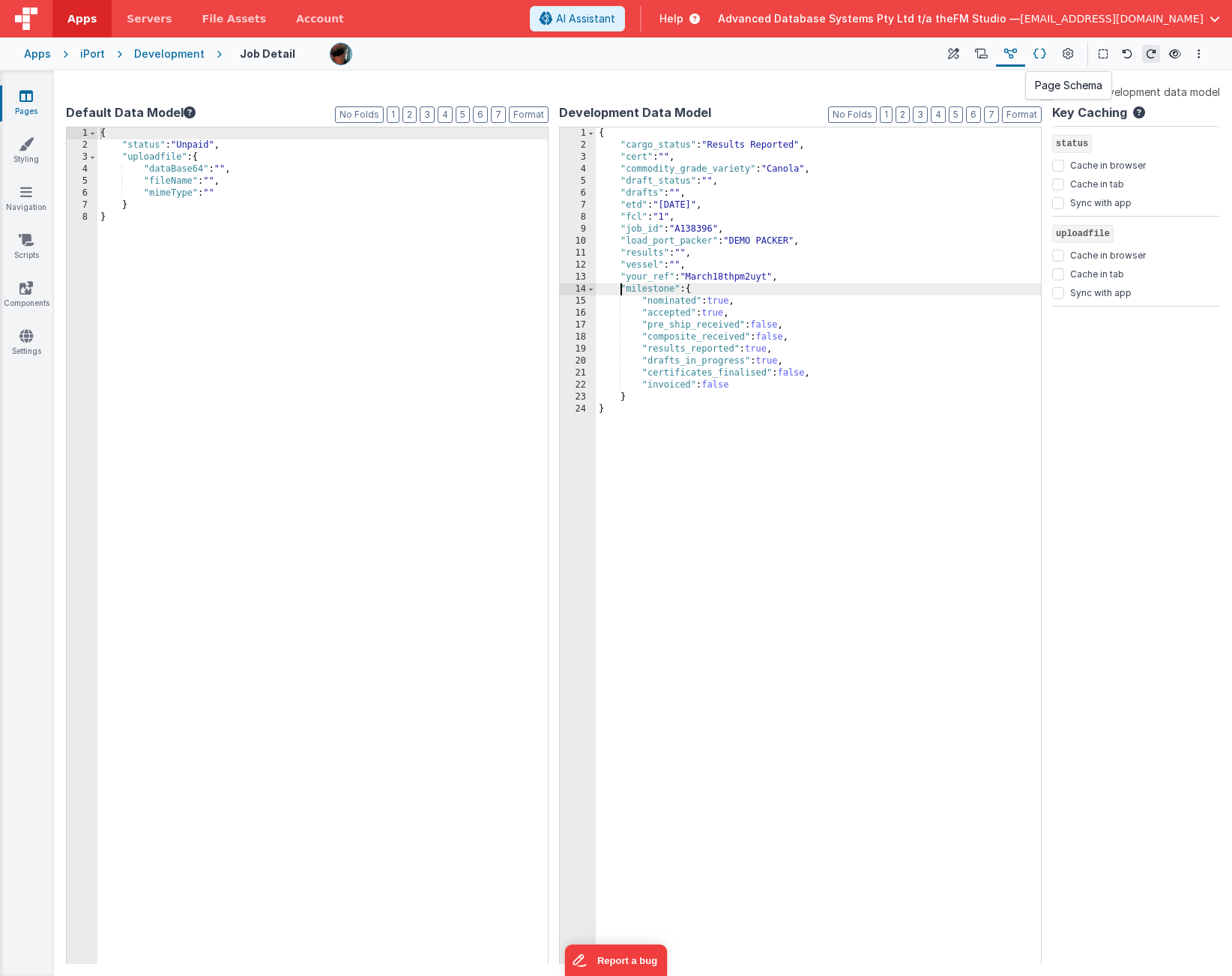
click at [1033, 53] on button at bounding box center [1040, 54] width 29 height 26
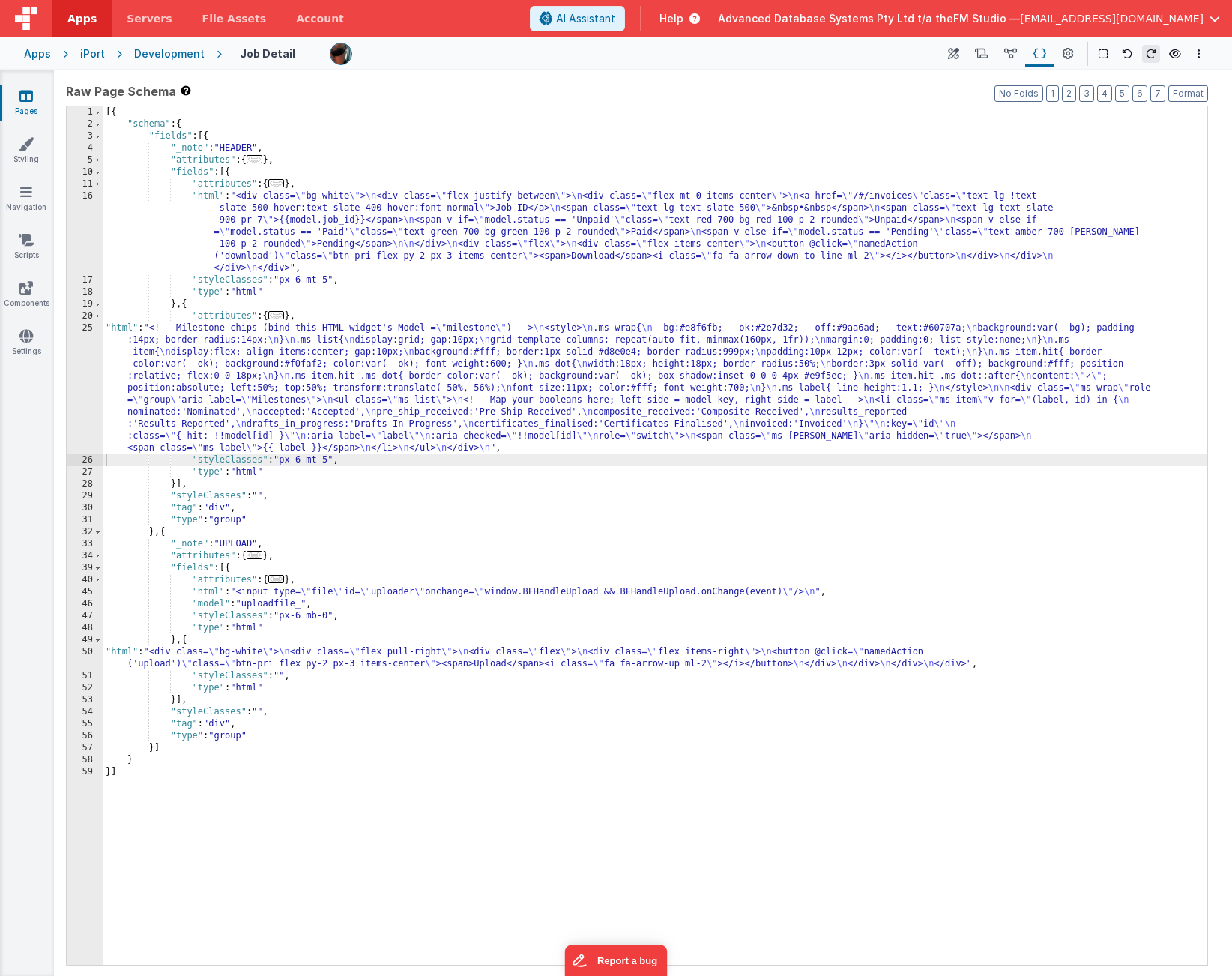
click at [433, 213] on div "[{ "schema" : { "fields" : [{ "_note" : "HEADER" , "attributes" : { ... } , "fi…" at bounding box center [655, 547] width 1105 height 883
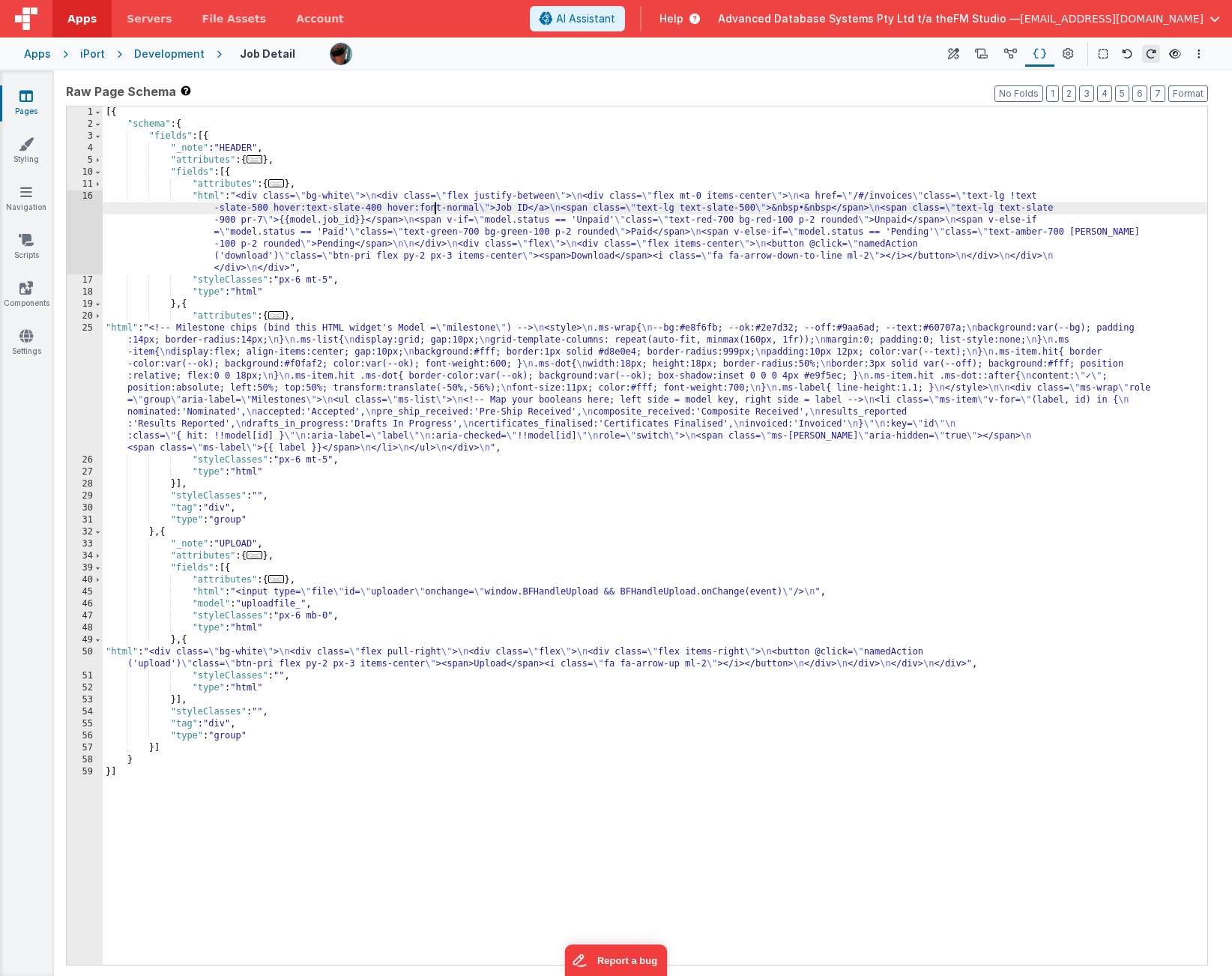
click at [79, 224] on div "16" at bounding box center [85, 233] width 36 height 84
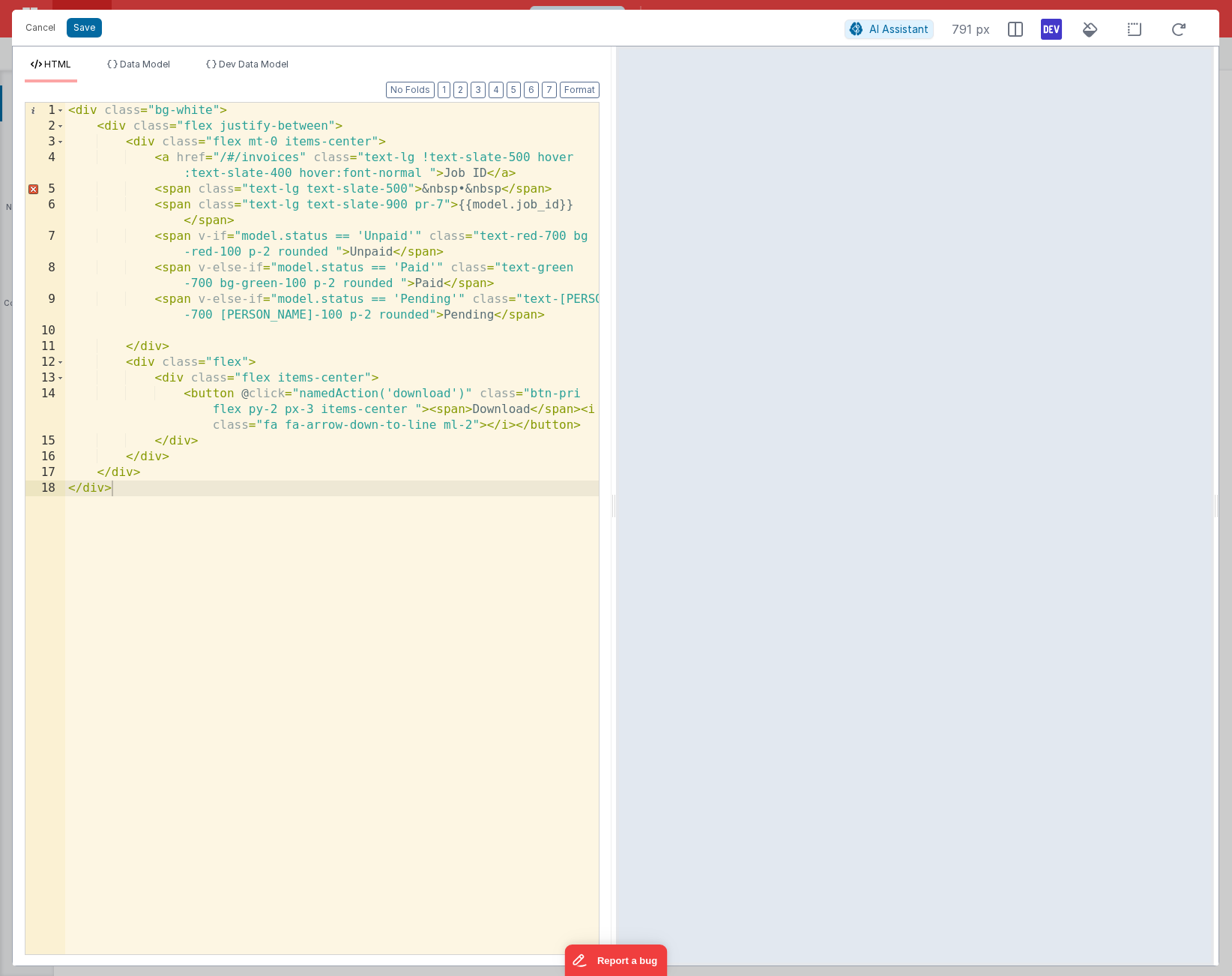
click at [421, 316] on div "< div class = "bg-white" > < div class = "flex justify-between" > < div class =…" at bounding box center [332, 544] width 533 height 884
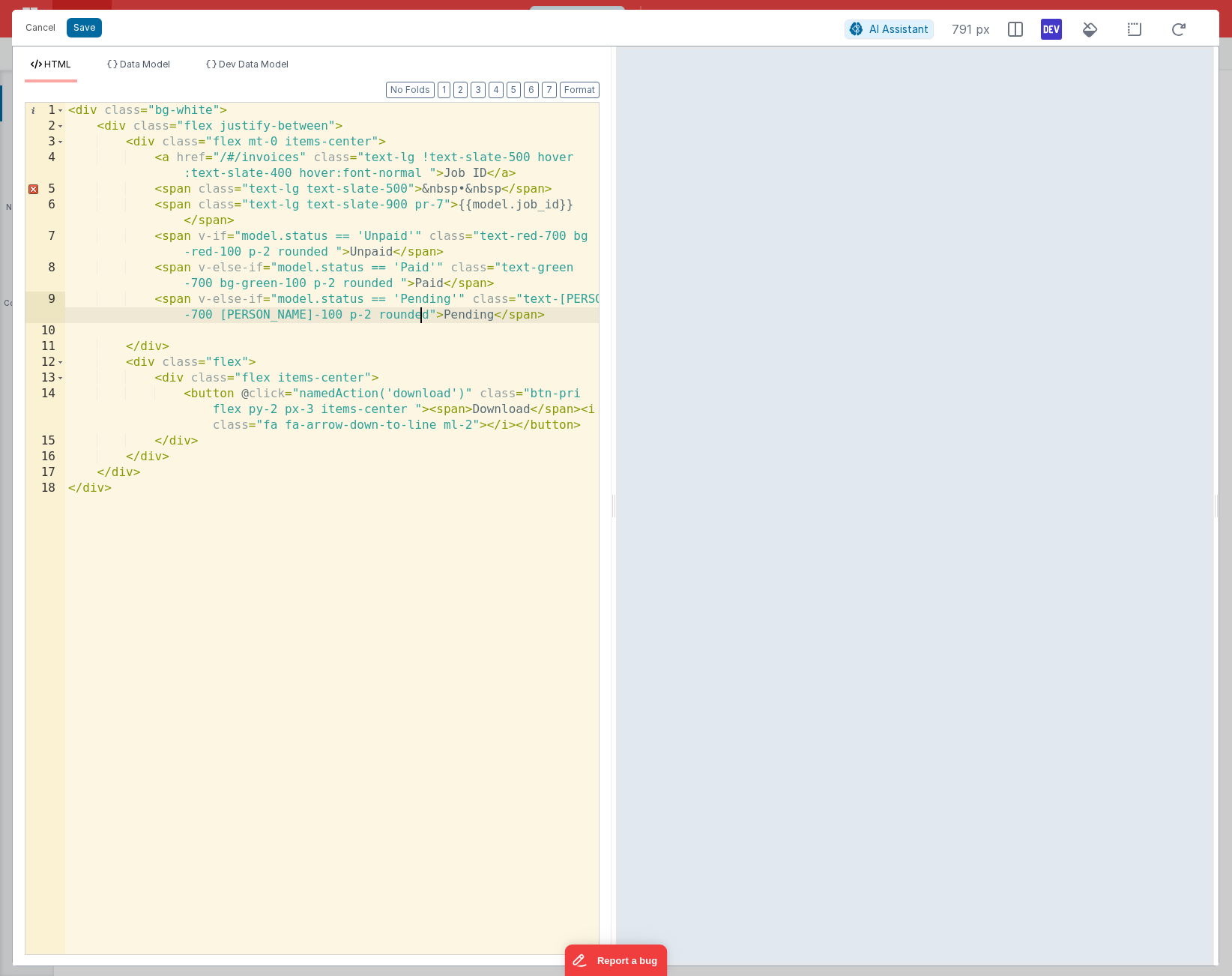
click at [421, 316] on div "< div class = "bg-white" > < div class = "flex justify-between" > < div class =…" at bounding box center [332, 544] width 533 height 884
drag, startPoint x: 197, startPoint y: 237, endPoint x: 426, endPoint y: 236, distance: 229.0
click at [426, 236] on div "< div class = "bg-white" > < div class = "flex justify-between" > < div class =…" at bounding box center [332, 544] width 533 height 884
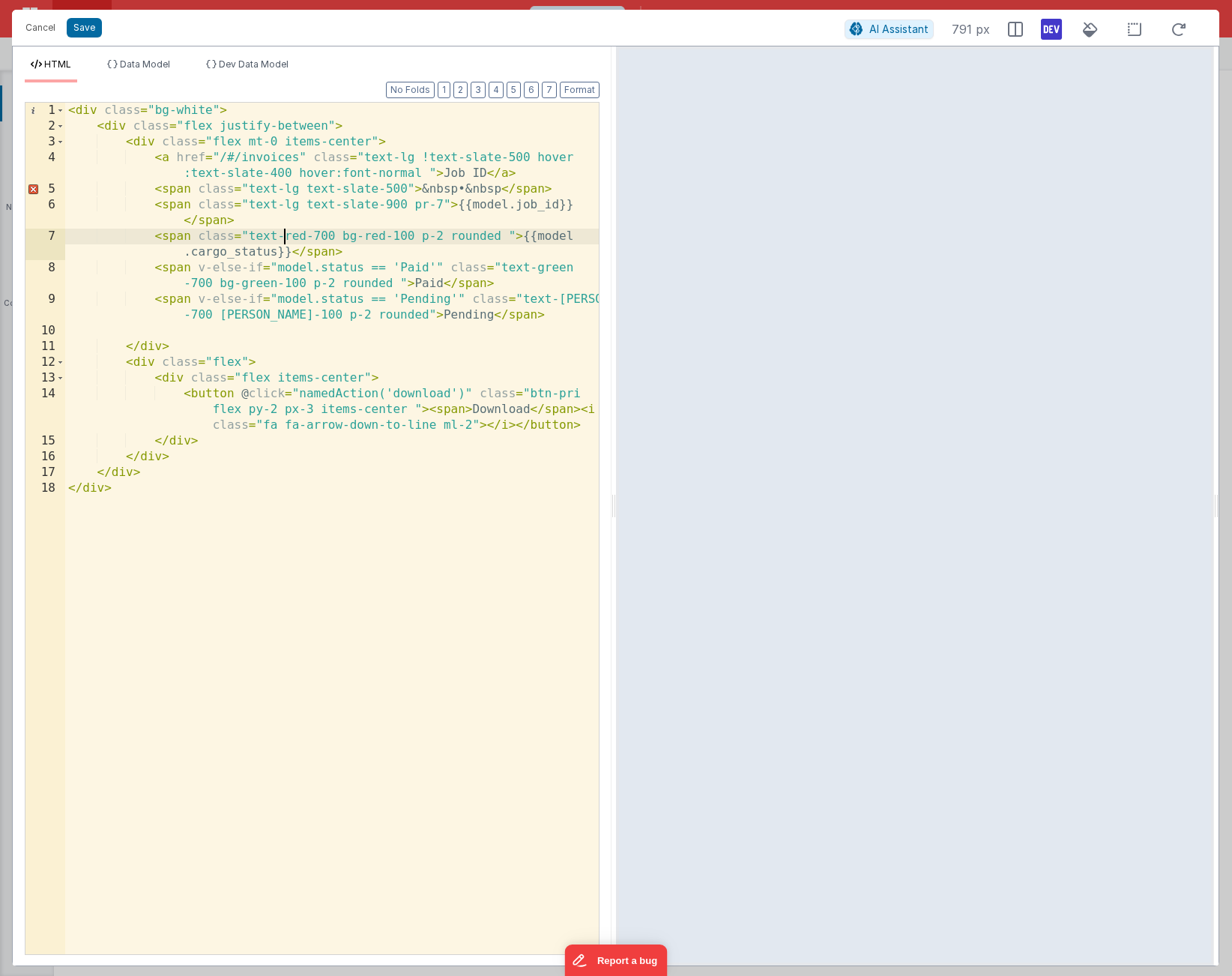
click at [282, 235] on div "< div class = "bg-white" > < div class = "flex justify-between" > < div class =…" at bounding box center [332, 544] width 533 height 884
click at [199, 269] on div "< div class = "bg-white" > < div class = "flex justify-between" > < div class =…" at bounding box center [332, 544] width 533 height 884
drag, startPoint x: 199, startPoint y: 269, endPoint x: 270, endPoint y: 269, distance: 71.0
click at [270, 269] on div "< div class = "bg-white" > < div class = "flex justify-between" > < div class =…" at bounding box center [332, 544] width 533 height 884
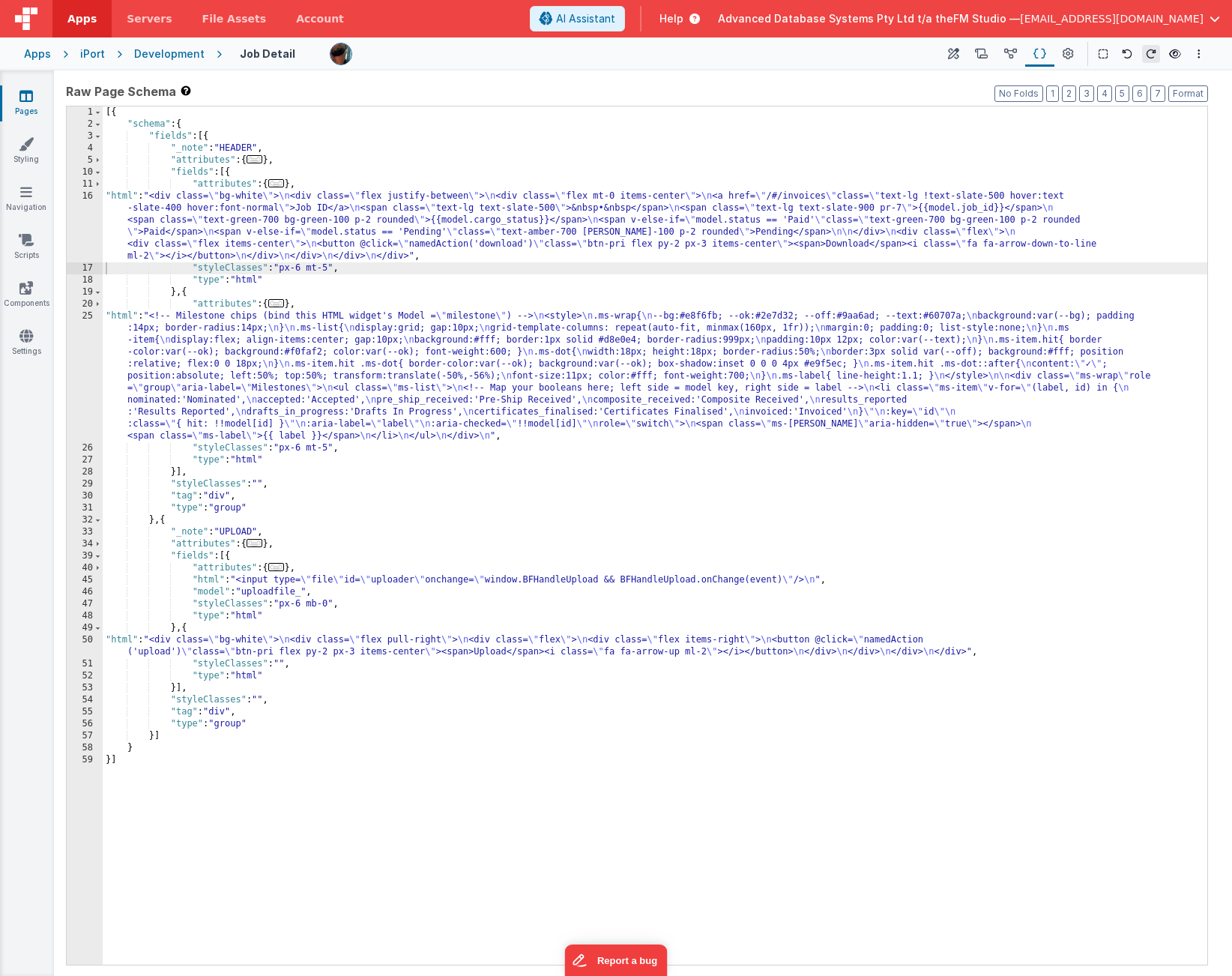
click at [272, 378] on div "[{ "schema" : { "fields" : [{ "_note" : "HEADER" , "attributes" : { ... } , "fi…" at bounding box center [655, 547] width 1105 height 883
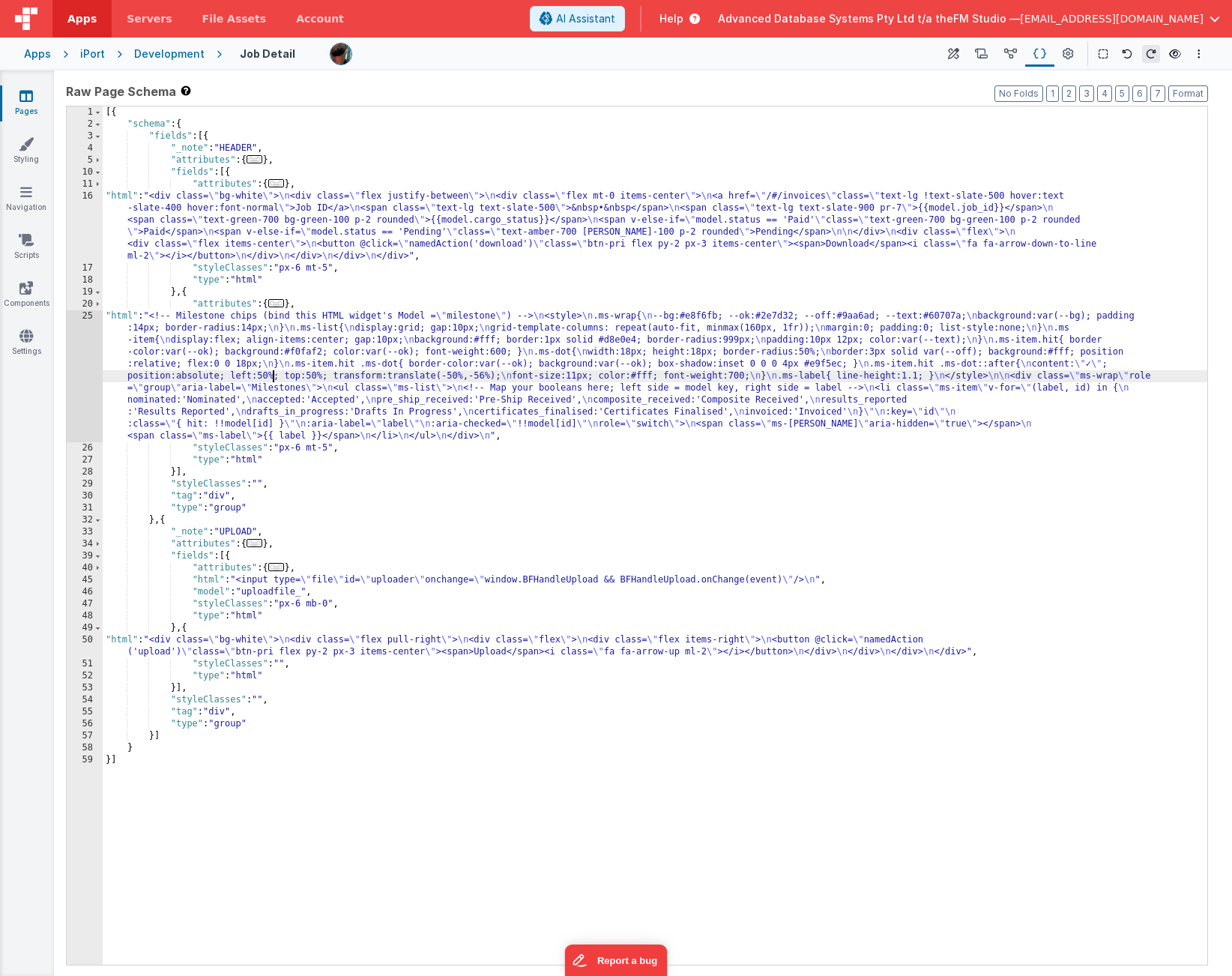
click at [167, 521] on div "[{ "schema" : { "fields" : [{ "_note" : "HEADER" , "attributes" : { ... } , "fi…" at bounding box center [655, 547] width 1105 height 883
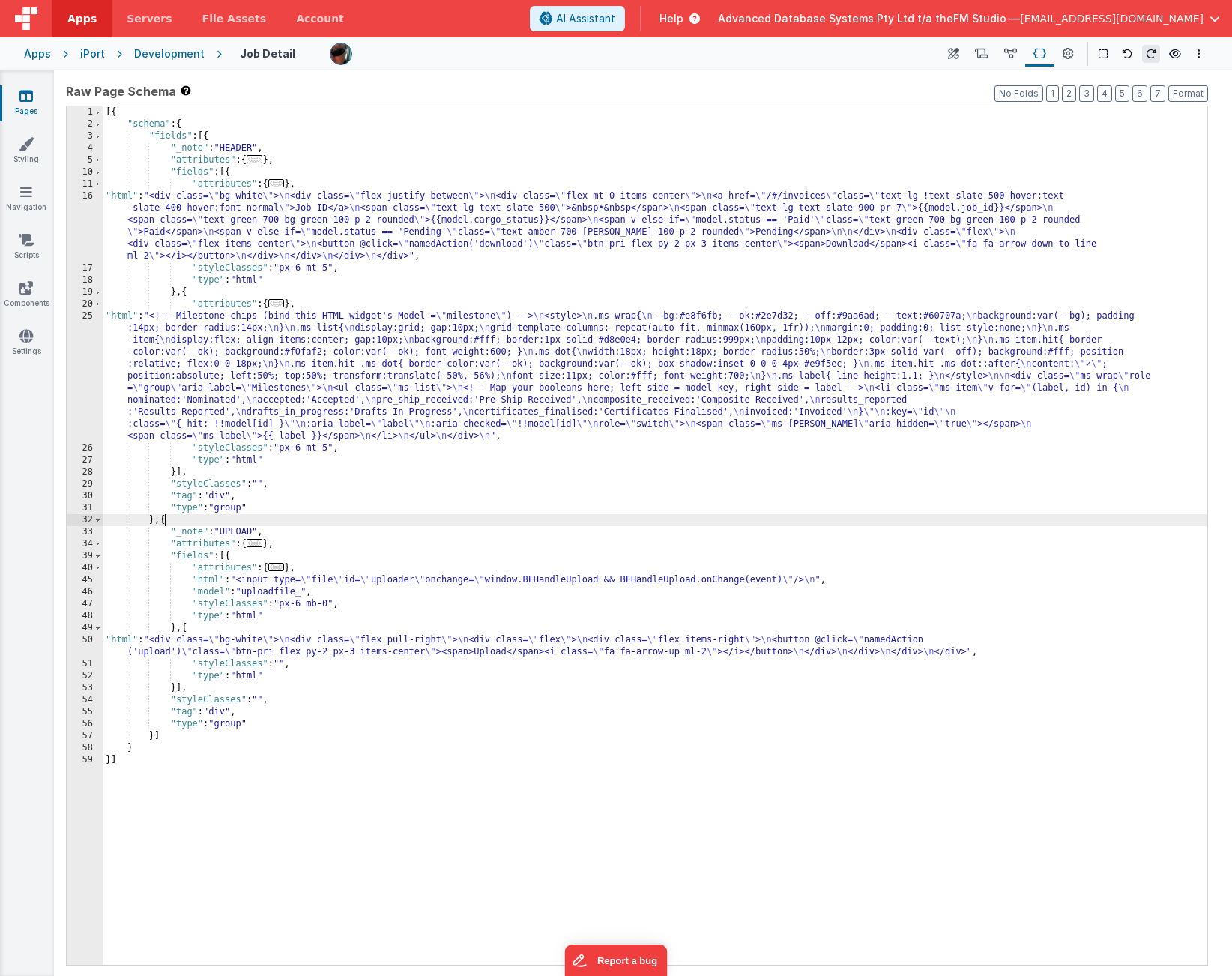
click at [167, 521] on div "[{ "schema" : { "fields" : [{ "_note" : "HEADER" , "attributes" : { ... } , "fi…" at bounding box center [655, 547] width 1105 height 883
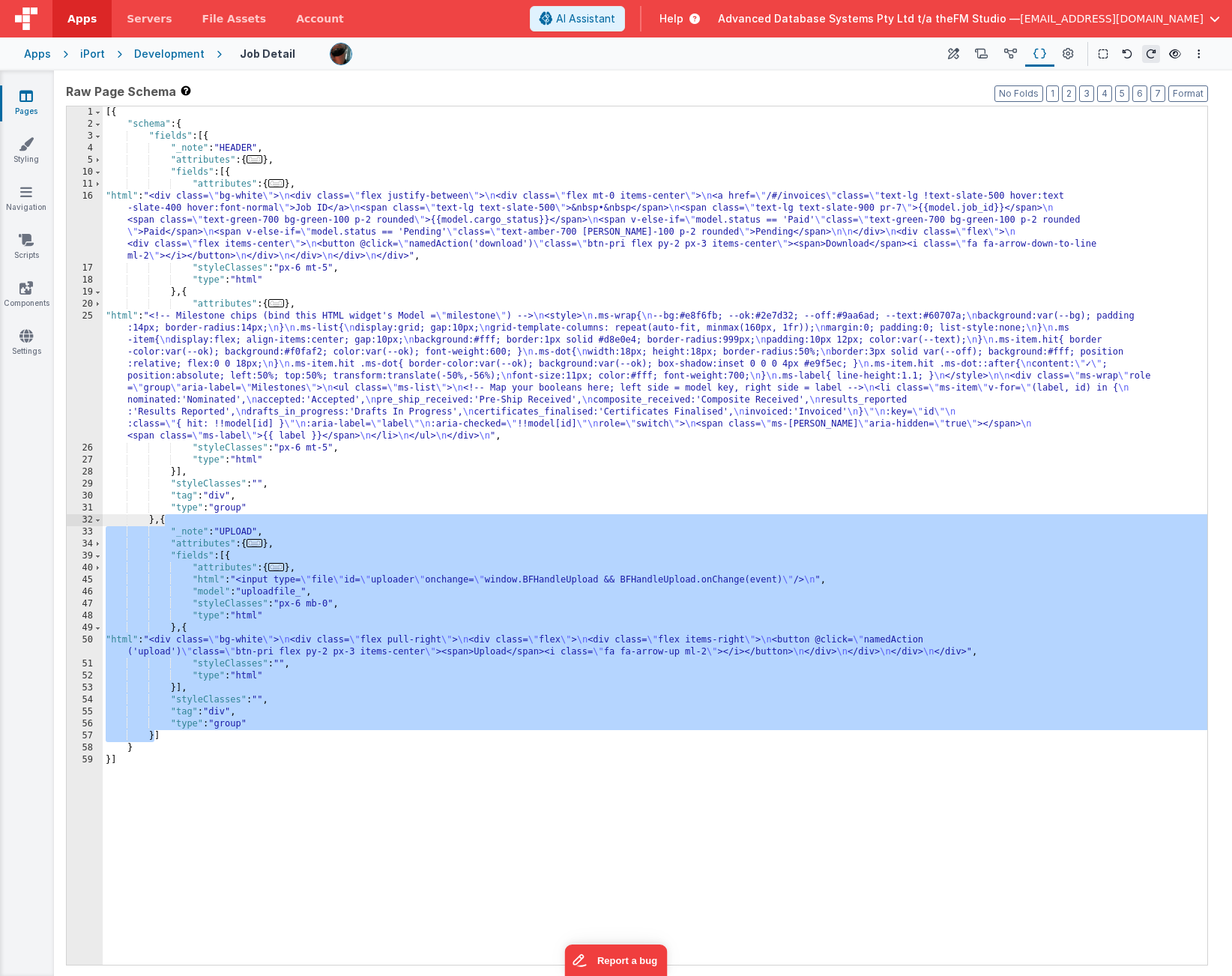
click at [171, 663] on div "[{ "schema" : { "fields" : [{ "_note" : "HEADER" , "attributes" : { ... } , "fi…" at bounding box center [655, 547] width 1105 height 883
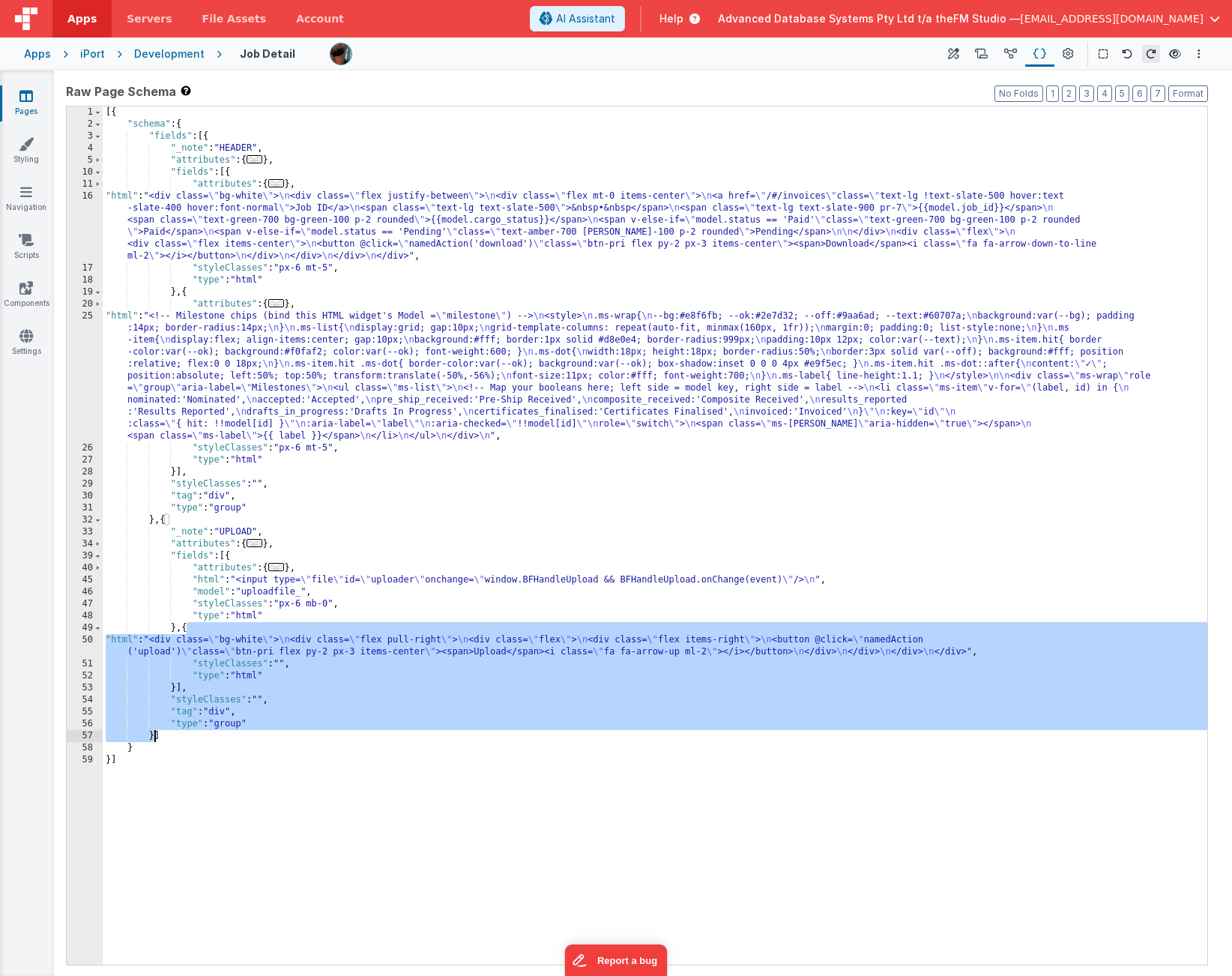
drag, startPoint x: 186, startPoint y: 630, endPoint x: 155, endPoint y: 731, distance: 105.7
click at [155, 731] on div "[{ "schema" : { "fields" : [{ "_note" : "HEADER" , "attributes" : { ... } , "fi…" at bounding box center [655, 547] width 1105 height 883
click at [180, 677] on div "[{ "schema" : { "fields" : [{ "_note" : "HEADER" , "attributes" : { ... } , "fi…" at bounding box center [655, 547] width 1105 height 883
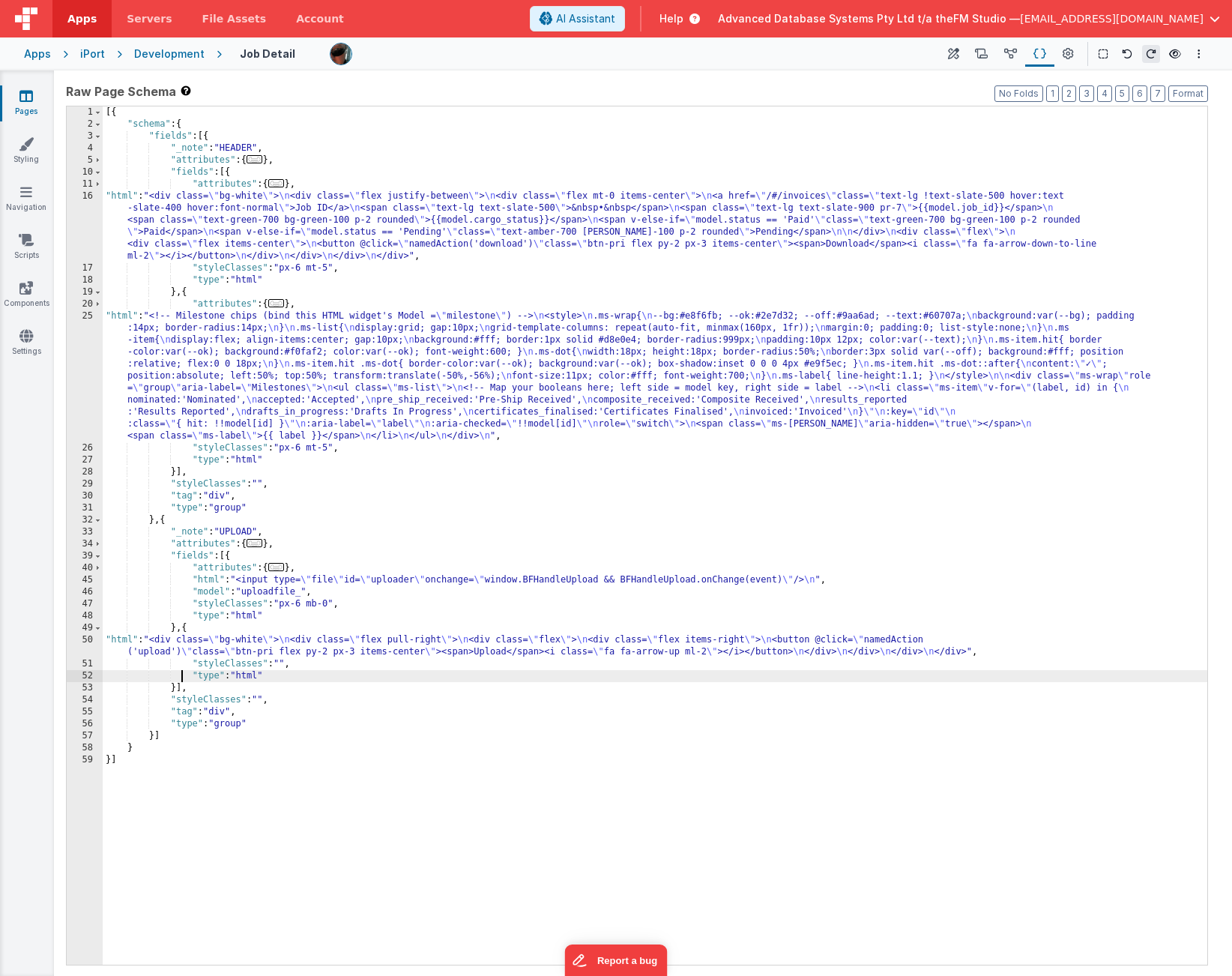
click at [167, 522] on div "[{ "schema" : { "fields" : [{ "_note" : "HEADER" , "attributes" : { ... } , "fi…" at bounding box center [655, 547] width 1105 height 883
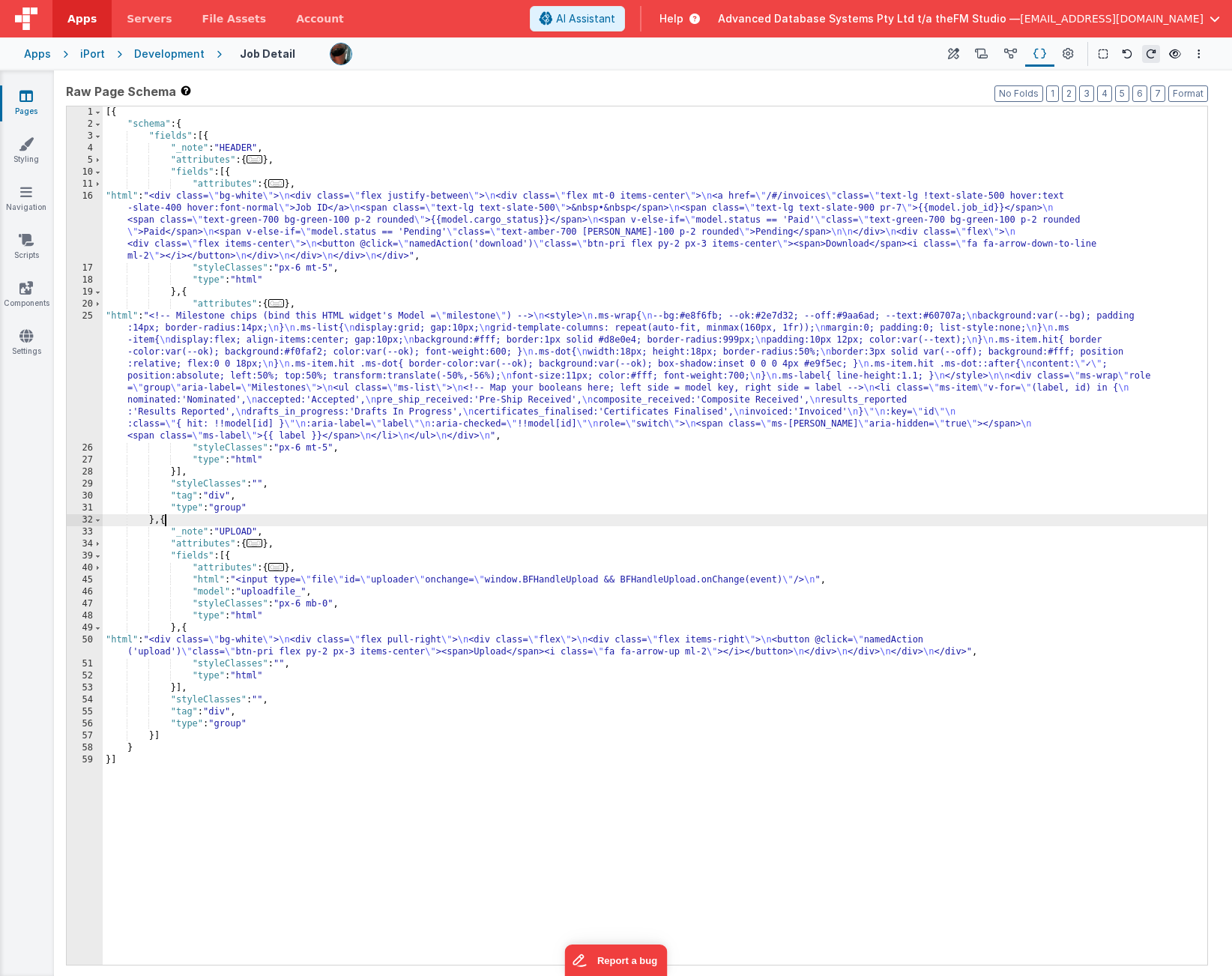
click at [167, 522] on div "[{ "schema" : { "fields" : [{ "_note" : "HEADER" , "attributes" : { ... } , "fi…" at bounding box center [655, 547] width 1105 height 883
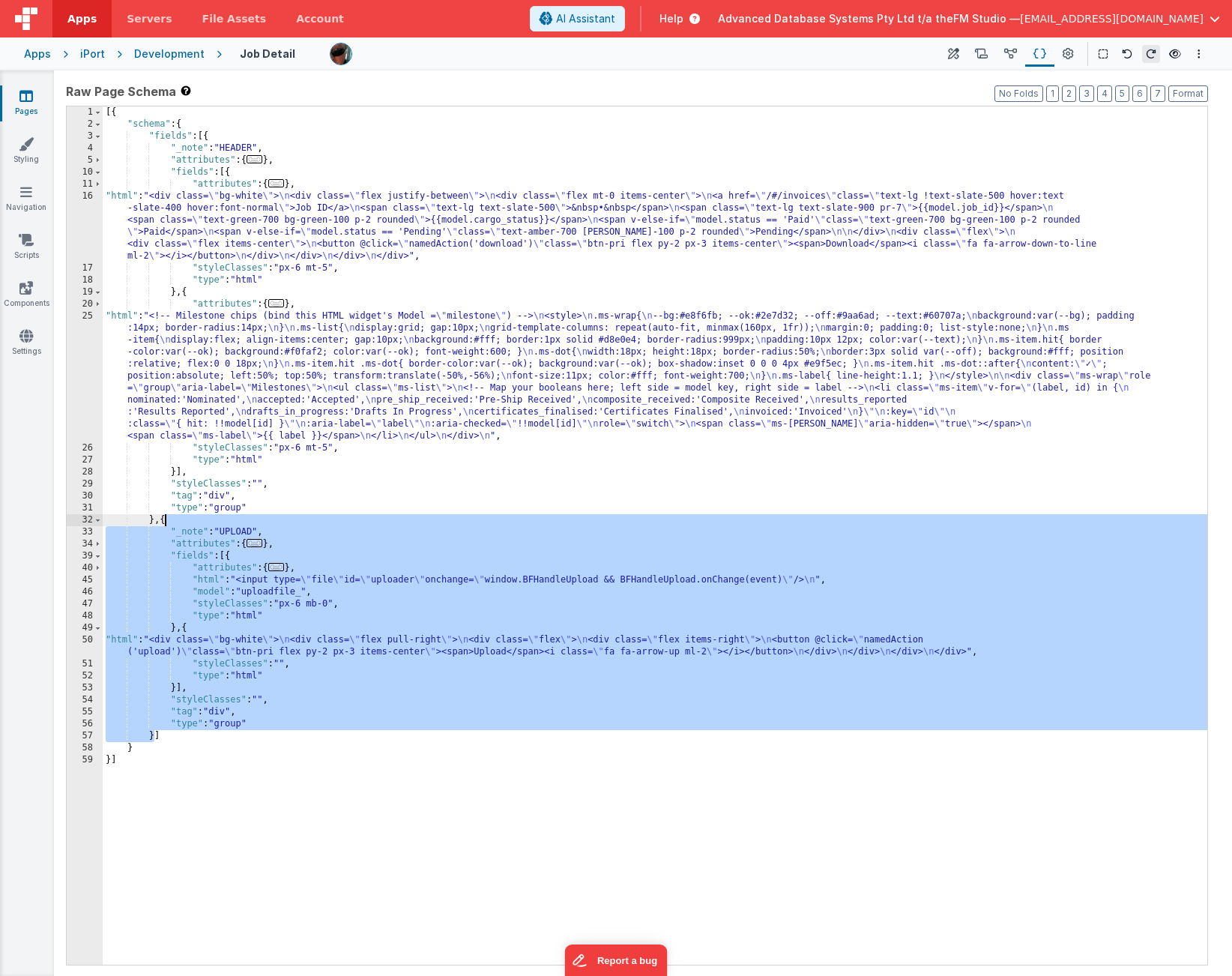
click at [152, 742] on div "[{ "schema" : { "fields" : [{ "_note" : "HEADER" , "attributes" : { ... } , "fi…" at bounding box center [655, 547] width 1105 height 883
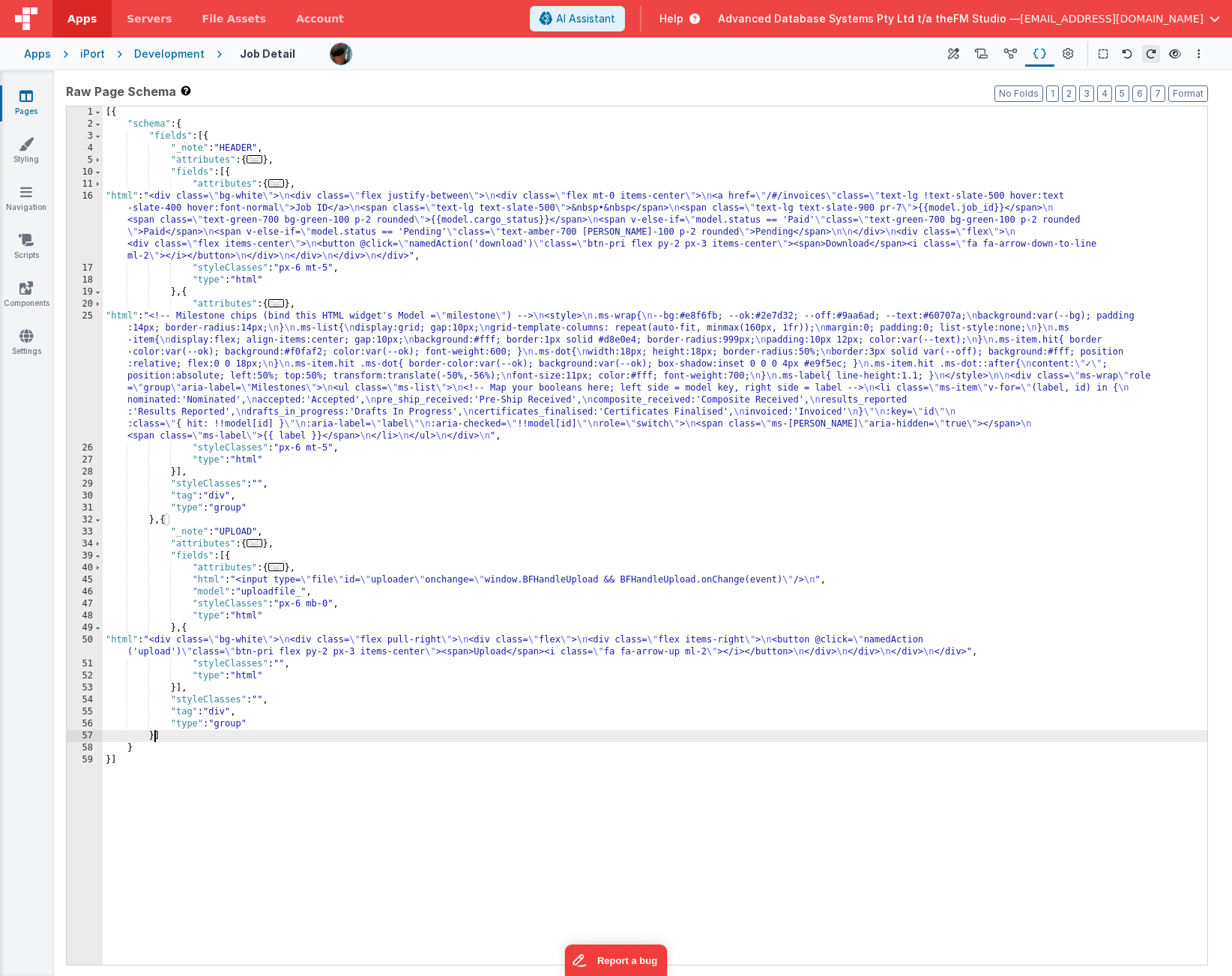
click at [188, 629] on div "[{ "schema" : { "fields" : [{ "_note" : "HEADER" , "attributes" : { ... } , "fi…" at bounding box center [655, 547] width 1105 height 883
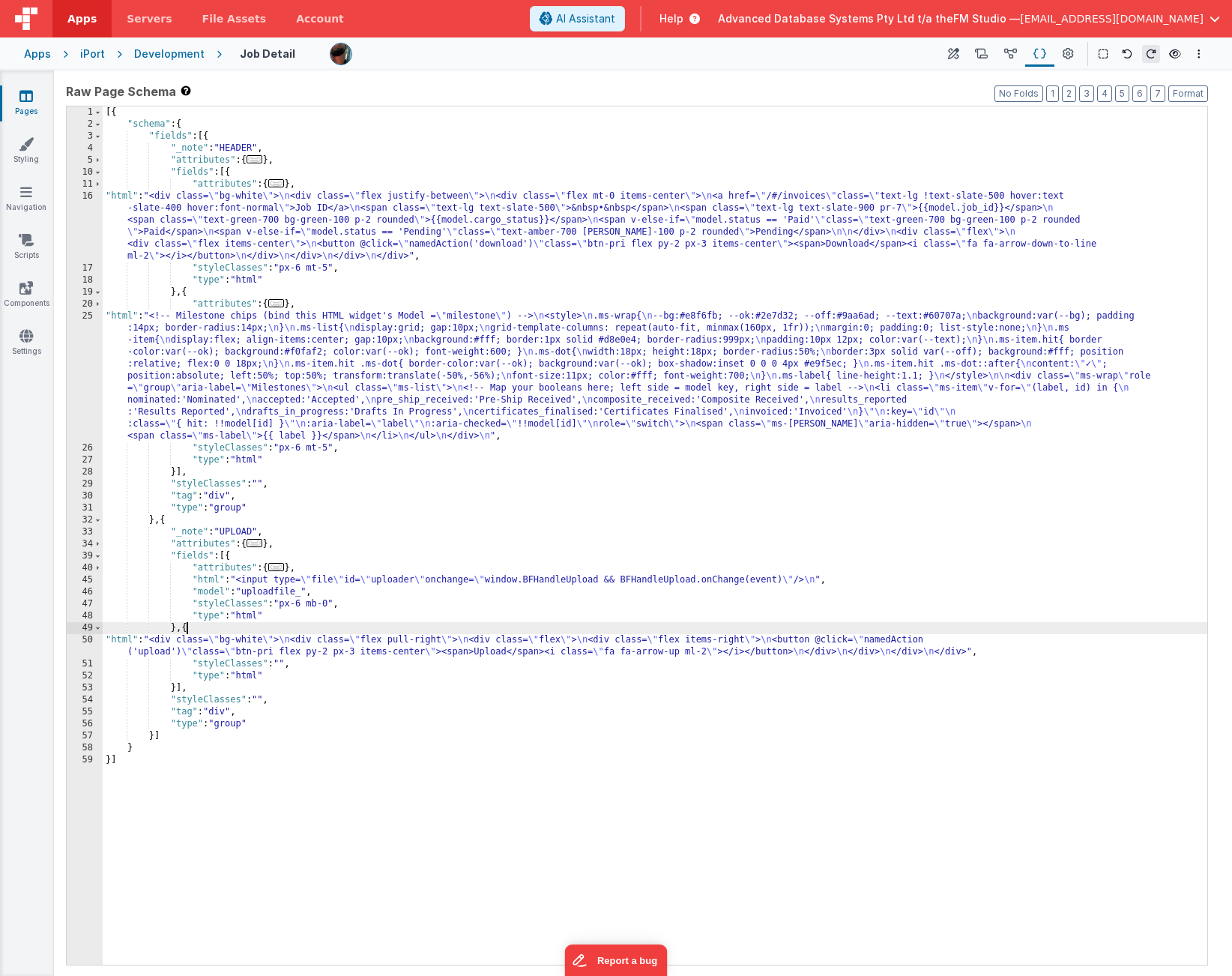
click at [188, 629] on div "[{ "schema" : { "fields" : [{ "_note" : "HEADER" , "attributes" : { ... } , "fi…" at bounding box center [655, 547] width 1105 height 883
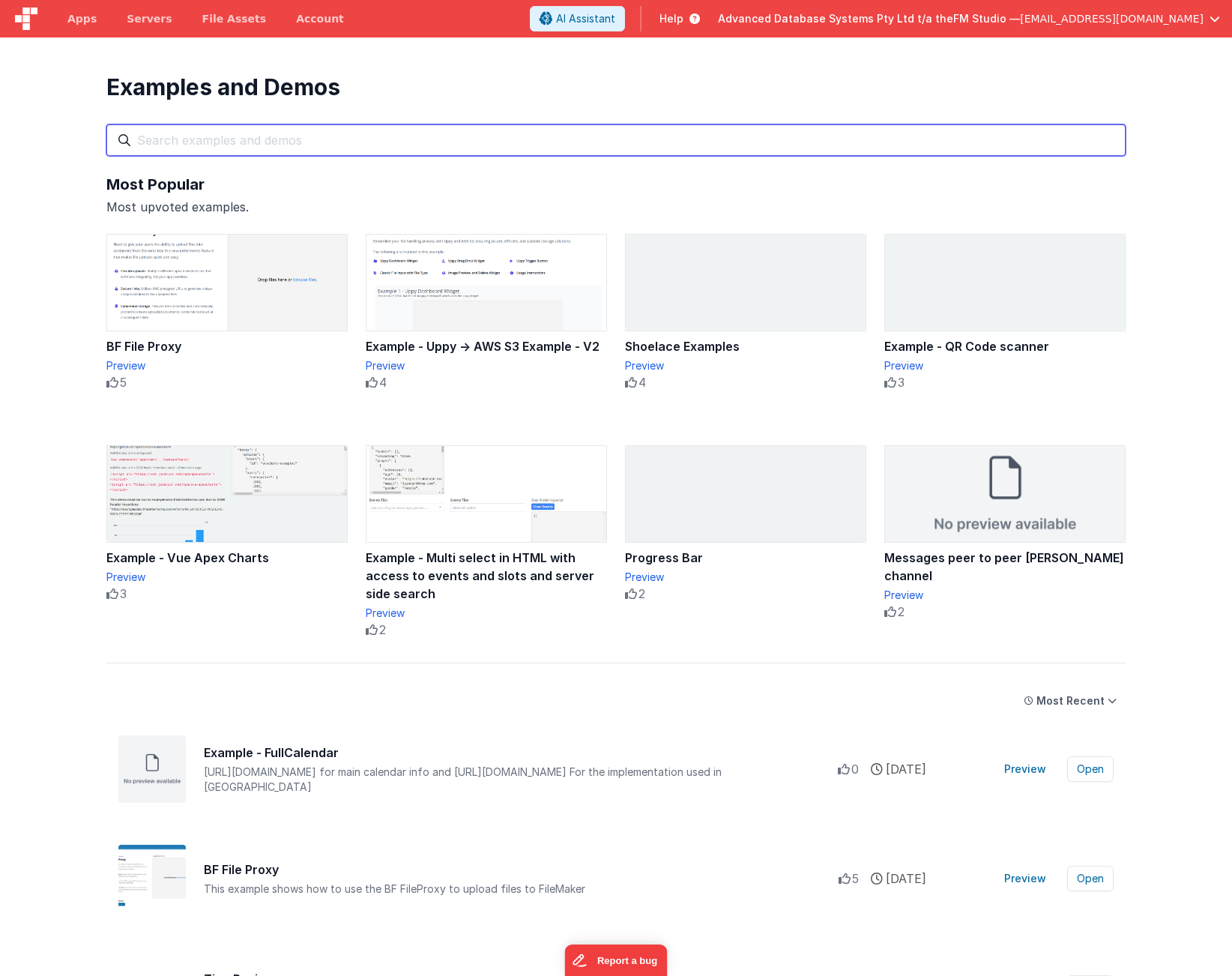
click at [229, 136] on input "text" at bounding box center [616, 140] width 1019 height 32
click at [211, 134] on input "text" at bounding box center [616, 140] width 1019 height 32
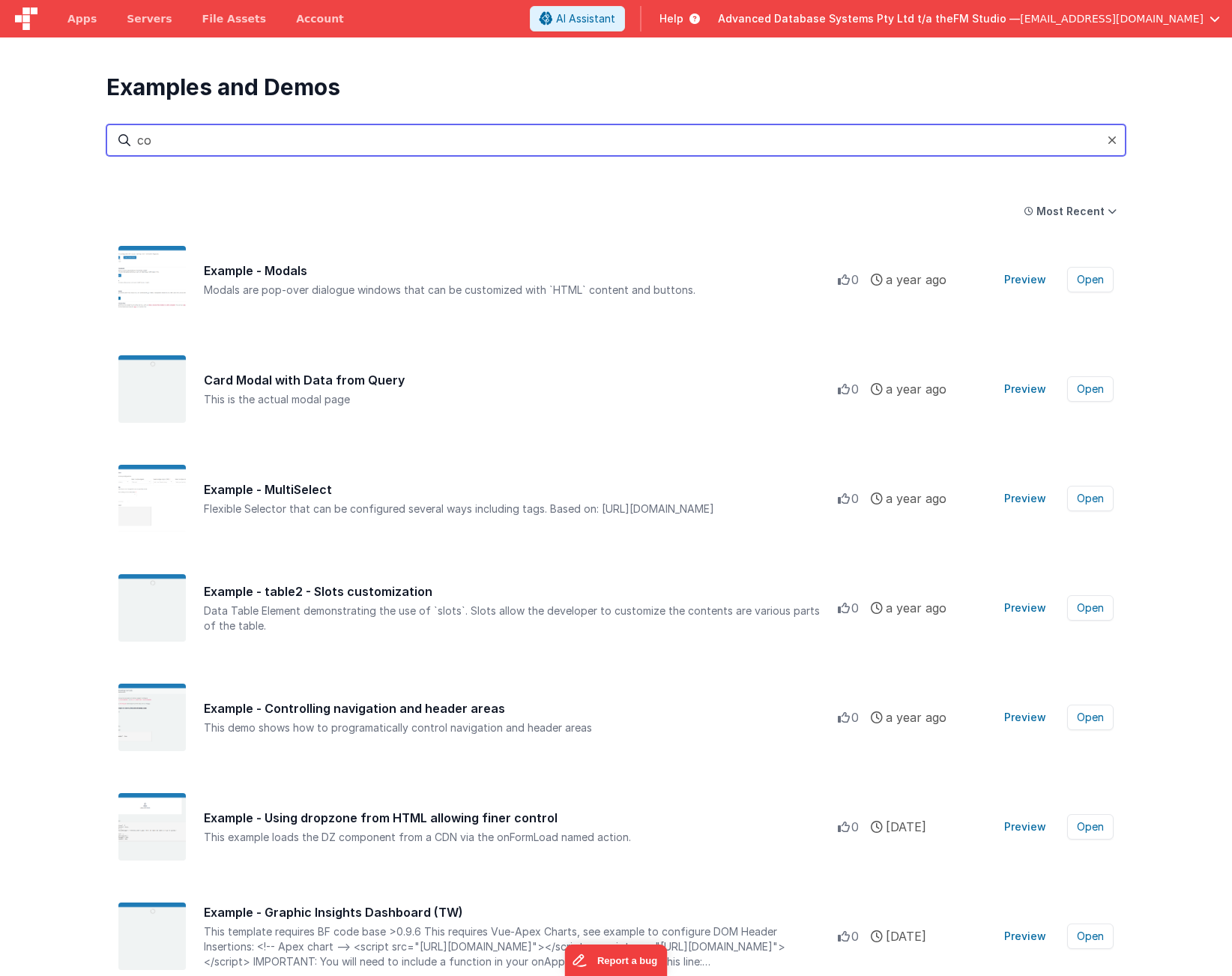
type input "c"
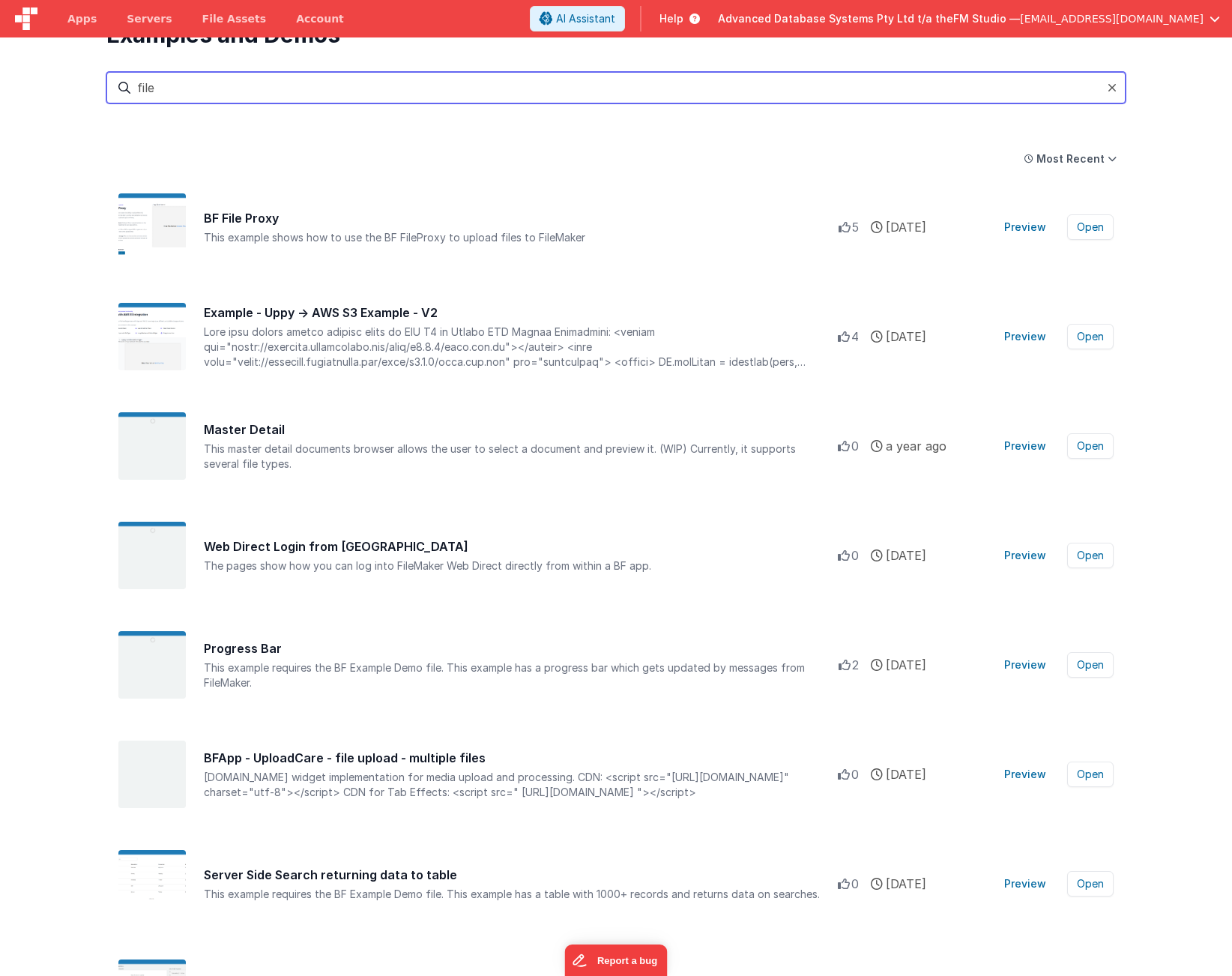
scroll to position [48, 0]
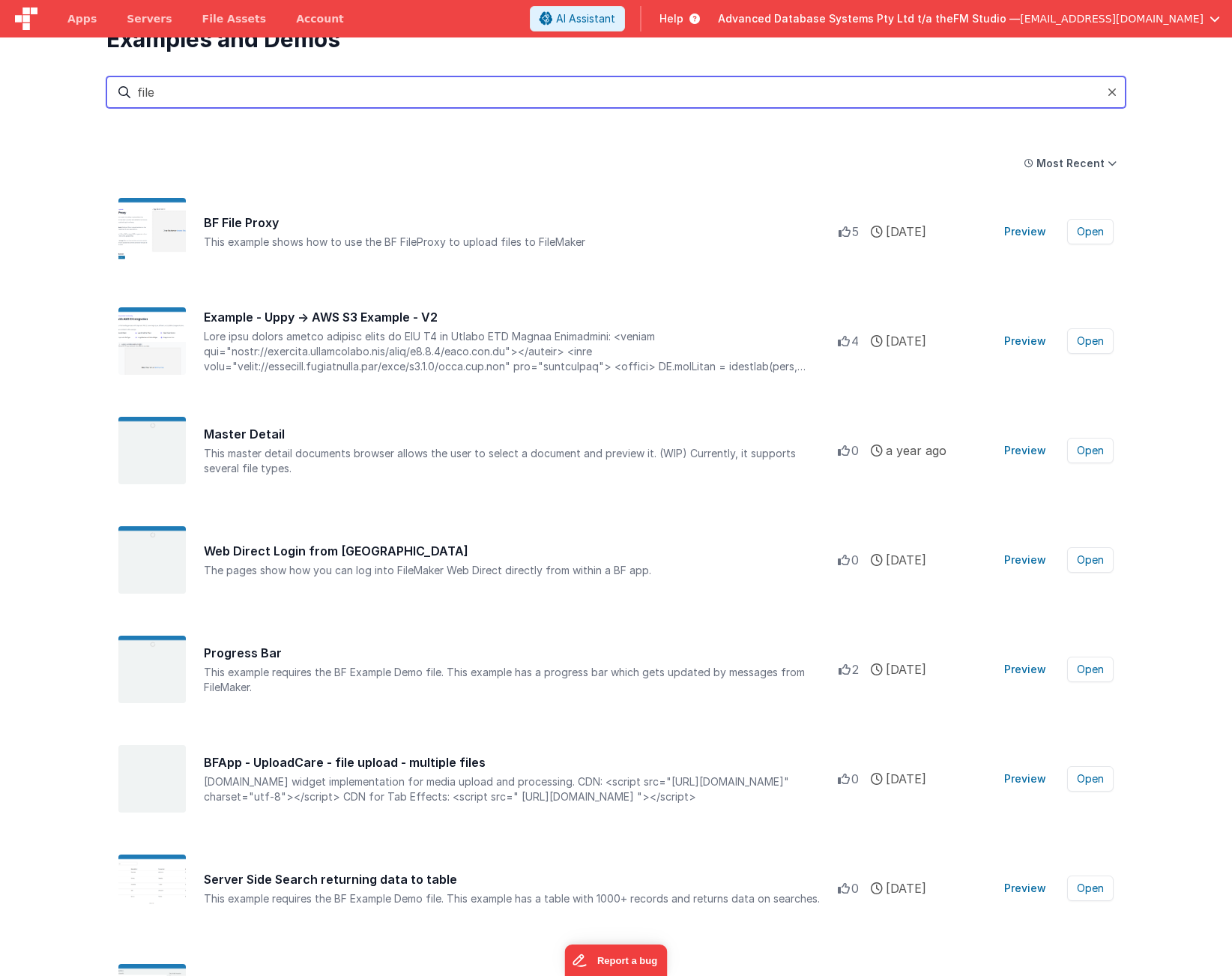
click at [149, 91] on input "file" at bounding box center [616, 92] width 1019 height 32
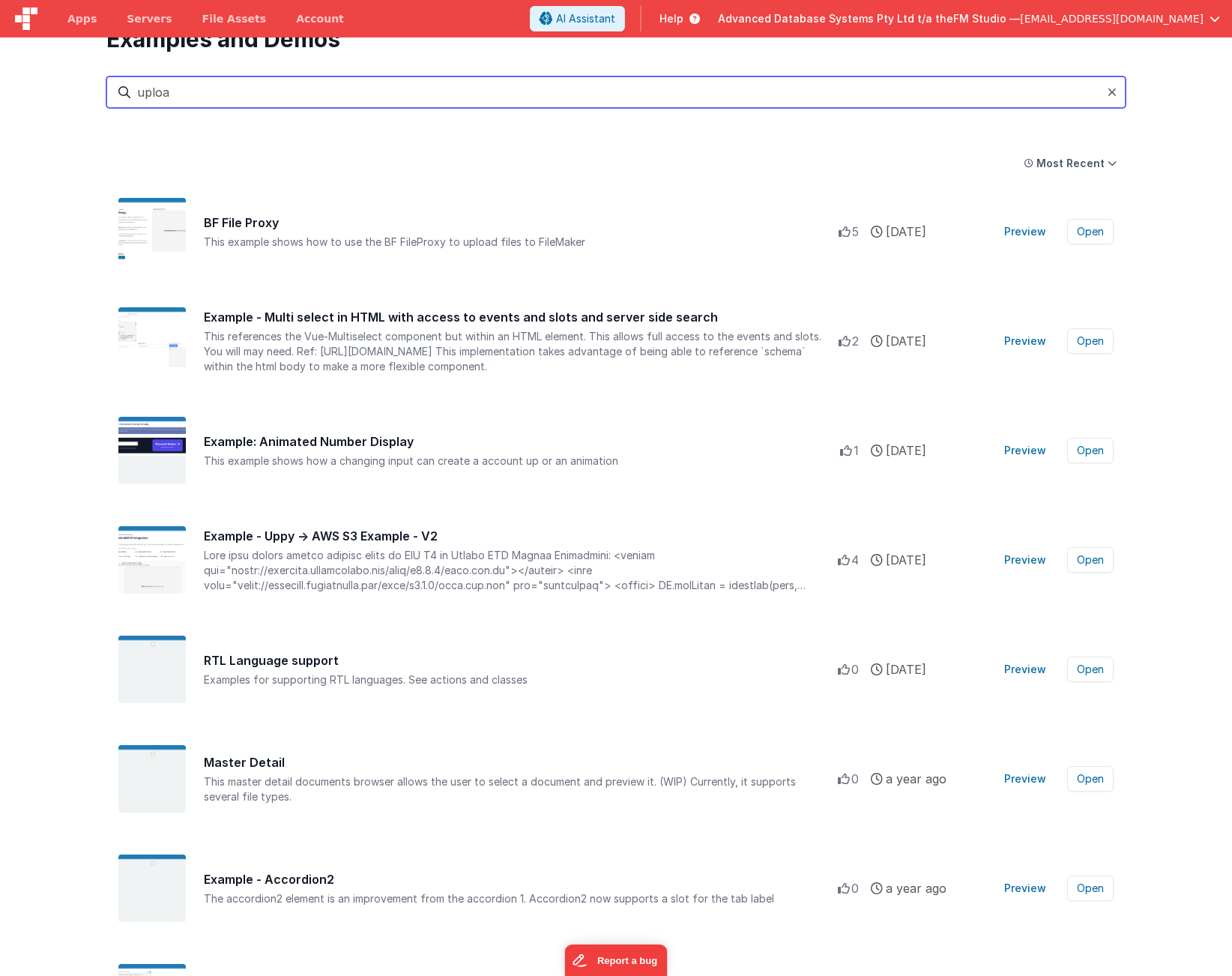
type input "upload"
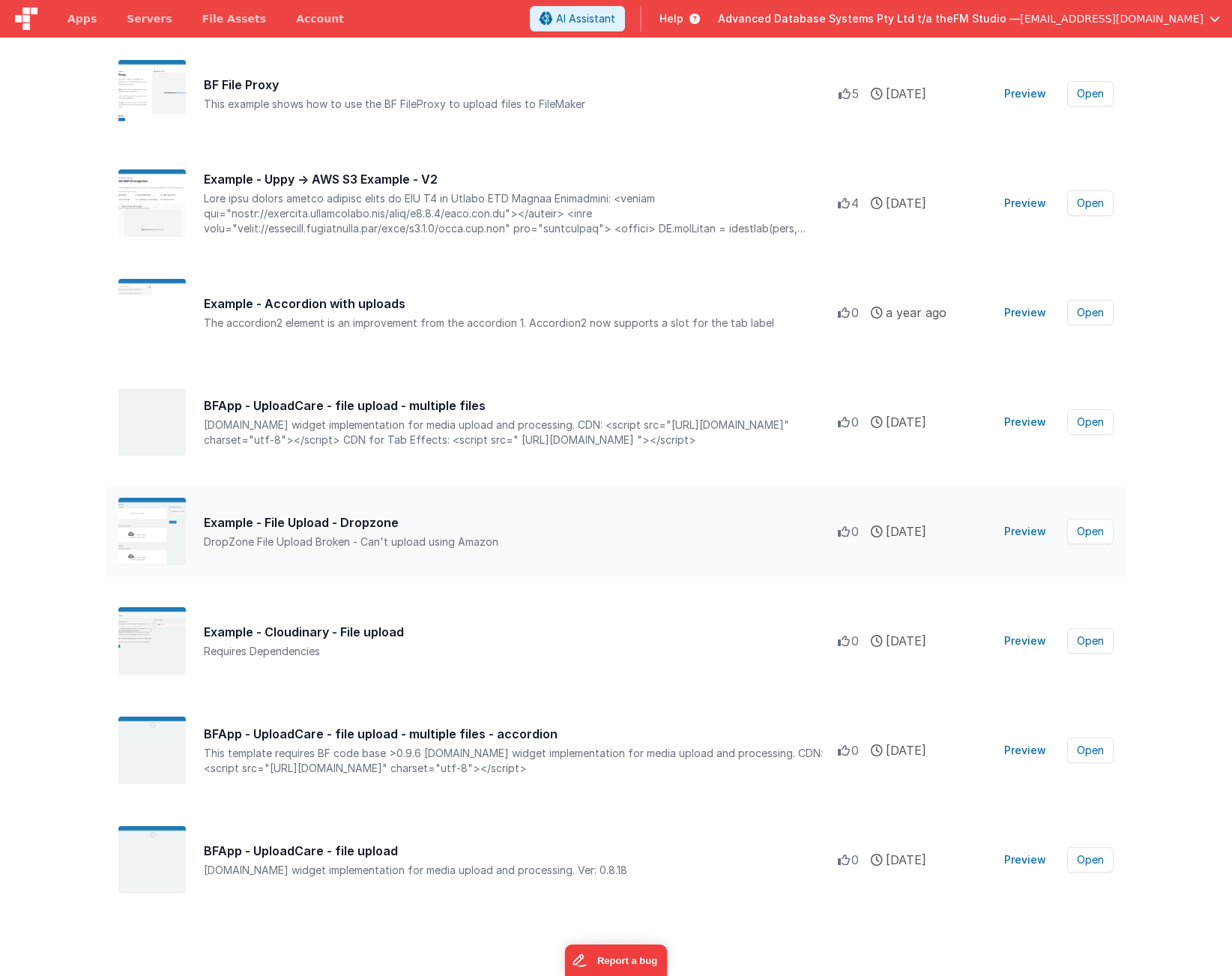
scroll to position [186, 0]
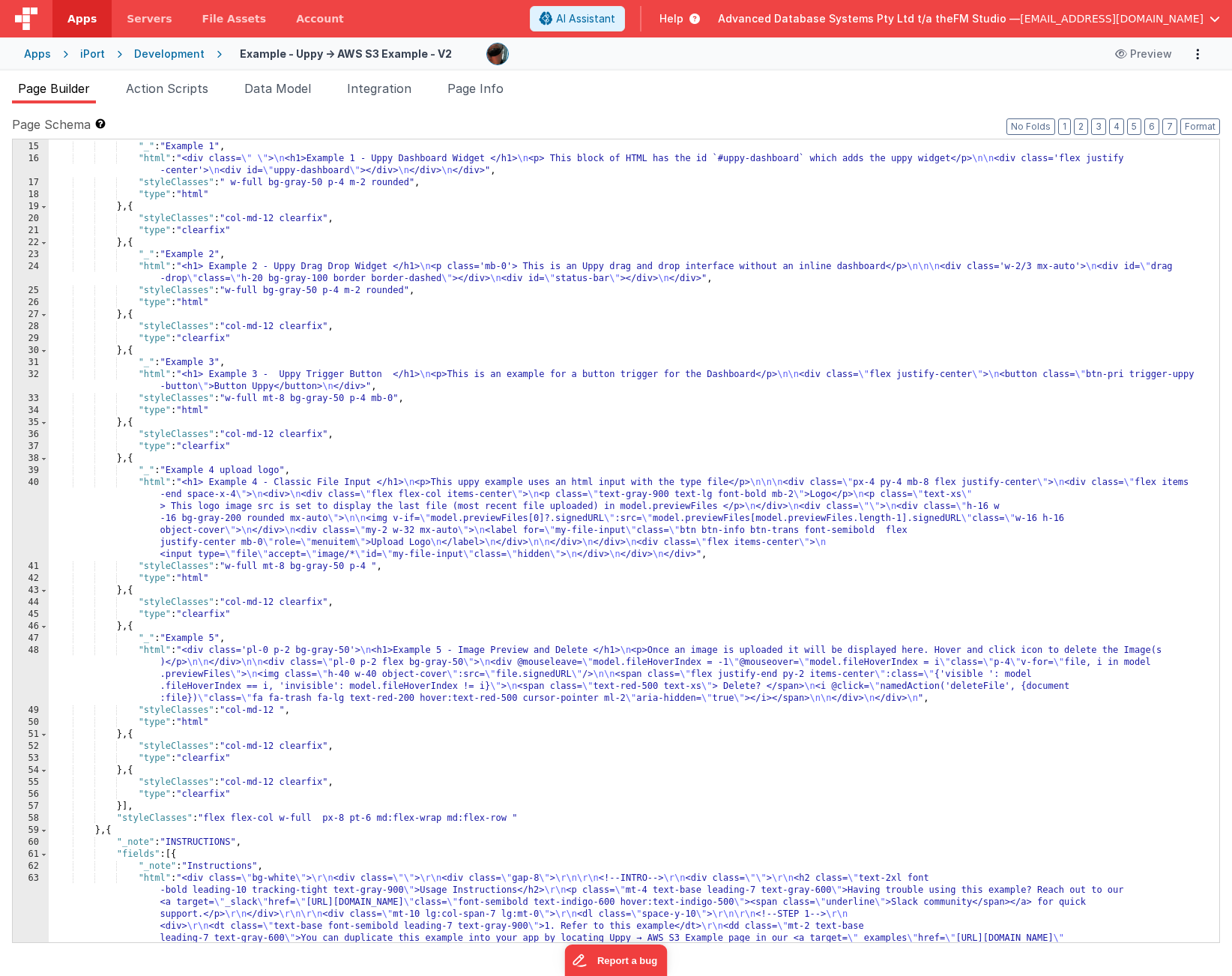
scroll to position [346, 0]
click at [1129, 51] on icon at bounding box center [1123, 54] width 15 height 10
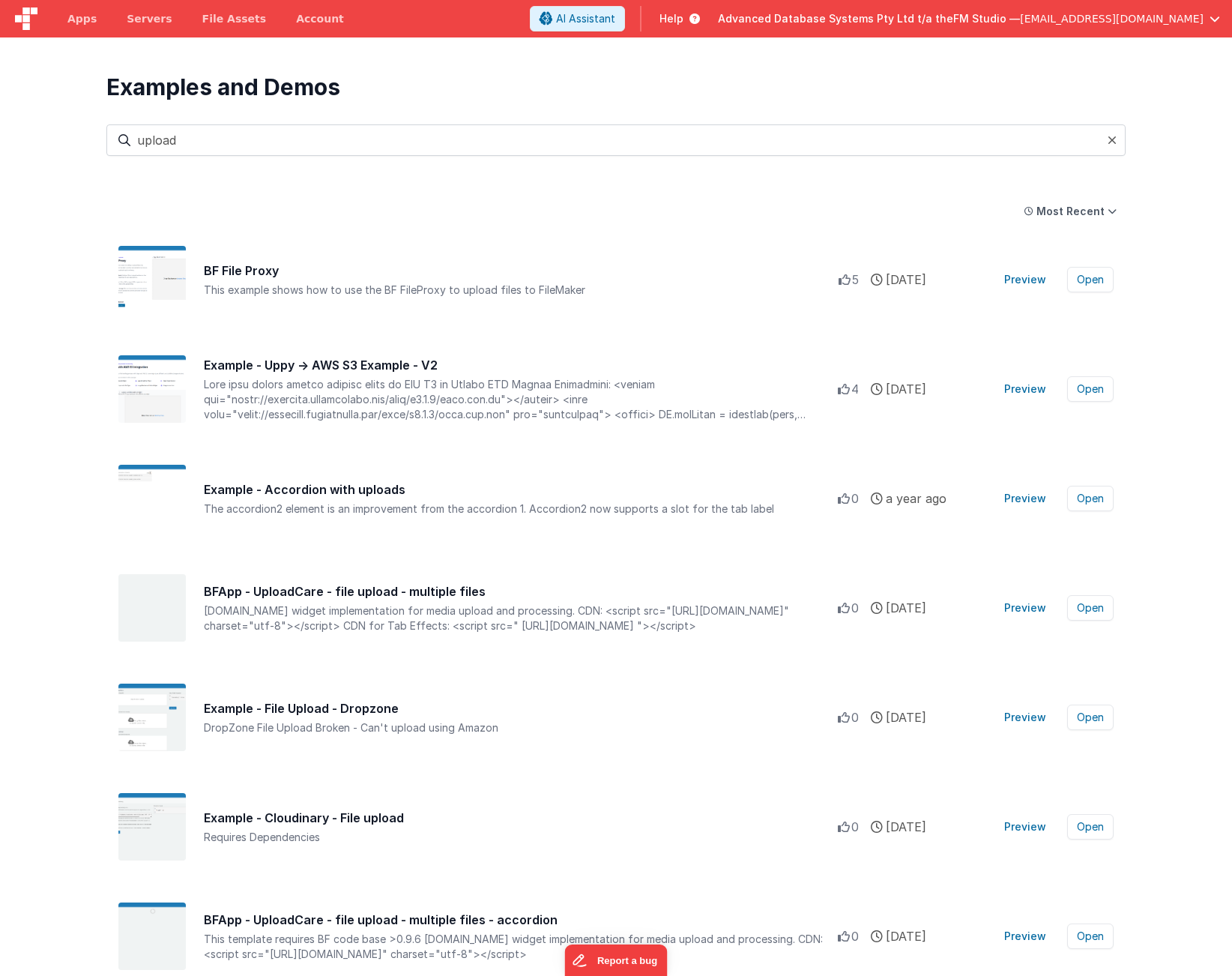
click at [227, 142] on input "upload" at bounding box center [616, 140] width 1019 height 32
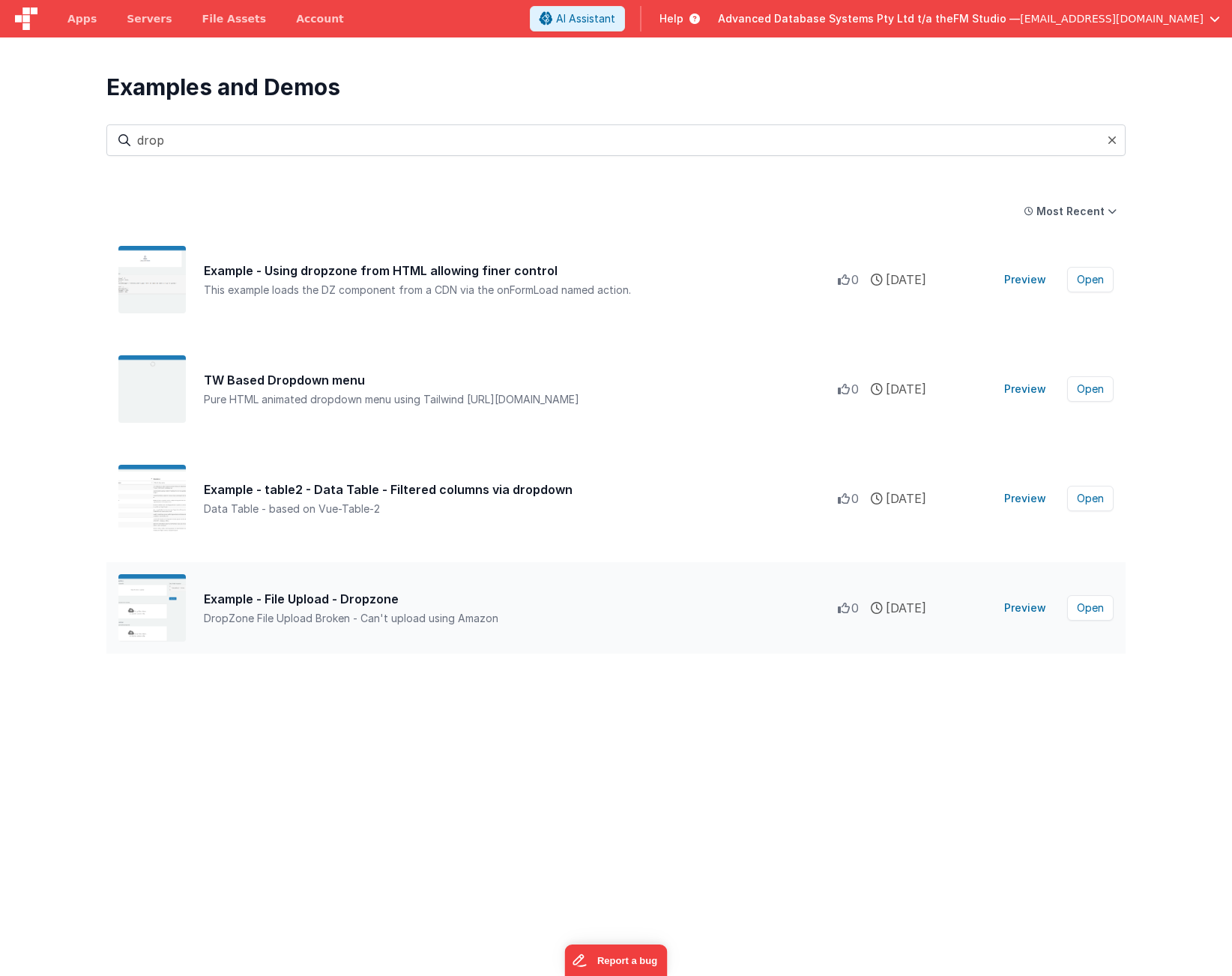
click at [289, 599] on div "Example - File Upload - Dropzone" at bounding box center [521, 599] width 634 height 18
click at [1031, 606] on button "Preview" at bounding box center [1025, 608] width 60 height 24
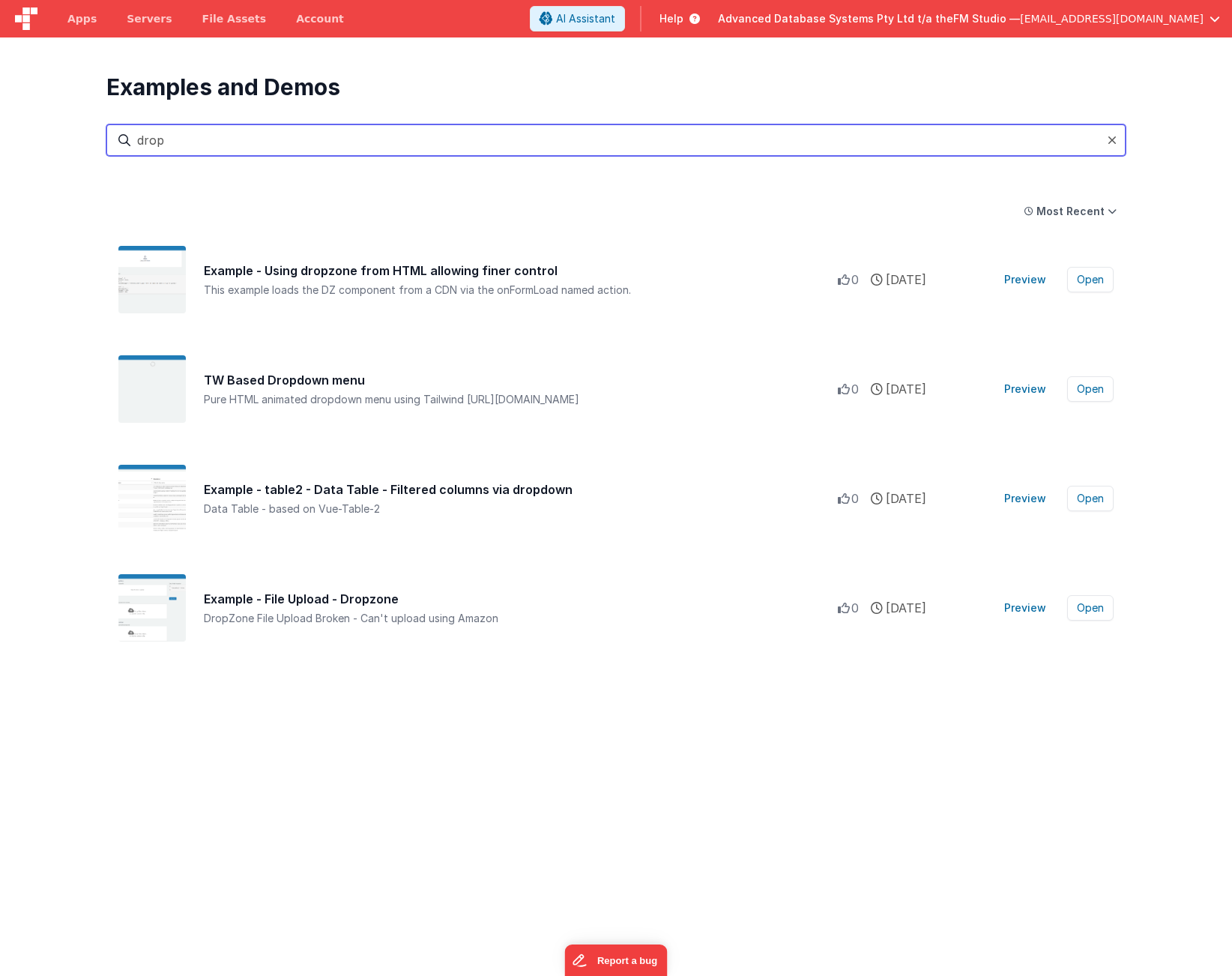
click at [185, 145] on input "drop" at bounding box center [616, 140] width 1019 height 32
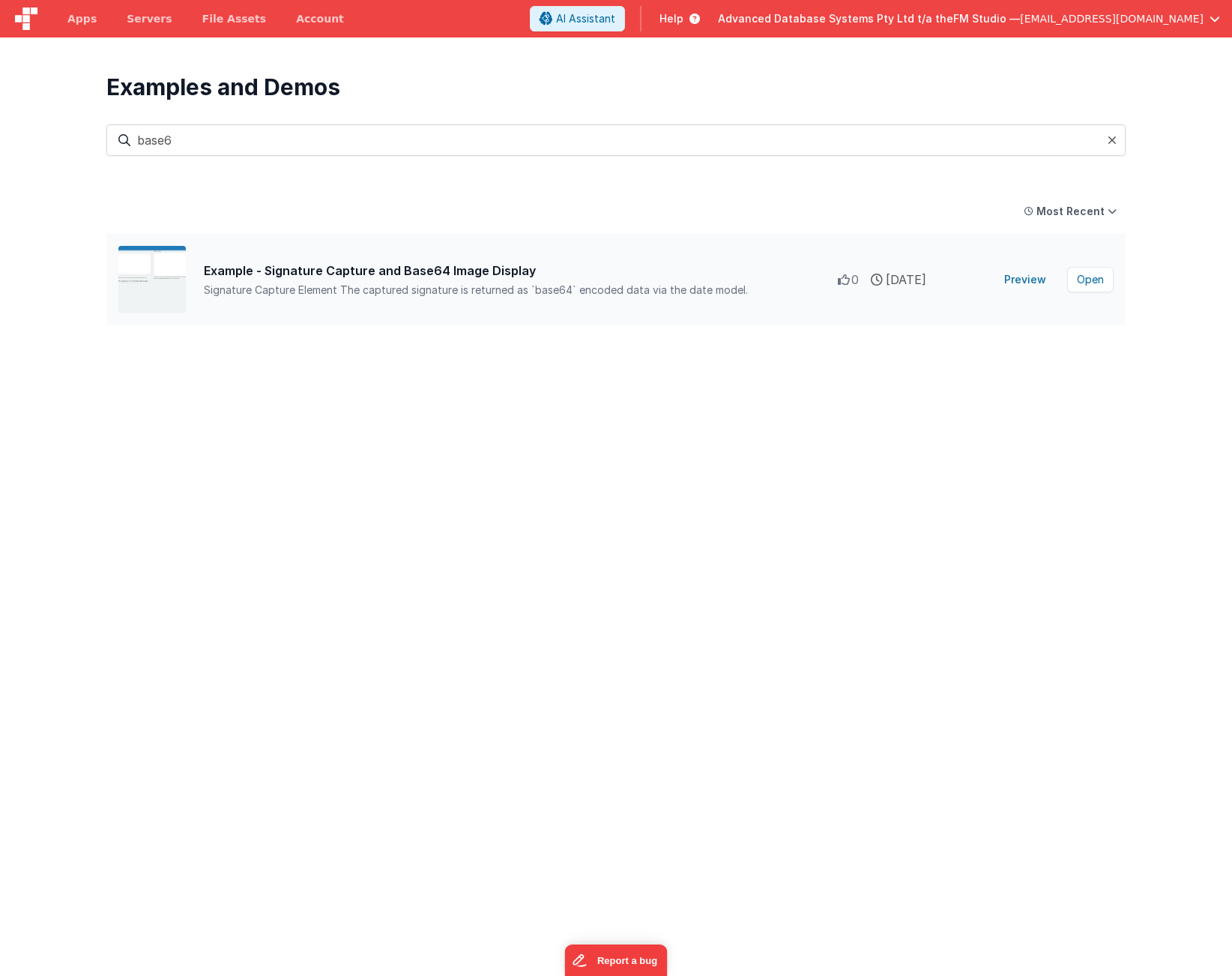
click at [290, 266] on div "Example - Signature Capture and Base64 Image Display" at bounding box center [521, 270] width 634 height 18
click at [1028, 278] on button "Preview" at bounding box center [1025, 280] width 60 height 24
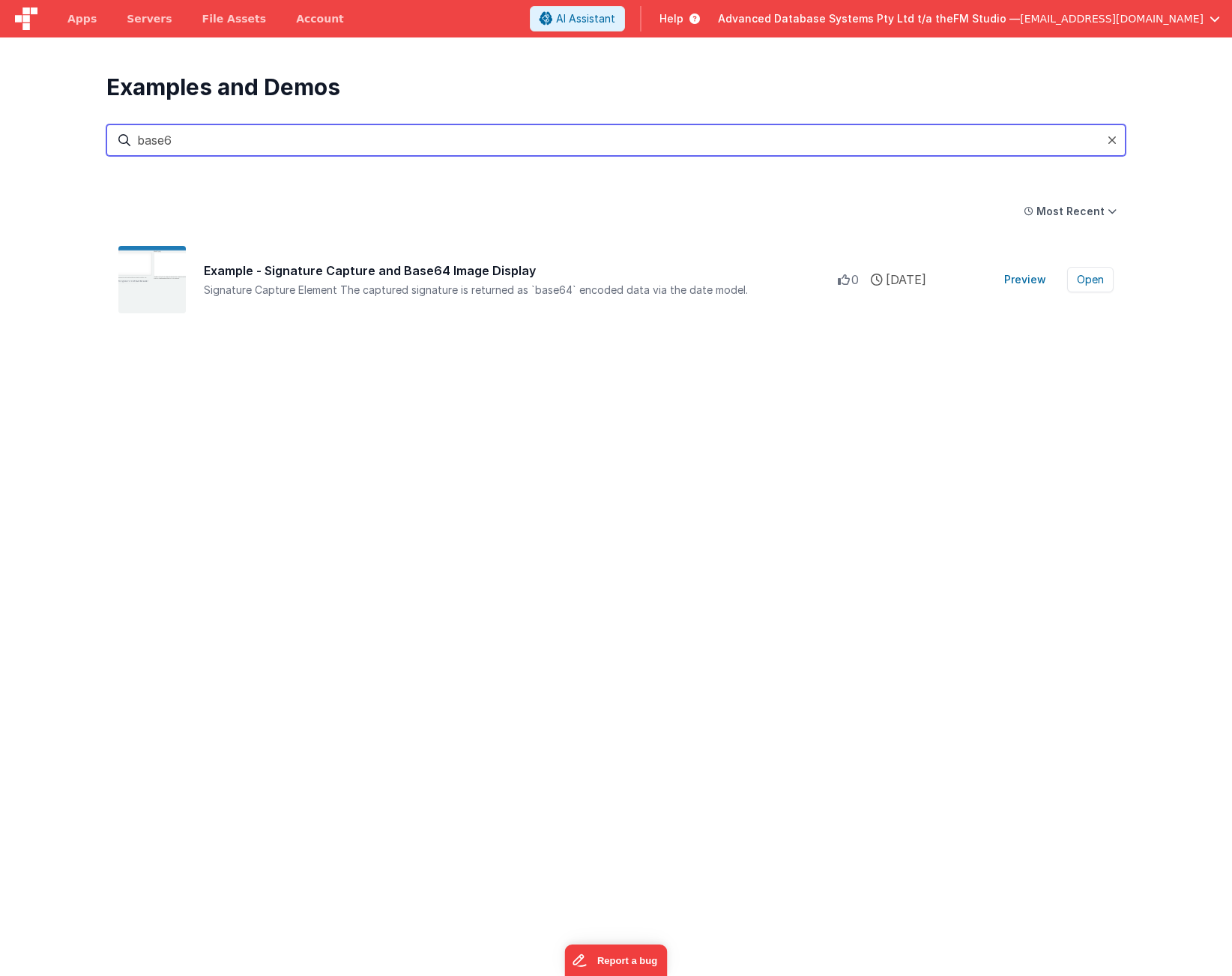
click at [181, 137] on input "base6" at bounding box center [616, 140] width 1019 height 32
click at [181, 137] on input "base64" at bounding box center [616, 140] width 1019 height 32
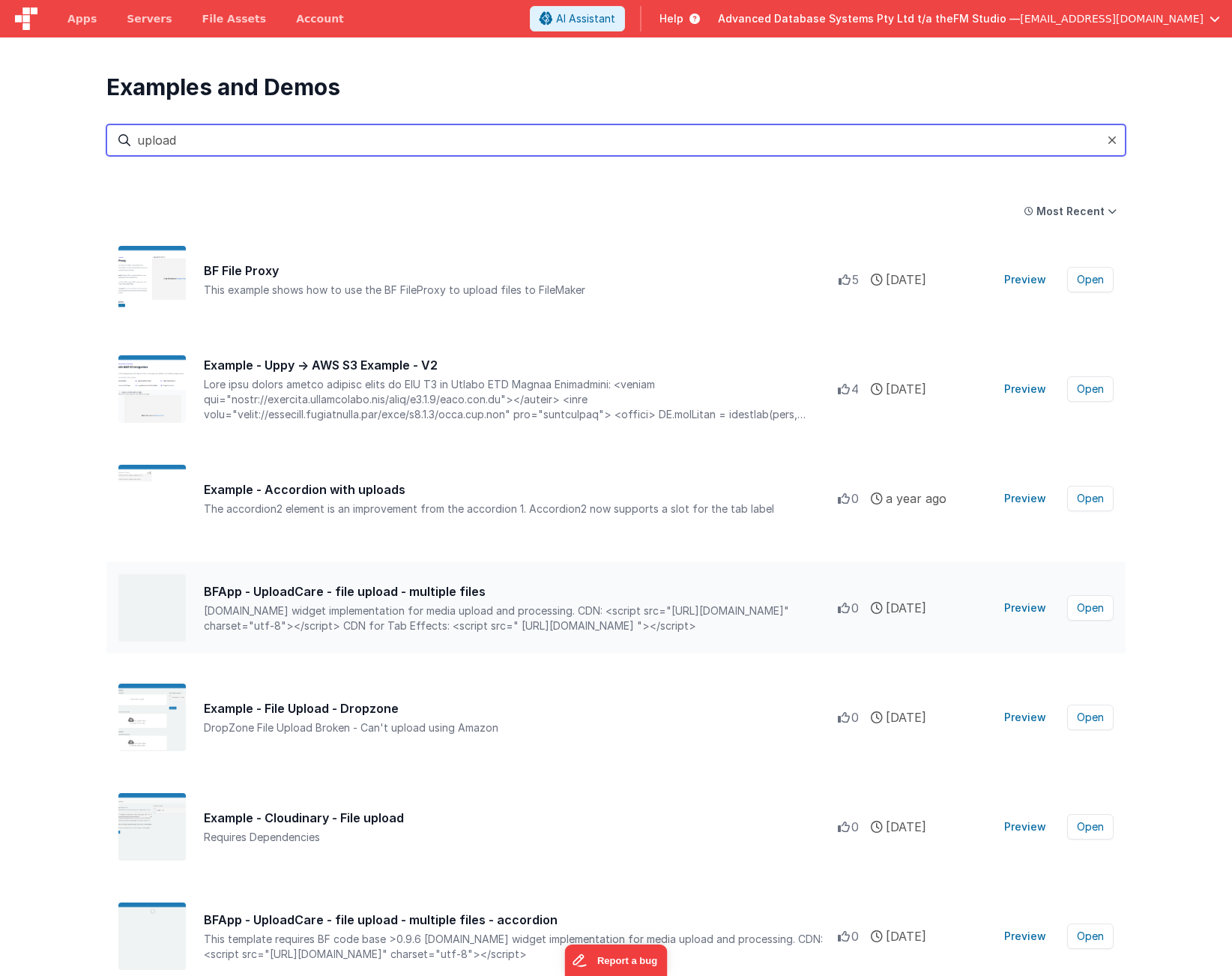
type input "upload"
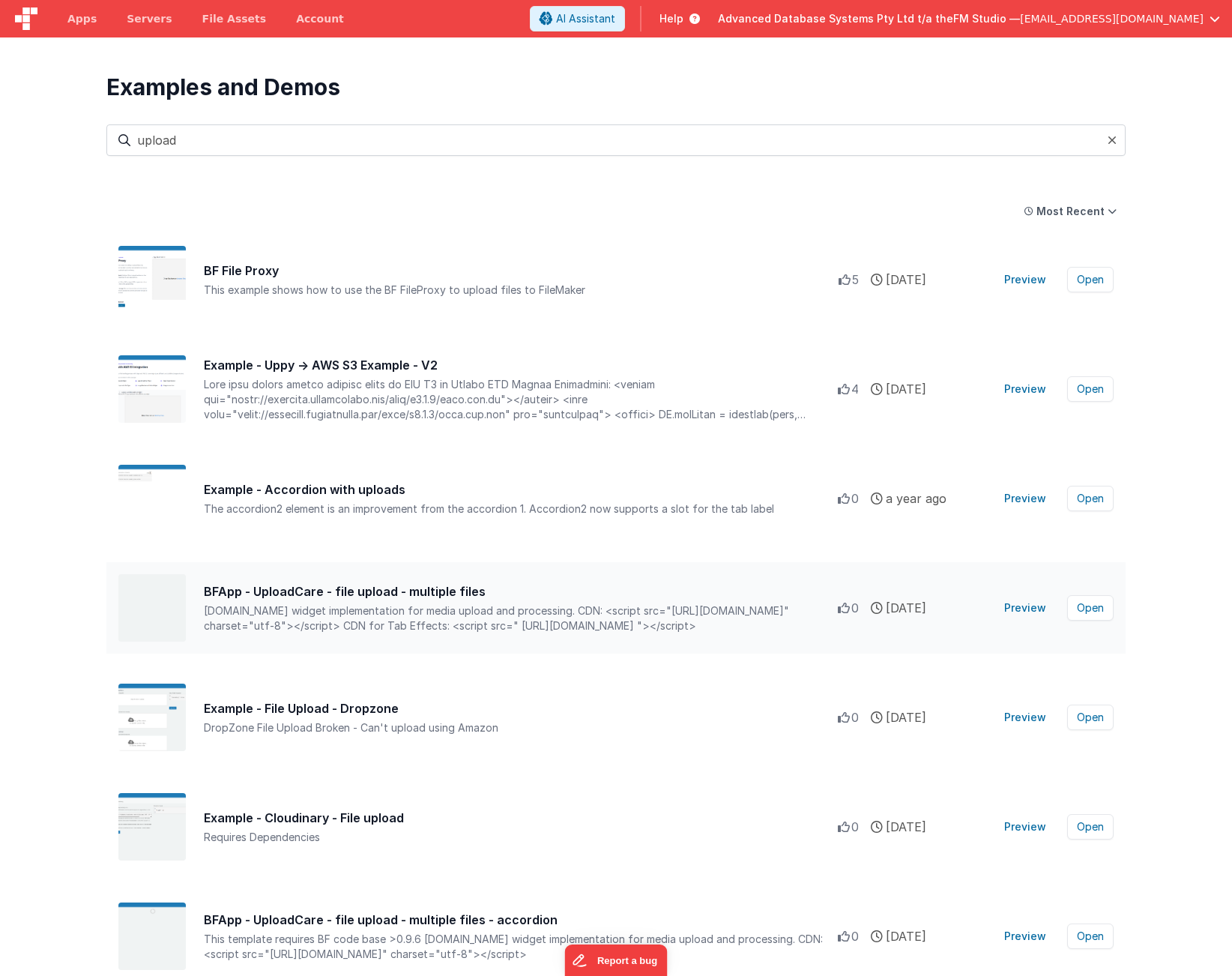
click at [1021, 606] on button "Preview" at bounding box center [1025, 608] width 60 height 24
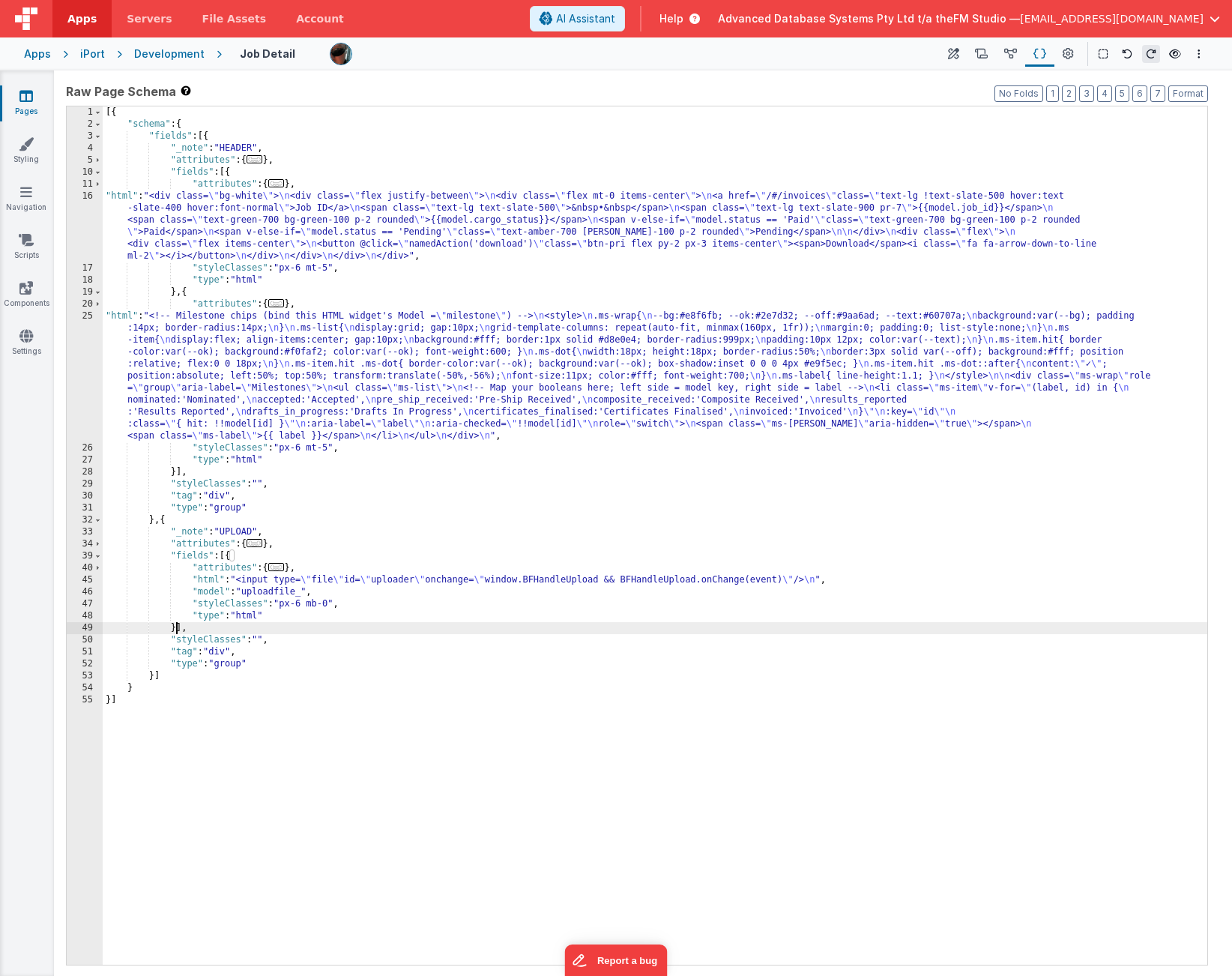
click at [355, 362] on div "[{ "schema" : { "fields" : [{ "_note" : "HEADER" , "attributes" : { ... } , "fi…" at bounding box center [655, 547] width 1105 height 883
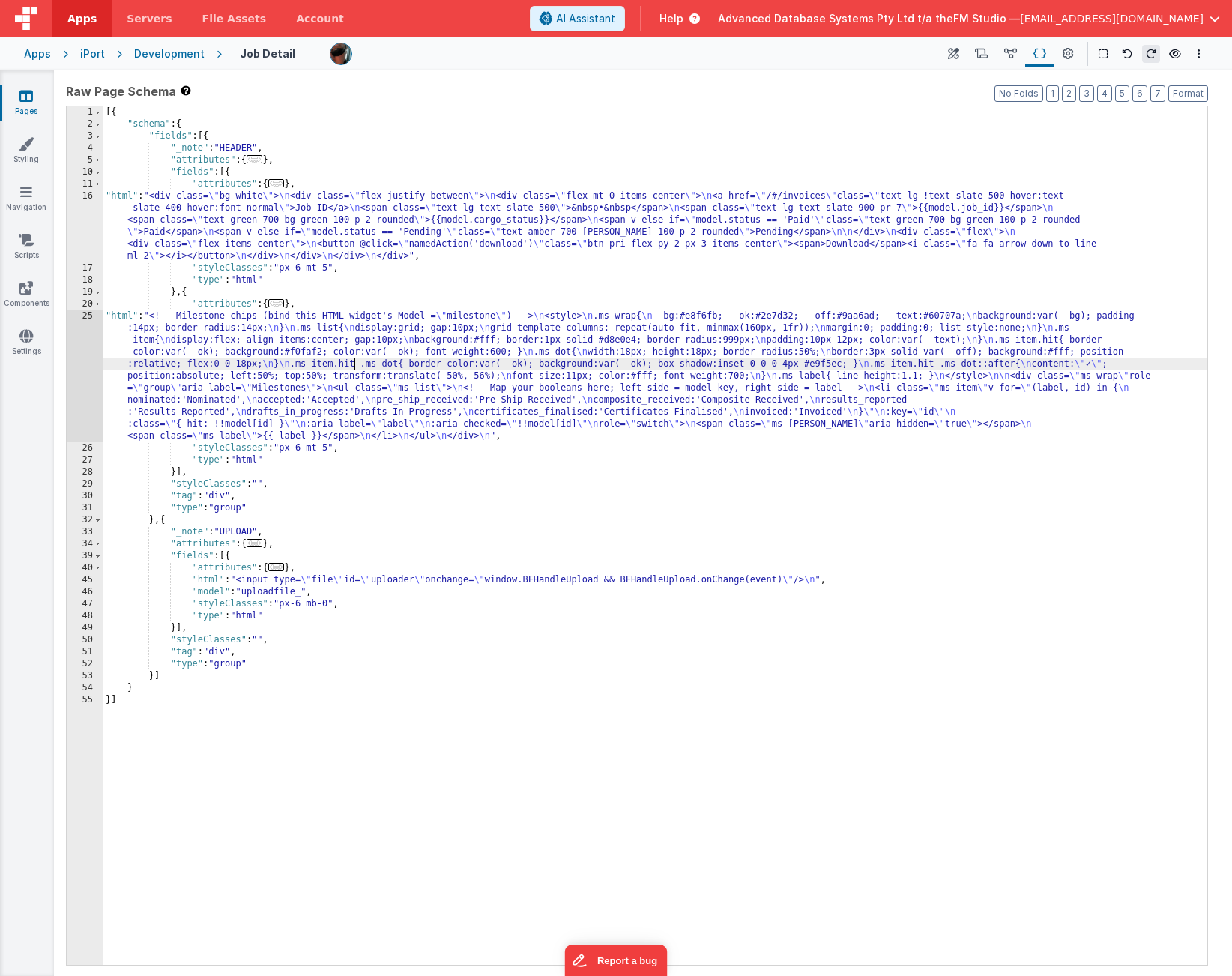
click at [90, 363] on div "25" at bounding box center [85, 376] width 36 height 132
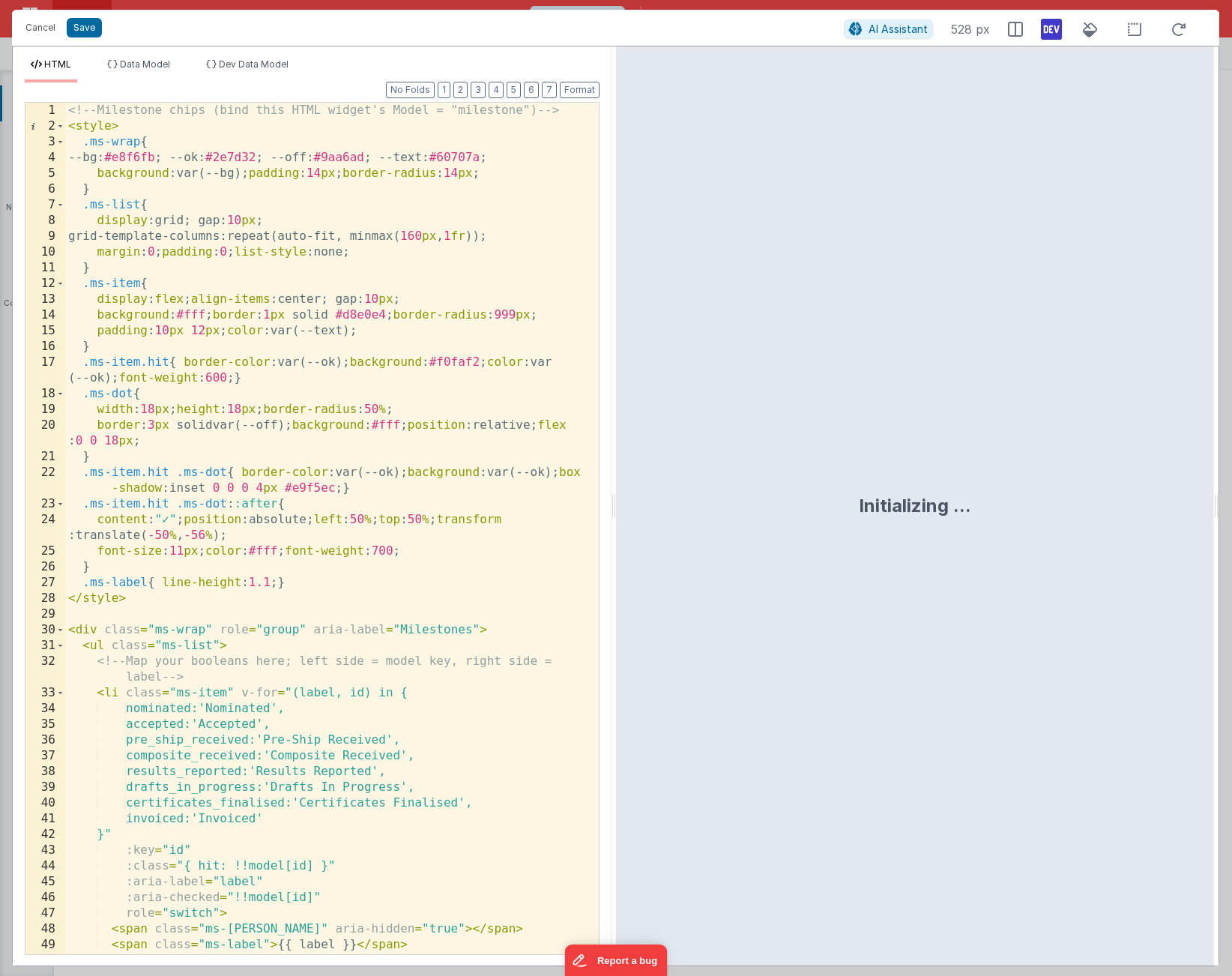
click at [211, 165] on div "<!-- Milestone chips (bind this HTML widget's Model = "milestone") --> < style …" at bounding box center [332, 544] width 533 height 884
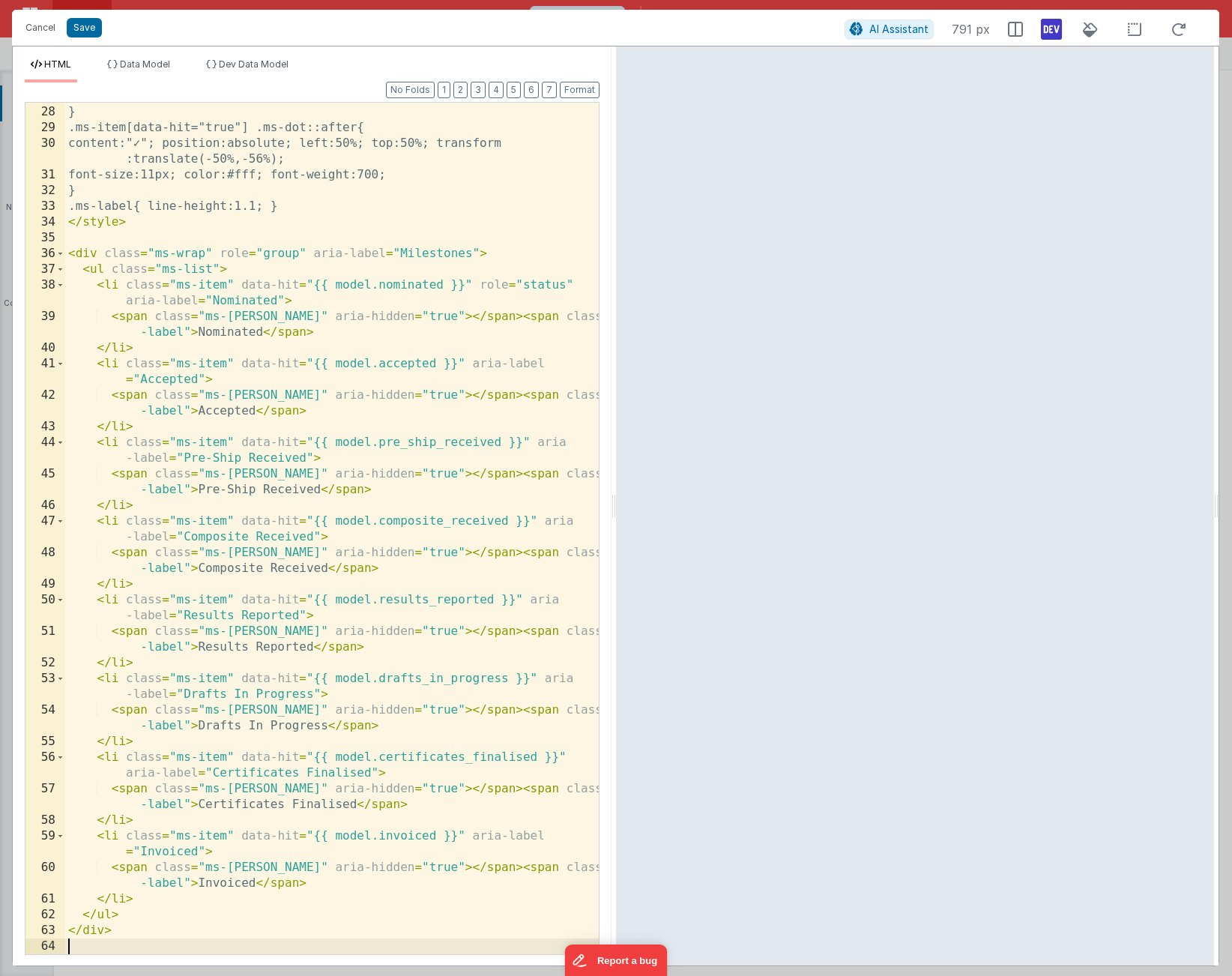
scroll to position [471, 0]
click at [138, 57] on div "HTML Data Model Dev Data Model Format 7 6 5 4 3 2 1 No Folds 27 28 29 30 31 32 …" at bounding box center [312, 506] width 598 height 920
click at [138, 66] on span "Data Model" at bounding box center [144, 63] width 50 height 11
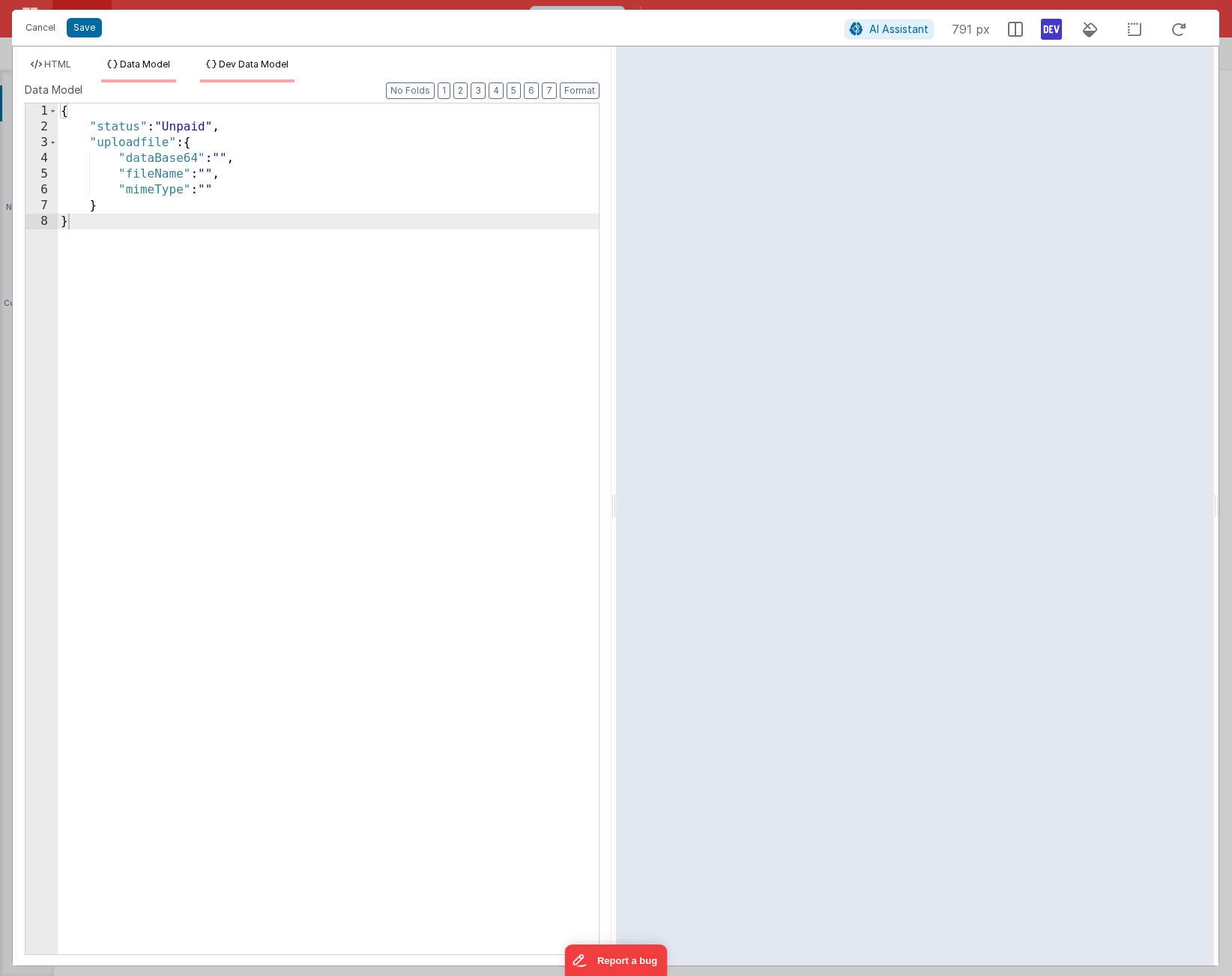
click at [250, 62] on span "Dev Data Model" at bounding box center [254, 63] width 70 height 11
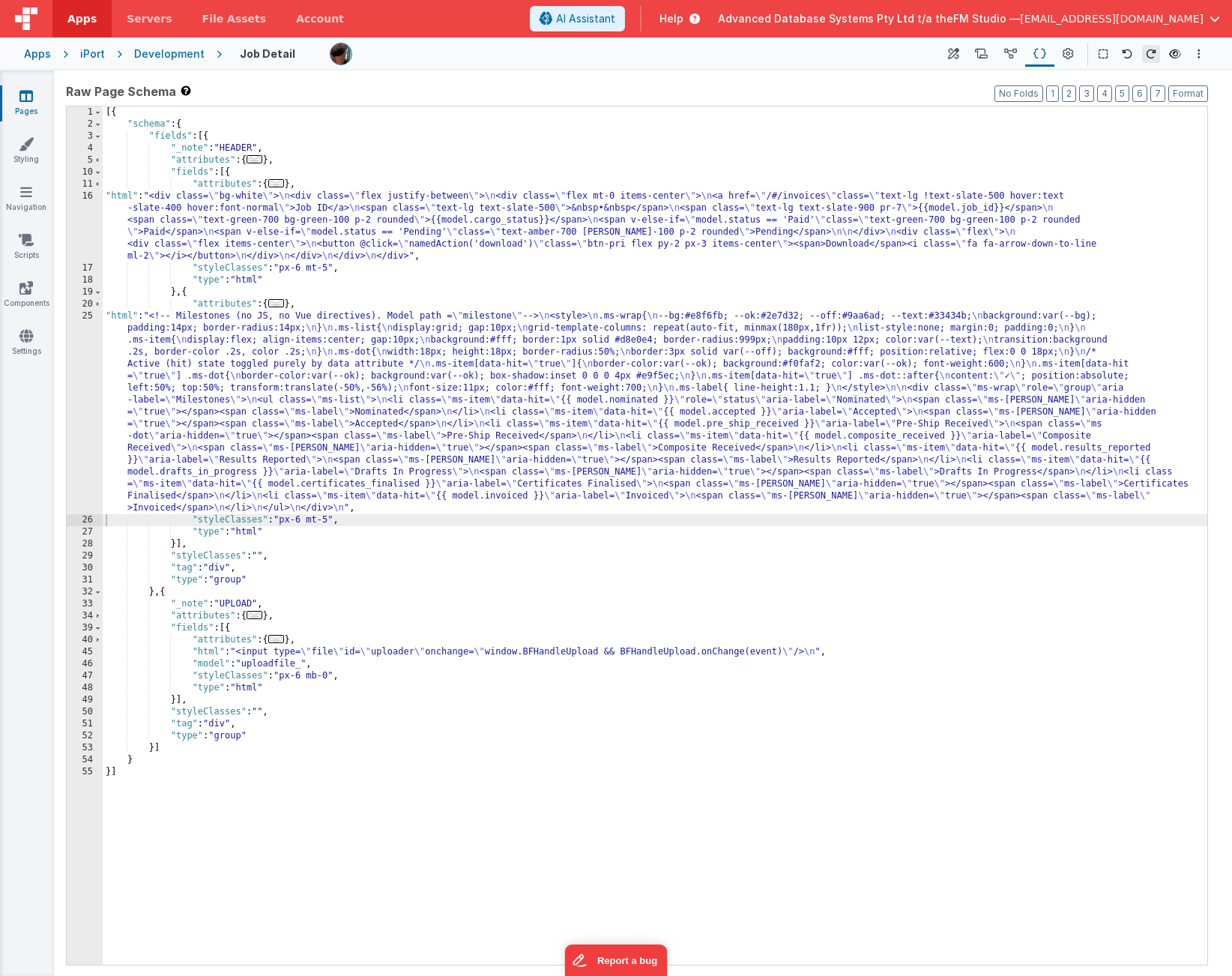
click at [429, 391] on div "[{ "schema" : { "fields" : [{ "_note" : "HEADER" , "attributes" : { ... } , "fi…" at bounding box center [655, 547] width 1105 height 883
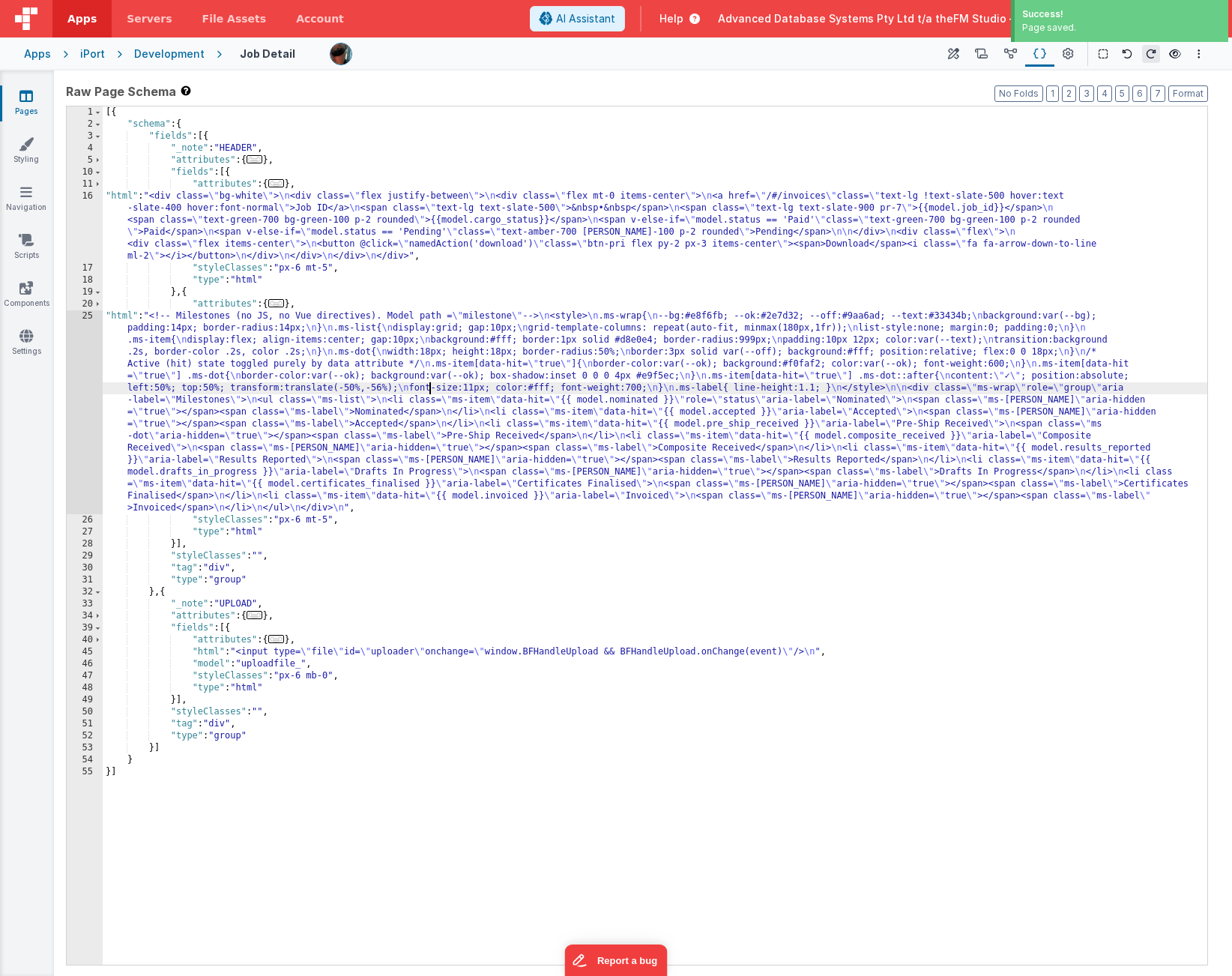
click at [75, 412] on div "25" at bounding box center [85, 412] width 36 height 204
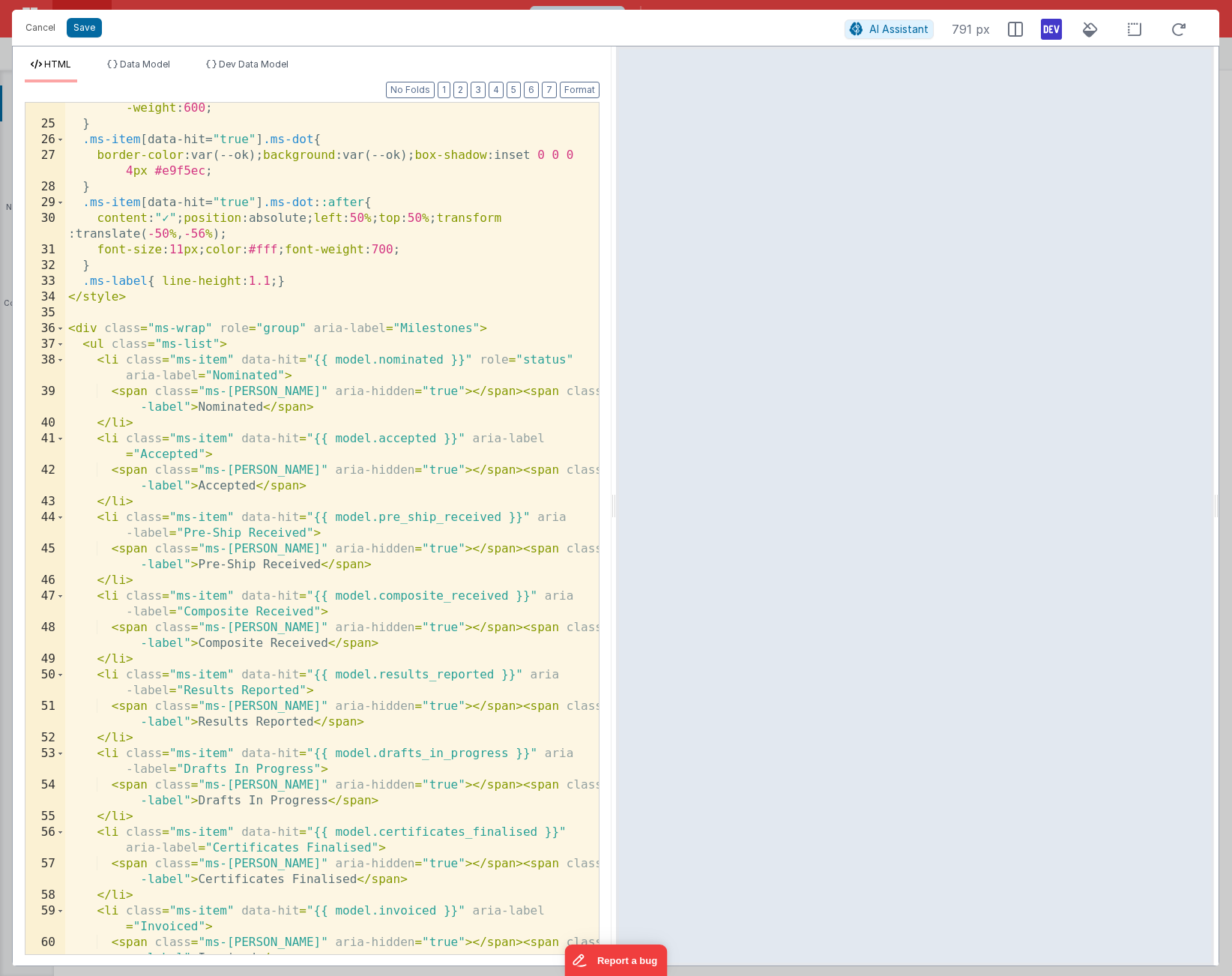
scroll to position [403, 0]
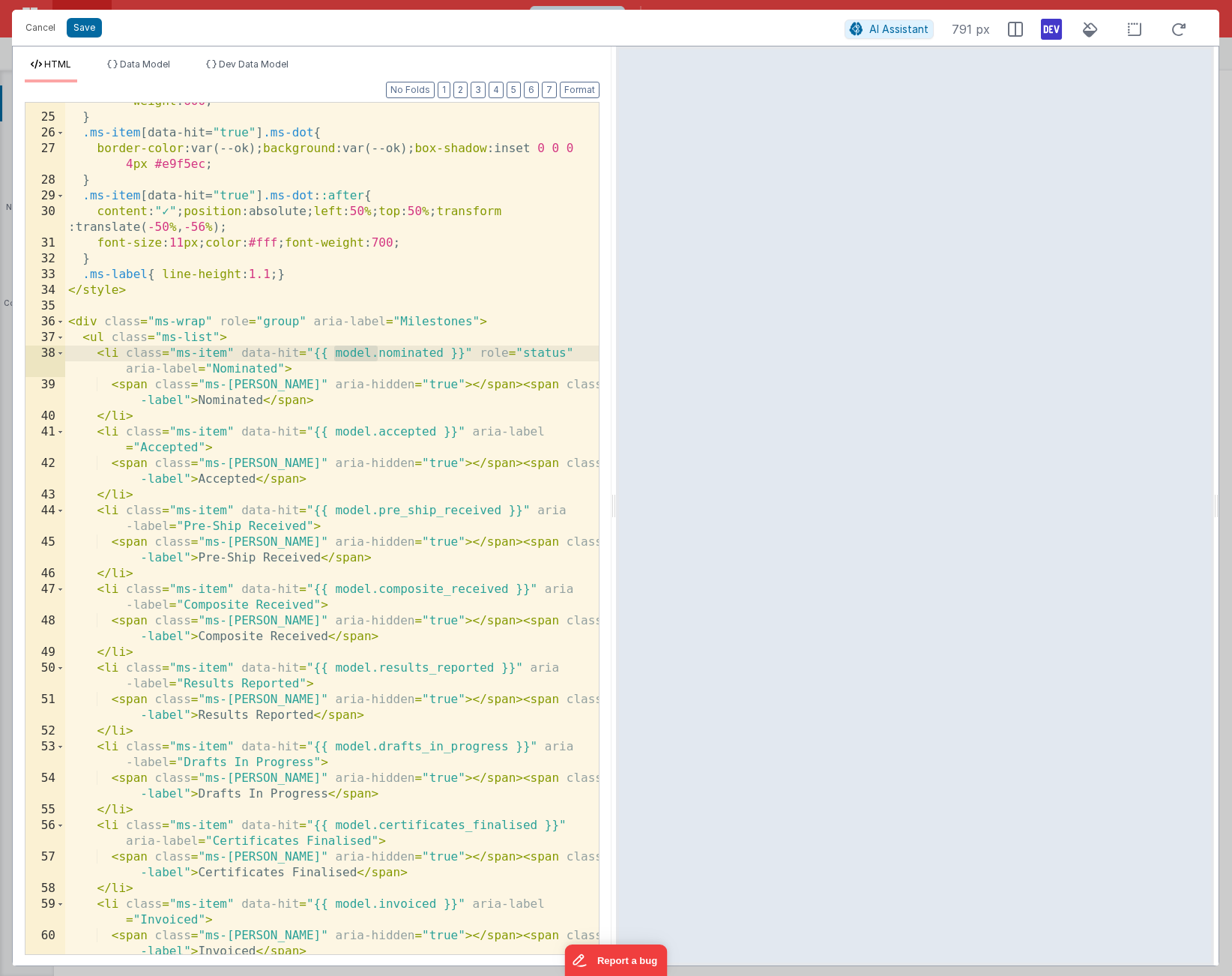
drag, startPoint x: 374, startPoint y: 354, endPoint x: 334, endPoint y: 350, distance: 40.2
click at [334, 350] on div "border-color :var(--ok); background : #f0faf2 ; color :var(--ok); font -weight …" at bounding box center [332, 527] width 533 height 899
type input "model."
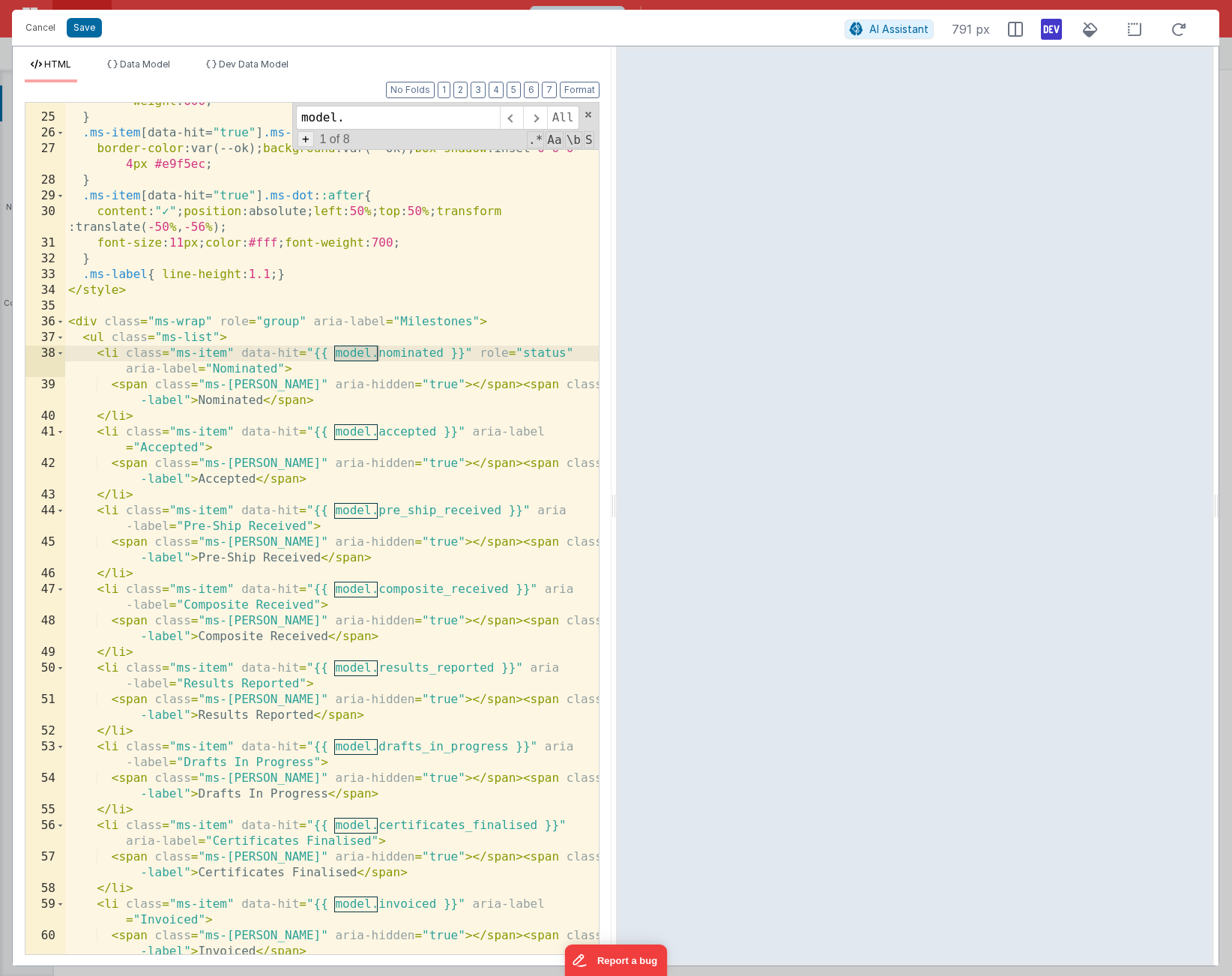
click at [308, 140] on span "+" at bounding box center [305, 139] width 16 height 15
click at [308, 140] on input at bounding box center [398, 145] width 203 height 24
type input "model.milestone."
click at [573, 146] on span "All" at bounding box center [576, 145] width 32 height 24
